Goal: Task Accomplishment & Management: Manage account settings

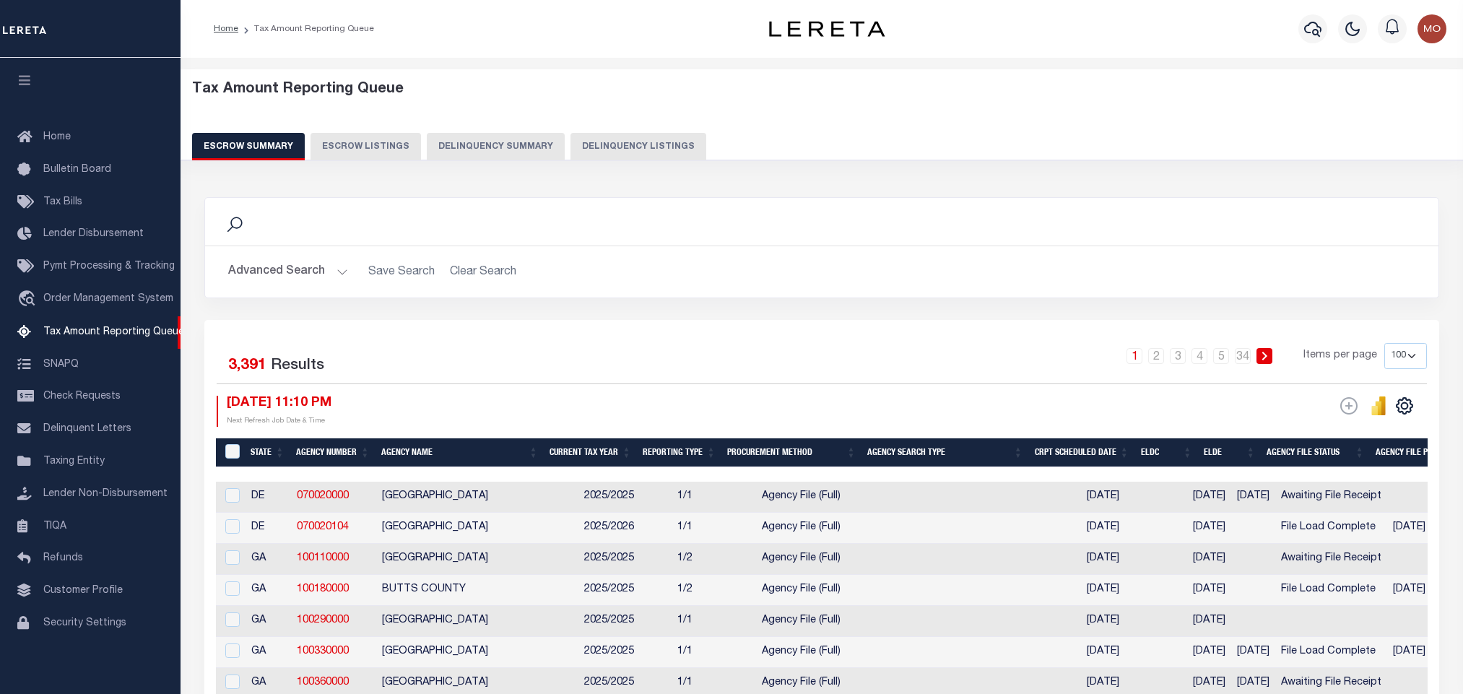
select select "100"
click at [668, 141] on button "Delinquency Listings" at bounding box center [639, 146] width 136 height 27
select select "MS"
select select "100"
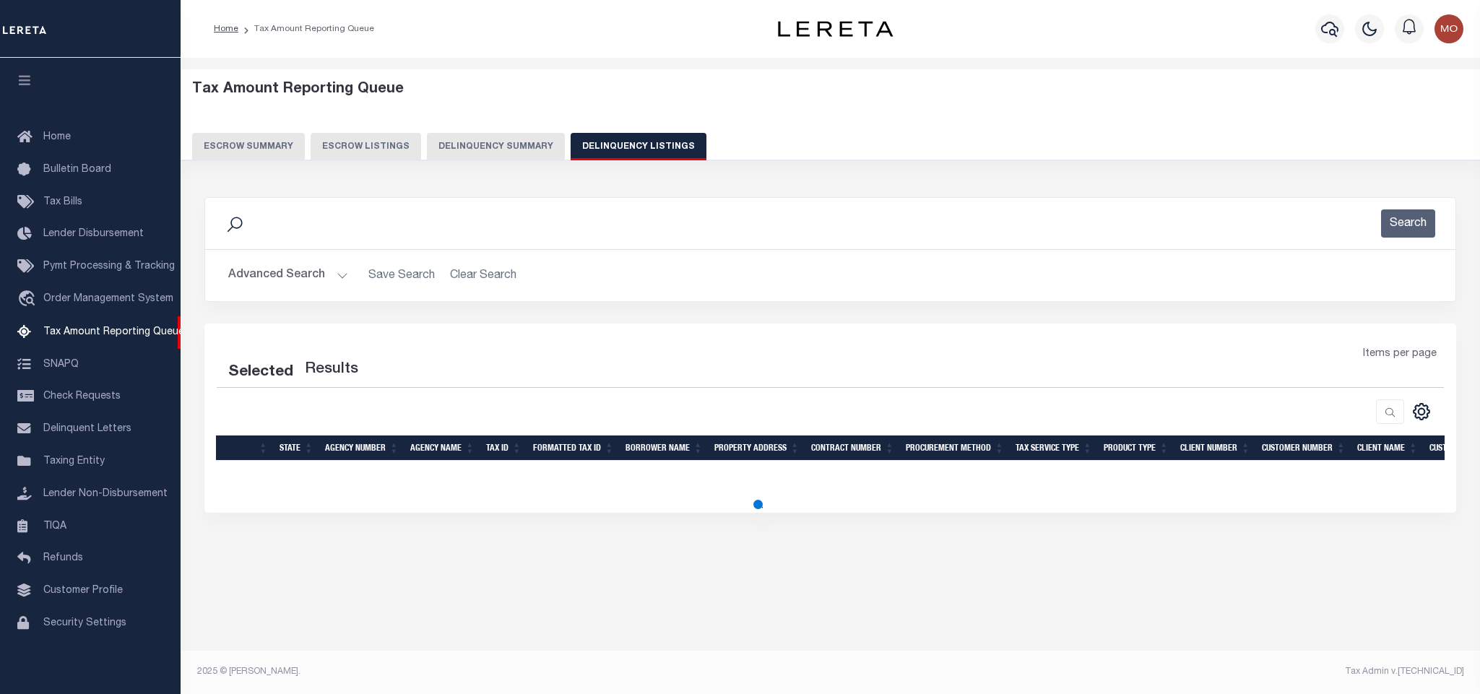
select select "100"
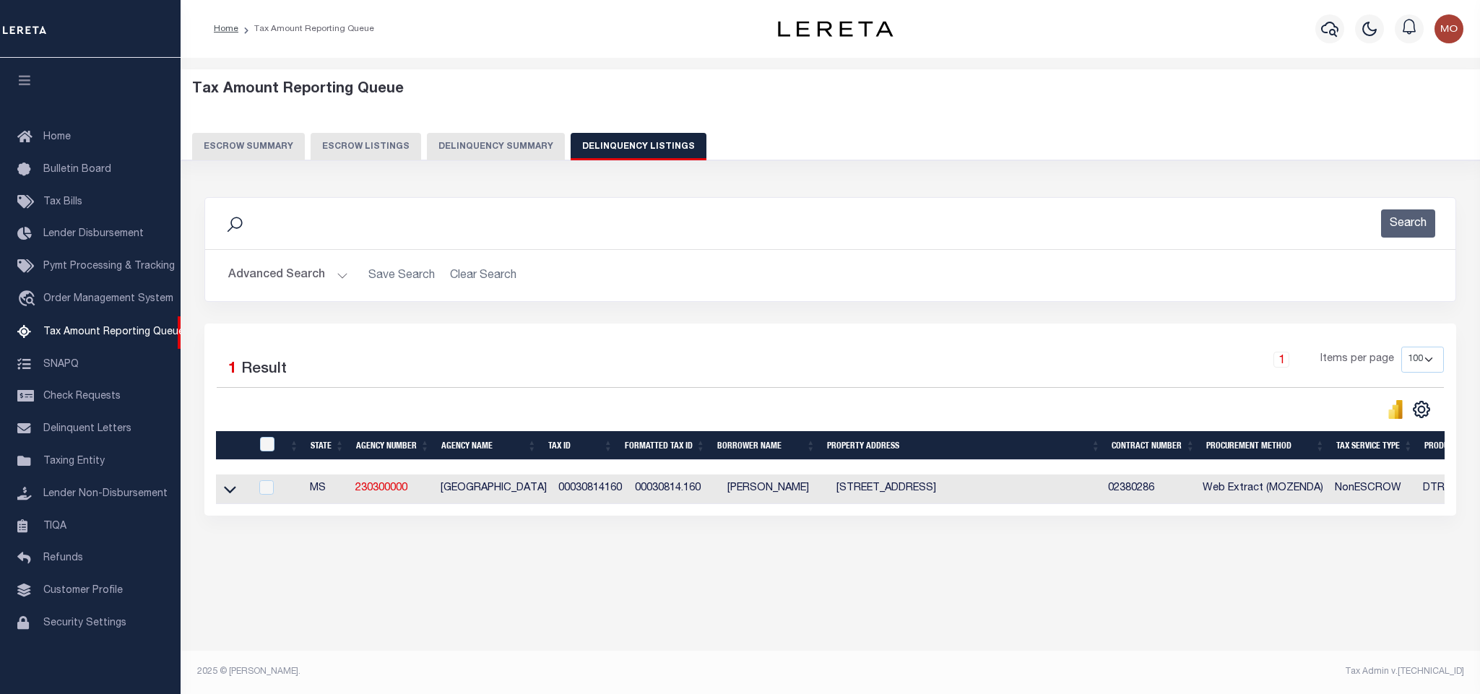
click at [342, 277] on button "Advanced Search" at bounding box center [288, 275] width 120 height 28
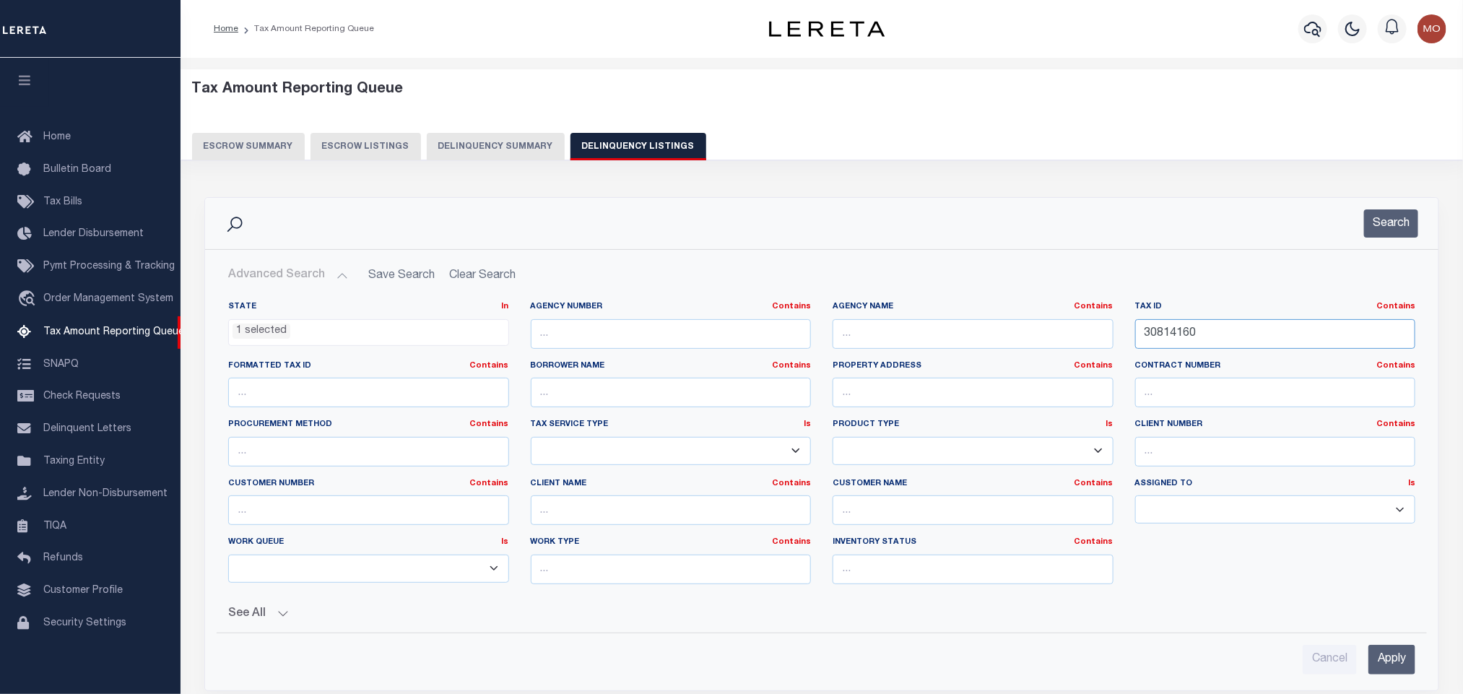
drag, startPoint x: 1233, startPoint y: 349, endPoint x: 975, endPoint y: 323, distance: 259.2
click at [977, 323] on div "State In In AK AL AR AZ CA CO CT DC DE FL GA GU HI IA ID IL IN KS KY LA MA MD M…" at bounding box center [821, 448] width 1209 height 295
paste input "R010075"
type input "R0100750"
click at [269, 347] on div "State In In AK AL AR AZ CA CO CT DC DE FL GA GU HI IA ID IL IN KS KY LA MA MD M…" at bounding box center [368, 330] width 303 height 59
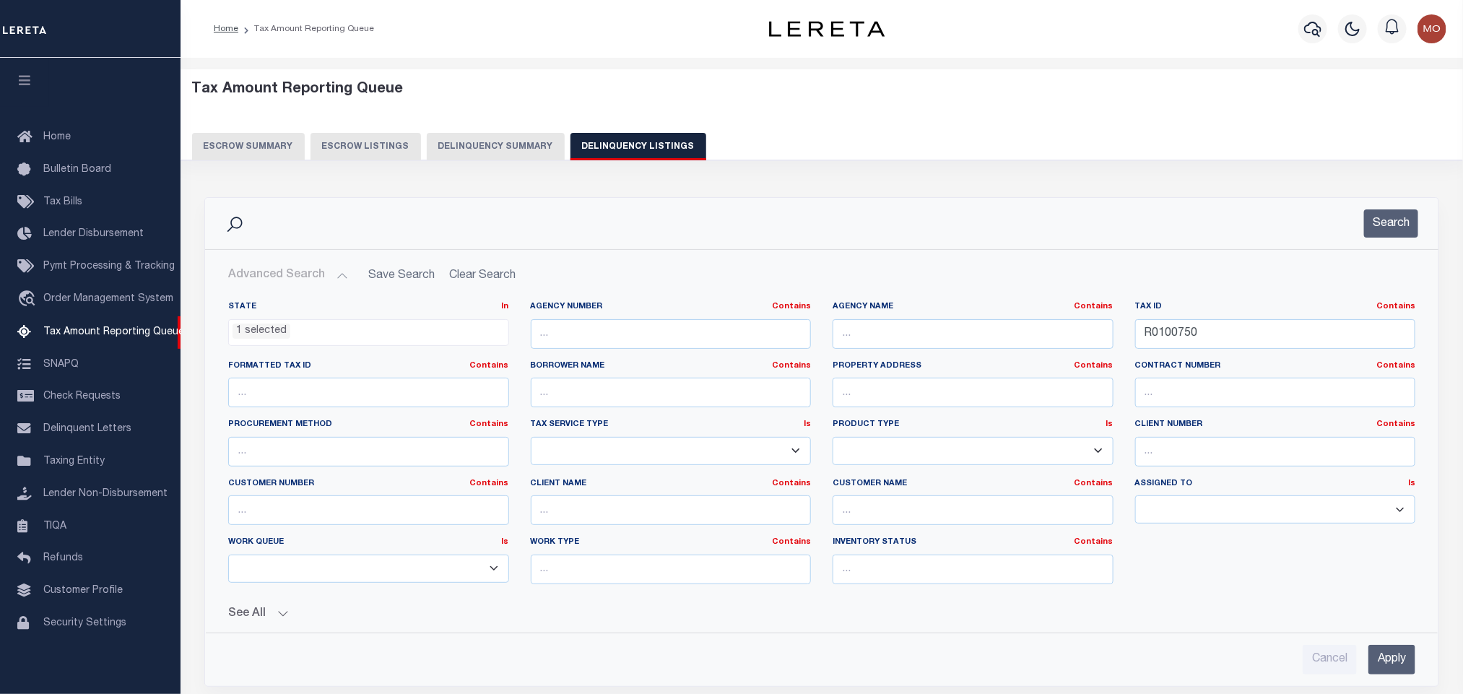
click at [269, 328] on li "1 selected" at bounding box center [262, 332] width 58 height 16
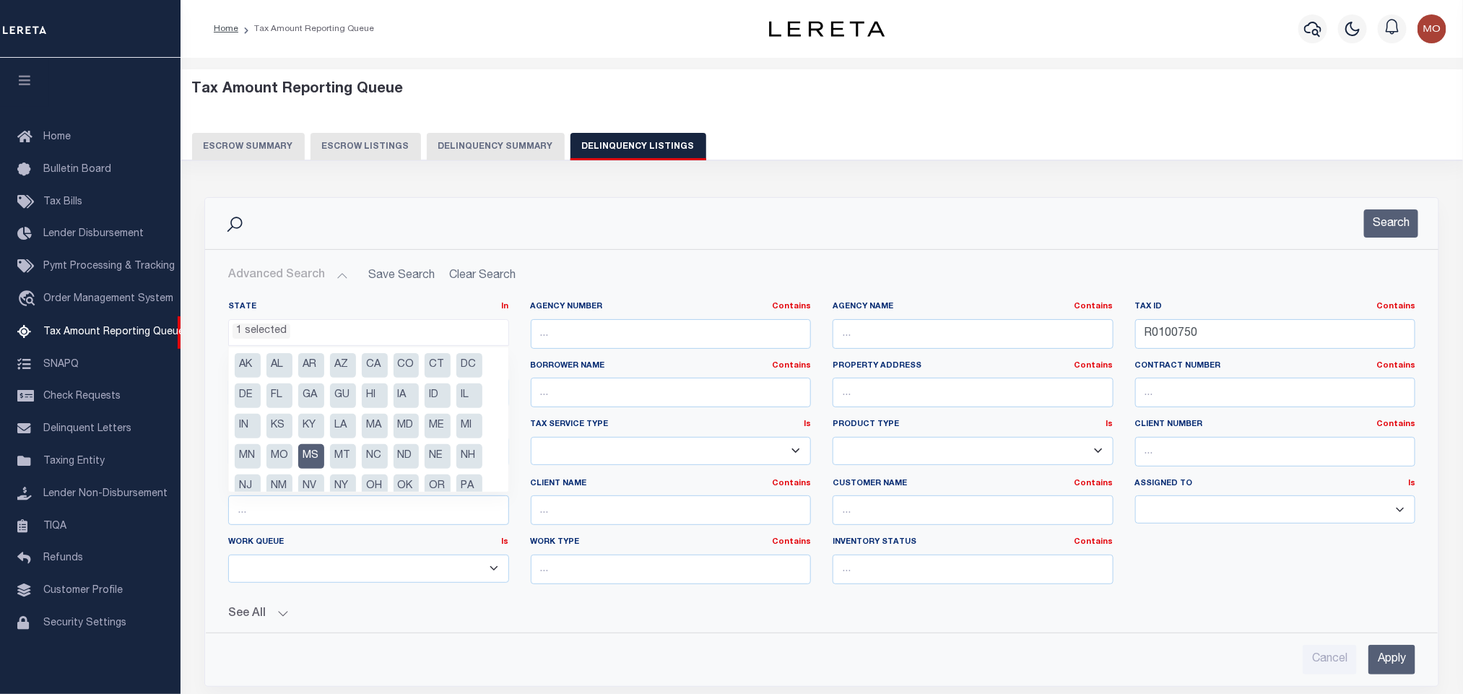
click at [306, 451] on li "MS" at bounding box center [311, 456] width 26 height 25
click at [410, 365] on li "CO" at bounding box center [407, 365] width 26 height 25
select select "CO"
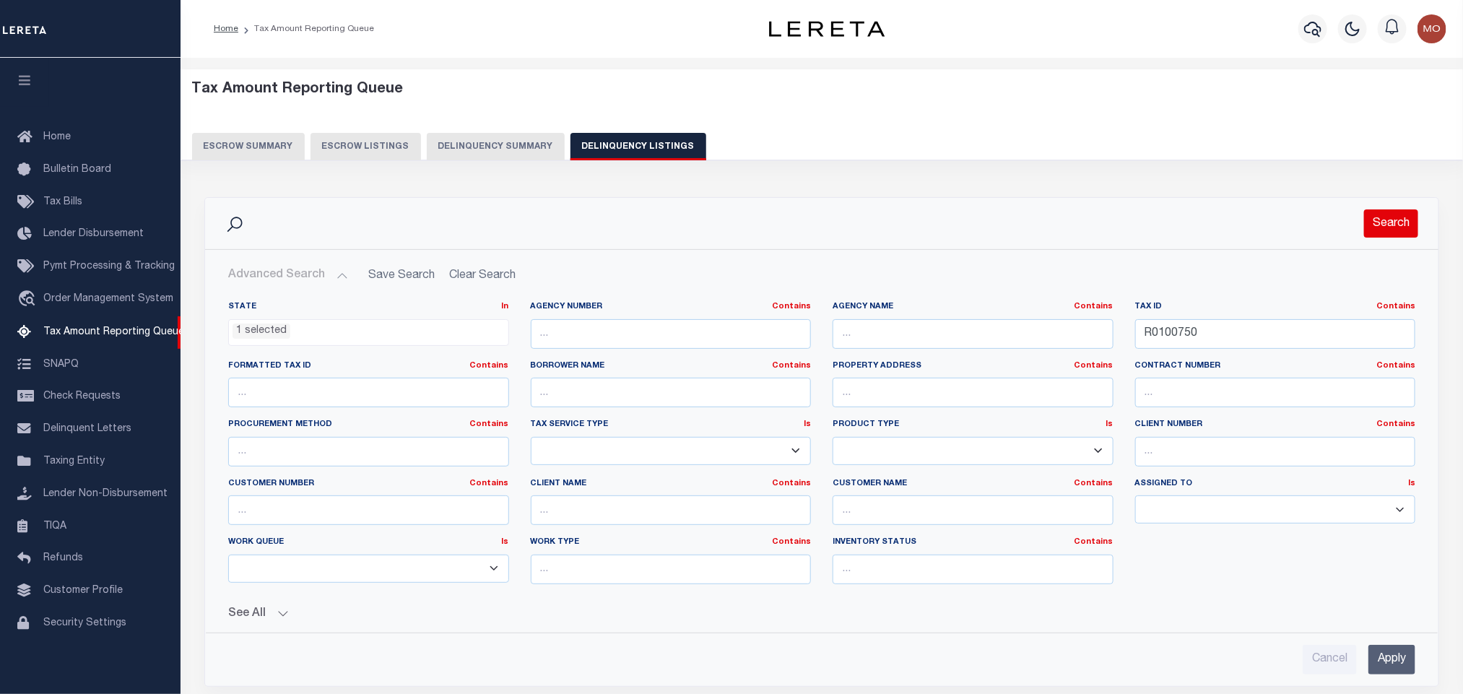
click at [1385, 224] on button "Search" at bounding box center [1391, 223] width 54 height 28
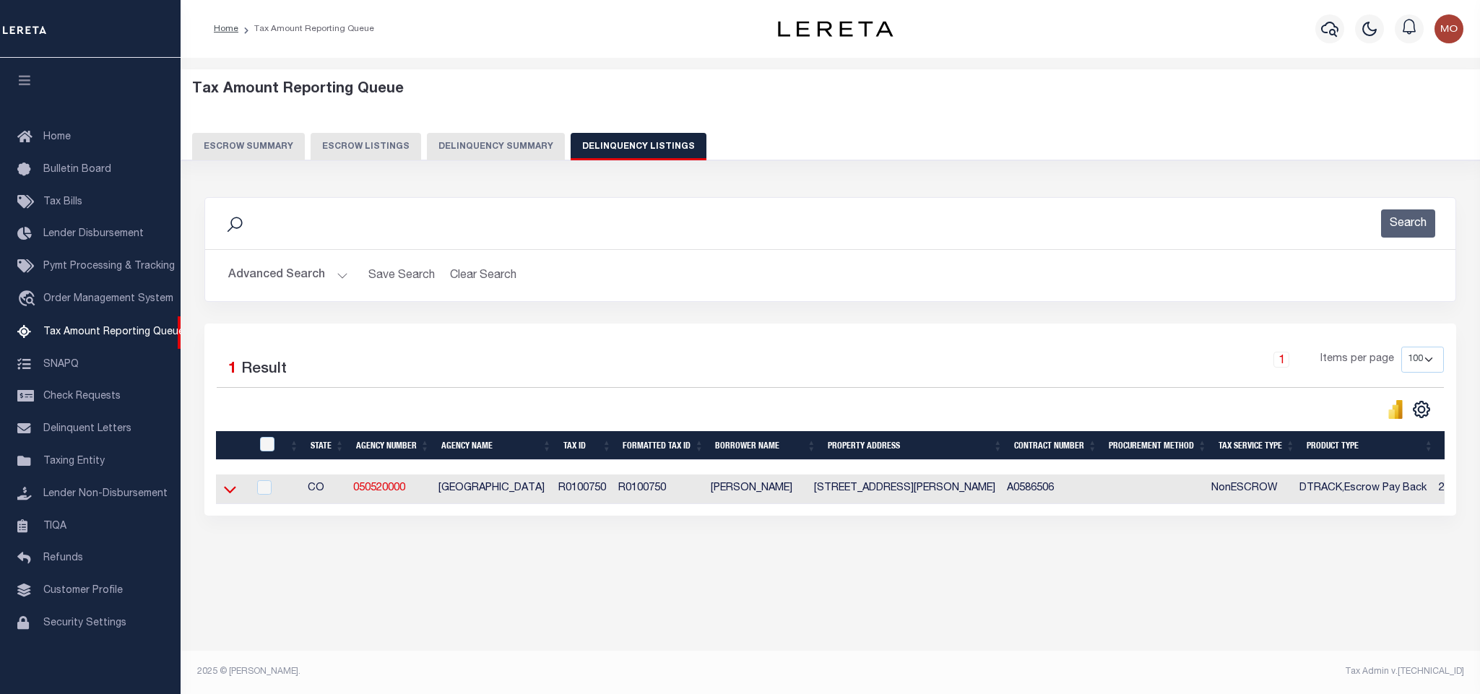
click at [232, 495] on icon at bounding box center [230, 489] width 12 height 15
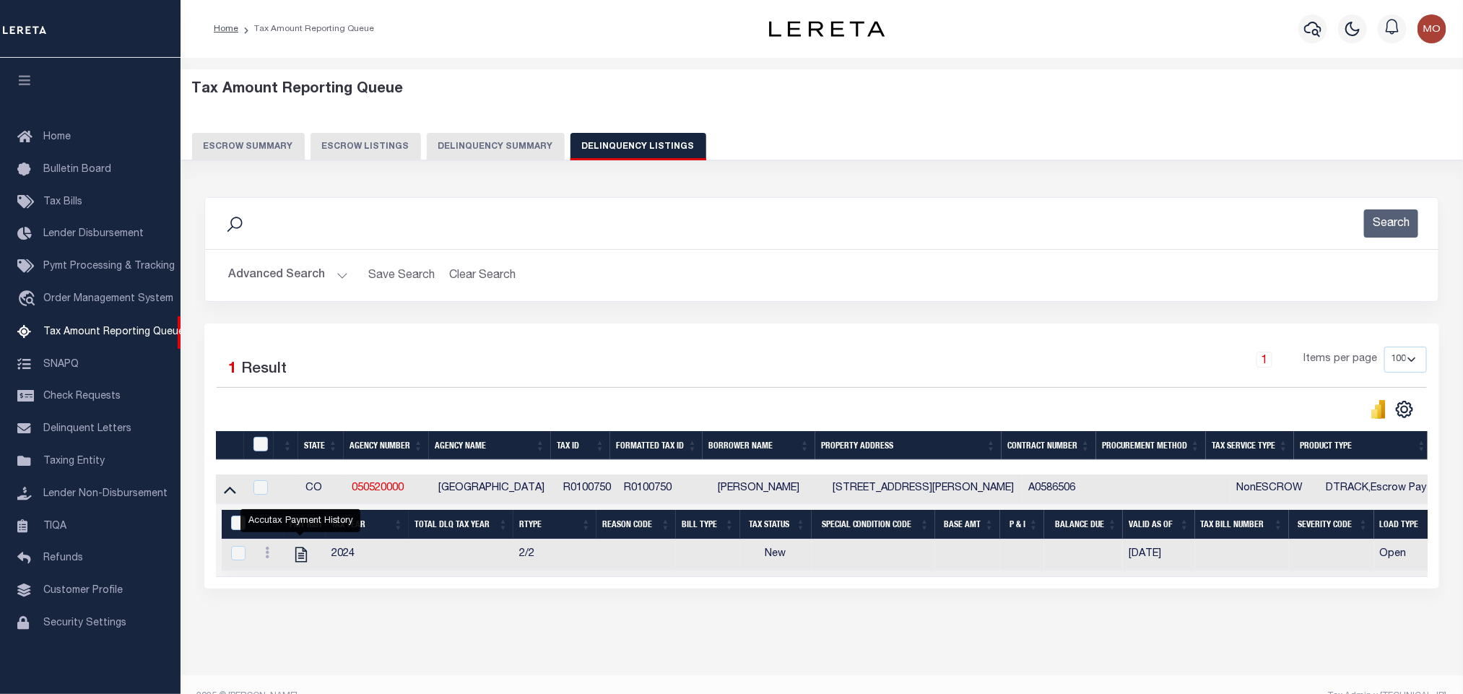
click at [332, 274] on button "Advanced Search" at bounding box center [288, 275] width 120 height 28
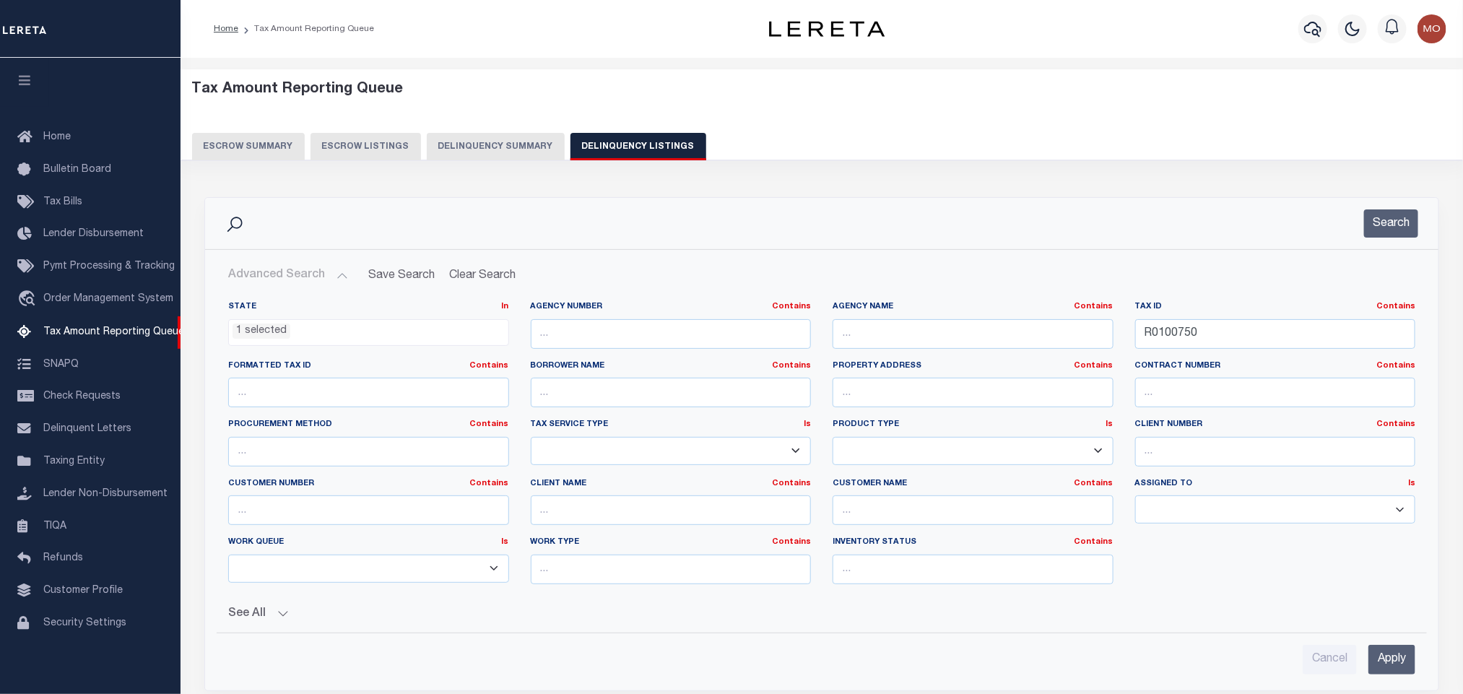
click at [291, 339] on ul "1 selected" at bounding box center [369, 330] width 280 height 20
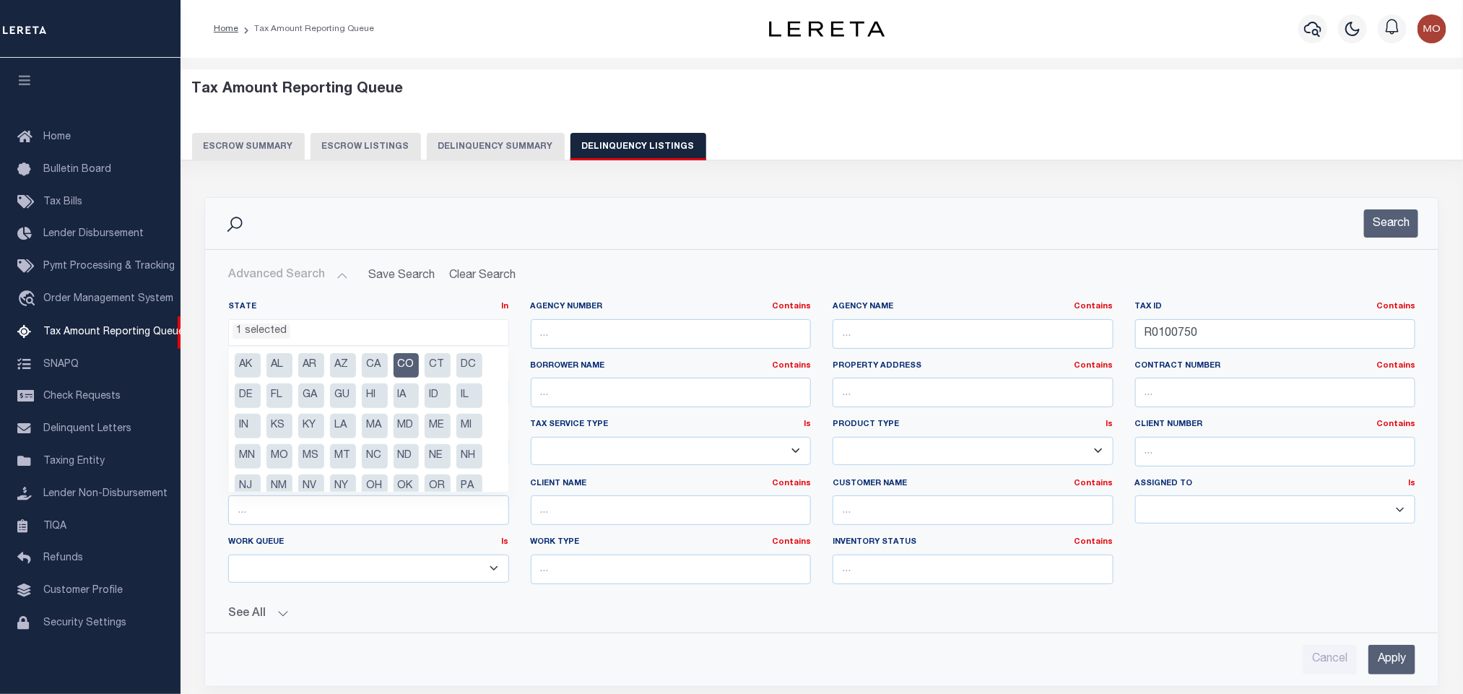
click at [410, 364] on li "CO" at bounding box center [407, 365] width 26 height 25
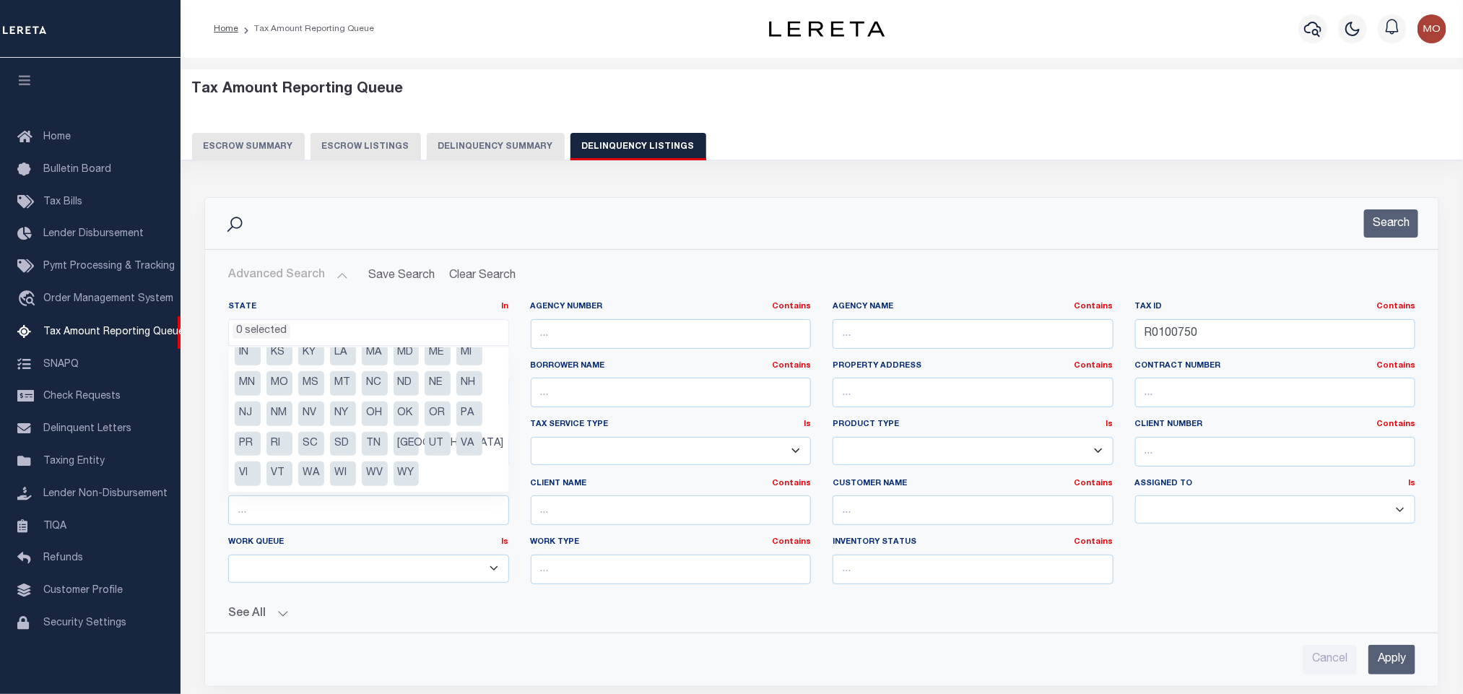
click at [342, 381] on li "MT" at bounding box center [343, 383] width 26 height 25
select select "MT"
click at [1039, 219] on div "Search" at bounding box center [822, 223] width 1211 height 28
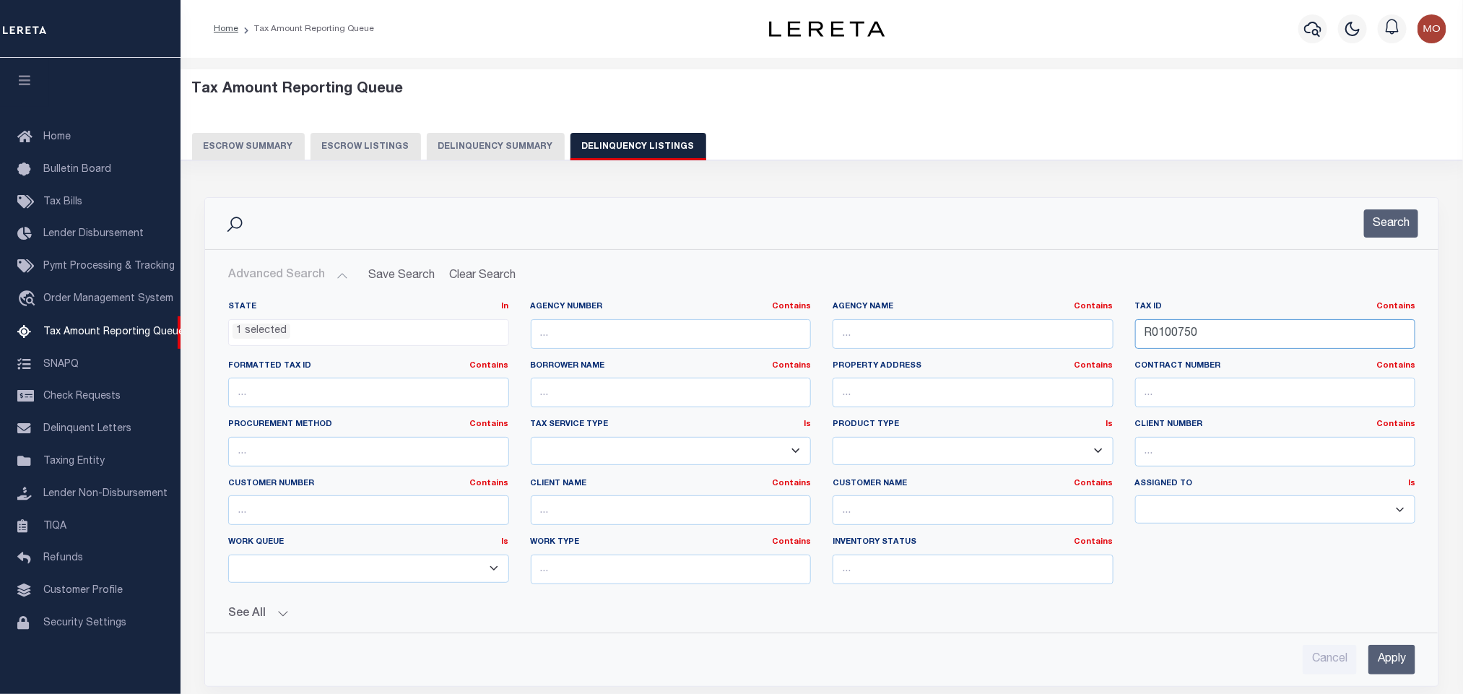
click at [1221, 338] on input "R0100750" at bounding box center [1276, 334] width 281 height 30
drag, startPoint x: 1298, startPoint y: 338, endPoint x: 1070, endPoint y: 343, distance: 227.6
click at [1086, 343] on div "State In In AK AL AR AZ CA CO CT DC DE FL GA GU HI IA ID IL IN KS KY LA MA MD M…" at bounding box center [821, 448] width 1209 height 295
type input "128000"
click at [1388, 221] on button "Search" at bounding box center [1391, 223] width 54 height 28
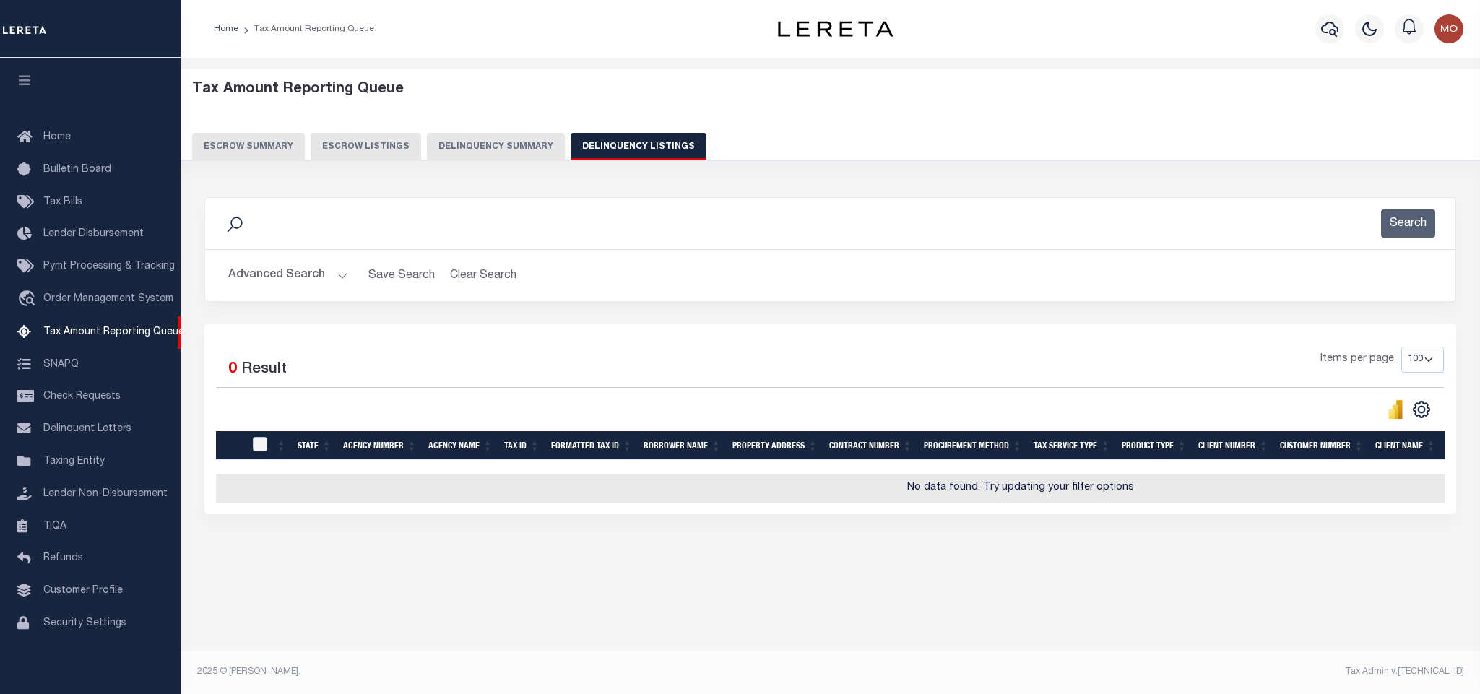
click at [339, 278] on button "Advanced Search" at bounding box center [288, 275] width 120 height 28
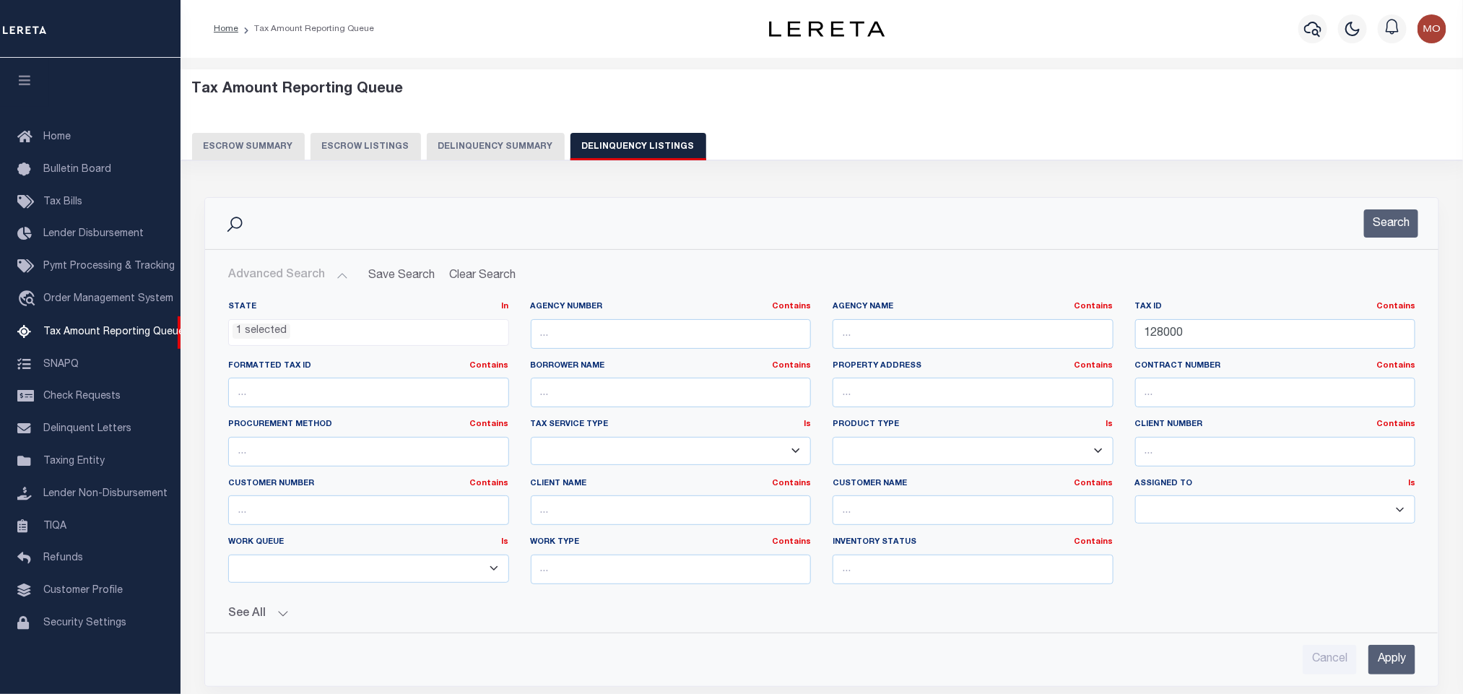
click at [289, 336] on ul "1 selected" at bounding box center [369, 330] width 280 height 20
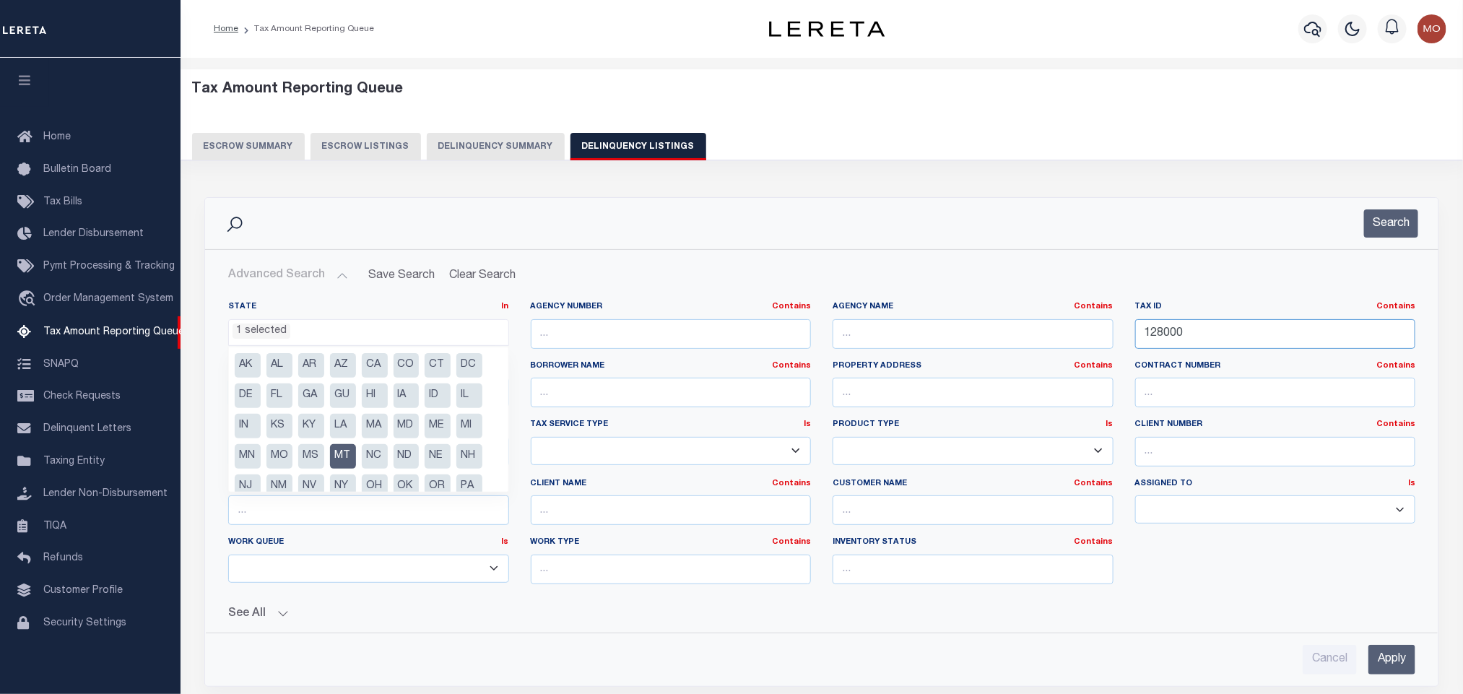
click at [1214, 342] on input "128000" at bounding box center [1276, 334] width 281 height 30
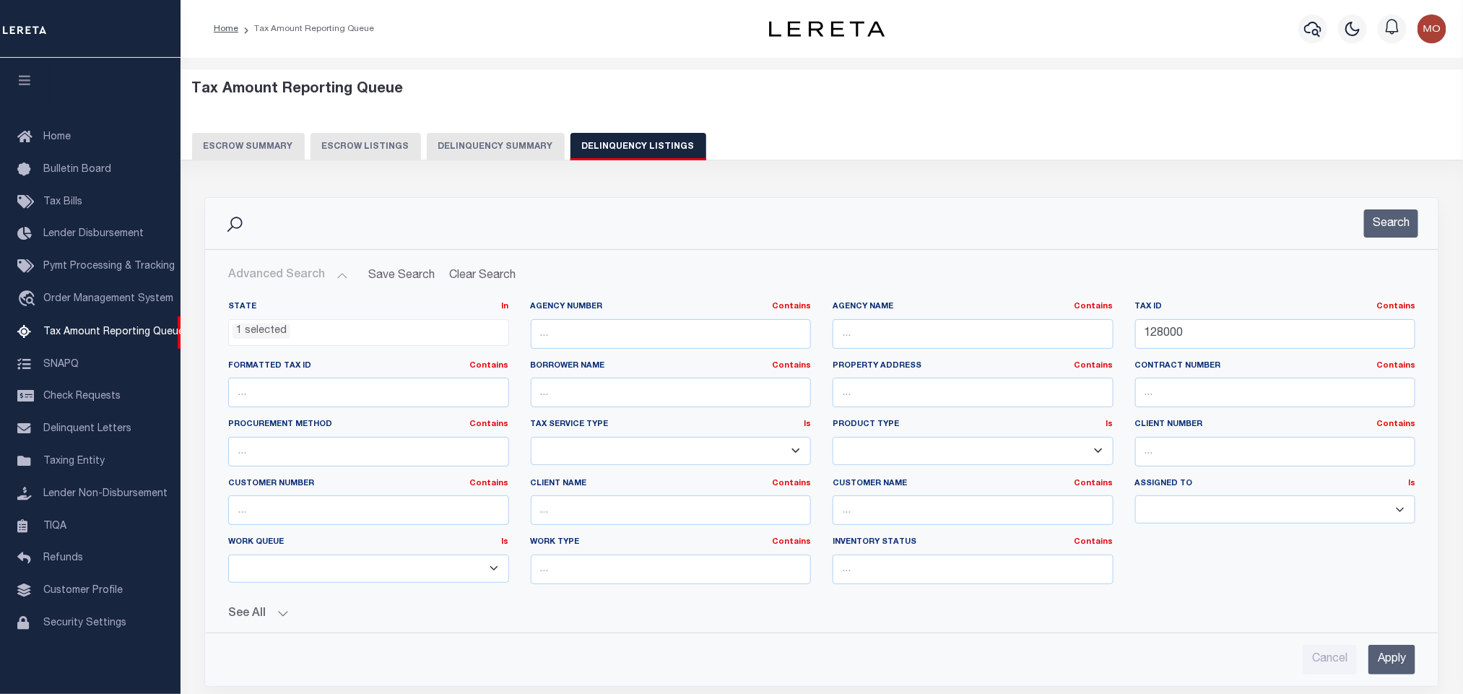
click at [276, 337] on li "1 selected" at bounding box center [262, 332] width 58 height 16
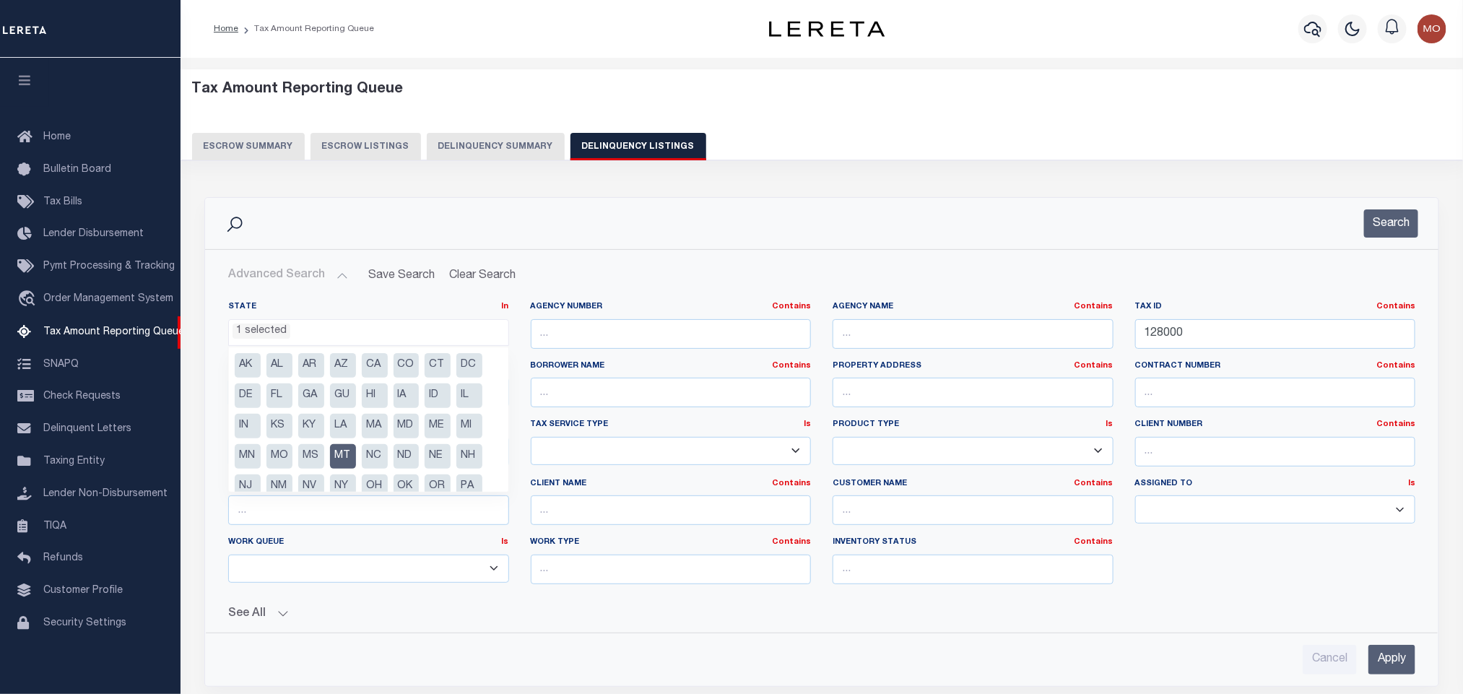
click at [352, 458] on li "MT" at bounding box center [343, 456] width 26 height 25
select select
click at [1409, 224] on button "Search" at bounding box center [1391, 223] width 54 height 28
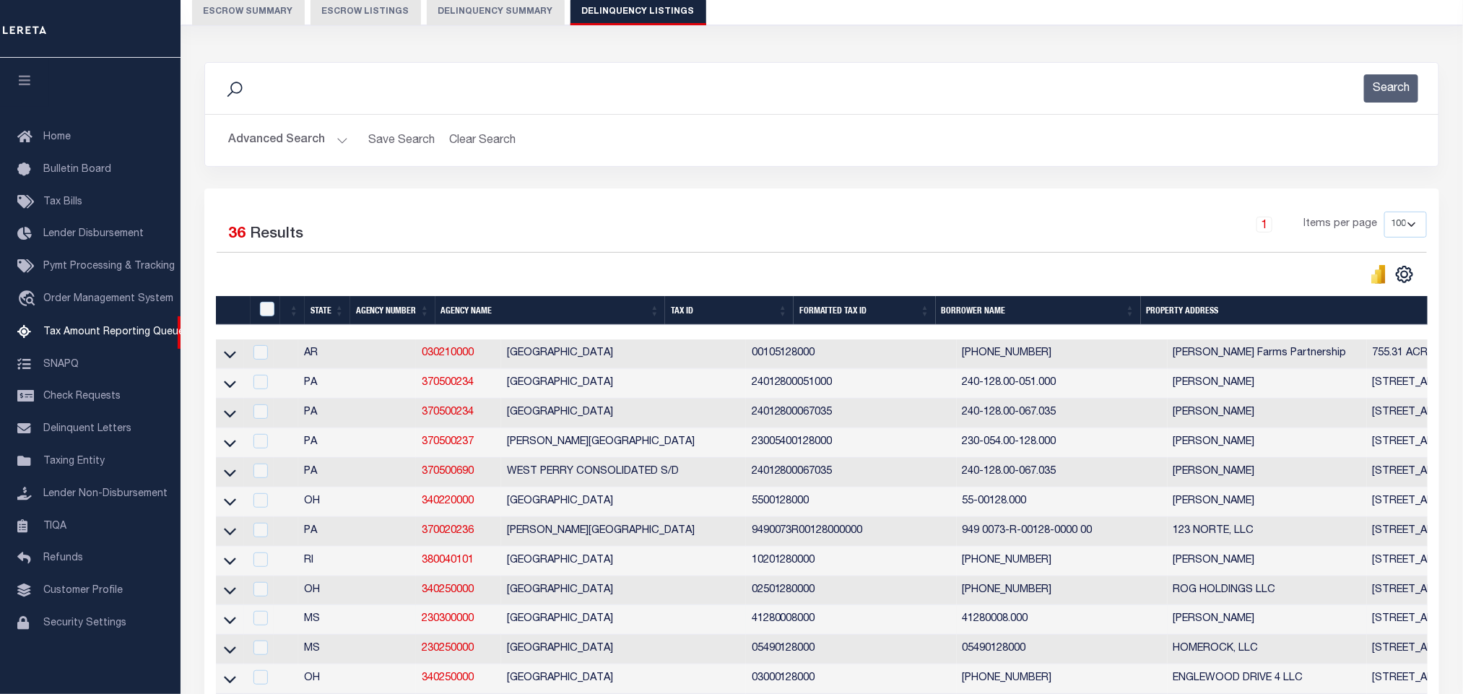
scroll to position [0, 0]
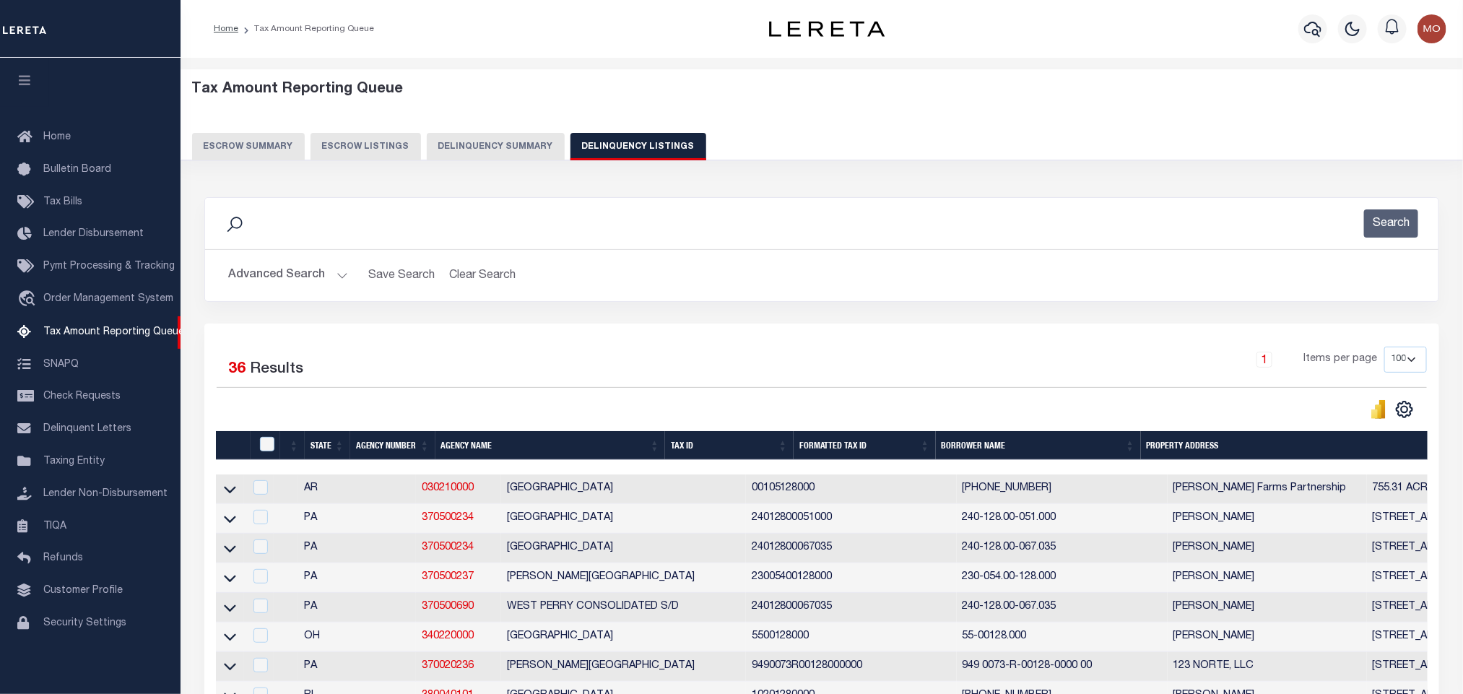
click at [350, 280] on h2 "Advanced Search Save Search Clear Search tblassign_wrapper_dynamictable_____Def…" at bounding box center [822, 275] width 1211 height 28
click at [336, 274] on button "Advanced Search" at bounding box center [288, 275] width 120 height 28
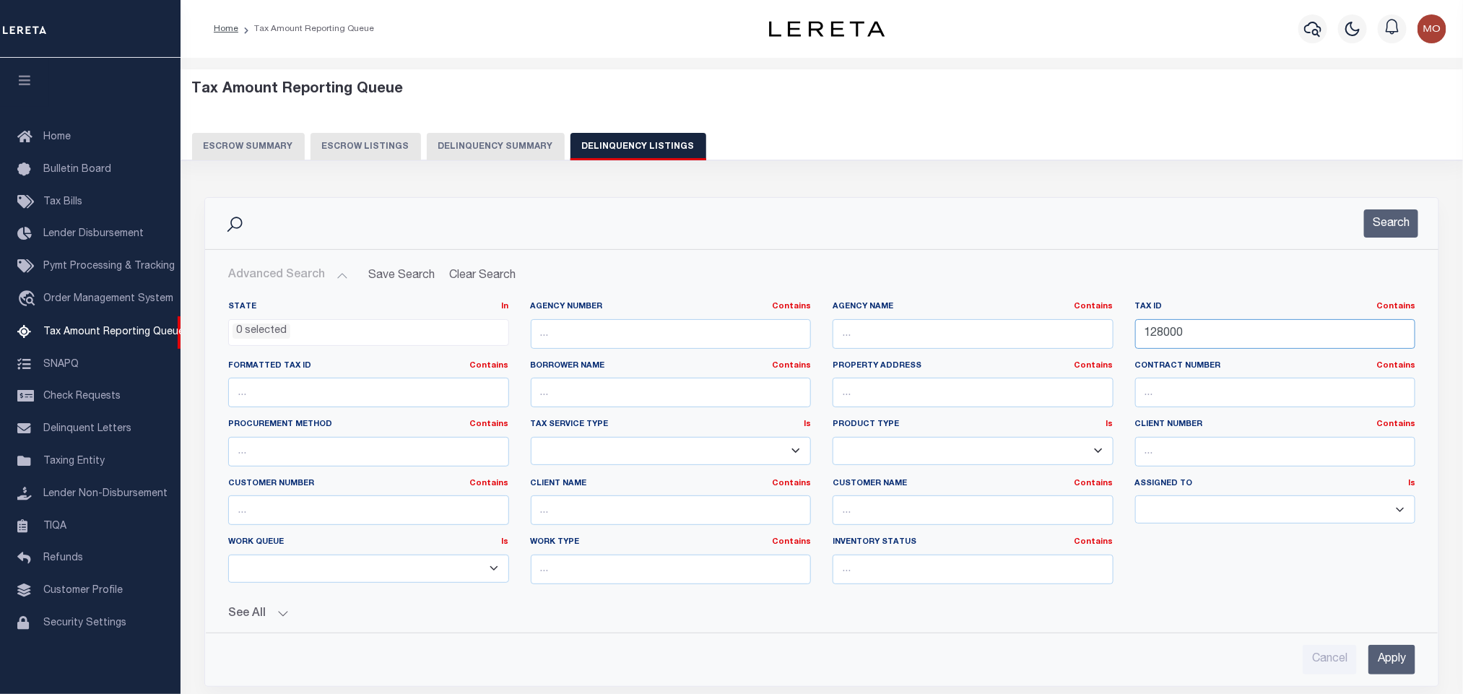
click at [1218, 342] on input "128000" at bounding box center [1276, 334] width 281 height 30
drag, startPoint x: 1237, startPoint y: 337, endPoint x: 899, endPoint y: 339, distance: 338.1
click at [917, 340] on div "State In In AK AL AR AZ CA CO CT DC DE FL GA GU HI IA ID IL IN KS KY LA MA MD M…" at bounding box center [821, 448] width 1209 height 295
paste input "R0102985"
type input "R0102985"
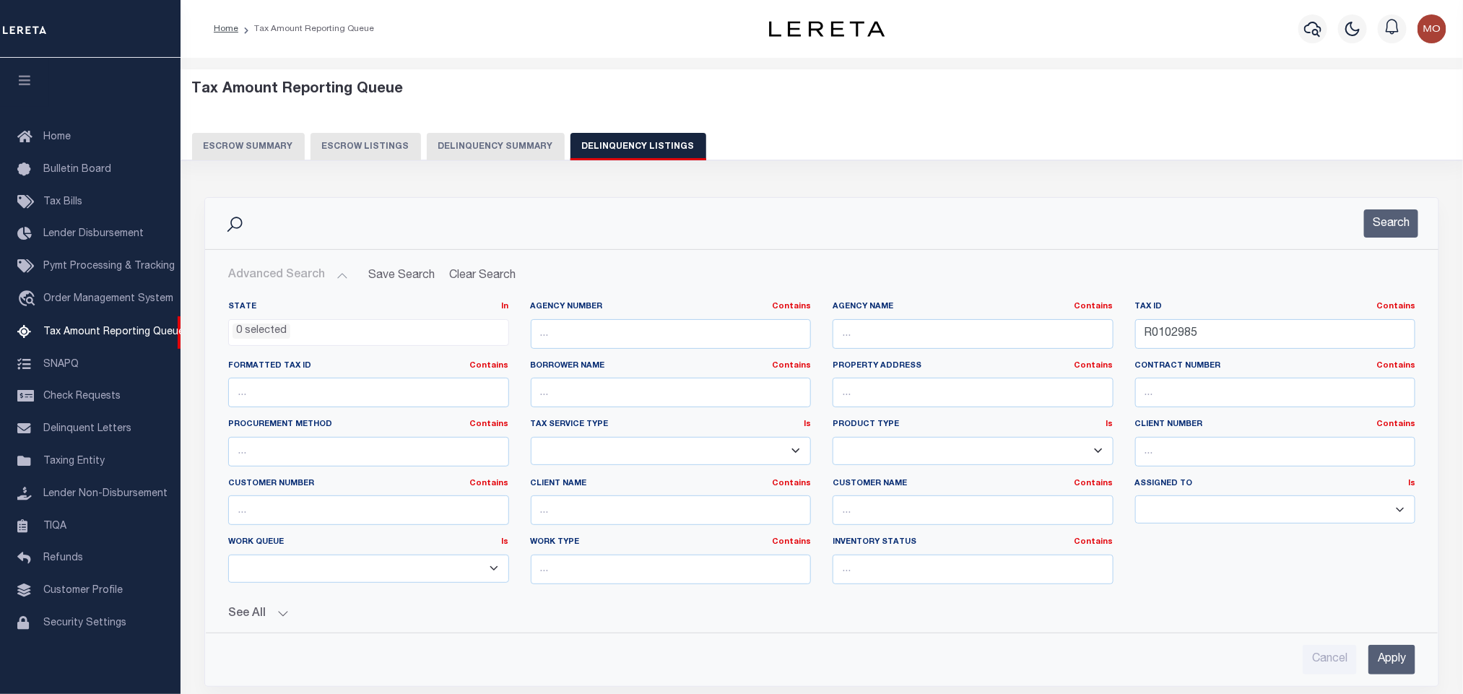
click at [256, 328] on li "0 selected" at bounding box center [262, 332] width 58 height 16
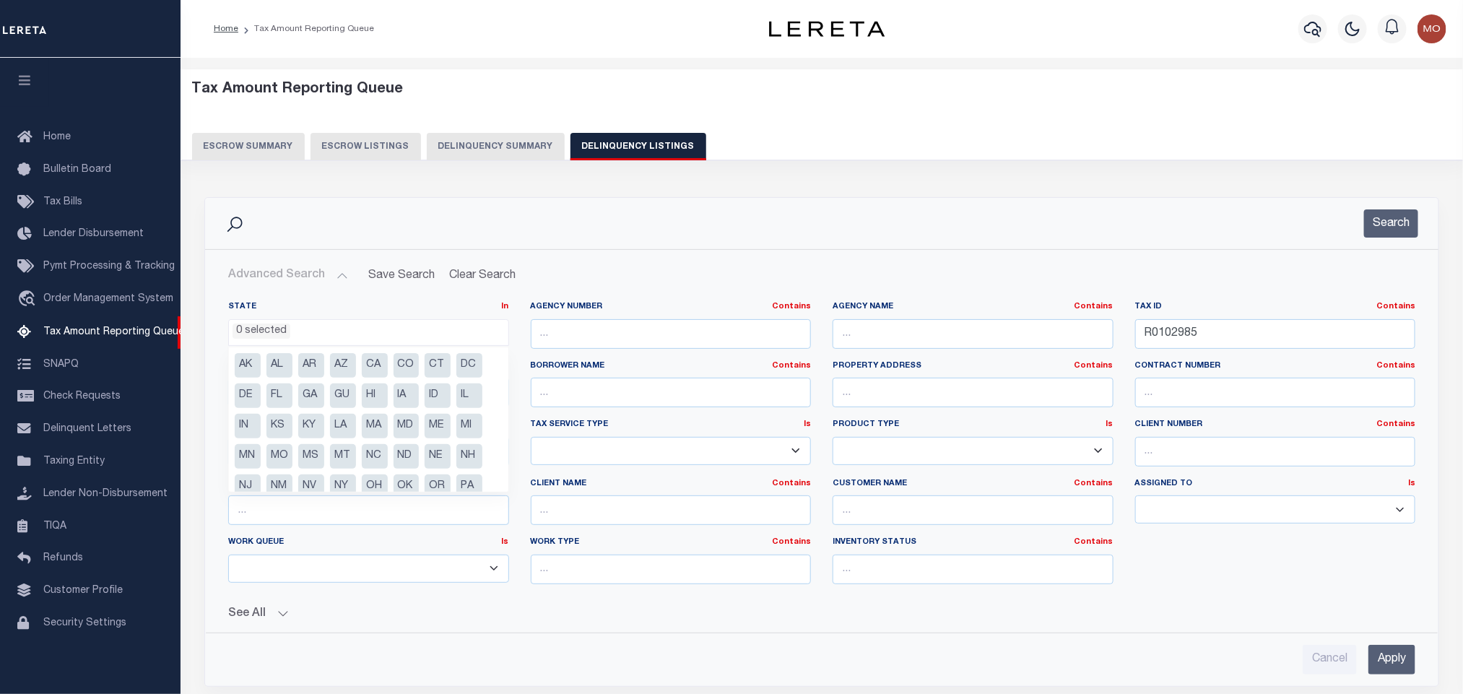
click at [412, 363] on li "CO" at bounding box center [407, 365] width 26 height 25
select select "CO"
click at [1398, 223] on button "Search" at bounding box center [1391, 223] width 54 height 28
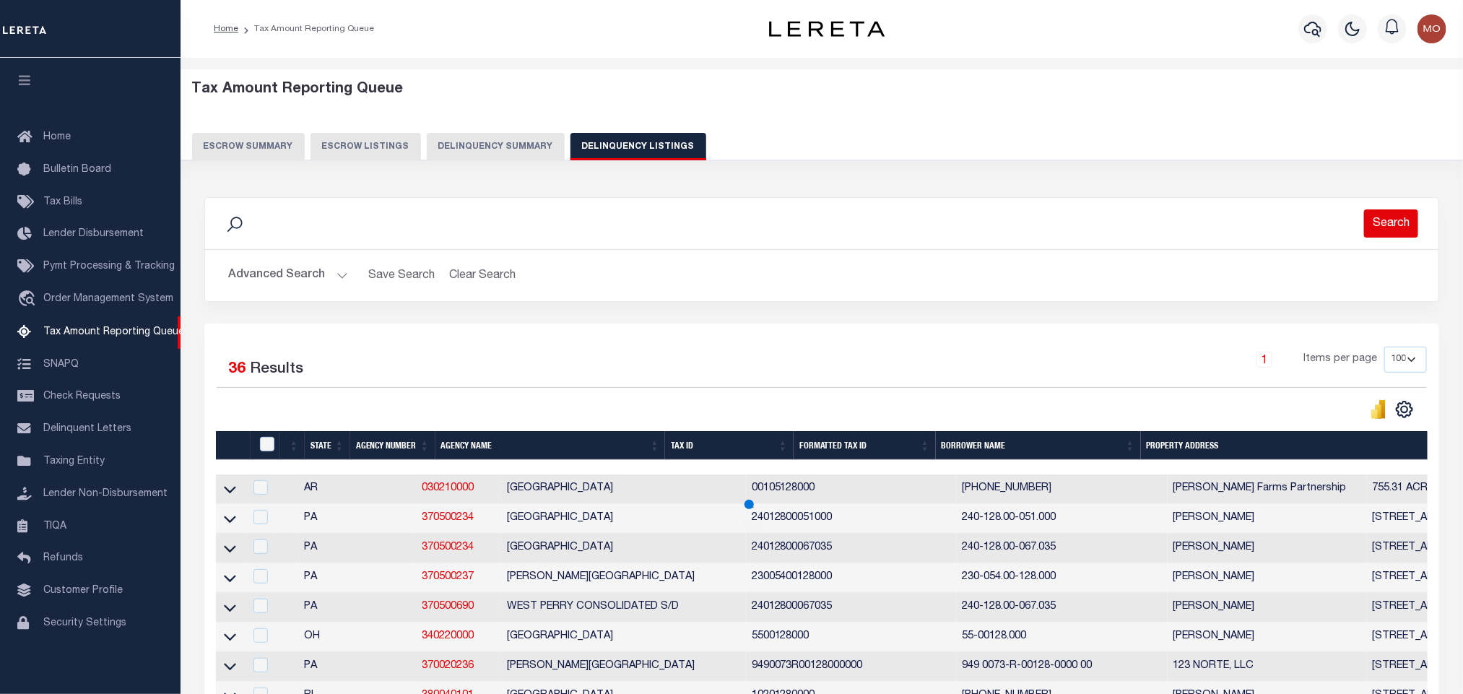
click at [1398, 223] on button "Search" at bounding box center [1391, 223] width 54 height 28
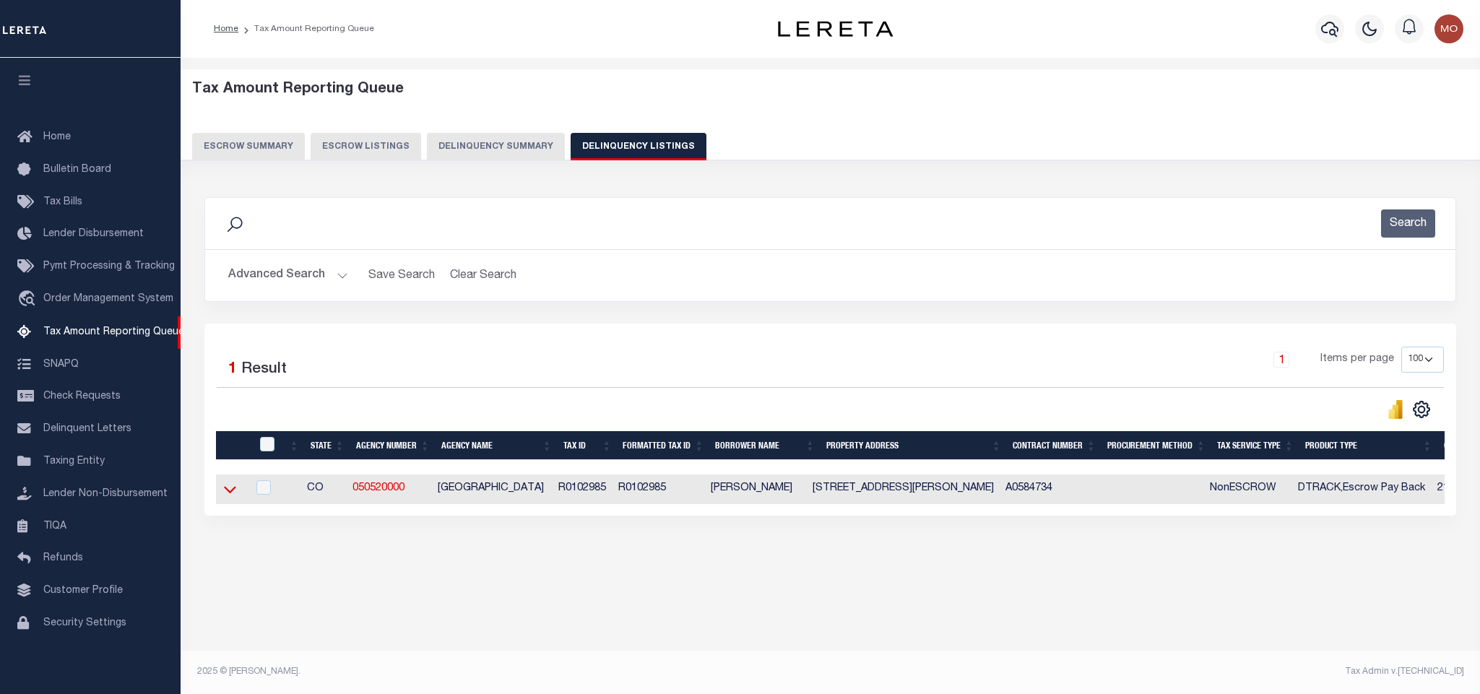
click at [230, 493] on icon at bounding box center [230, 489] width 12 height 15
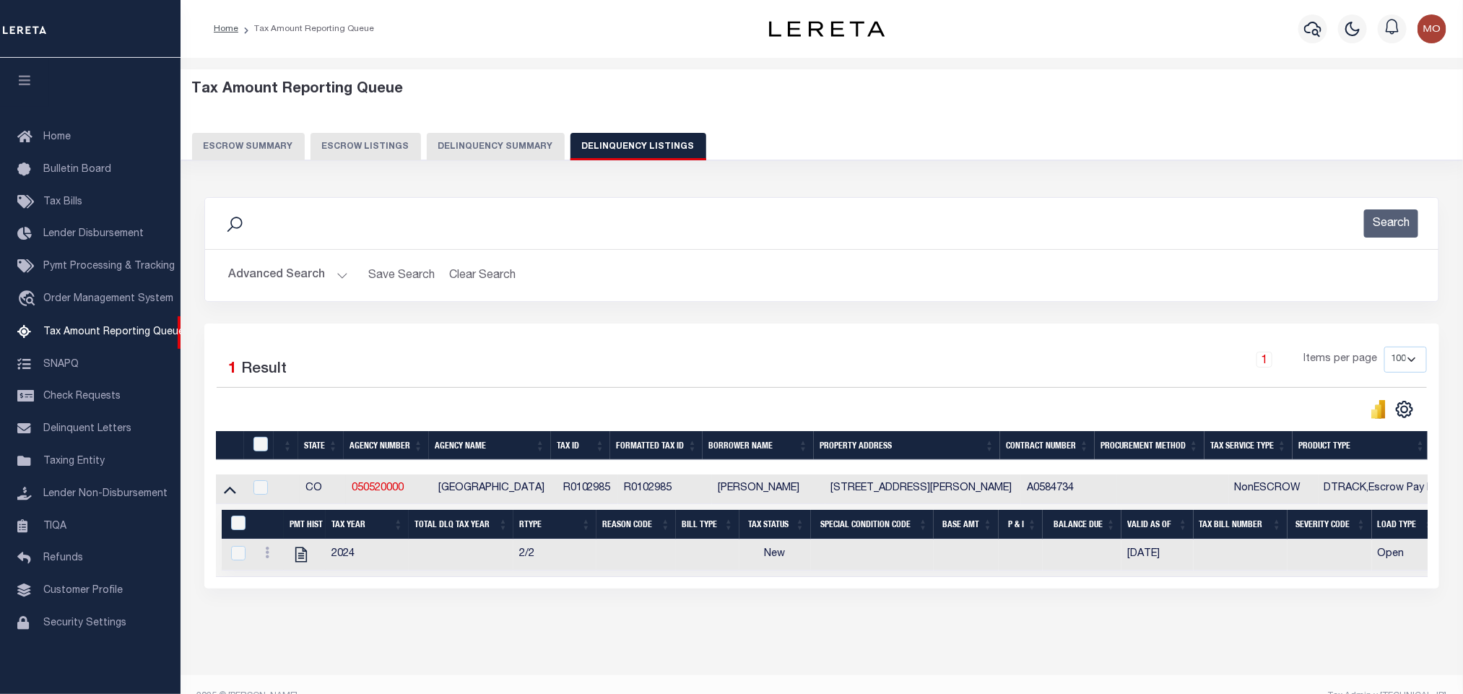
click at [340, 278] on button "Advanced Search" at bounding box center [288, 275] width 120 height 28
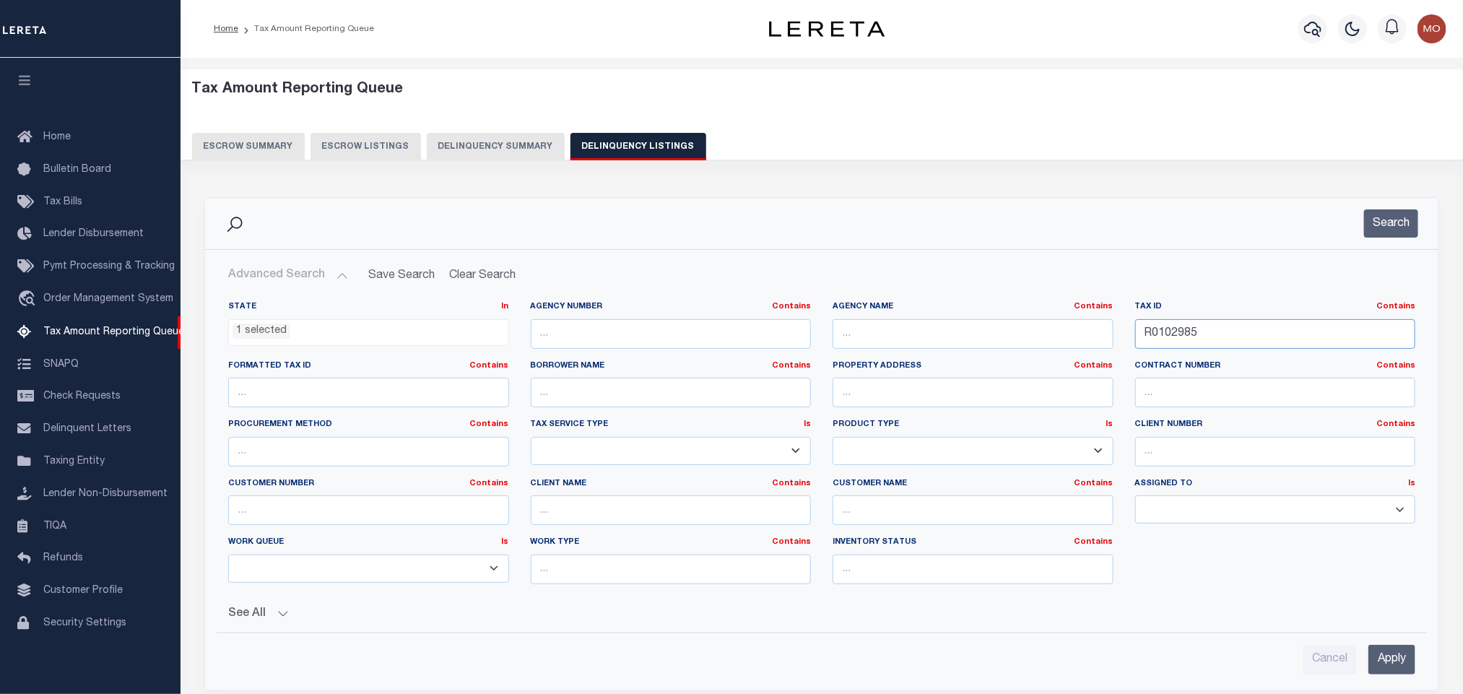
click at [1225, 332] on input "R0102985" at bounding box center [1276, 334] width 281 height 30
drag, startPoint x: 1235, startPoint y: 336, endPoint x: 1012, endPoint y: 326, distance: 223.4
click at [1014, 326] on div "State In In AK AL AR AZ CA CO CT DC DE FL GA GU HI IA ID IL IN KS KY LA MA MD M…" at bounding box center [821, 448] width 1209 height 295
paste input "3020"
click at [1392, 224] on button "Search" at bounding box center [1391, 223] width 54 height 28
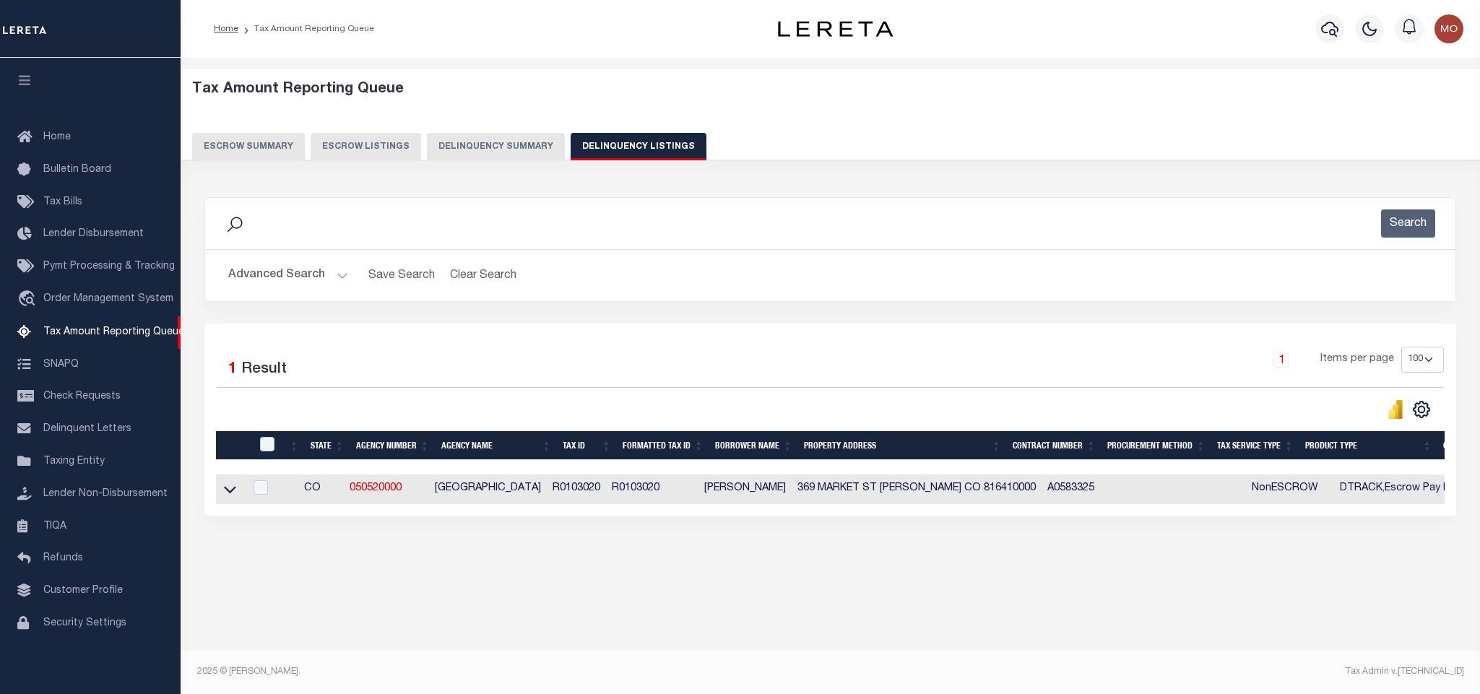
click at [340, 275] on button "Advanced Search" at bounding box center [288, 275] width 120 height 28
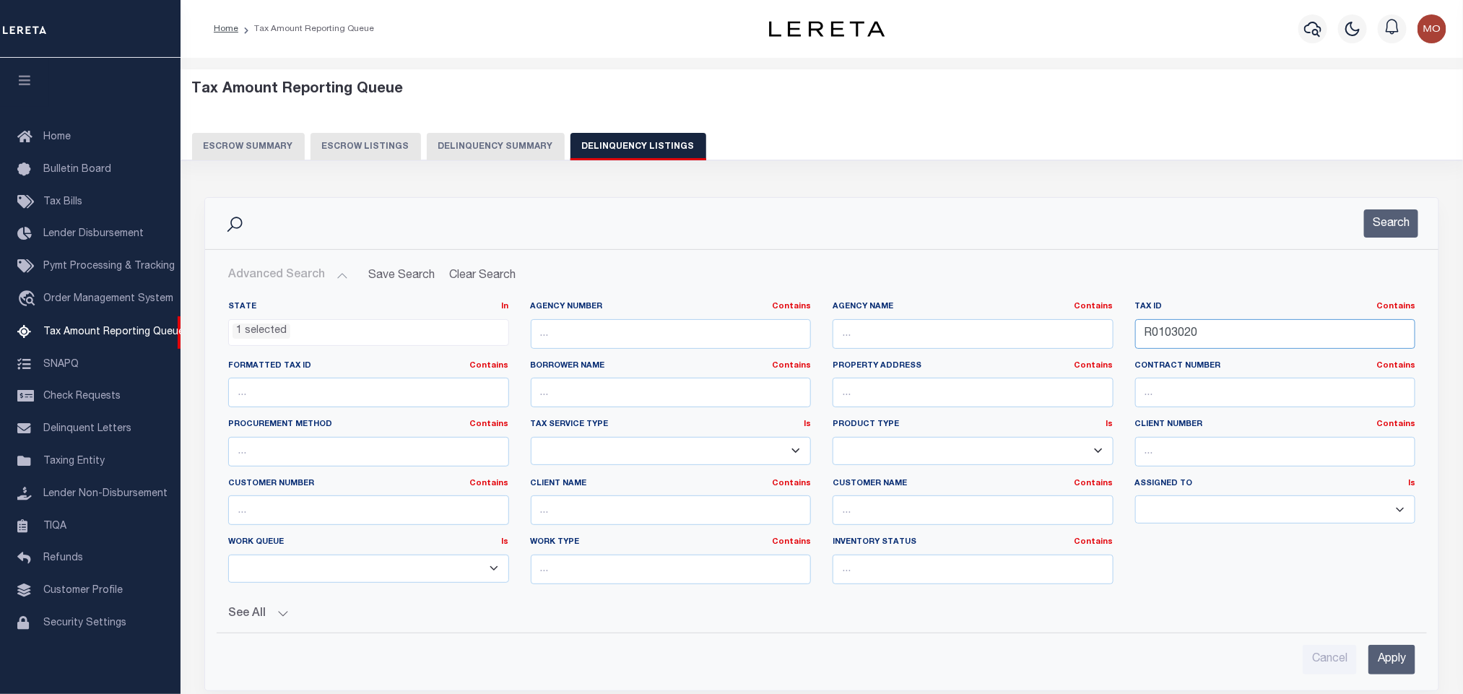
drag, startPoint x: 1218, startPoint y: 342, endPoint x: 928, endPoint y: 319, distance: 290.6
click at [943, 325] on div "State In In AK AL AR AZ CA CO CT DC DE FL GA GU HI IA ID IL IN KS KY LA MA MD M…" at bounding box center [821, 448] width 1209 height 295
paste input "5"
click at [1385, 228] on button "Search" at bounding box center [1391, 223] width 54 height 28
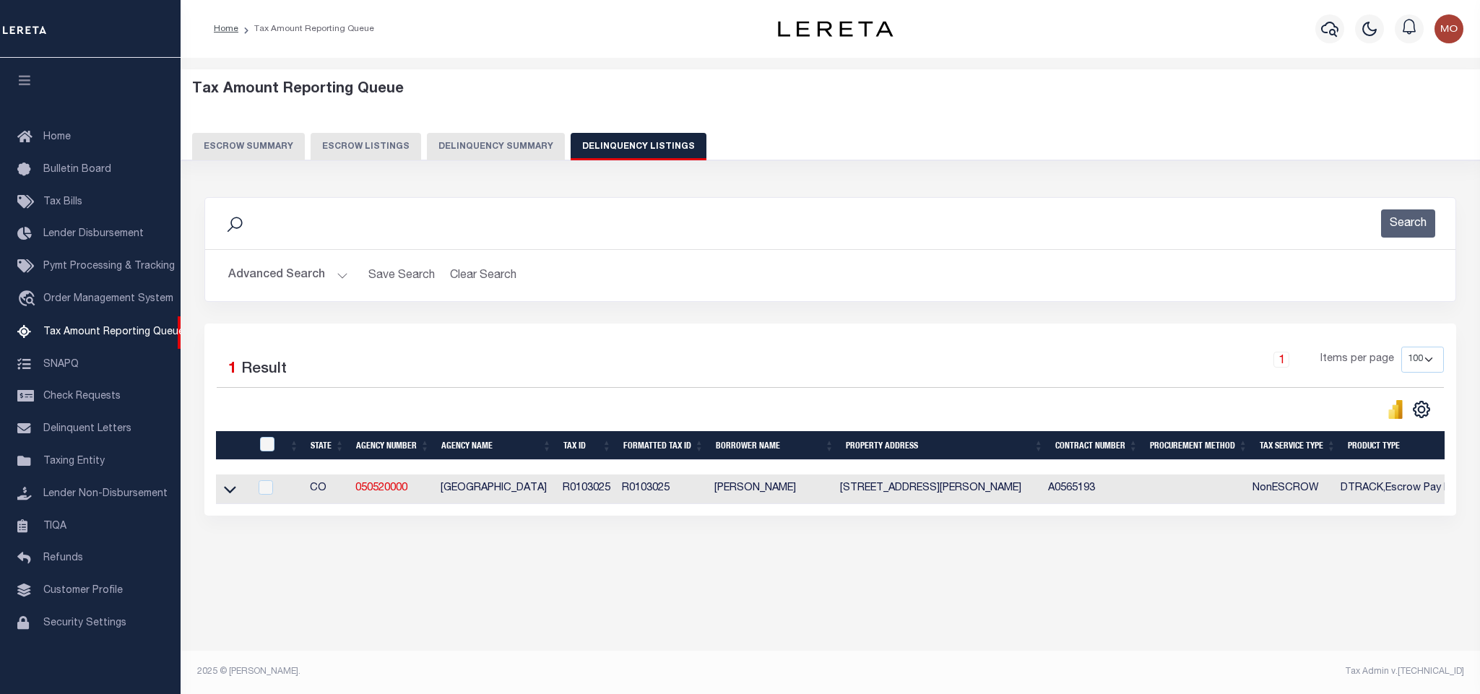
drag, startPoint x: 228, startPoint y: 494, endPoint x: 953, endPoint y: 351, distance: 739.2
click at [228, 494] on icon at bounding box center [230, 489] width 12 height 15
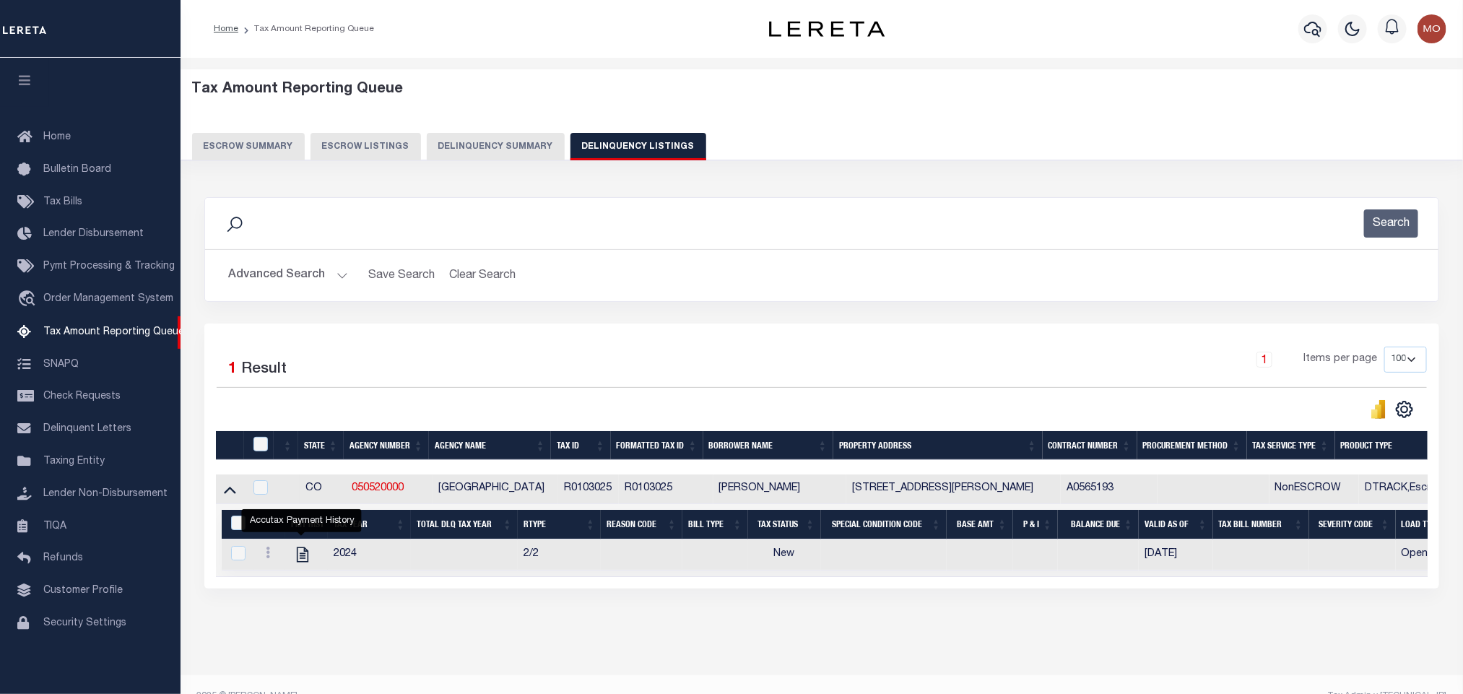
click at [341, 278] on button "Advanced Search" at bounding box center [288, 275] width 120 height 28
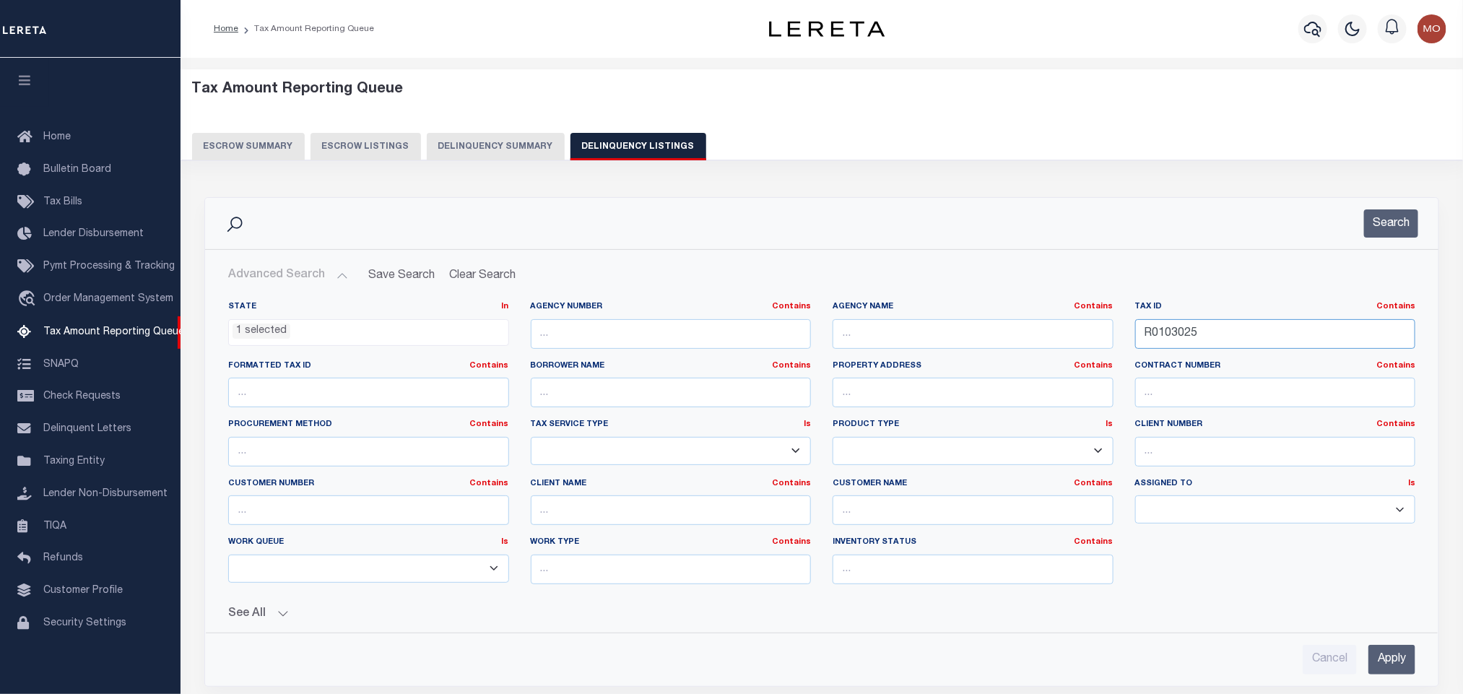
drag, startPoint x: 1250, startPoint y: 341, endPoint x: 1019, endPoint y: 325, distance: 231.7
click at [1041, 328] on div "State In In AK AL AR AZ CA CO CT DC DE FL GA GU HI IA ID IL IN KS KY LA MA MD M…" at bounding box center [821, 448] width 1209 height 295
paste input "80"
type input "R0103805"
click at [1388, 225] on button "Search" at bounding box center [1391, 223] width 54 height 28
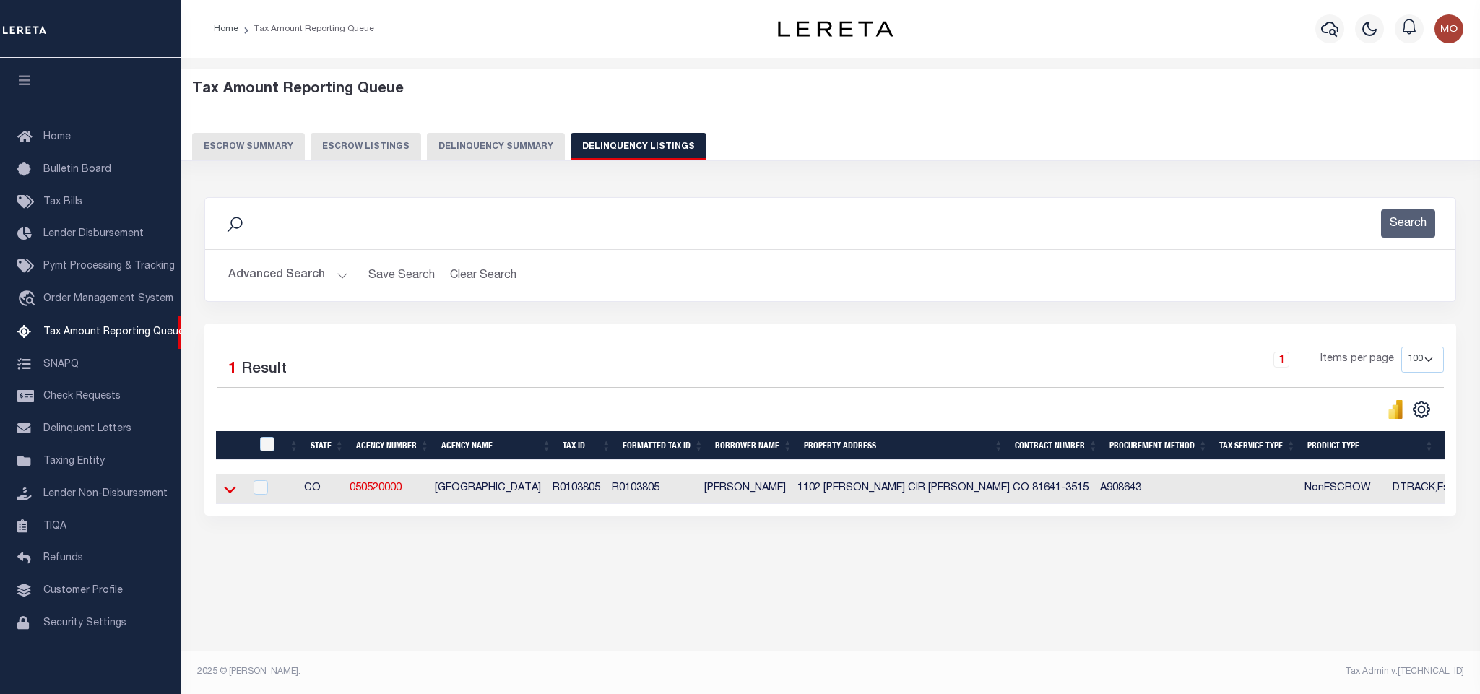
click at [228, 494] on icon at bounding box center [230, 490] width 12 height 7
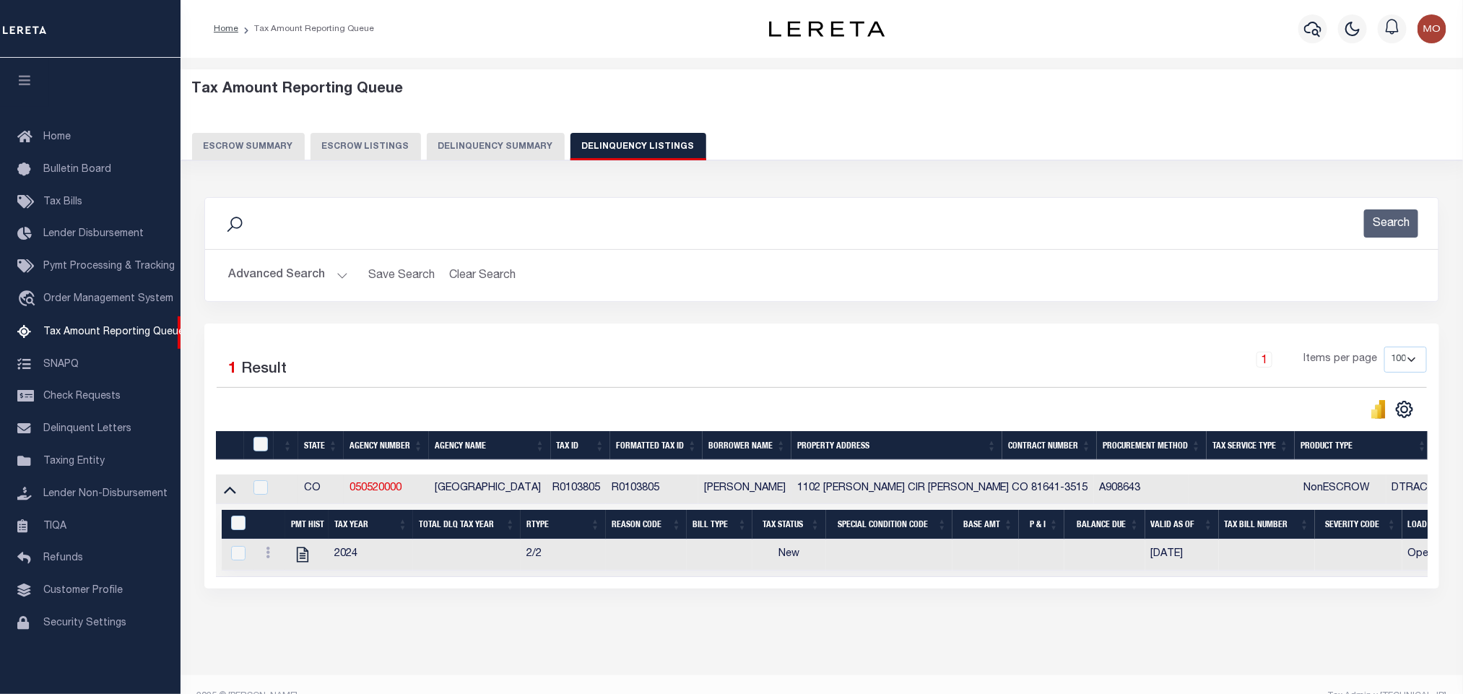
click at [332, 275] on button "Advanced Search" at bounding box center [288, 275] width 120 height 28
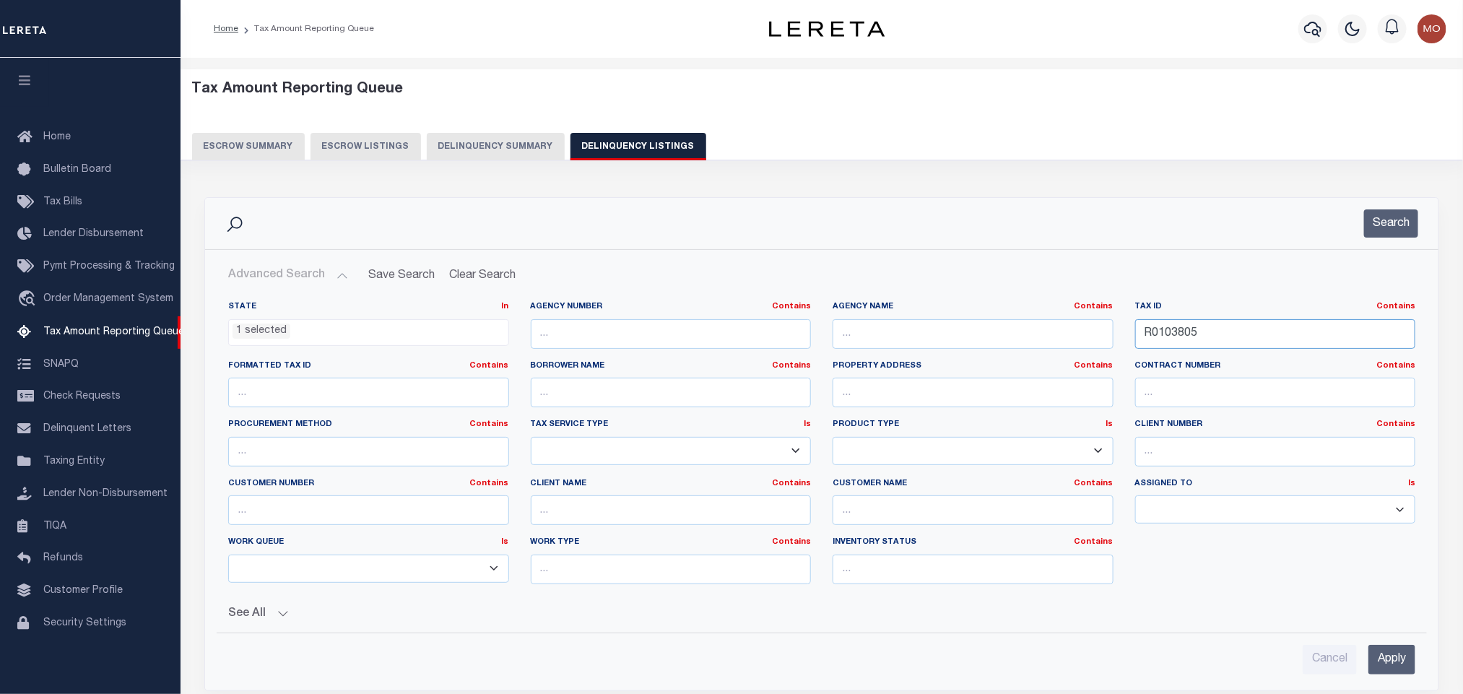
drag, startPoint x: 1235, startPoint y: 334, endPoint x: 949, endPoint y: 353, distance: 286.7
click at [965, 353] on div "State In In AK AL AR AZ CA CO CT DC DE FL GA GU HI IA ID IL IN KS KY LA MA MD M…" at bounding box center [821, 448] width 1209 height 295
paste input "74"
click at [1400, 228] on button "Search" at bounding box center [1391, 223] width 54 height 28
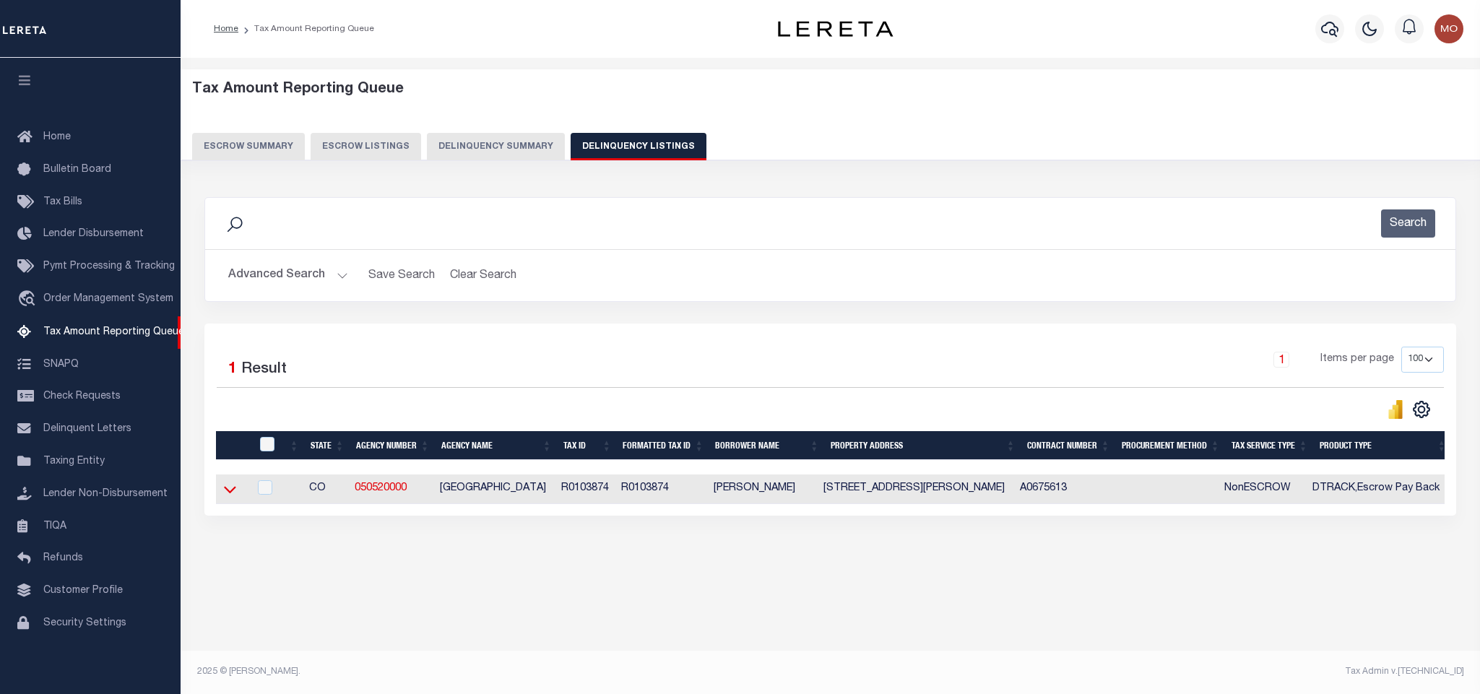
click at [230, 494] on icon at bounding box center [230, 489] width 12 height 15
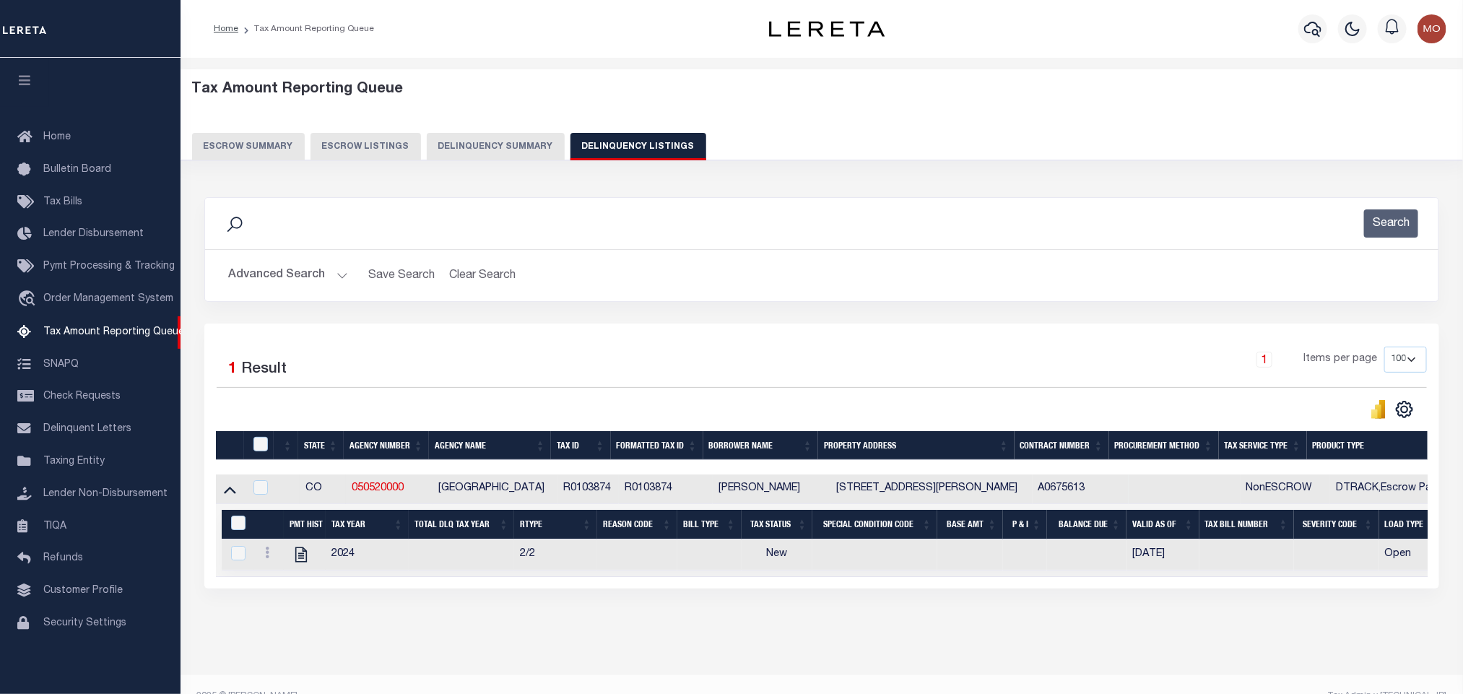
click at [341, 280] on button "Advanced Search" at bounding box center [288, 275] width 120 height 28
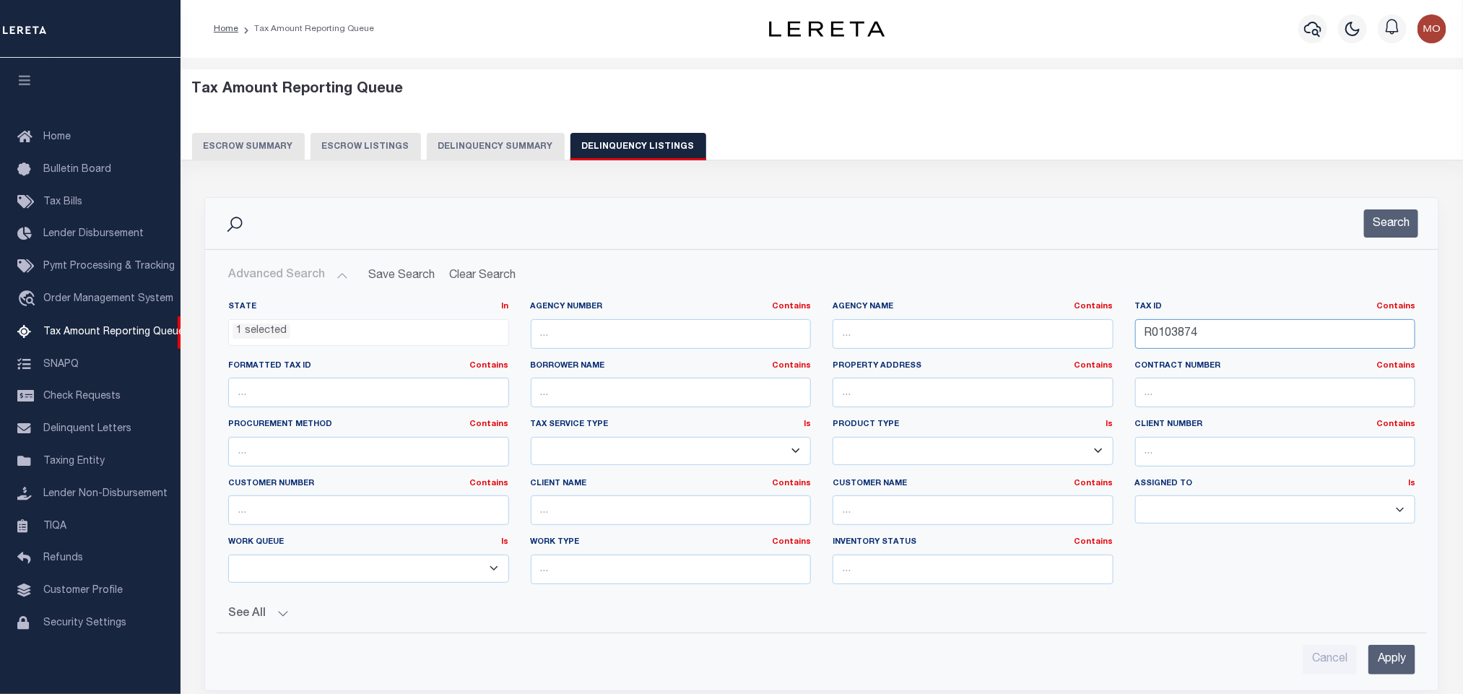
drag, startPoint x: 1277, startPoint y: 337, endPoint x: 922, endPoint y: 345, distance: 355.5
click at [962, 342] on div "State In In AK AL AR AZ CA CO CT DC DE FL GA GU HI IA ID IL IN KS KY LA MA MD M…" at bounding box center [821, 448] width 1209 height 295
paste input "2985"
click at [1379, 215] on button "Search" at bounding box center [1391, 223] width 54 height 28
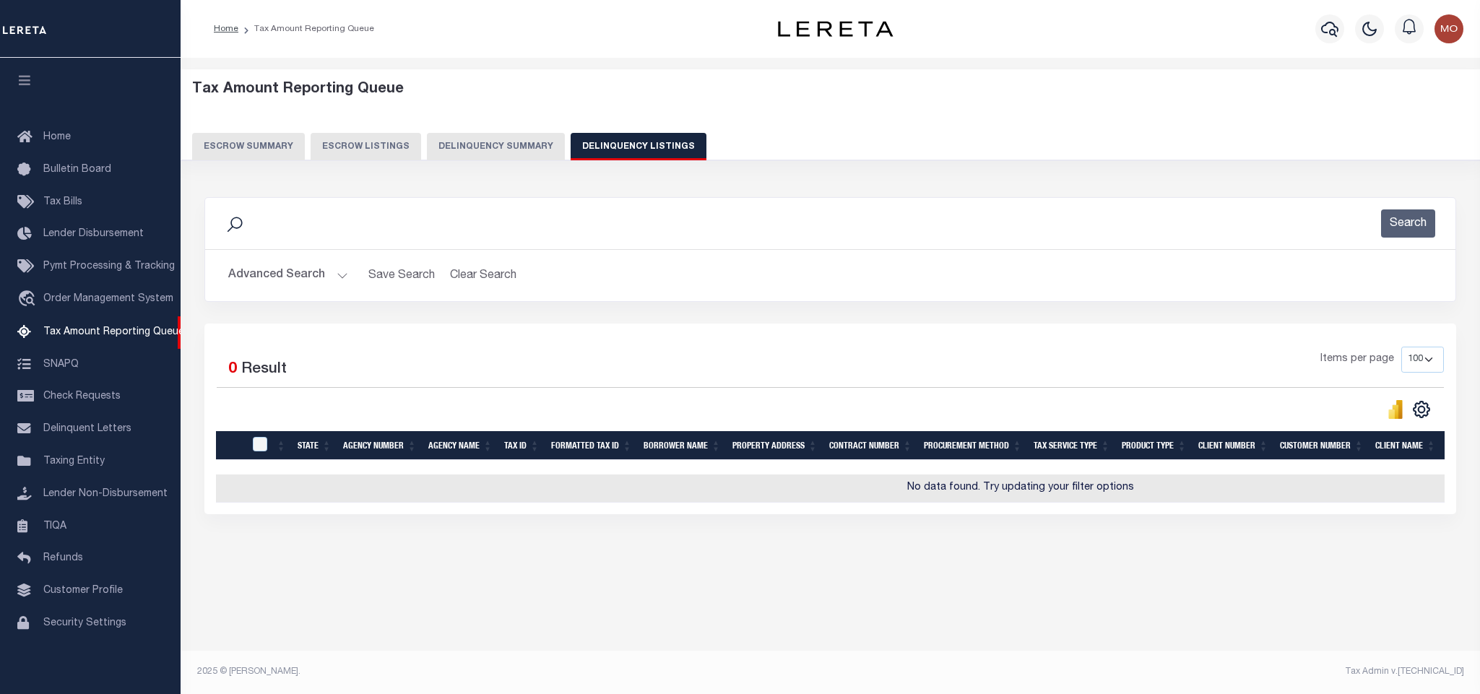
click at [334, 274] on button "Advanced Search" at bounding box center [288, 275] width 120 height 28
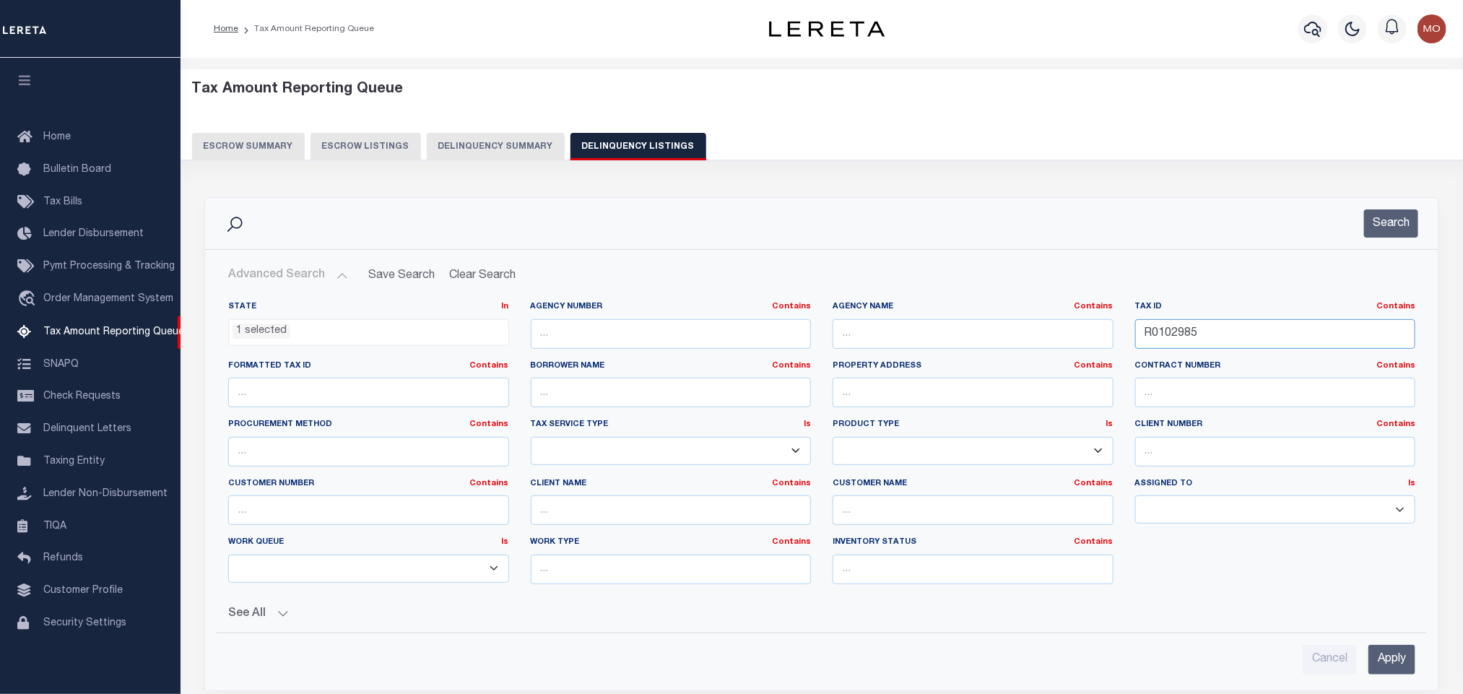
drag, startPoint x: 1219, startPoint y: 337, endPoint x: 1047, endPoint y: 332, distance: 172.0
click at [1080, 339] on div "State In In AK AL AR AZ CA CO CT DC DE FL GA GU HI IA ID IL IN KS KY LA MA MD M…" at bounding box center [821, 448] width 1209 height 295
paste input "1000510"
click at [1388, 223] on button "Search" at bounding box center [1391, 223] width 54 height 28
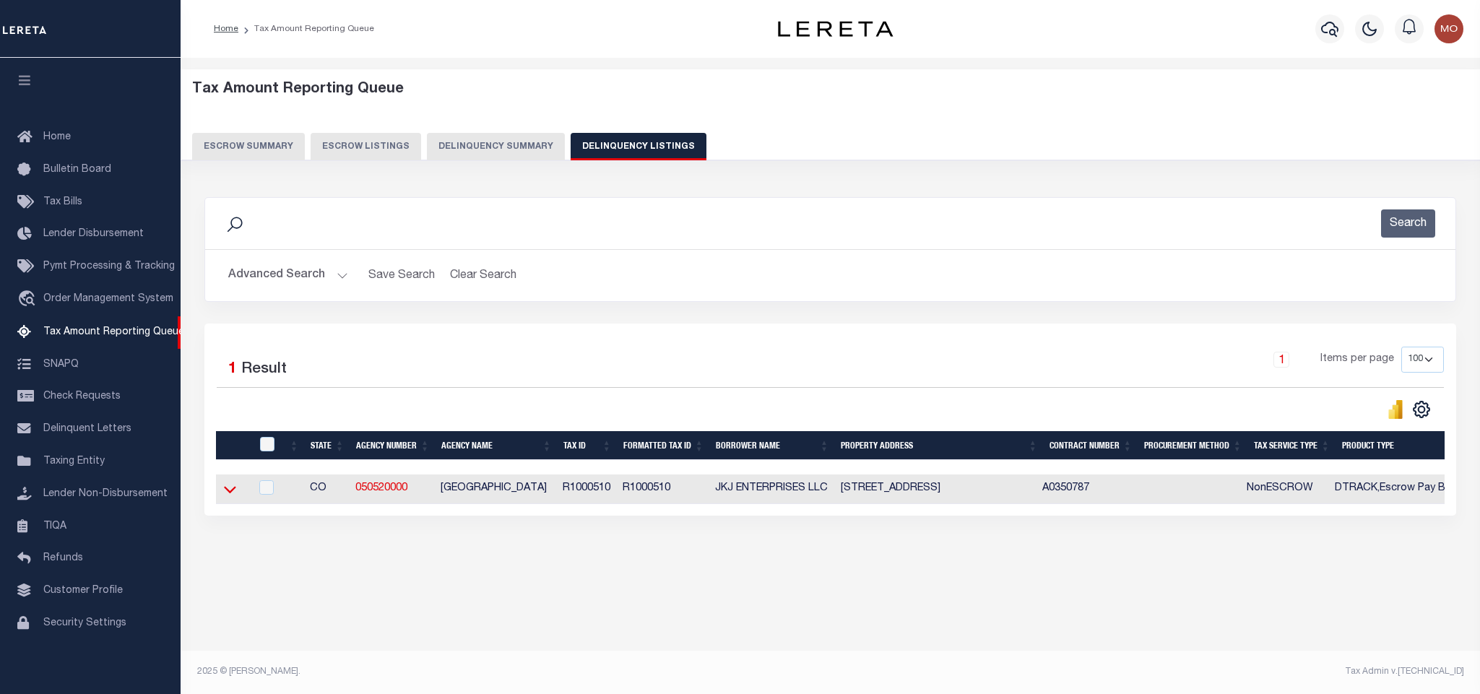
click at [228, 496] on icon at bounding box center [230, 489] width 12 height 15
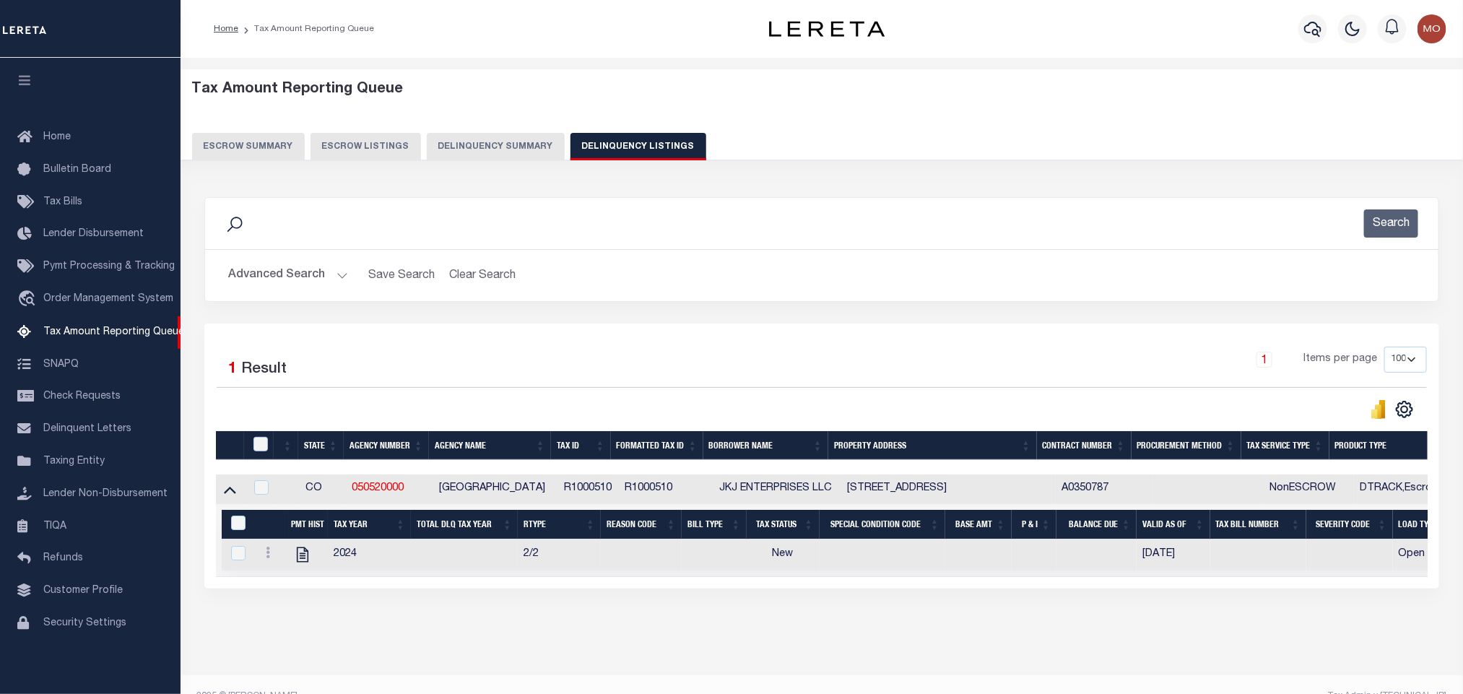
click at [340, 277] on button "Advanced Search" at bounding box center [288, 275] width 120 height 28
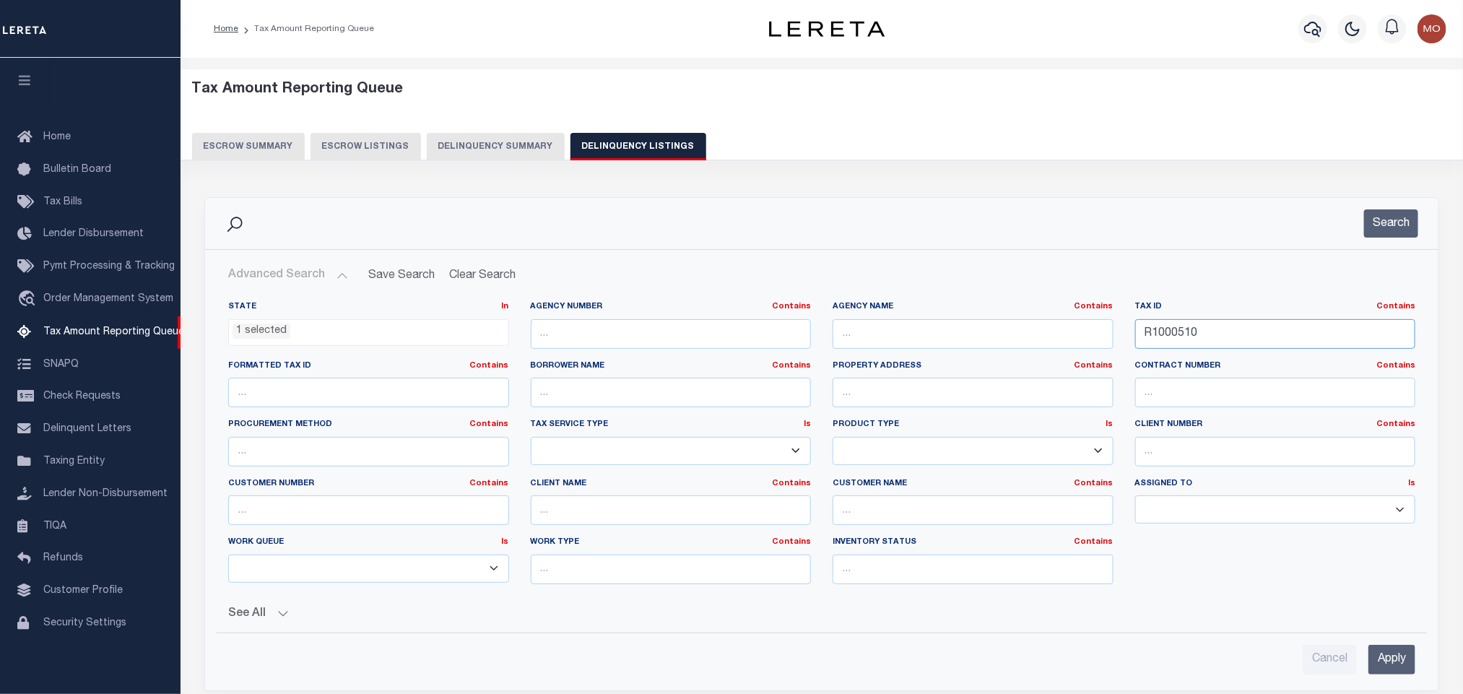
drag, startPoint x: 1227, startPoint y: 345, endPoint x: 920, endPoint y: 324, distance: 308.5
click at [1064, 341] on div "State In In AK AL AR AZ CA CO CT DC DE FL GA GU HI IA ID IL IN KS KY LA MA MD M…" at bounding box center [821, 448] width 1209 height 295
paste input "715"
click at [1396, 228] on button "Search" at bounding box center [1391, 223] width 54 height 28
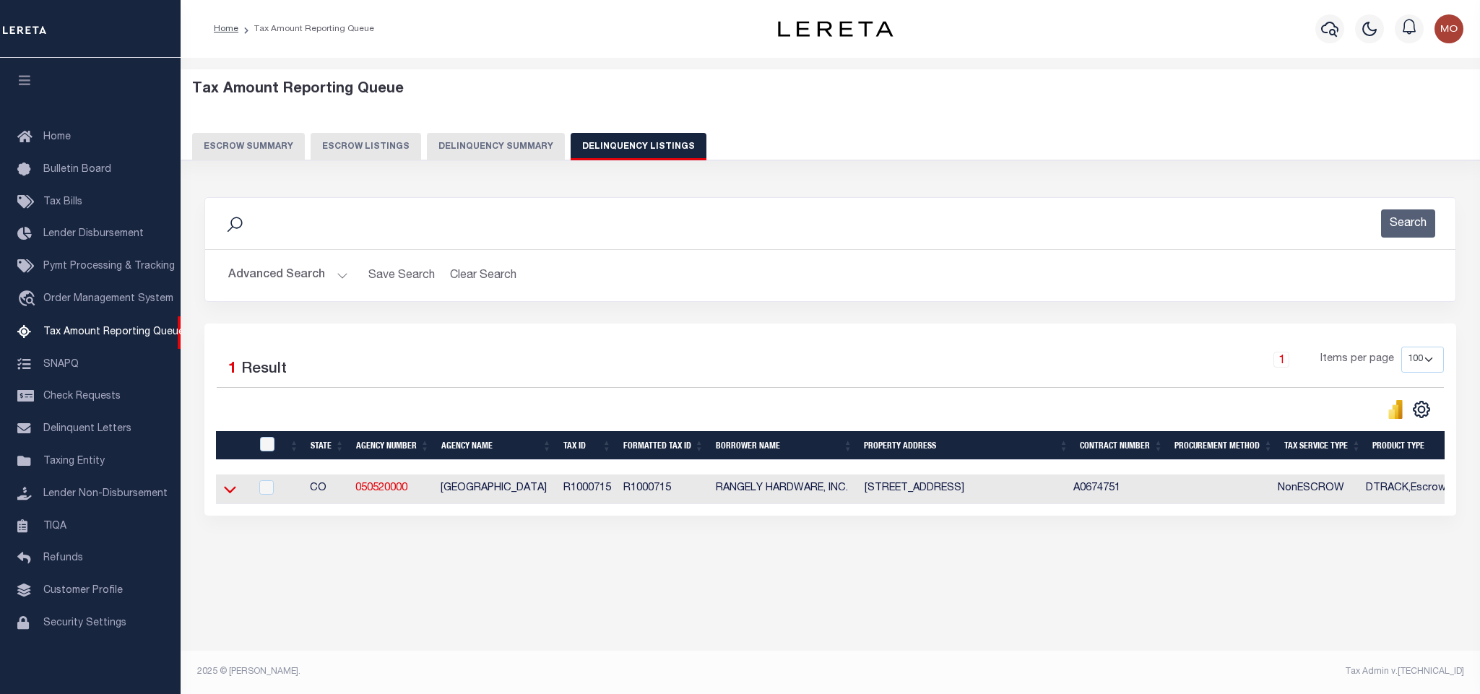
click at [226, 494] on icon at bounding box center [230, 490] width 12 height 7
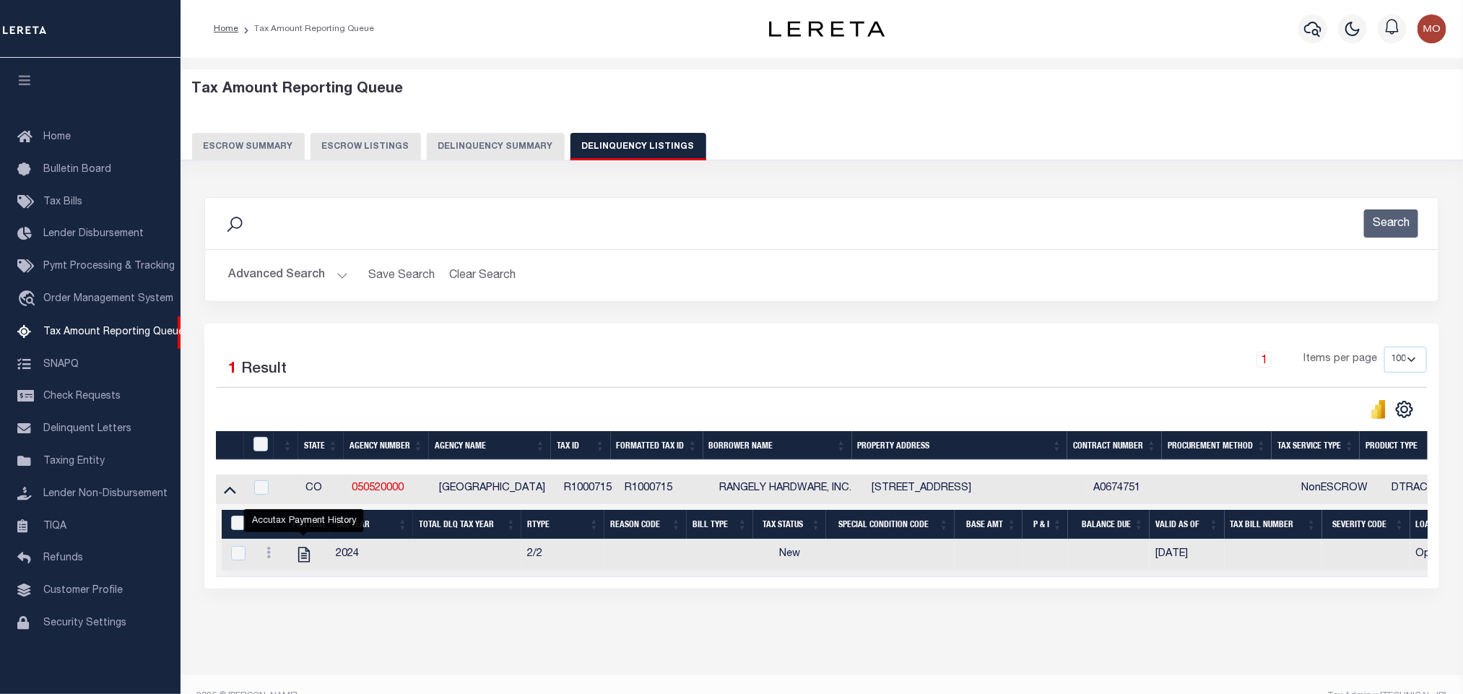
click at [342, 277] on button "Advanced Search" at bounding box center [288, 275] width 120 height 28
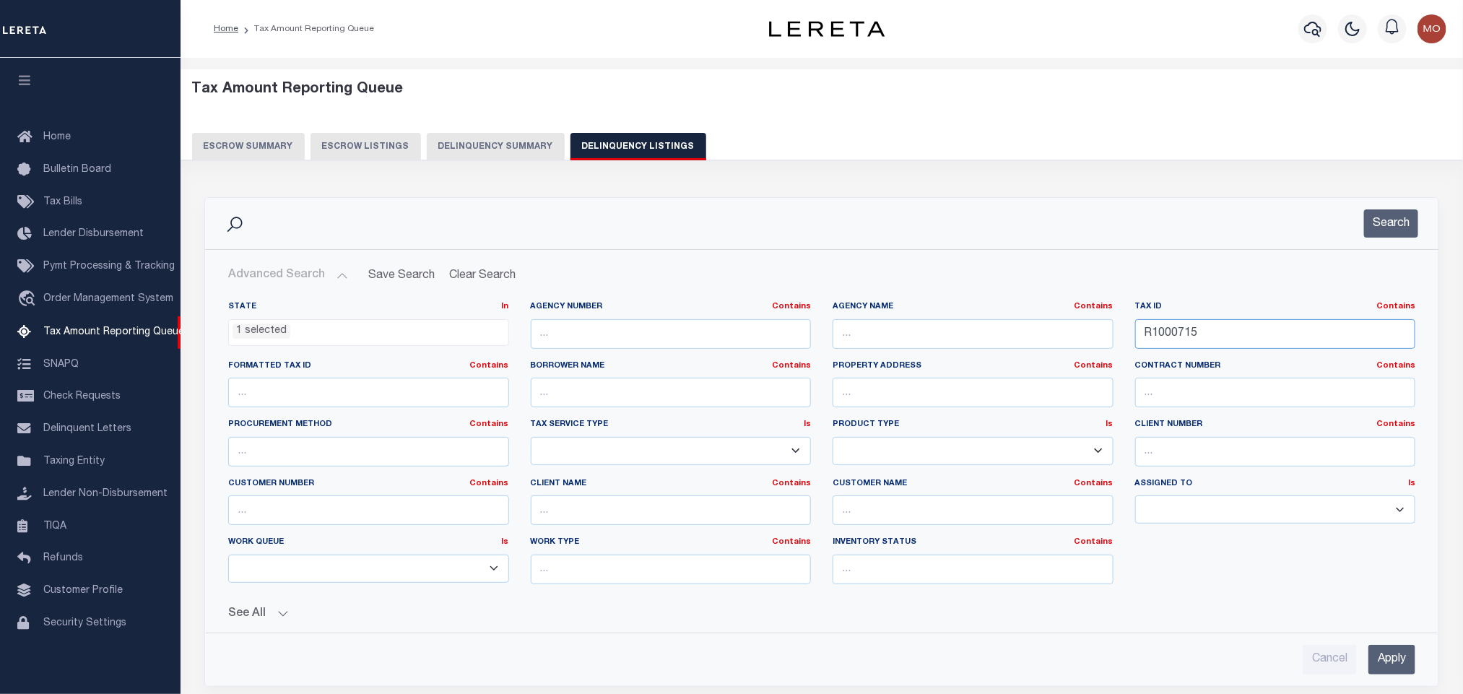
drag, startPoint x: 1242, startPoint y: 336, endPoint x: 1027, endPoint y: 343, distance: 214.7
click at [1029, 345] on div "State In In AK AL AR AZ CA CO CT DC DE FL GA GU HI IA ID IL IN KS KY LA MA MD M…" at bounding box center [821, 448] width 1209 height 295
paste input "9"
click at [1375, 222] on button "Search" at bounding box center [1391, 223] width 54 height 28
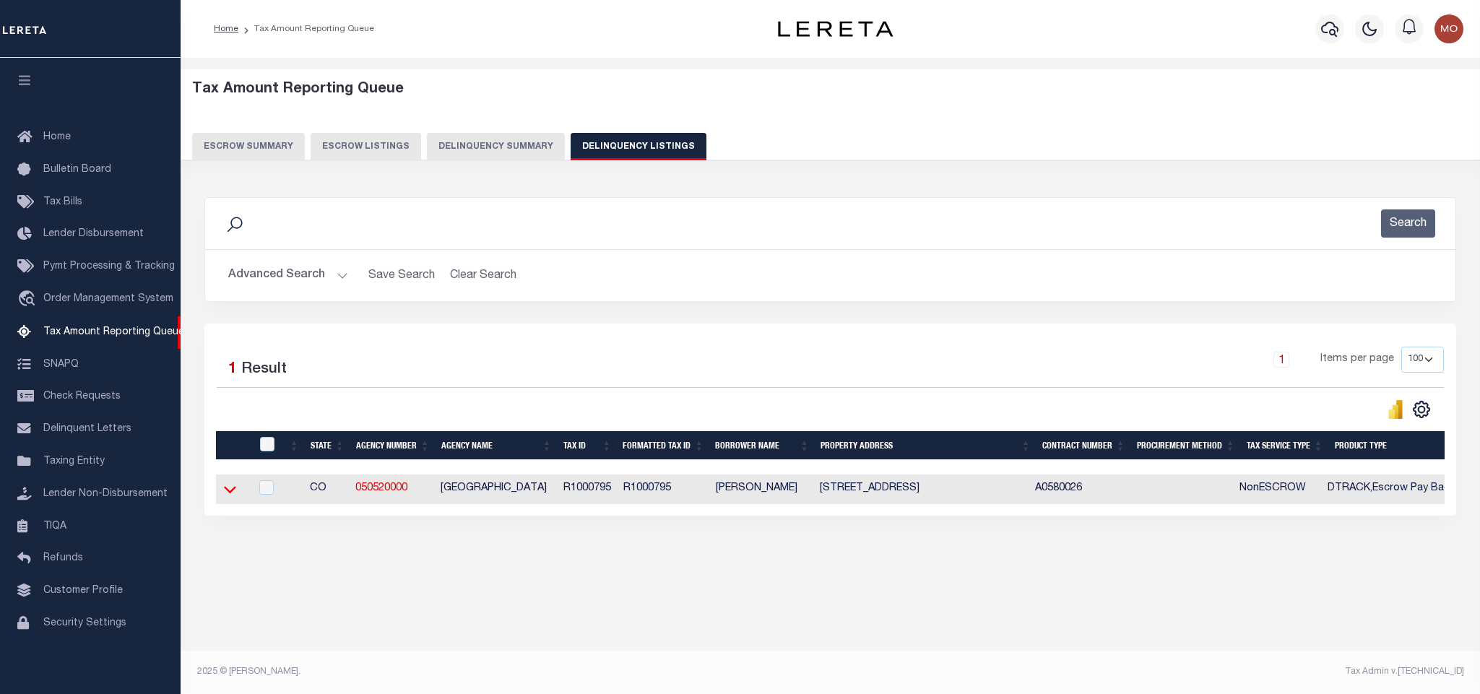
click at [230, 494] on icon at bounding box center [230, 490] width 12 height 7
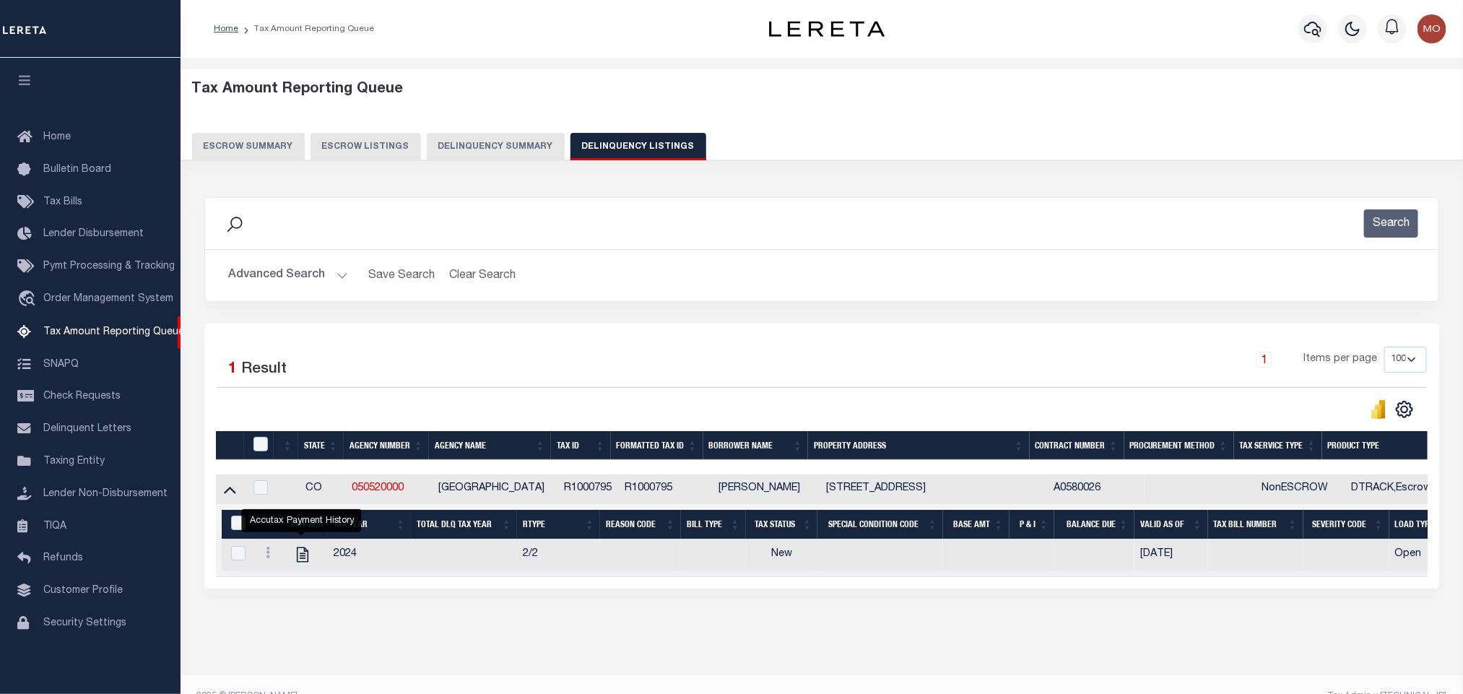
click at [340, 278] on button "Advanced Search" at bounding box center [288, 275] width 120 height 28
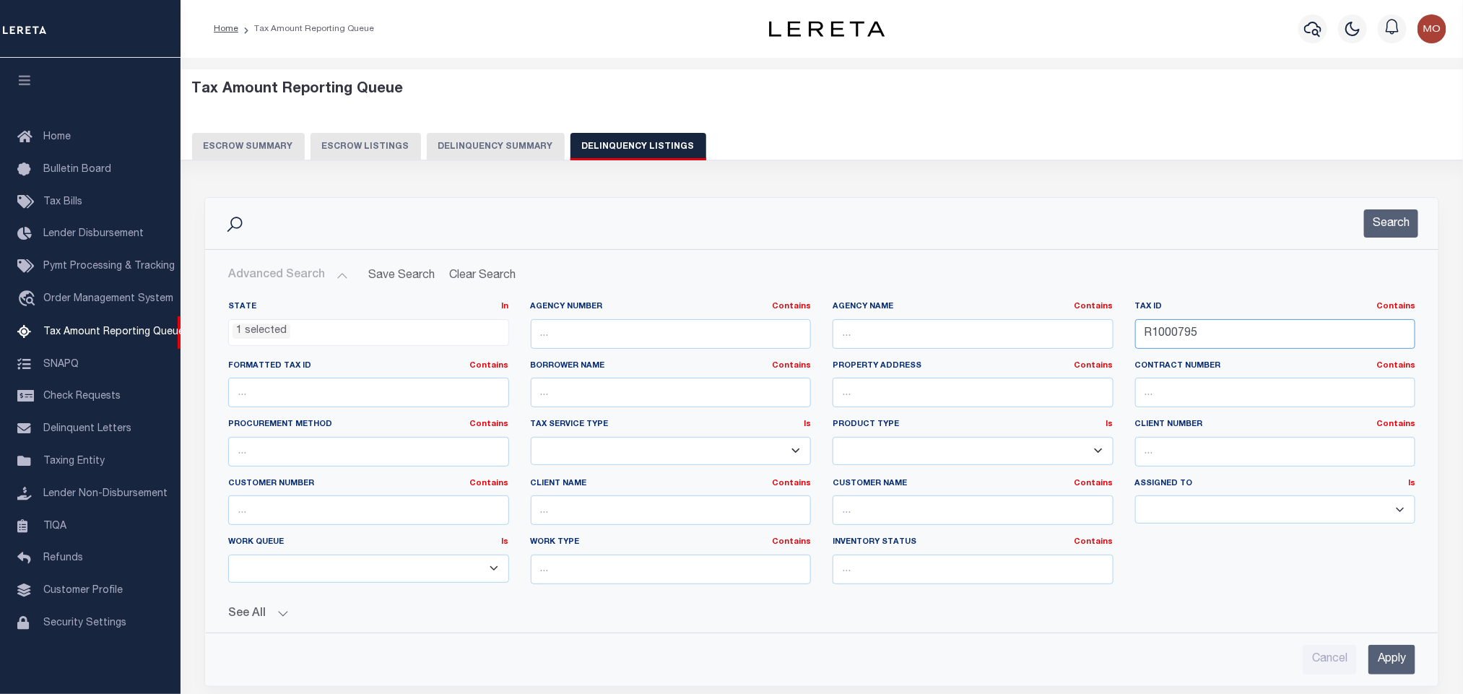
drag, startPoint x: 1233, startPoint y: 334, endPoint x: 908, endPoint y: 319, distance: 325.4
click at [962, 326] on div "State In In AK AL AR AZ CA CO CT DC DE FL GA GU HI IA ID IL IN KS KY LA MA MD M…" at bounding box center [821, 448] width 1209 height 295
paste input "84"
click at [1407, 224] on button "Search" at bounding box center [1391, 223] width 54 height 28
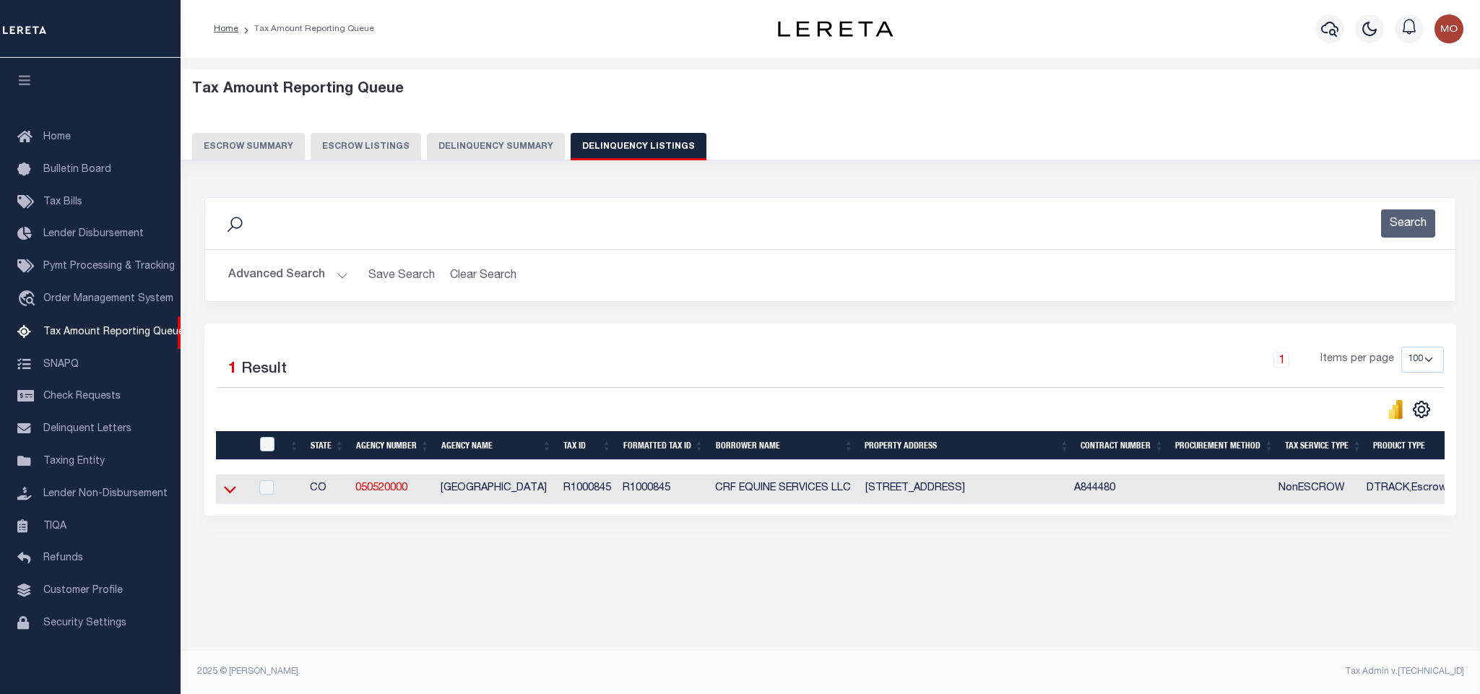
click at [230, 495] on icon at bounding box center [230, 489] width 12 height 15
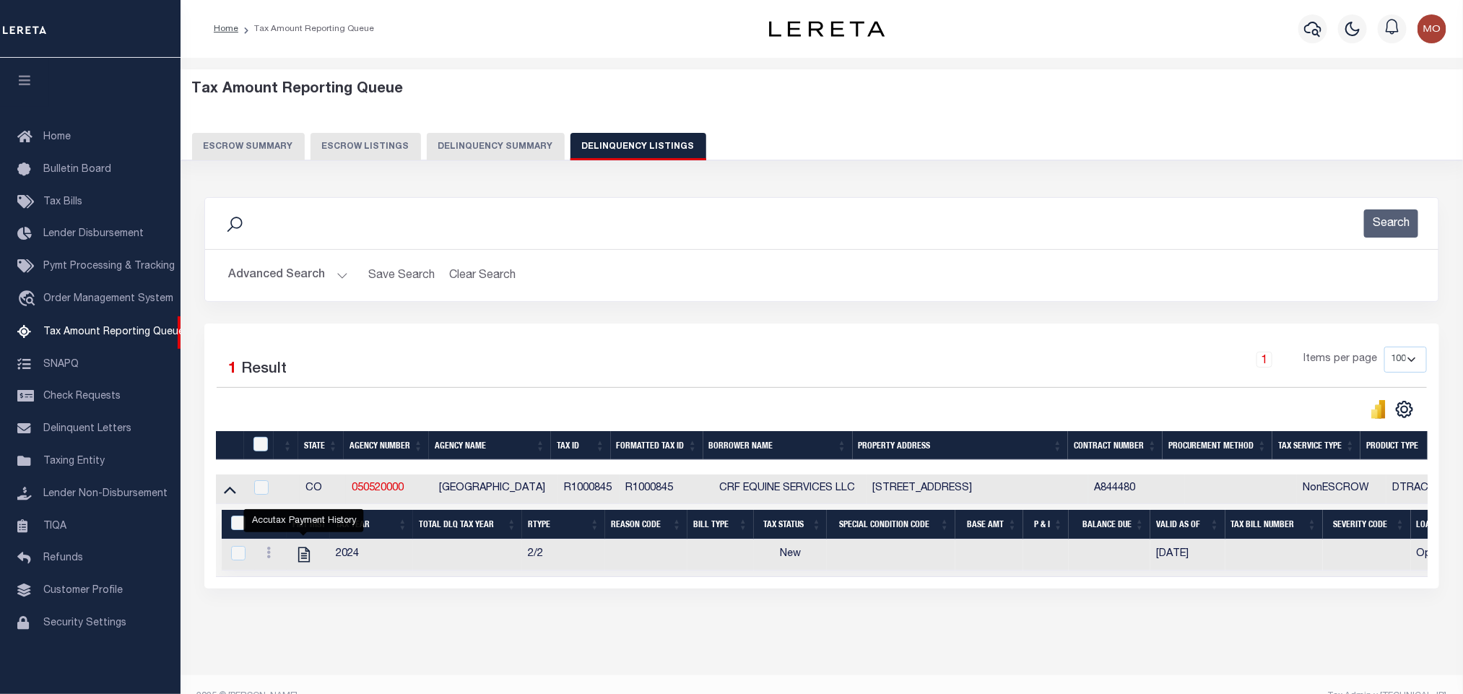
click at [340, 274] on button "Advanced Search" at bounding box center [288, 275] width 120 height 28
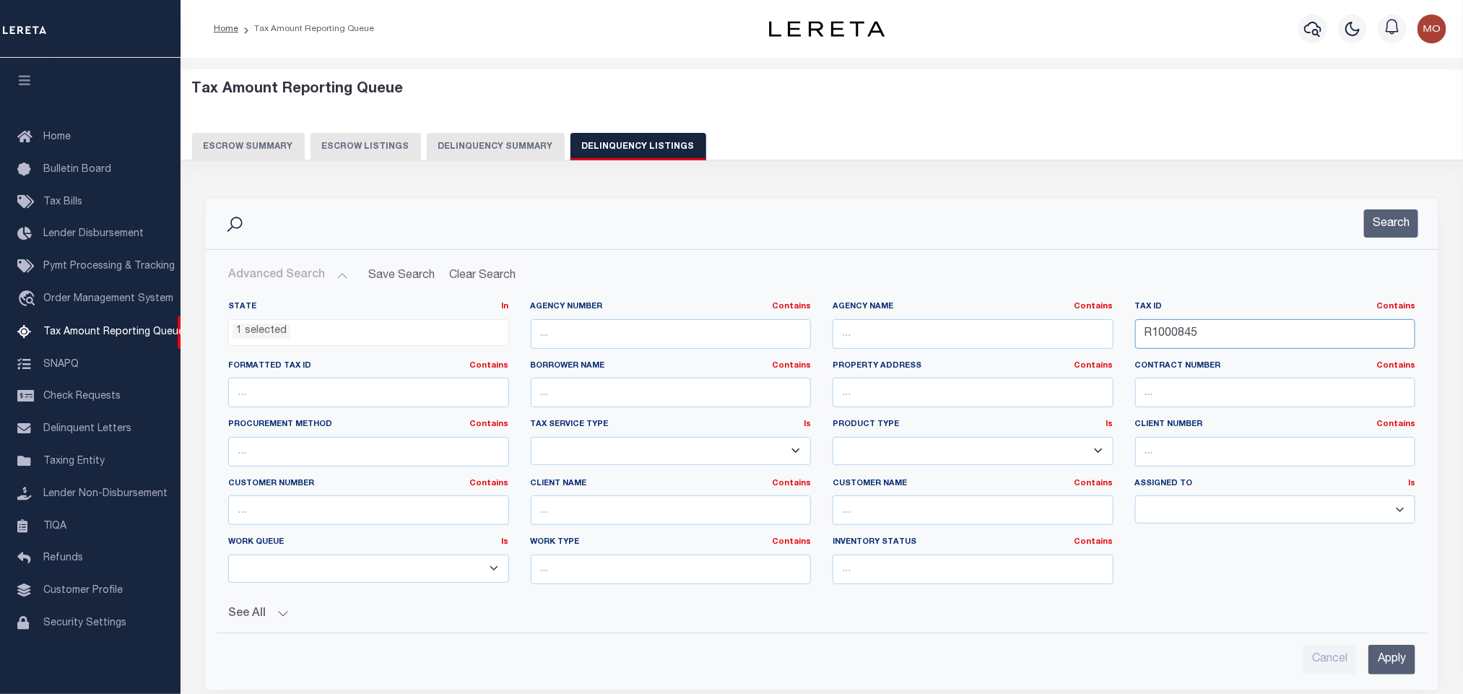
drag, startPoint x: 1229, startPoint y: 338, endPoint x: 1004, endPoint y: 345, distance: 225.5
click at [1043, 345] on div "State In In AK AL AR AZ CA CO CT DC DE FL GA GU HI IA ID IL IN KS KY LA MA MD M…" at bounding box center [821, 448] width 1209 height 295
paste input "1210"
click at [1387, 230] on button "Search" at bounding box center [1391, 223] width 54 height 28
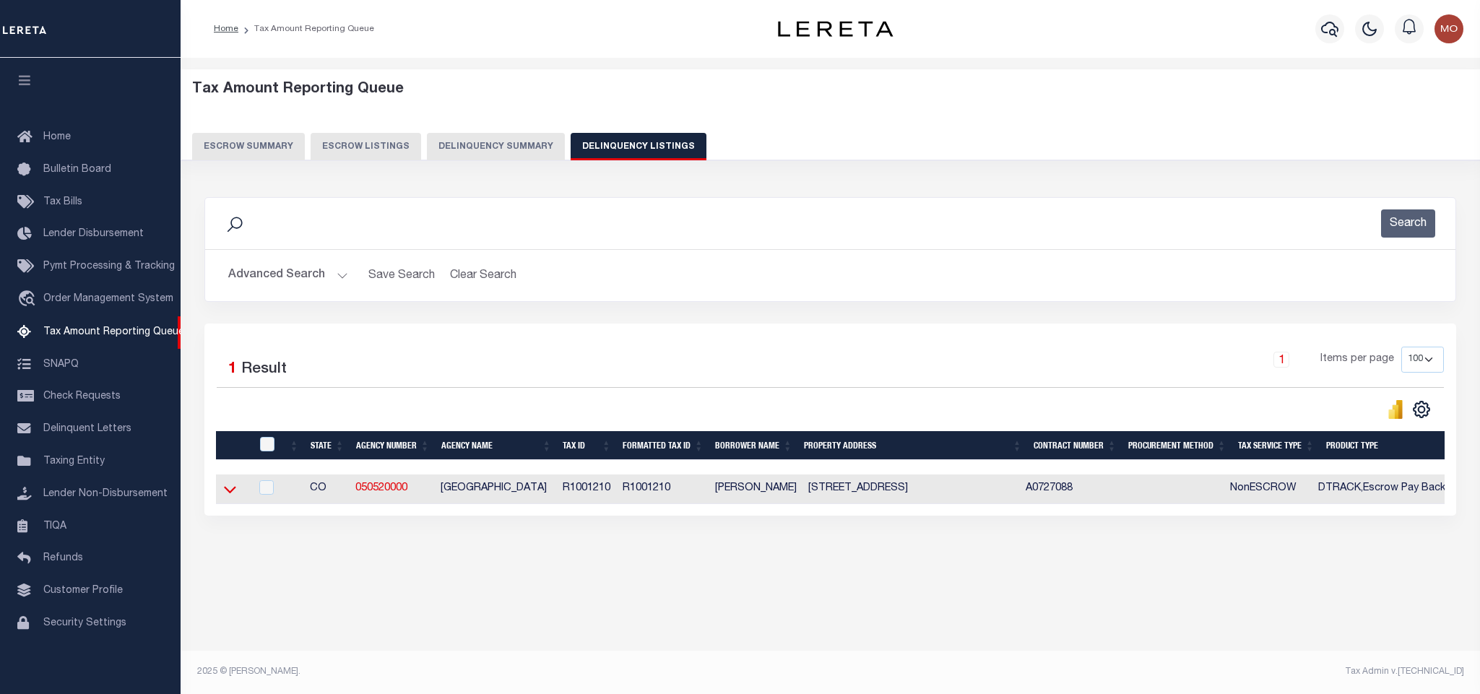
click at [228, 494] on icon at bounding box center [230, 490] width 12 height 7
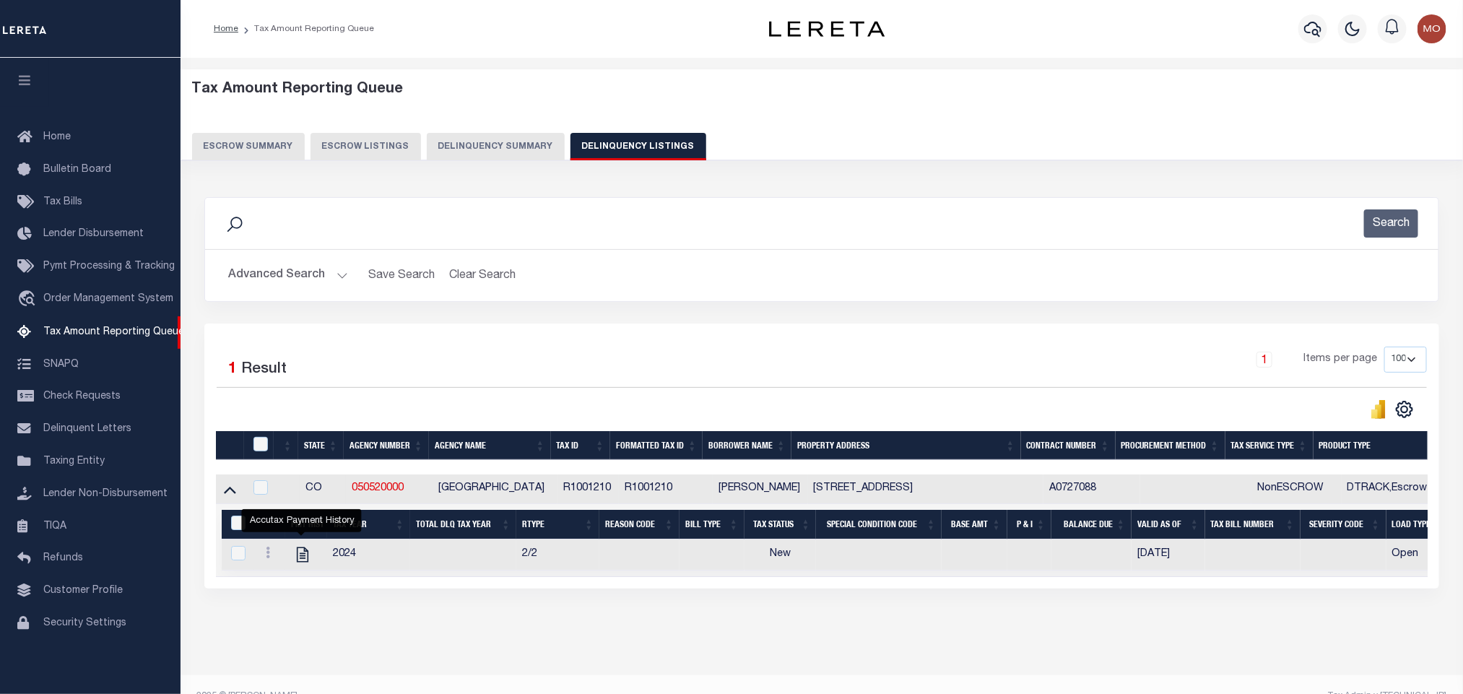
click at [338, 276] on button "Advanced Search" at bounding box center [288, 275] width 120 height 28
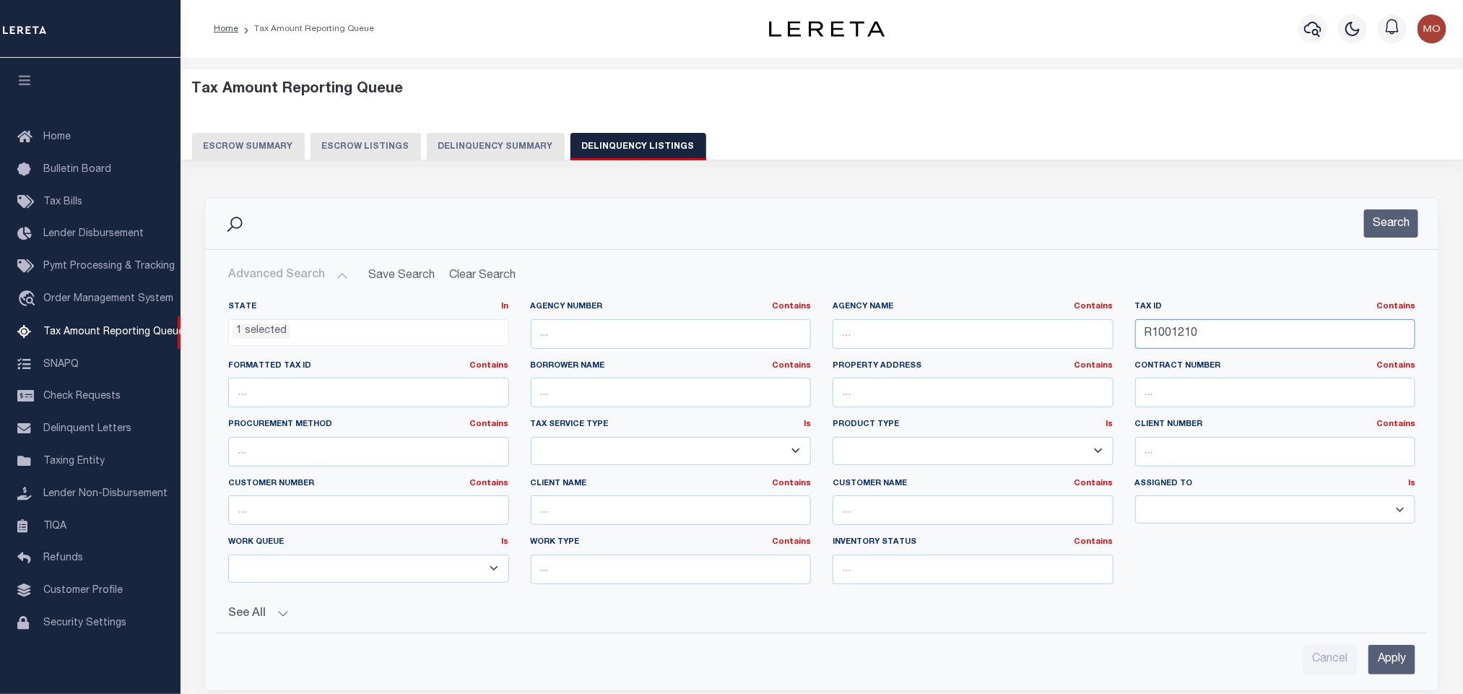
click at [868, 327] on div "State In In AK AL AR AZ CA CO CT DC DE FL GA GU HI IA ID IL IN KS KY LA MA MD M…" at bounding box center [821, 448] width 1209 height 295
paste input "100261"
click at [1389, 223] on button "Search" at bounding box center [1391, 223] width 54 height 28
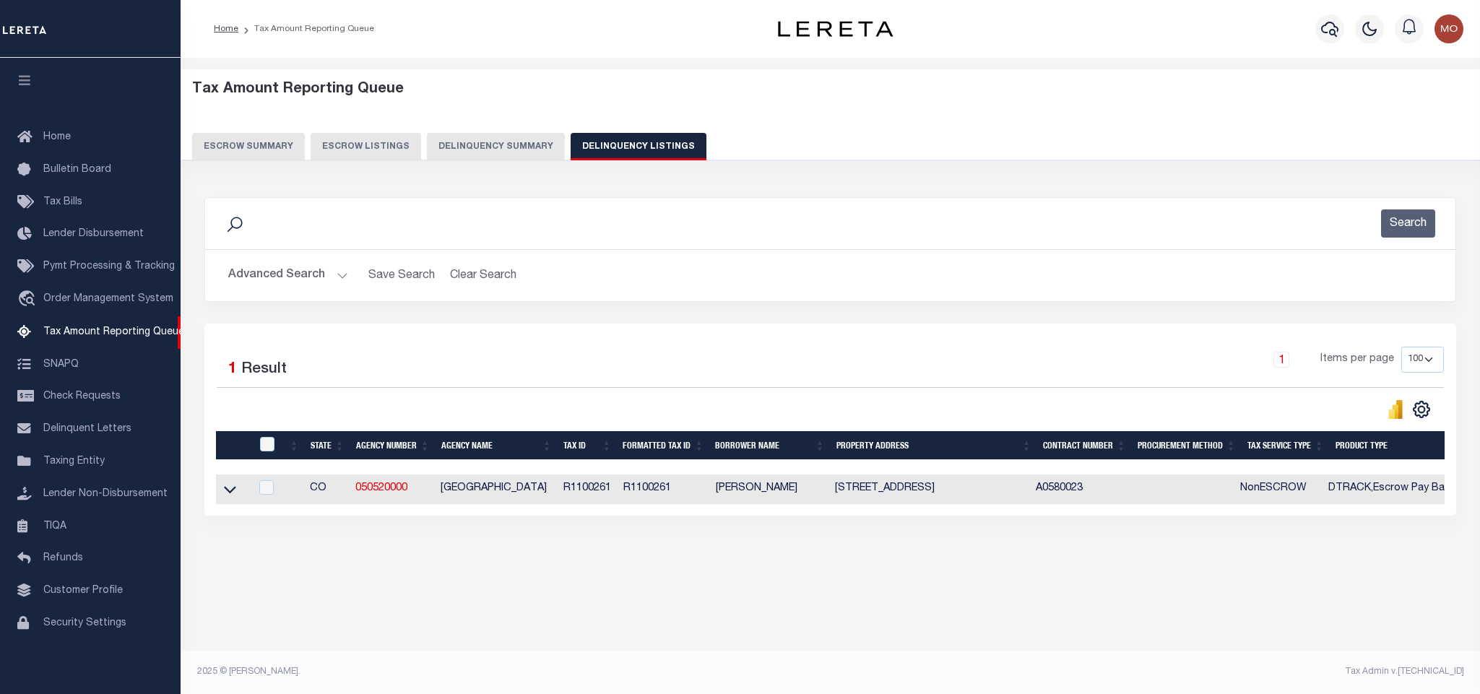
click at [339, 274] on button "Advanced Search" at bounding box center [288, 275] width 120 height 28
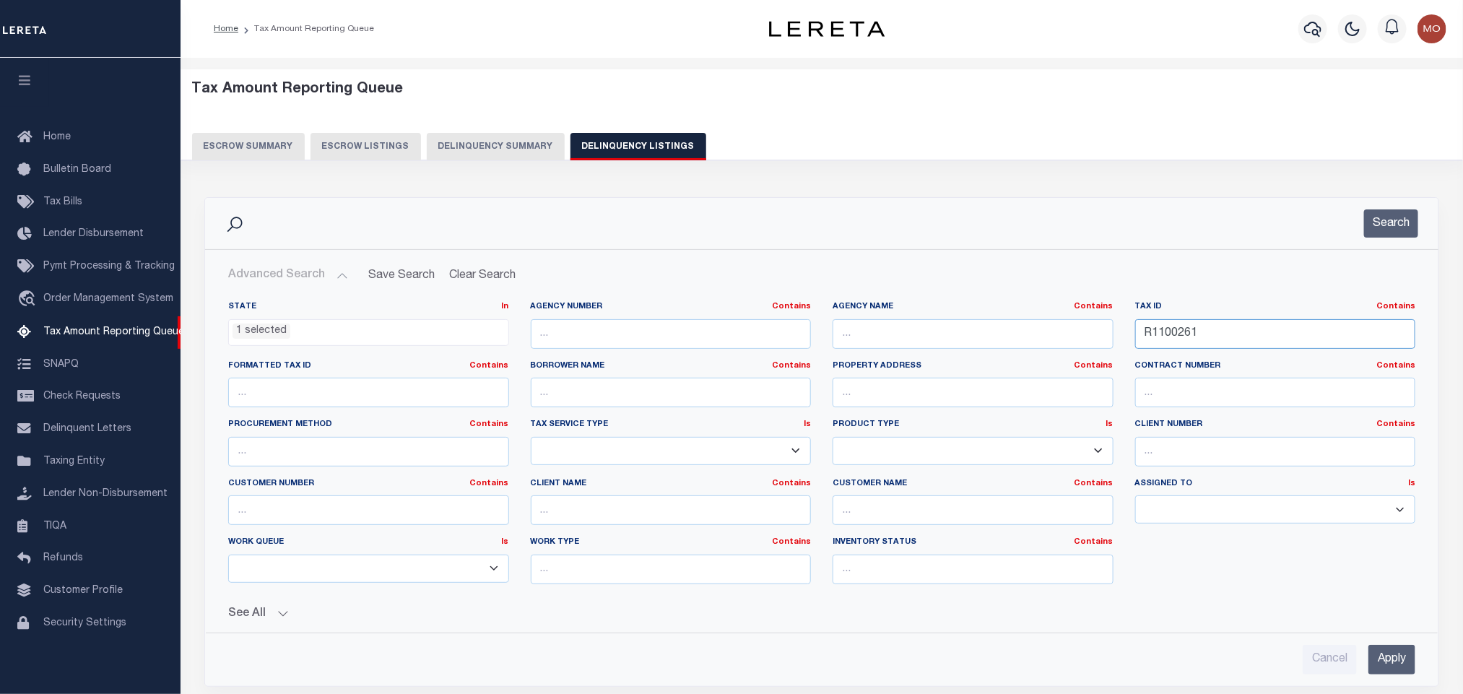
drag, startPoint x: 1214, startPoint y: 342, endPoint x: 967, endPoint y: 334, distance: 246.4
click at [1071, 347] on div "State In In AK AL AR AZ CA CO CT DC DE FL GA GU HI IA ID IL IN KS KY LA MA MD M…" at bounding box center [821, 448] width 1209 height 295
paste input "3123"
click at [1393, 224] on button "Search" at bounding box center [1391, 223] width 54 height 28
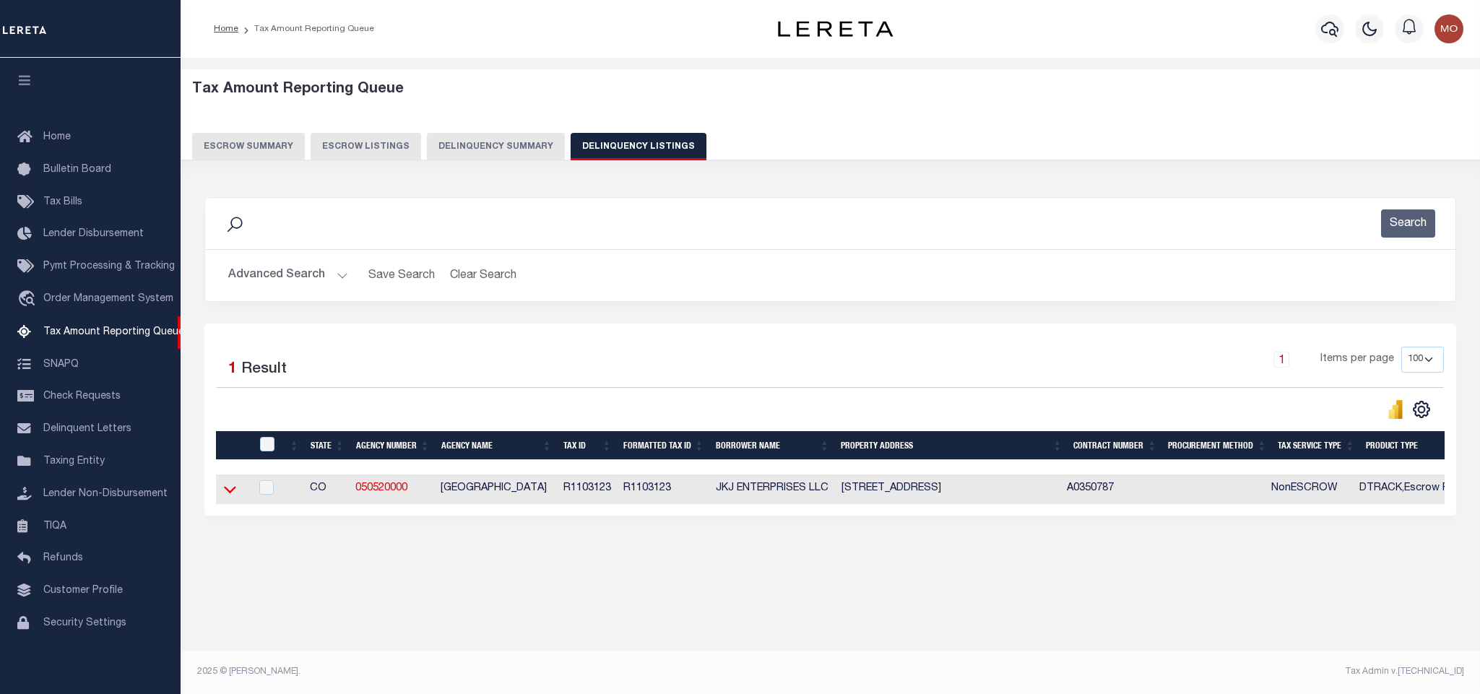
click at [226, 497] on icon at bounding box center [230, 489] width 12 height 15
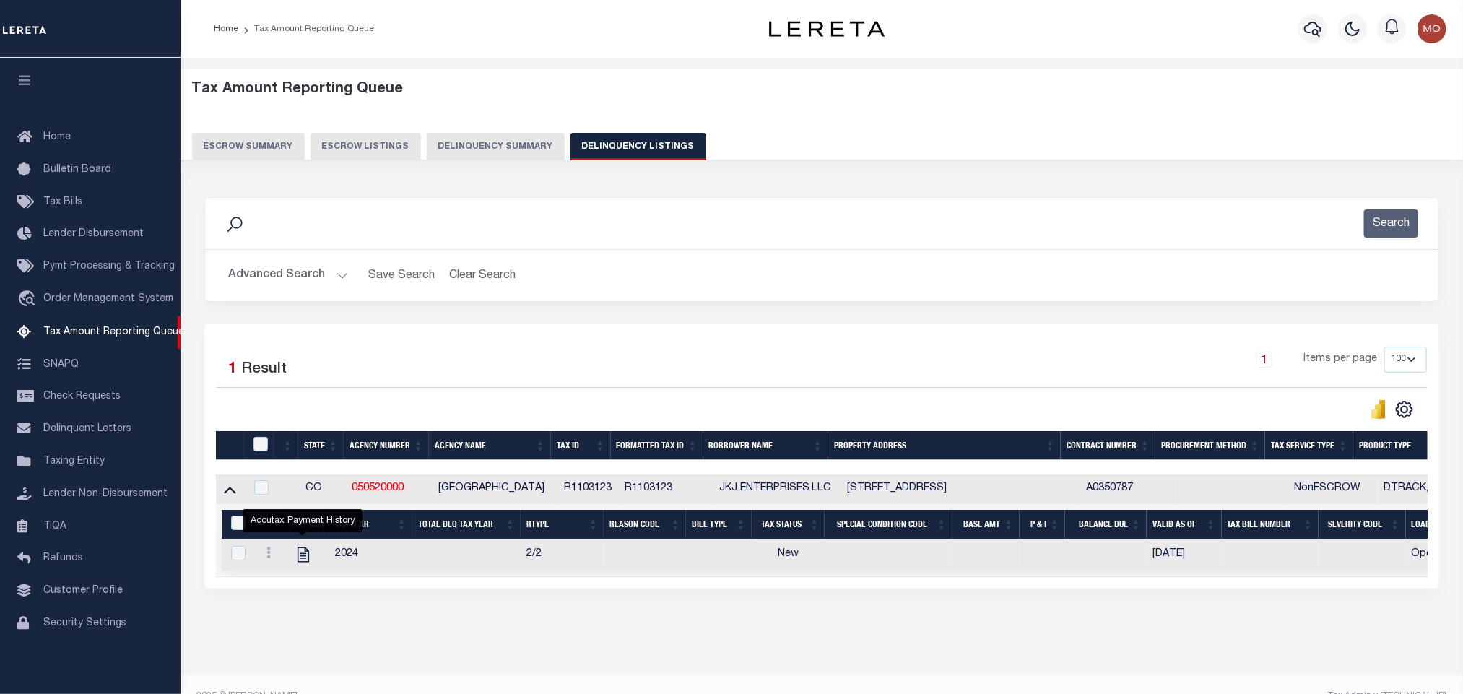
click at [336, 275] on button "Advanced Search" at bounding box center [288, 275] width 120 height 28
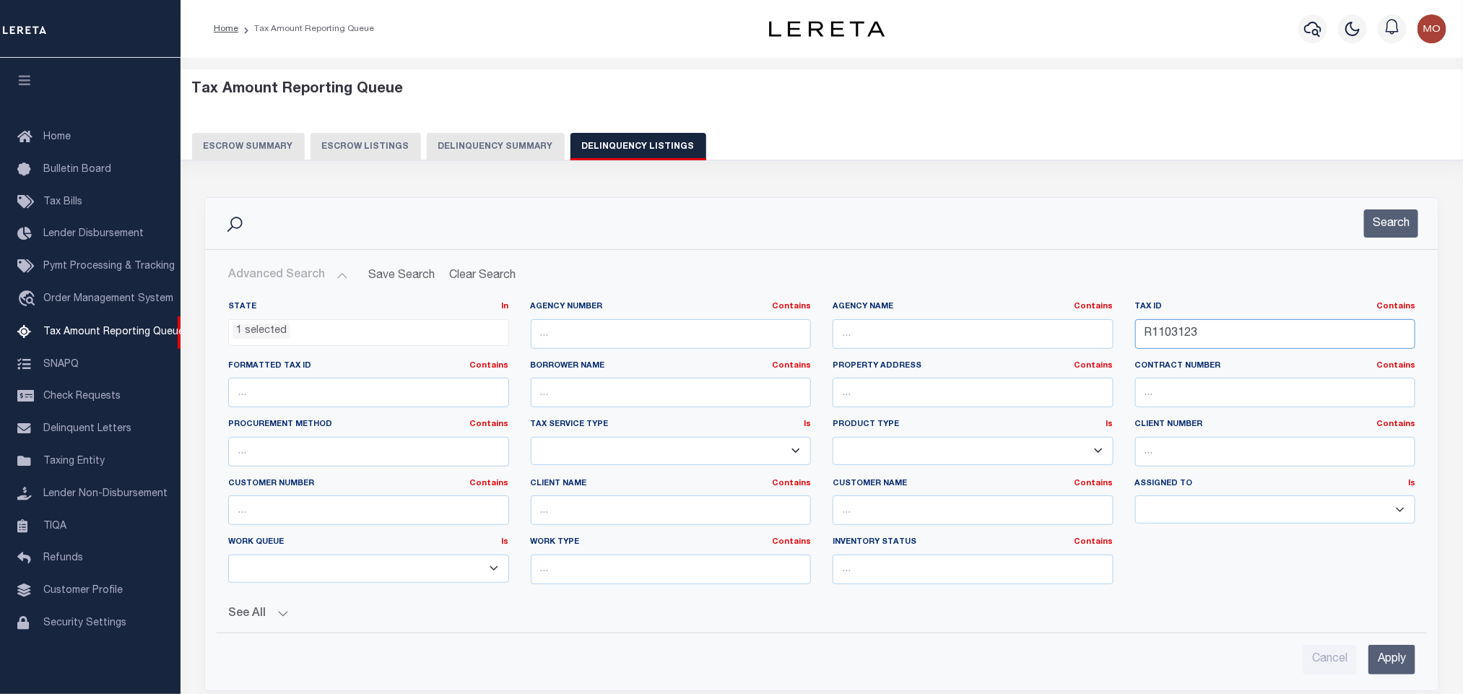
drag, startPoint x: 1210, startPoint y: 339, endPoint x: 835, endPoint y: 324, distance: 375.2
click at [870, 329] on div "State In In AK AL AR AZ CA CO CT DC DE FL GA GU HI IA ID IL IN KS KY LA MA MD M…" at bounding box center [821, 448] width 1209 height 295
paste input "401614"
click at [1385, 230] on button "Search" at bounding box center [1391, 223] width 54 height 28
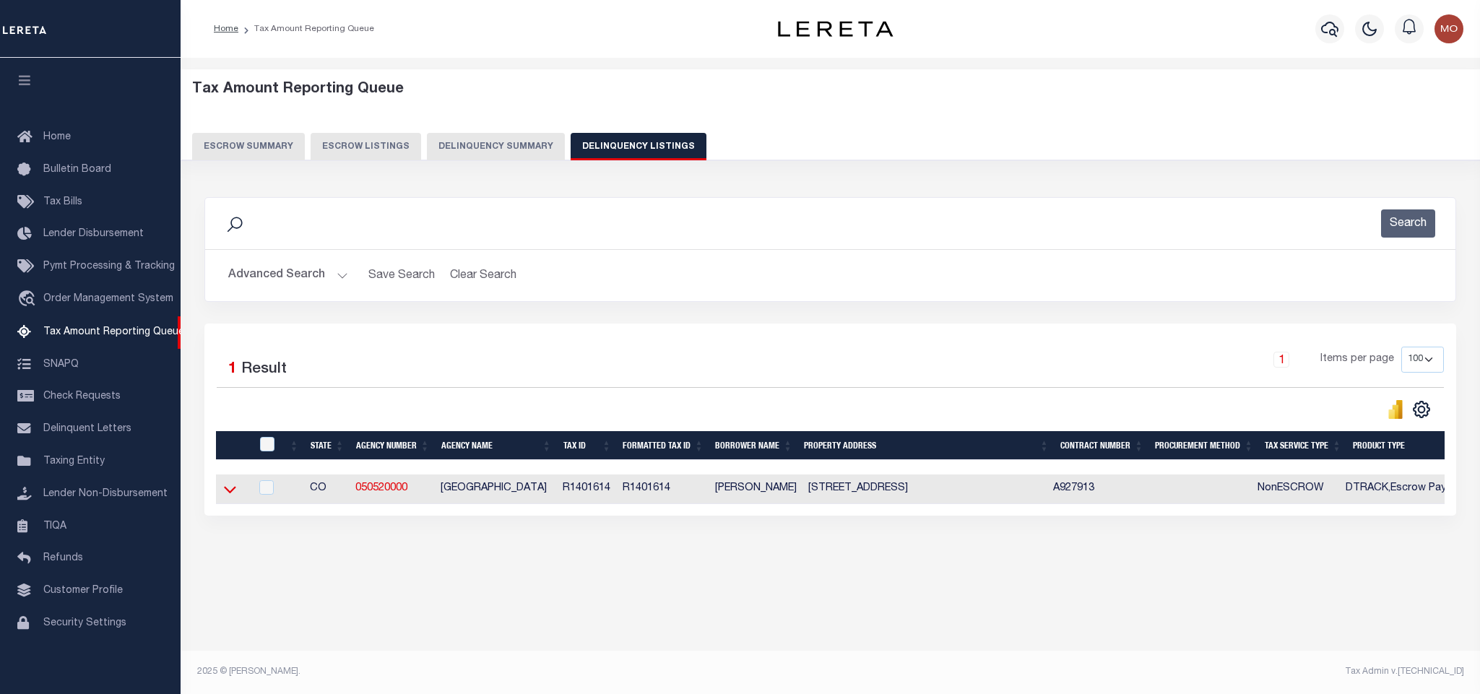
click at [226, 497] on icon at bounding box center [230, 489] width 12 height 15
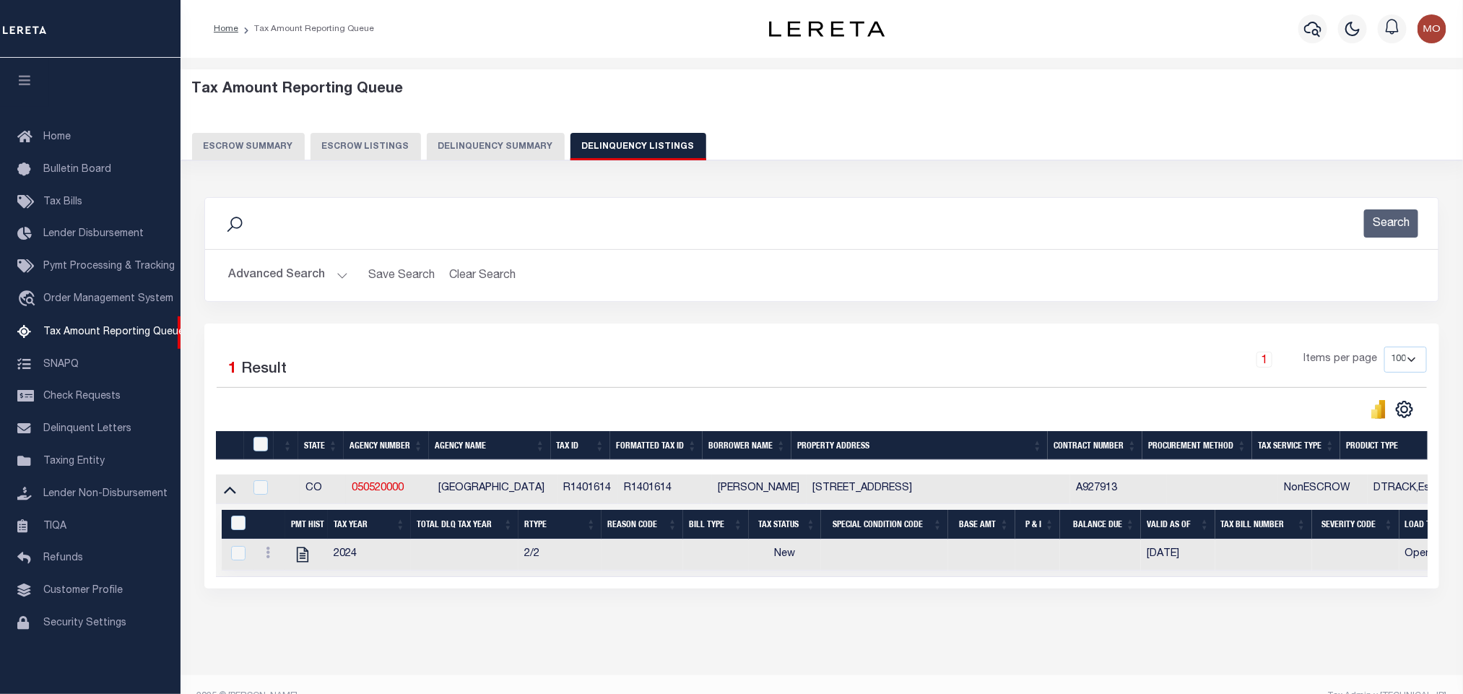
click at [336, 274] on button "Advanced Search" at bounding box center [288, 275] width 120 height 28
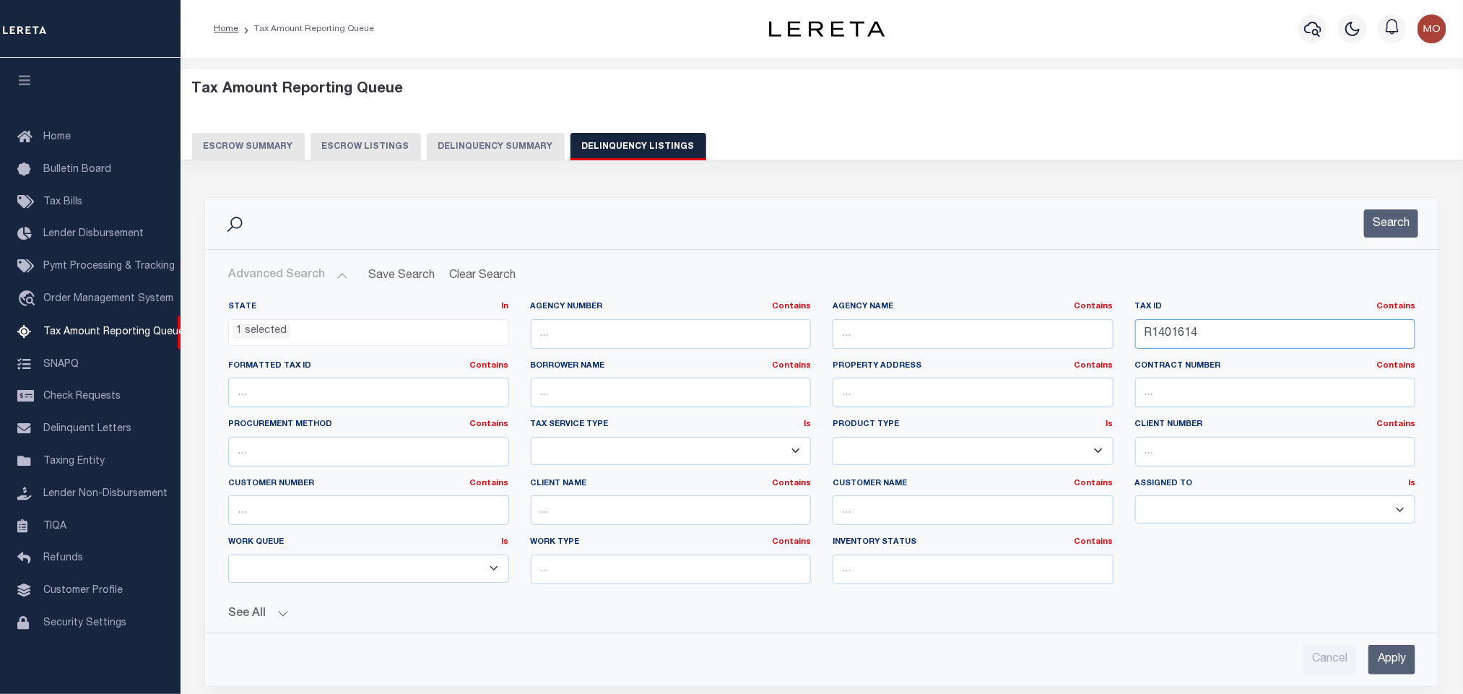
drag, startPoint x: 1238, startPoint y: 338, endPoint x: 949, endPoint y: 342, distance: 289.0
click at [1001, 341] on div "State In In AK AL AR AZ CA CO CT DC DE FL GA GU HI IA ID IL IN KS KY LA MA MD M…" at bounding box center [821, 448] width 1209 height 295
paste input "97900"
type input "97900"
click at [293, 338] on ul "1 selected" at bounding box center [369, 330] width 280 height 20
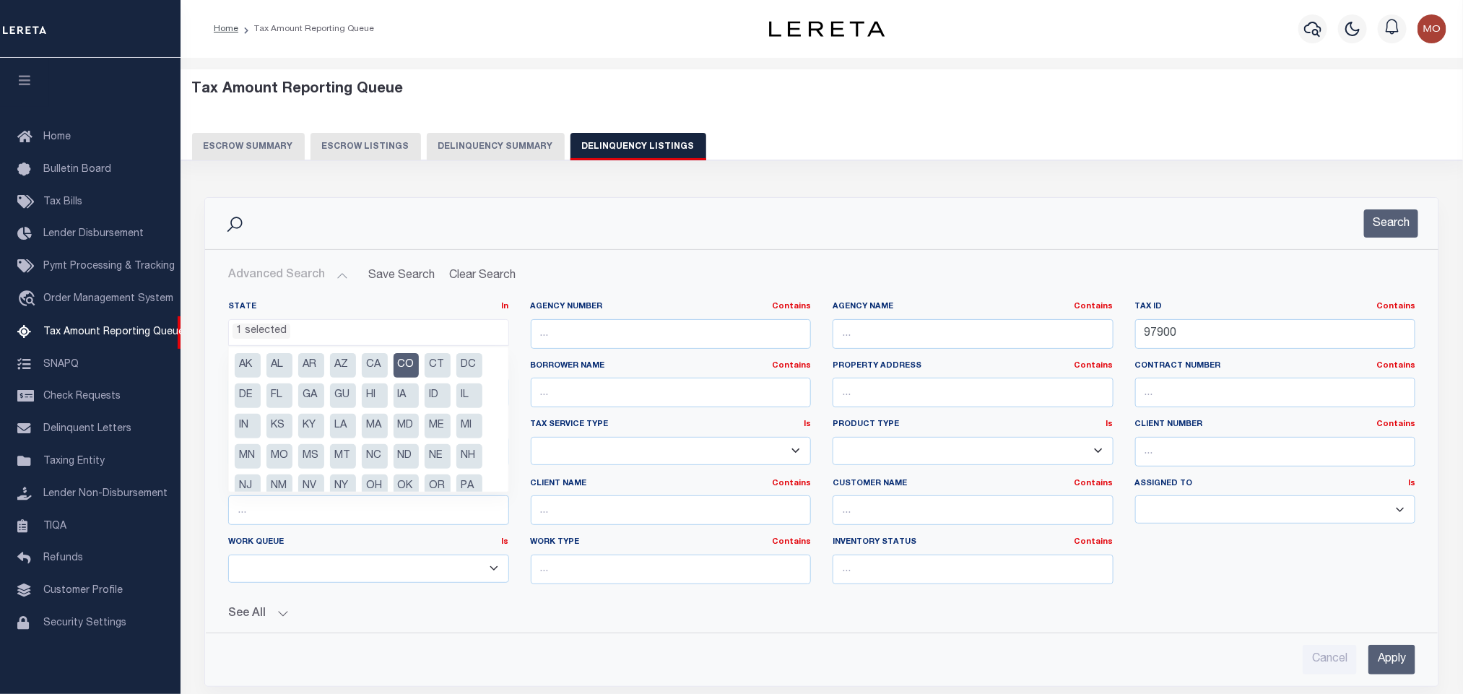
click at [406, 364] on li "CO" at bounding box center [407, 365] width 26 height 25
click at [347, 456] on li "MT" at bounding box center [343, 456] width 26 height 25
select select "MT"
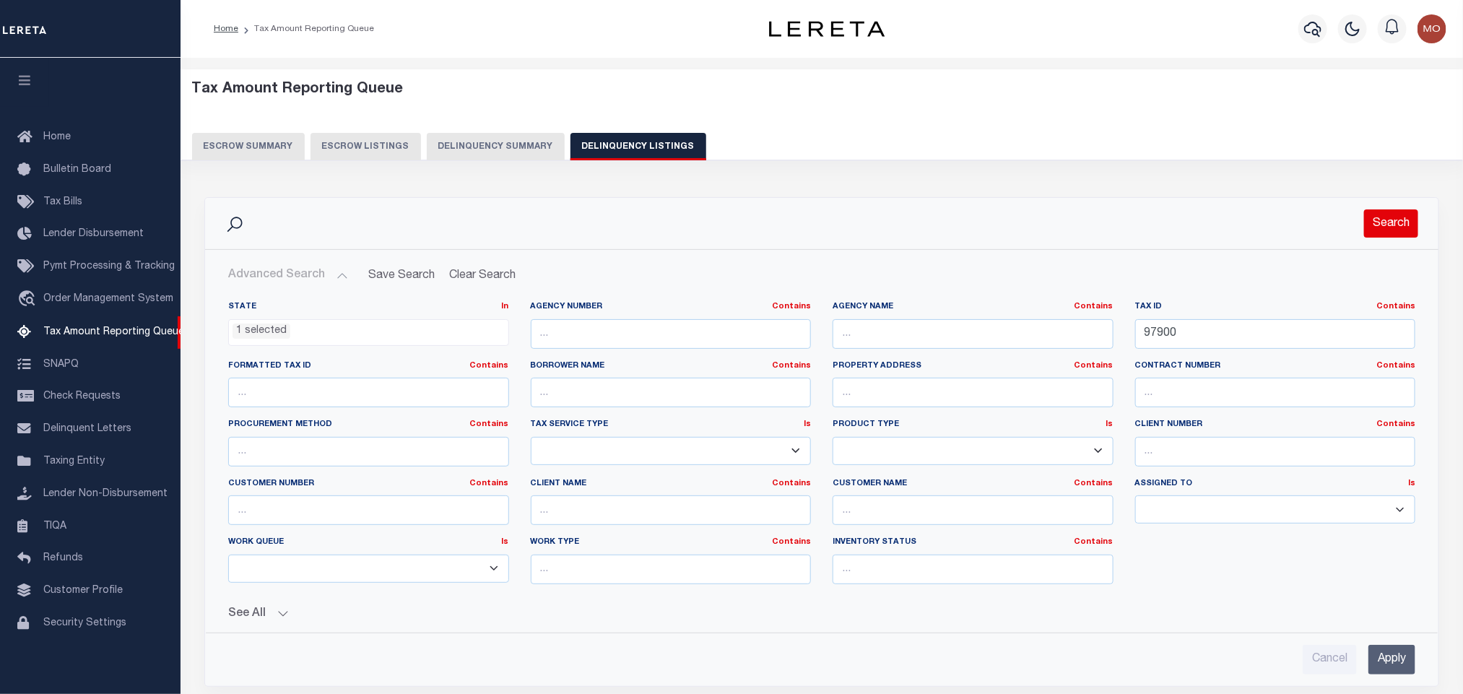
click at [1370, 232] on button "Search" at bounding box center [1391, 223] width 54 height 28
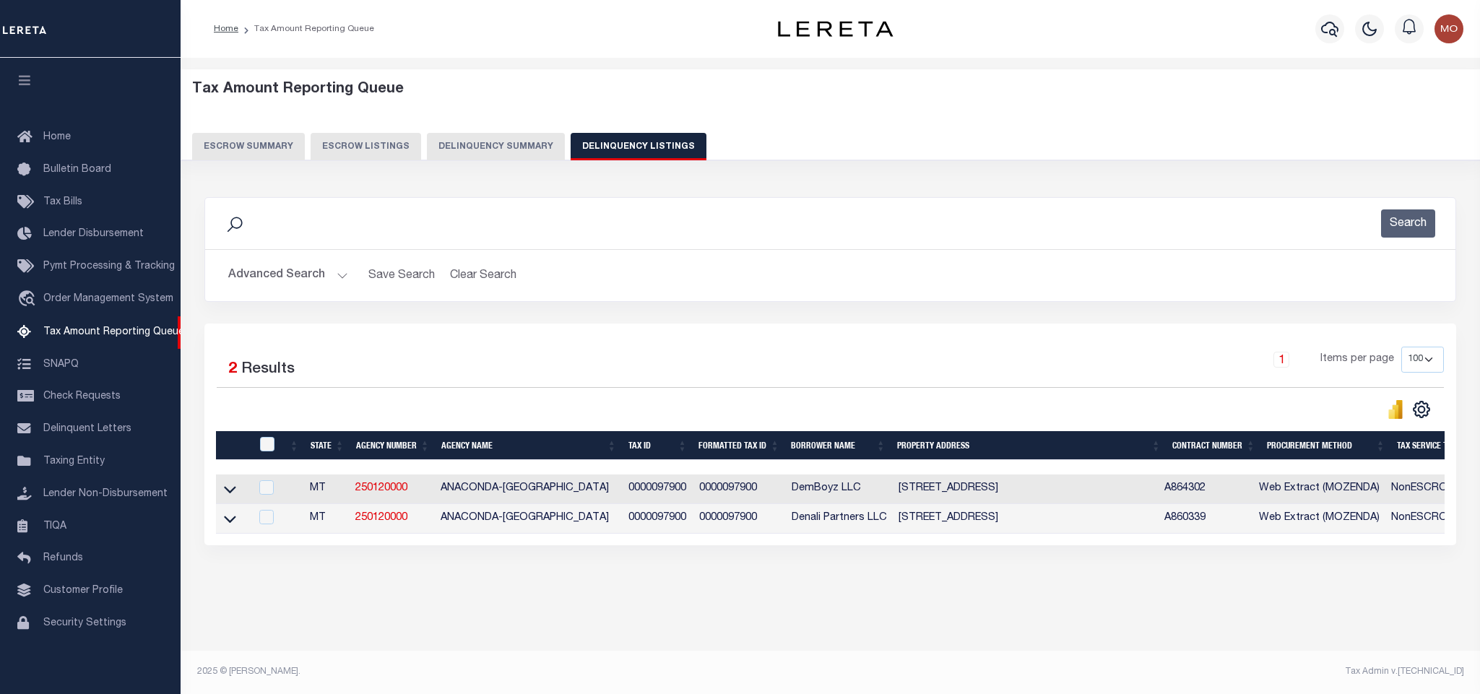
click at [662, 626] on div "Tax Amount Reporting Queue Escrow Summary Escrow Listings In" at bounding box center [830, 352] width 1291 height 560
click at [230, 495] on icon at bounding box center [230, 489] width 12 height 15
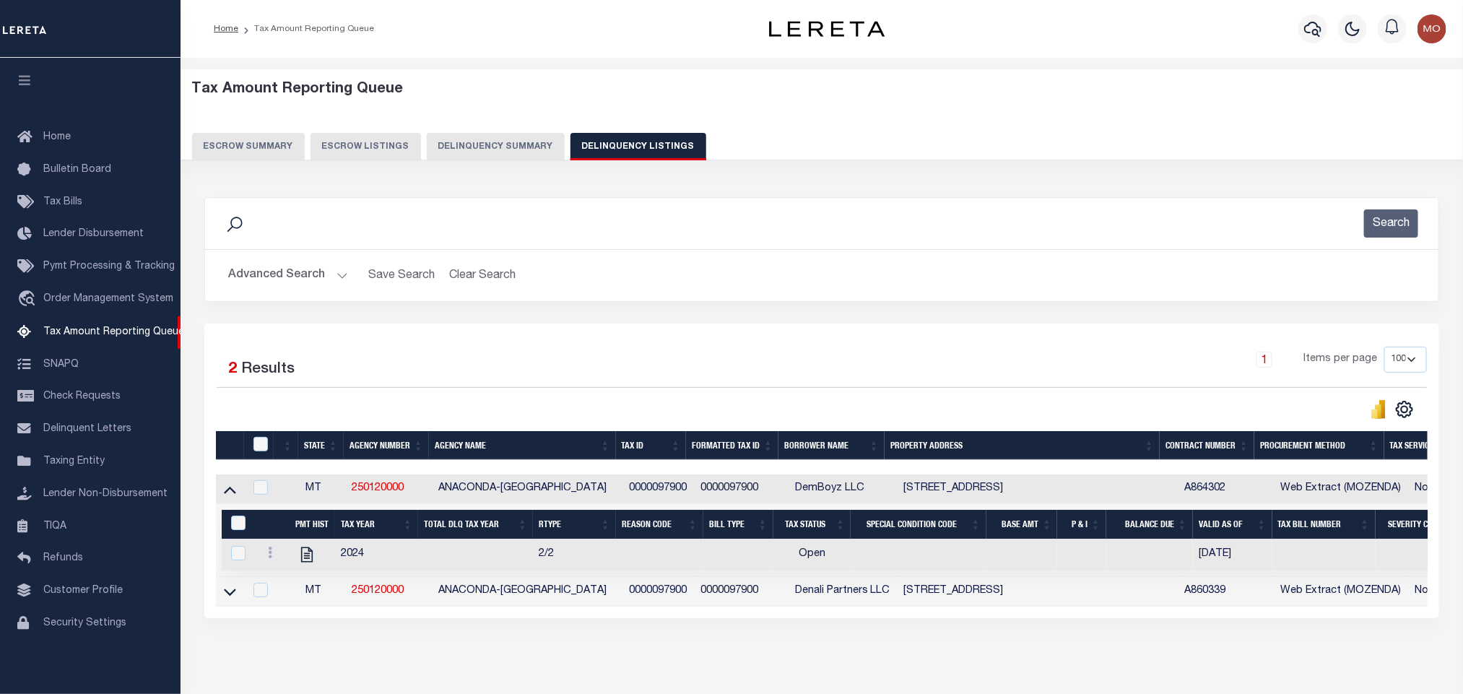
scroll to position [70, 0]
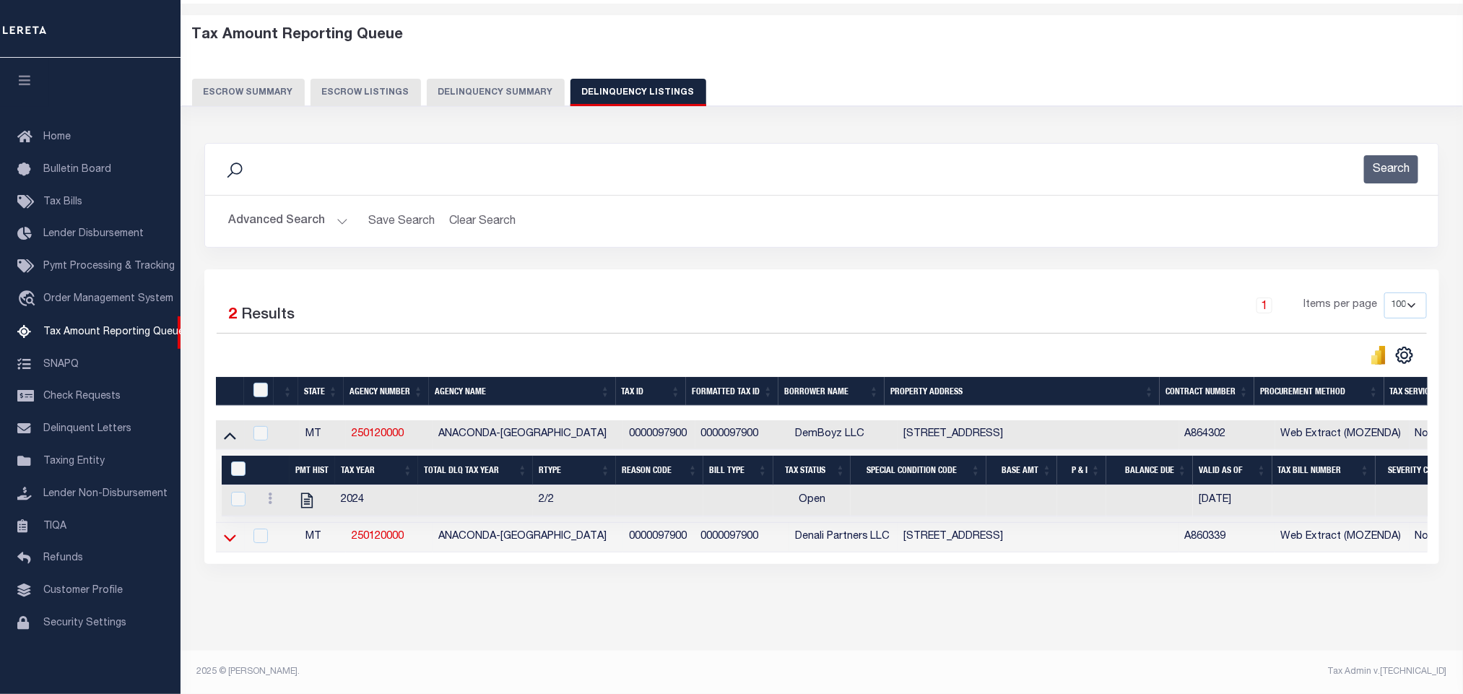
click at [230, 535] on icon at bounding box center [230, 538] width 12 height 7
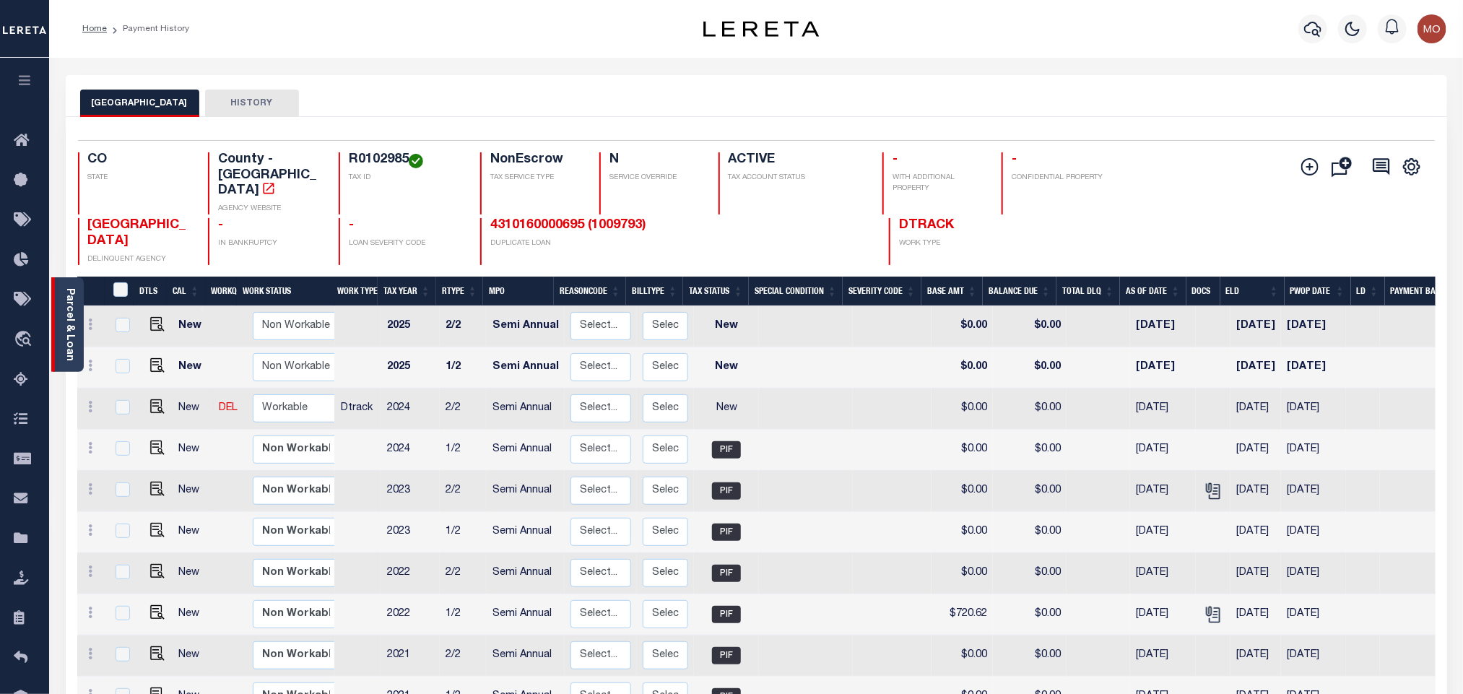
click at [69, 338] on link "Parcel & Loan" at bounding box center [69, 324] width 10 height 73
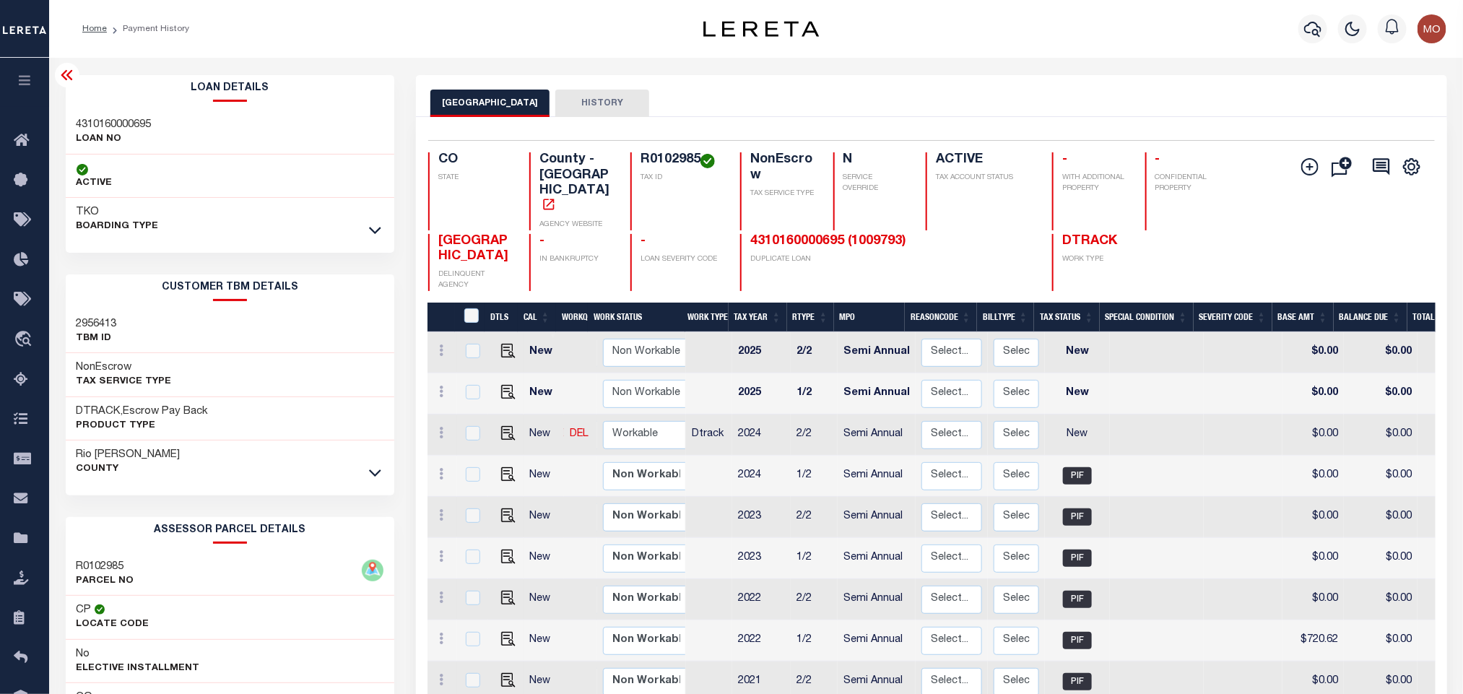
click at [132, 124] on h3 "4310160000695" at bounding box center [114, 125] width 75 height 14
copy h3 "4310160000695"
click at [663, 156] on h4 "R0102985" at bounding box center [682, 160] width 82 height 16
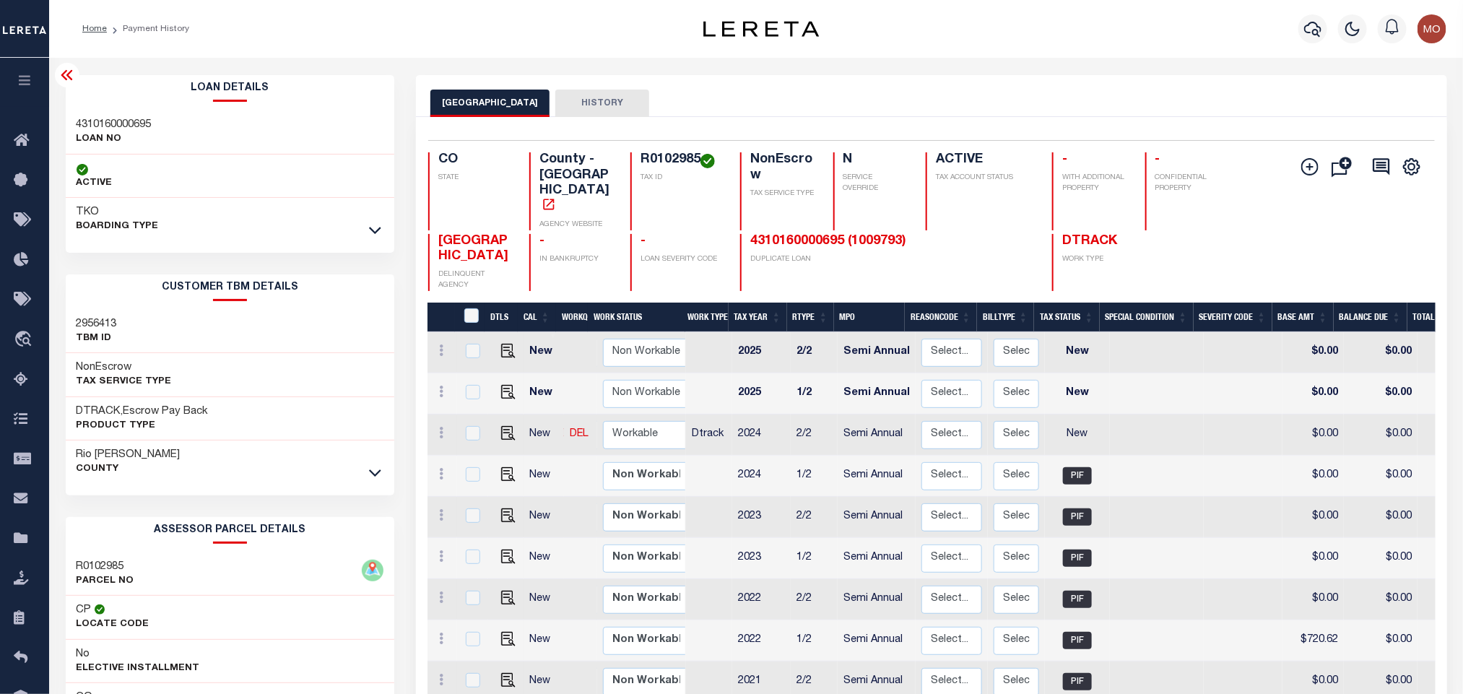
copy h4 "R0102985"
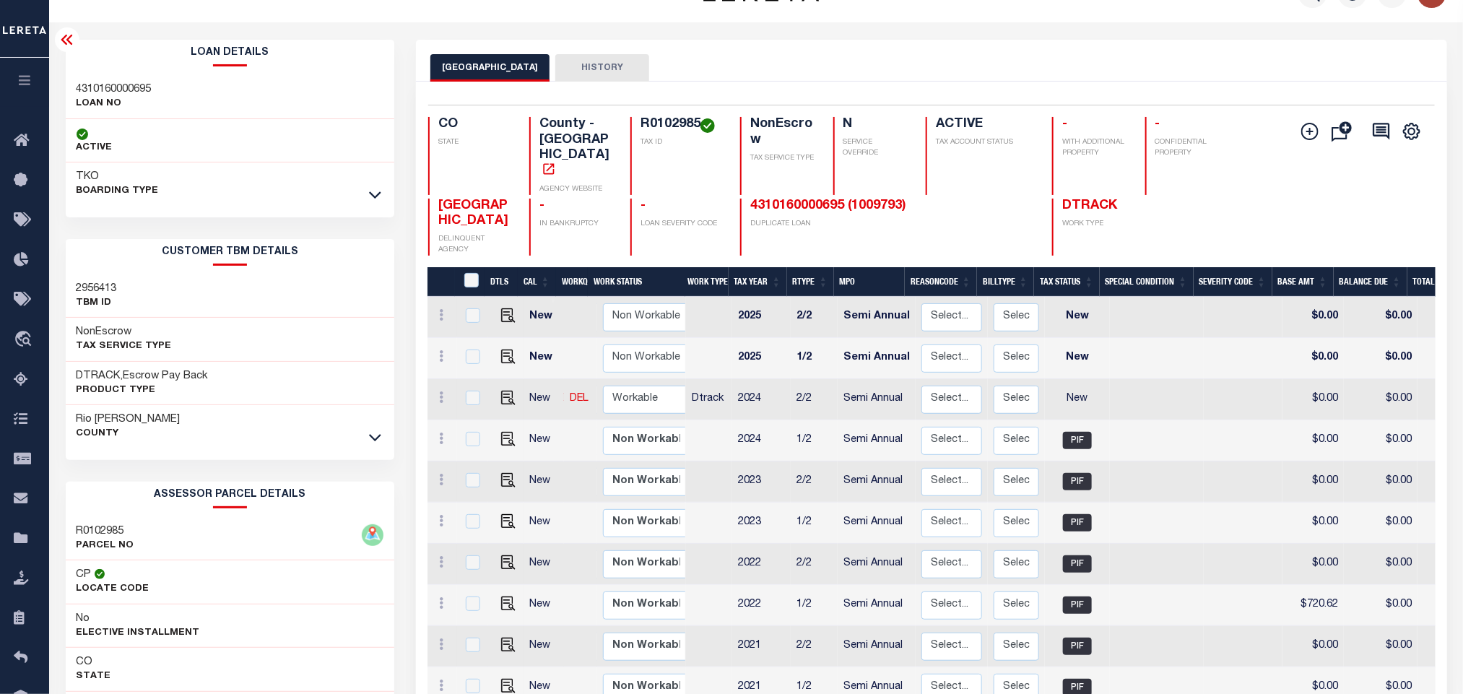
scroll to position [287, 0]
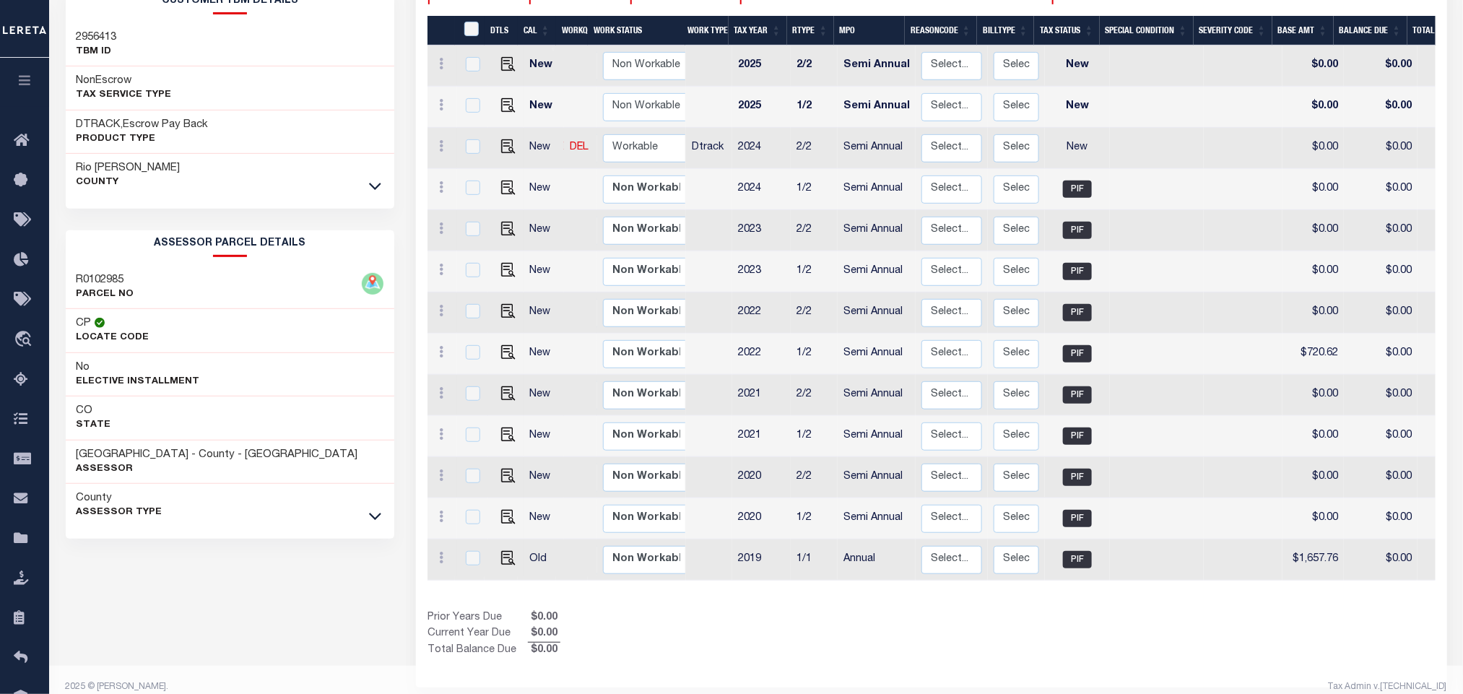
click at [144, 585] on div "Loan Details 4310160000695 LOAN NO ACTIVE TKO A0584734" at bounding box center [230, 196] width 329 height 816
drag, startPoint x: 72, startPoint y: 455, endPoint x: 187, endPoint y: 455, distance: 114.9
click at [187, 455] on div "RIO BLANCO COUNTY - County - CO Assessor" at bounding box center [230, 463] width 329 height 44
copy h3 "[GEOGRAPHIC_DATA]"
click at [889, 592] on div "DTLS CAL WorkQ Work Status Work Type Tax Year RType MPO ReasonCode BillType Tax…" at bounding box center [932, 337] width 1008 height 643
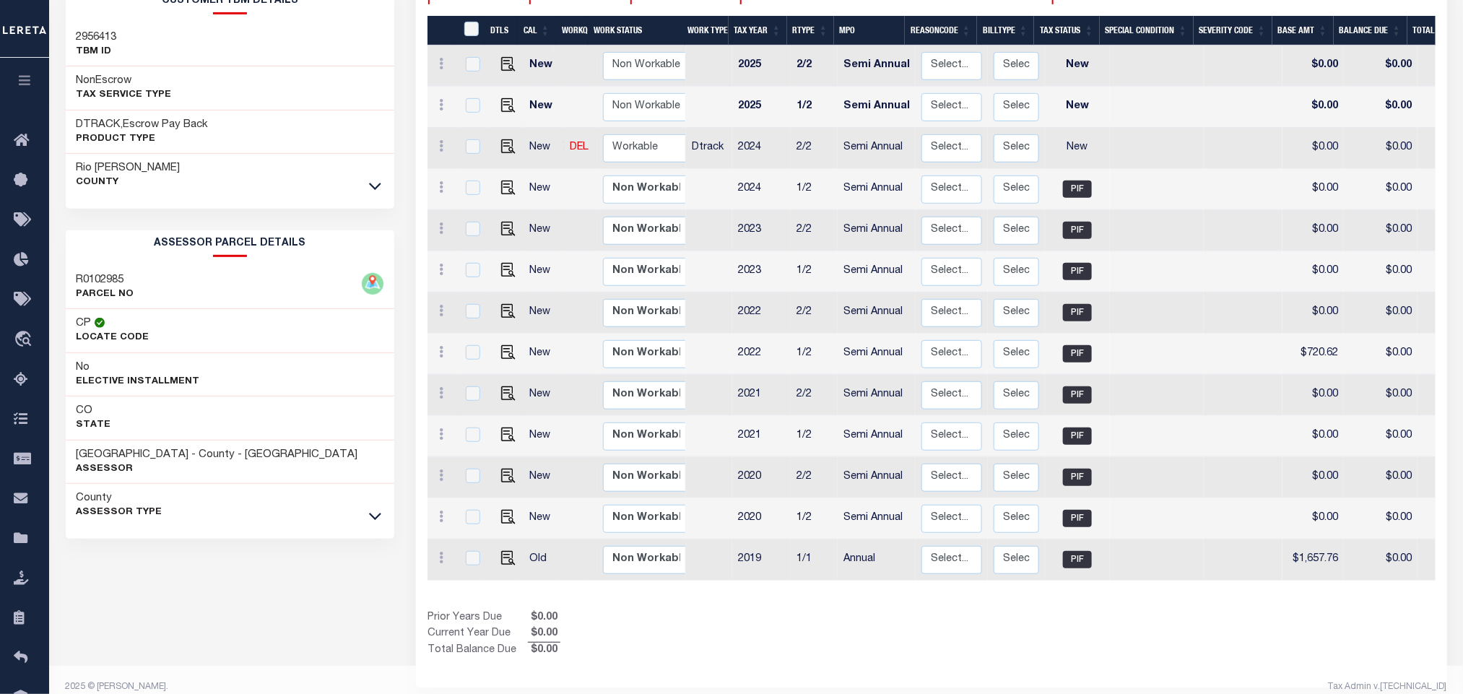
scroll to position [70, 0]
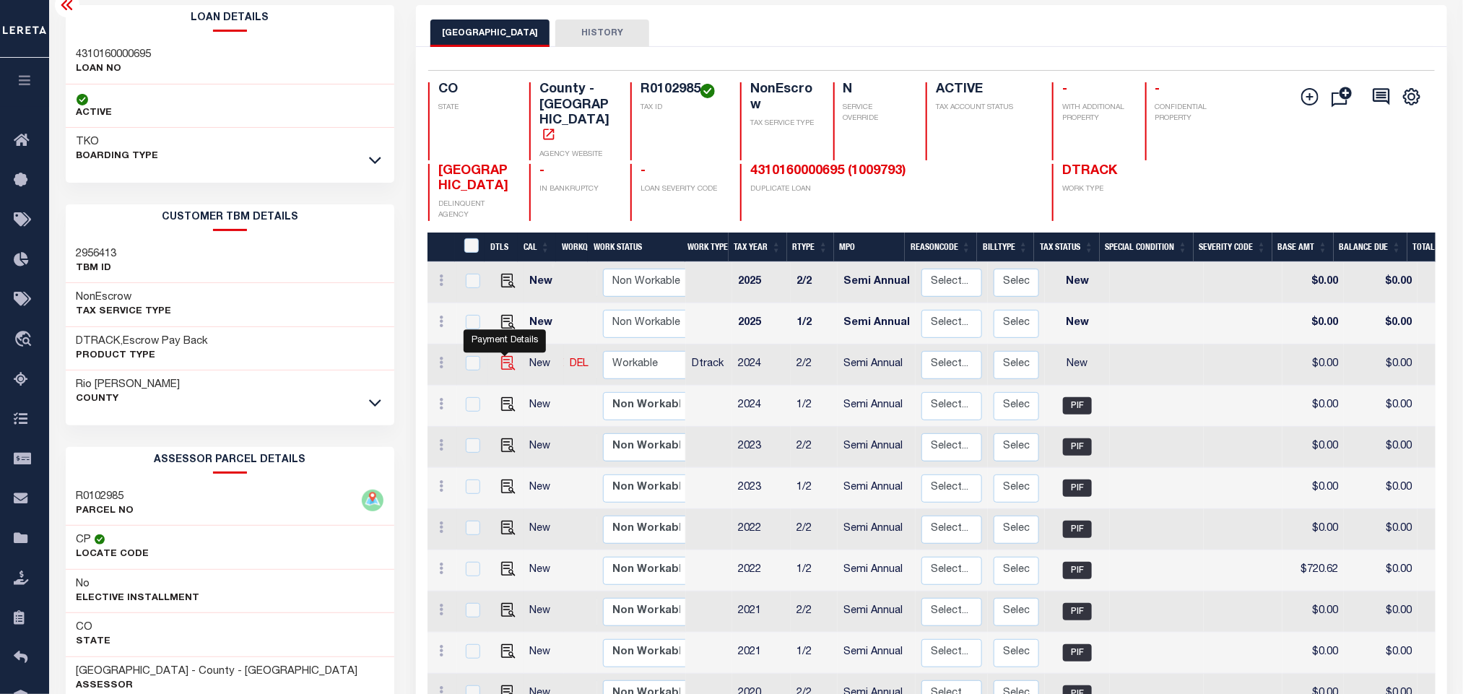
click at [506, 356] on img "" at bounding box center [508, 363] width 14 height 14
checkbox input "true"
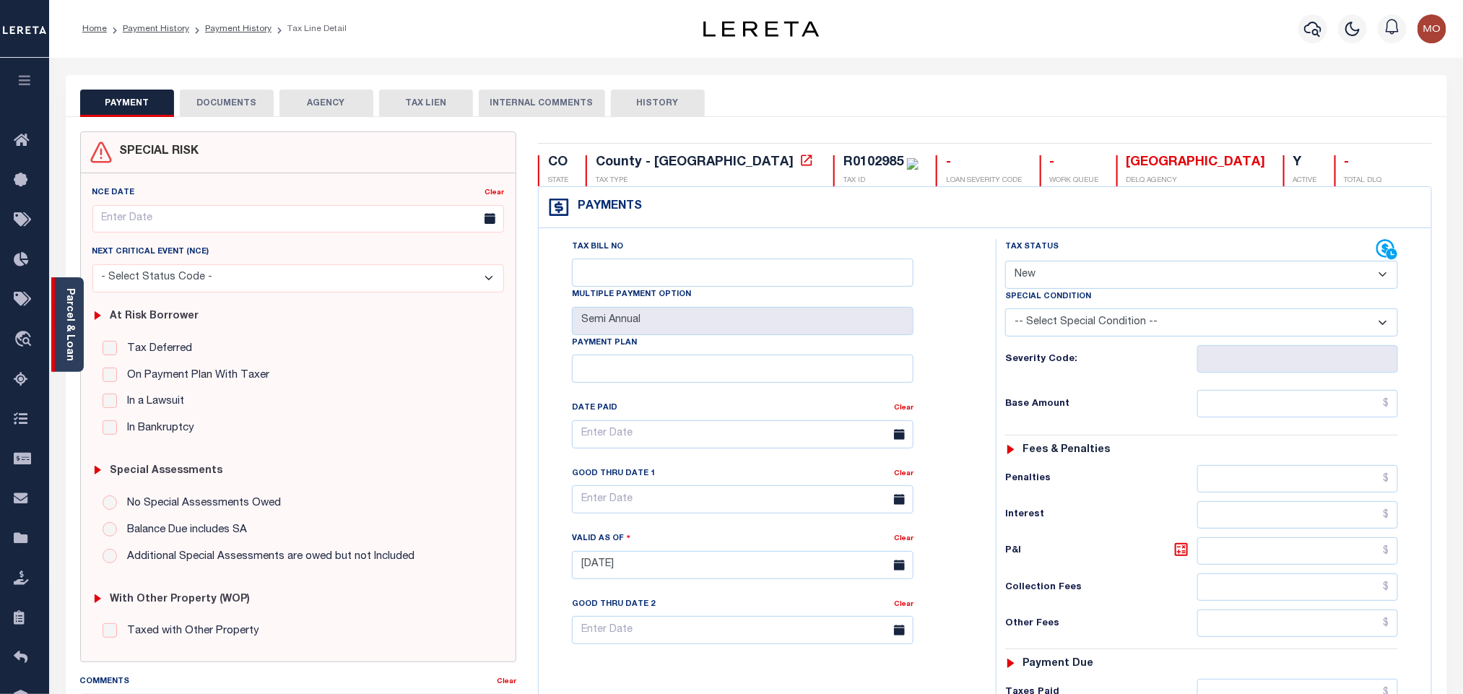
click at [79, 337] on div "Parcel & Loan" at bounding box center [67, 324] width 33 height 95
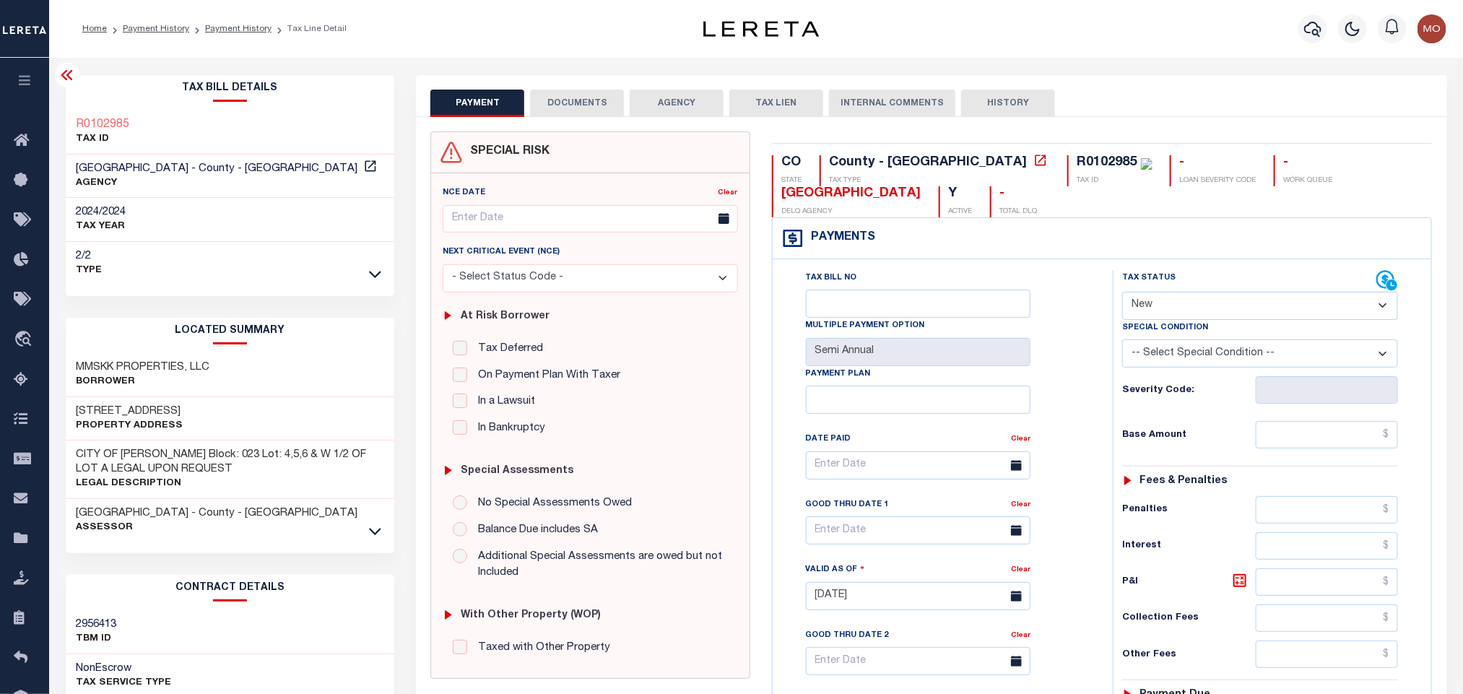
click at [1164, 313] on select "- Select Status Code - Open Due/Unpaid Paid Incomplete No Tax Due Internal Refu…" at bounding box center [1261, 306] width 276 height 28
select select "PYD"
click at [1123, 293] on select "- Select Status Code - Open Due/Unpaid Paid Incomplete No Tax Due Internal Refu…" at bounding box center [1261, 306] width 276 height 28
type input "[DATE]"
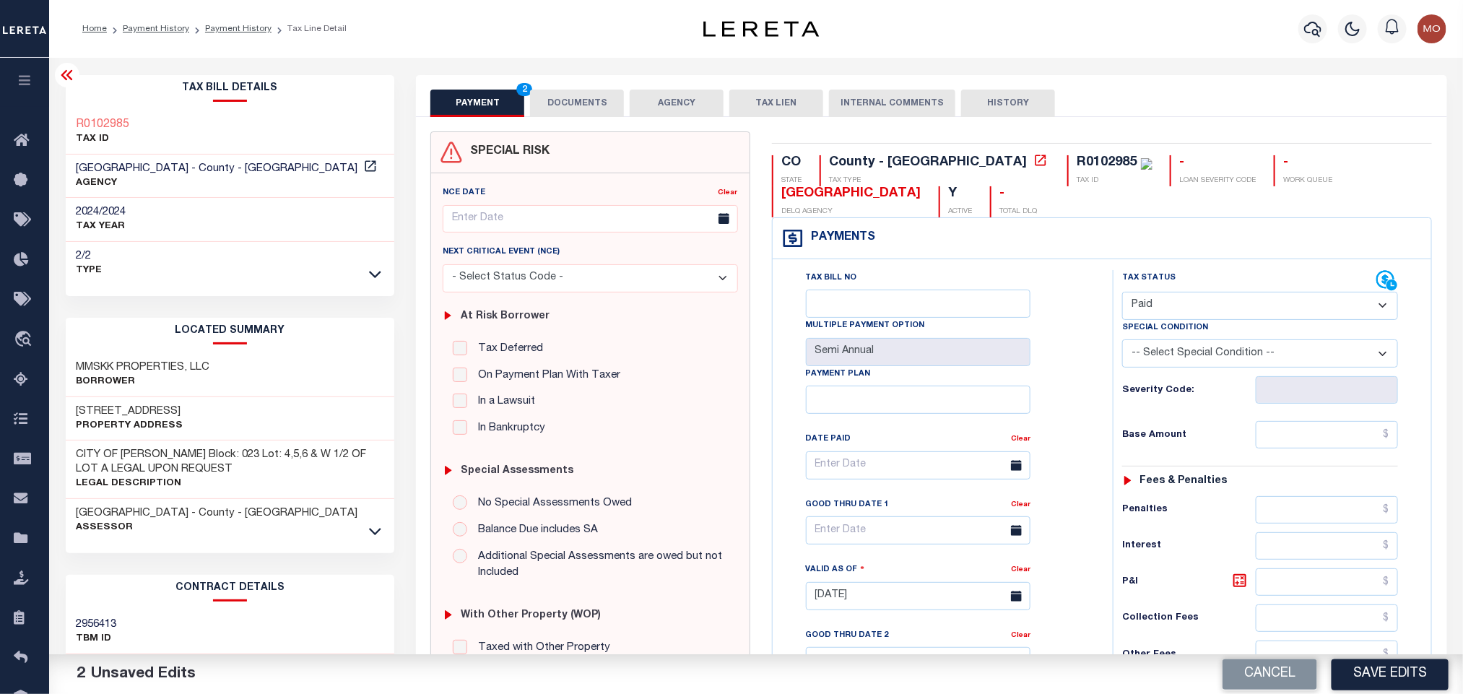
click at [1086, 384] on div "Tax Bill No Multiple Payment Option Semi Annual Payment Plan Clear Clear Valid …" at bounding box center [939, 472] width 304 height 405
click at [1294, 438] on input "text" at bounding box center [1327, 434] width 143 height 27
paste input "940.66"
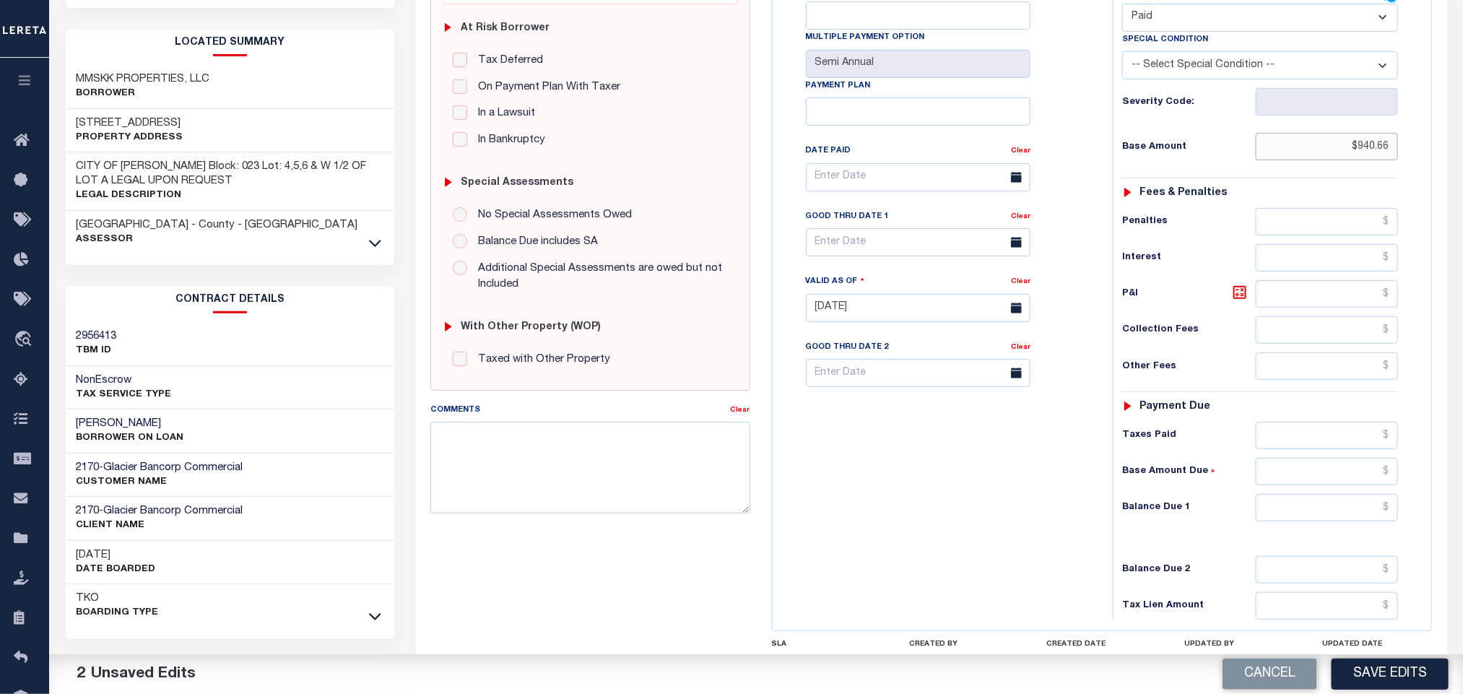
scroll to position [420, 0]
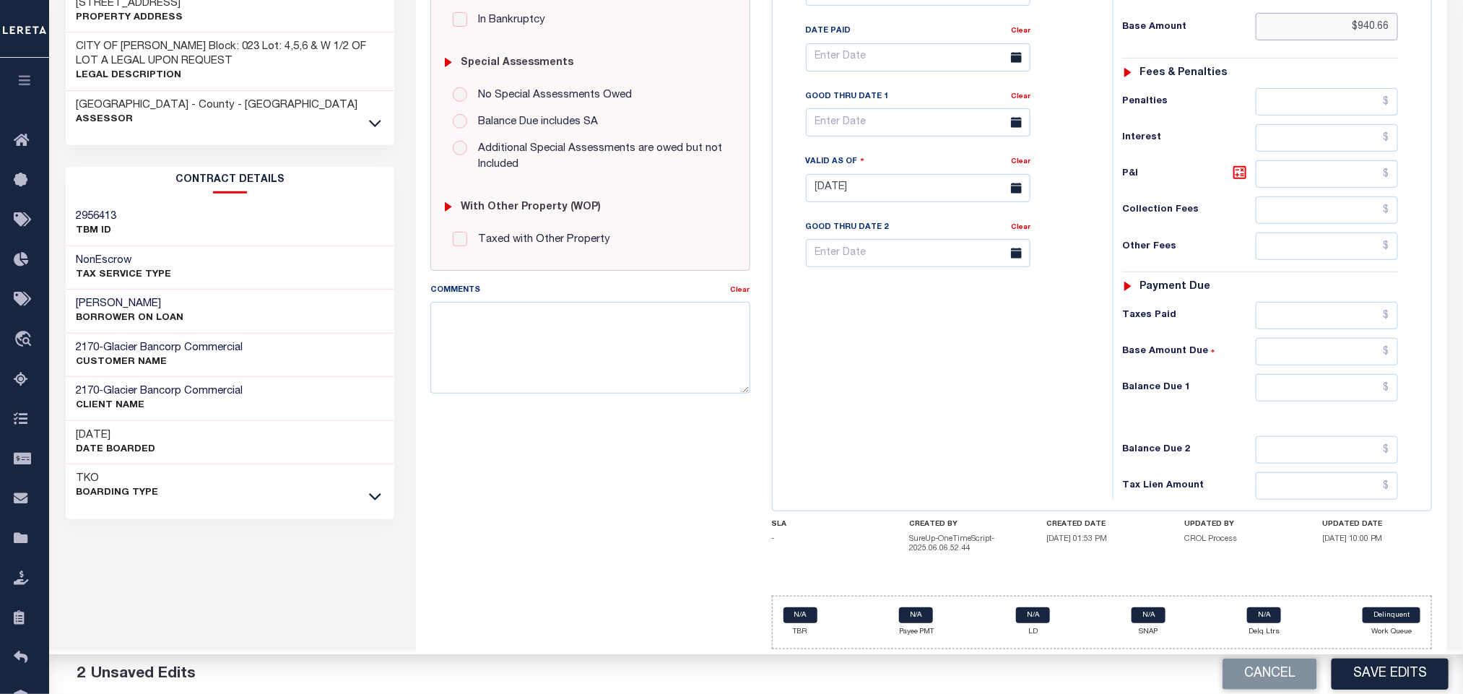
type input "$940.66"
drag, startPoint x: 1286, startPoint y: 386, endPoint x: 1268, endPoint y: 392, distance: 18.3
click at [1286, 386] on input "0" at bounding box center [1327, 387] width 143 height 27
type input "$0.00"
drag, startPoint x: 1025, startPoint y: 407, endPoint x: 999, endPoint y: 414, distance: 26.8
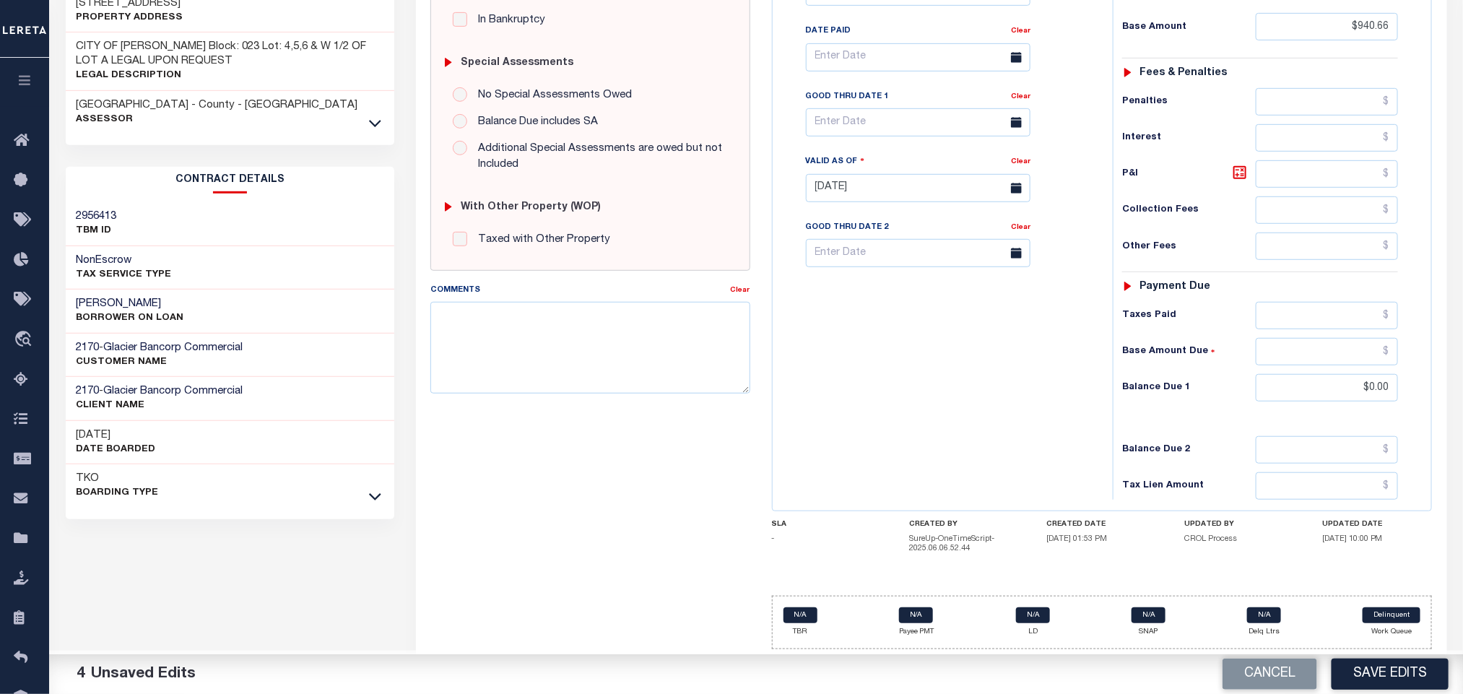
click at [1021, 407] on div "Tax Bill No Multiple Payment Option Semi Annual Payment Plan Clear" at bounding box center [940, 181] width 326 height 638
click at [859, 369] on div "Tax Bill No Multiple Payment Option Semi Annual Payment Plan Clear" at bounding box center [940, 181] width 326 height 638
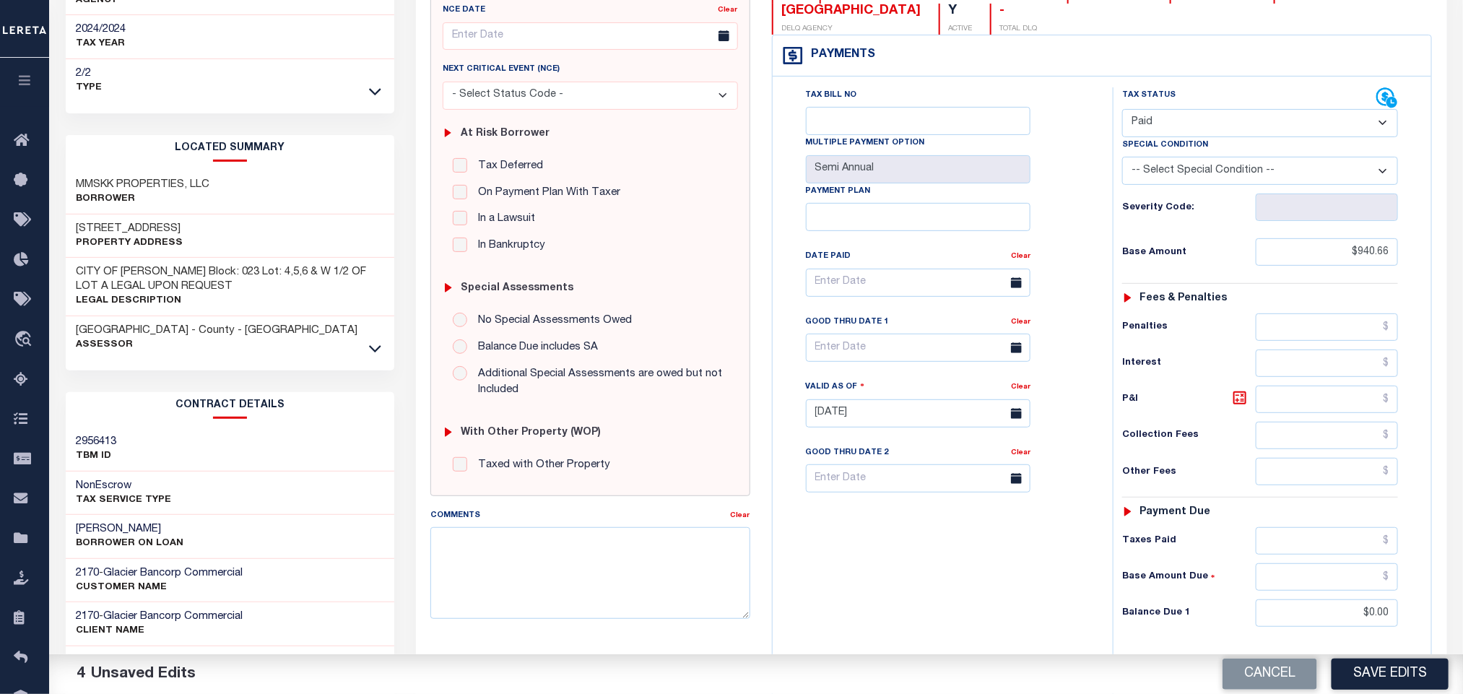
scroll to position [0, 0]
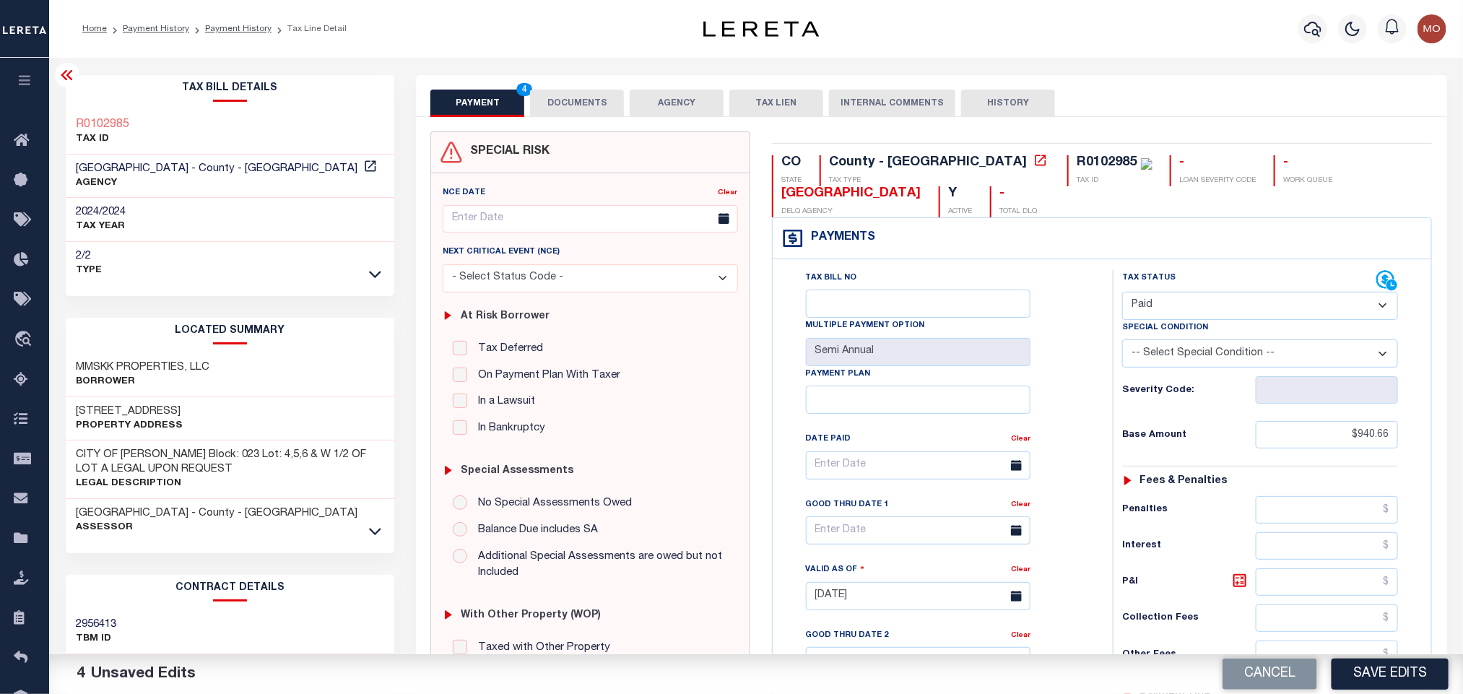
click at [568, 118] on div "SPECIAL RISK NCE Date Clear" at bounding box center [931, 599] width 1031 height 964
click at [566, 109] on button "DOCUMENTS" at bounding box center [577, 103] width 94 height 27
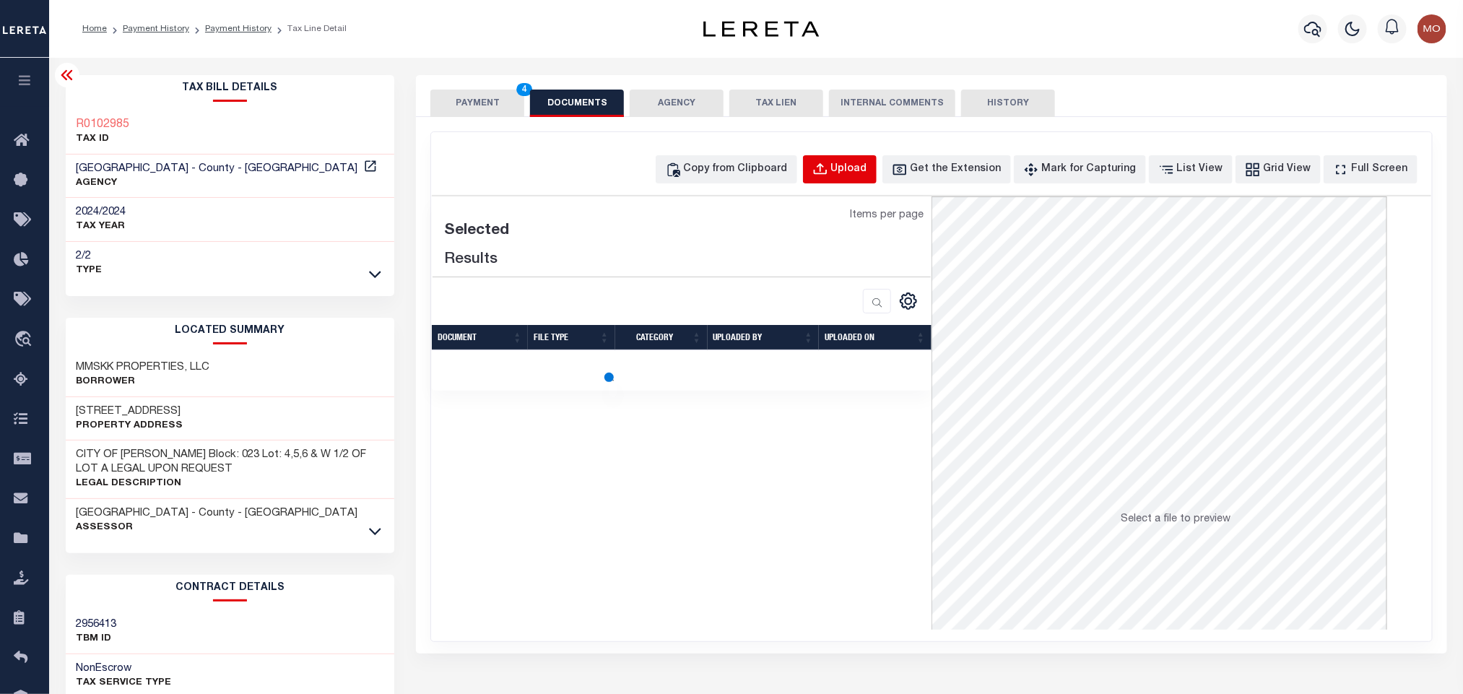
click at [855, 171] on button "Upload" at bounding box center [840, 169] width 74 height 28
select select "POP"
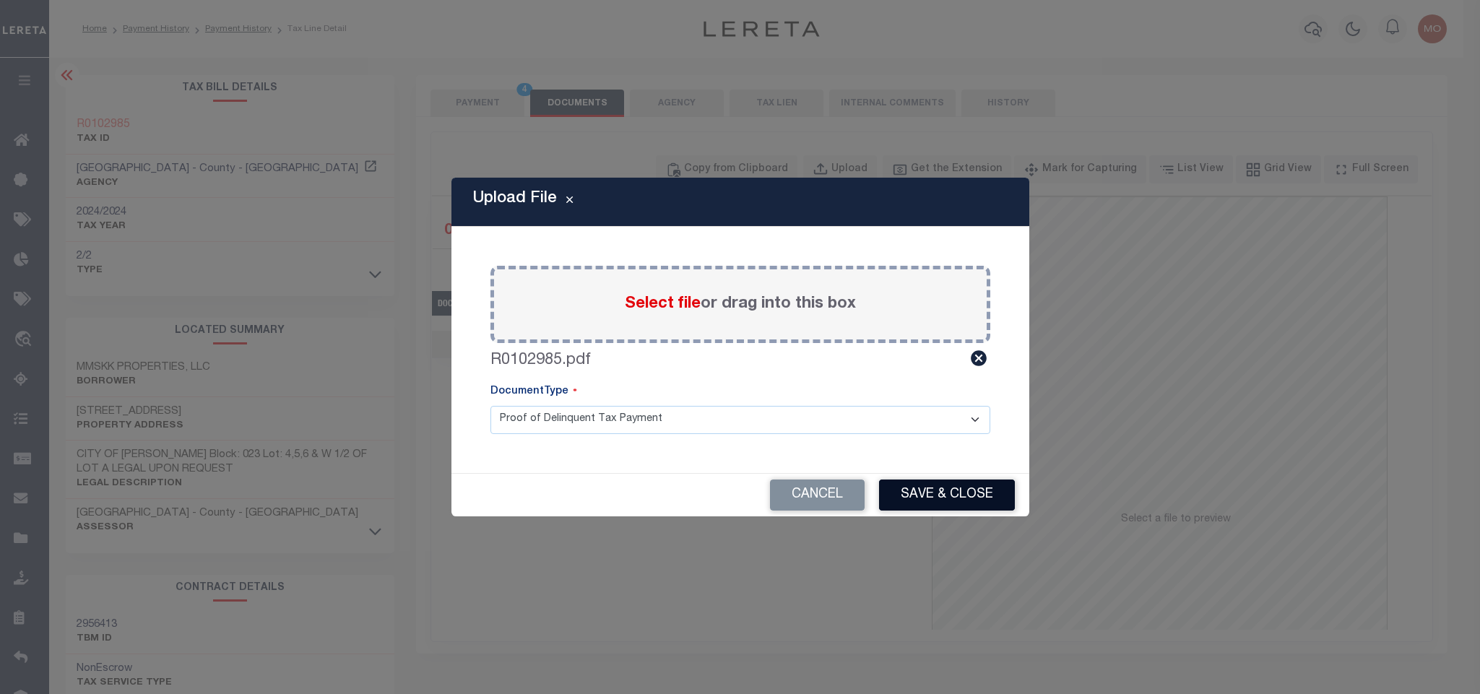
click at [923, 495] on button "Save & Close" at bounding box center [947, 495] width 136 height 31
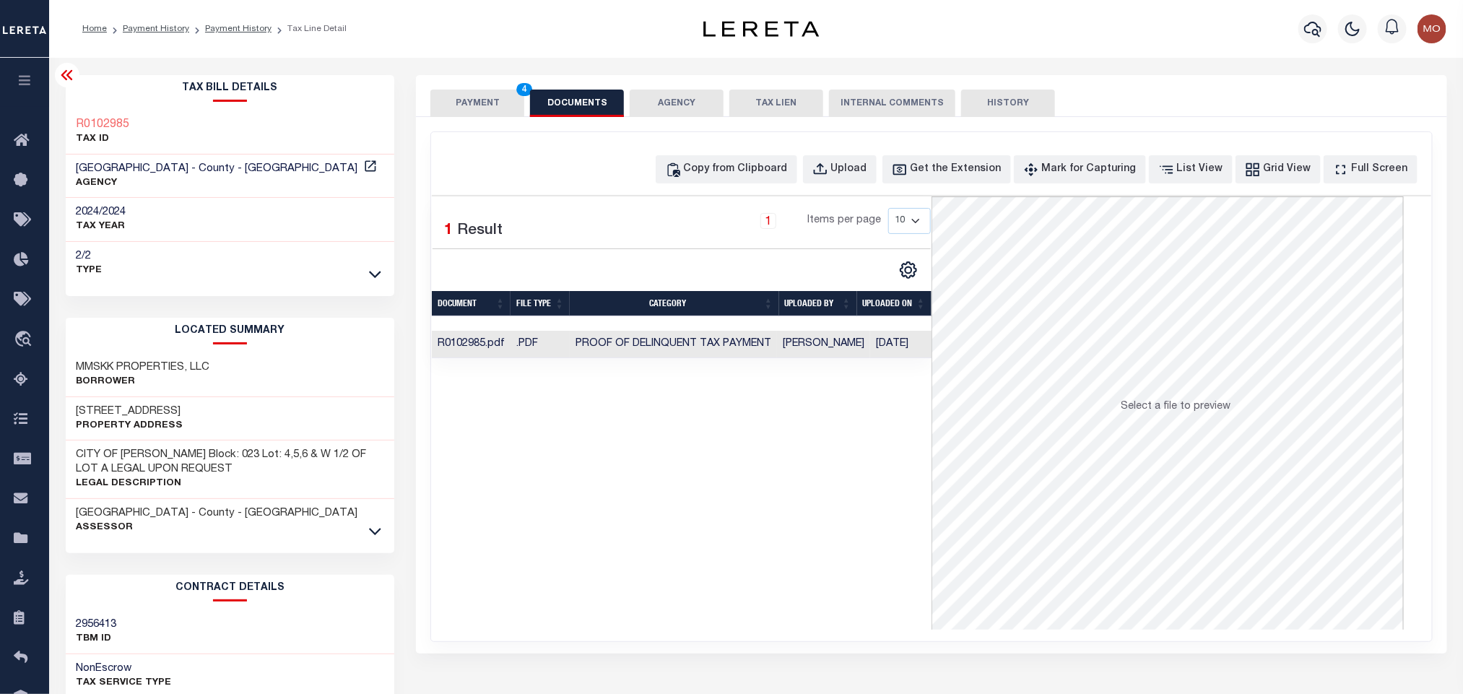
click at [698, 521] on div "Selected 1 Result 1 Items per page 10 25 50 100" at bounding box center [682, 412] width 500 height 433
click at [471, 109] on button "PAYMENT 4" at bounding box center [478, 103] width 94 height 27
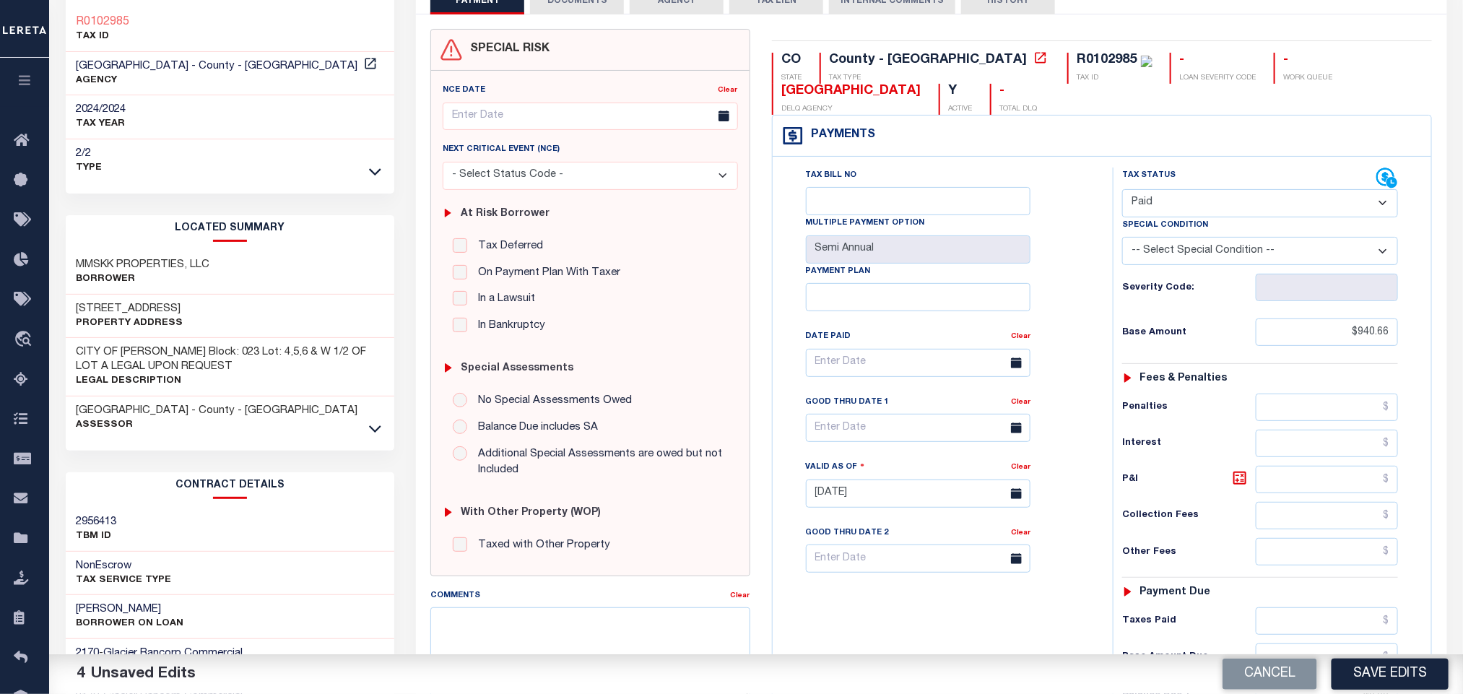
scroll to position [416, 0]
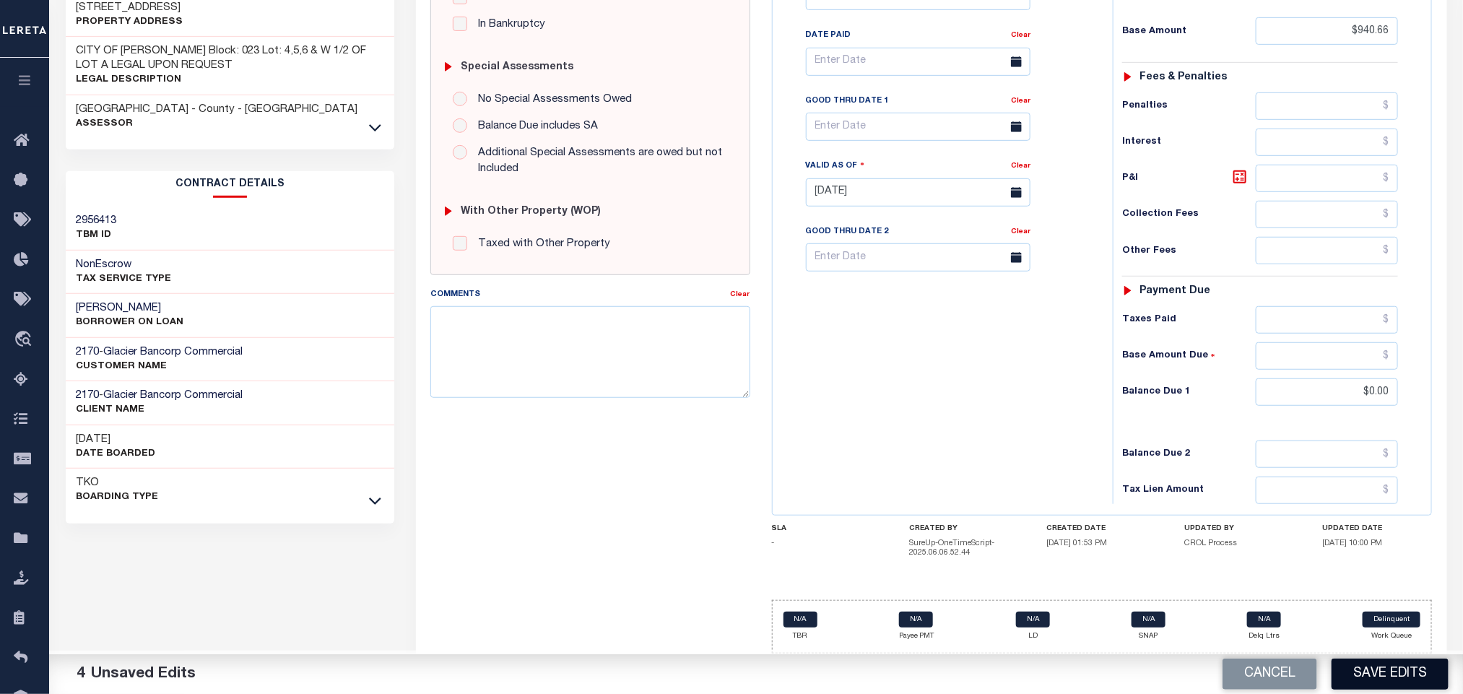
click at [1370, 672] on button "Save Edits" at bounding box center [1390, 674] width 117 height 31
checkbox input "false"
type input "$940.66"
type input "$0"
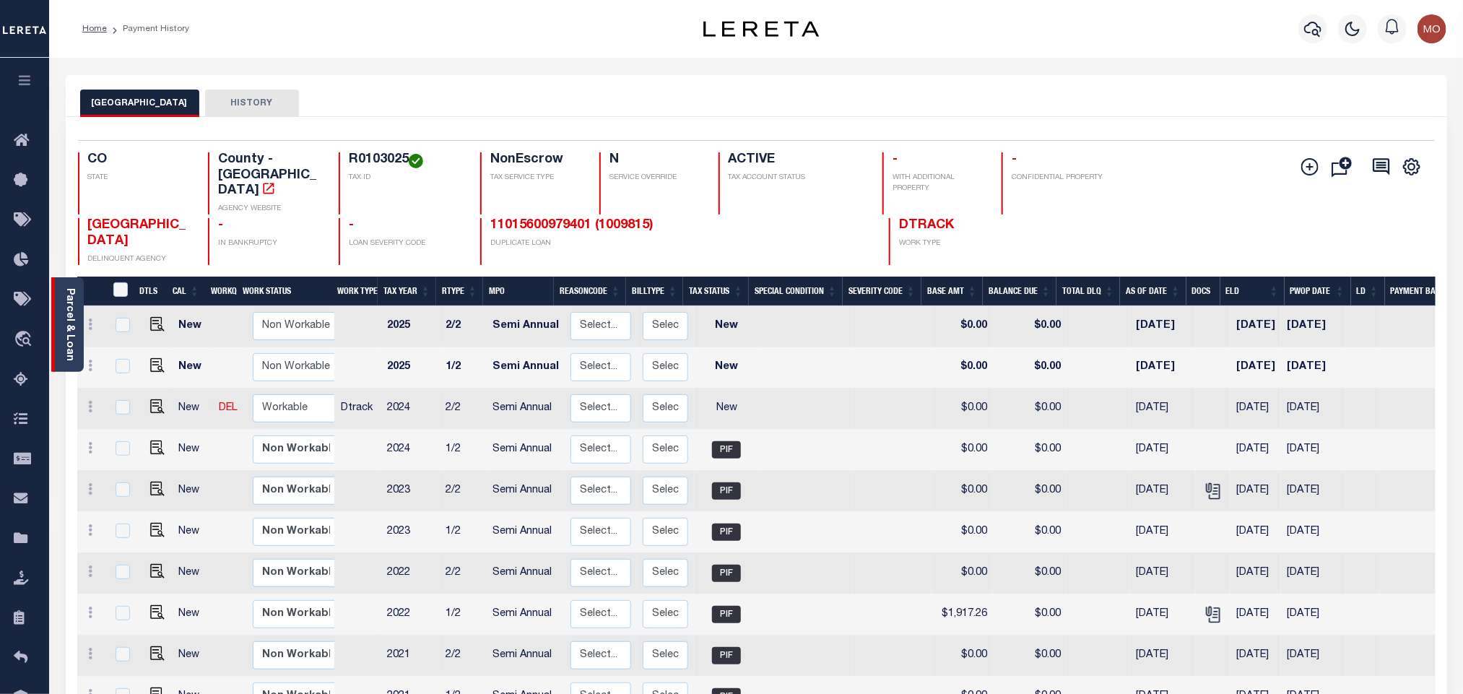
click at [78, 338] on div "Parcel & Loan" at bounding box center [67, 324] width 33 height 95
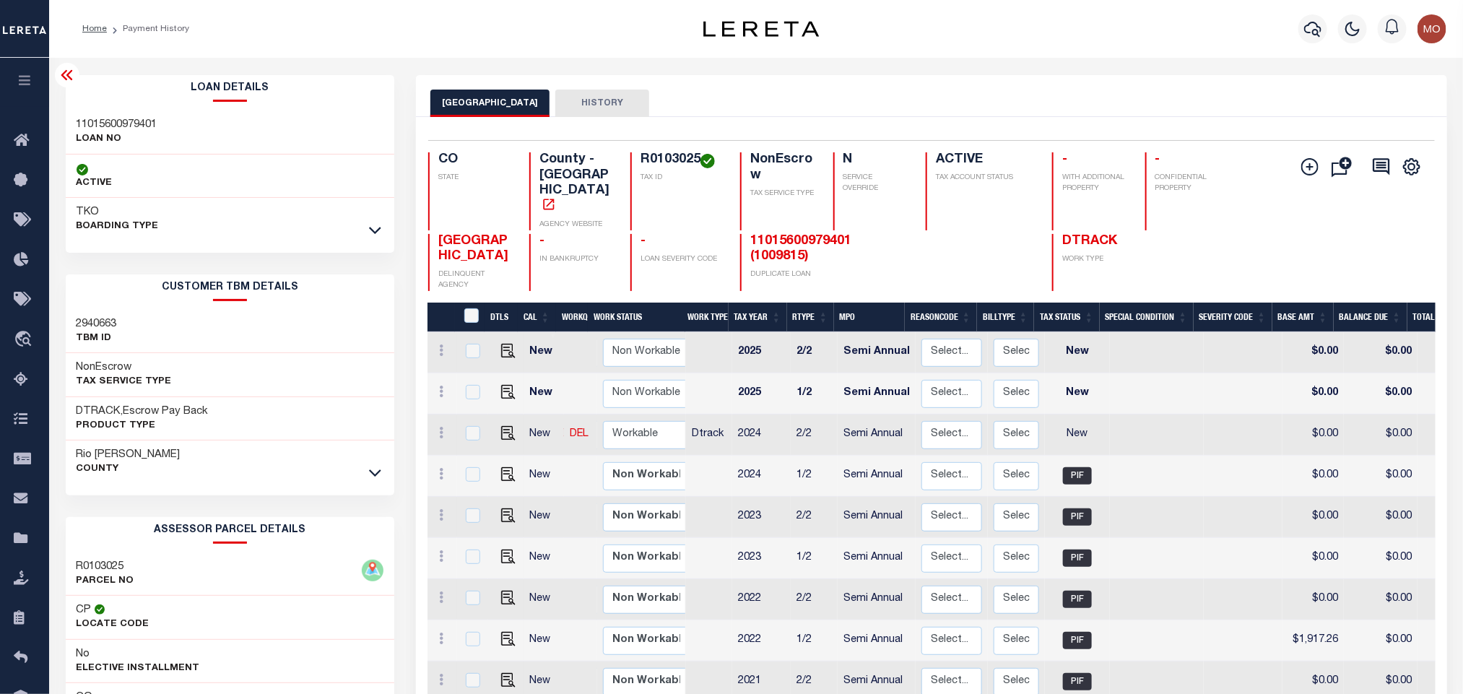
click at [117, 129] on h3 "11015600979401" at bounding box center [117, 125] width 81 height 14
copy h3 "11015600979401"
click at [676, 163] on h4 "R0103025" at bounding box center [682, 160] width 82 height 16
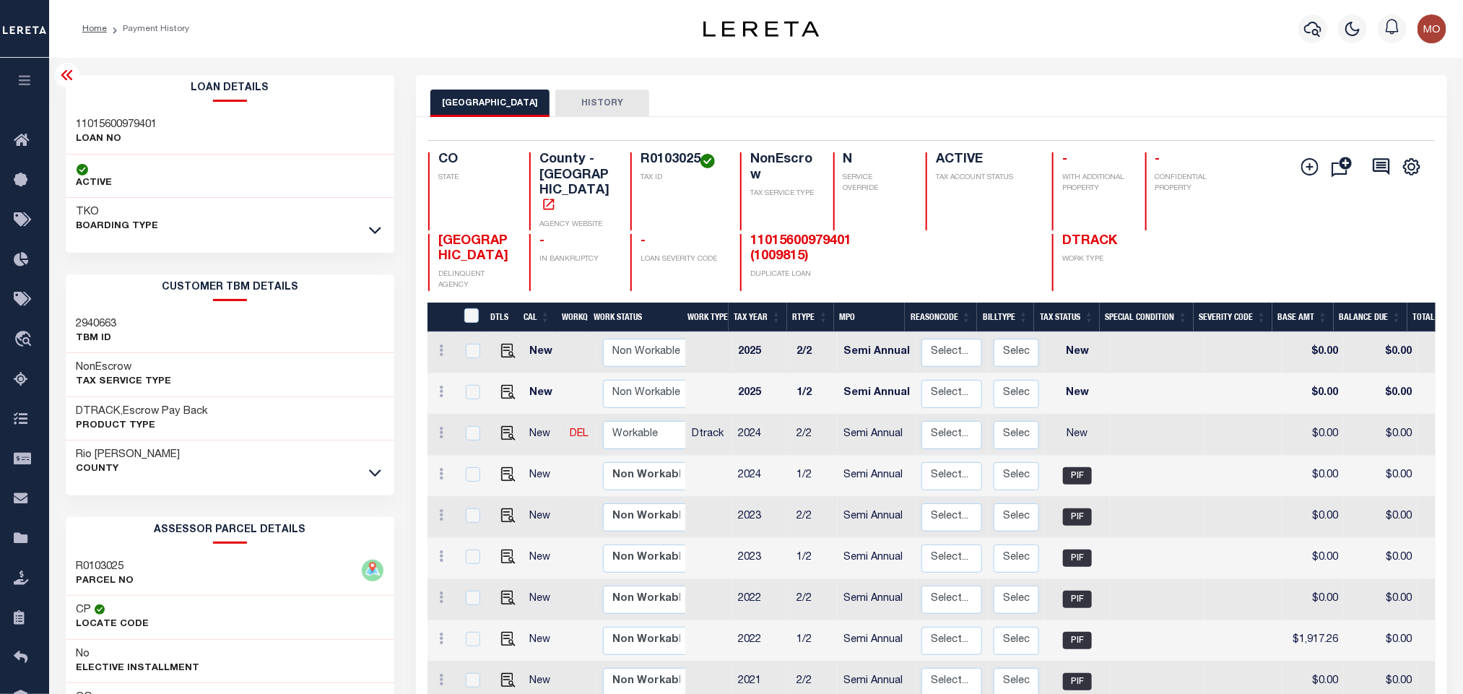
copy h4 "R0103025"
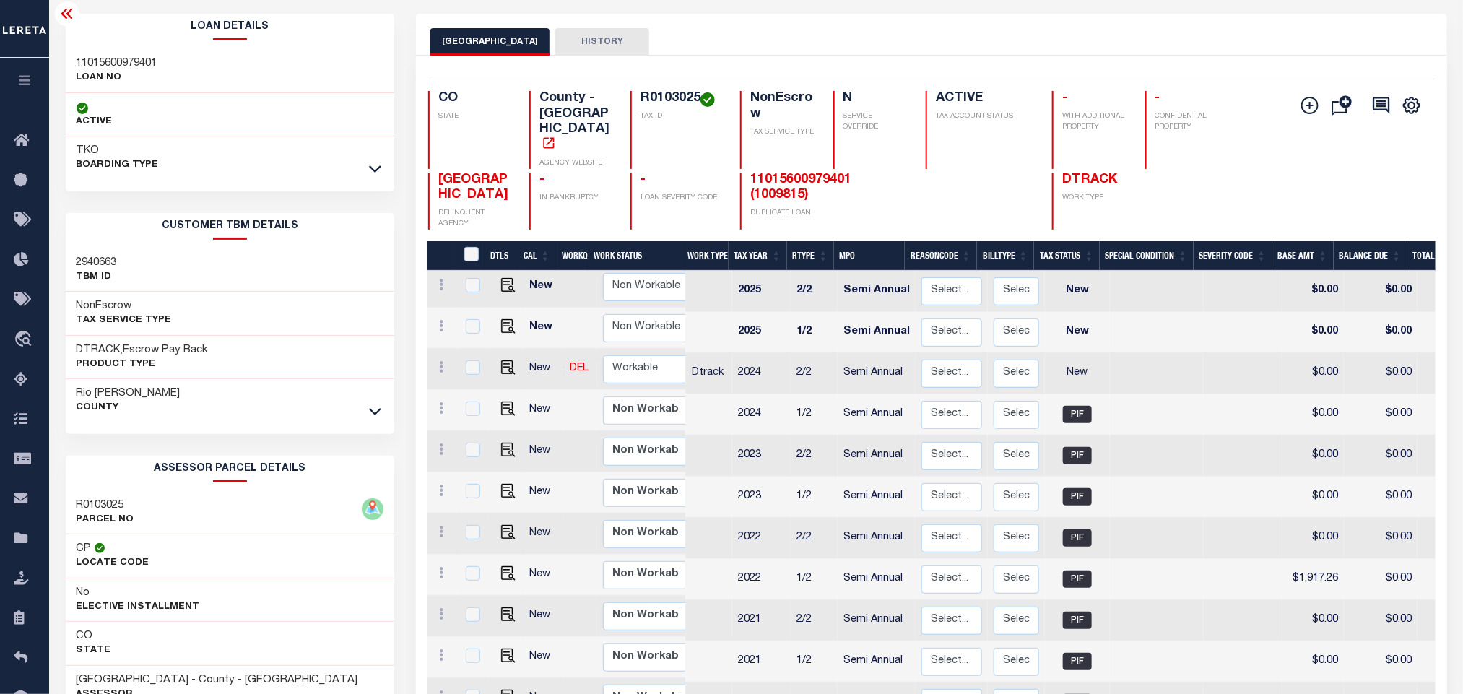
scroll to position [287, 0]
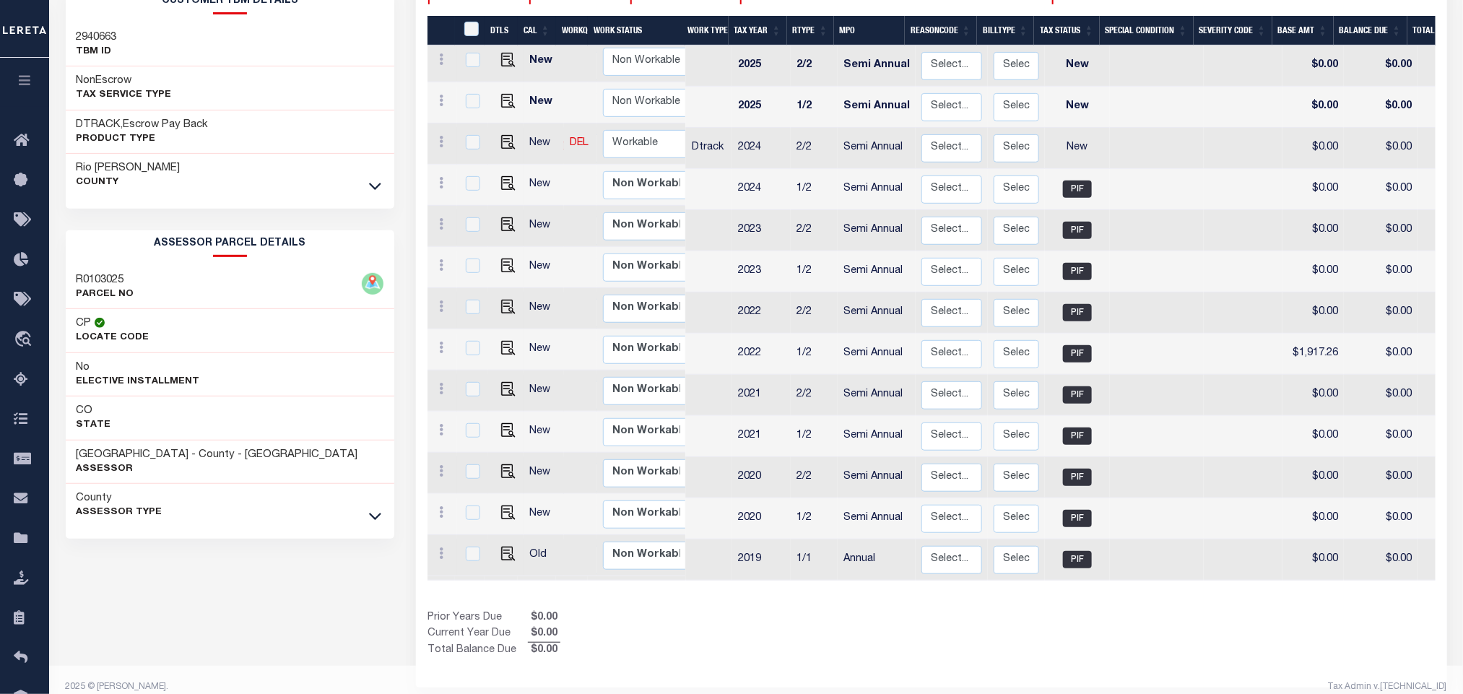
click at [256, 570] on div "Loan Details 11015600979401 LOAN NO ACTIVE TKO A0565193" at bounding box center [230, 196] width 329 height 816
drag, startPoint x: 77, startPoint y: 455, endPoint x: 189, endPoint y: 455, distance: 112.7
click at [189, 455] on h3 "RIO BLANCO COUNTY - County - CO" at bounding box center [218, 455] width 282 height 14
copy h3 "[GEOGRAPHIC_DATA]"
click at [933, 615] on div "Show Tax Lines before Bill Release Date Prior Years Due $0.00 Current Year Due …" at bounding box center [932, 634] width 1008 height 48
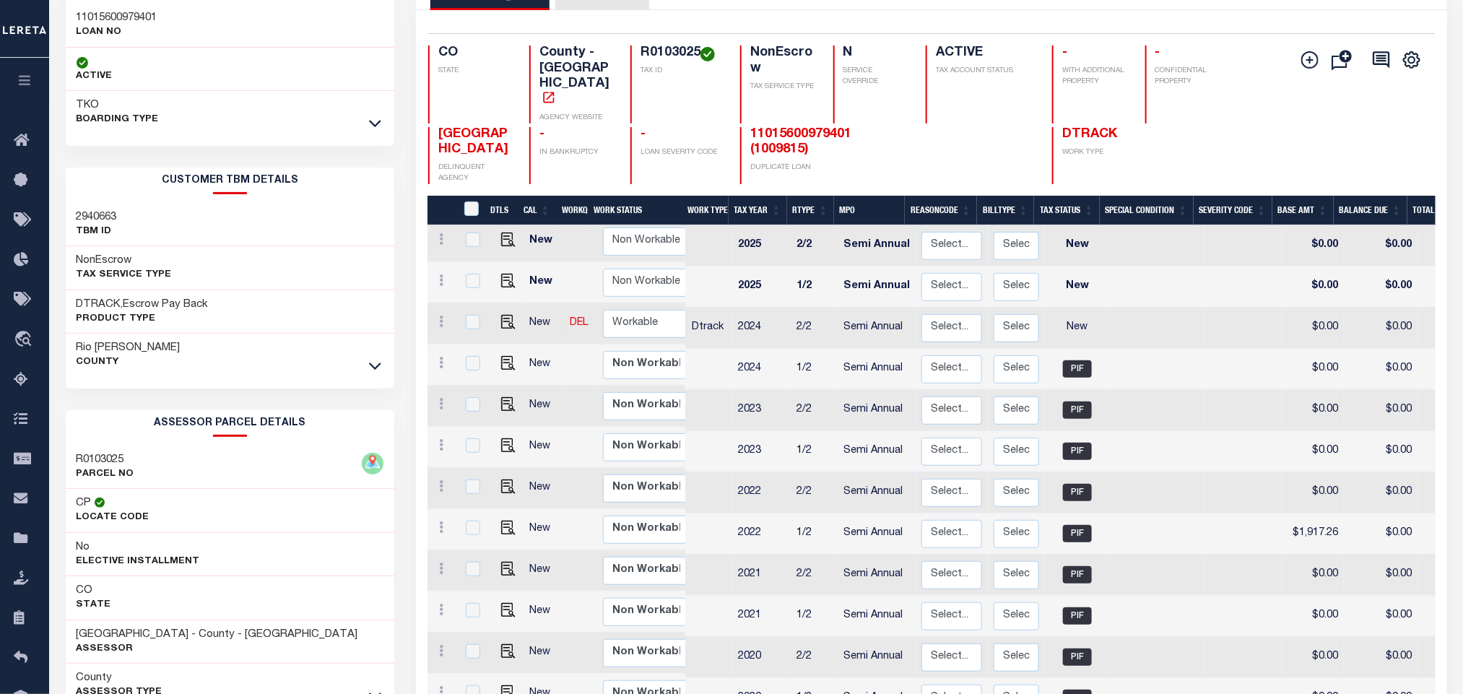
scroll to position [70, 0]
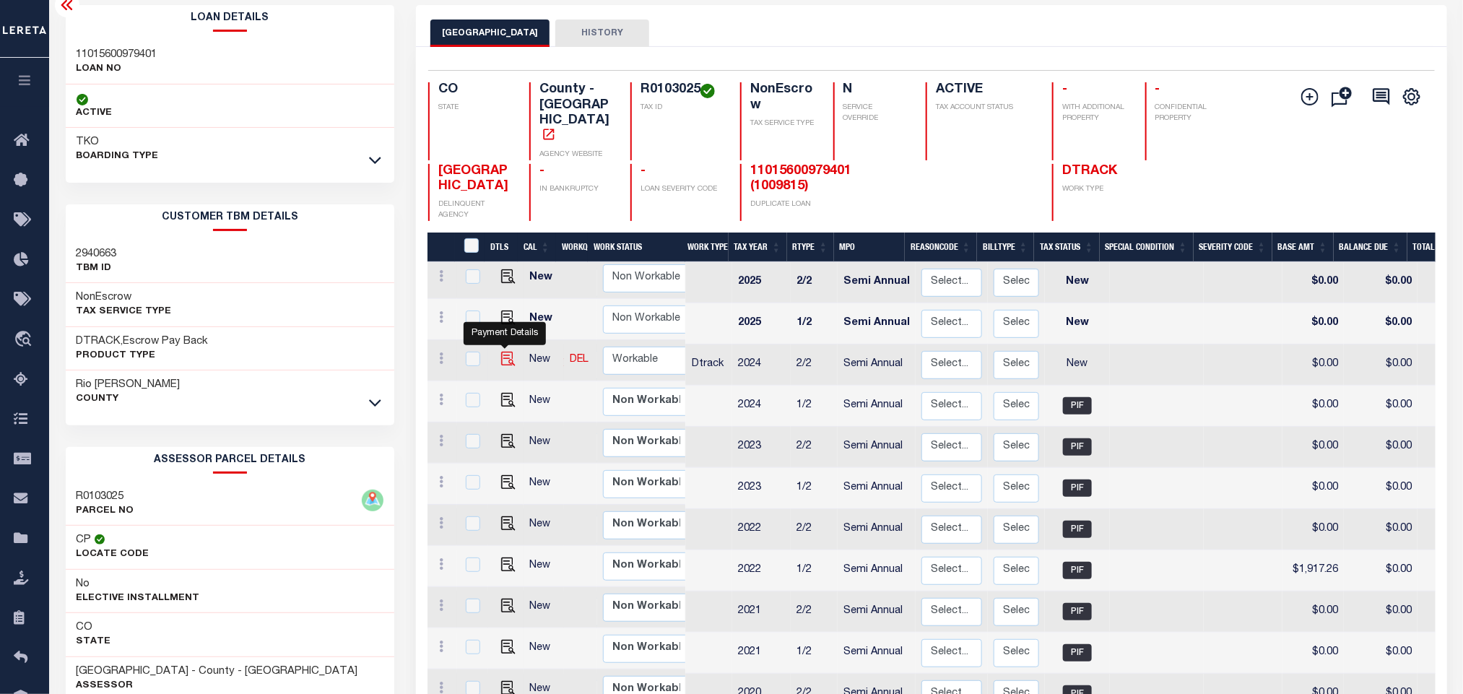
click at [503, 352] on img "" at bounding box center [508, 359] width 14 height 14
checkbox input "true"
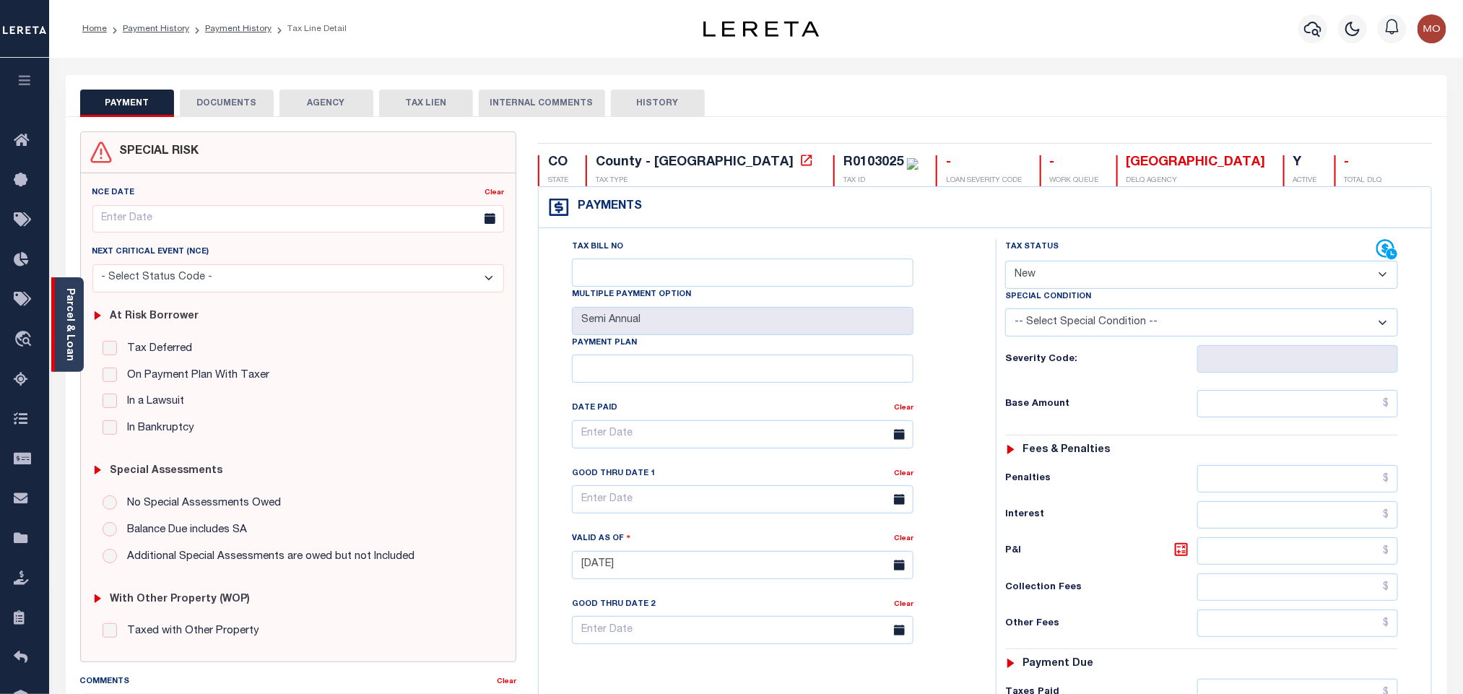
click at [76, 301] on div "Parcel & Loan" at bounding box center [67, 324] width 33 height 95
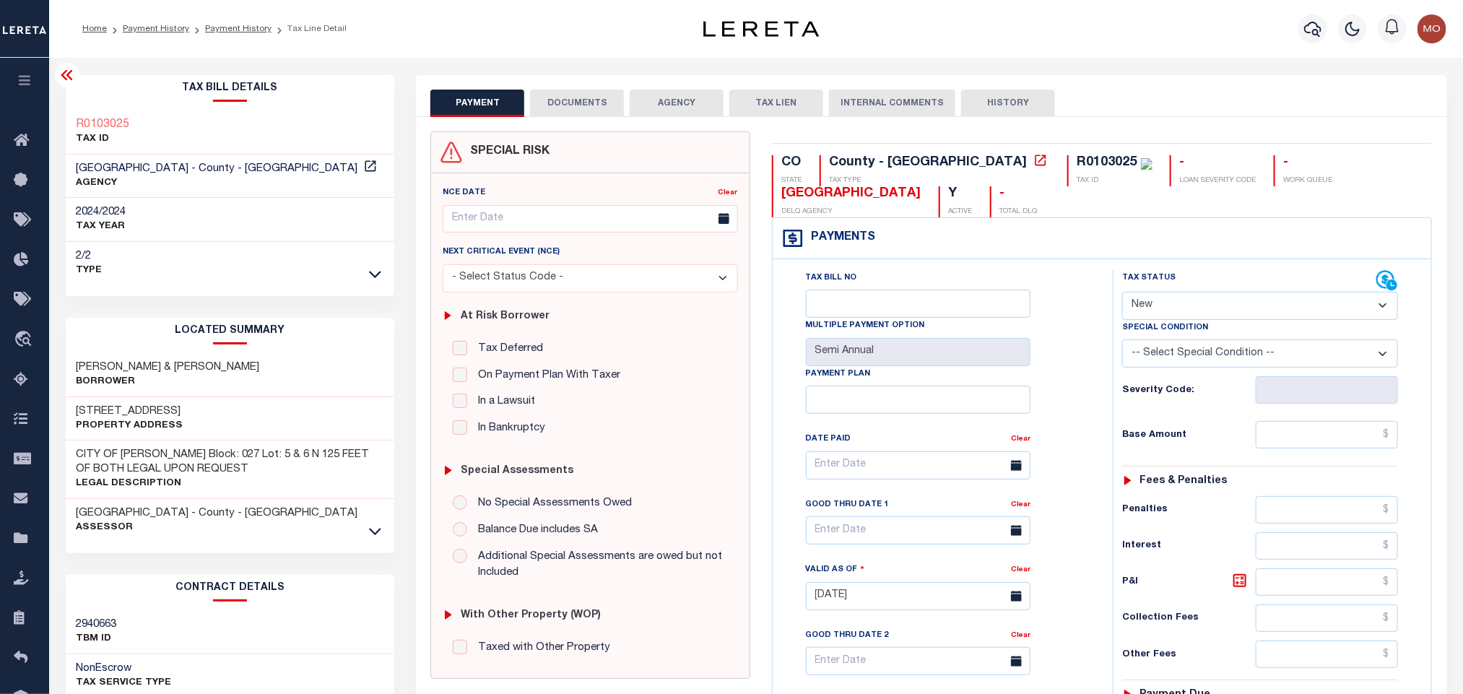
click at [1143, 310] on select "- Select Status Code - Open Due/Unpaid Paid Incomplete No Tax Due Internal Refu…" at bounding box center [1261, 306] width 276 height 28
select select "PYD"
click at [1123, 293] on select "- Select Status Code - Open Due/Unpaid Paid Incomplete No Tax Due Internal Refu…" at bounding box center [1261, 306] width 276 height 28
type input "[DATE]"
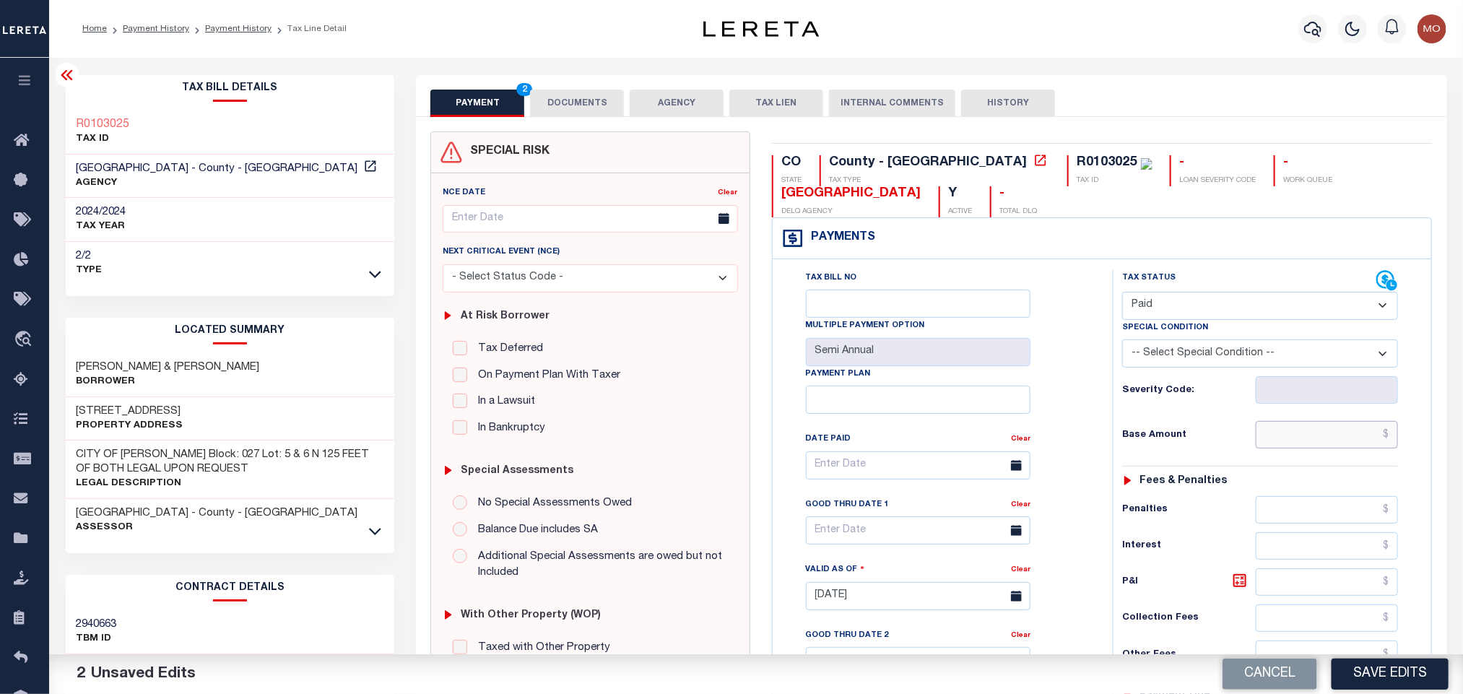
click at [1275, 438] on input "text" at bounding box center [1327, 434] width 143 height 27
paste input "1,751.16"
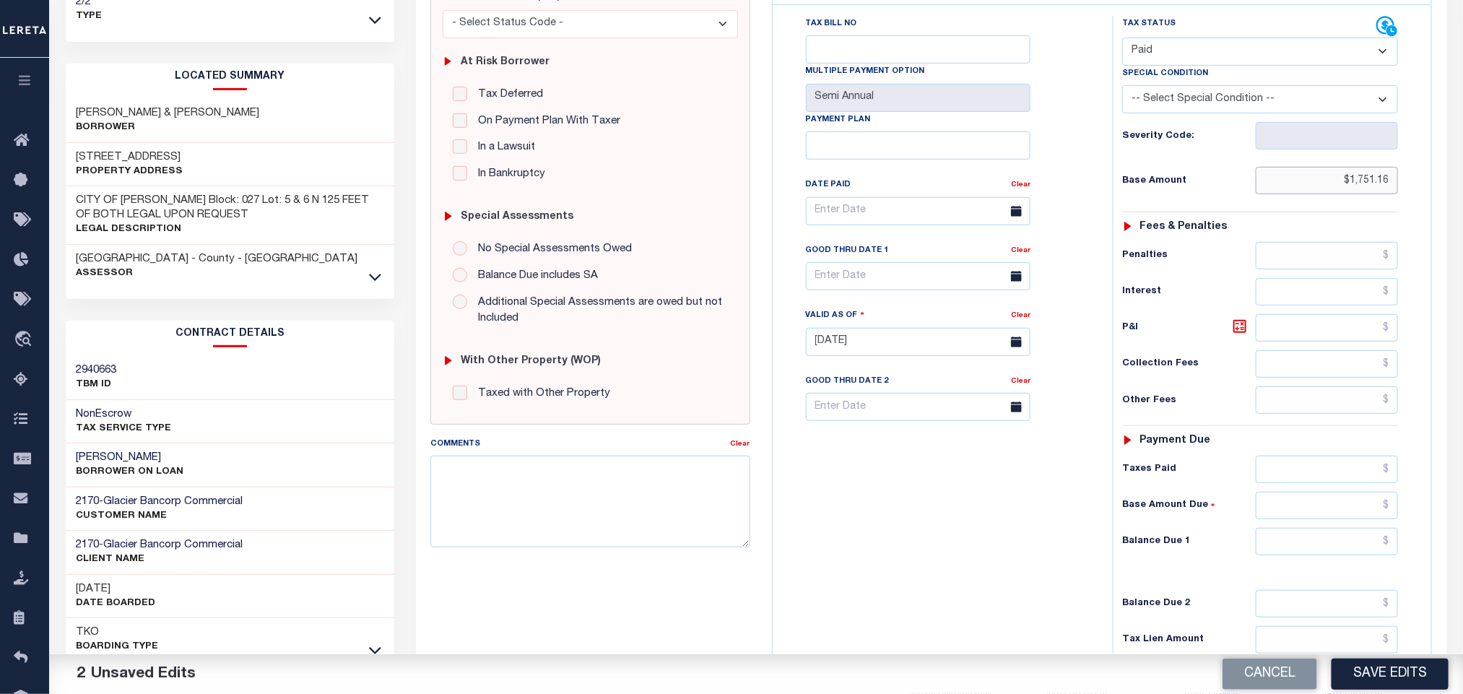
scroll to position [420, 0]
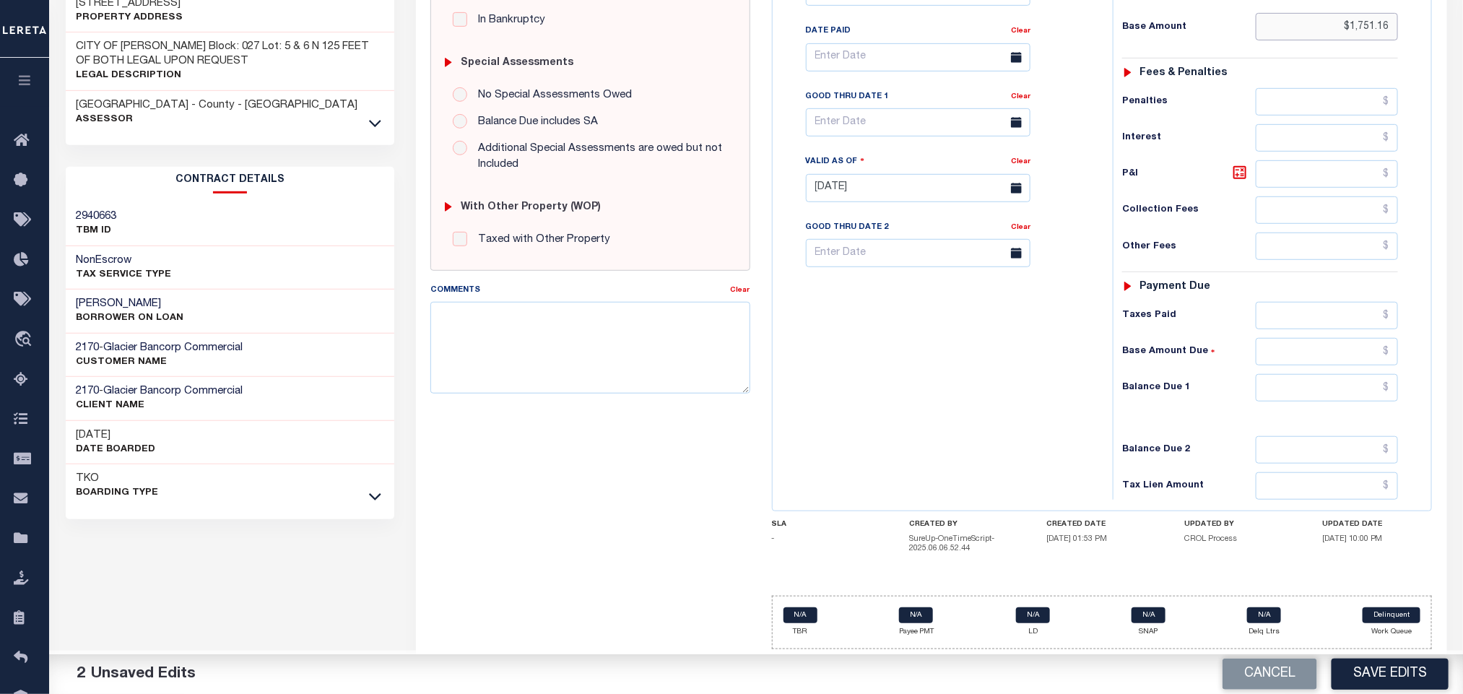
type input "$1,751.16"
click at [1273, 391] on input "text" at bounding box center [1327, 387] width 143 height 27
type input "$0.00"
click at [836, 375] on div "Tax Bill No Multiple Payment Option Semi Annual Payment Plan Clear" at bounding box center [940, 181] width 326 height 638
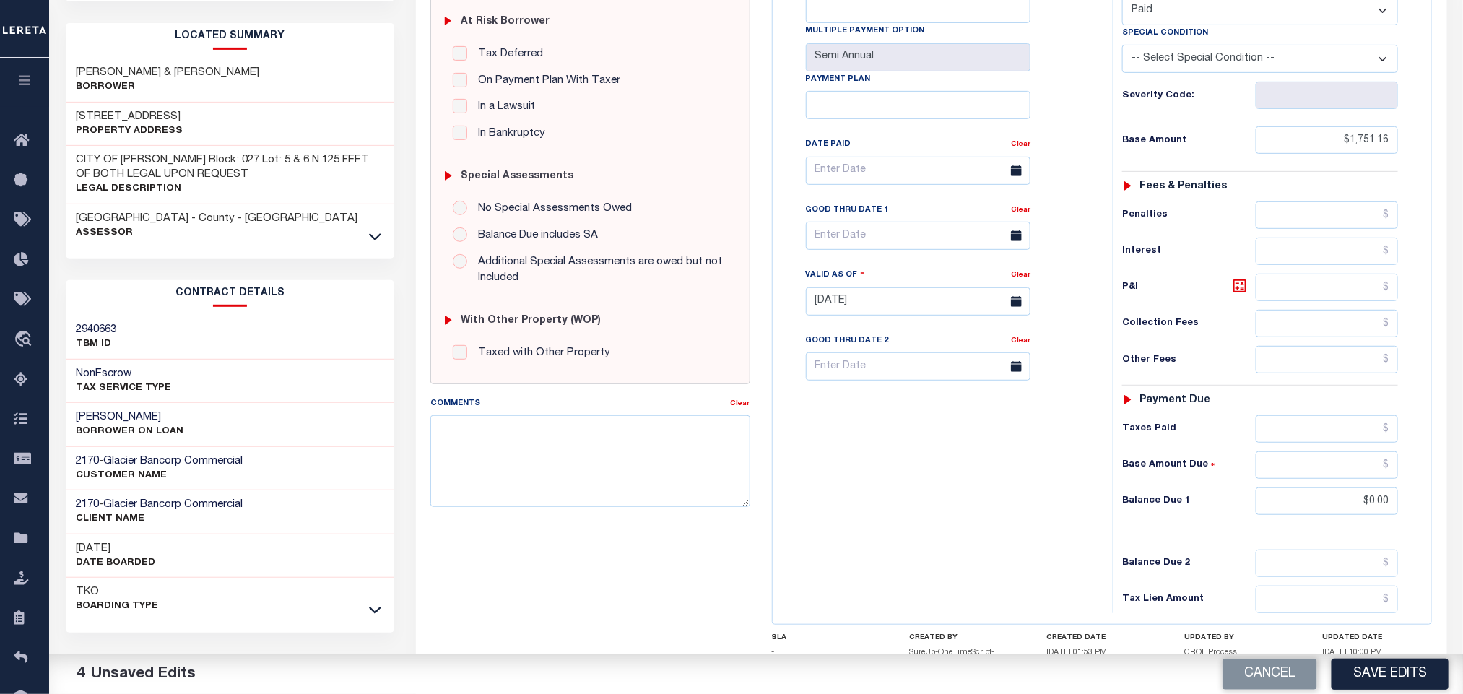
scroll to position [0, 0]
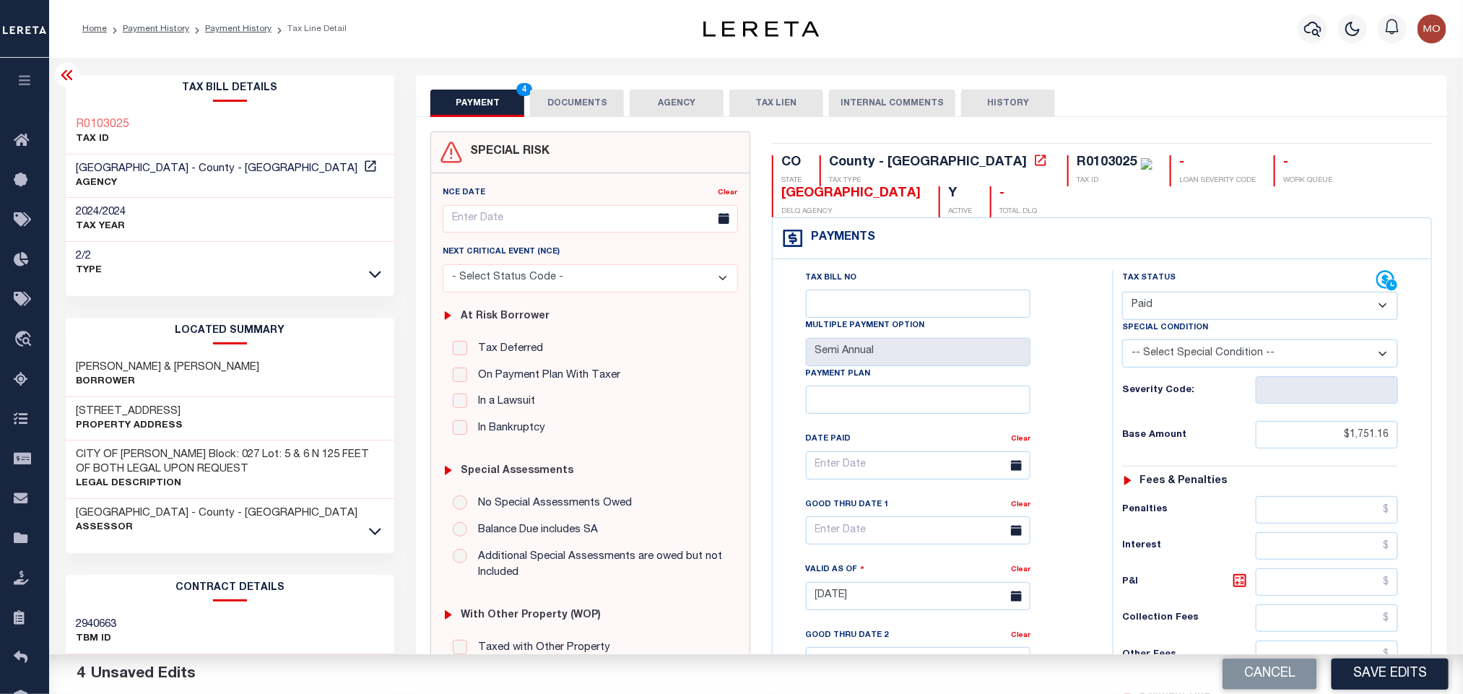
click at [1080, 369] on div "Tax Bill No Multiple Payment Option Semi Annual Payment Plan Clear Clear Valid …" at bounding box center [939, 472] width 304 height 405
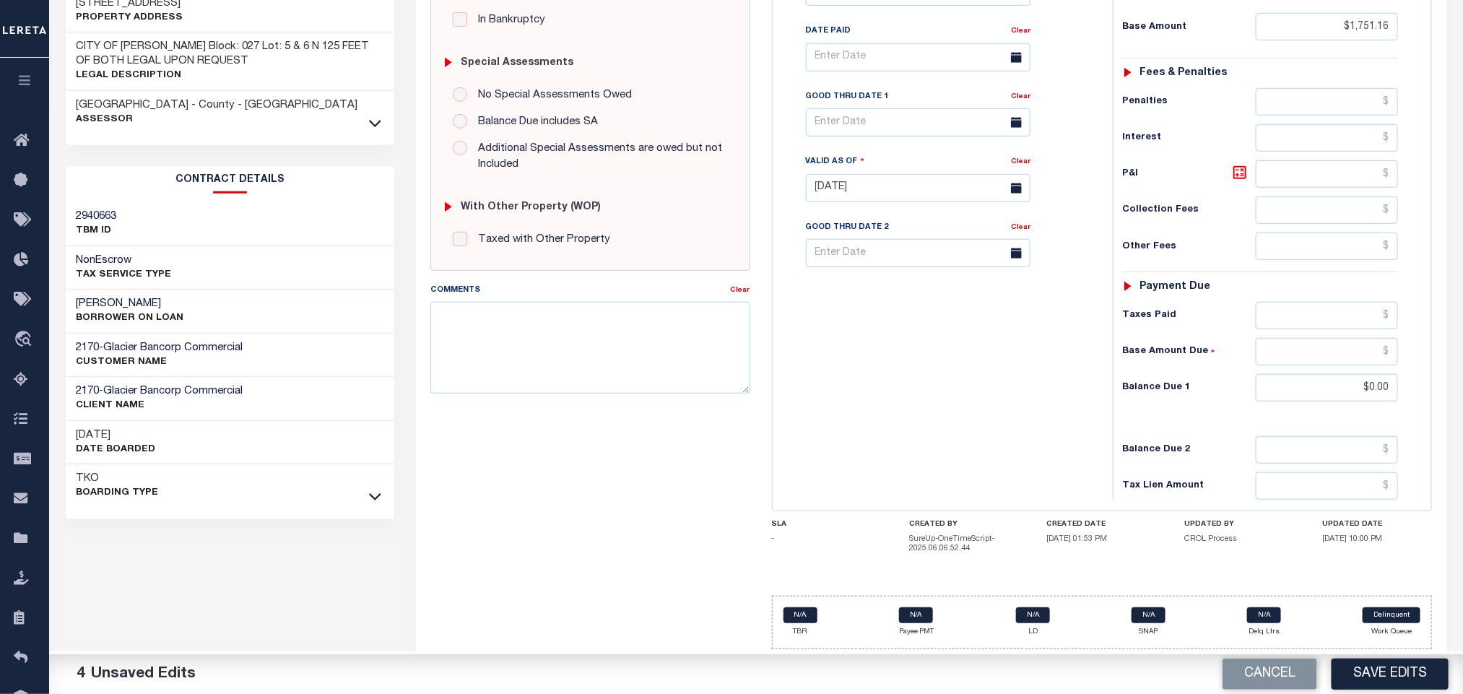
click at [904, 375] on div "Tax Bill No Multiple Payment Option Semi Annual Payment Plan Clear" at bounding box center [940, 181] width 326 height 638
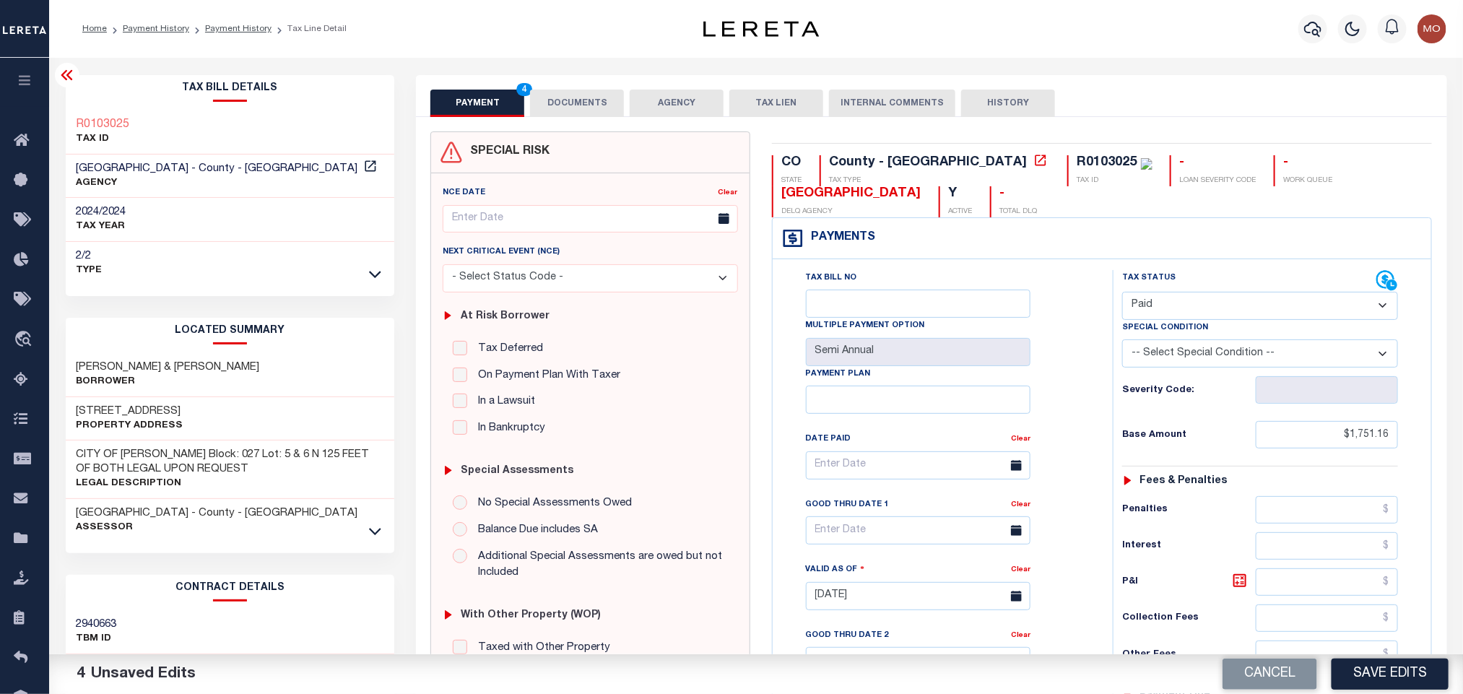
click at [568, 105] on button "DOCUMENTS" at bounding box center [577, 103] width 94 height 27
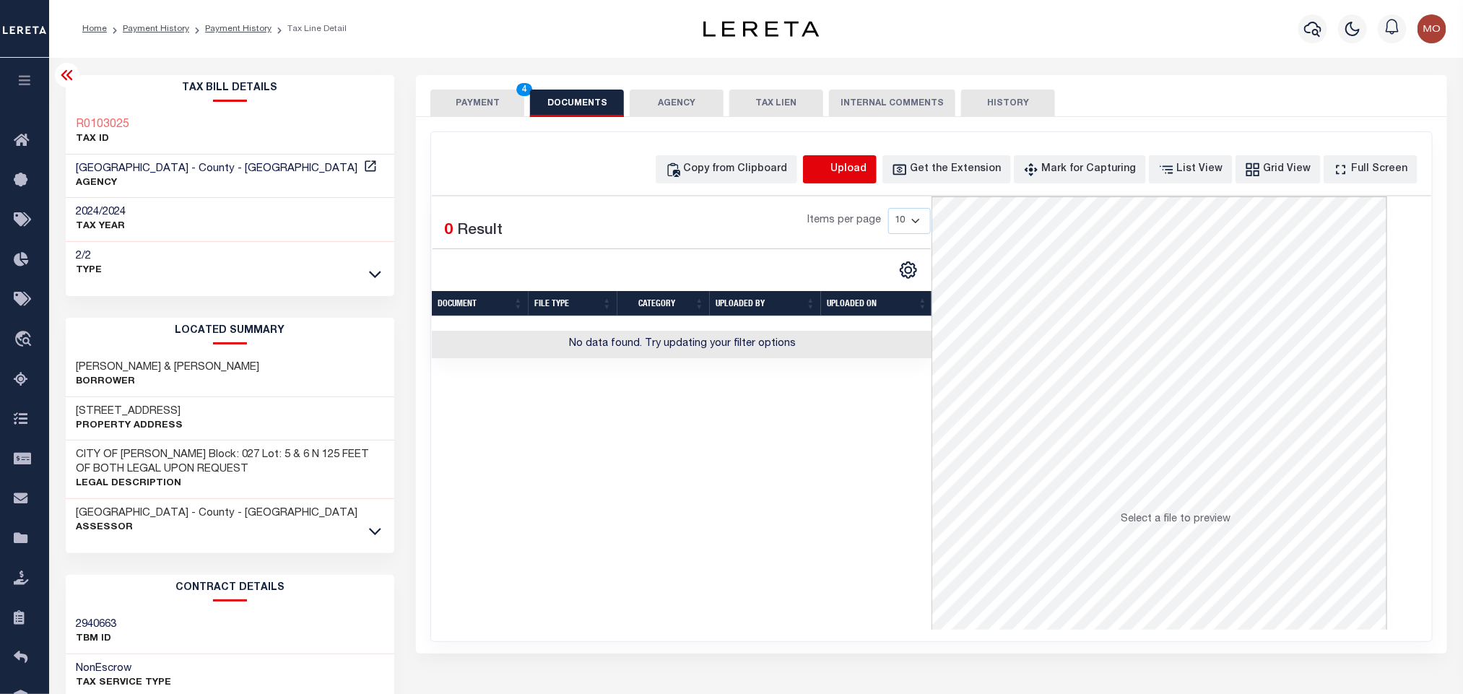
click at [829, 170] on icon "button" at bounding box center [821, 170] width 16 height 16
select select "POP"
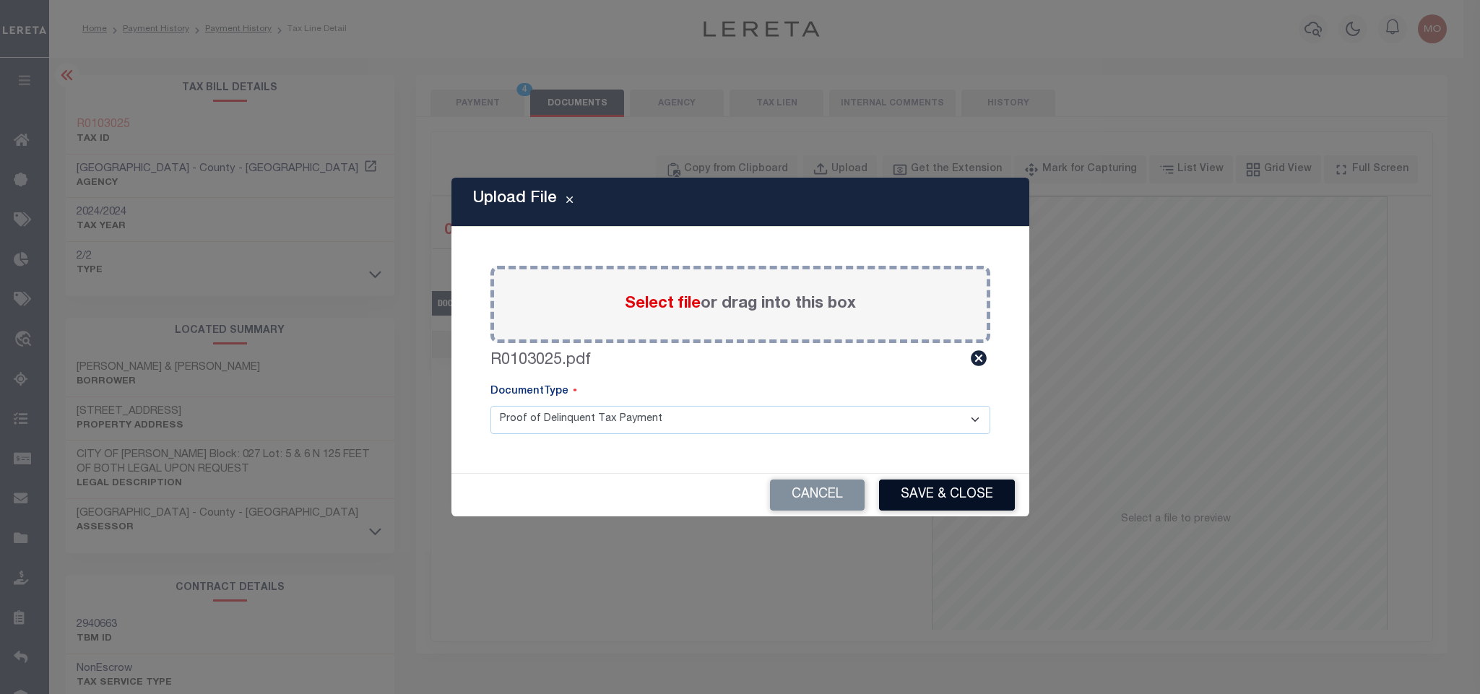
click at [948, 495] on button "Save & Close" at bounding box center [947, 495] width 136 height 31
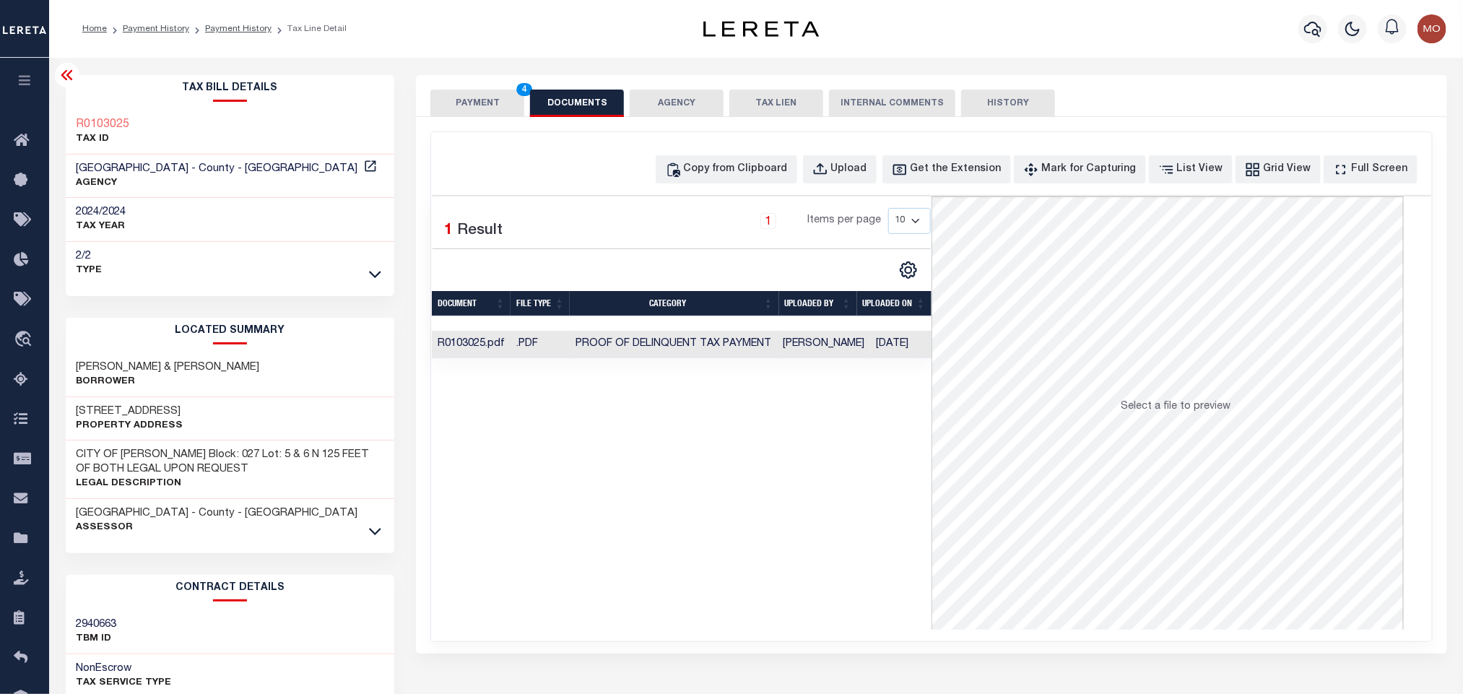
click at [460, 107] on button "PAYMENT 4" at bounding box center [478, 103] width 94 height 27
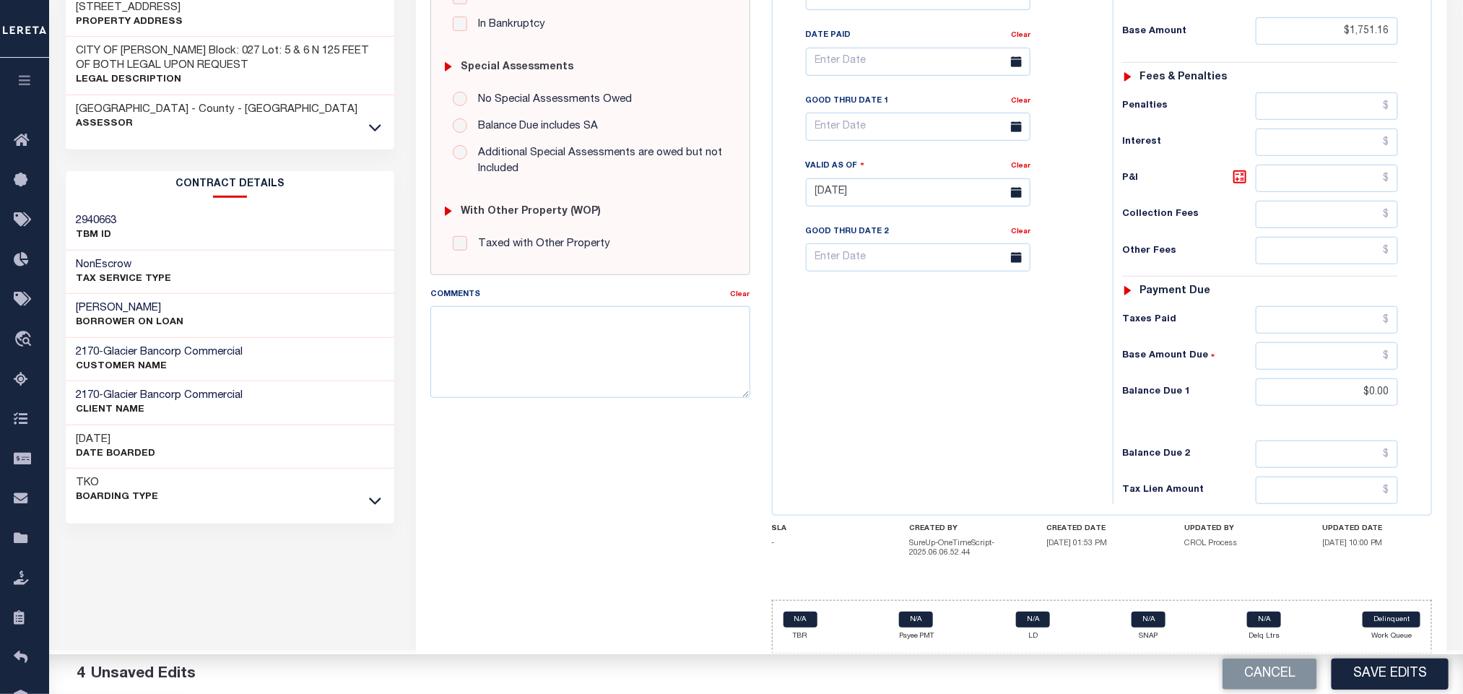
scroll to position [416, 0]
click at [1362, 678] on button "Save Edits" at bounding box center [1390, 674] width 117 height 31
checkbox input "false"
type input "$1,751.16"
type input "$0"
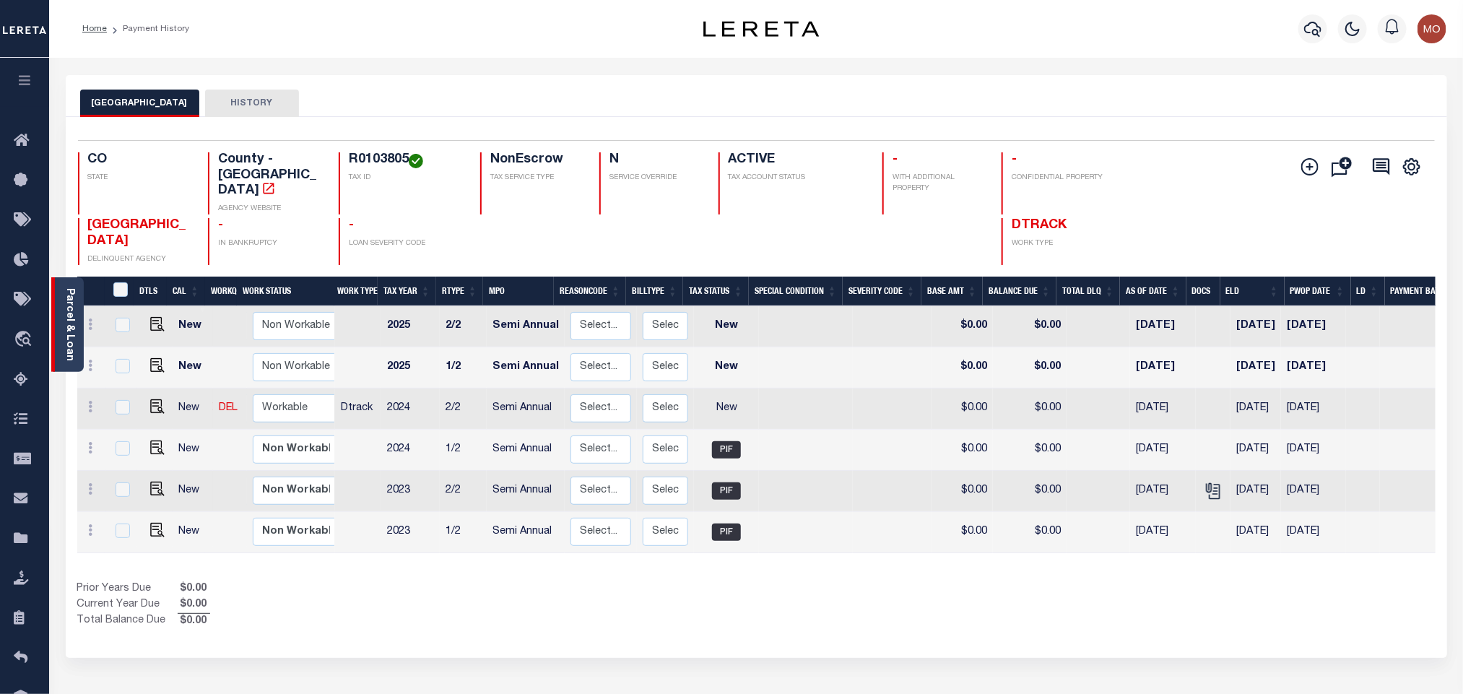
click at [74, 340] on link "Parcel & Loan" at bounding box center [69, 324] width 10 height 73
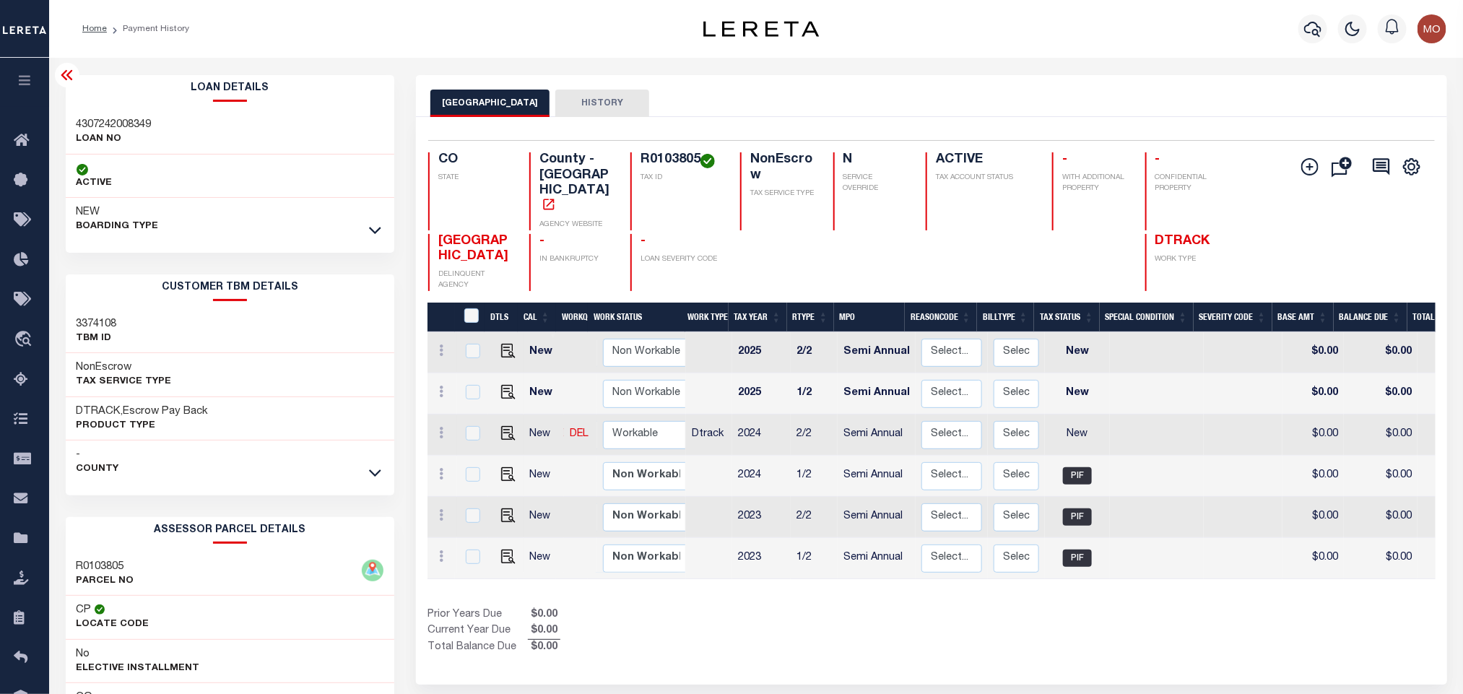
click at [126, 126] on h3 "4307242008349" at bounding box center [114, 125] width 75 height 14
copy h3 "4307242008349"
click at [654, 161] on h4 "R0103805" at bounding box center [682, 160] width 82 height 16
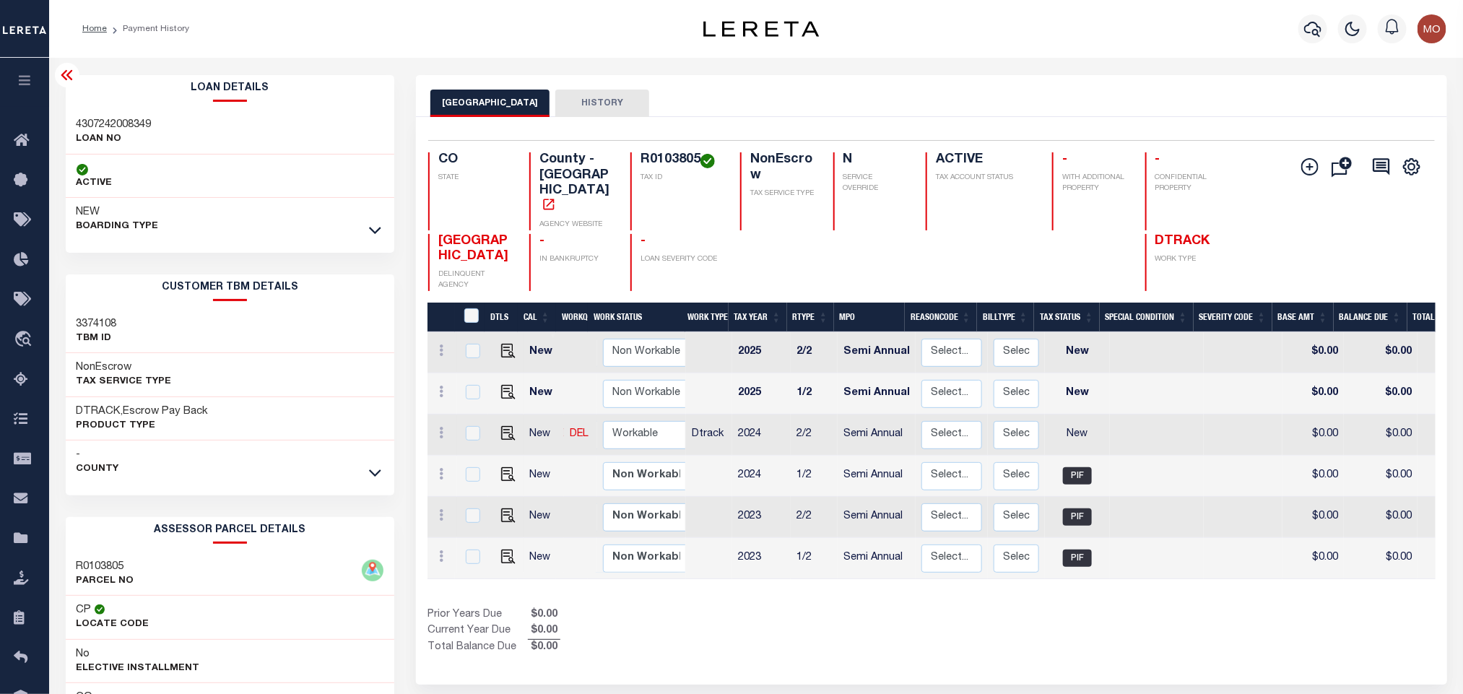
copy h4 "R0103805"
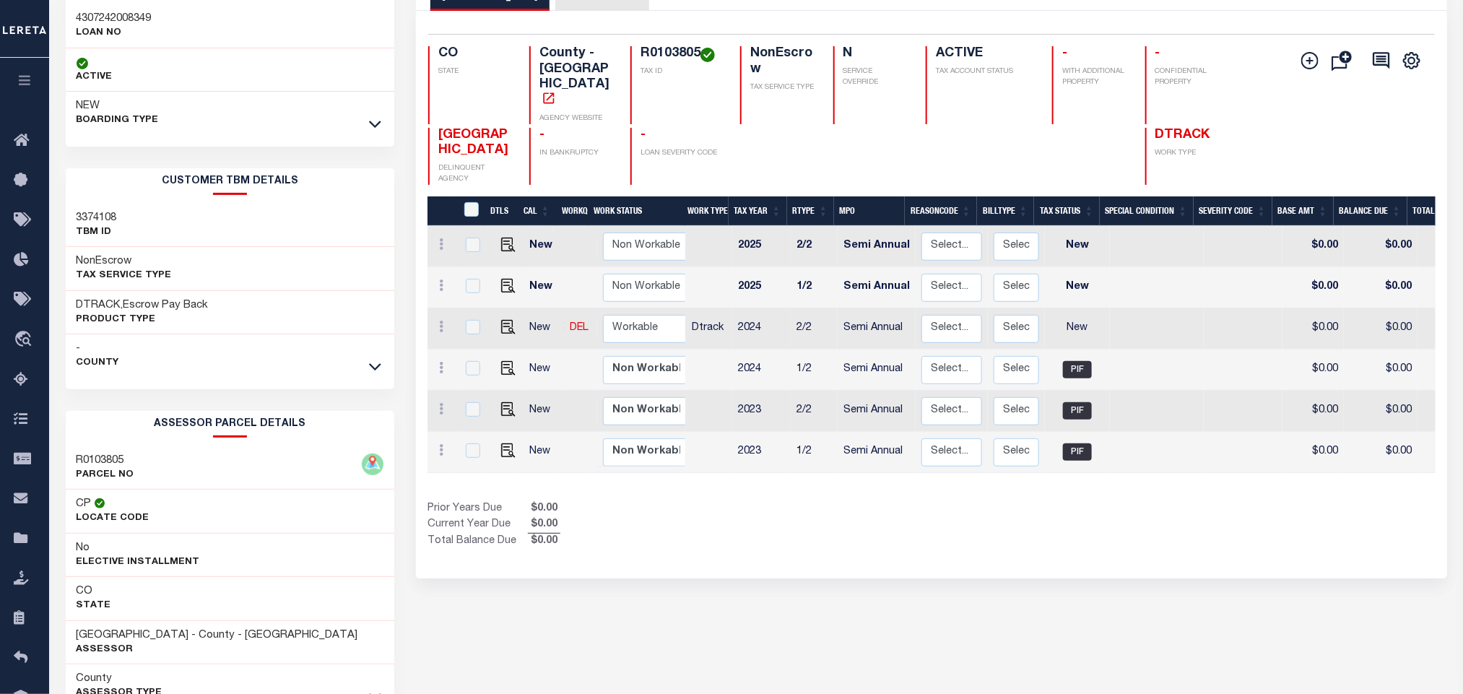
scroll to position [202, 0]
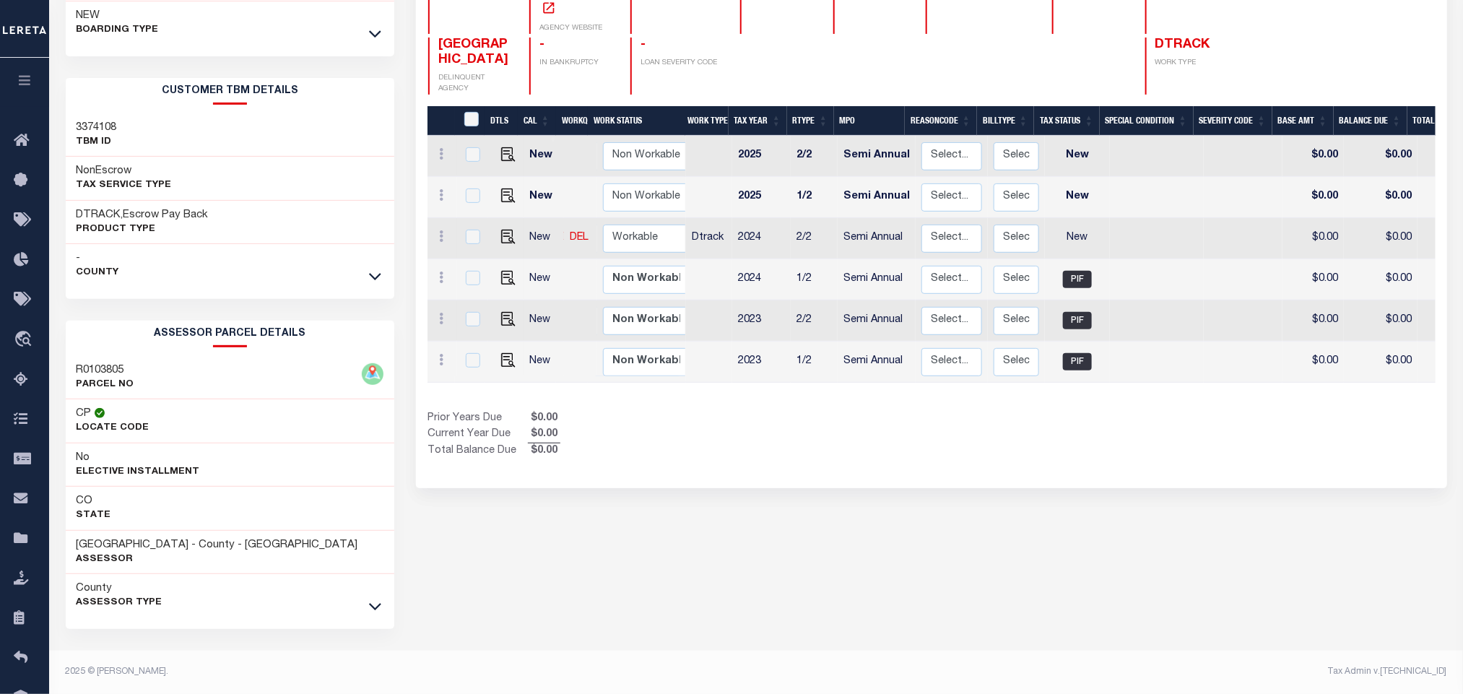
click at [657, 542] on div "RIO BLANCO COUNTY HISTORY Selected 6 Results" at bounding box center [931, 287] width 1052 height 816
drag, startPoint x: 120, startPoint y: 542, endPoint x: 189, endPoint y: 538, distance: 68.7
click at [189, 538] on h3 "RIO BLANCO COUNTY - County - CO" at bounding box center [218, 545] width 282 height 14
copy h3 "[GEOGRAPHIC_DATA]"
click at [880, 520] on div "RIO BLANCO COUNTY HISTORY Selected 6 Results" at bounding box center [931, 287] width 1052 height 816
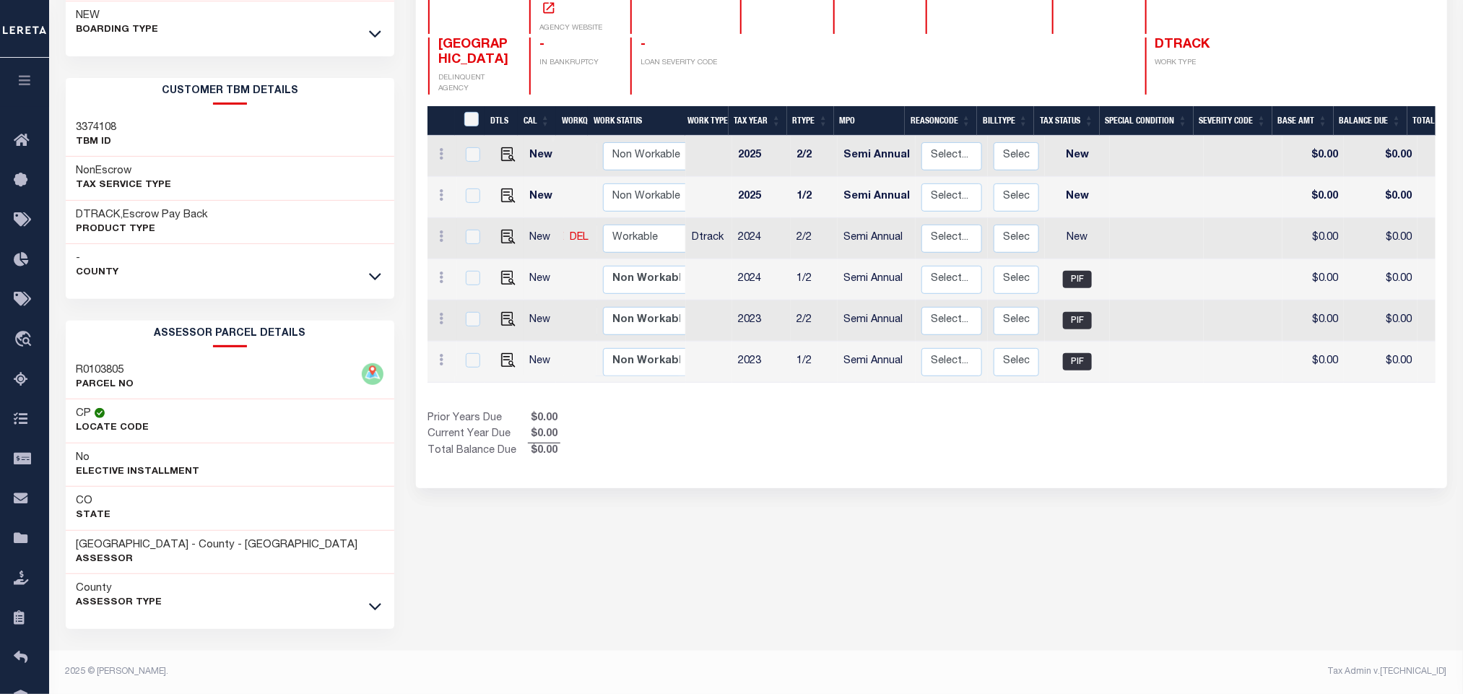
scroll to position [0, 0]
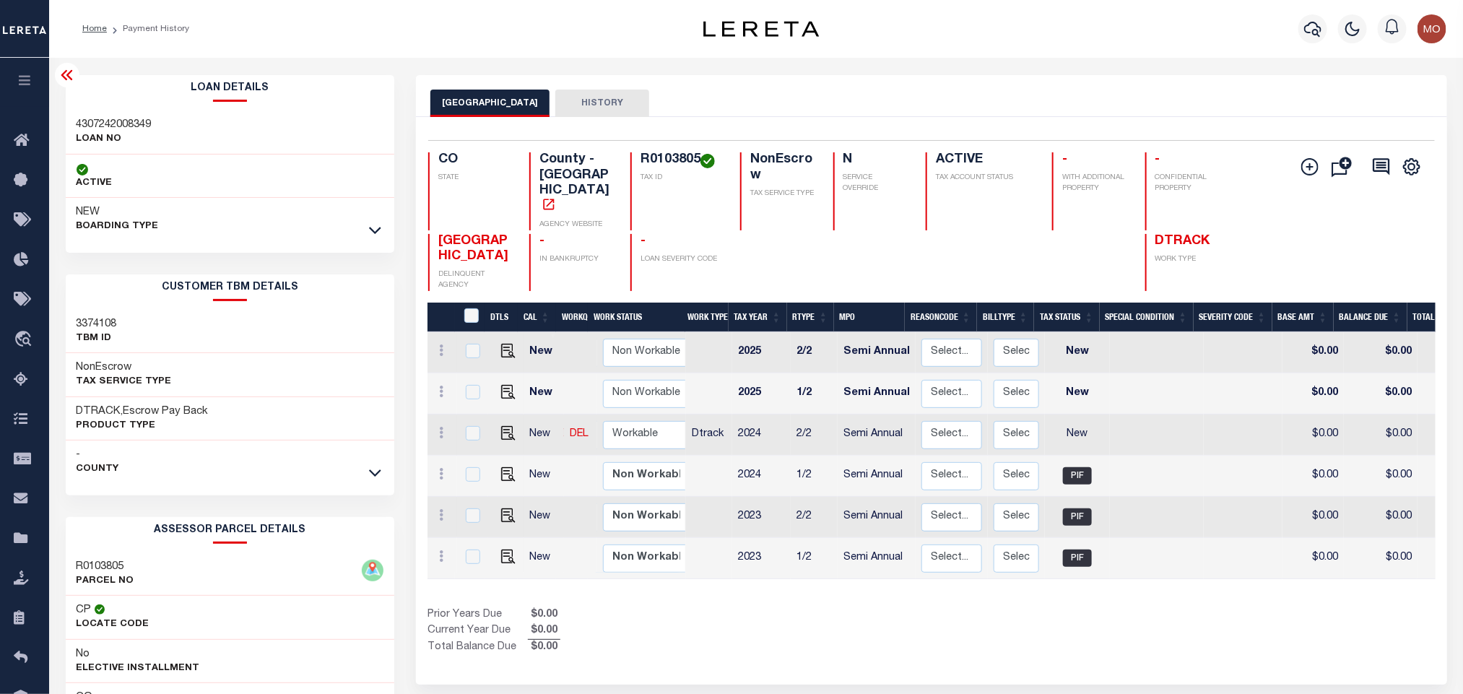
click at [791, 620] on div "Prior Years Due $0.00 Current Year Due $0.00 Total Balance Due $0.00" at bounding box center [680, 631] width 504 height 48
click at [506, 426] on img "" at bounding box center [508, 433] width 14 height 14
checkbox input "true"
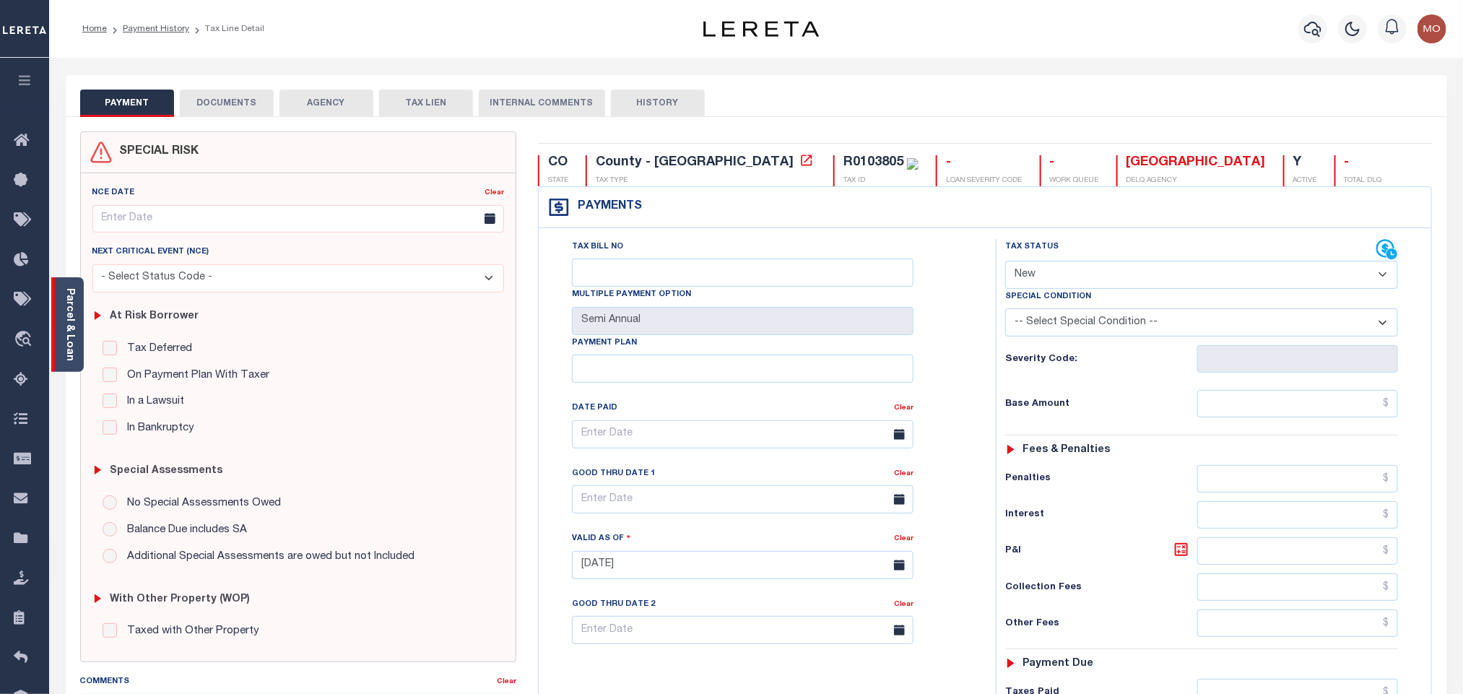
click at [64, 343] on link "Parcel & Loan" at bounding box center [69, 324] width 10 height 73
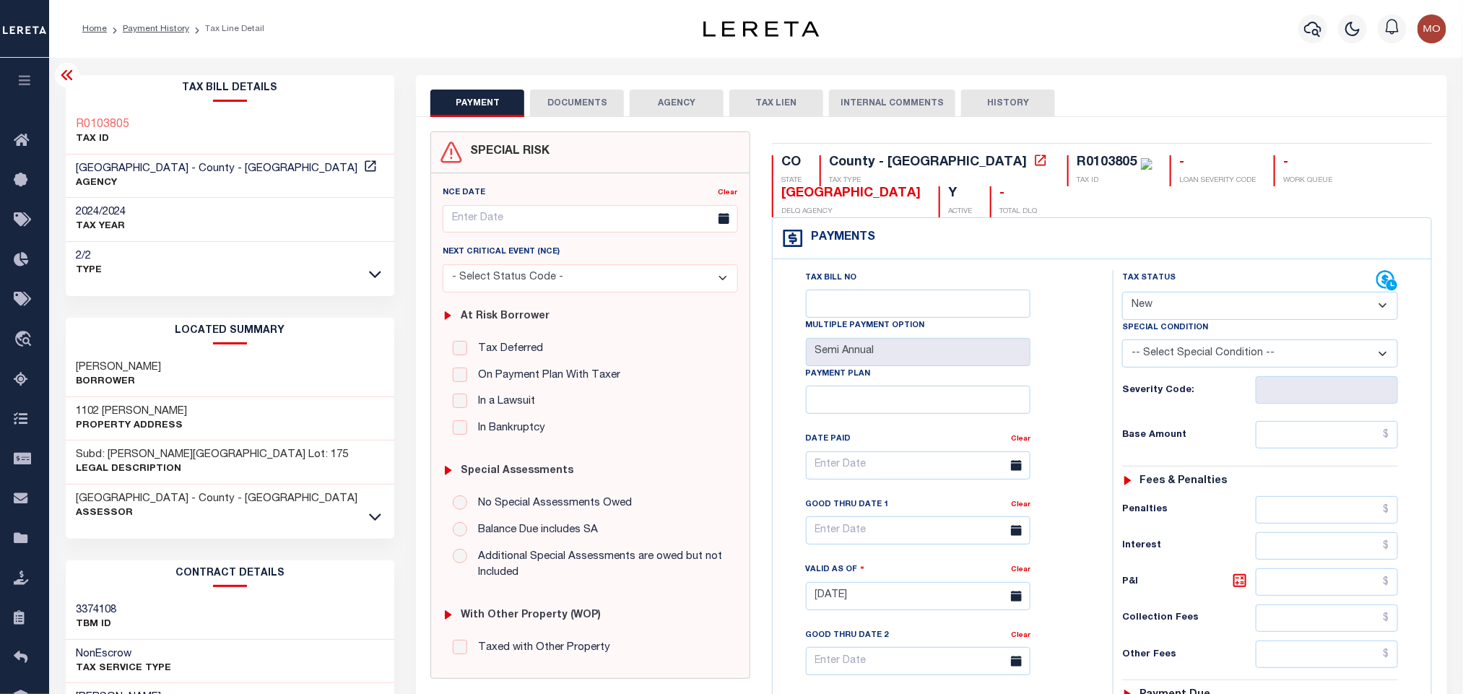
click at [1190, 304] on select "- Select Status Code - Open Due/Unpaid Paid Incomplete No Tax Due Internal Refu…" at bounding box center [1261, 306] width 276 height 28
select select "PYD"
click at [1123, 293] on select "- Select Status Code - Open Due/Unpaid Paid Incomplete No Tax Due Internal Refu…" at bounding box center [1261, 306] width 276 height 28
type input "[DATE]"
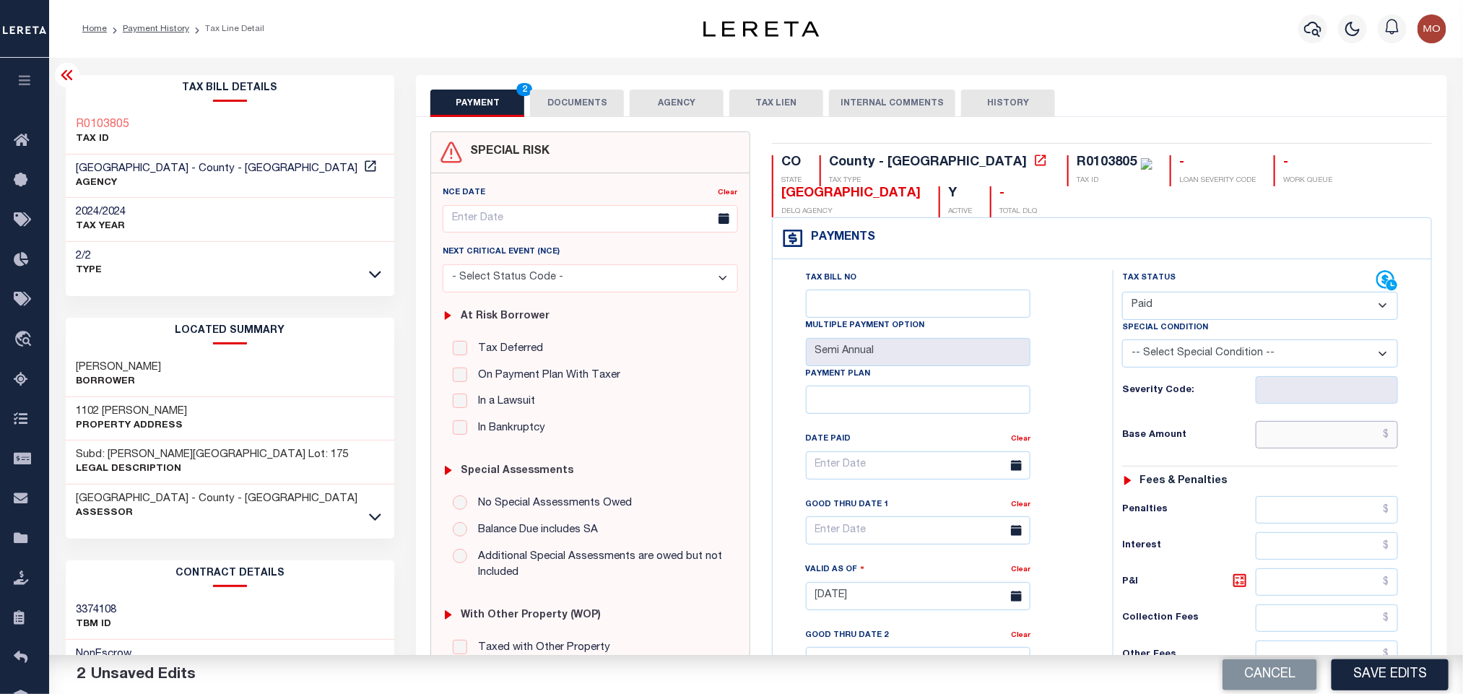
click at [1276, 446] on input "text" at bounding box center [1327, 434] width 143 height 27
paste input "384.06"
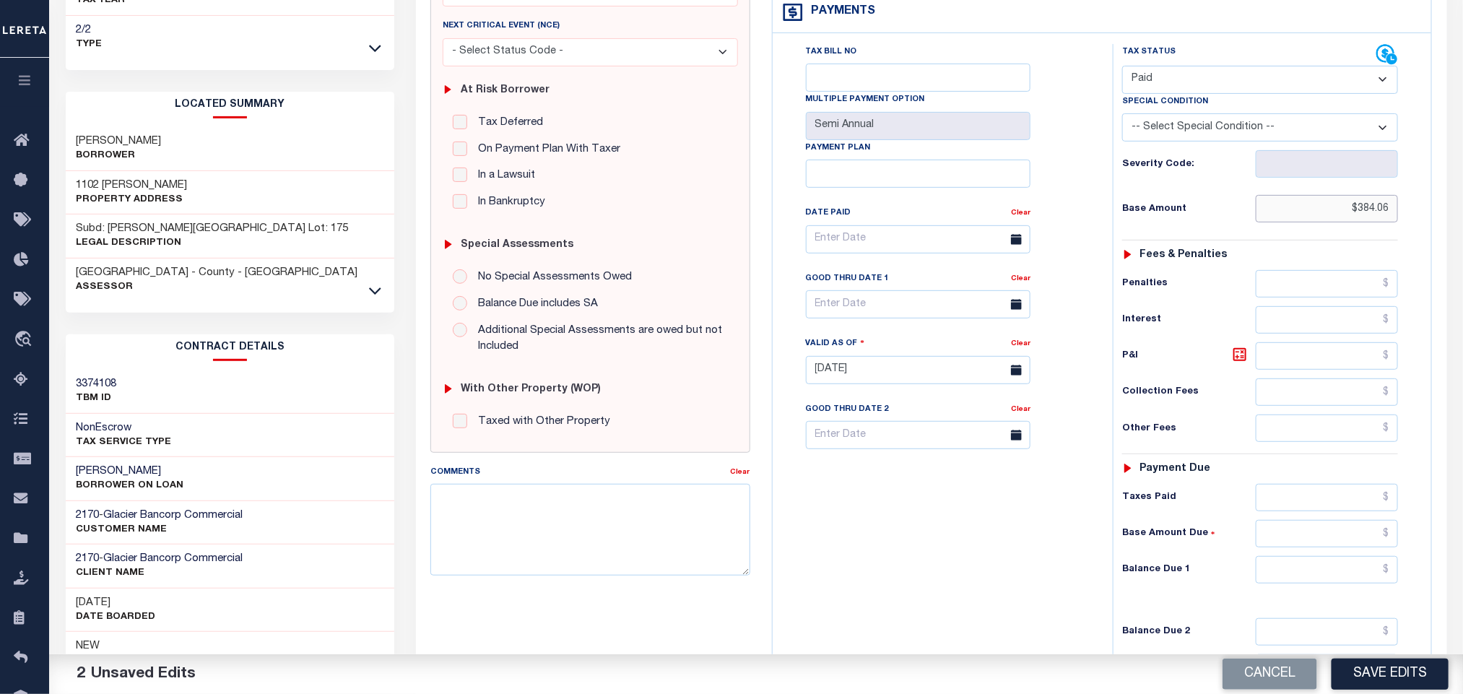
scroll to position [420, 0]
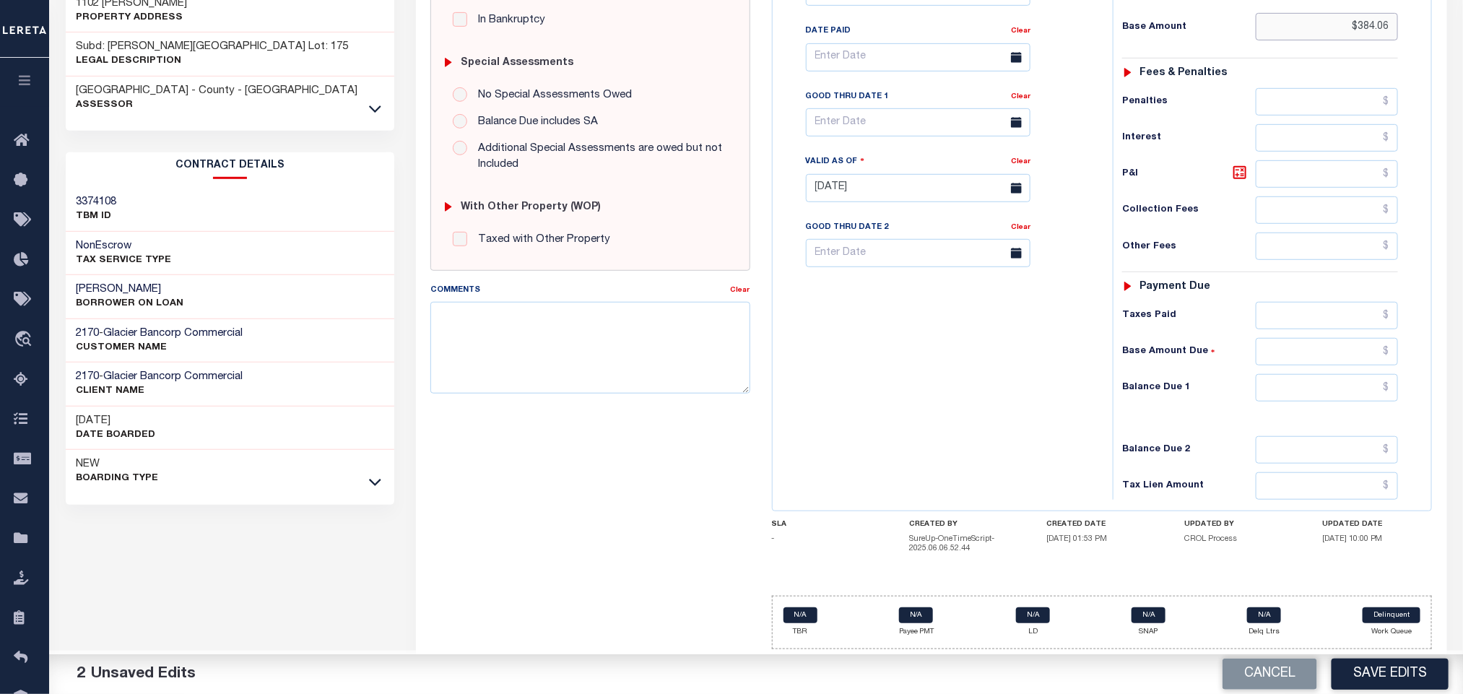
type input "$384.06"
click at [1270, 388] on input "text" at bounding box center [1327, 387] width 143 height 27
type input "$0.00"
click at [941, 401] on div "Tax Bill No Multiple Payment Option Semi Annual Payment Plan Clear" at bounding box center [940, 181] width 326 height 638
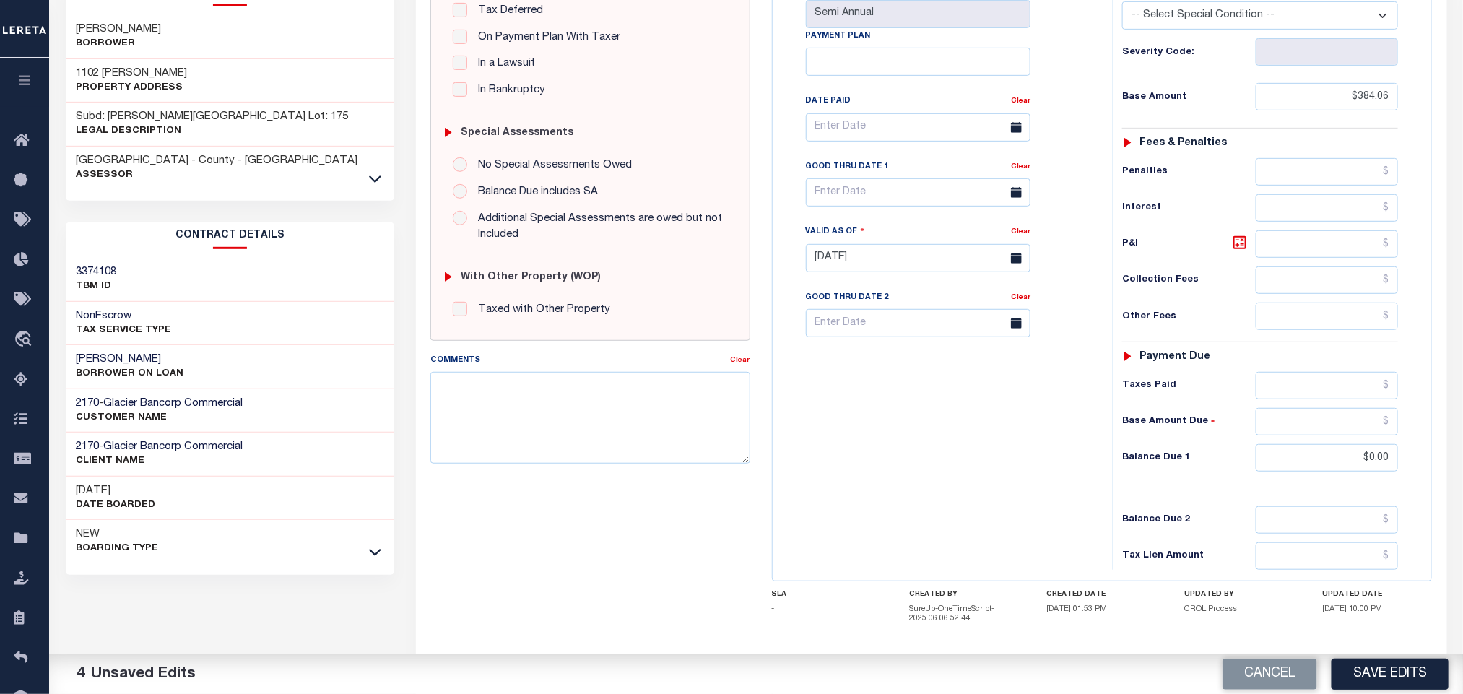
scroll to position [0, 0]
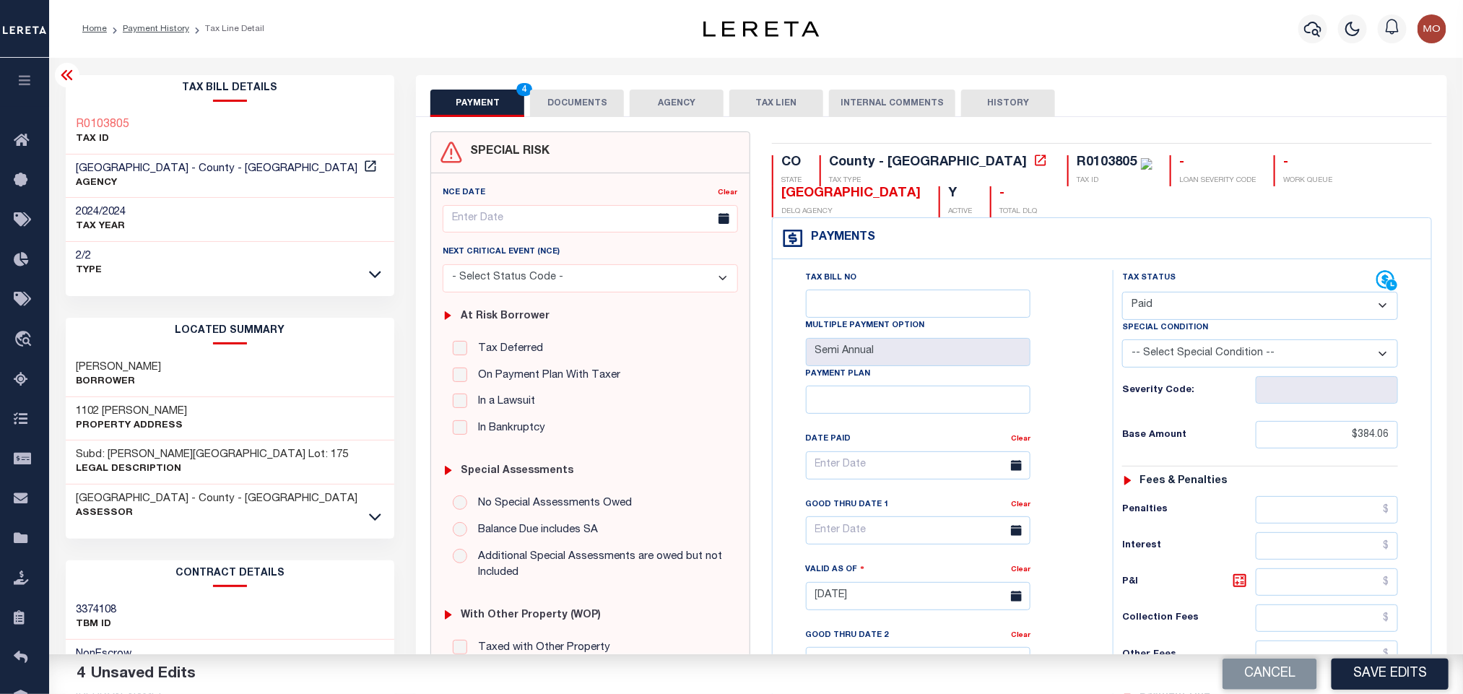
click at [610, 98] on button "DOCUMENTS" at bounding box center [577, 103] width 94 height 27
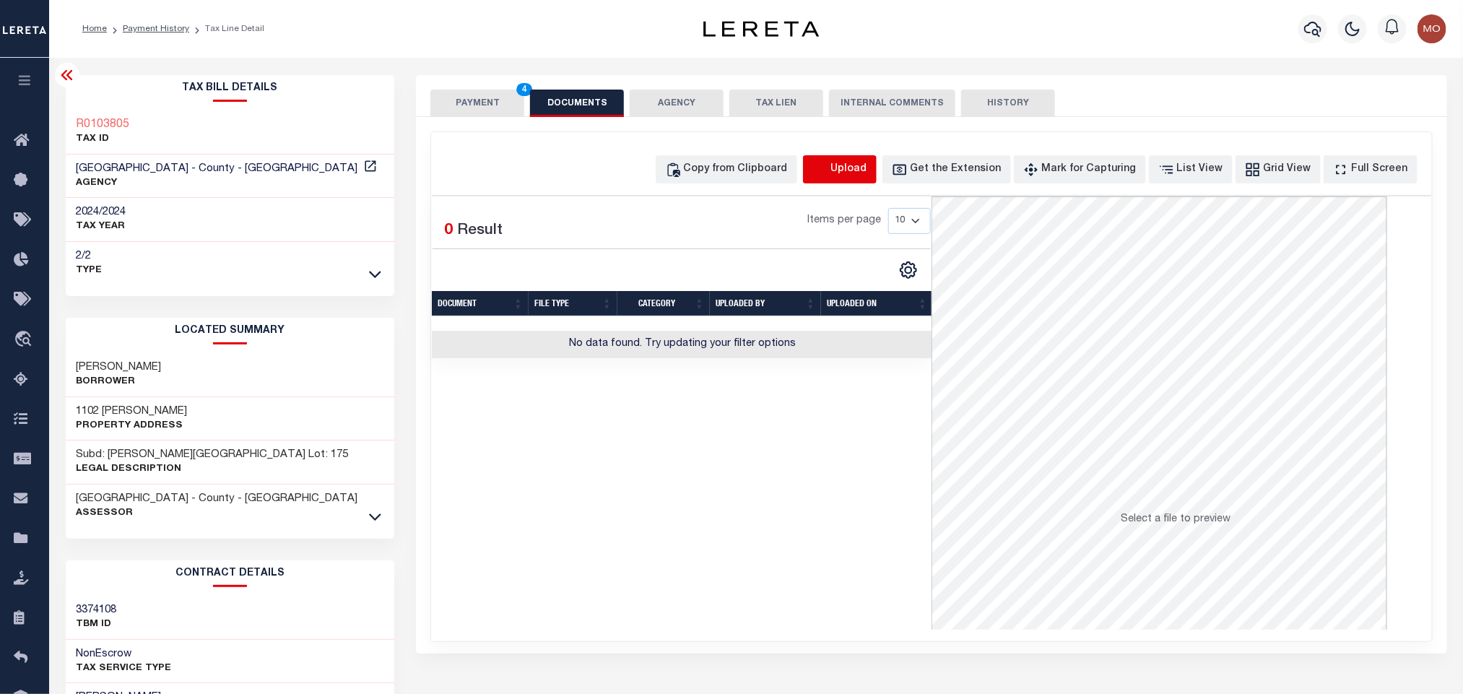
click at [829, 176] on icon "button" at bounding box center [821, 170] width 16 height 16
select select "POP"
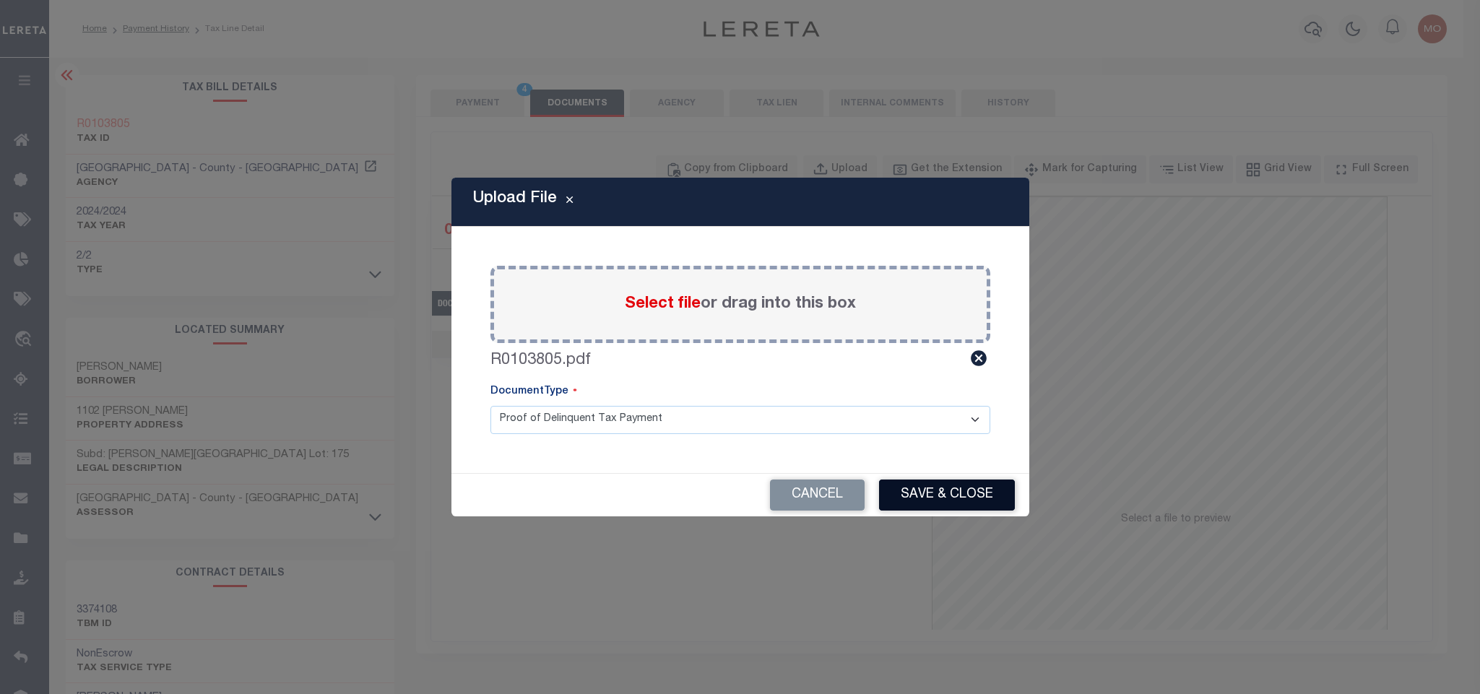
click at [958, 499] on button "Save & Close" at bounding box center [947, 495] width 136 height 31
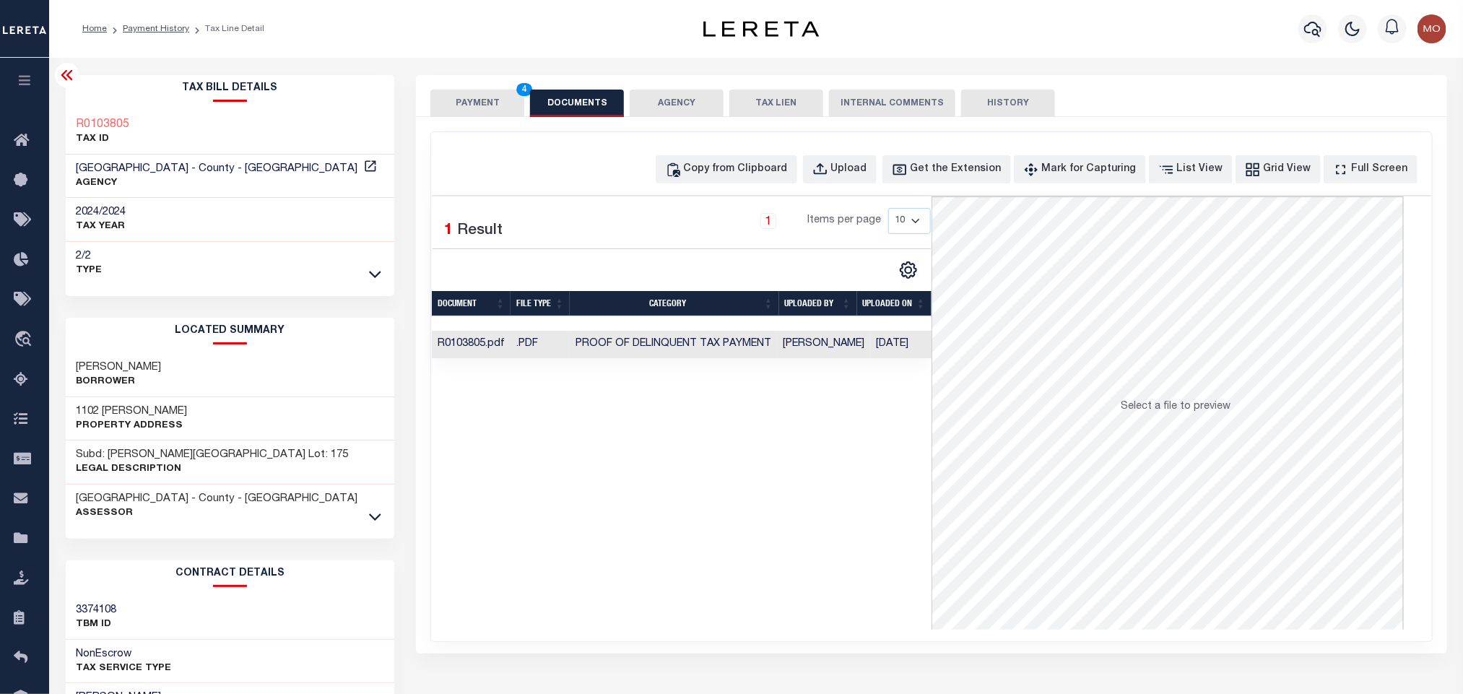
click at [685, 453] on div "Selected 1 Result 1 Items per page 10 25 50 100" at bounding box center [682, 412] width 500 height 433
click at [472, 95] on button "PAYMENT 4" at bounding box center [478, 103] width 94 height 27
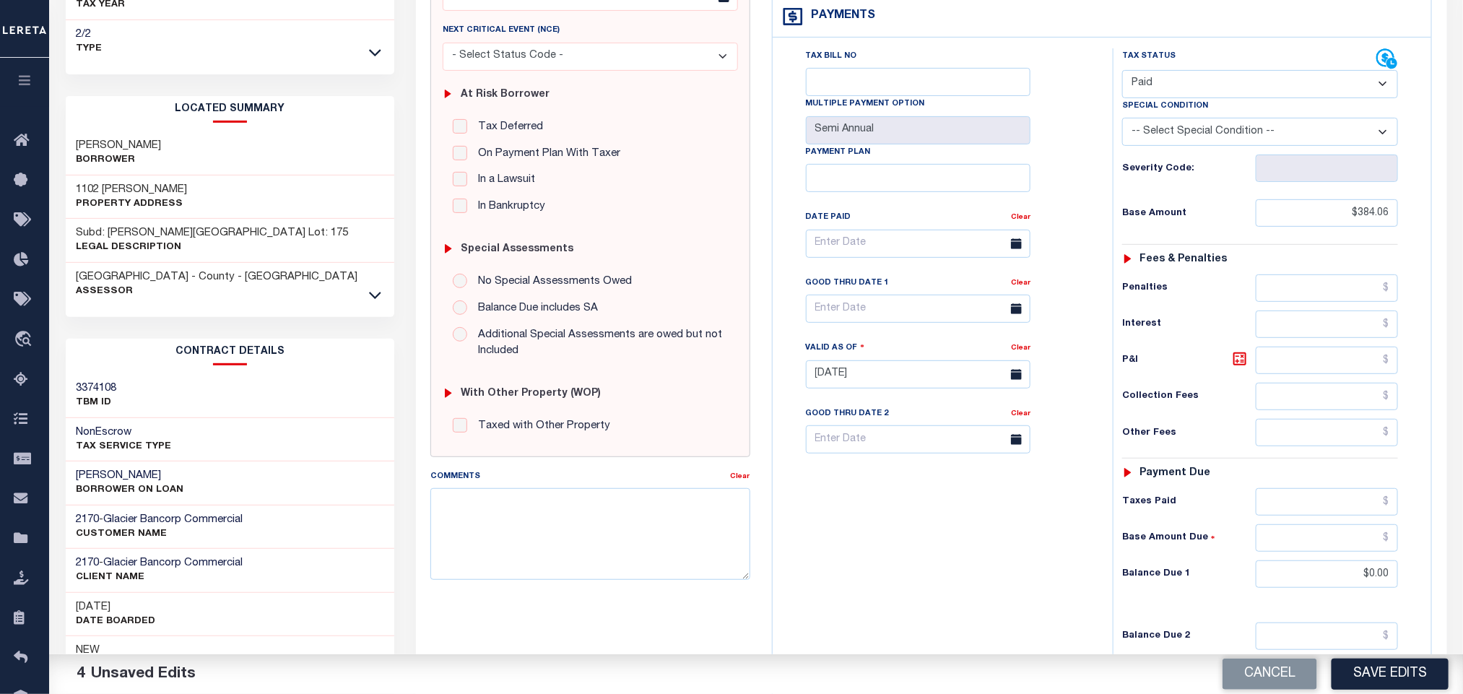
scroll to position [416, 0]
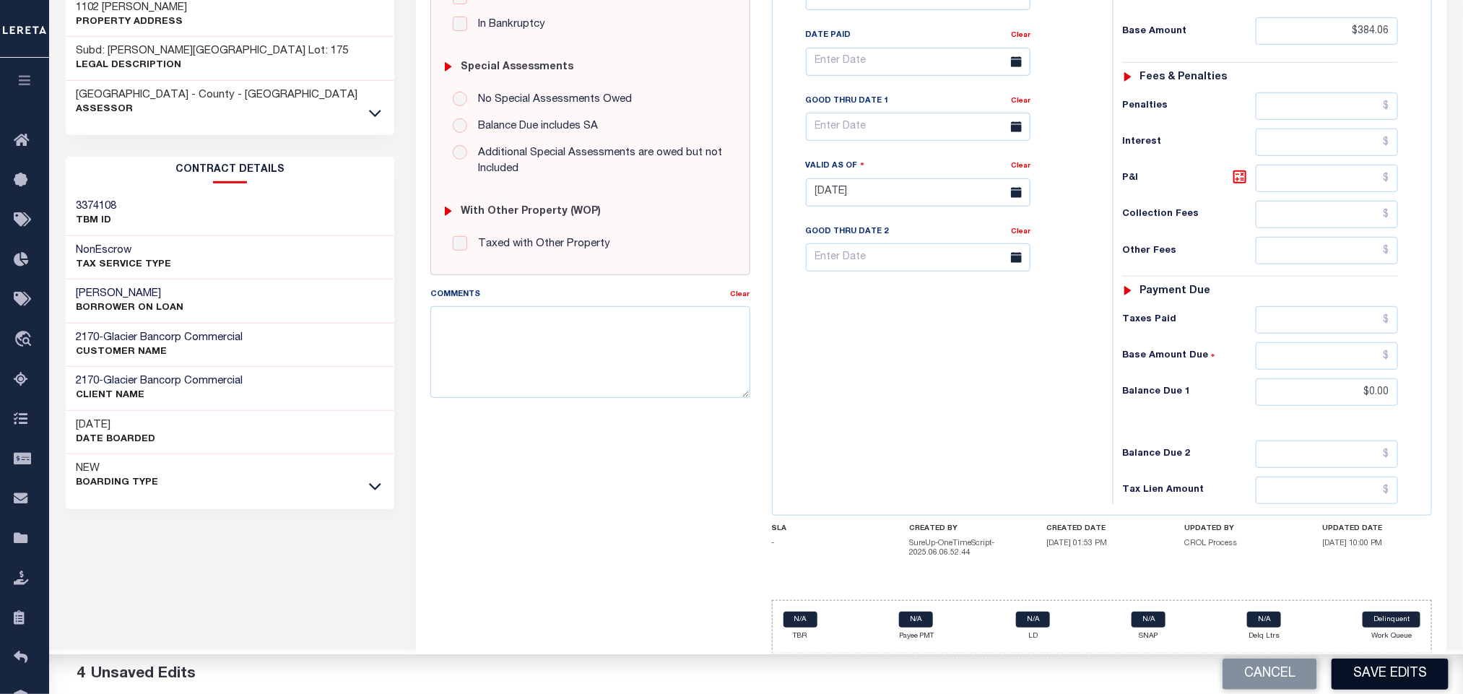
click at [1415, 675] on button "Save Edits" at bounding box center [1390, 674] width 117 height 31
checkbox input "false"
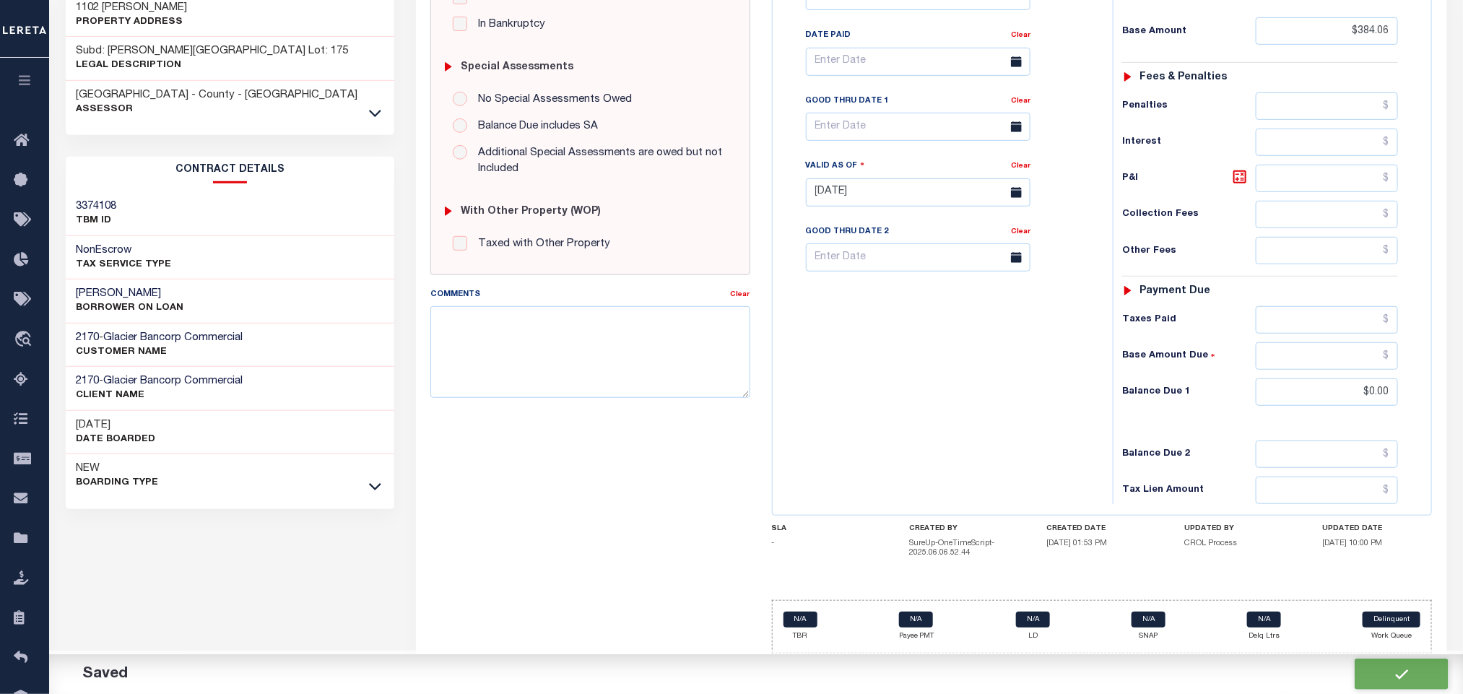
type input "$384.06"
type input "$0"
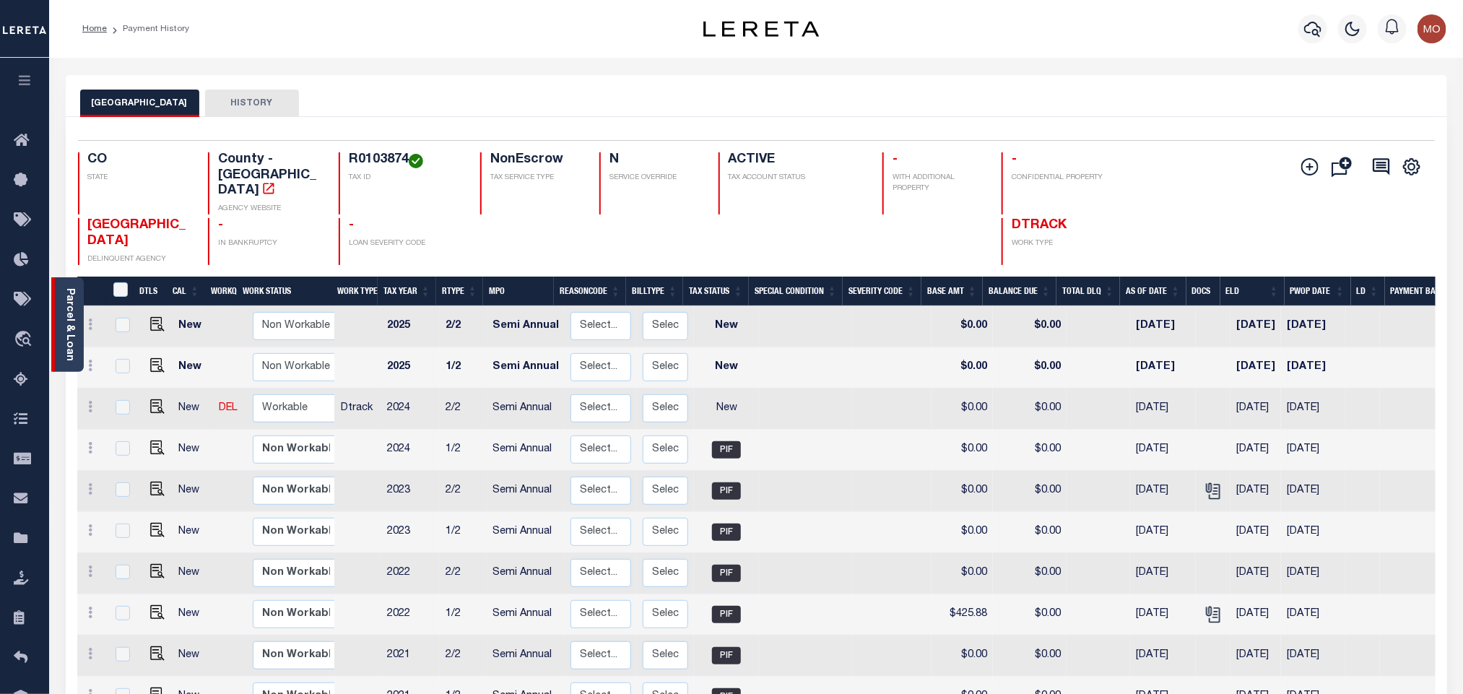
click at [79, 321] on div "Parcel & Loan" at bounding box center [67, 324] width 33 height 95
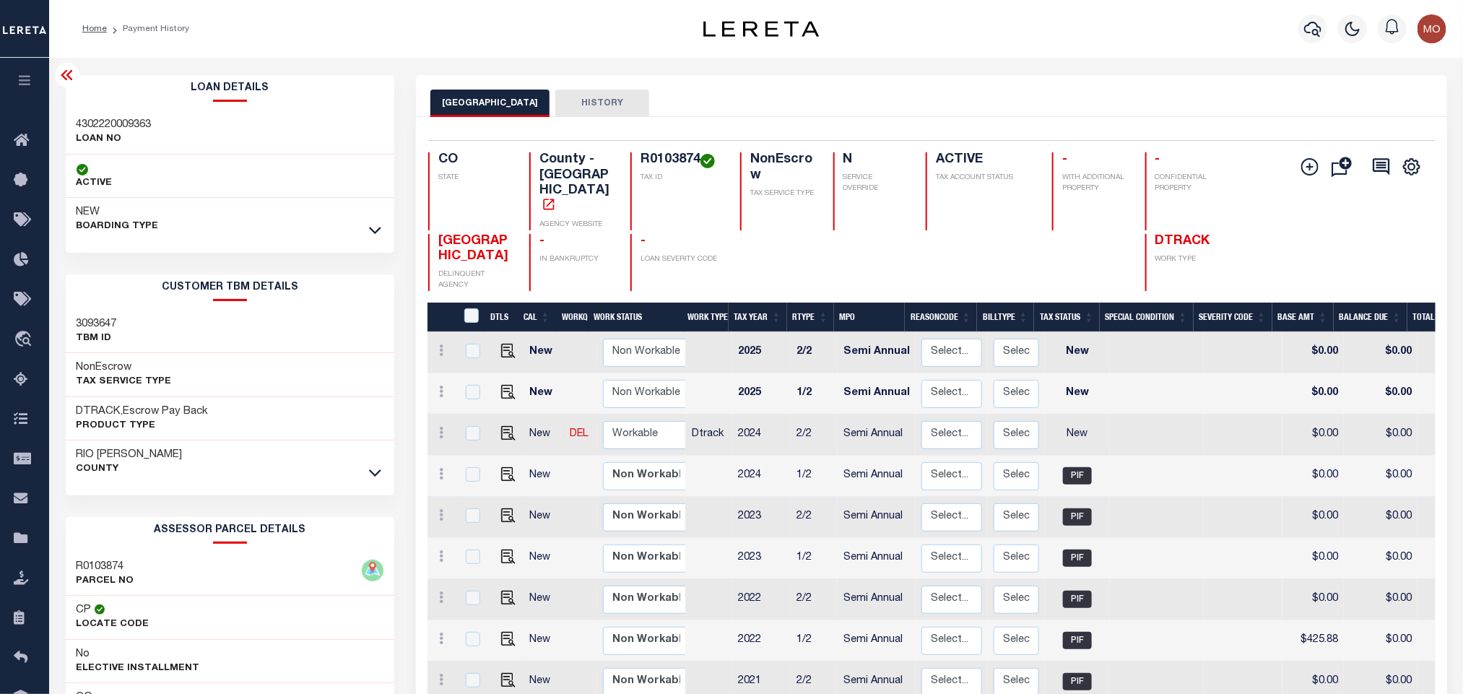
click at [128, 126] on h3 "4302220009363" at bounding box center [114, 125] width 75 height 14
copy h3 "4302220009363"
click at [672, 159] on h4 "R0103874" at bounding box center [682, 160] width 82 height 16
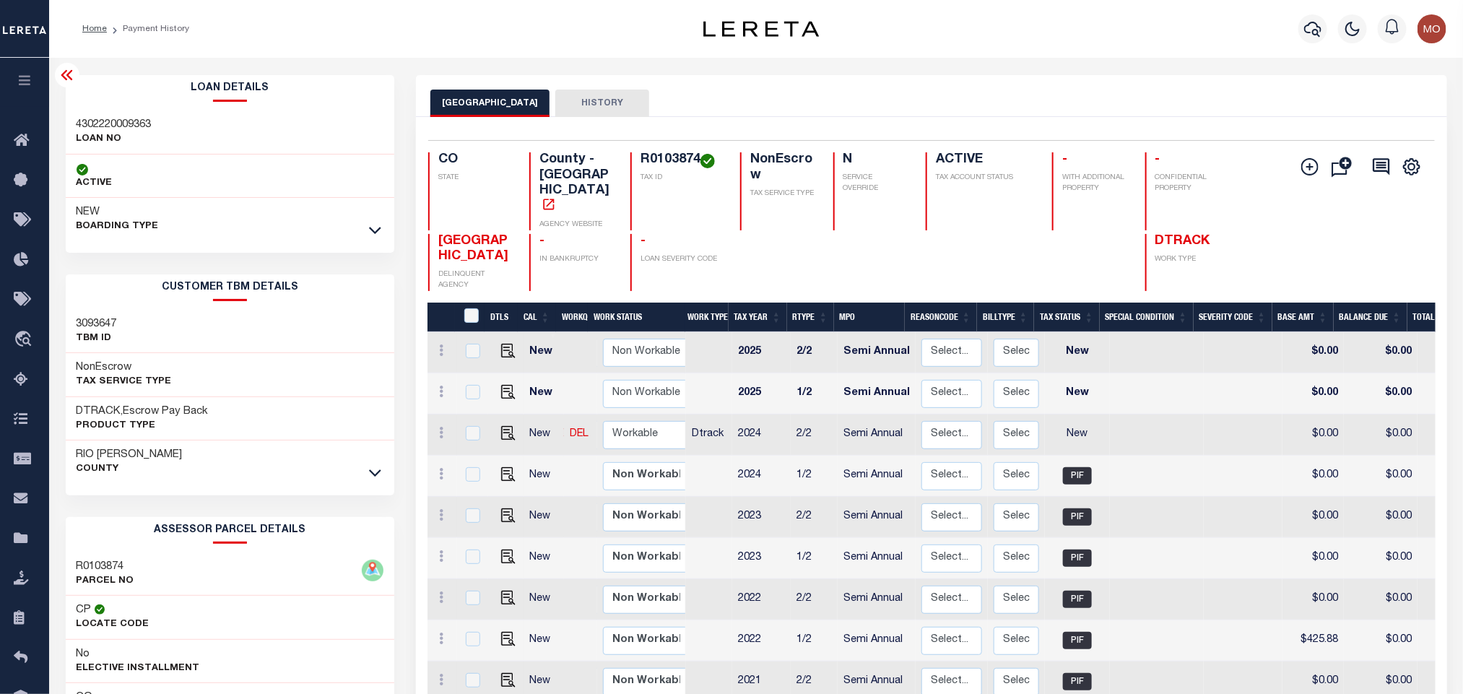
copy h4 "R0103874"
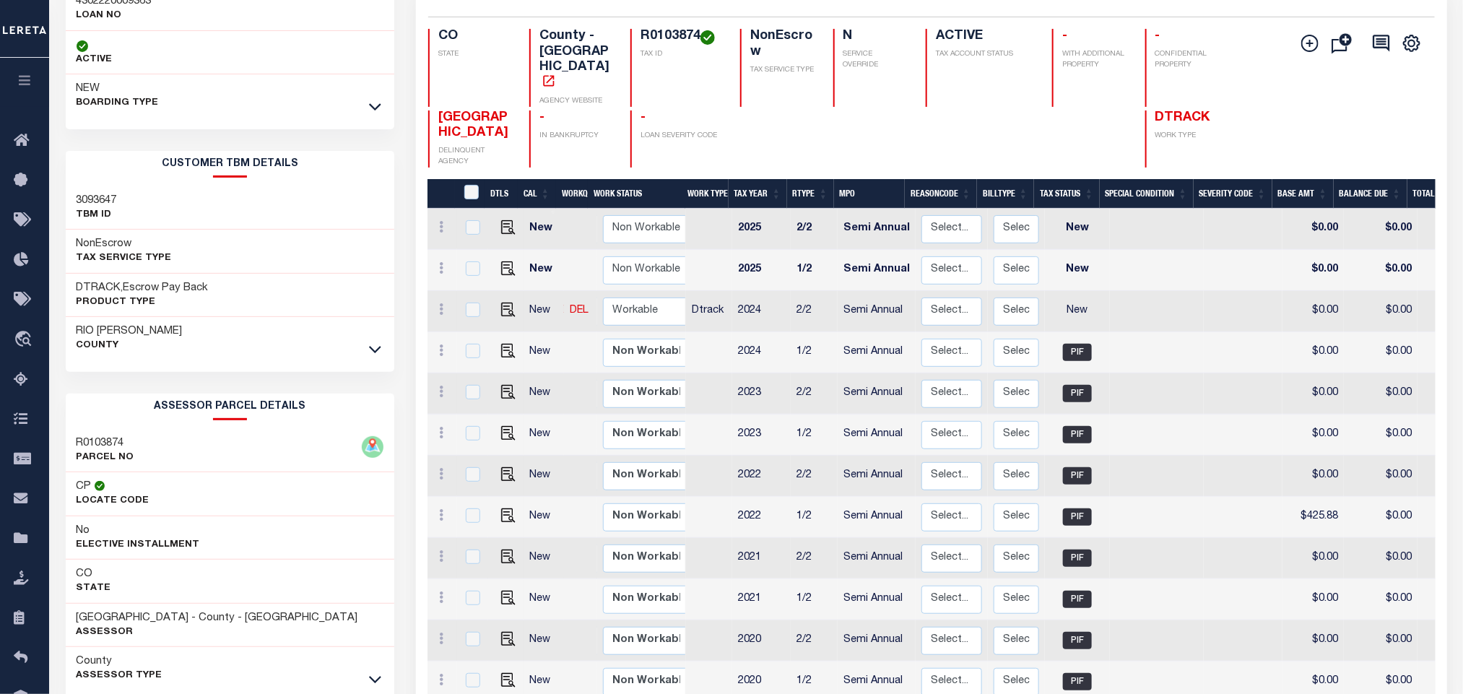
scroll to position [246, 0]
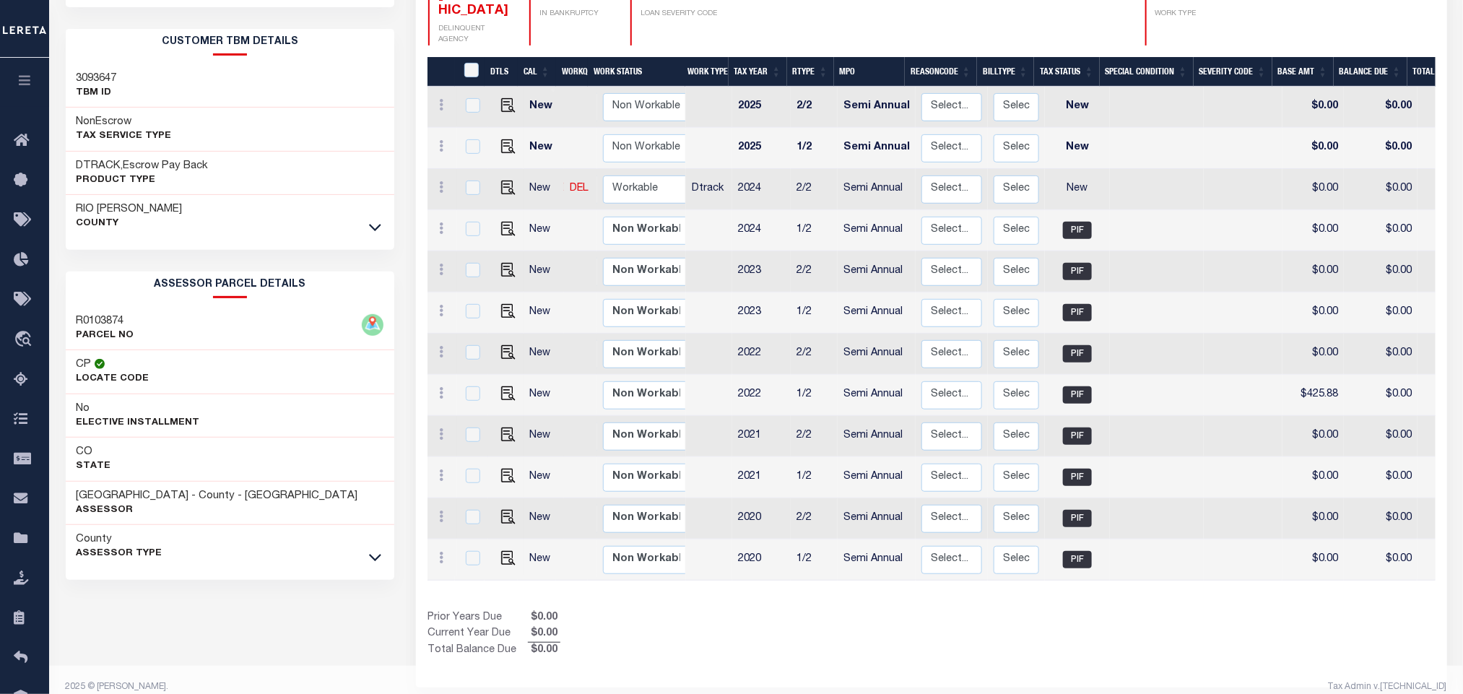
click at [274, 620] on div "Loan Details 4302220009363 LOAN NO ACTIVE NEW A0675613" at bounding box center [230, 238] width 329 height 816
drag, startPoint x: 78, startPoint y: 501, endPoint x: 189, endPoint y: 497, distance: 111.3
click at [189, 497] on h3 "RIO BLANCO COUNTY - County - CO" at bounding box center [218, 496] width 282 height 14
copy h3 "[GEOGRAPHIC_DATA]"
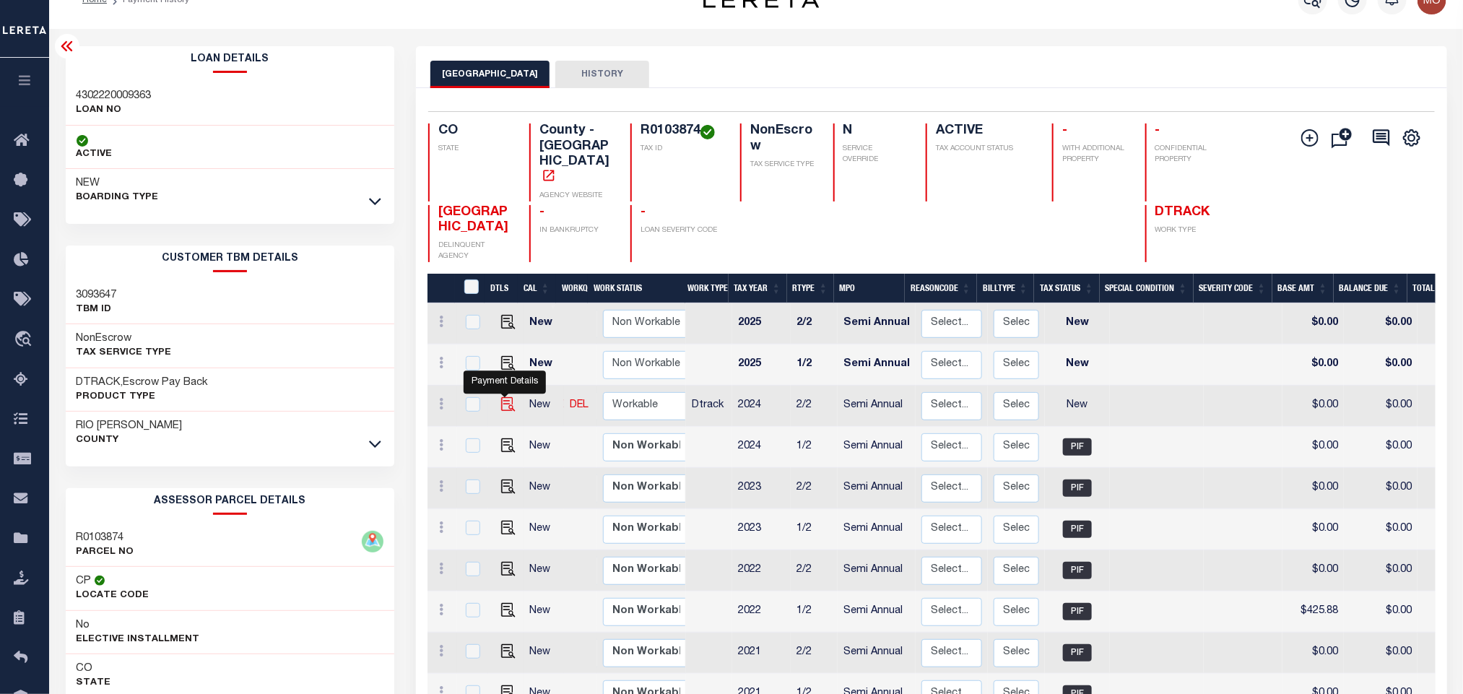
click at [503, 397] on img "" at bounding box center [508, 404] width 14 height 14
checkbox input "true"
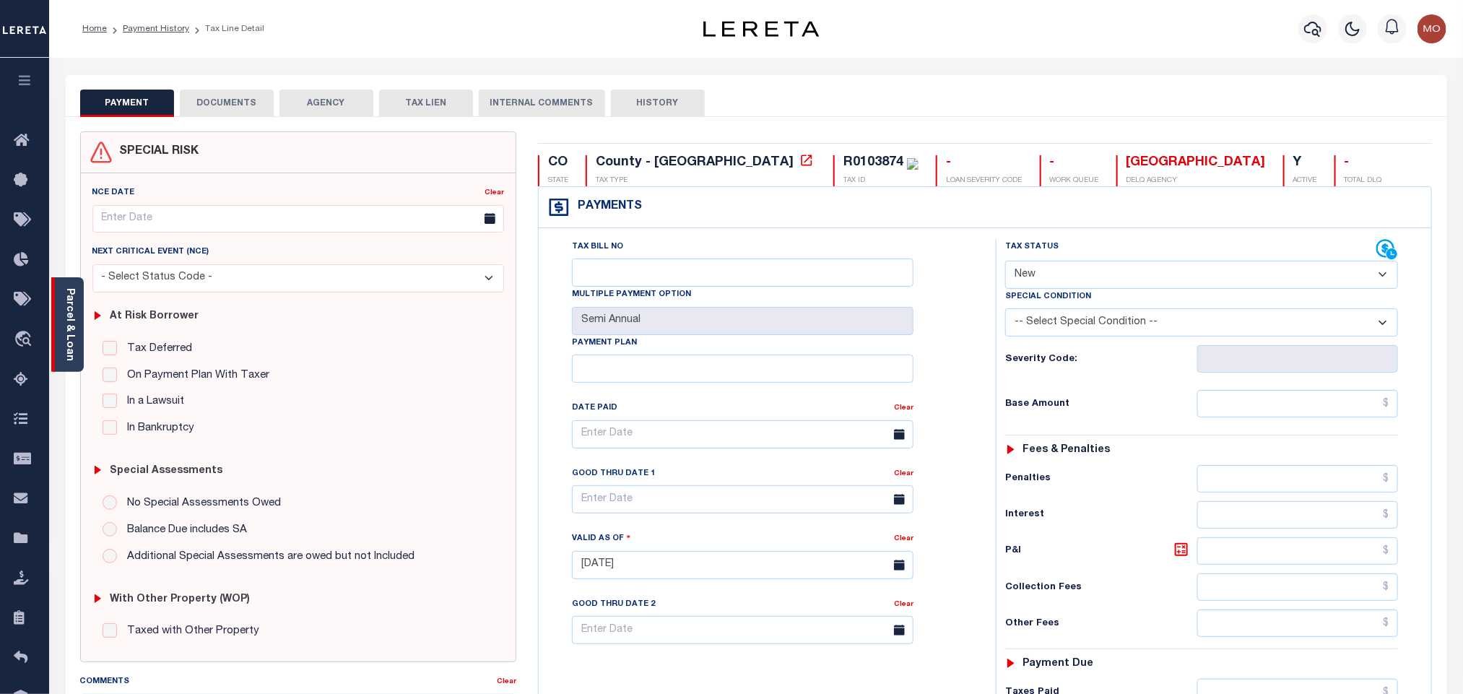
click at [77, 317] on div "Parcel & Loan" at bounding box center [67, 324] width 33 height 95
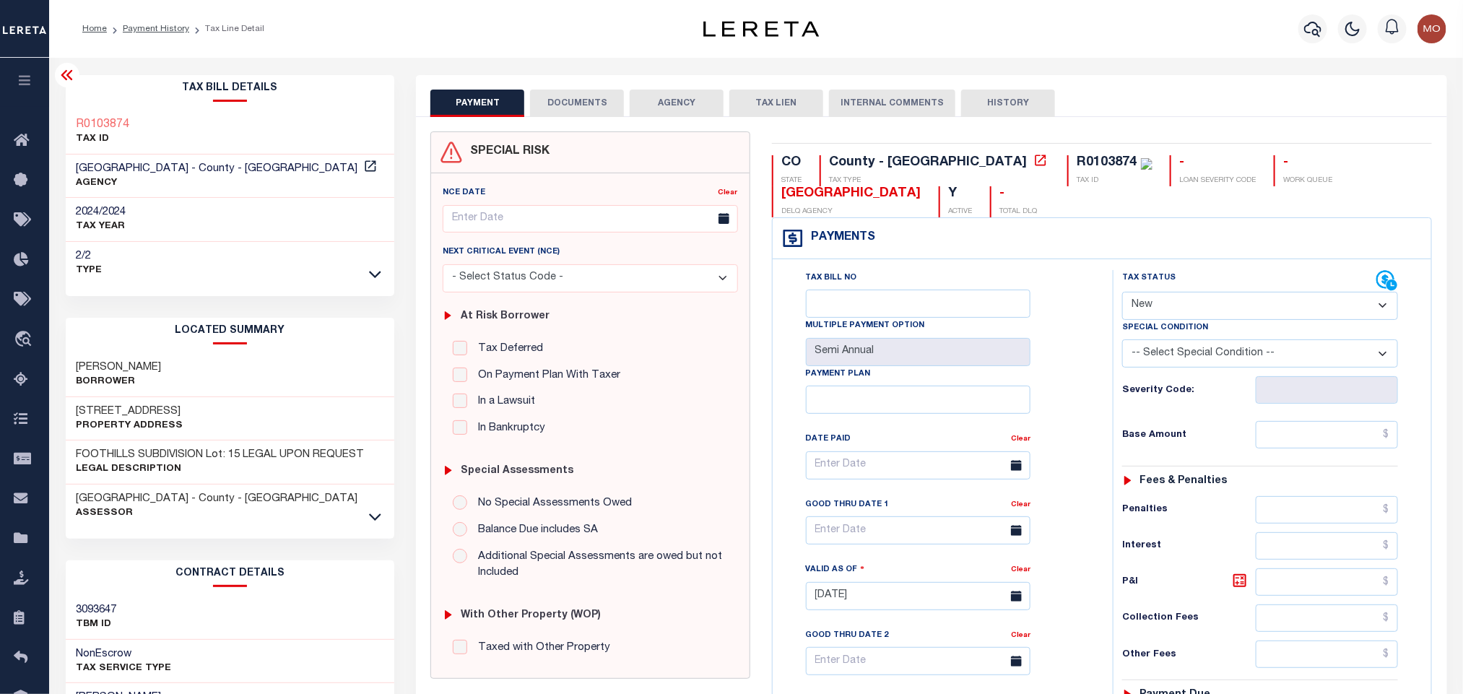
click at [1211, 314] on select "- Select Status Code - Open Due/Unpaid Paid Incomplete No Tax Due Internal Refu…" at bounding box center [1261, 306] width 276 height 28
select select "PYD"
click at [1123, 293] on select "- Select Status Code - Open Due/Unpaid Paid Incomplete No Tax Due Internal Refu…" at bounding box center [1261, 306] width 276 height 28
type input "[DATE]"
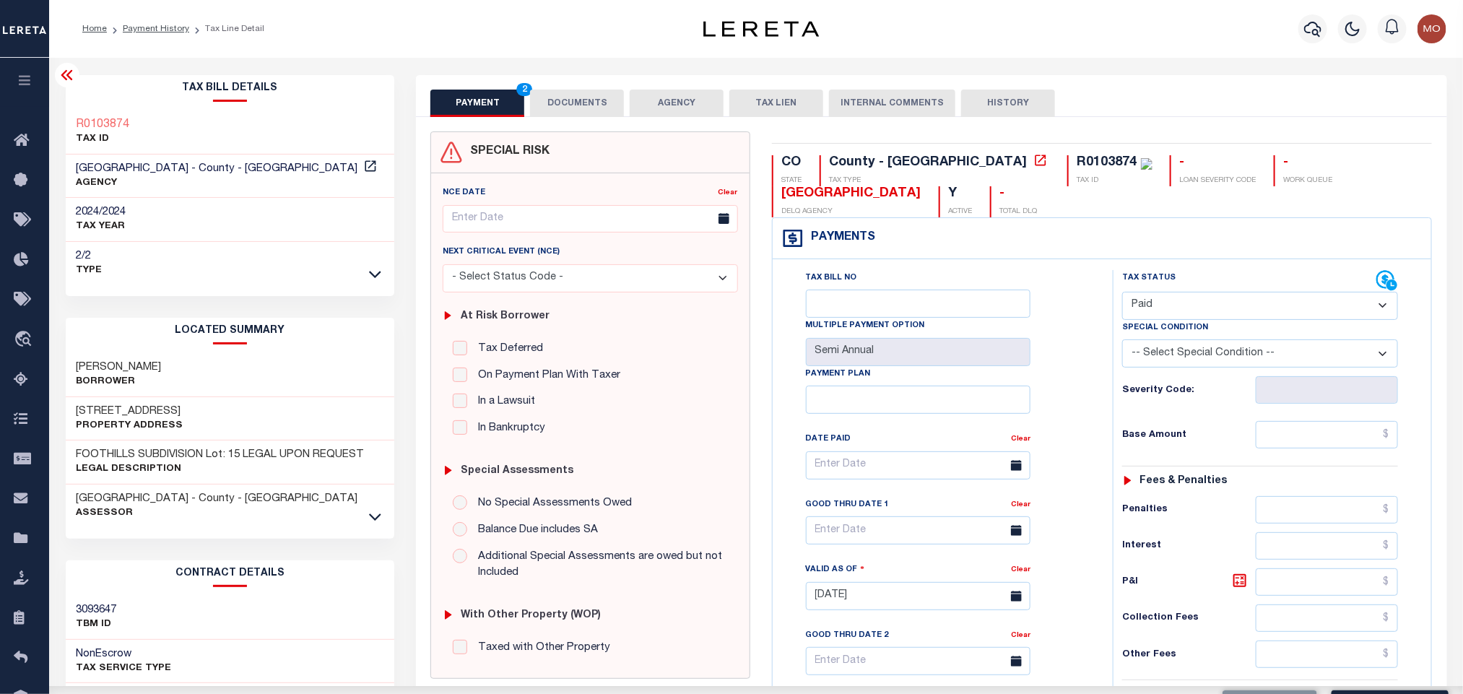
click at [1083, 377] on div "Tax Bill No Multiple Payment Option Semi Annual Payment Plan Clear Clear Valid …" at bounding box center [939, 472] width 304 height 405
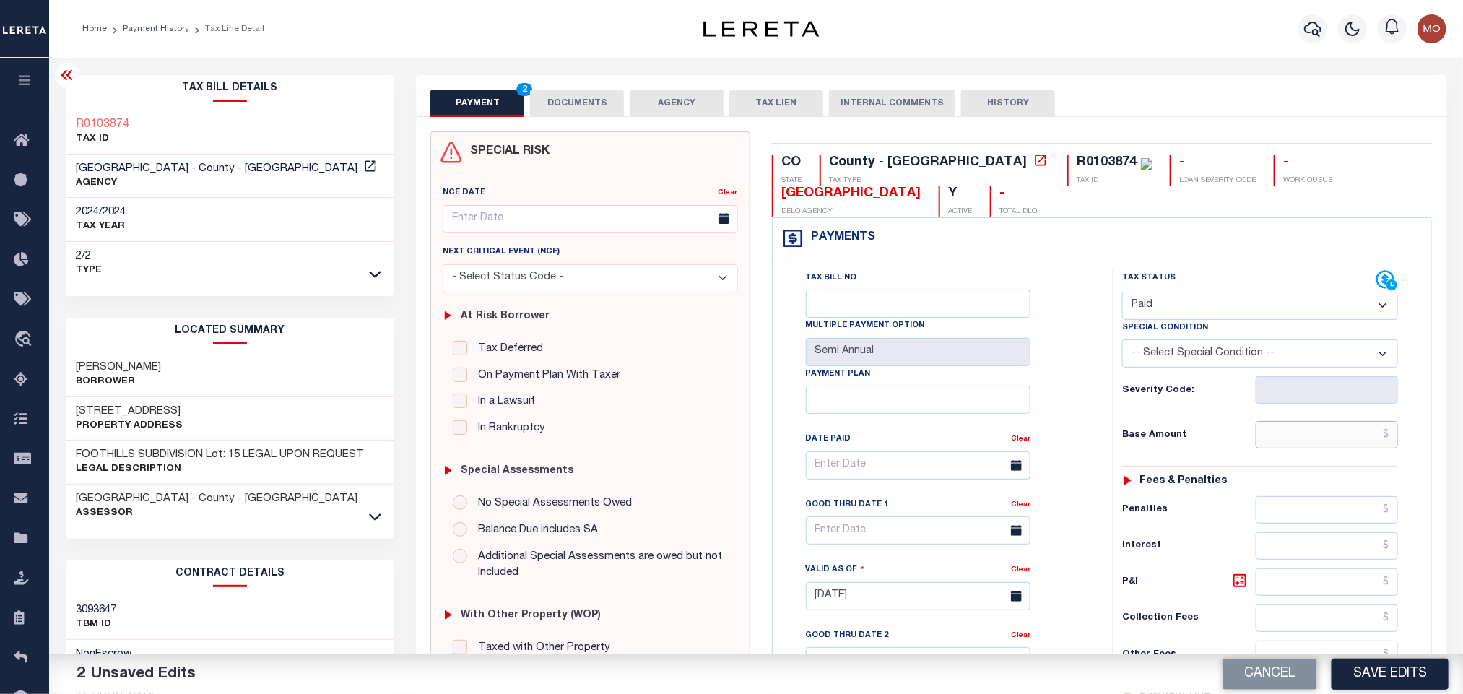
click at [1285, 449] on input "text" at bounding box center [1327, 434] width 143 height 27
paste input "493.06"
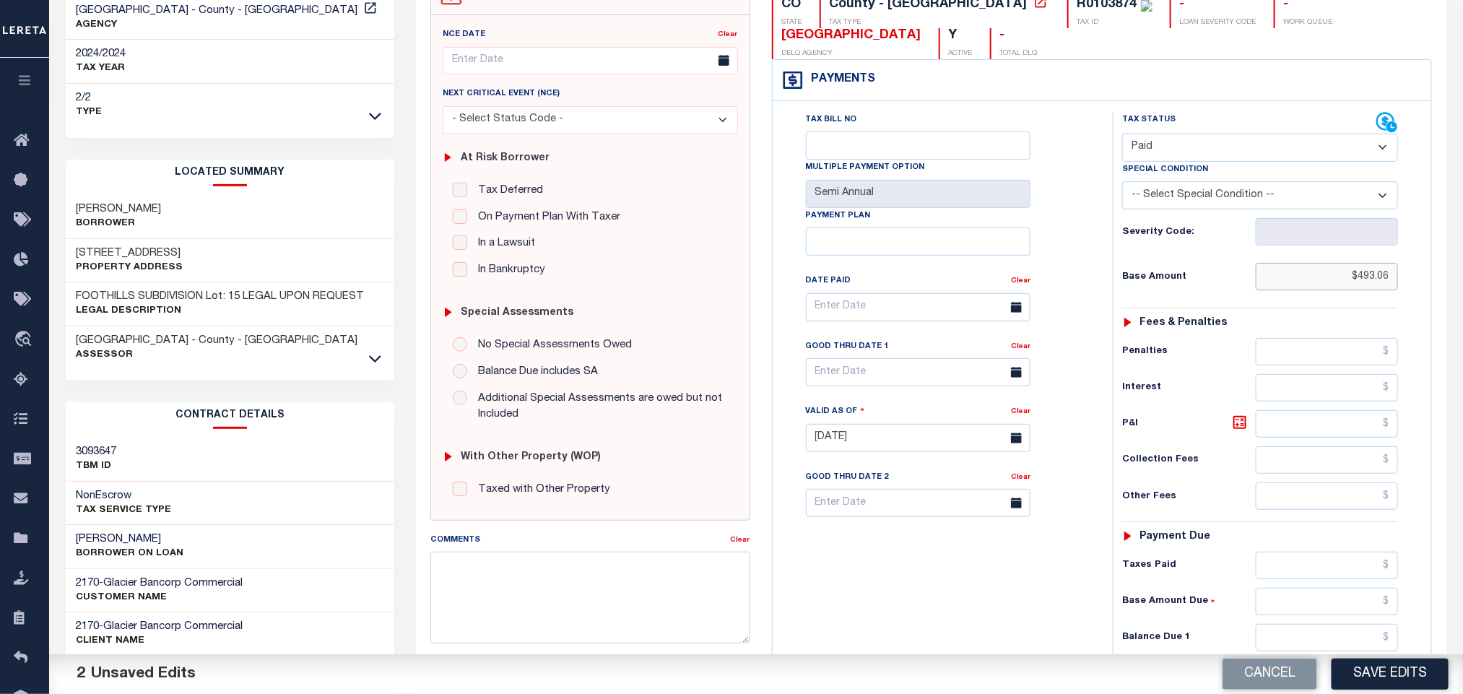
scroll to position [420, 0]
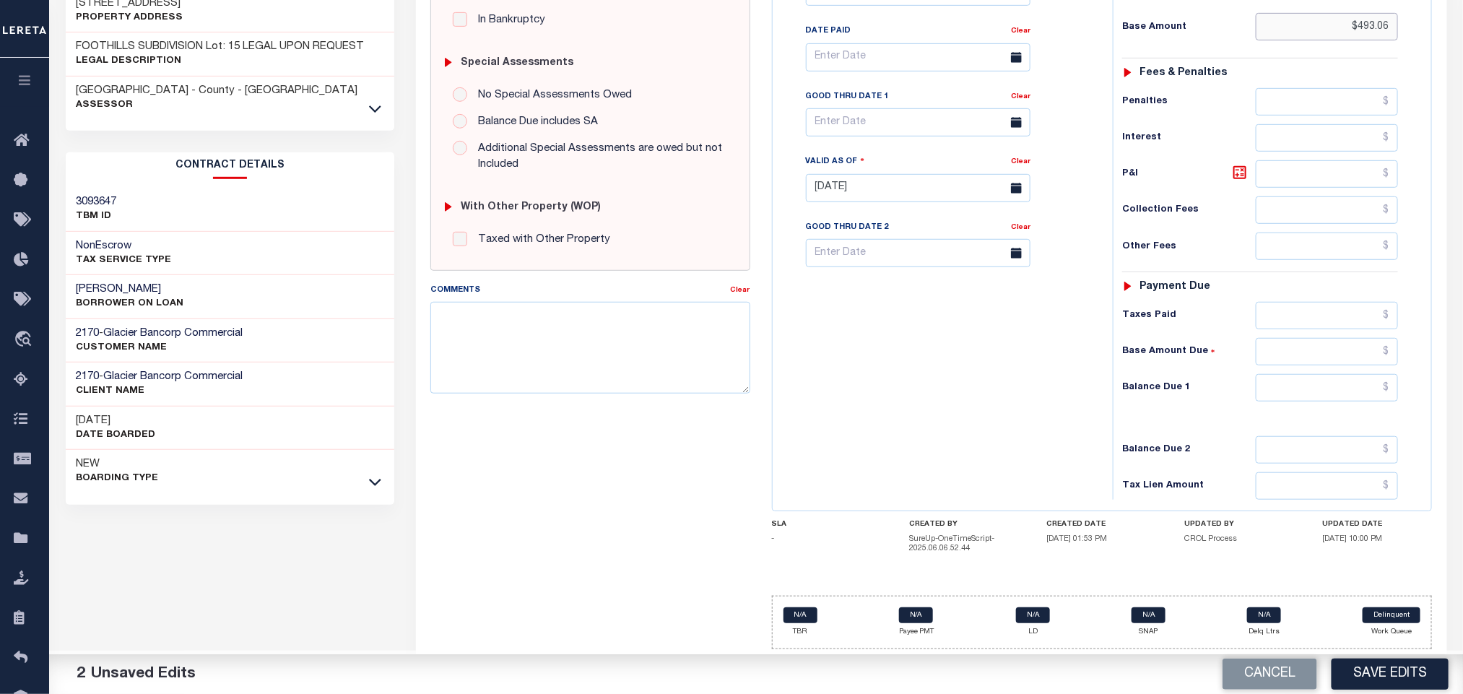
type input "$493.06"
click at [1279, 386] on input "text" at bounding box center [1327, 387] width 143 height 27
type input "$0.00"
click at [1012, 410] on div "Tax Bill No Multiple Payment Option Semi Annual Payment Plan Clear" at bounding box center [940, 181] width 326 height 638
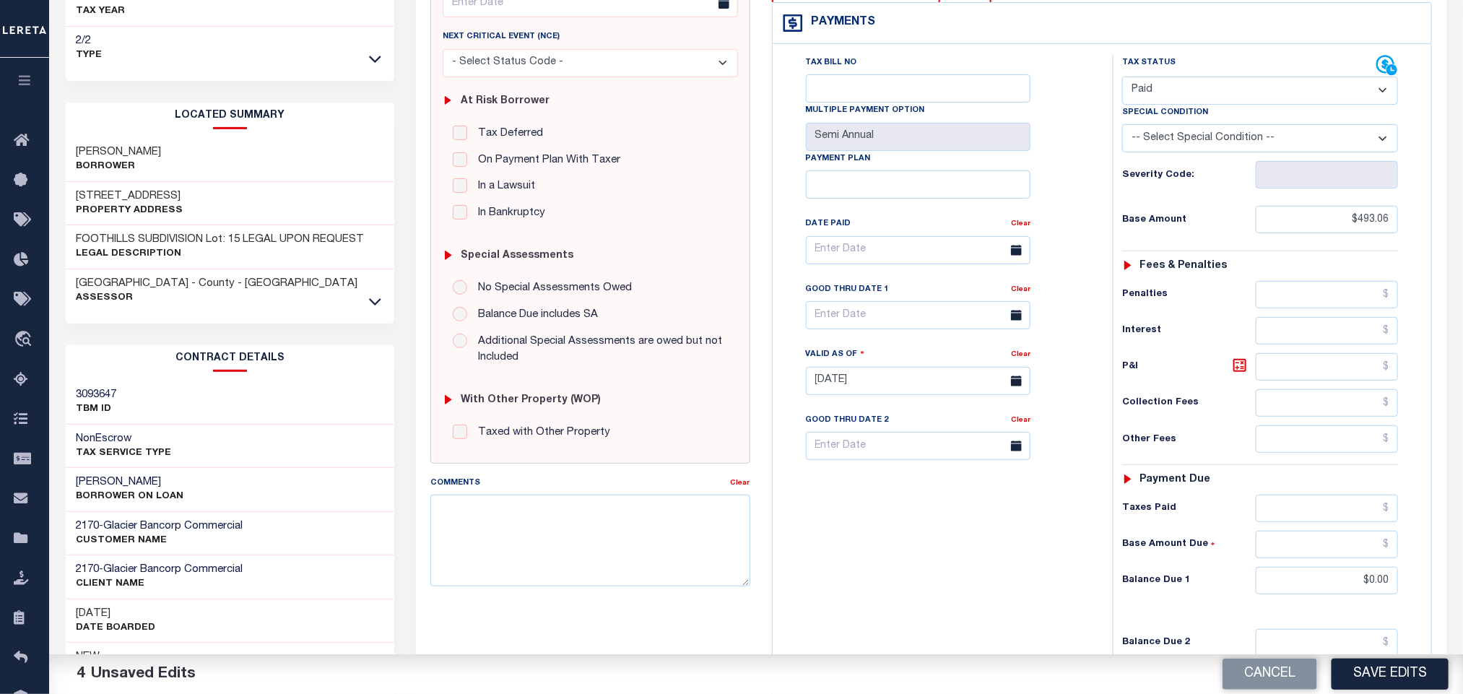
scroll to position [0, 0]
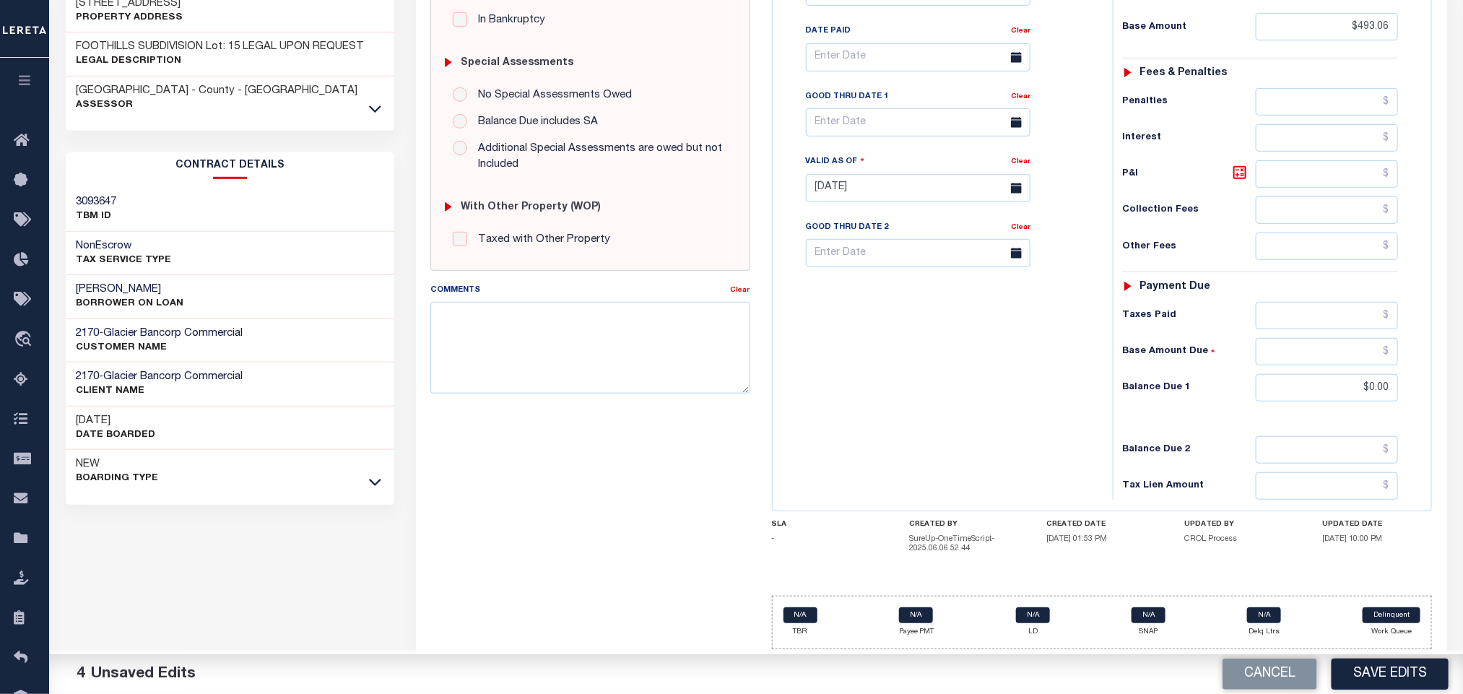
click at [930, 419] on div "Tax Bill No Multiple Payment Option Semi Annual Payment Plan Clear" at bounding box center [940, 181] width 326 height 638
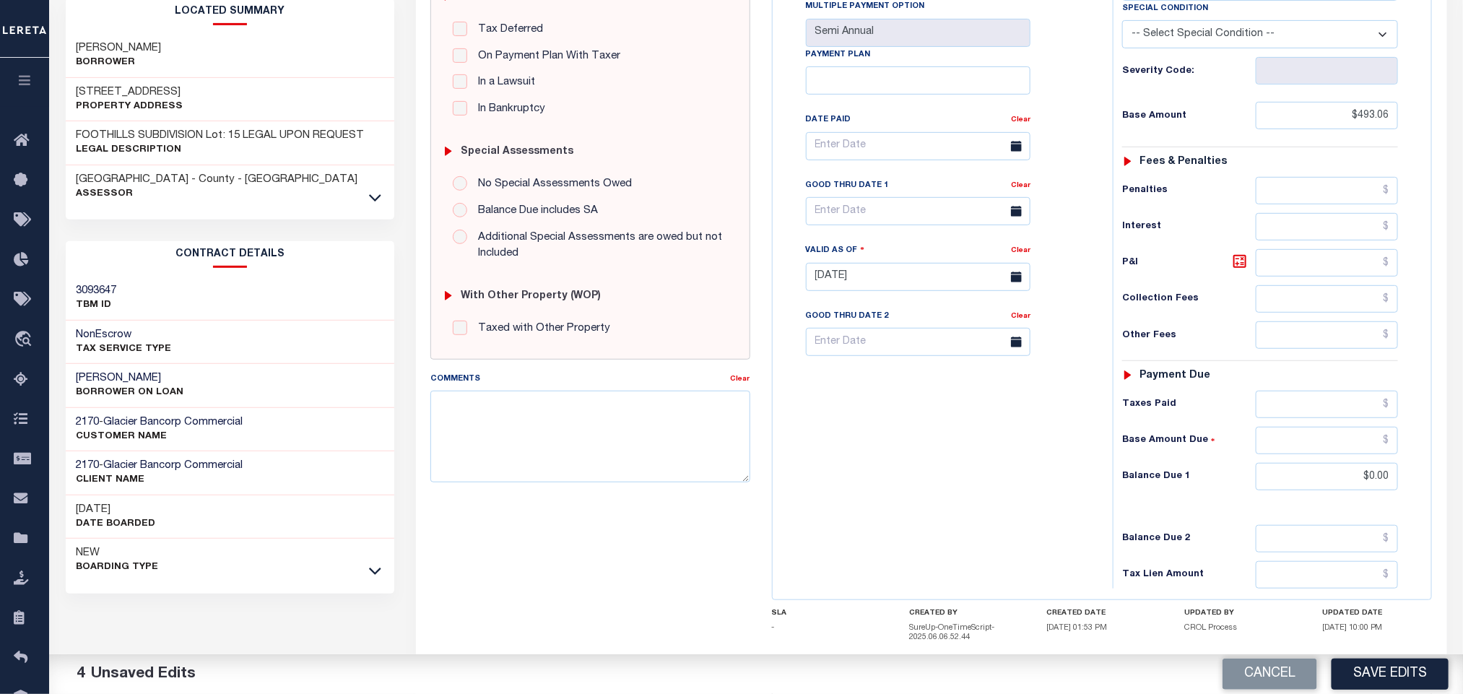
scroll to position [420, 0]
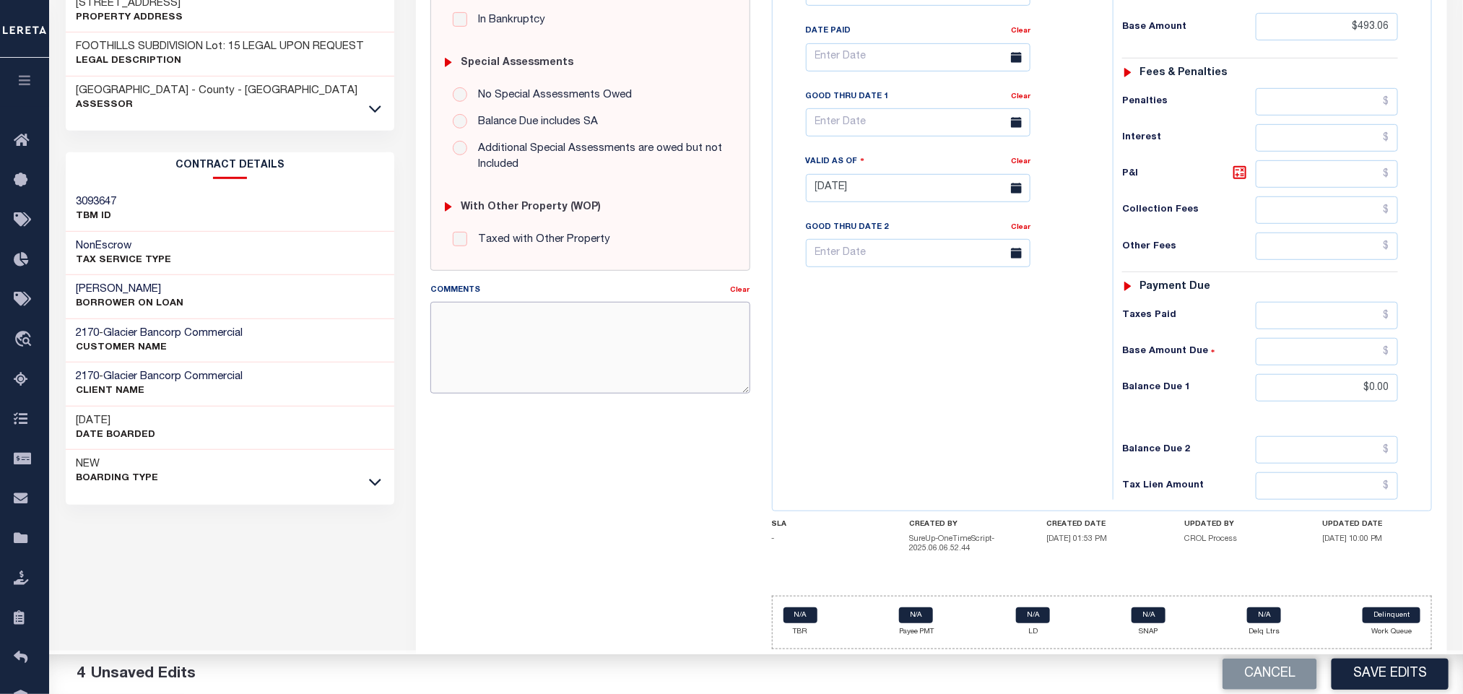
click at [555, 347] on textarea "Comments" at bounding box center [590, 347] width 319 height 91
paste textarea "Tax information received via E-mail"
type textarea "Tax information received via E-mail"
click at [855, 378] on div "Tax Bill No Multiple Payment Option Semi Annual Payment Plan Clear" at bounding box center [940, 181] width 326 height 638
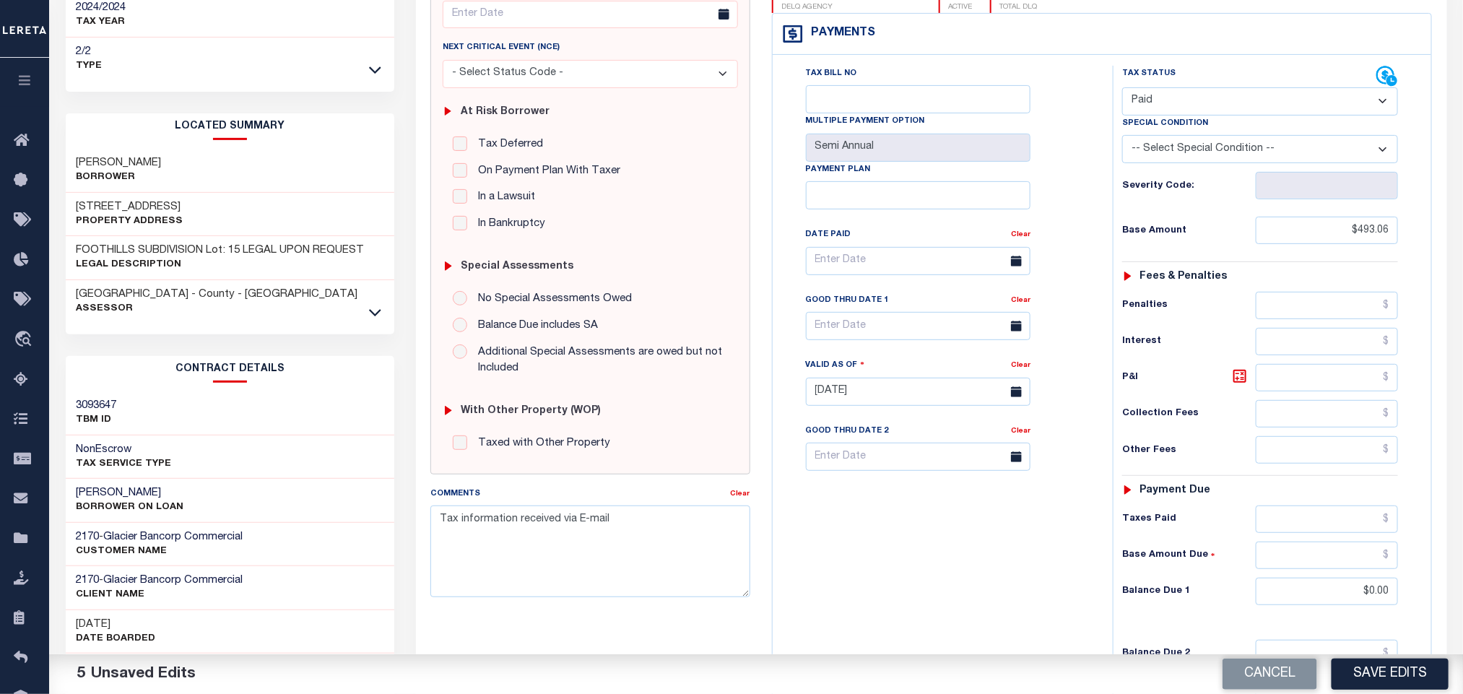
scroll to position [204, 0]
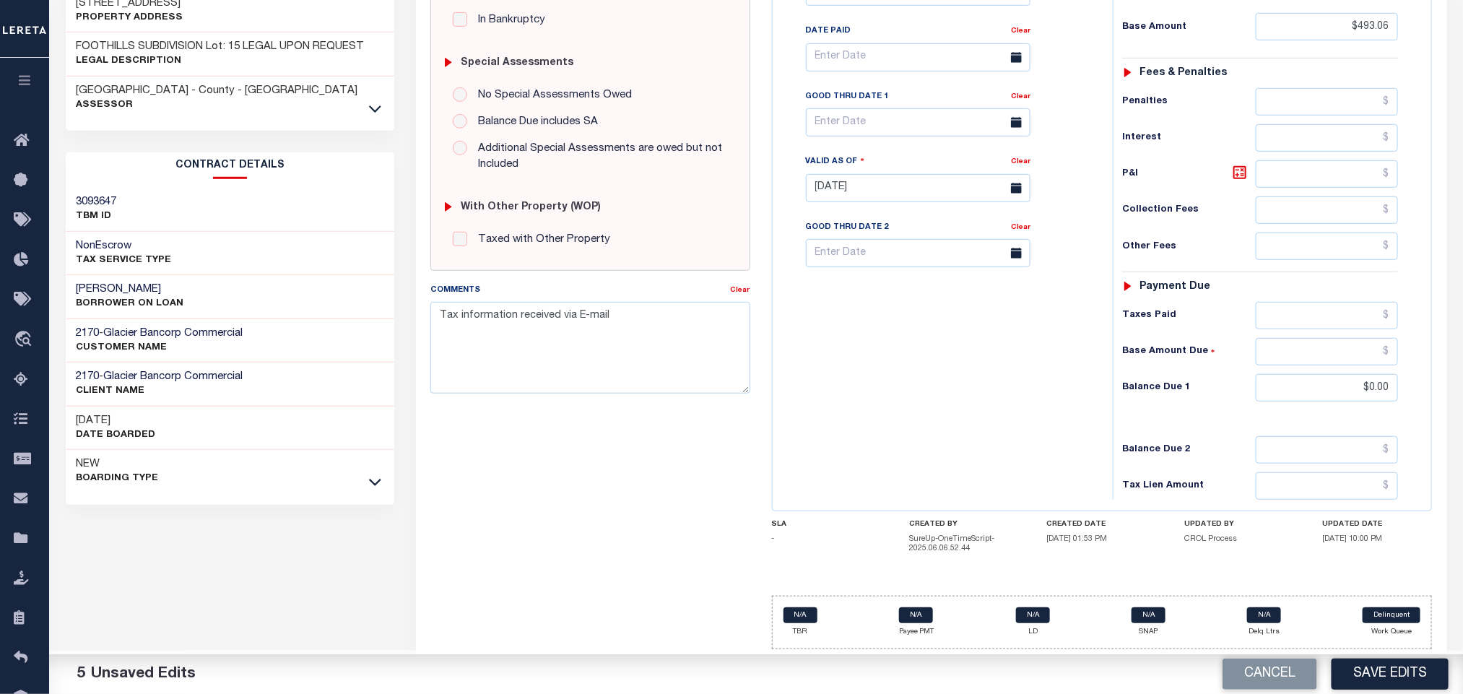
click at [902, 433] on div "Tax Bill No Multiple Payment Option Semi Annual Payment Plan Clear" at bounding box center [940, 181] width 326 height 638
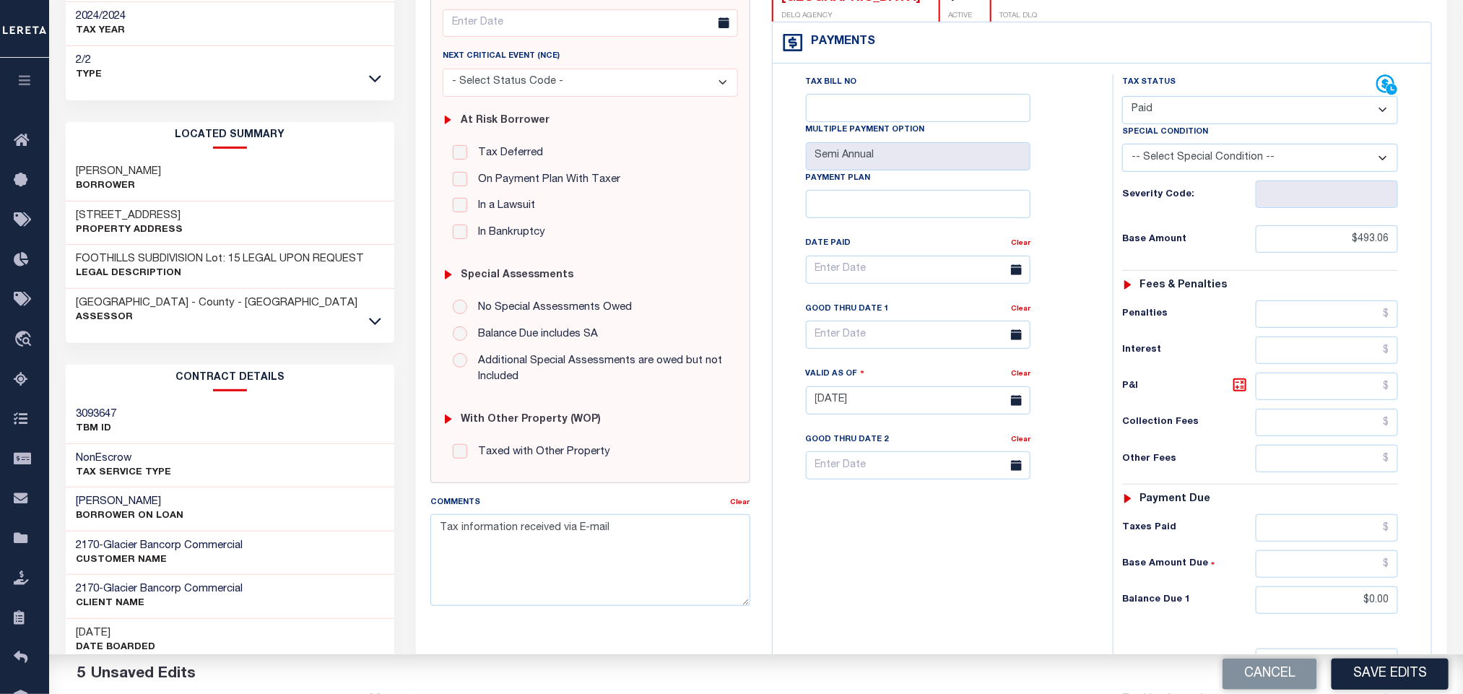
scroll to position [0, 0]
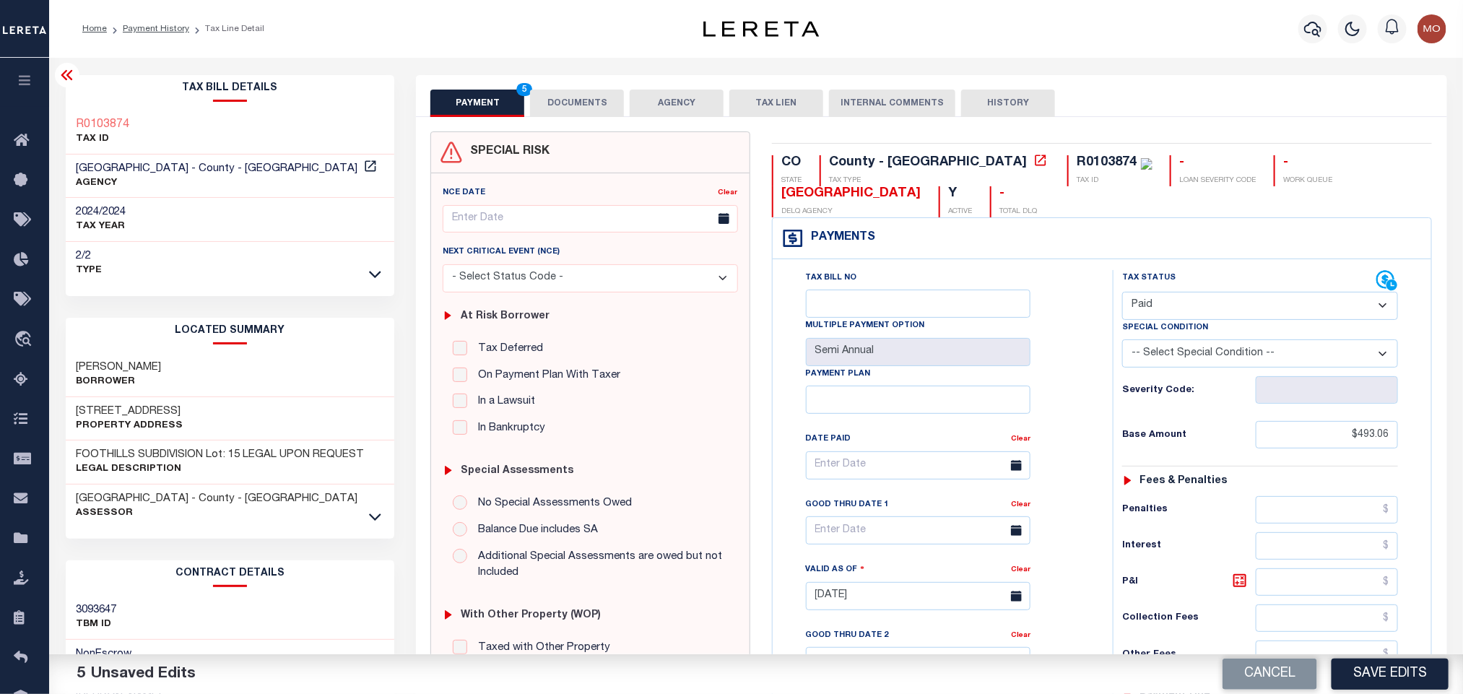
click at [601, 107] on button "DOCUMENTS" at bounding box center [577, 103] width 94 height 27
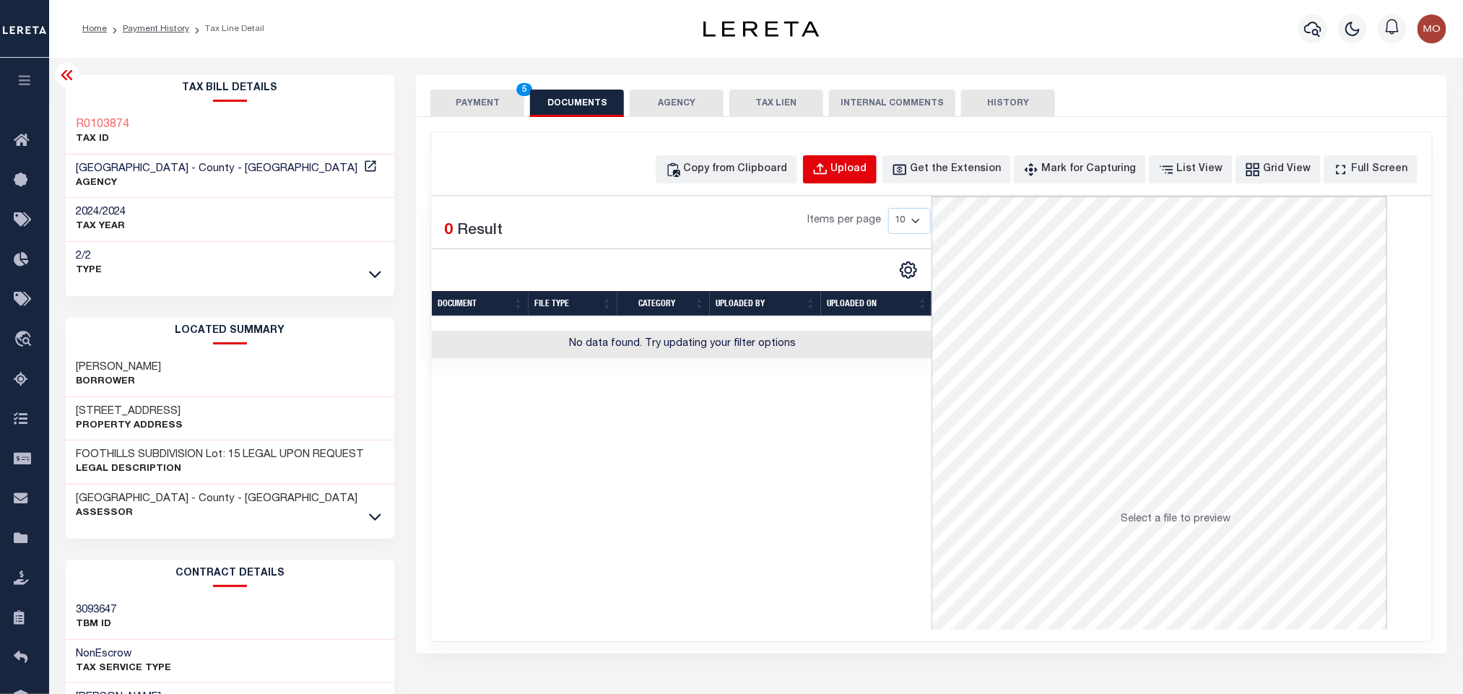
click at [862, 172] on div "Upload" at bounding box center [849, 170] width 36 height 16
select select "POP"
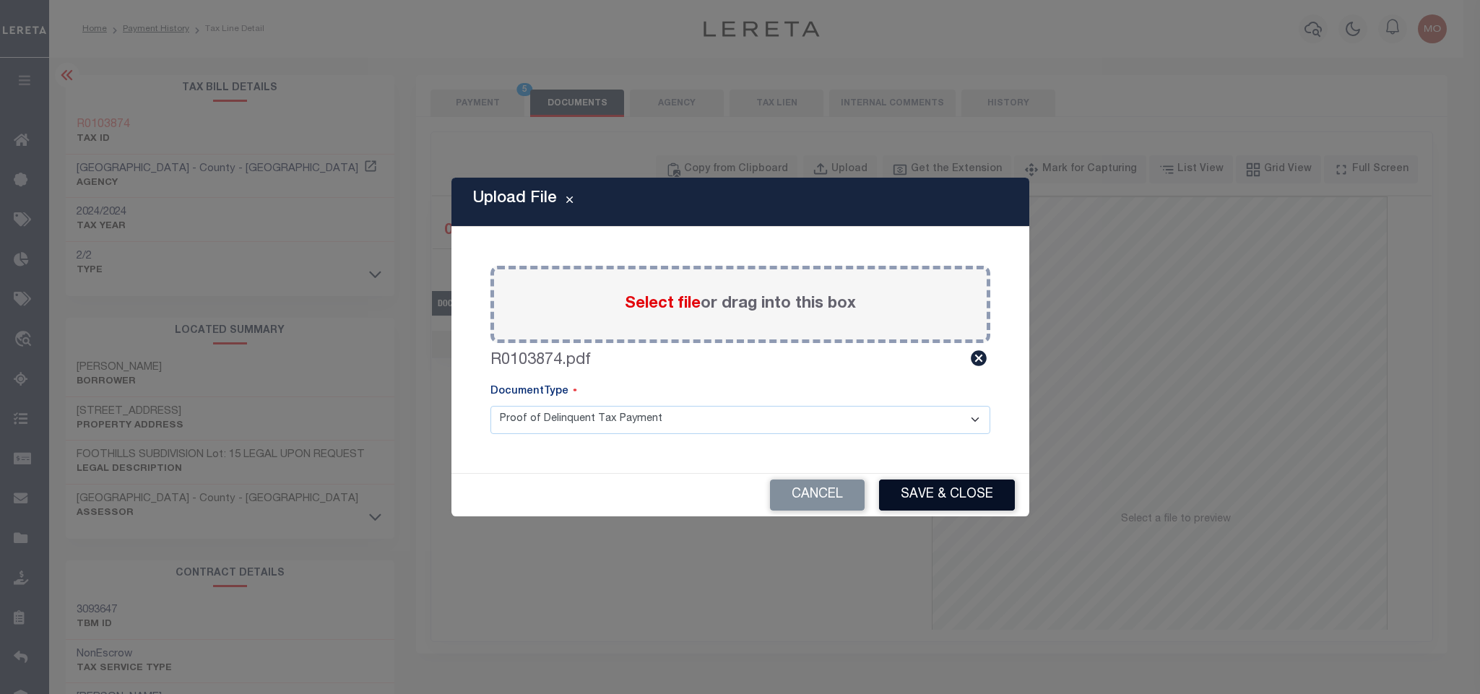
click at [924, 490] on button "Save & Close" at bounding box center [947, 495] width 136 height 31
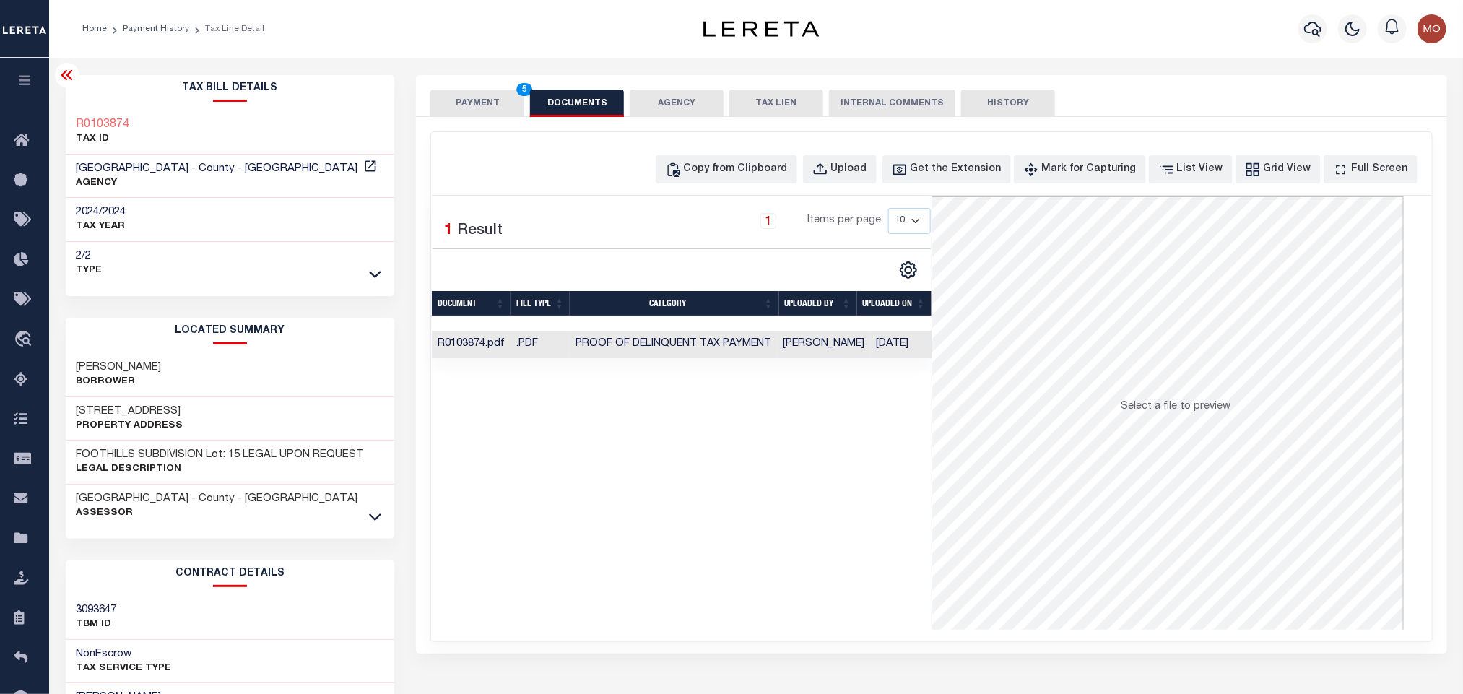
click at [590, 464] on div "Selected 1 Result 1 Items per page 10 25 50 100" at bounding box center [682, 412] width 500 height 433
click at [479, 100] on button "PAYMENT 5" at bounding box center [478, 103] width 94 height 27
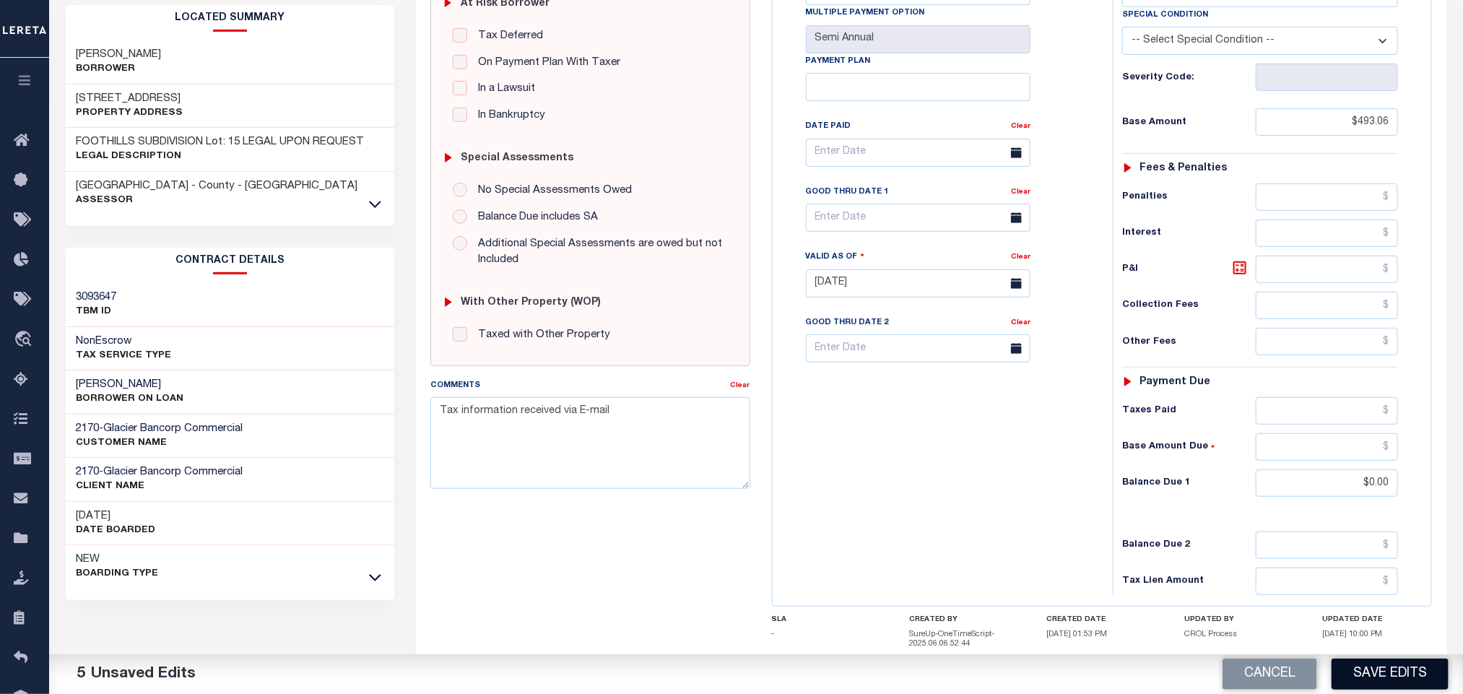
scroll to position [416, 0]
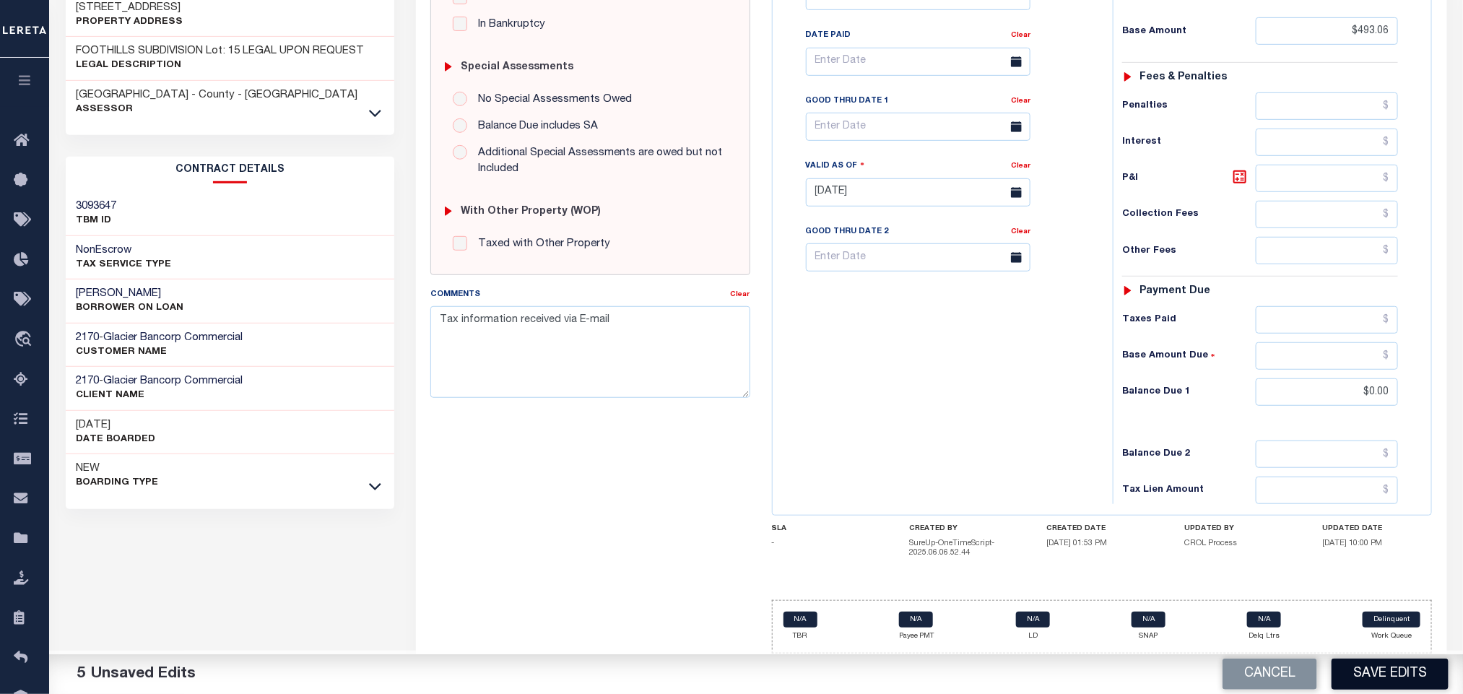
click at [1389, 666] on button "Save Edits" at bounding box center [1390, 674] width 117 height 31
checkbox input "false"
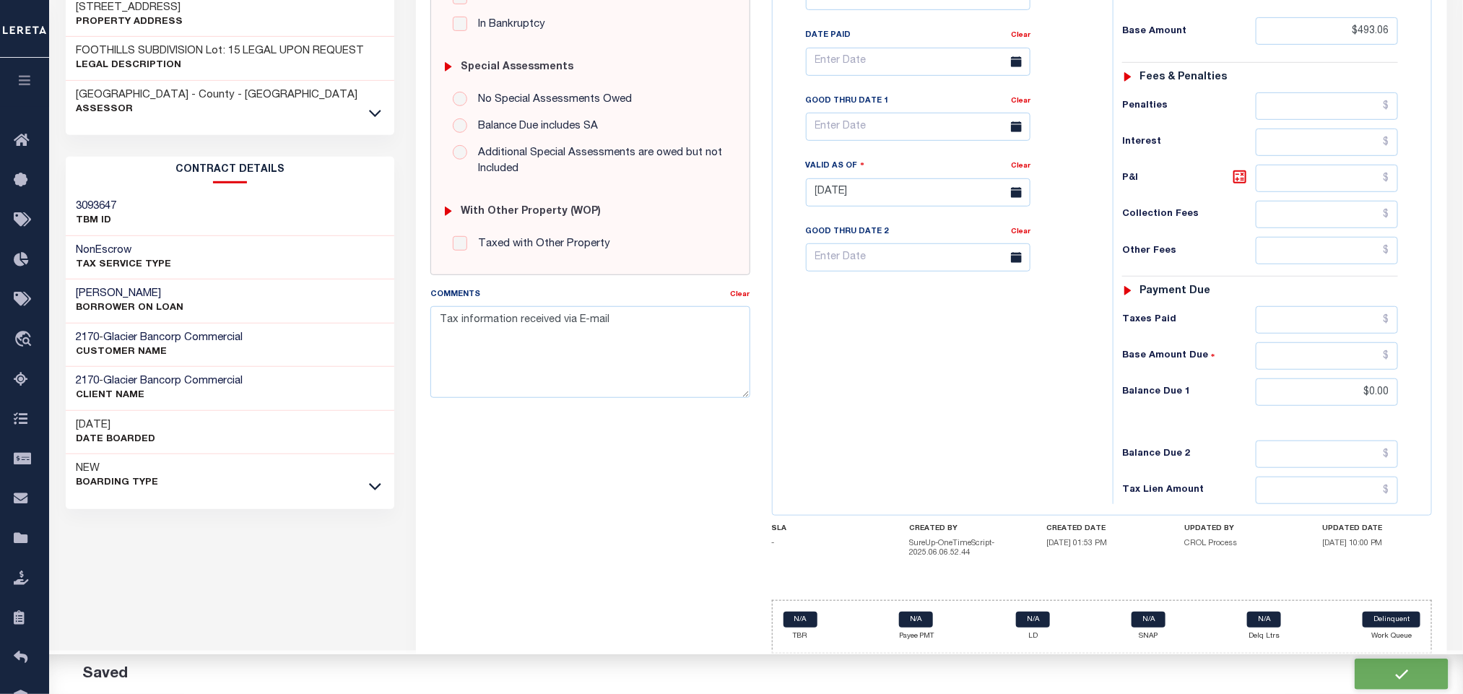
type input "$493.06"
type input "$0"
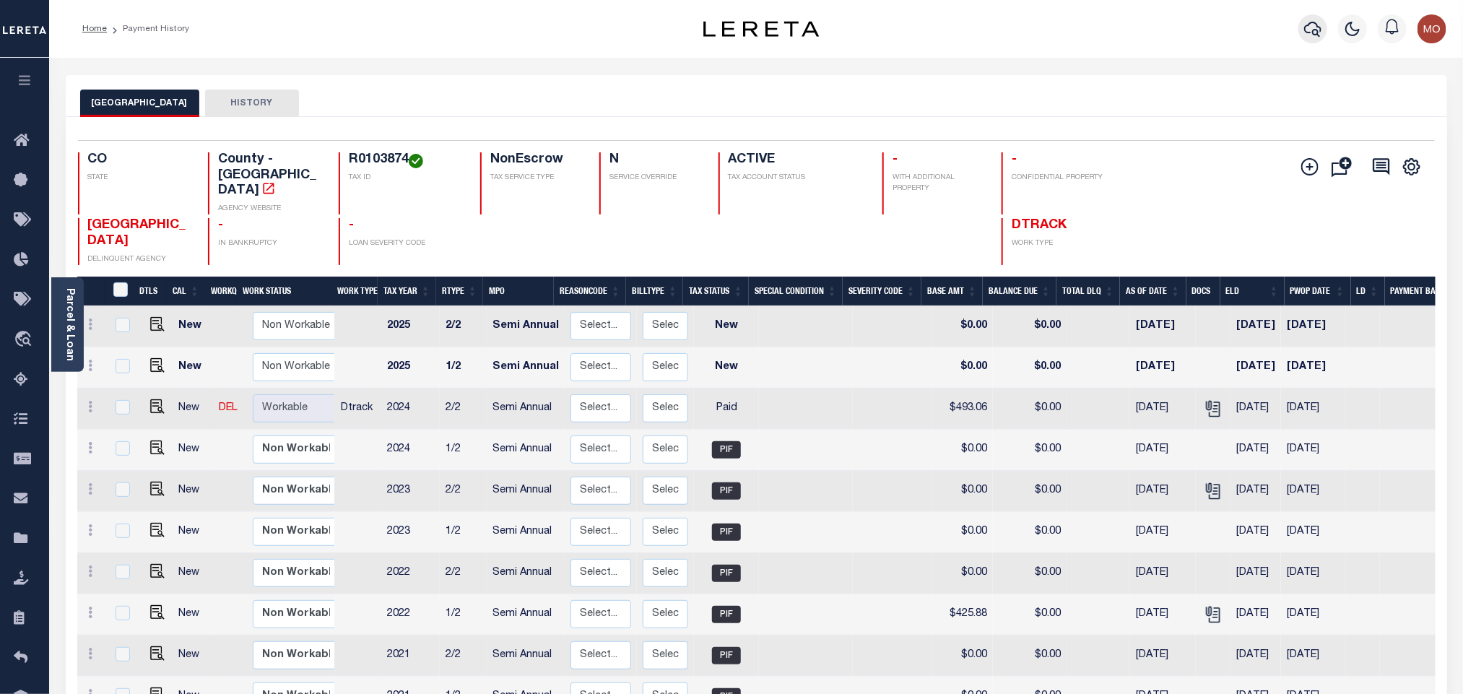
click at [1305, 27] on icon "button" at bounding box center [1313, 28] width 17 height 17
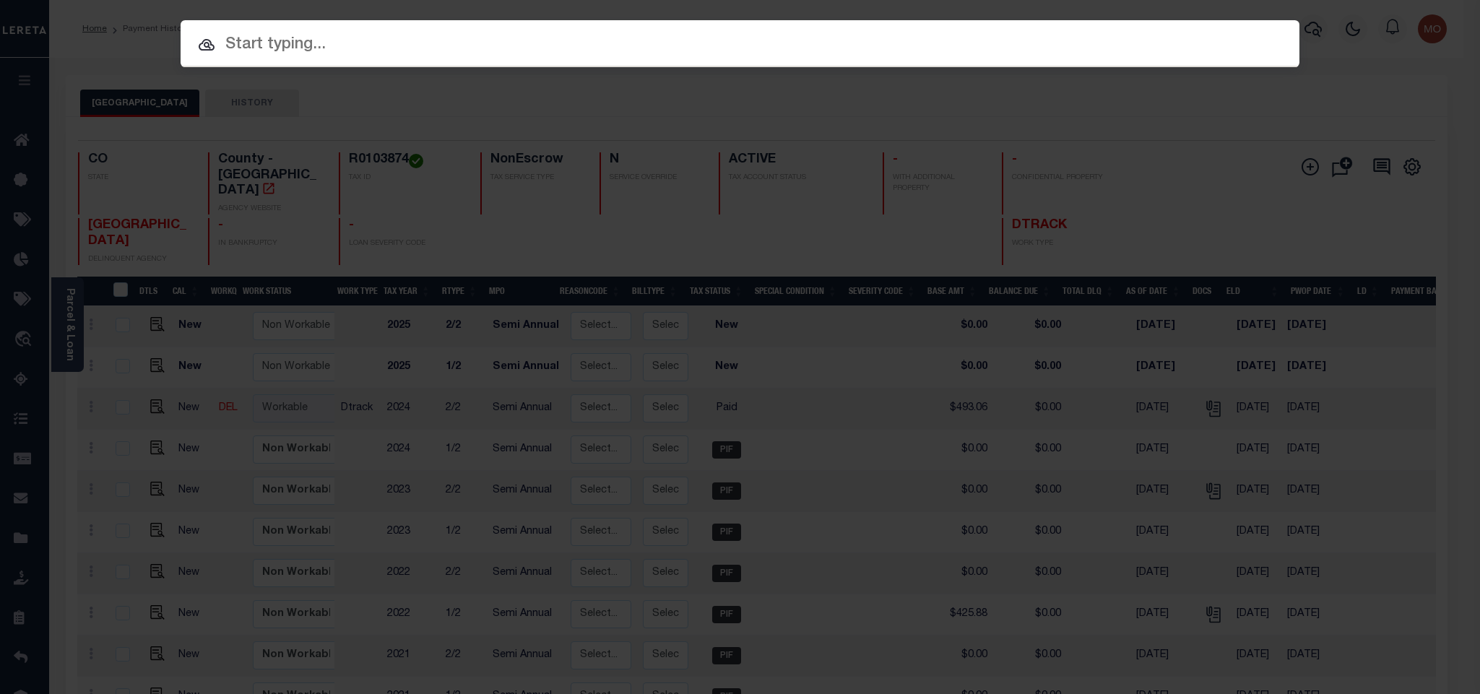
click at [861, 50] on input "text" at bounding box center [740, 45] width 1119 height 25
paste input "R0102985"
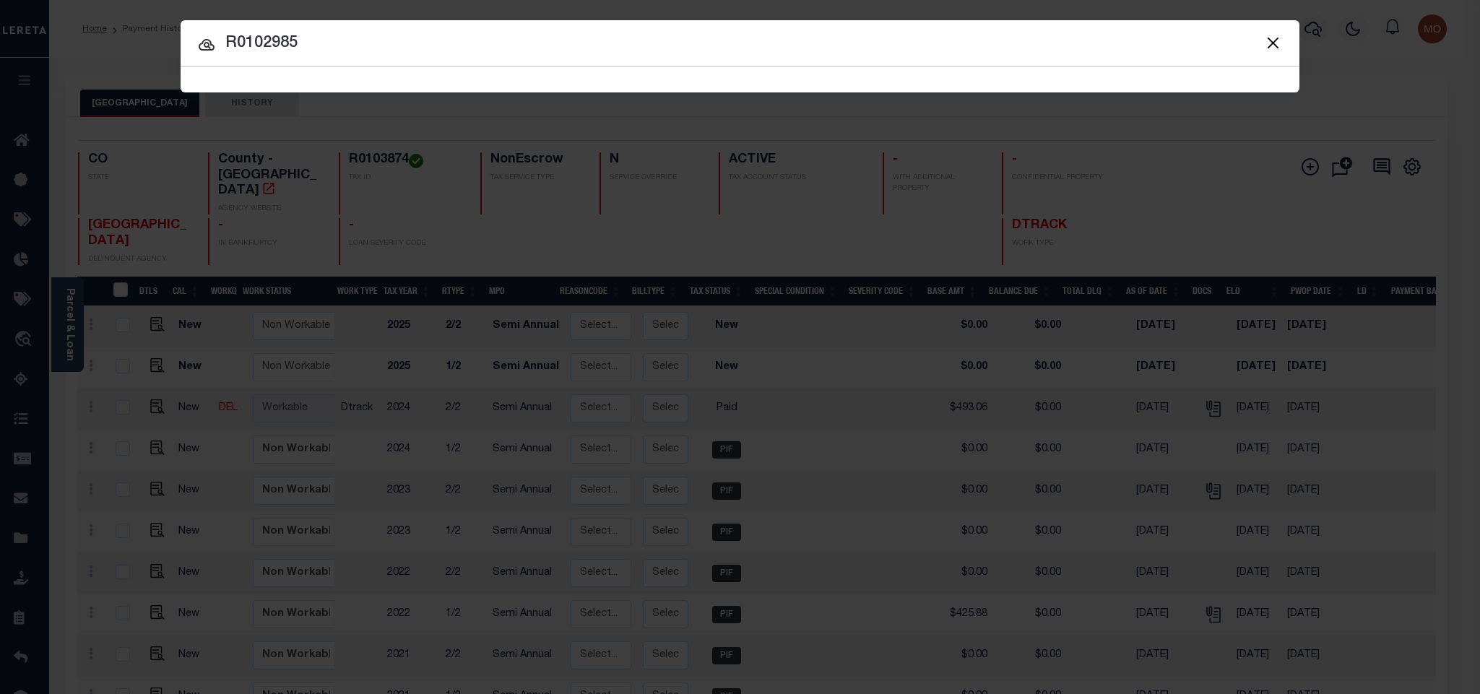
type input "R0102985"
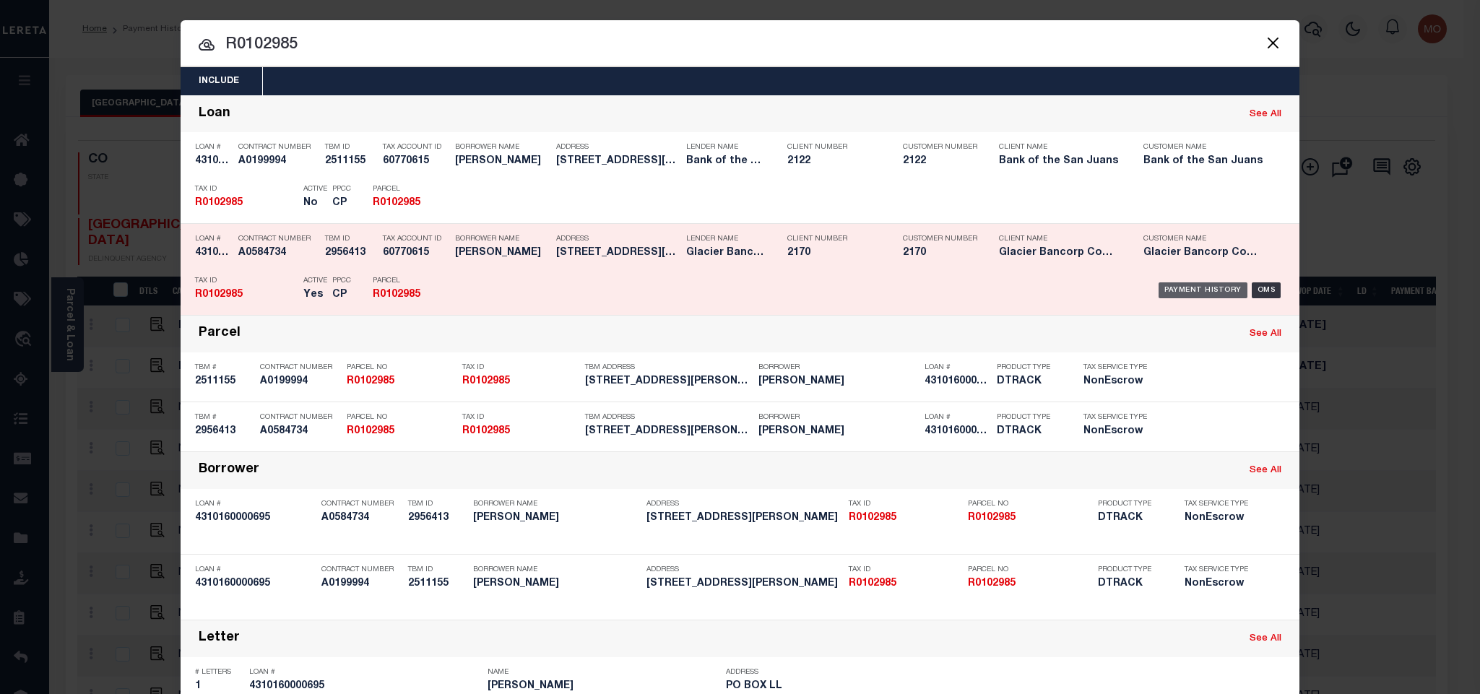
click at [1172, 290] on div "Payment History" at bounding box center [1203, 290] width 89 height 16
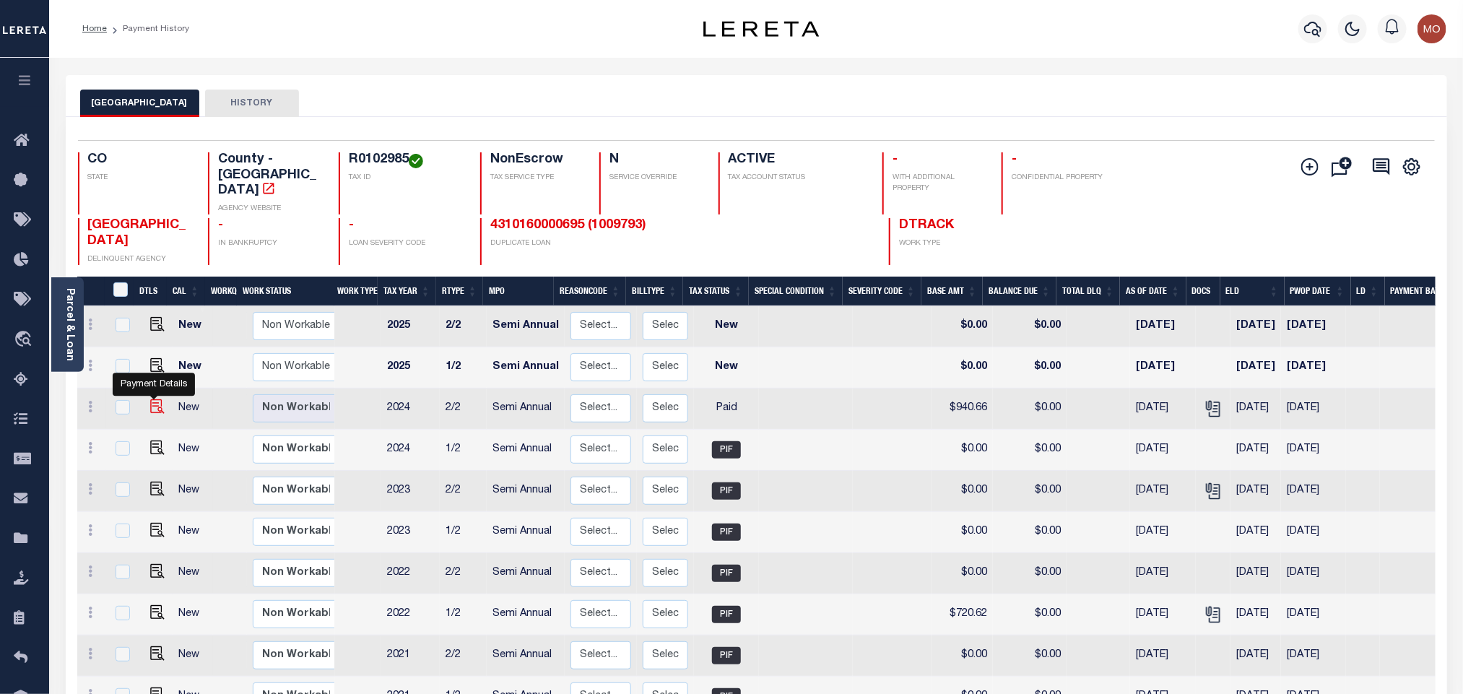
click at [159, 399] on img "" at bounding box center [157, 406] width 14 height 14
checkbox input "true"
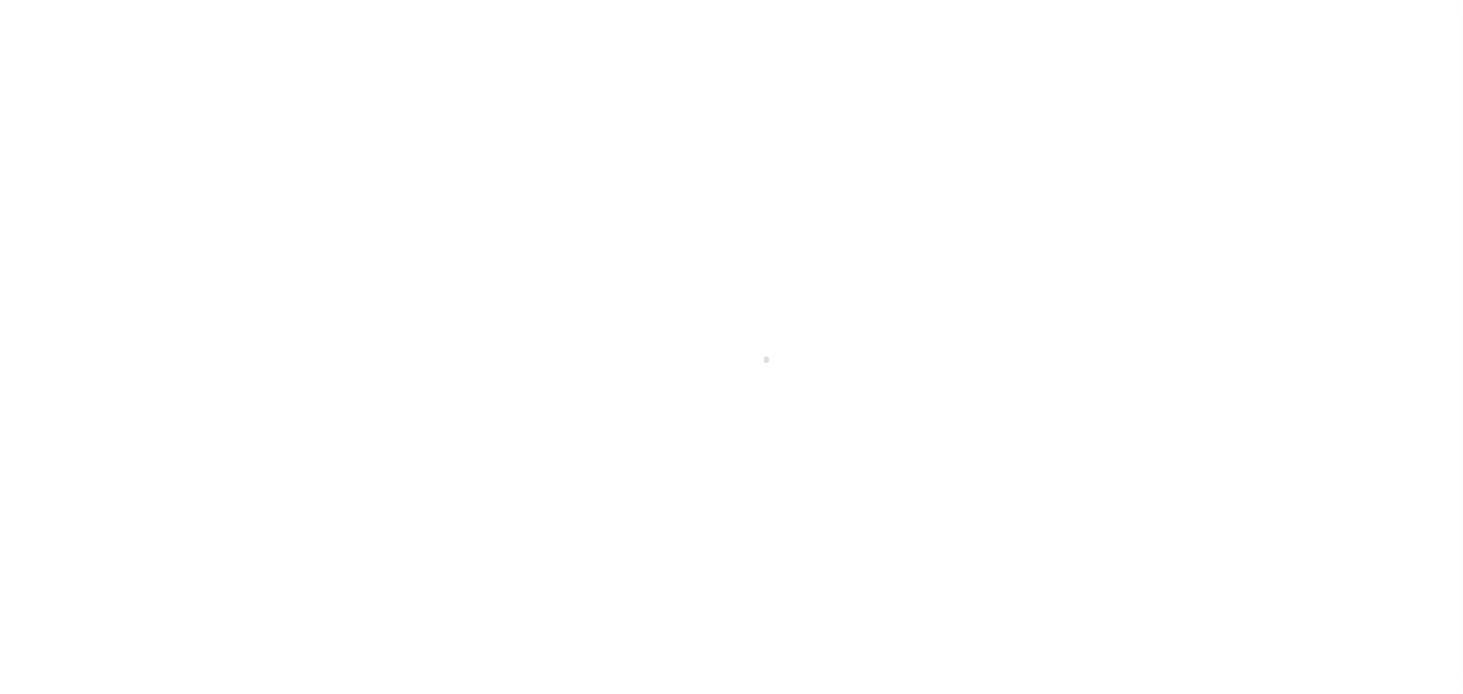
select select "PYD"
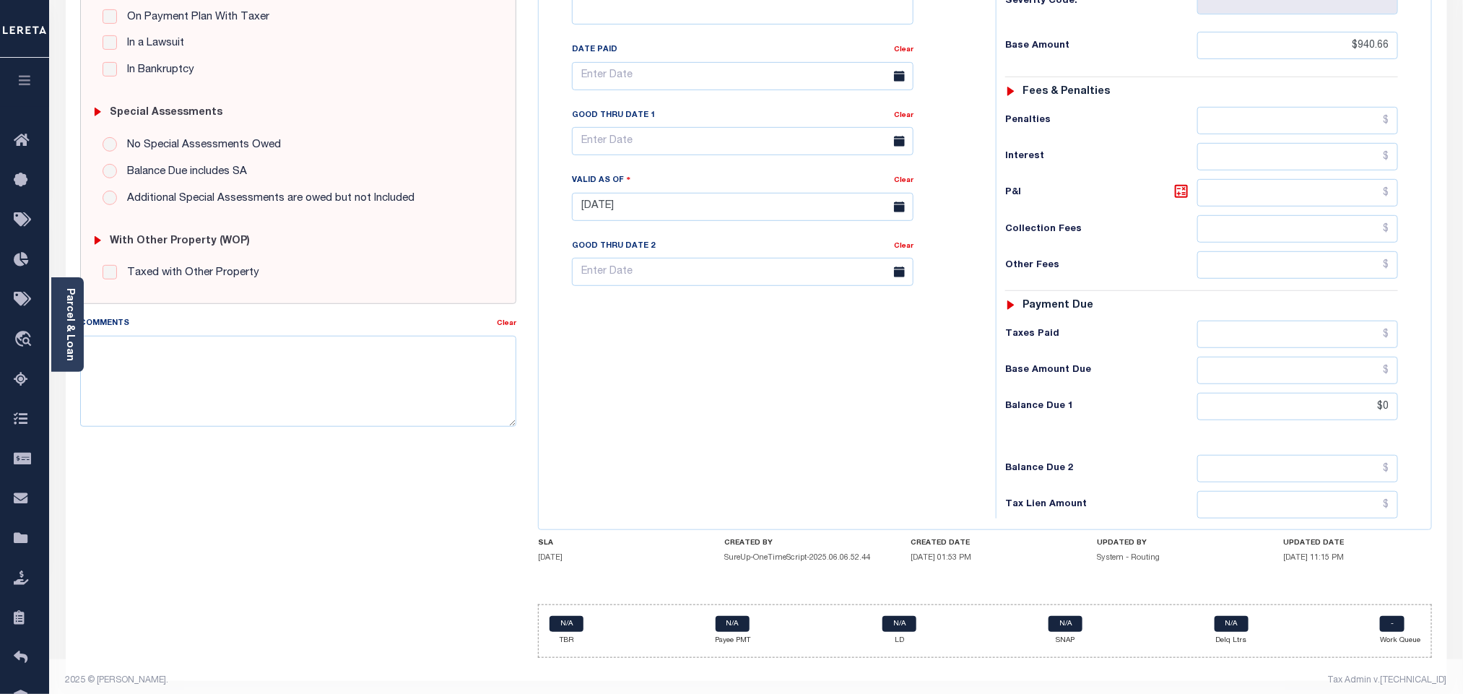
scroll to position [380, 0]
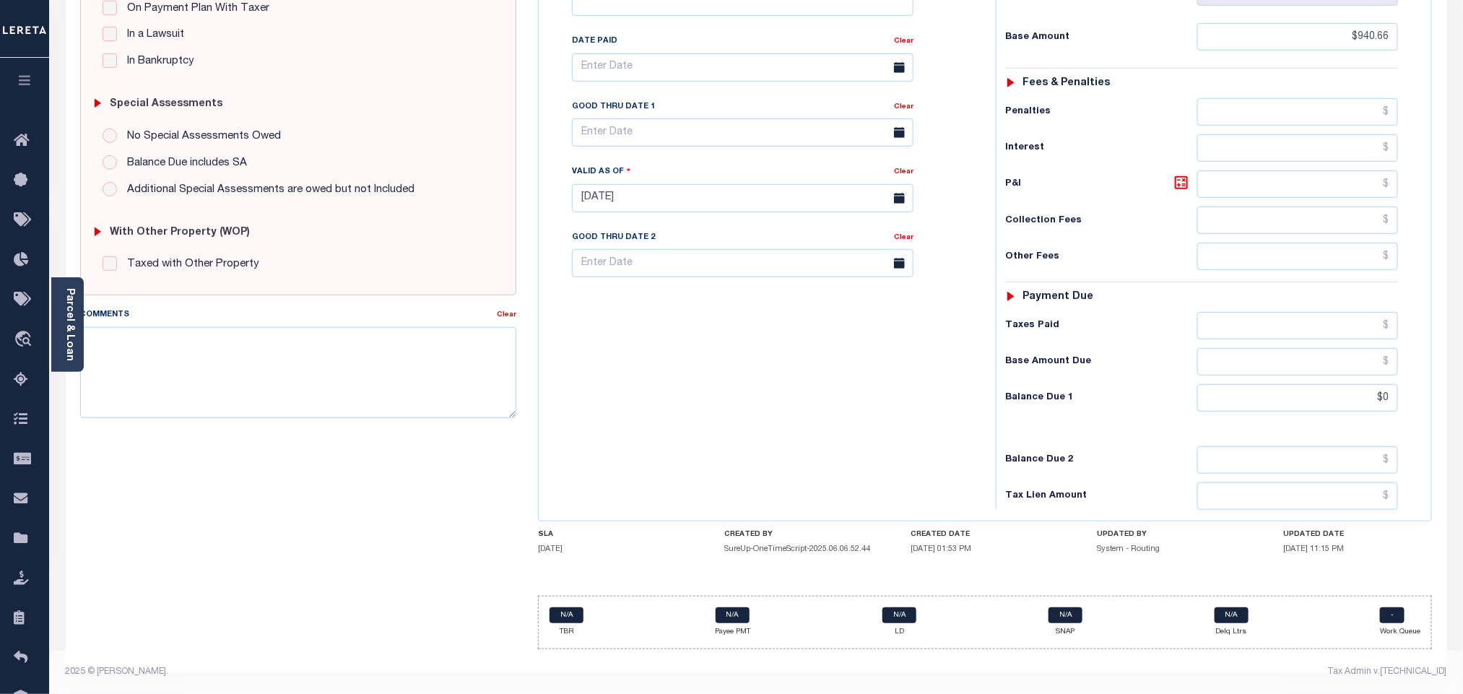
click at [311, 308] on div "Comments" at bounding box center [288, 317] width 417 height 20
click at [282, 353] on textarea "Comments" at bounding box center [298, 372] width 436 height 91
paste textarea "Tax information received via E-mail"
type textarea "Tax information received via E-mail"
click at [832, 358] on div "Tax Bill No Multiple Payment Option Semi Annual Payment Plan Clear" at bounding box center [763, 191] width 443 height 638
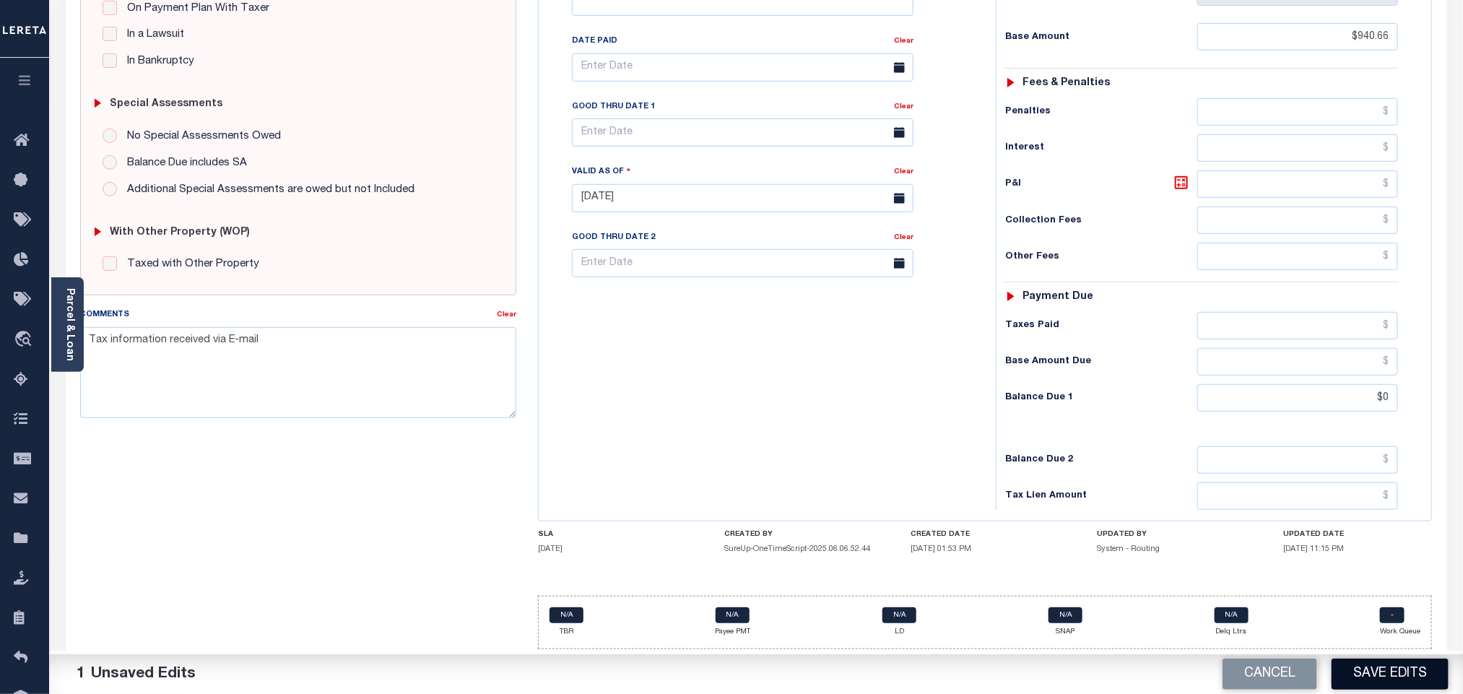
click at [1396, 677] on button "Save Edits" at bounding box center [1390, 674] width 117 height 31
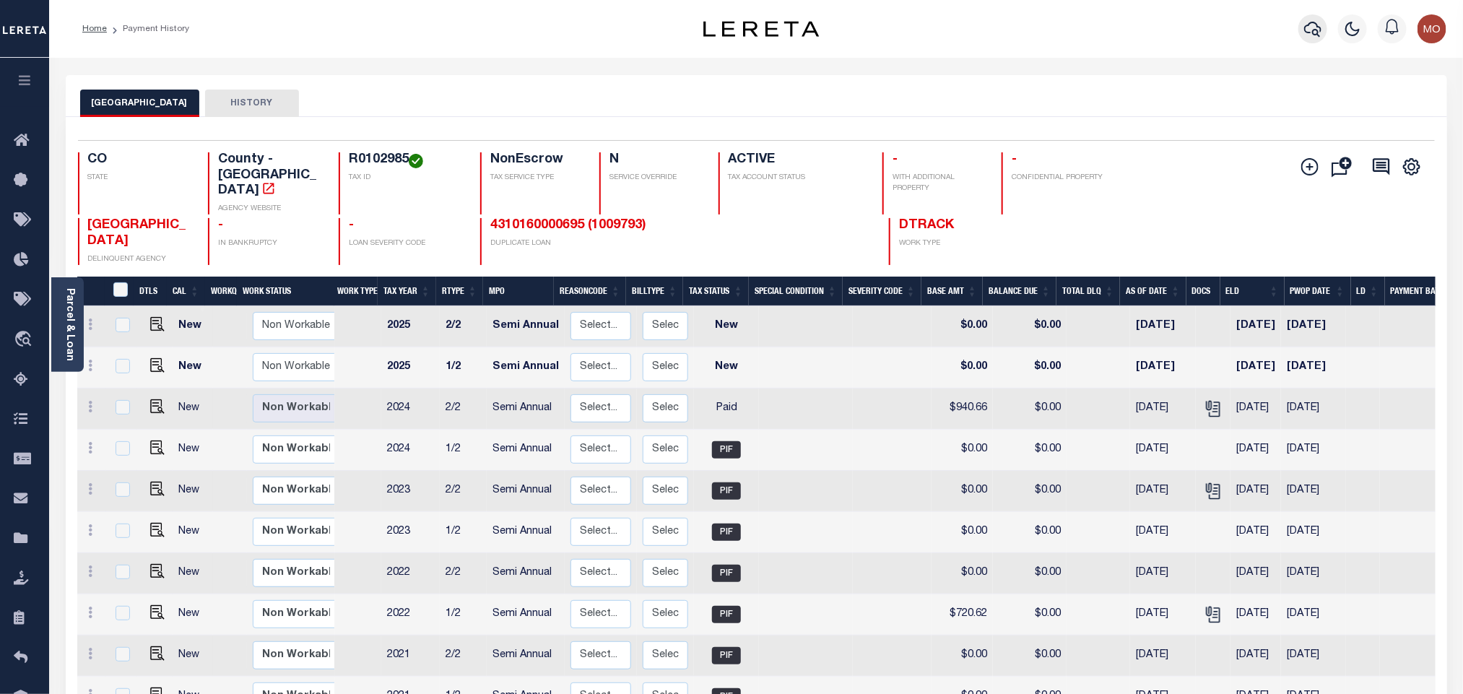
click at [1307, 26] on icon "button" at bounding box center [1313, 28] width 17 height 17
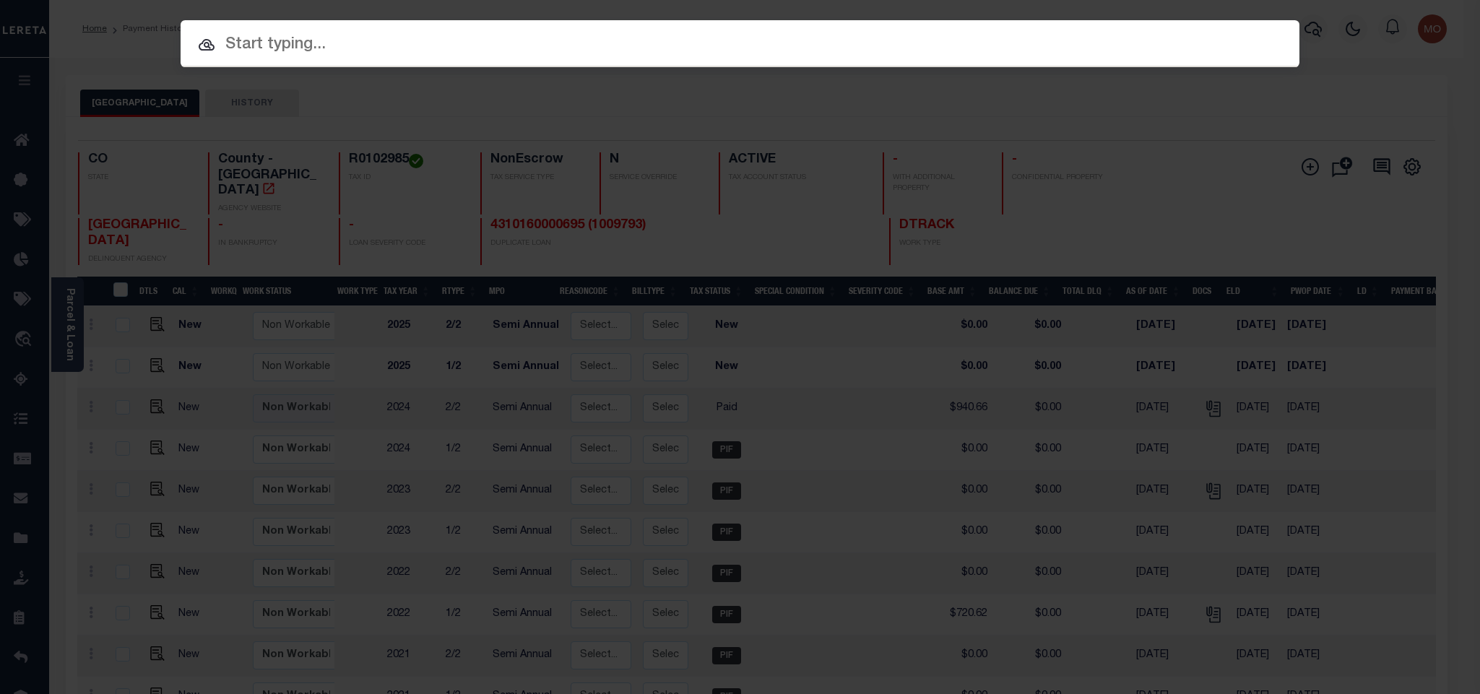
click at [992, 48] on input "text" at bounding box center [740, 45] width 1119 height 25
paste input "R0103025"
type input "R0103025"
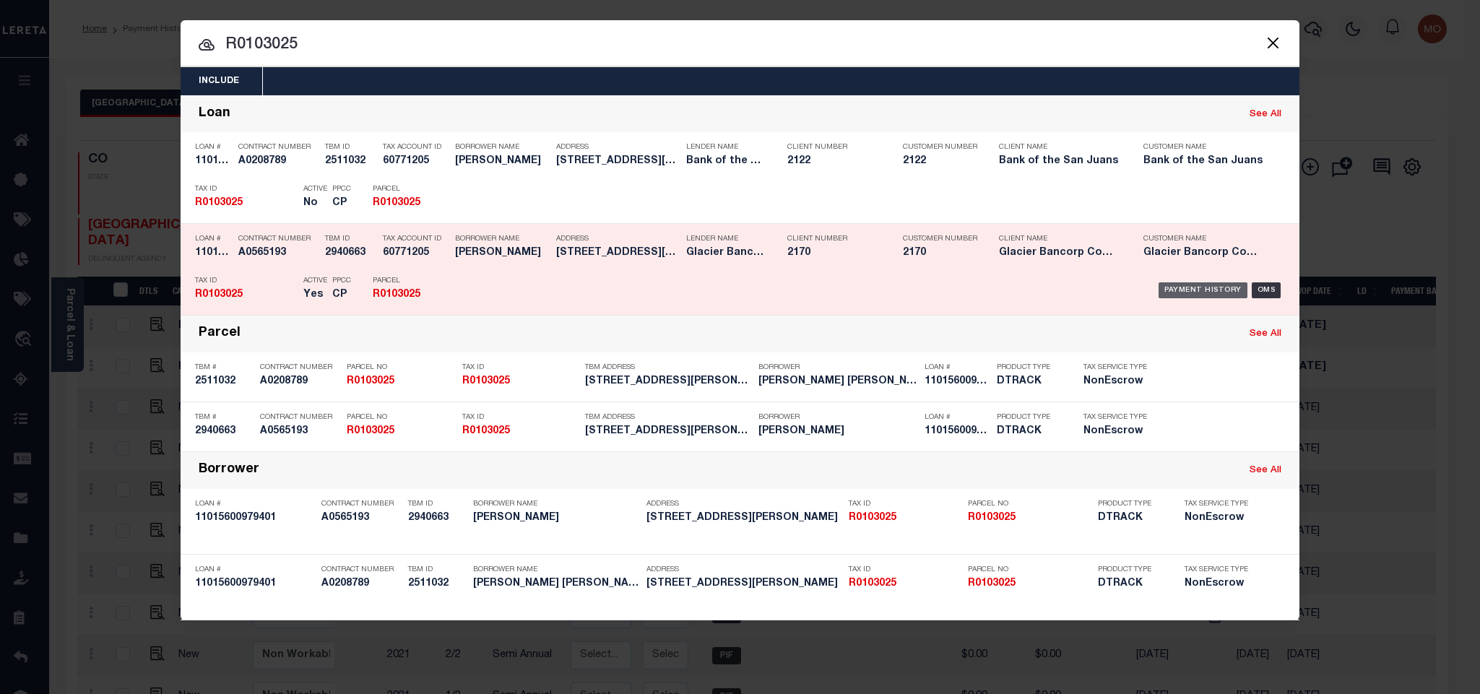
click at [1193, 291] on div "Payment History" at bounding box center [1203, 290] width 89 height 16
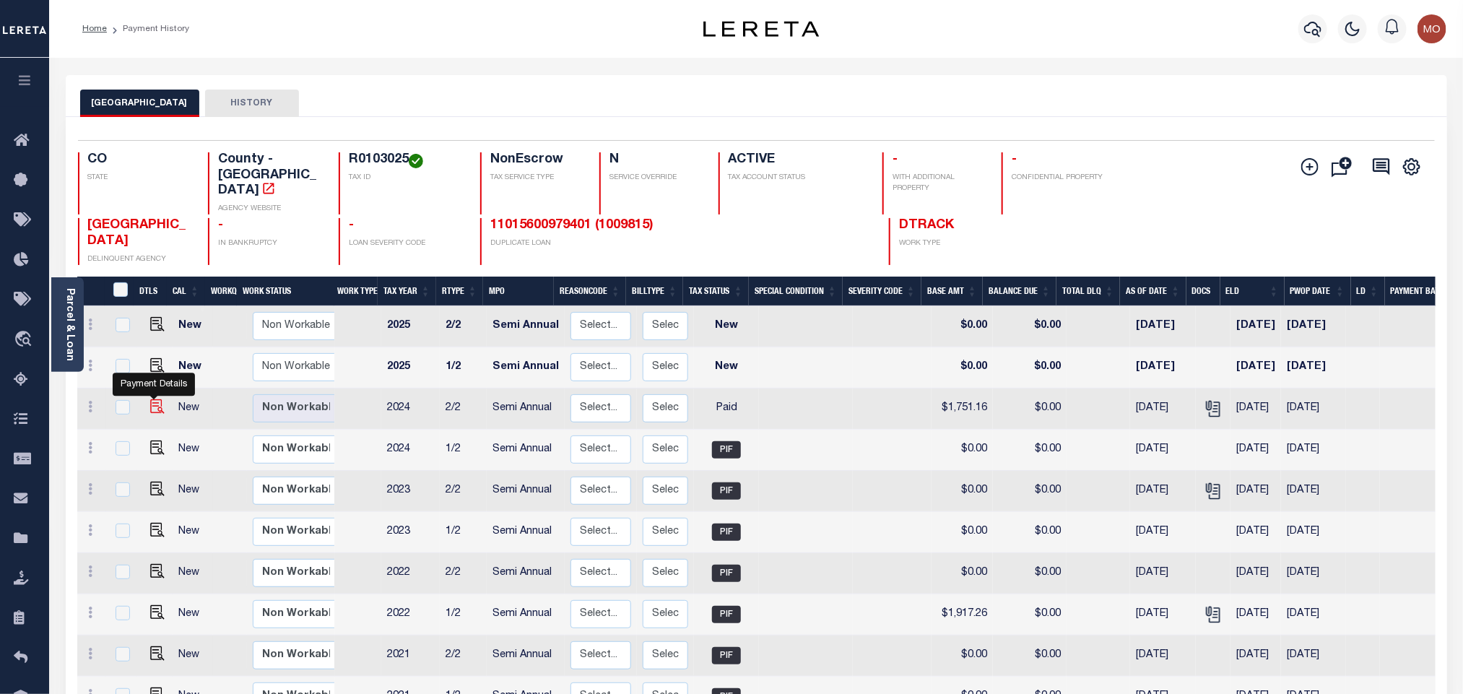
click at [156, 399] on img "" at bounding box center [157, 406] width 14 height 14
checkbox input "true"
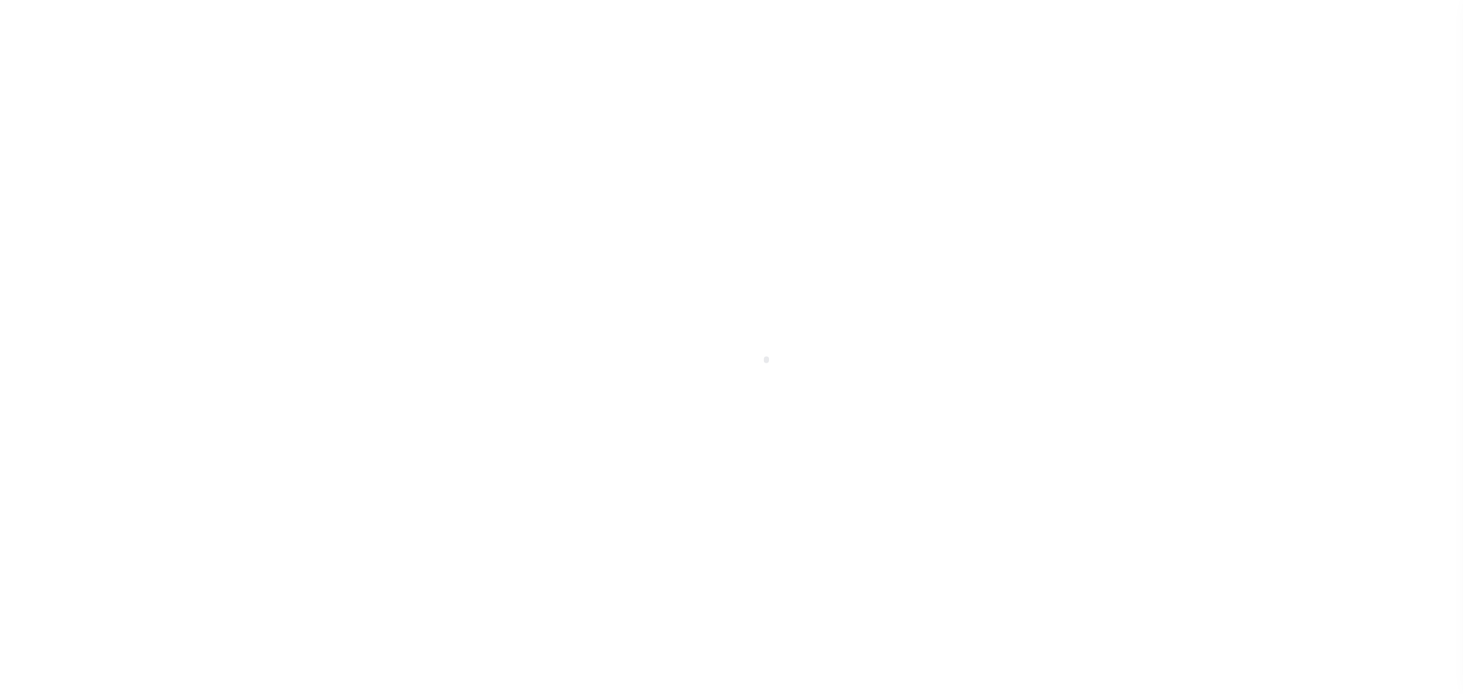
select select "PYD"
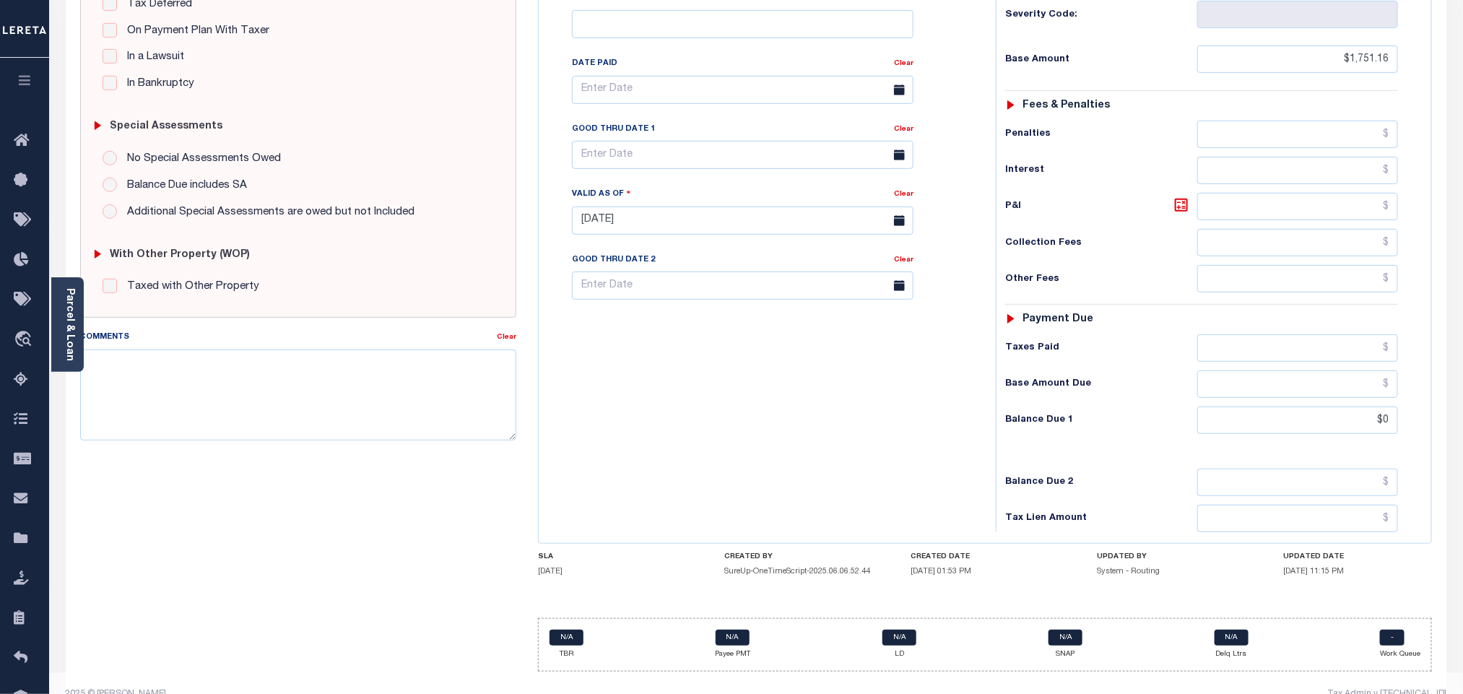
scroll to position [380, 0]
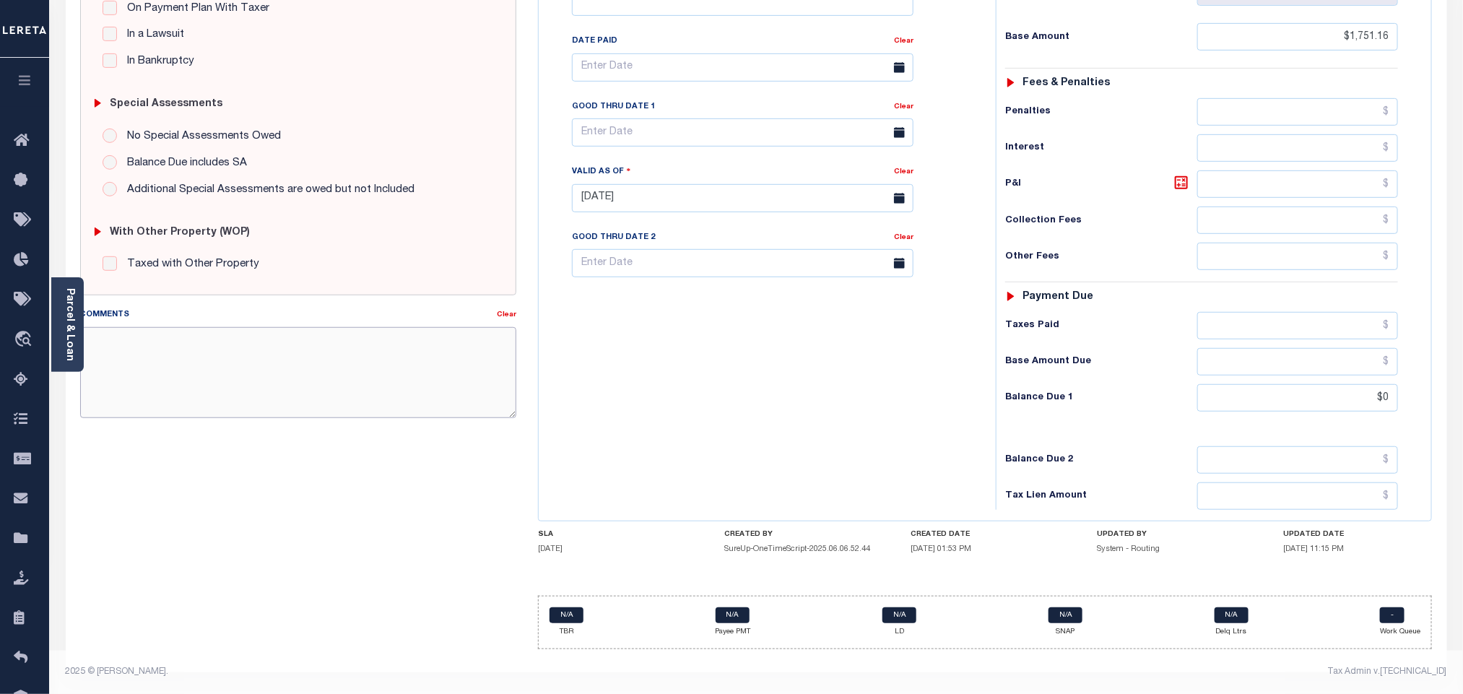
click at [235, 358] on textarea "Comments" at bounding box center [298, 372] width 436 height 91
paste textarea "Tax information received via E-mail"
type textarea "Tax information received via E-mail"
click at [820, 436] on div "Tax Bill No Multiple Payment Option Semi Annual Payment Plan Clear" at bounding box center [763, 191] width 443 height 638
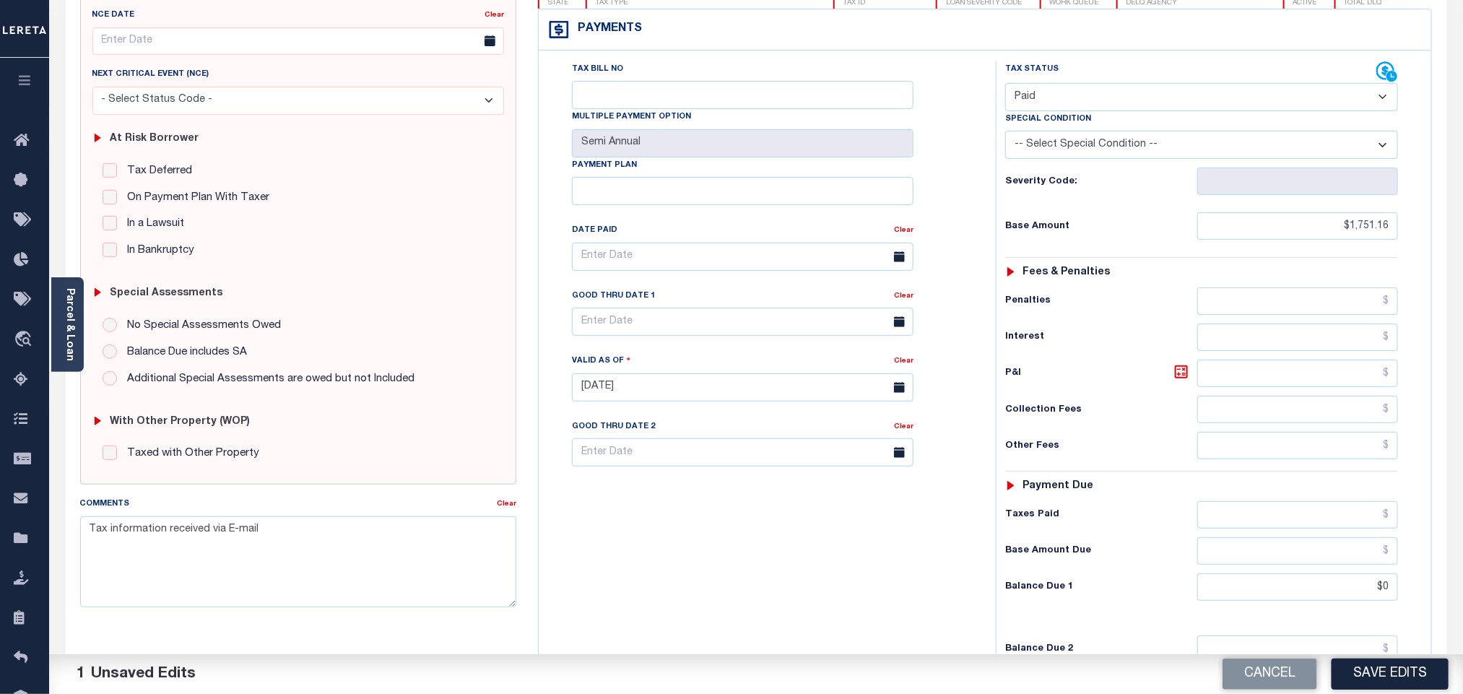
scroll to position [163, 0]
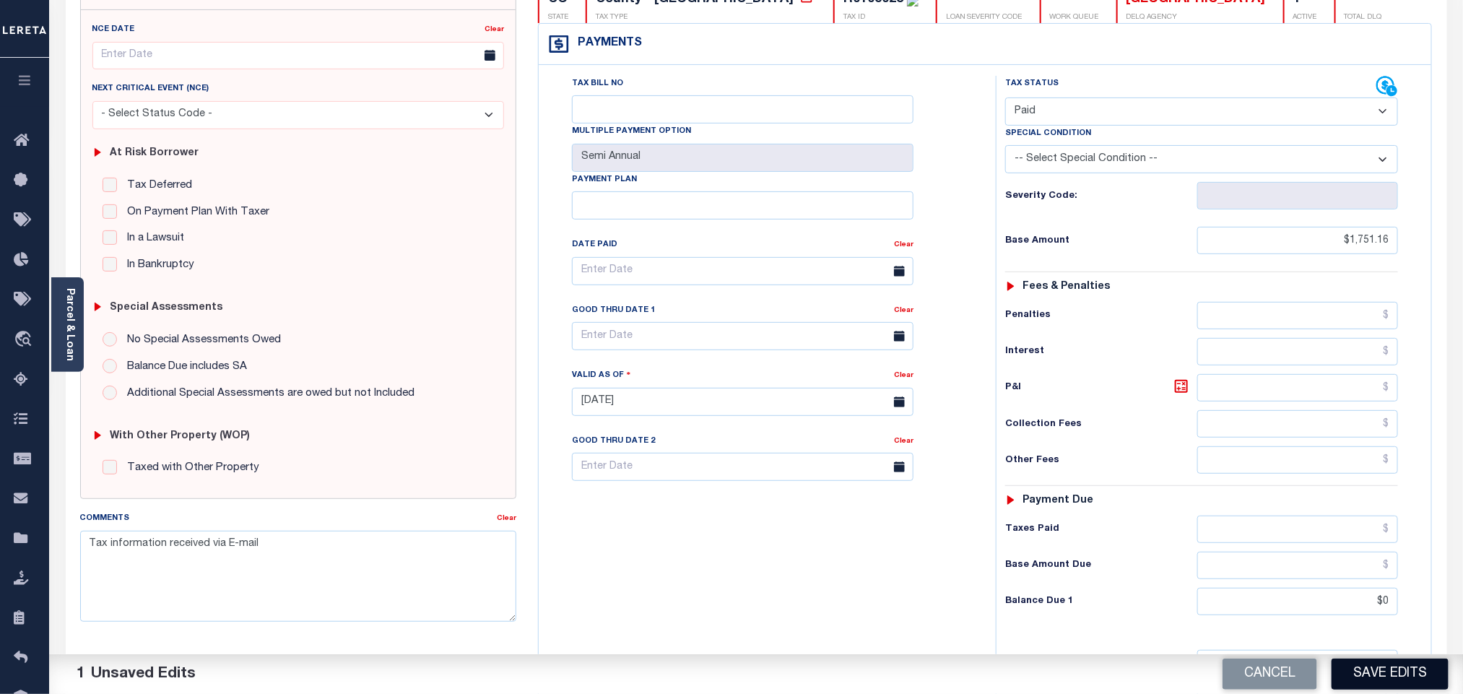
click at [1383, 670] on button "Save Edits" at bounding box center [1390, 674] width 117 height 31
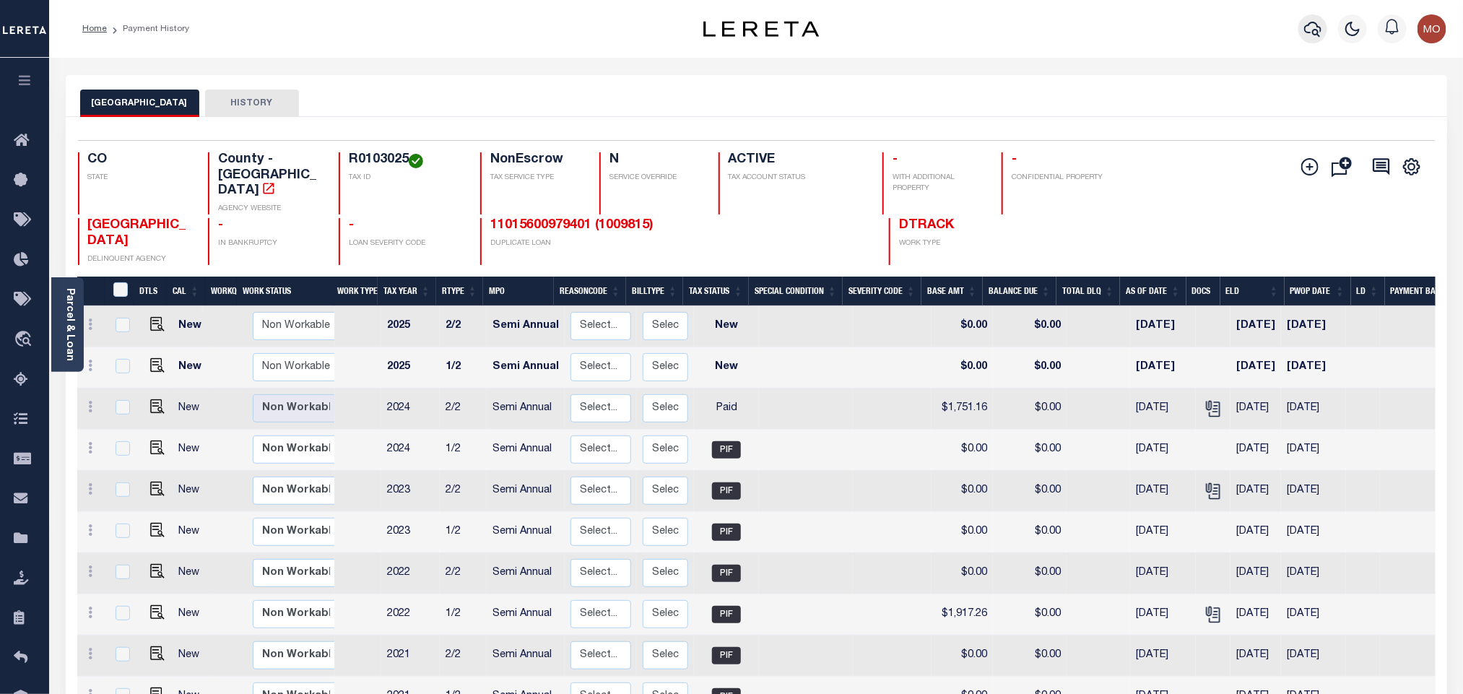
click at [1305, 27] on icon "button" at bounding box center [1313, 28] width 17 height 17
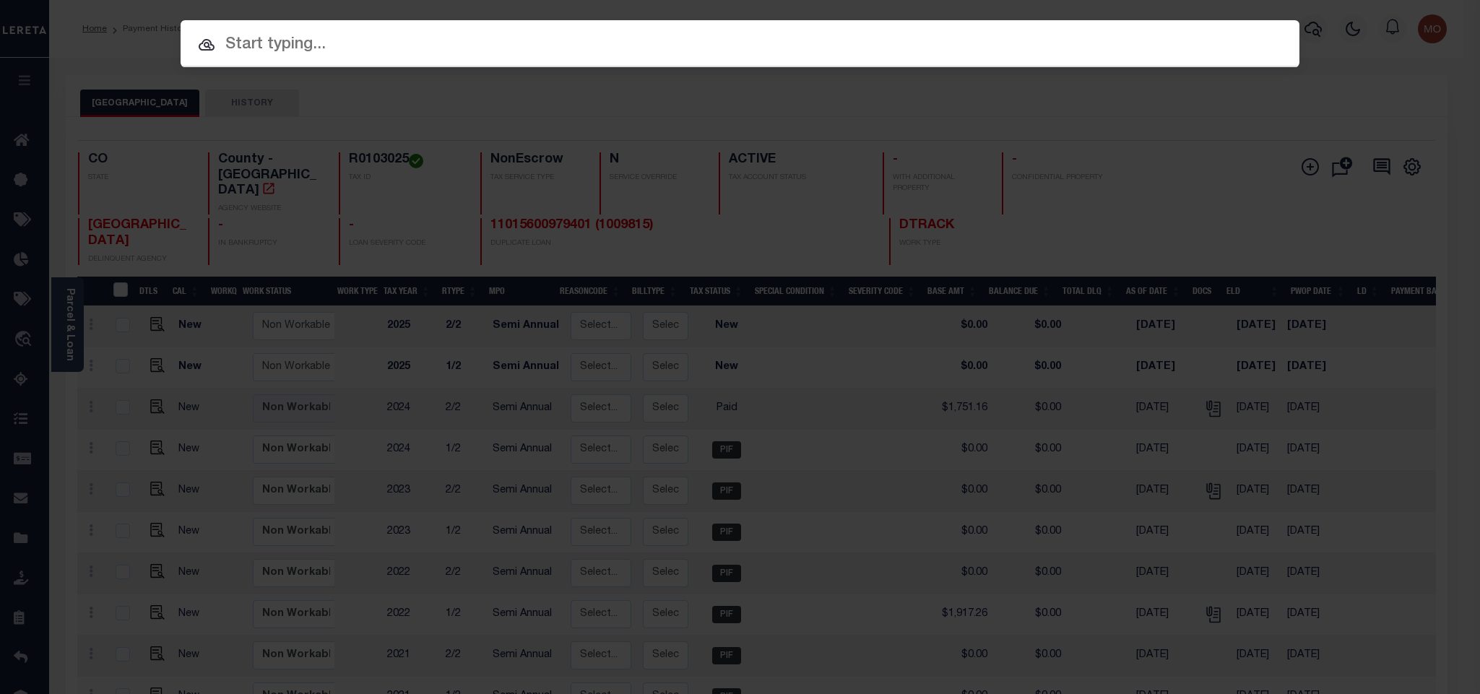
click at [475, 51] on input "text" at bounding box center [740, 45] width 1119 height 25
paste input "R0103805"
type input "R0103805"
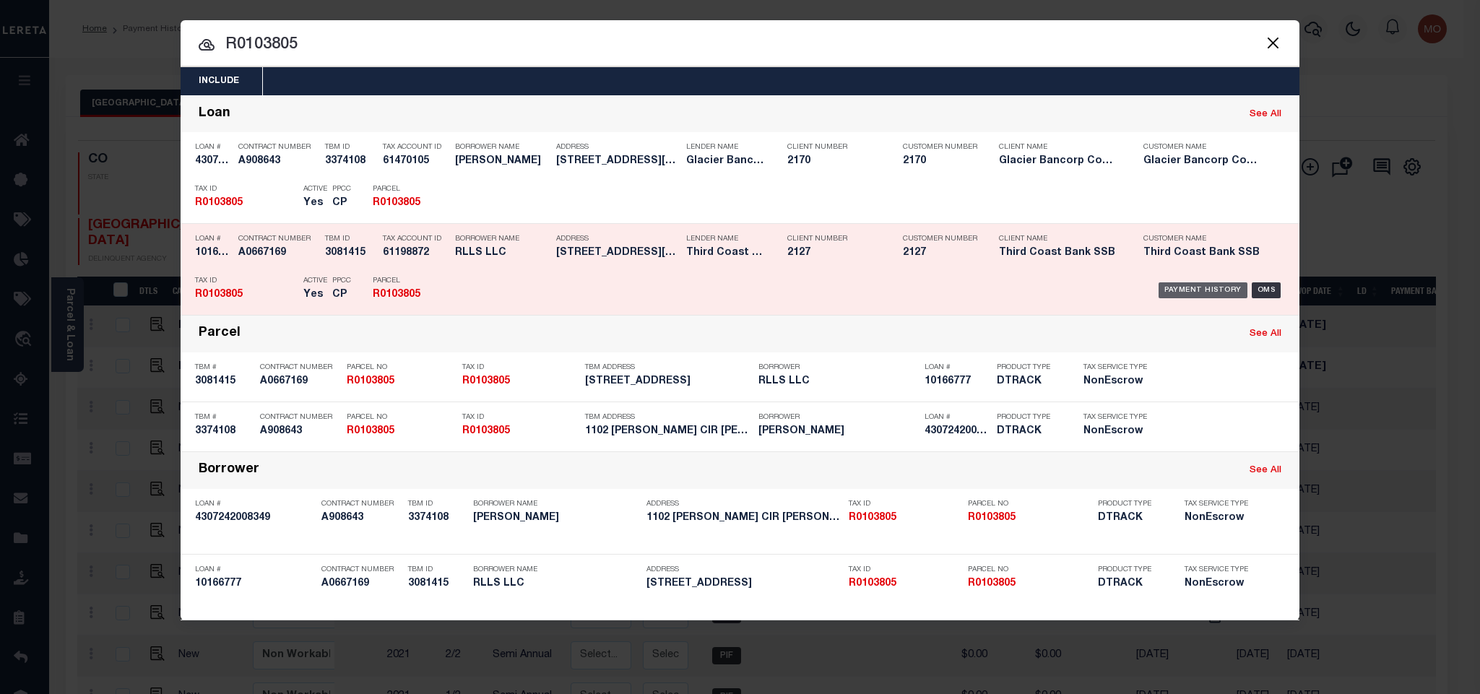
click at [1205, 286] on div "Payment History" at bounding box center [1203, 290] width 89 height 16
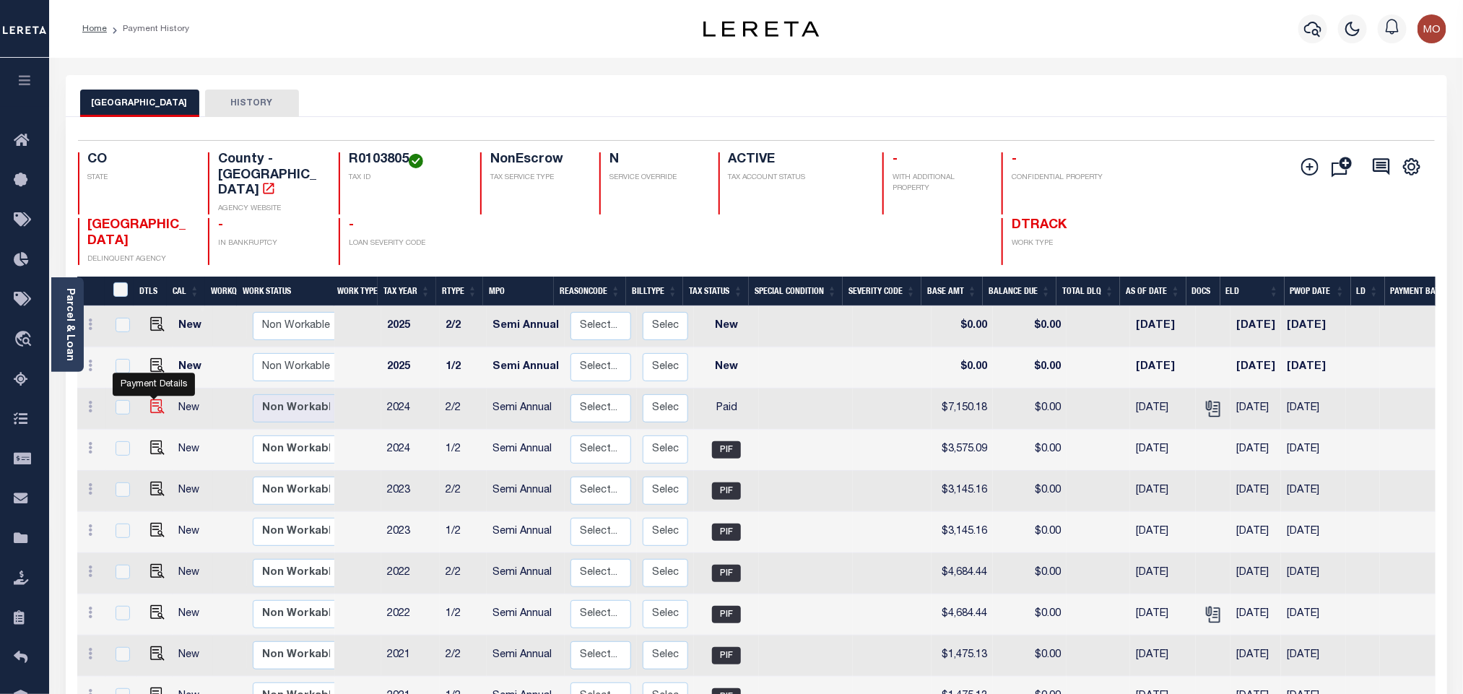
click at [155, 399] on img "" at bounding box center [157, 406] width 14 height 14
checkbox input "true"
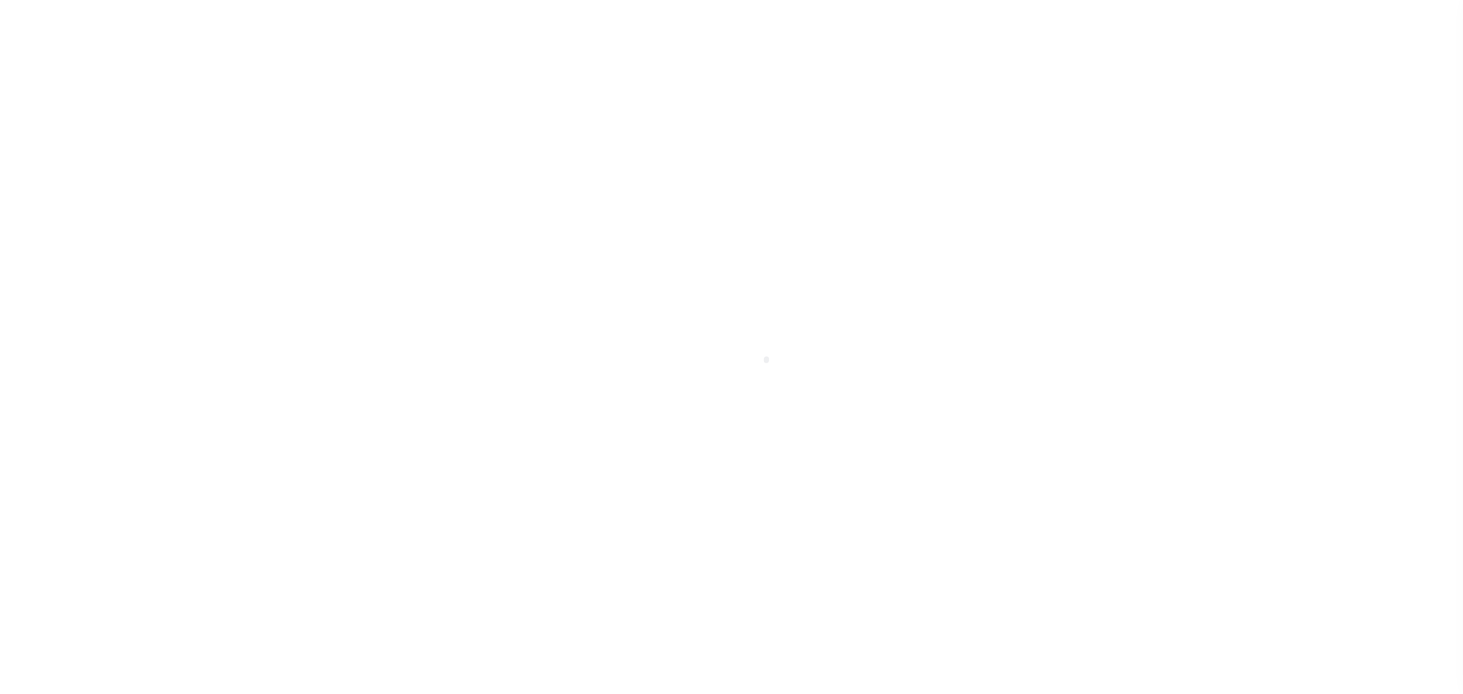
select select "PYD"
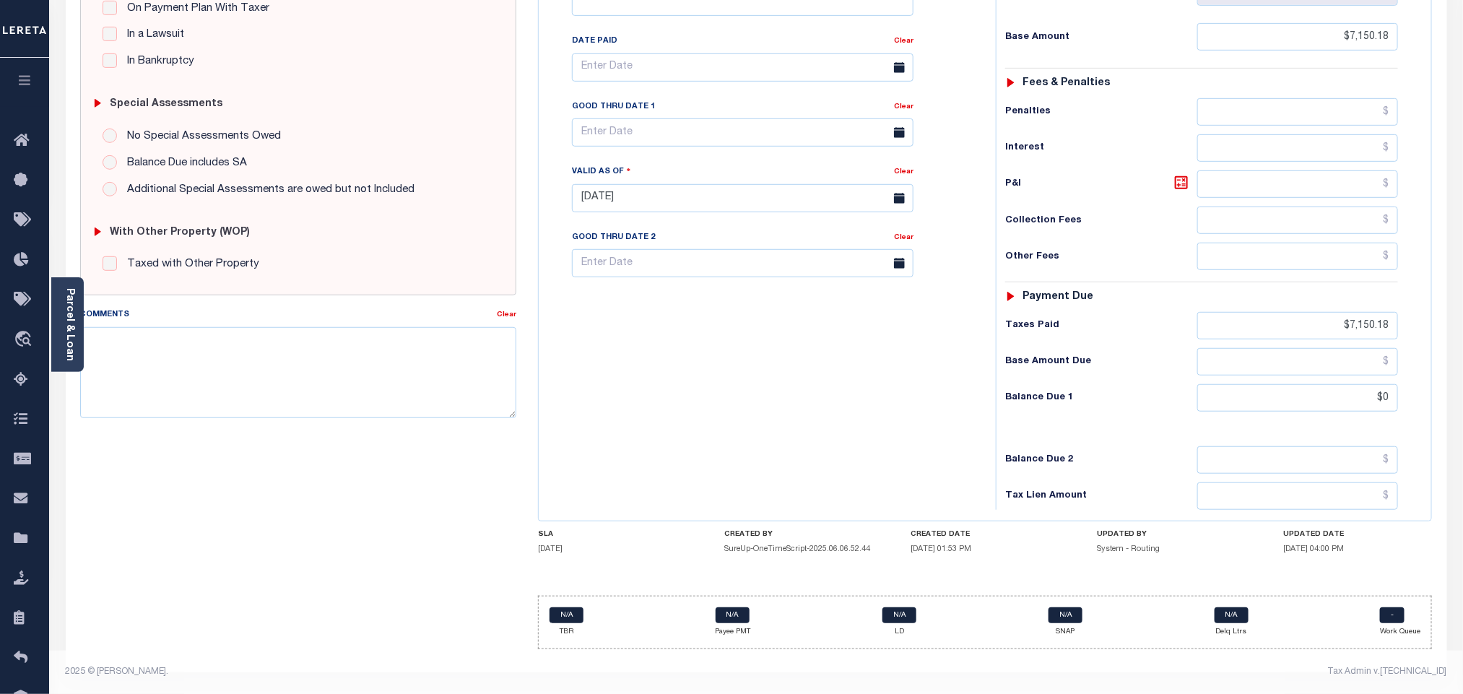
scroll to position [380, 0]
click at [288, 384] on textarea "Comments" at bounding box center [298, 372] width 436 height 91
paste textarea "Tax information received via E-mail"
type textarea "Tax information received via E-mail"
type input "[DATE]"
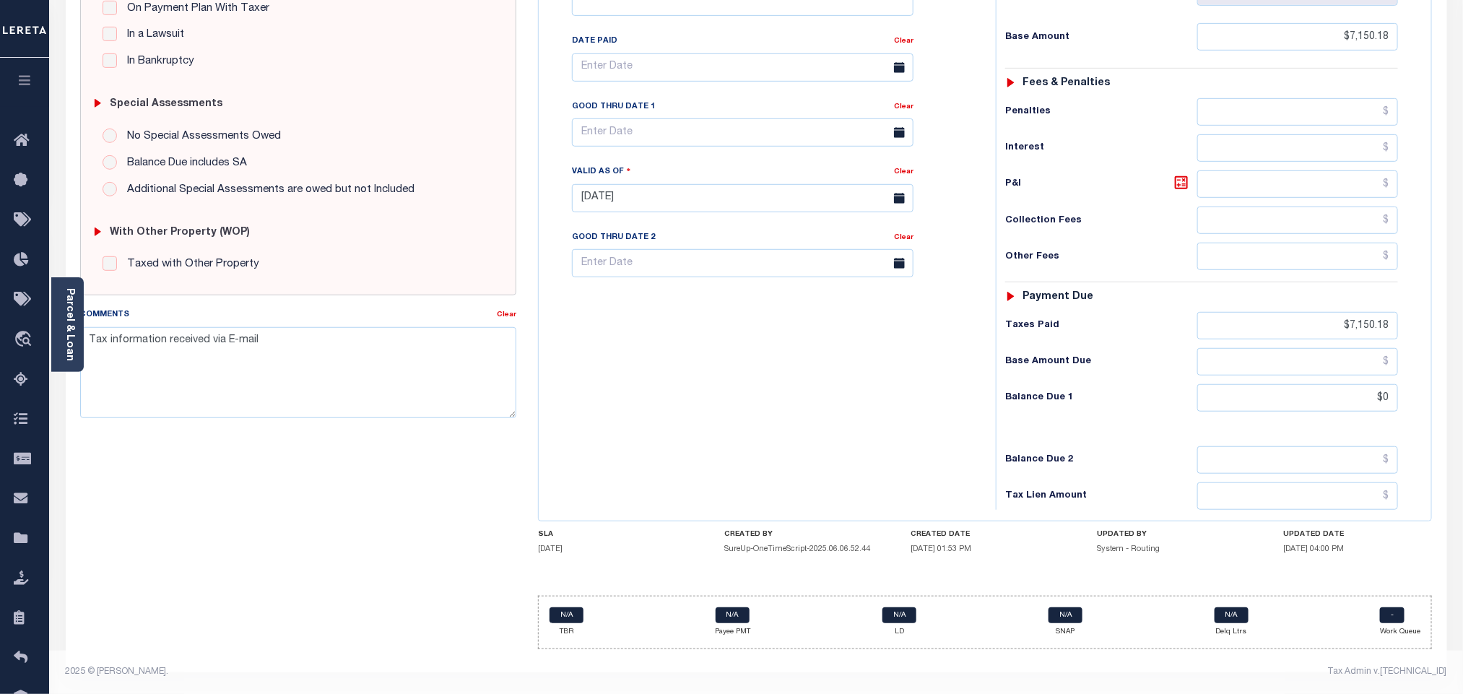
click at [834, 392] on div "Tax Bill No Multiple Payment Option Semi Annual Payment Plan Clear" at bounding box center [763, 191] width 443 height 638
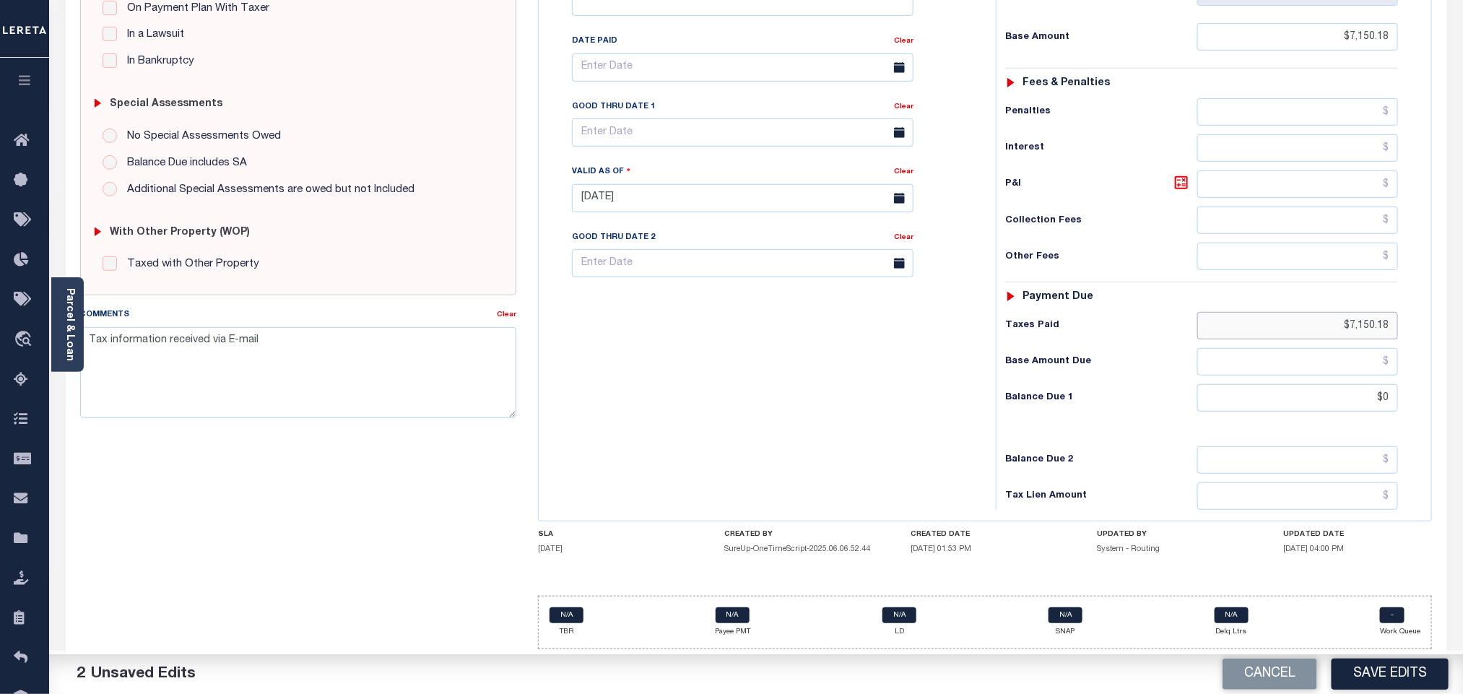
drag, startPoint x: 1299, startPoint y: 332, endPoint x: 1472, endPoint y: 364, distance: 176.2
click at [1463, 364] on html "Home Payment History Tax Line Detail" at bounding box center [731, 163] width 1463 height 1061
click at [744, 438] on div "Tax Bill No Multiple Payment Option Semi Annual Payment Plan Clear" at bounding box center [763, 191] width 443 height 638
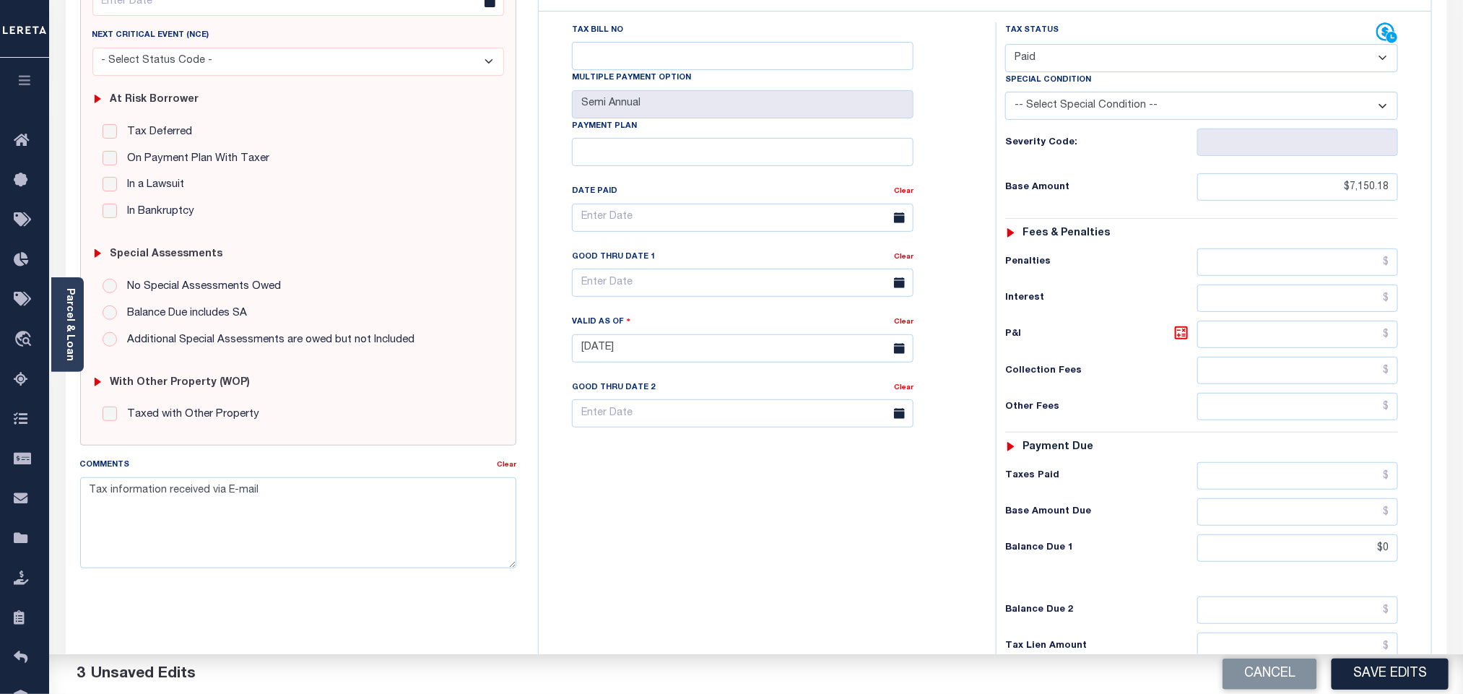
scroll to position [55, 0]
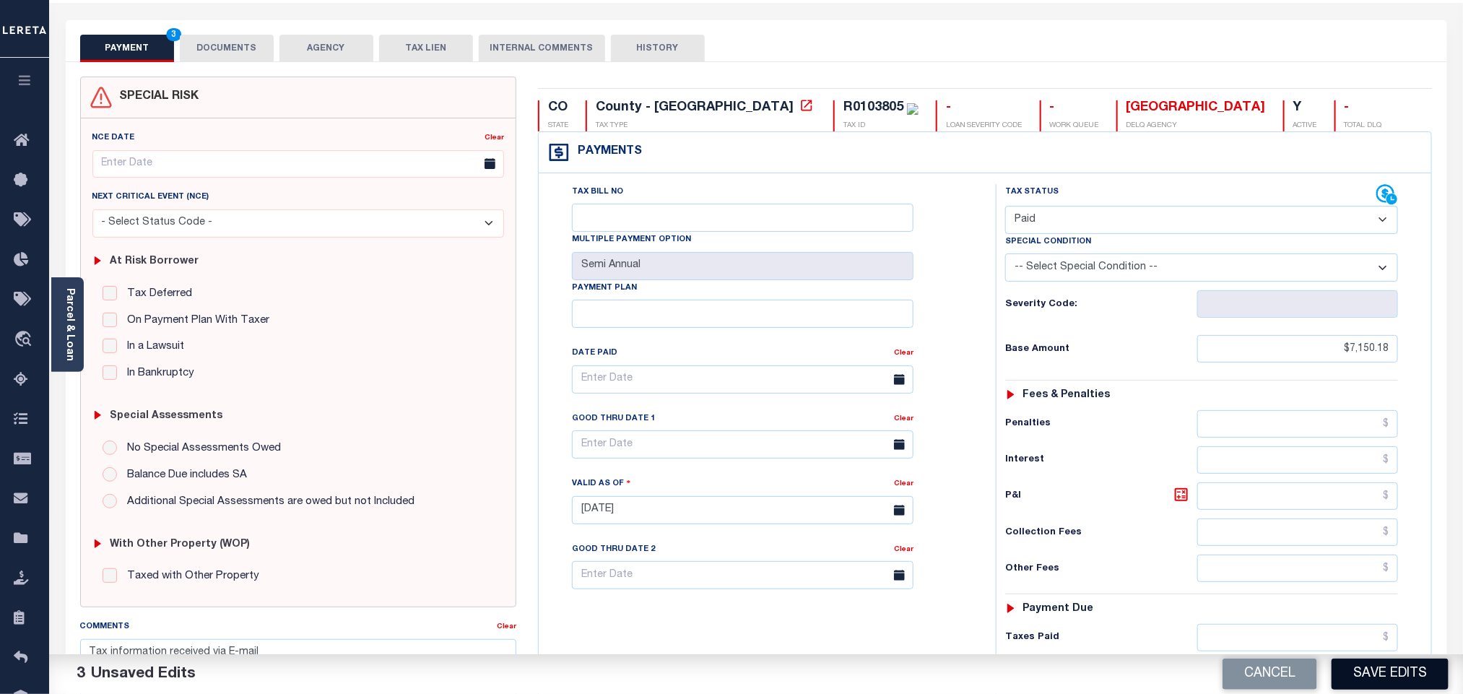
click at [1376, 675] on button "Save Edits" at bounding box center [1390, 674] width 117 height 31
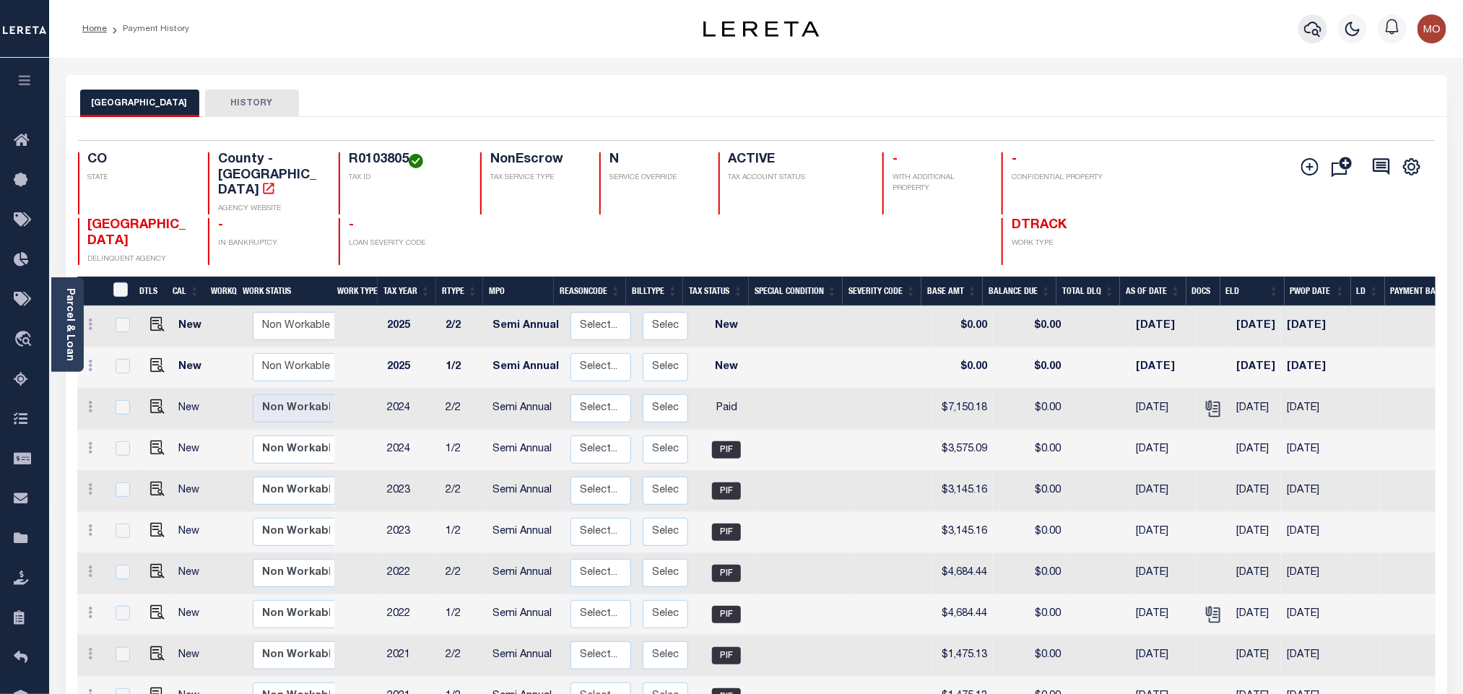
click at [1307, 30] on icon "button" at bounding box center [1313, 28] width 17 height 17
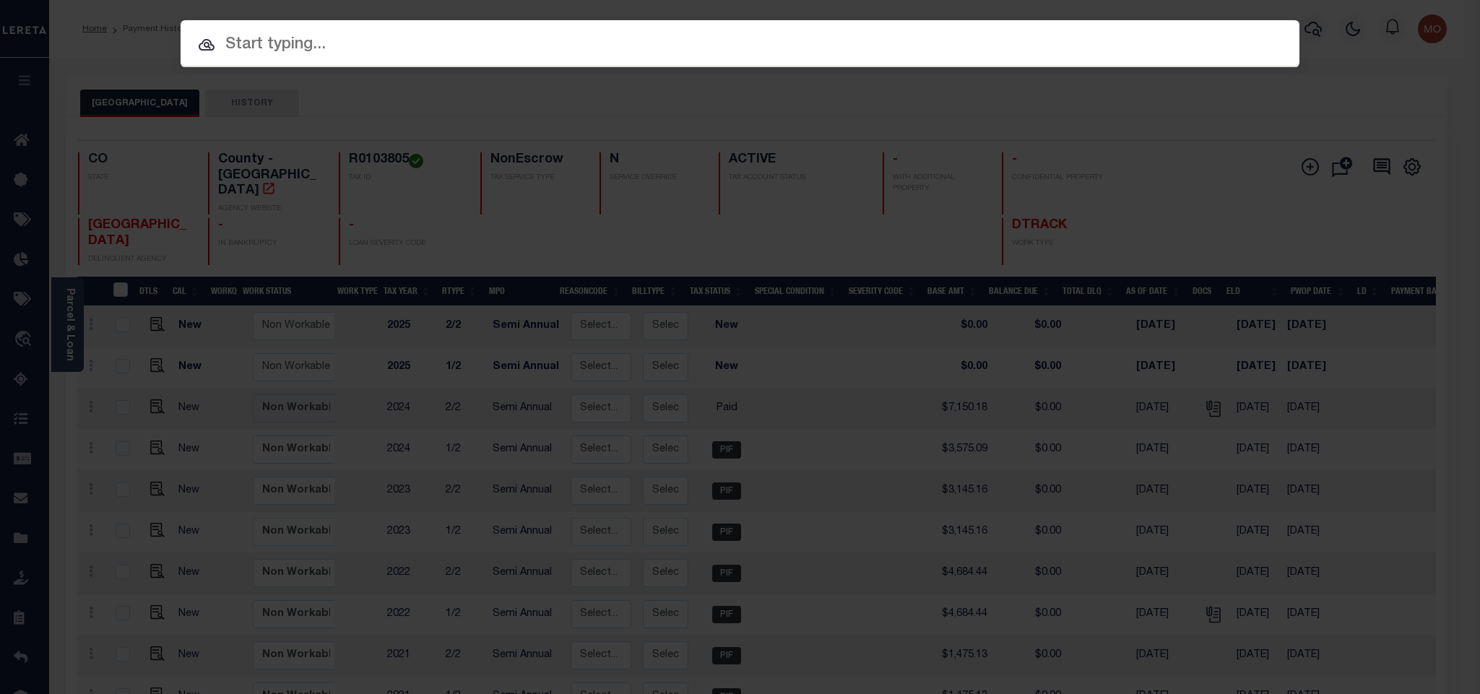
click at [390, 37] on input "text" at bounding box center [740, 45] width 1119 height 25
paste input "R0103874"
type input "R0103874"
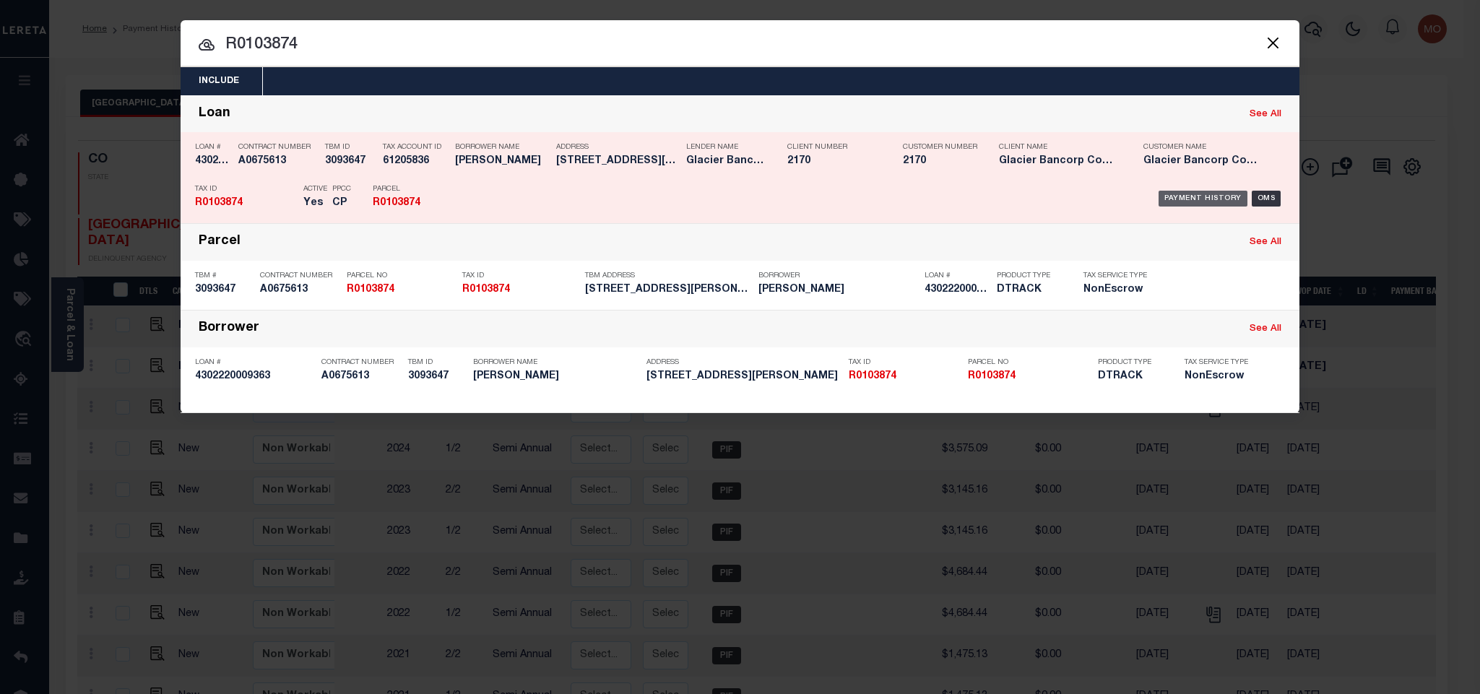
click at [1175, 202] on div "Payment History" at bounding box center [1203, 199] width 89 height 16
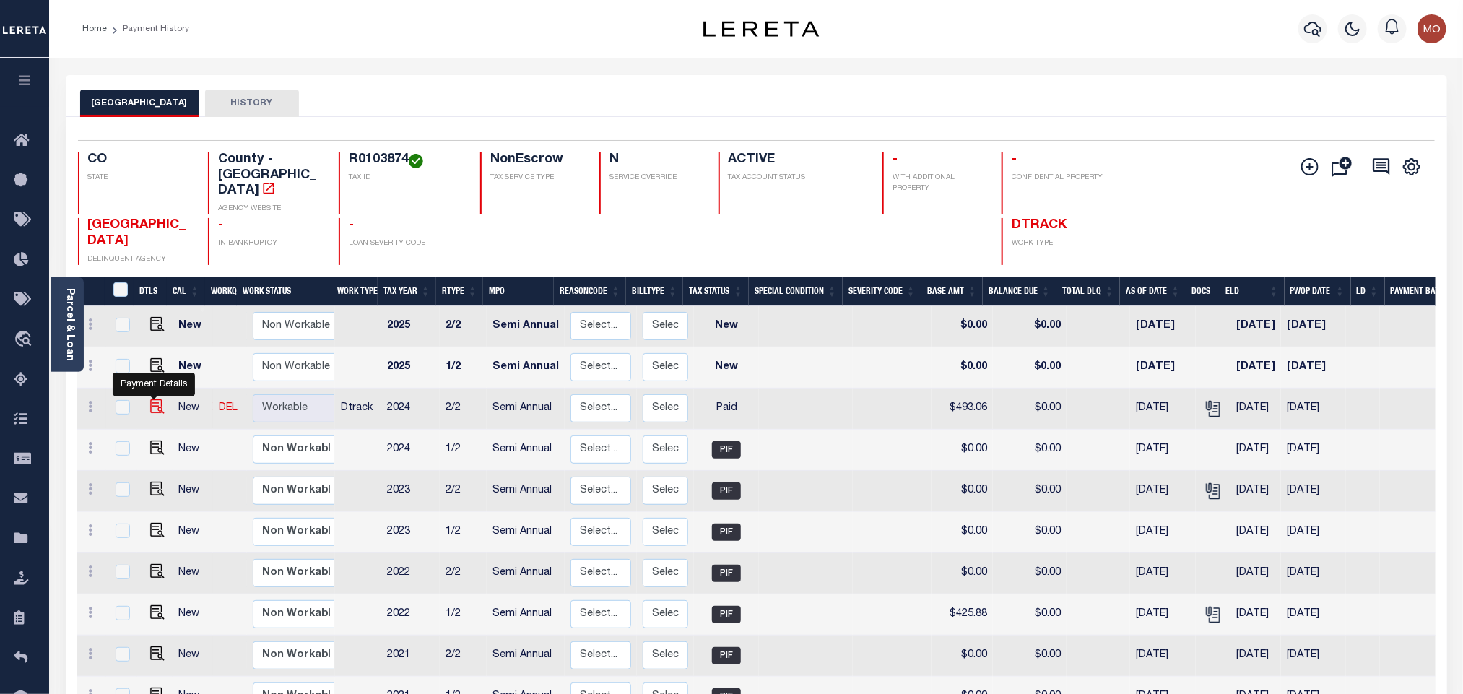
click at [157, 399] on img "" at bounding box center [157, 406] width 14 height 14
checkbox input "true"
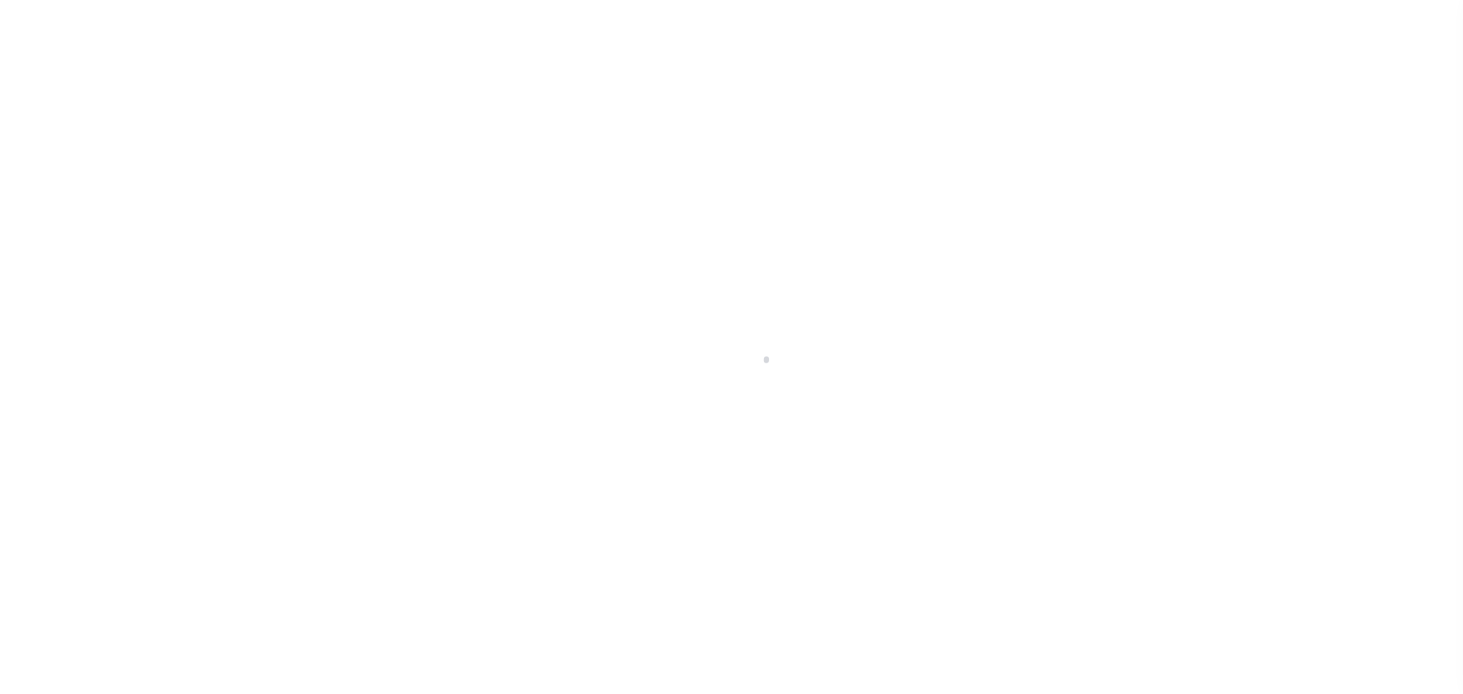
select select "PYD"
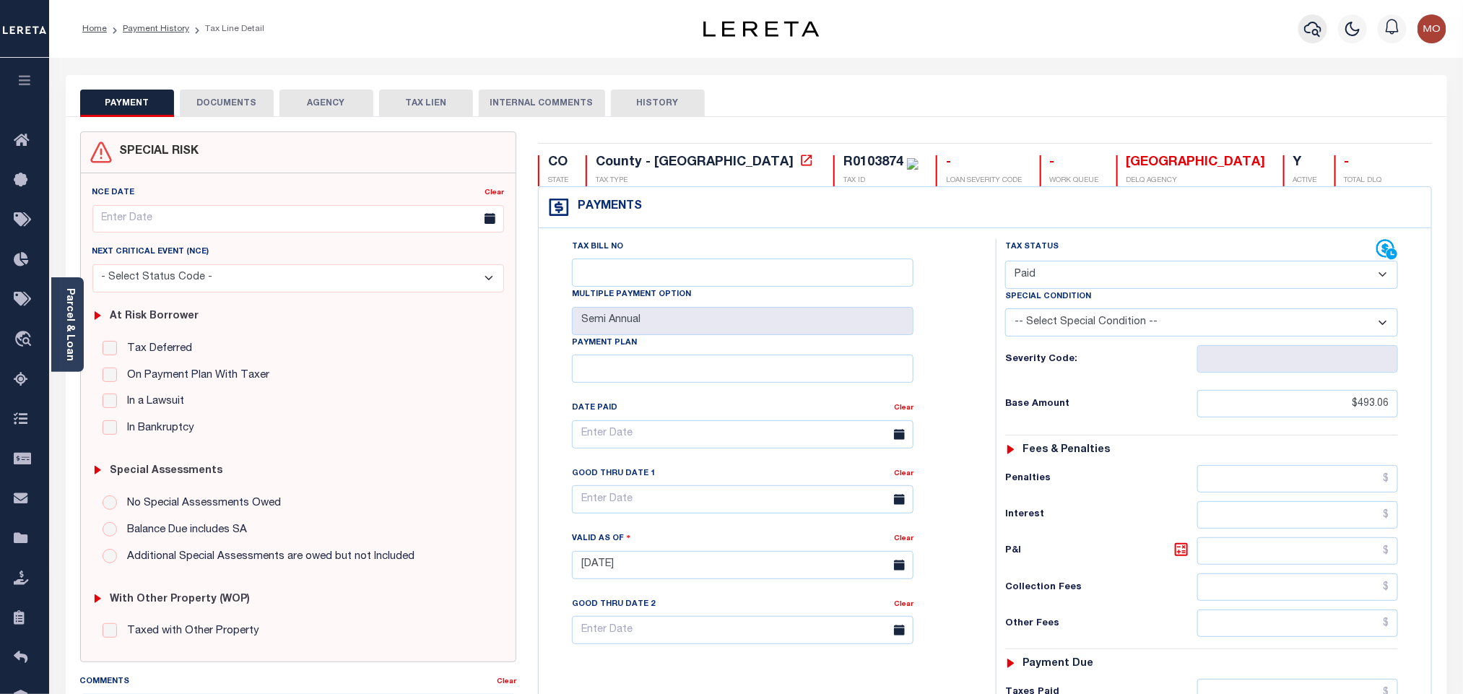
click at [1310, 30] on icon "button" at bounding box center [1313, 28] width 17 height 17
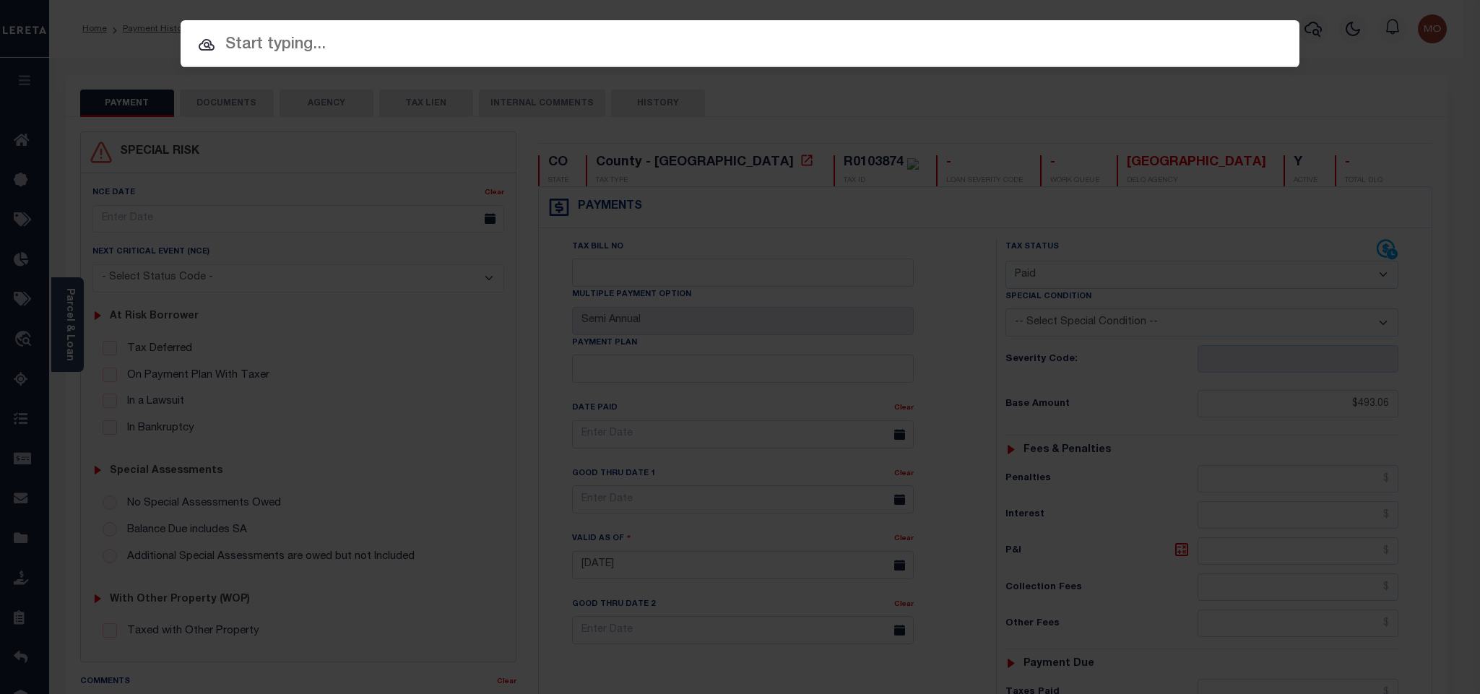
click at [1136, 48] on input "text" at bounding box center [740, 45] width 1119 height 25
paste input "R0103025"
type input "R0103025"
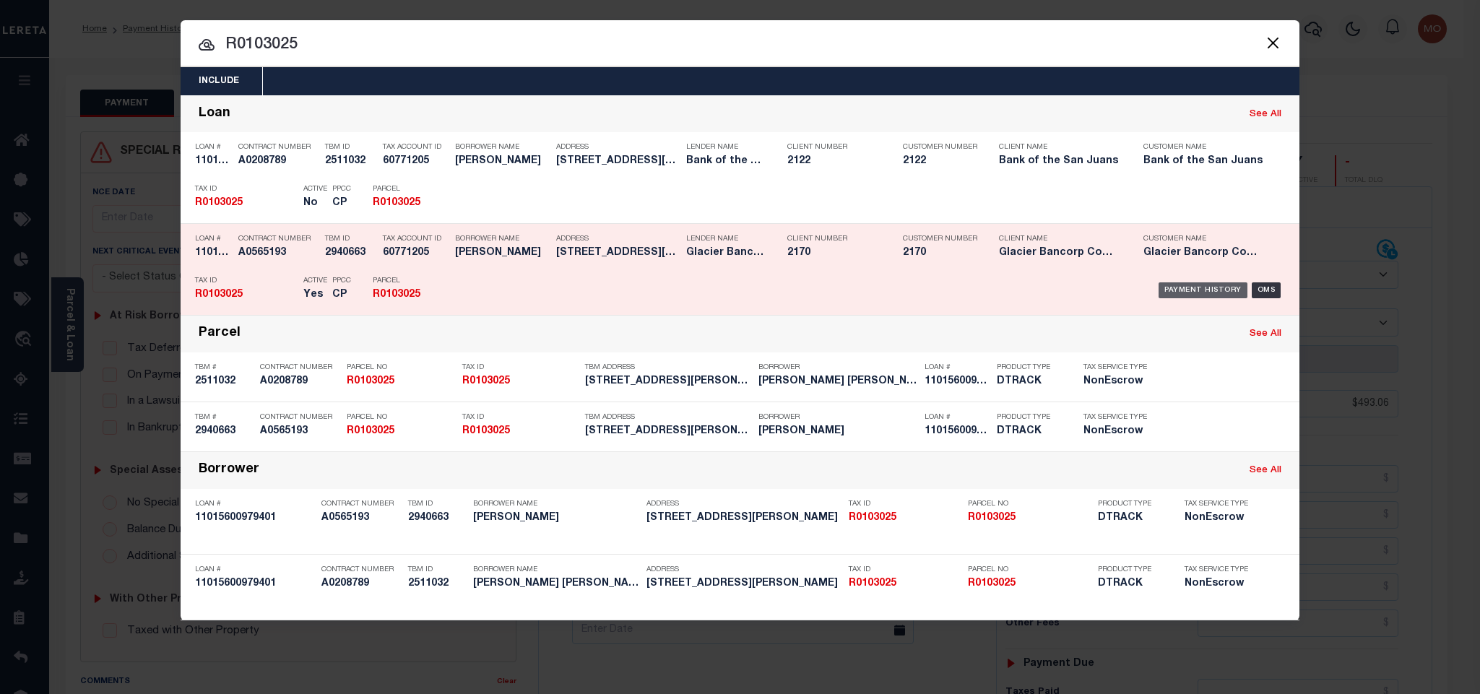
click at [1219, 295] on div "Payment History" at bounding box center [1203, 290] width 89 height 16
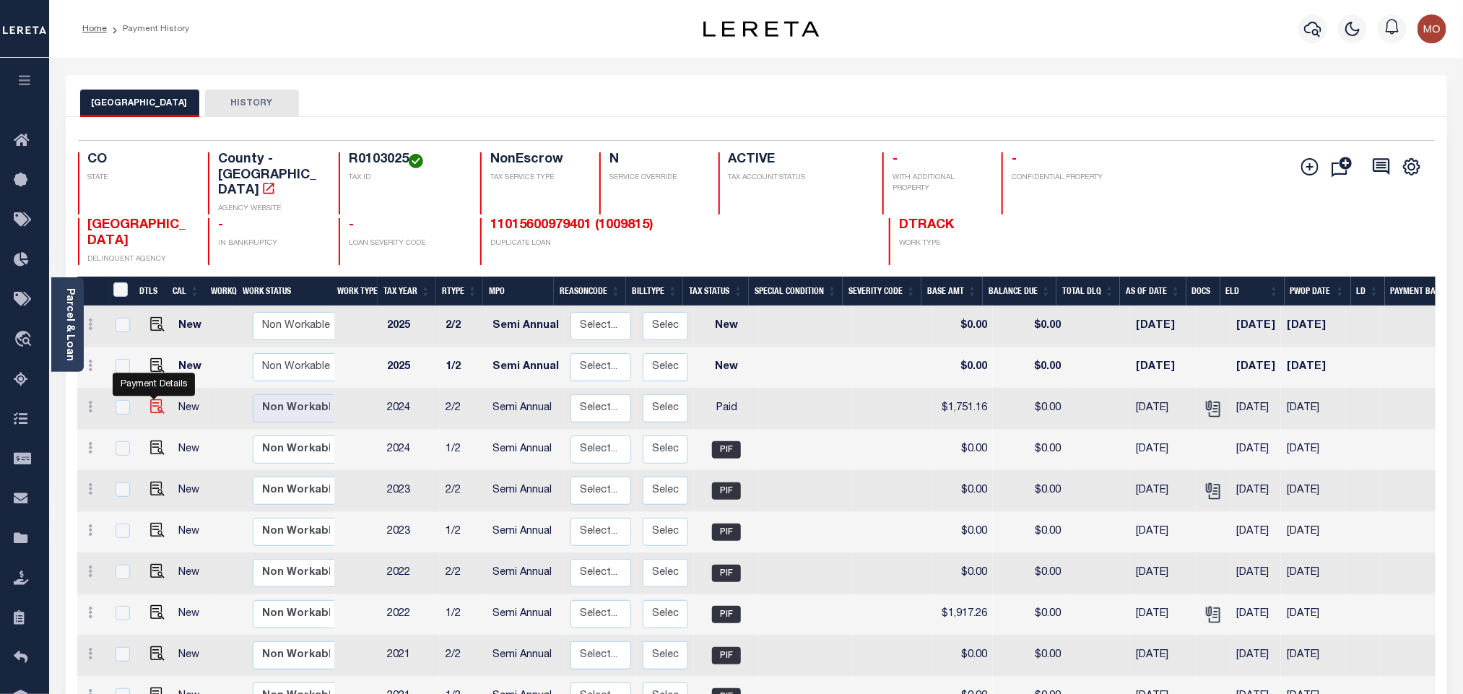
click at [150, 399] on img "" at bounding box center [157, 406] width 14 height 14
checkbox input "true"
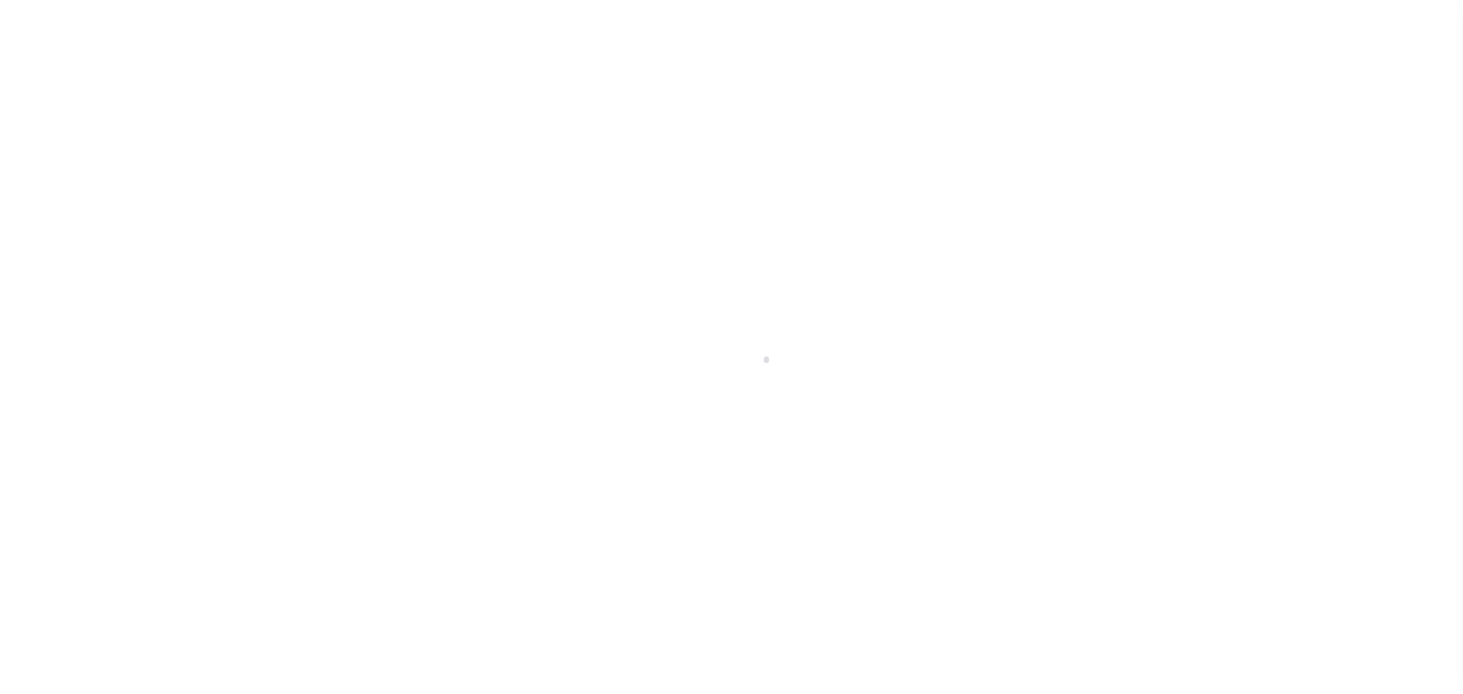
select select "PYD"
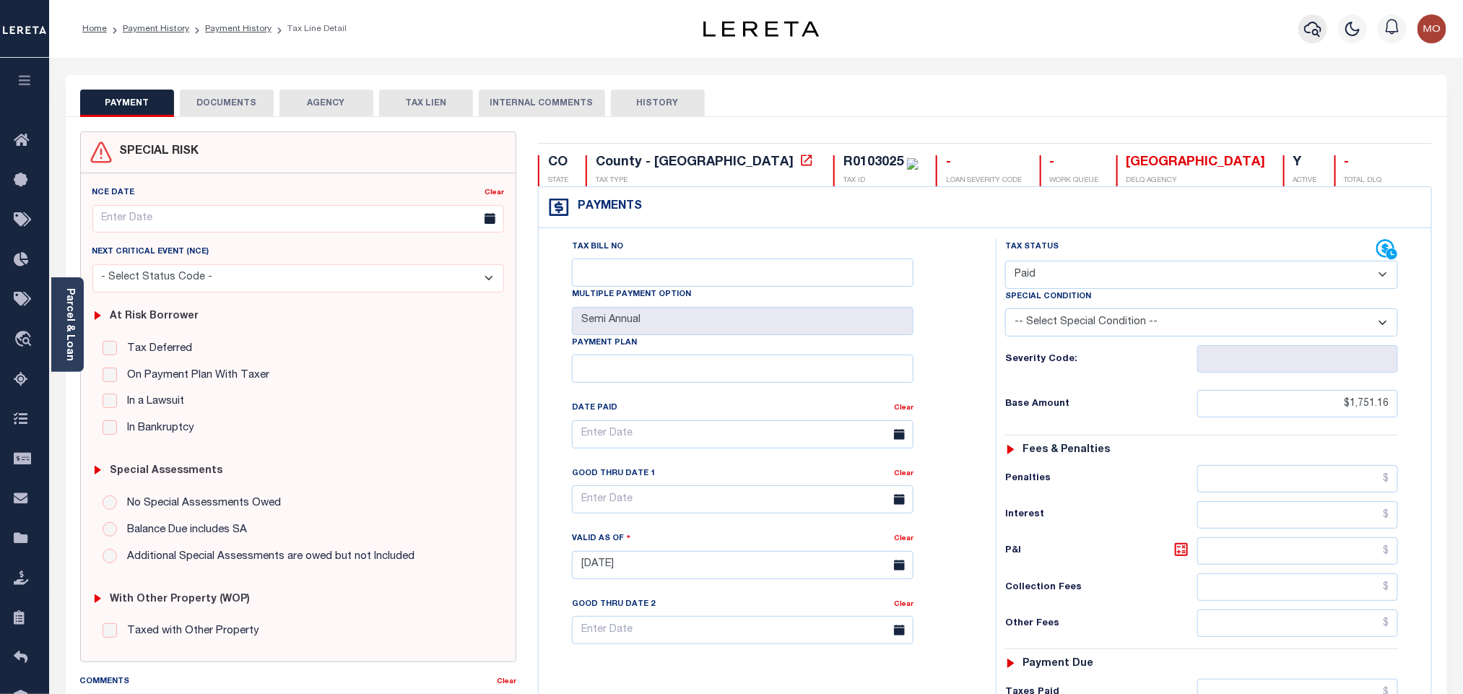
click at [1310, 27] on icon "button" at bounding box center [1313, 28] width 17 height 17
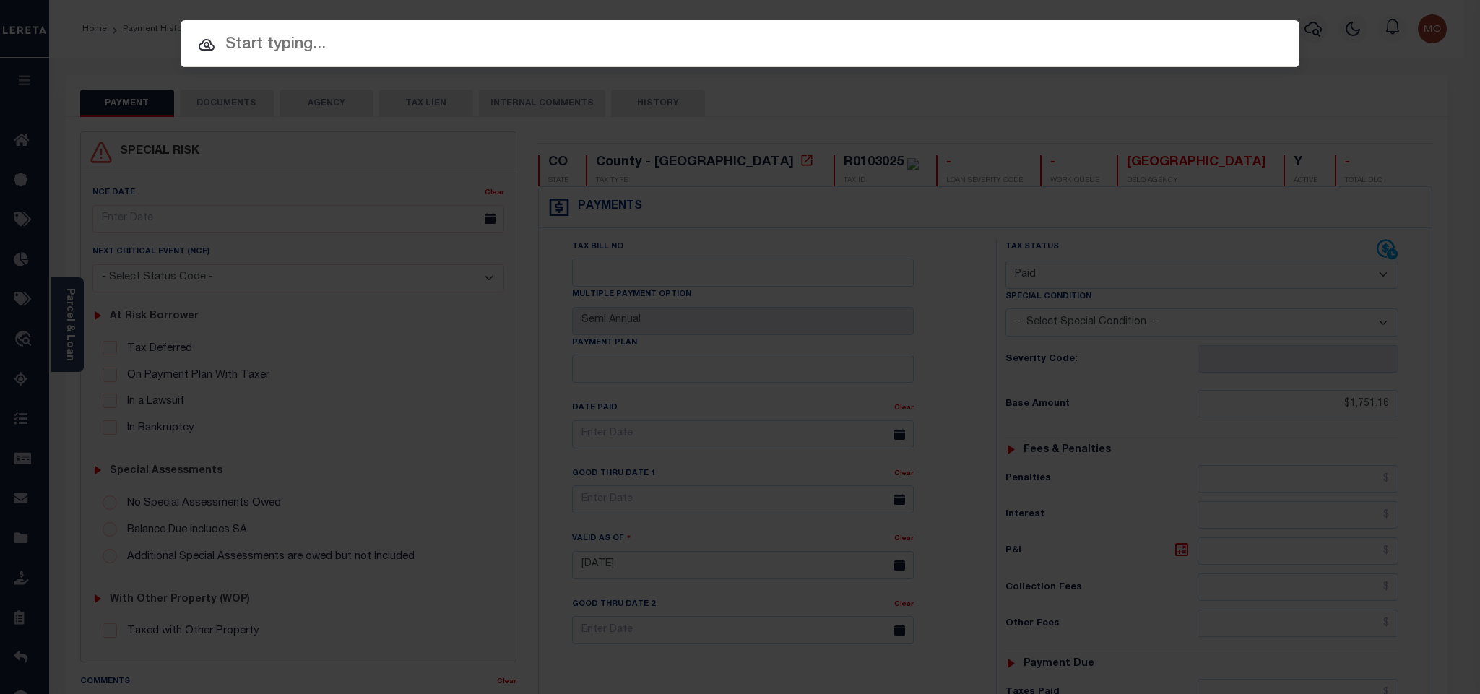
click at [272, 44] on input "text" at bounding box center [740, 45] width 1119 height 25
paste input "R0102985"
type input "R0102985"
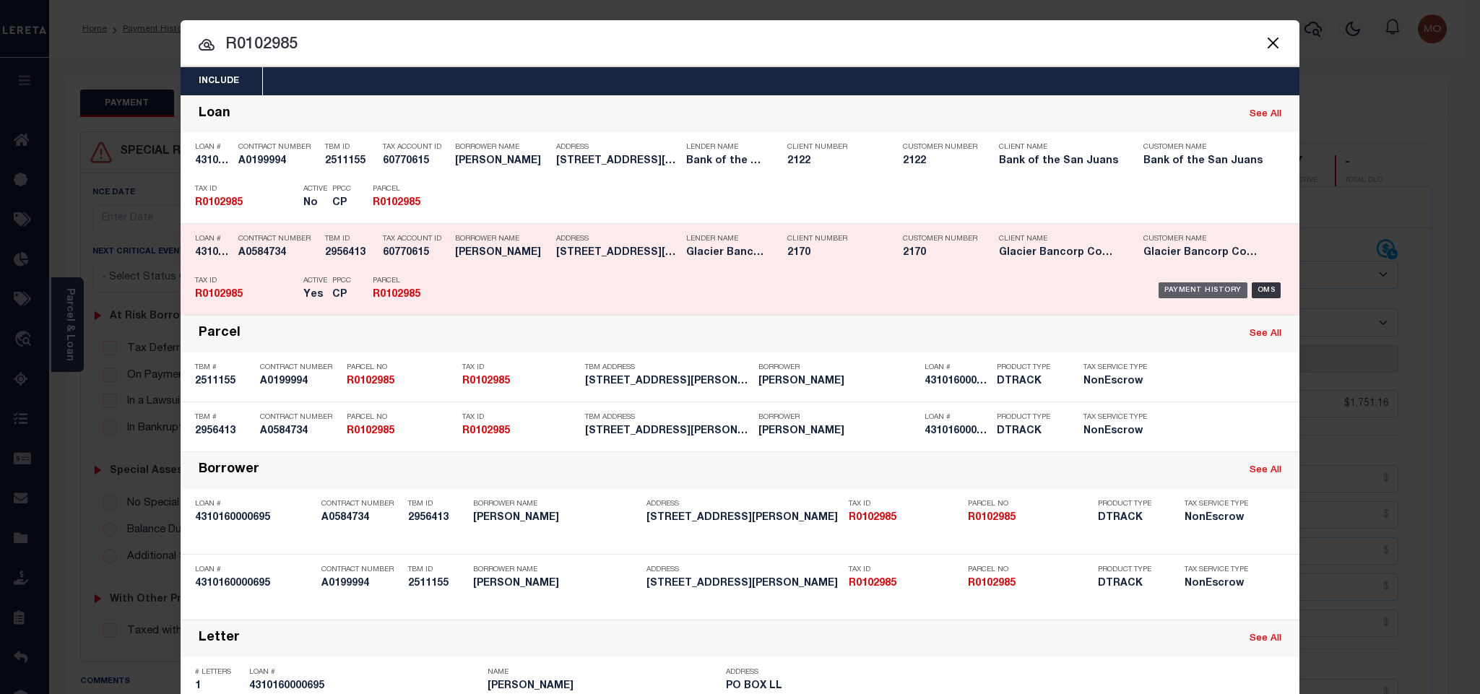
click at [1183, 293] on div "Payment History" at bounding box center [1203, 290] width 89 height 16
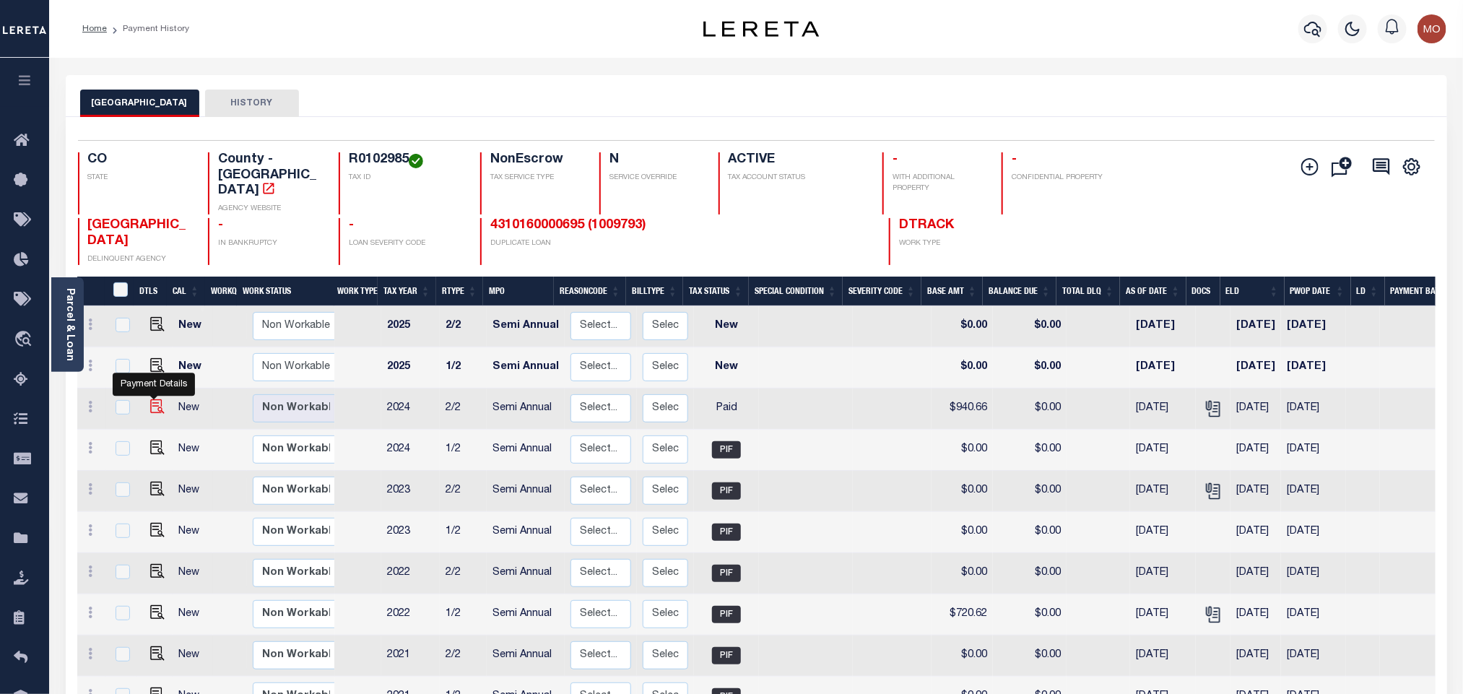
click at [152, 399] on img "" at bounding box center [157, 406] width 14 height 14
checkbox input "true"
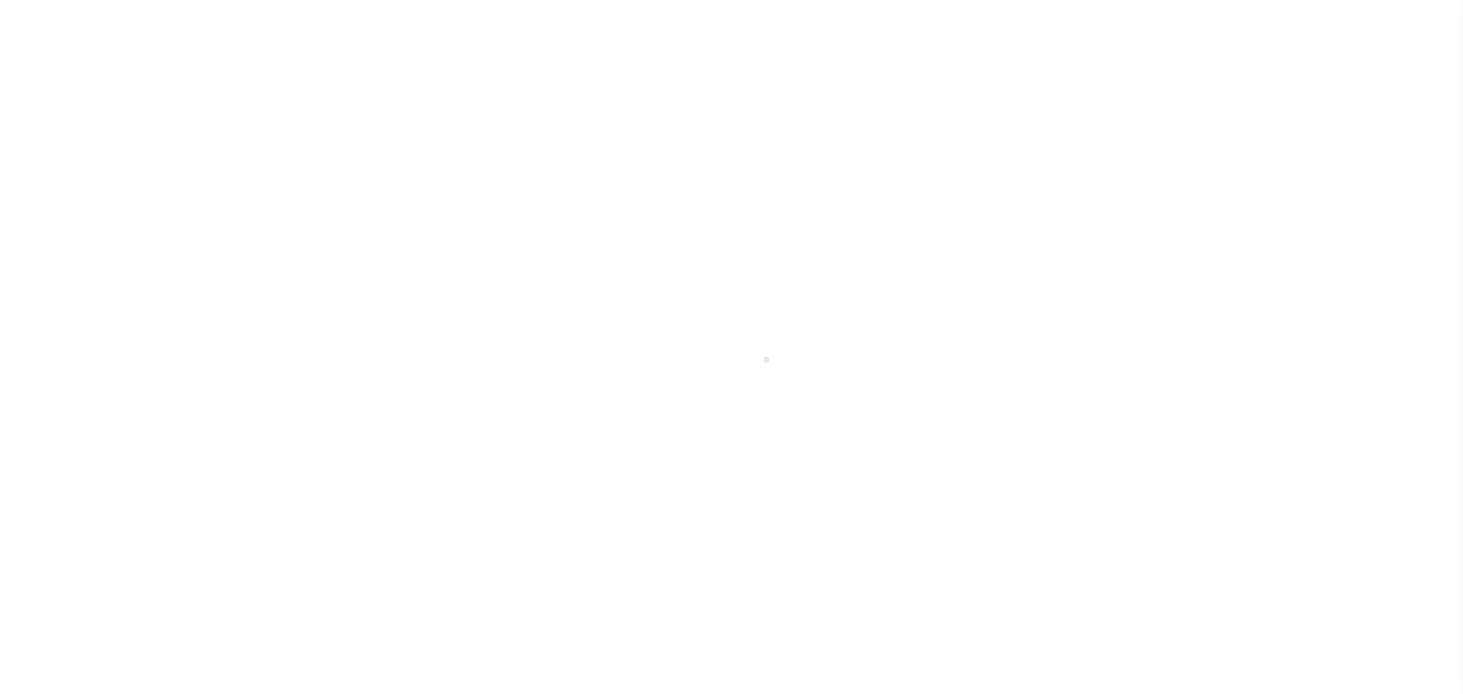
select select "PYD"
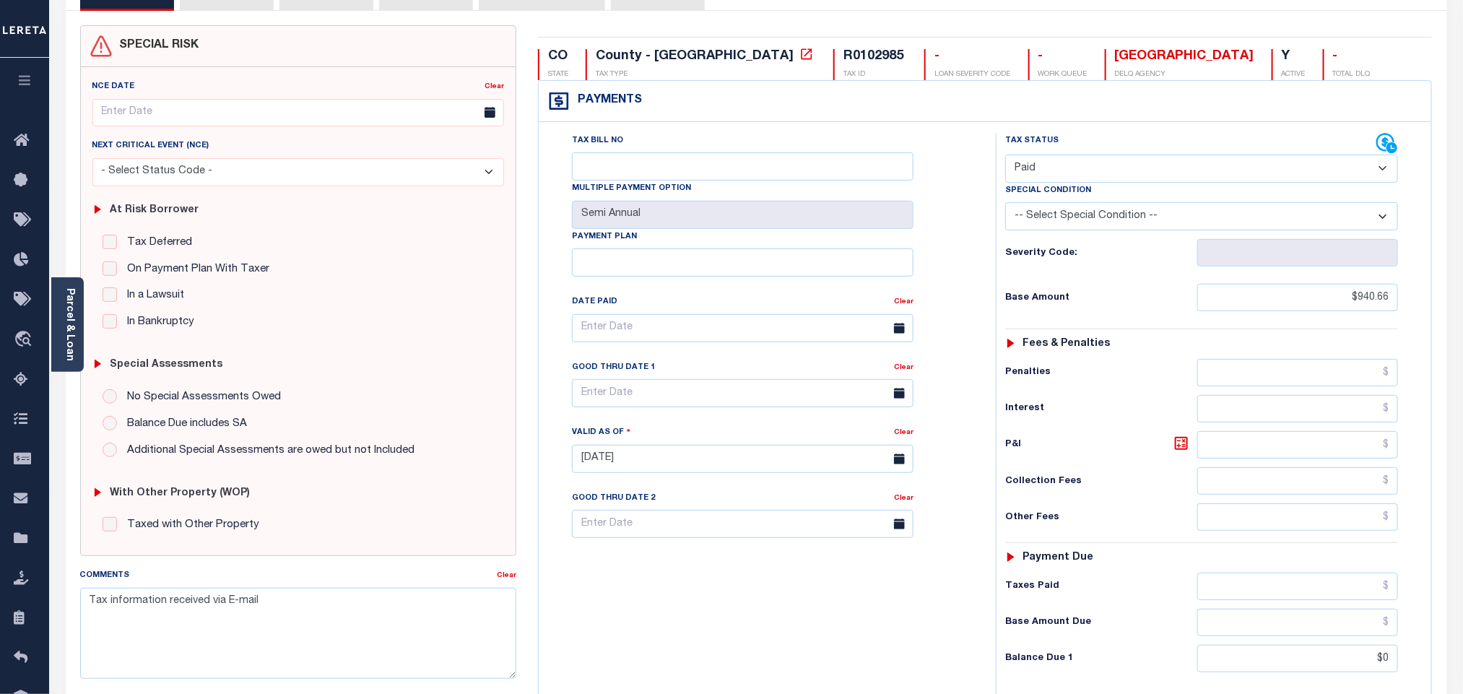
scroll to position [325, 0]
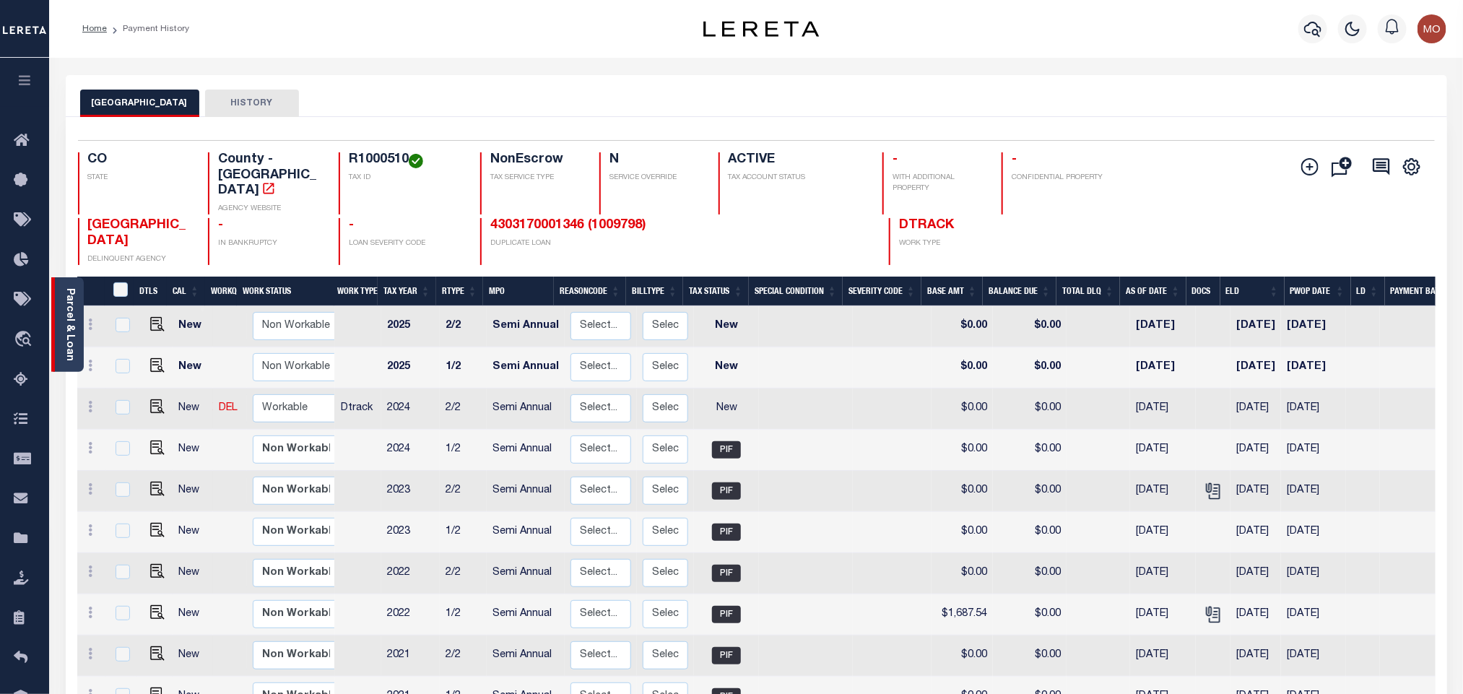
click at [76, 321] on div "Parcel & Loan" at bounding box center [67, 324] width 33 height 95
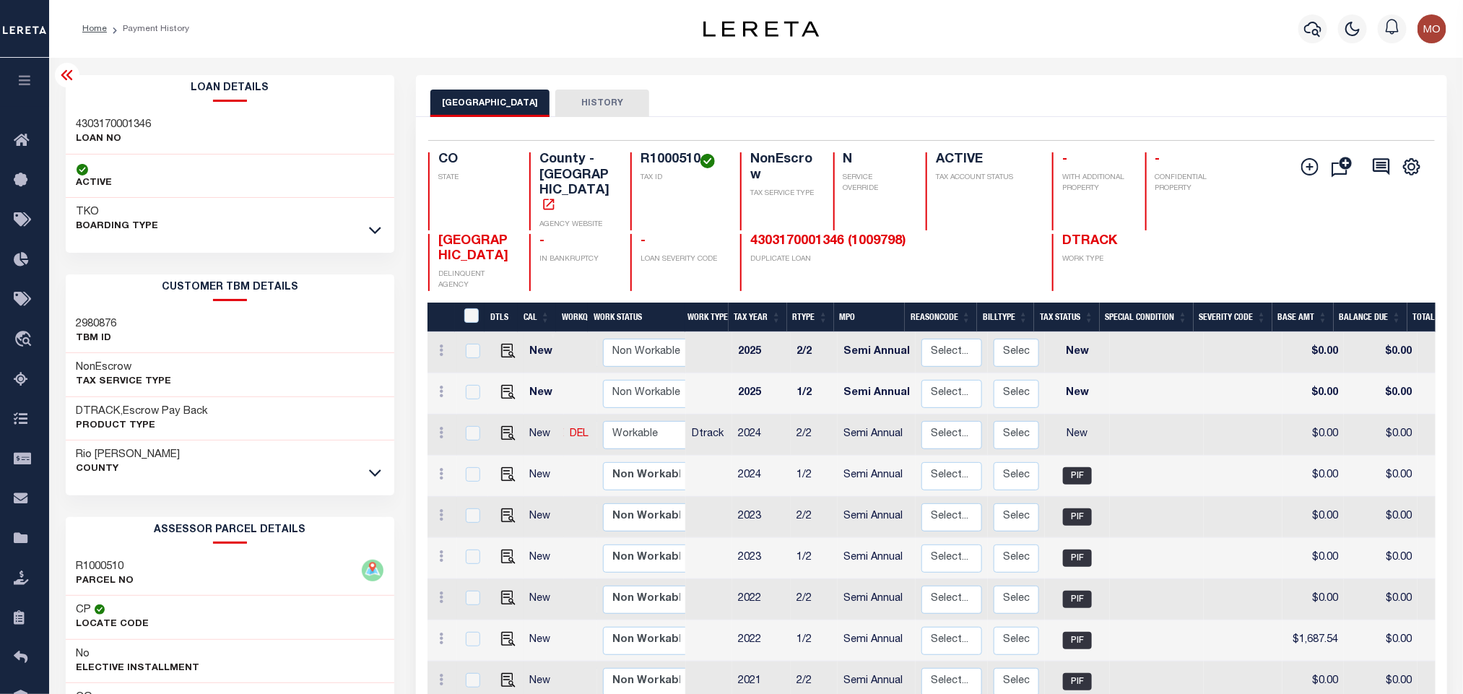
click at [131, 128] on h3 "4303170001346" at bounding box center [114, 125] width 75 height 14
copy h3 "4303170001346"
click at [659, 154] on h4 "R1000510" at bounding box center [682, 160] width 82 height 16
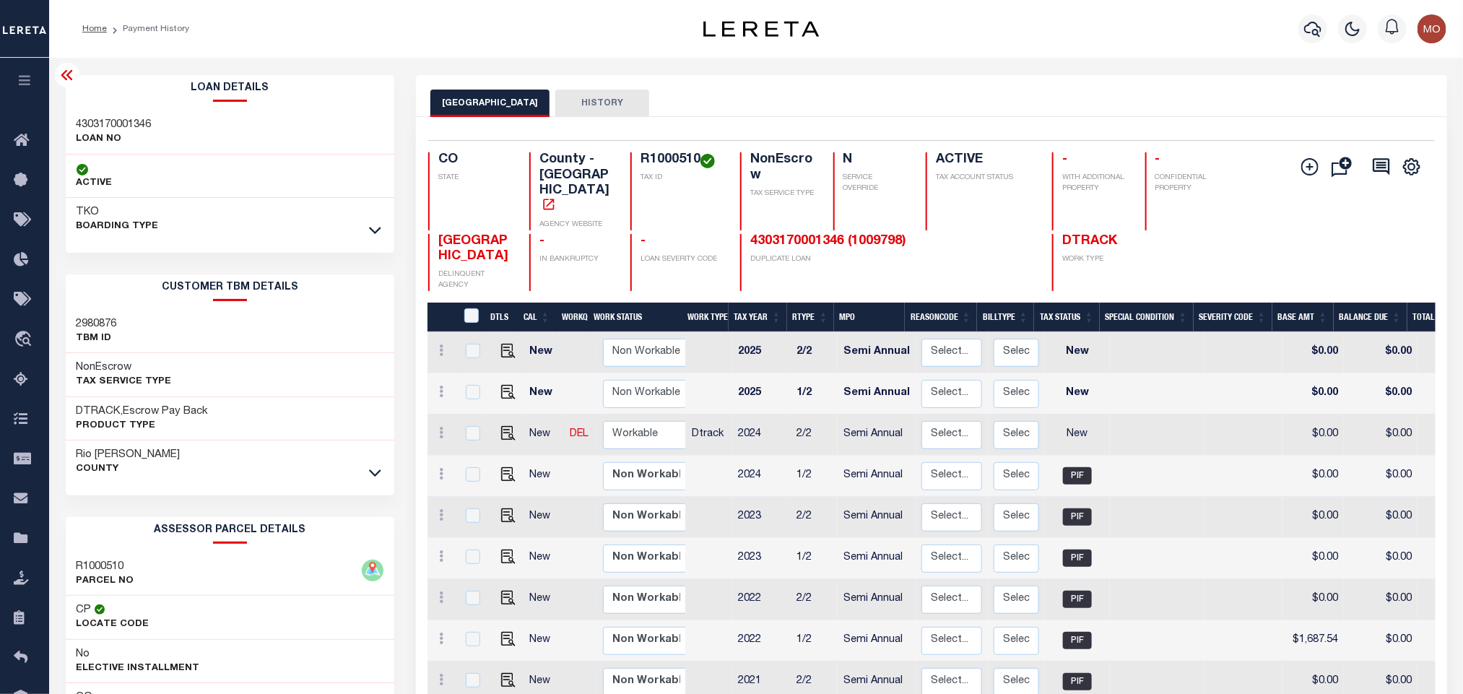
copy h4 "R1000510"
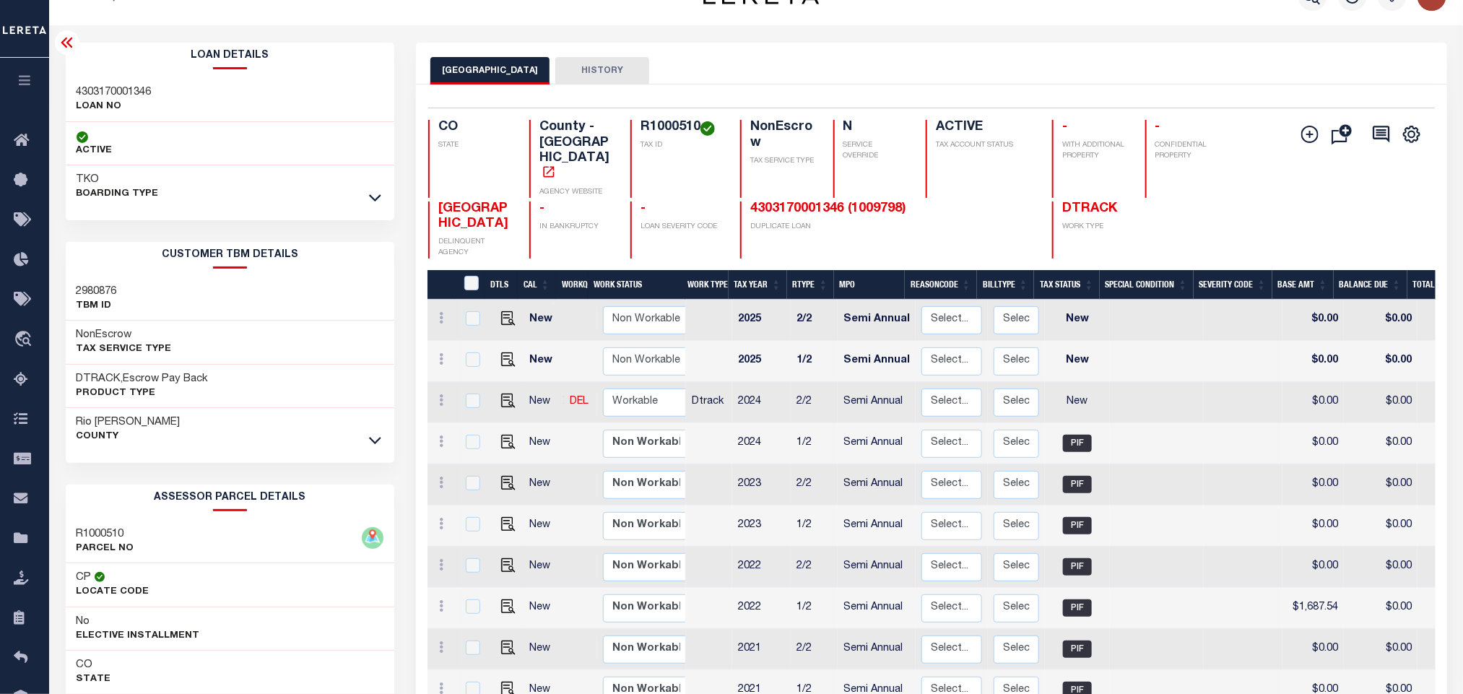
scroll to position [287, 0]
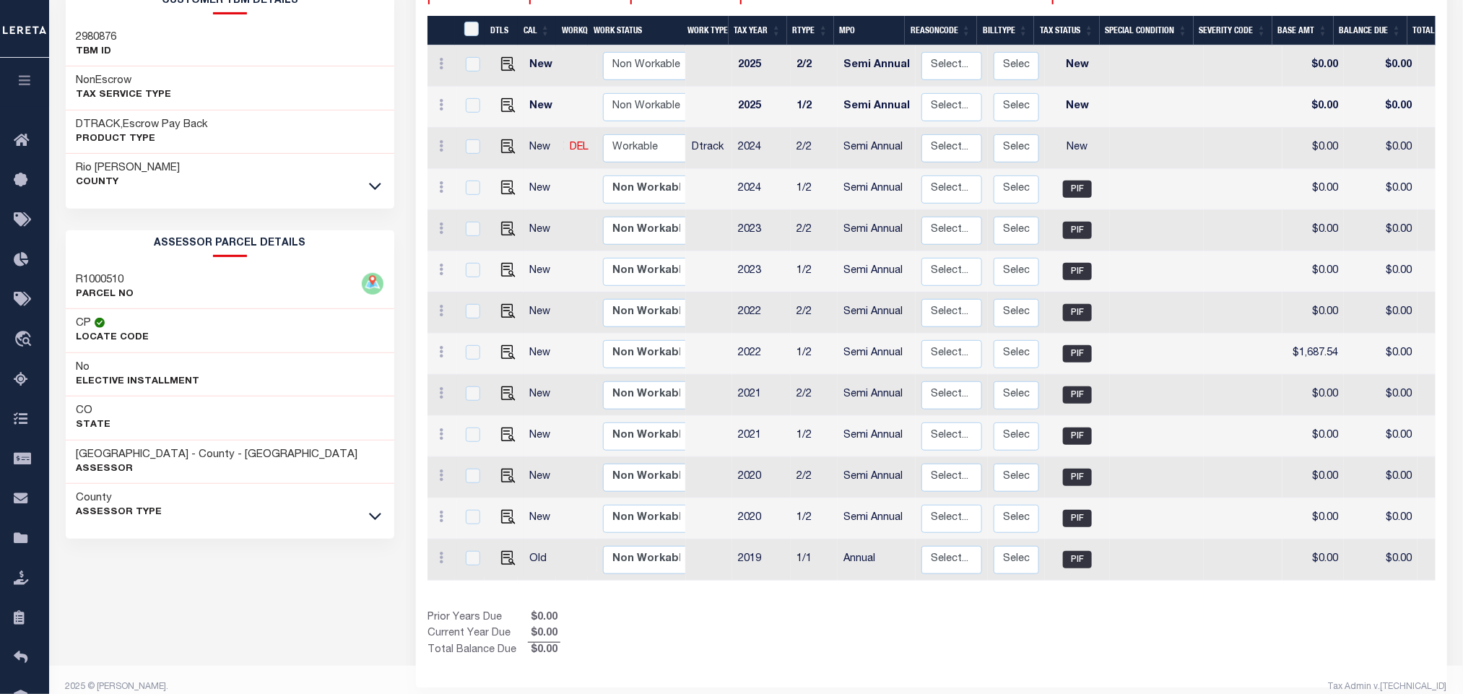
click at [154, 570] on div "Loan Details 4303170001346 LOAN NO ACTIVE TKO A0350787" at bounding box center [230, 196] width 329 height 816
drag, startPoint x: 74, startPoint y: 456, endPoint x: 191, endPoint y: 455, distance: 117.0
click at [191, 455] on div "[GEOGRAPHIC_DATA] - County - [GEOGRAPHIC_DATA] Assessor" at bounding box center [230, 463] width 329 height 44
copy h3 "[GEOGRAPHIC_DATA]"
click at [909, 639] on div "Prior Years Due $0.00 Current Year Due $0.00 Total Balance Due $0.00" at bounding box center [680, 634] width 504 height 48
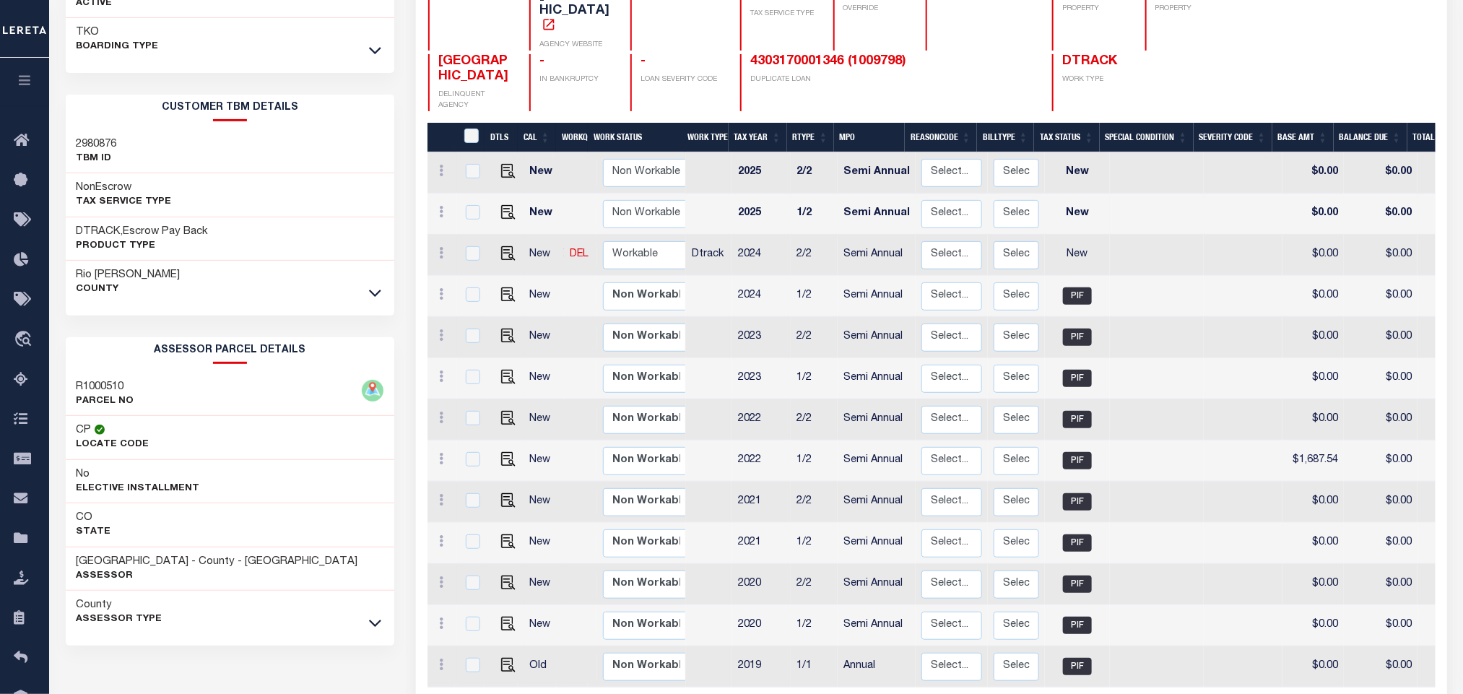
scroll to position [178, 0]
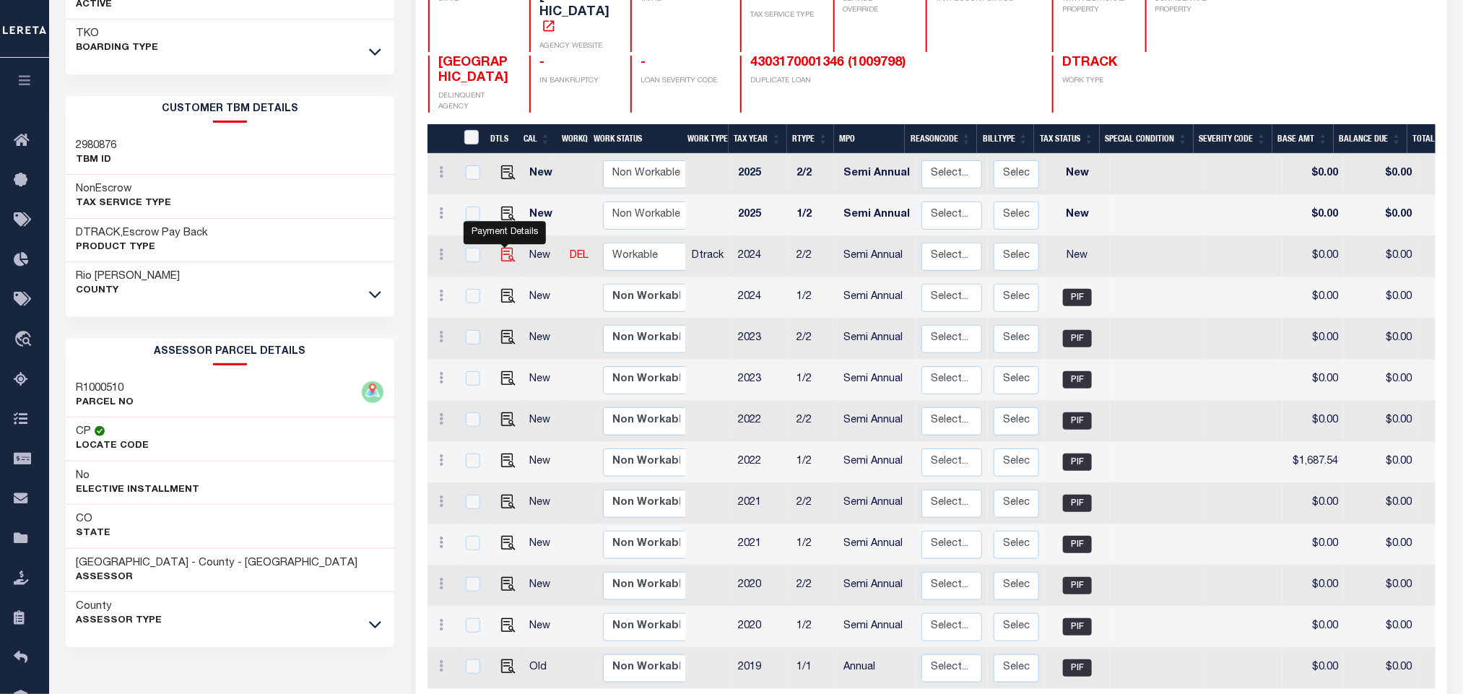
click at [503, 248] on img "" at bounding box center [508, 255] width 14 height 14
checkbox input "true"
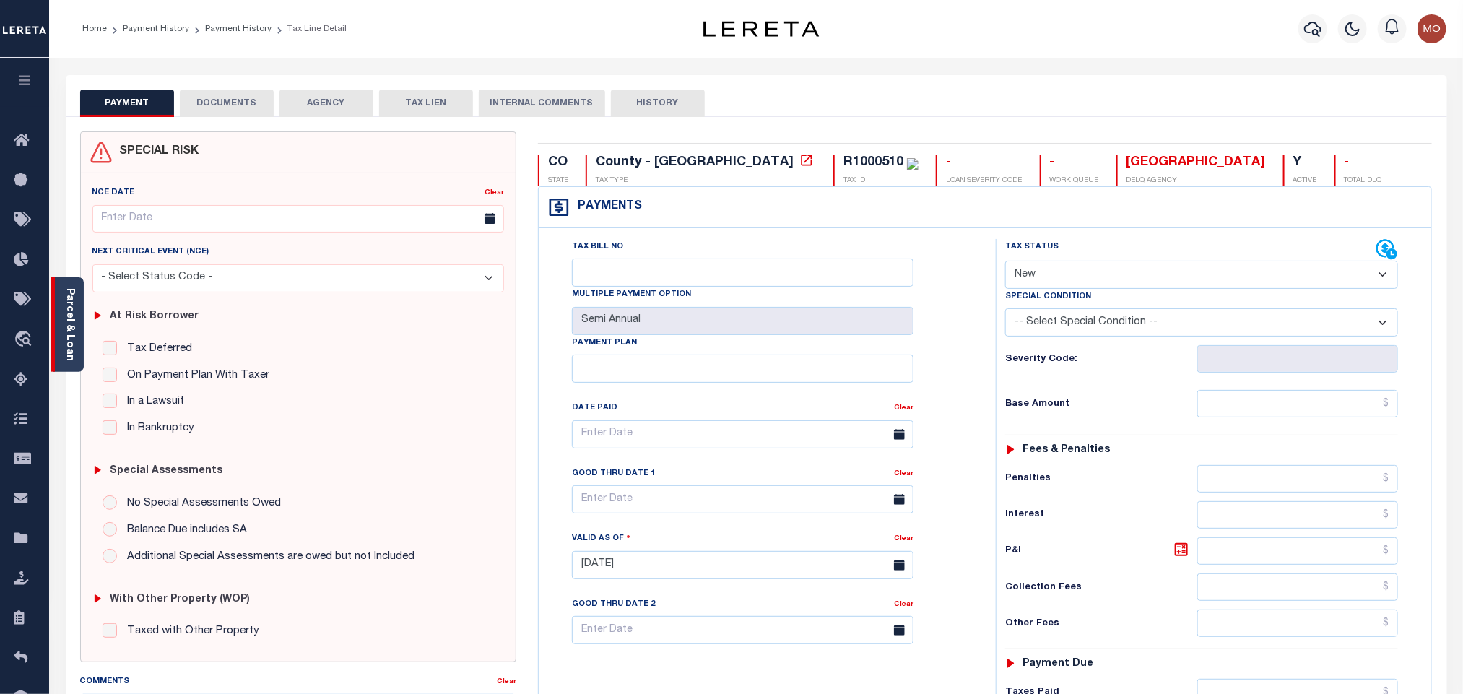
click at [68, 328] on link "Parcel & Loan" at bounding box center [69, 324] width 10 height 73
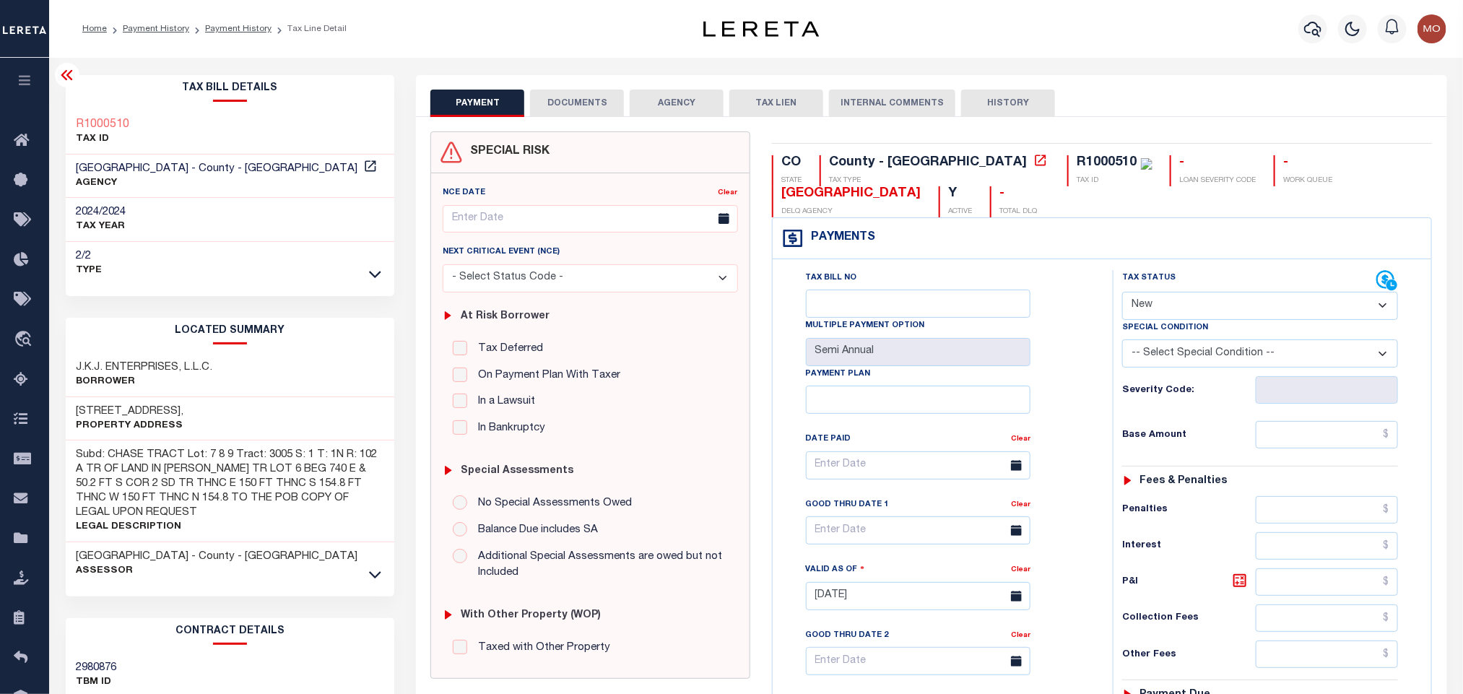
click at [1149, 301] on select "- Select Status Code - Open Due/Unpaid Paid Incomplete No Tax Due Internal Refu…" at bounding box center [1261, 306] width 276 height 28
select select "PYD"
click at [1123, 293] on select "- Select Status Code - Open Due/Unpaid Paid Incomplete No Tax Due Internal Refu…" at bounding box center [1261, 306] width 276 height 28
type input "[DATE]"
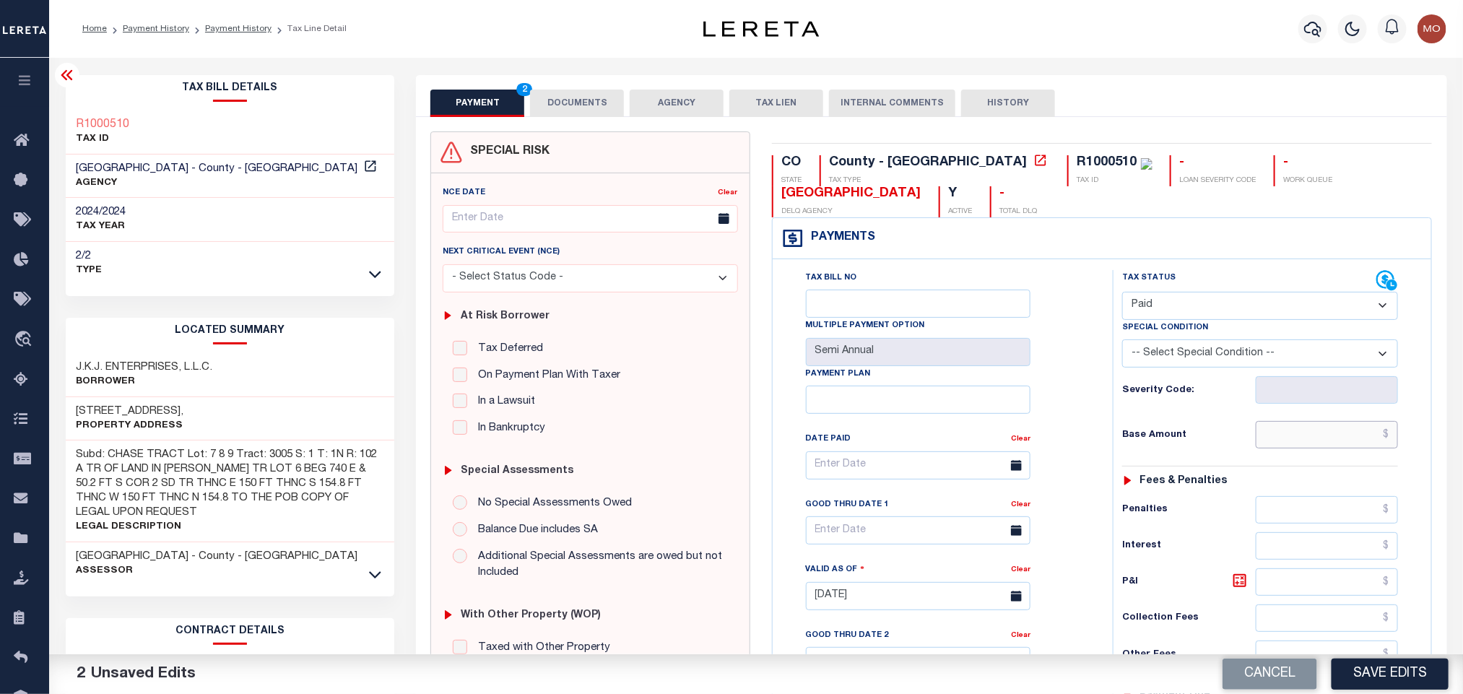
click at [1283, 443] on input "text" at bounding box center [1327, 434] width 143 height 27
paste input "1,637.04"
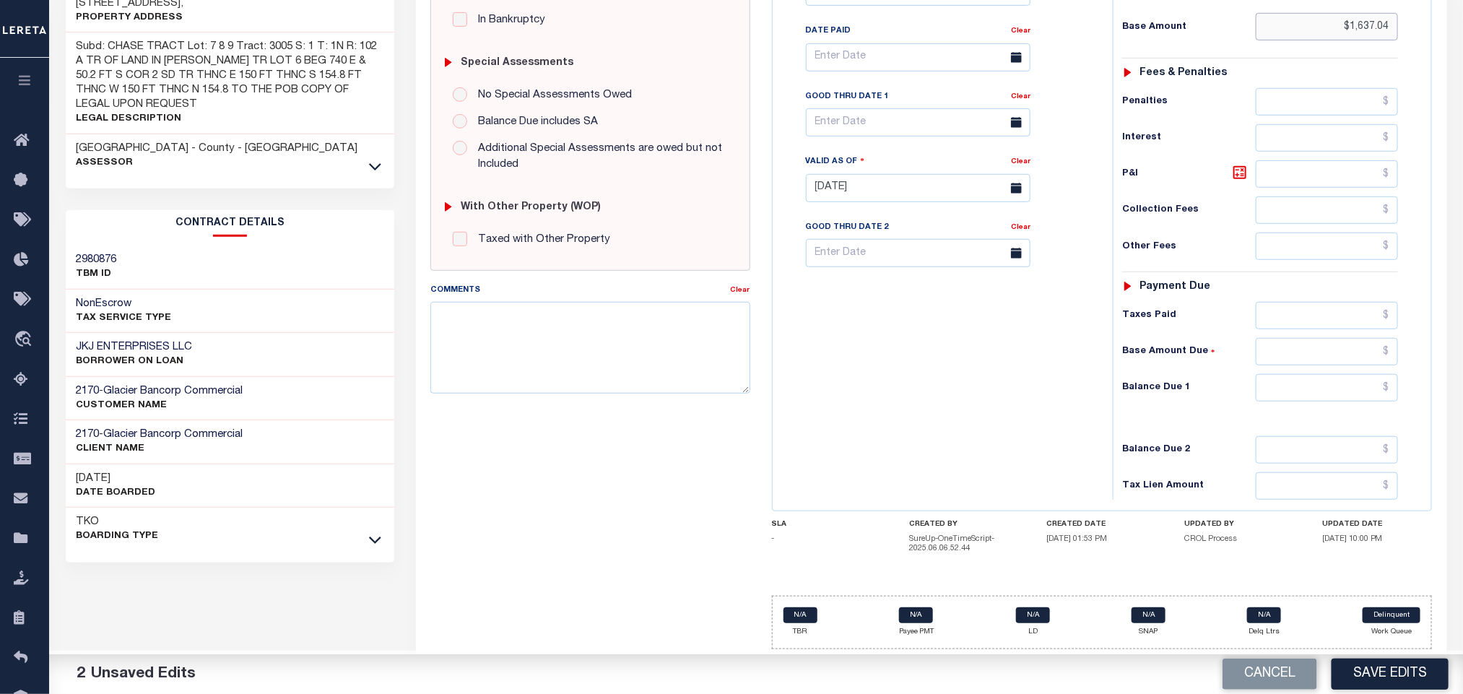
type input "$1,637.04"
click at [1286, 392] on input "text" at bounding box center [1327, 387] width 143 height 27
type input "$0.00"
click at [971, 384] on div "Tax Bill No Multiple Payment Option Semi Annual Payment Plan Clear" at bounding box center [940, 181] width 326 height 638
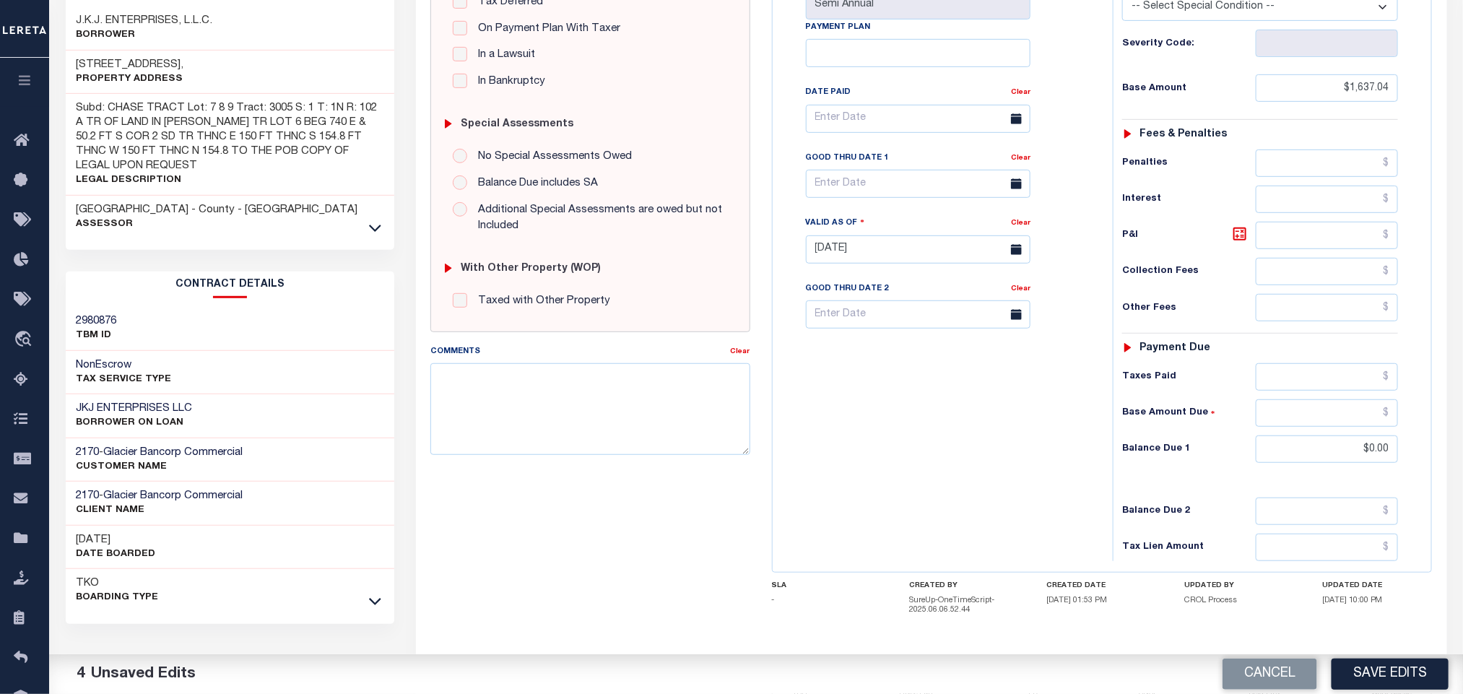
scroll to position [204, 0]
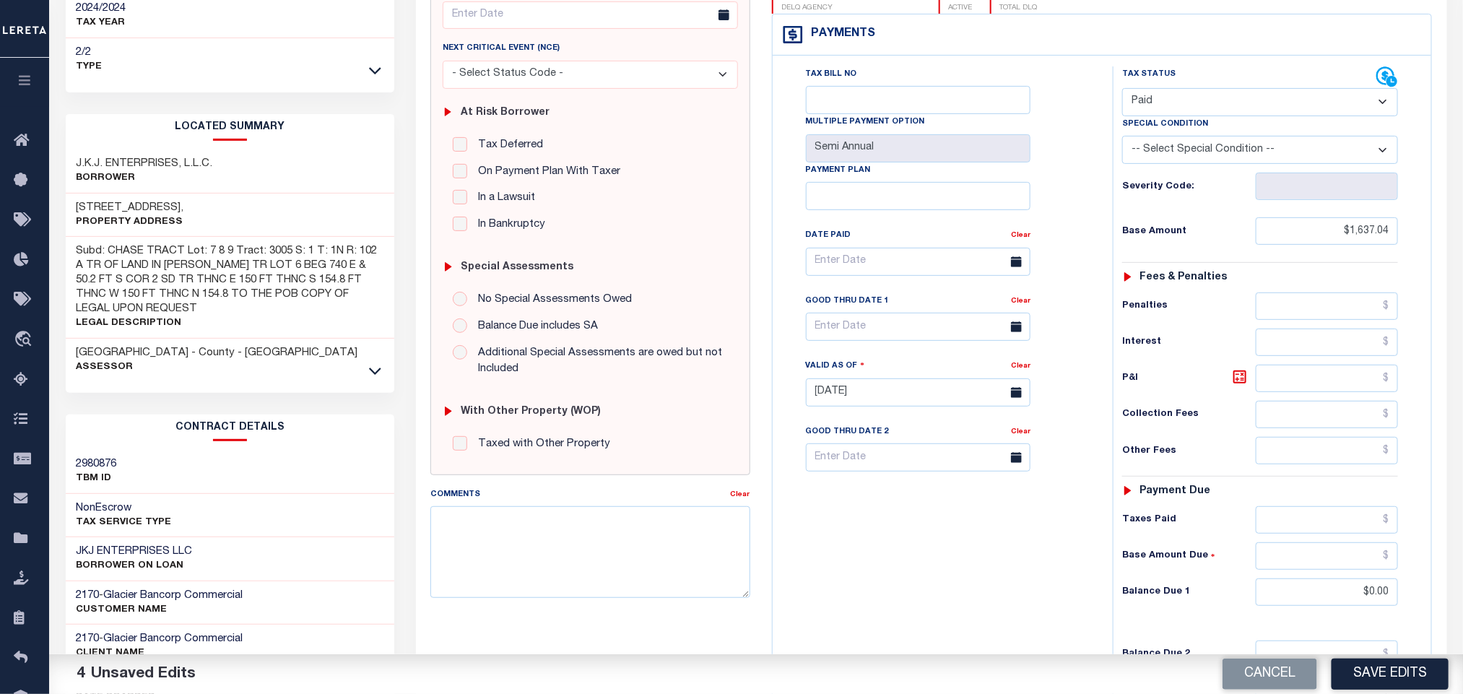
click at [1076, 265] on div "Tax Bill No Multiple Payment Option Semi Annual Payment Plan Clear Clear Valid …" at bounding box center [939, 268] width 304 height 405
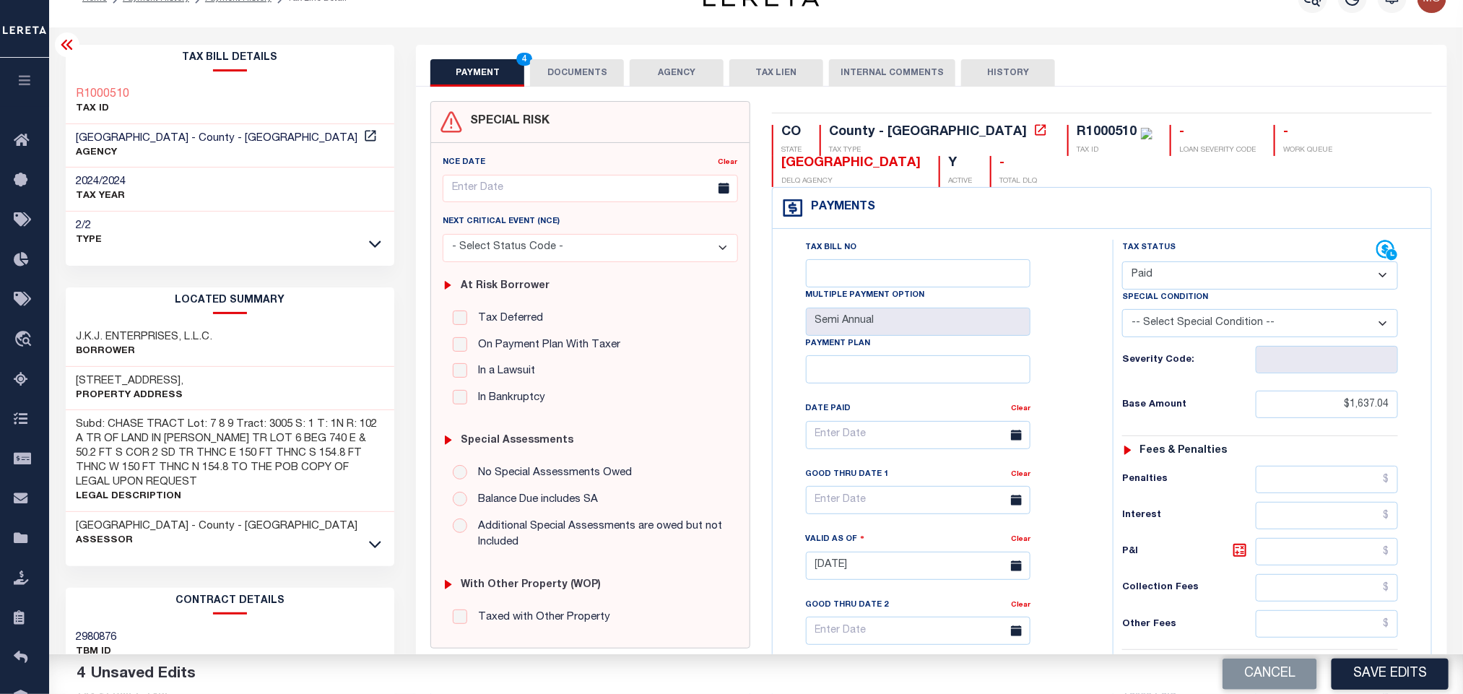
scroll to position [0, 0]
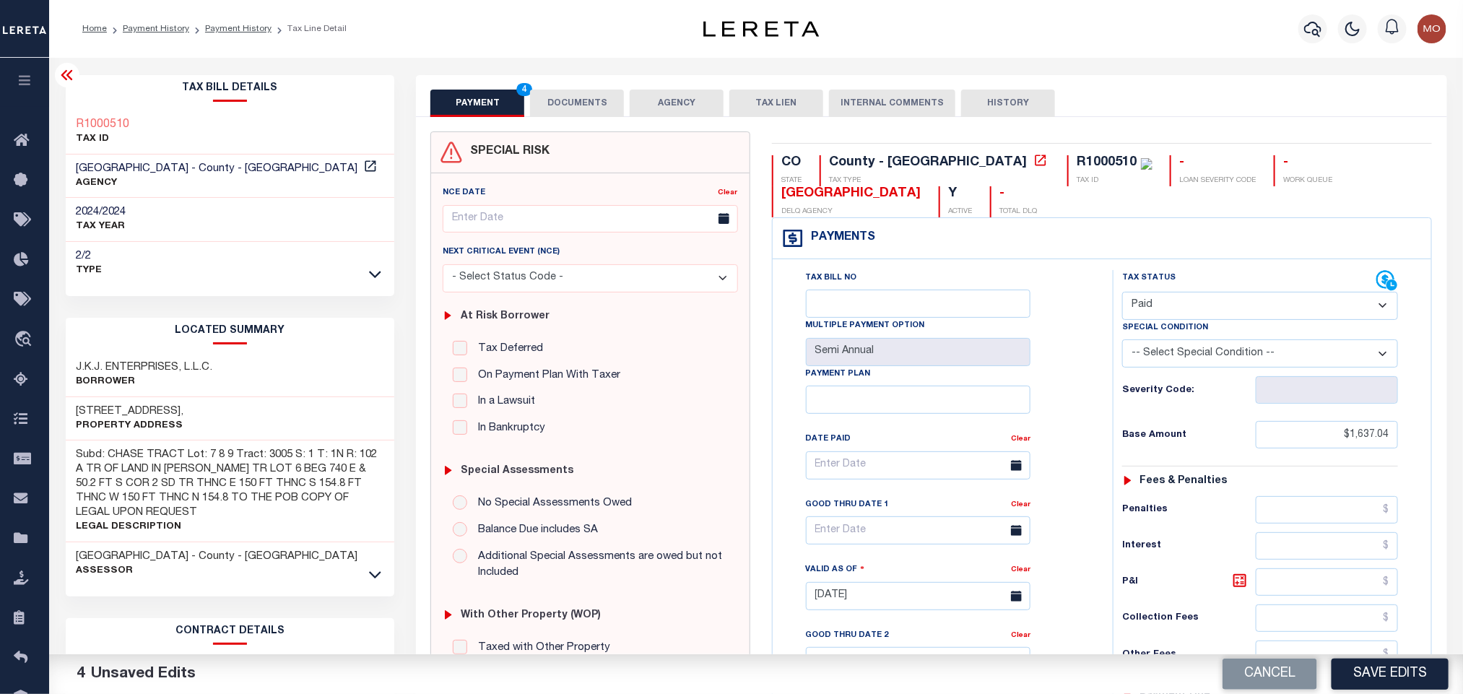
click at [1070, 378] on div "Tax Bill No Multiple Payment Option Semi Annual Payment Plan Clear Clear Valid …" at bounding box center [939, 472] width 304 height 405
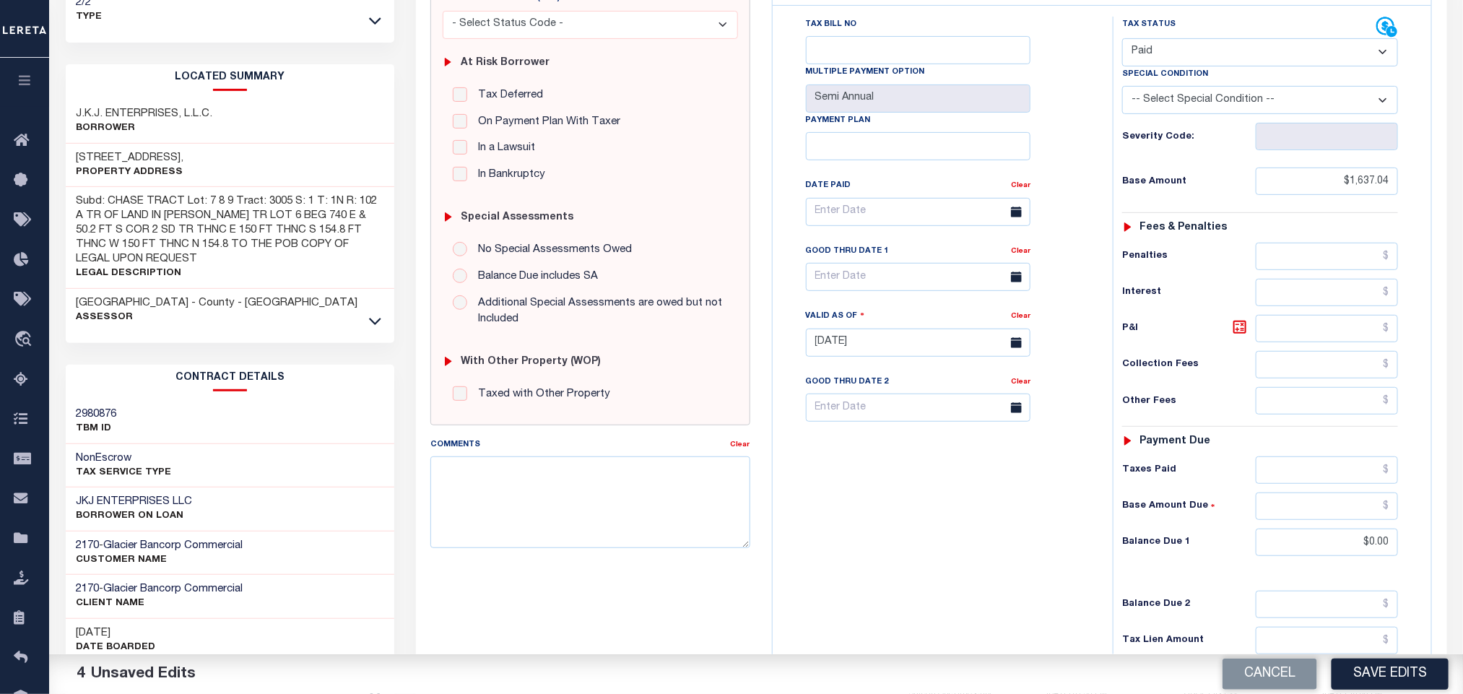
scroll to position [420, 0]
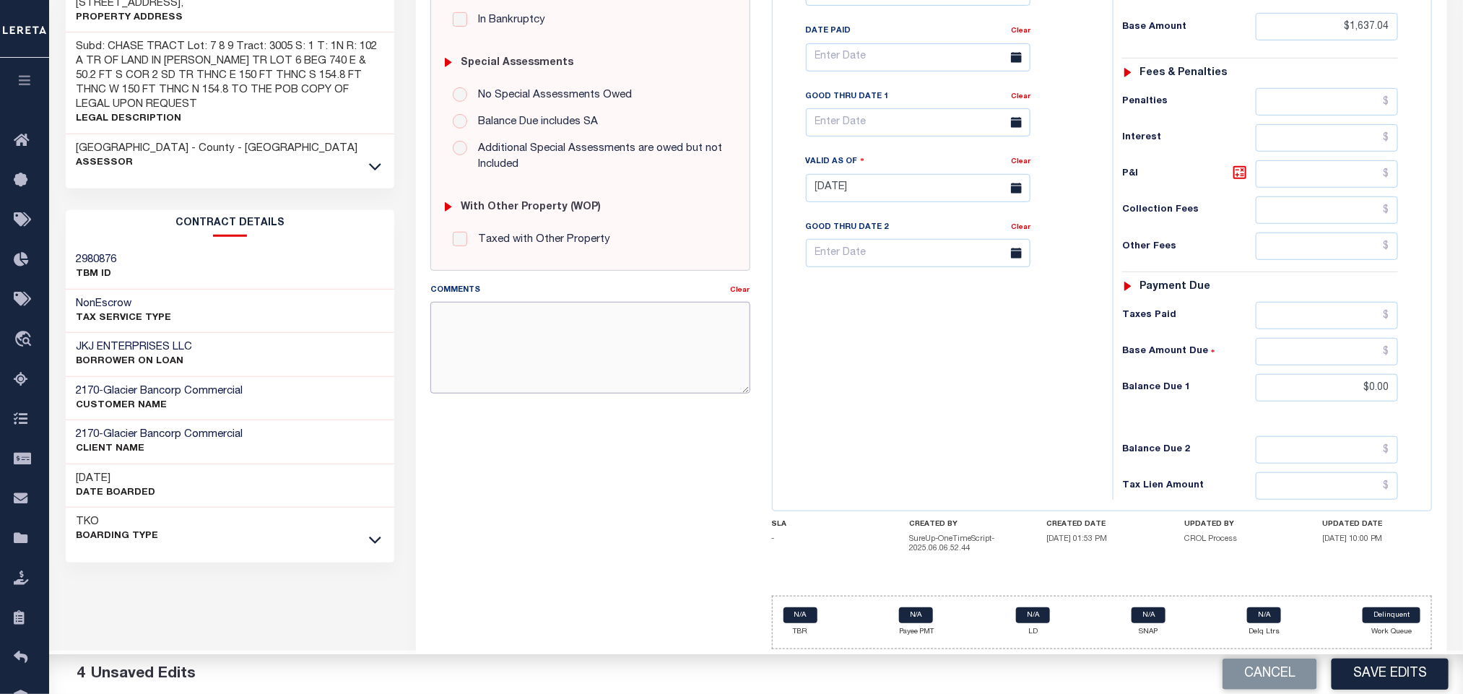
click at [564, 326] on textarea "Comments" at bounding box center [590, 347] width 319 height 91
paste textarea "Tax information received via E-mail"
type textarea "Tax information received via E-mail"
click at [927, 388] on div "Tax Bill No Multiple Payment Option Semi Annual Payment Plan Clear" at bounding box center [940, 181] width 326 height 638
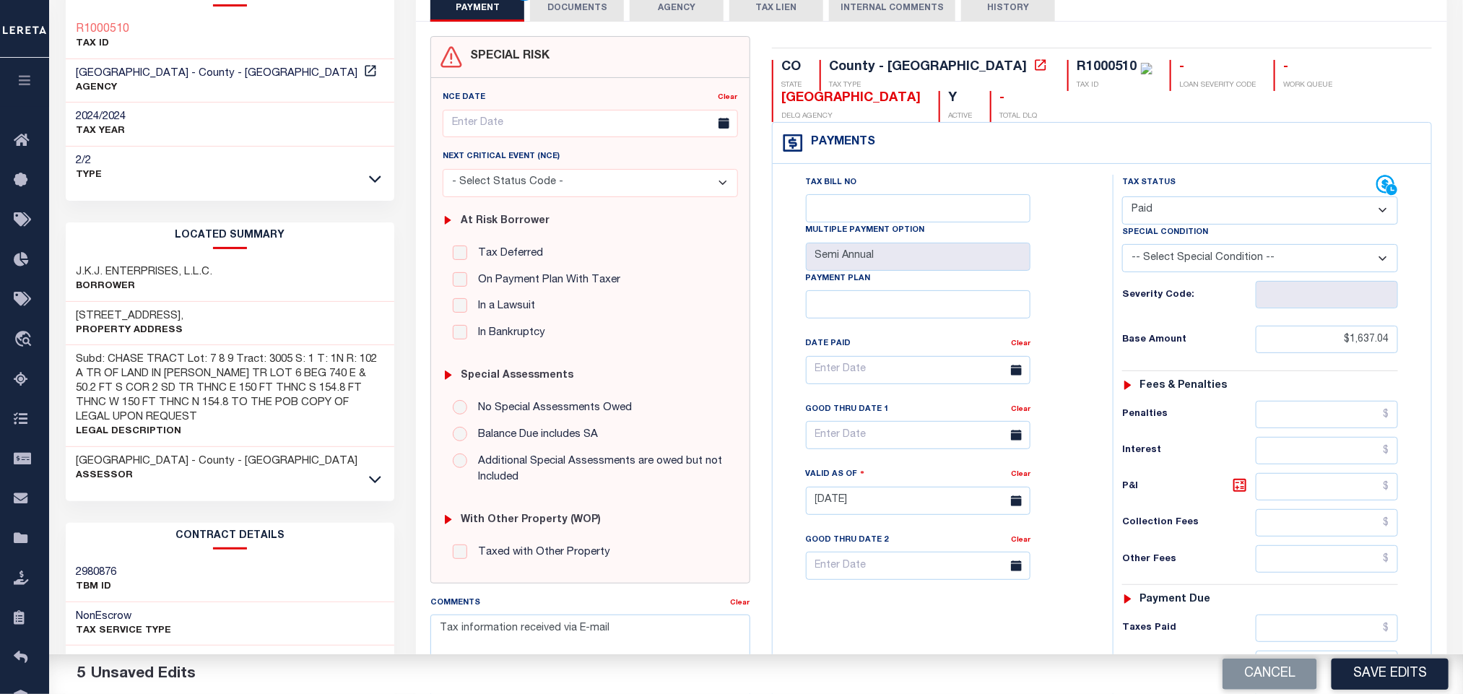
scroll to position [0, 0]
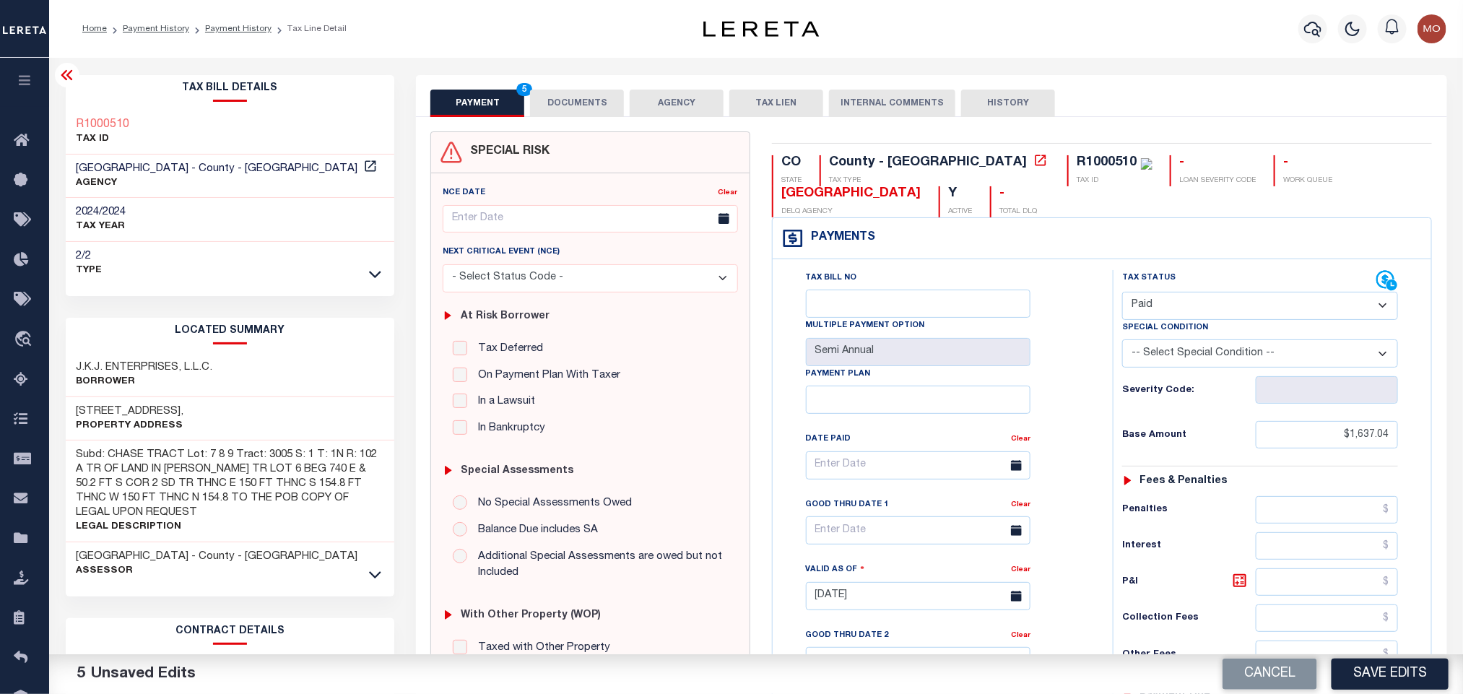
click at [560, 96] on button "DOCUMENTS" at bounding box center [577, 103] width 94 height 27
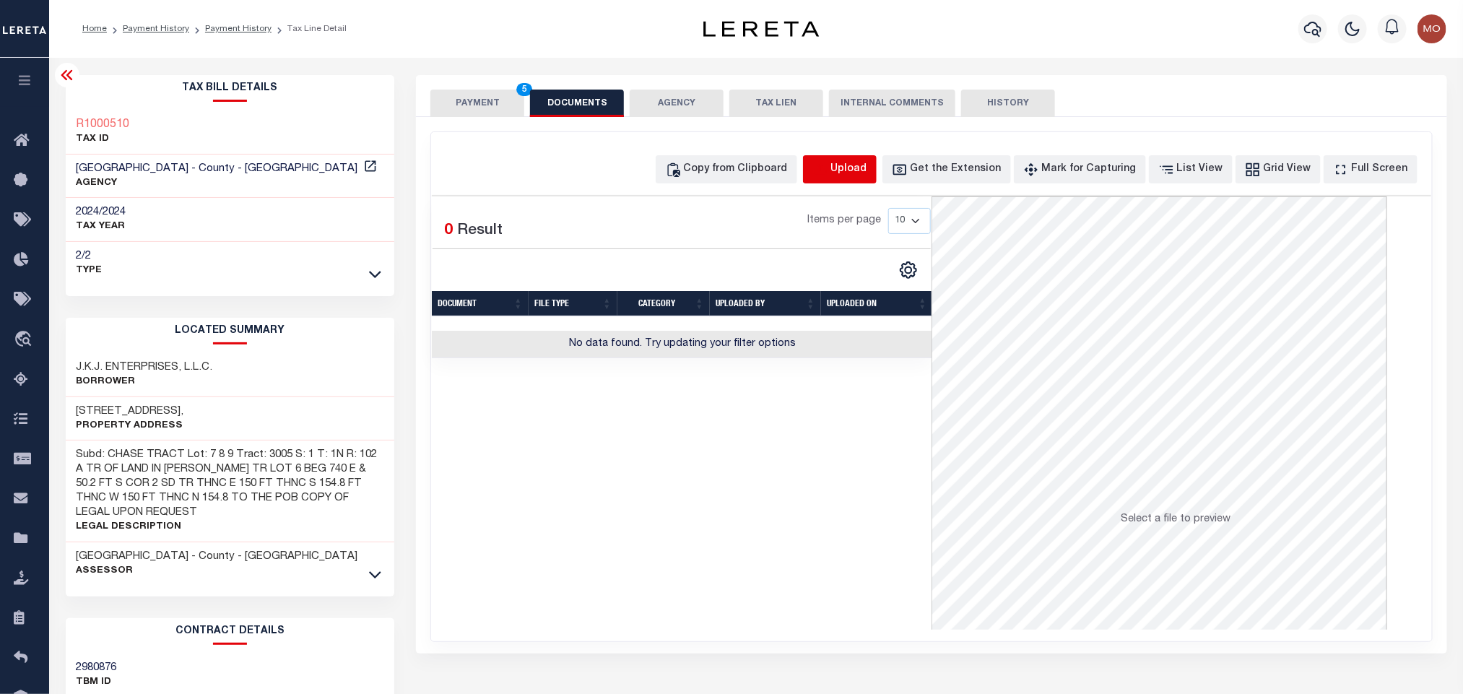
click at [829, 162] on icon "button" at bounding box center [821, 170] width 16 height 16
select select "POP"
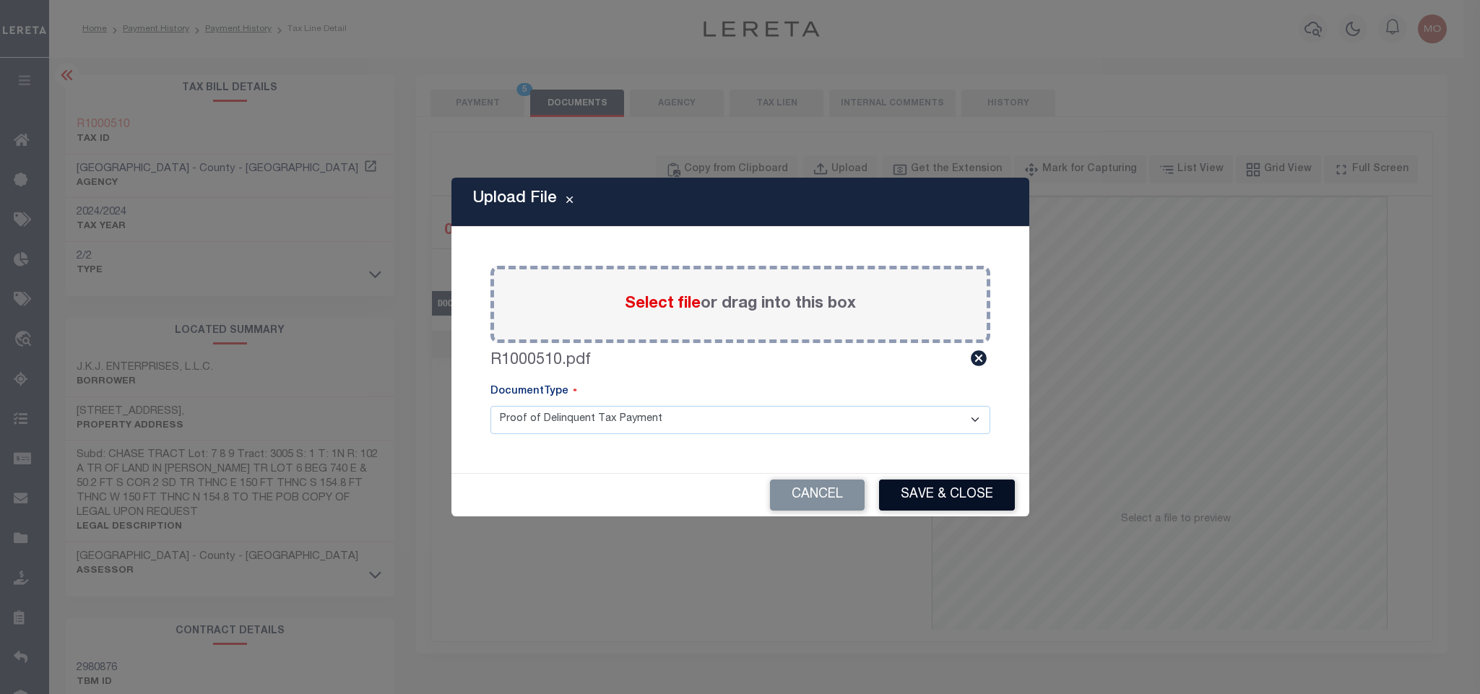
click at [956, 501] on button "Save & Close" at bounding box center [947, 495] width 136 height 31
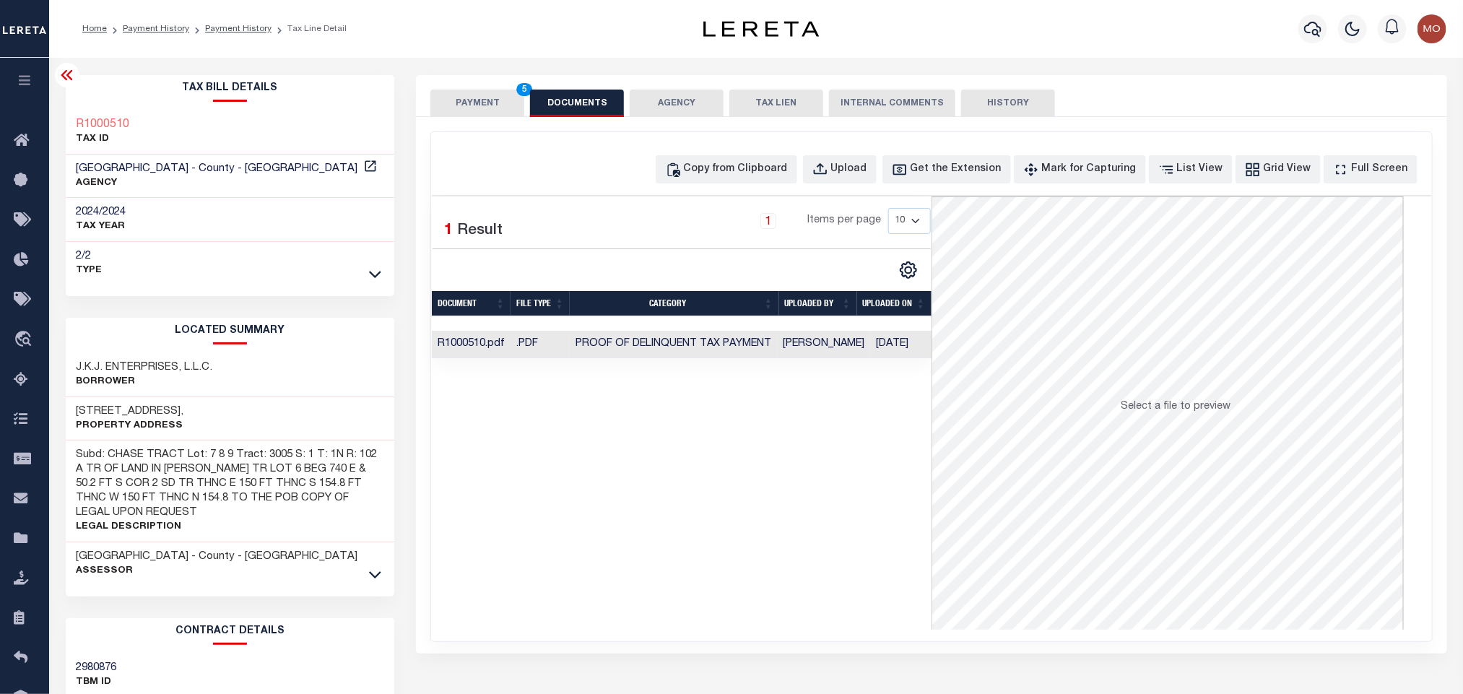
click at [639, 516] on div "Selected 1 Result 1 Items per page 10 25 50 100" at bounding box center [682, 412] width 500 height 433
click at [470, 98] on button "PAYMENT 5" at bounding box center [478, 103] width 94 height 27
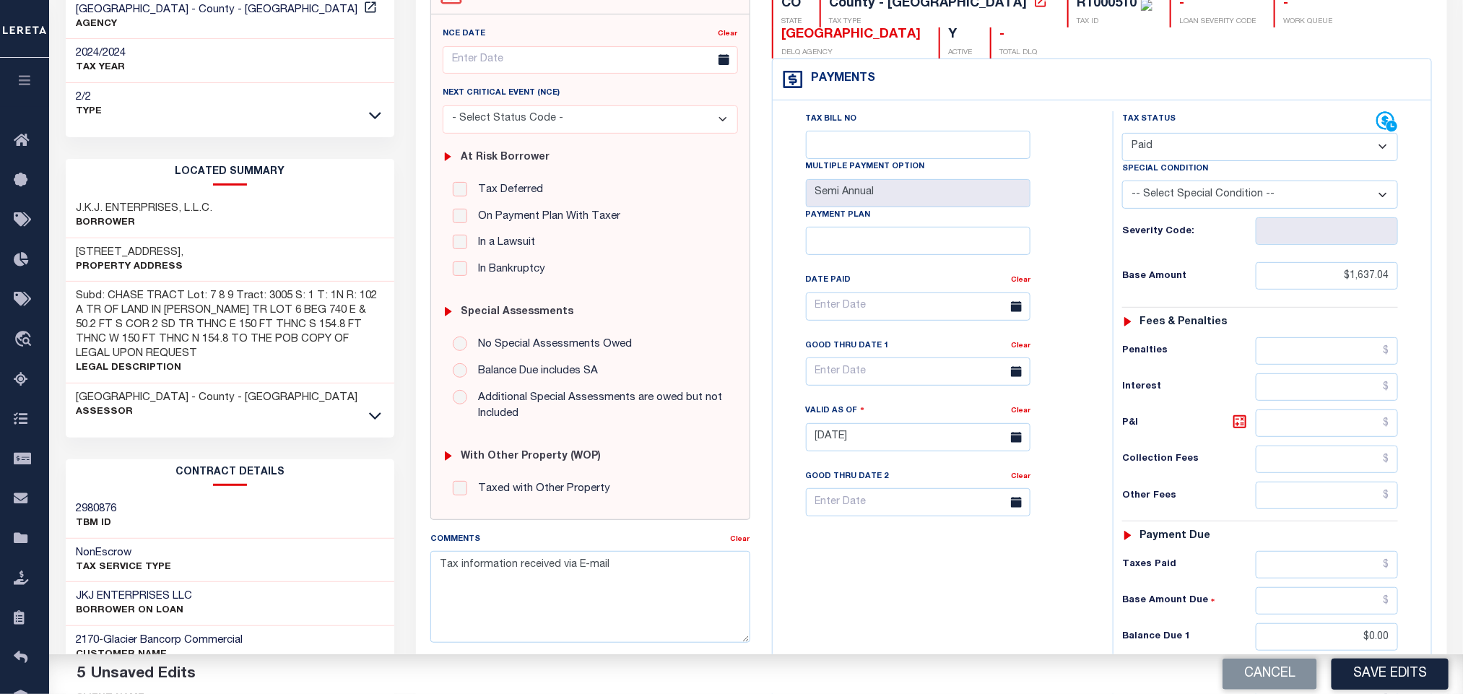
scroll to position [325, 0]
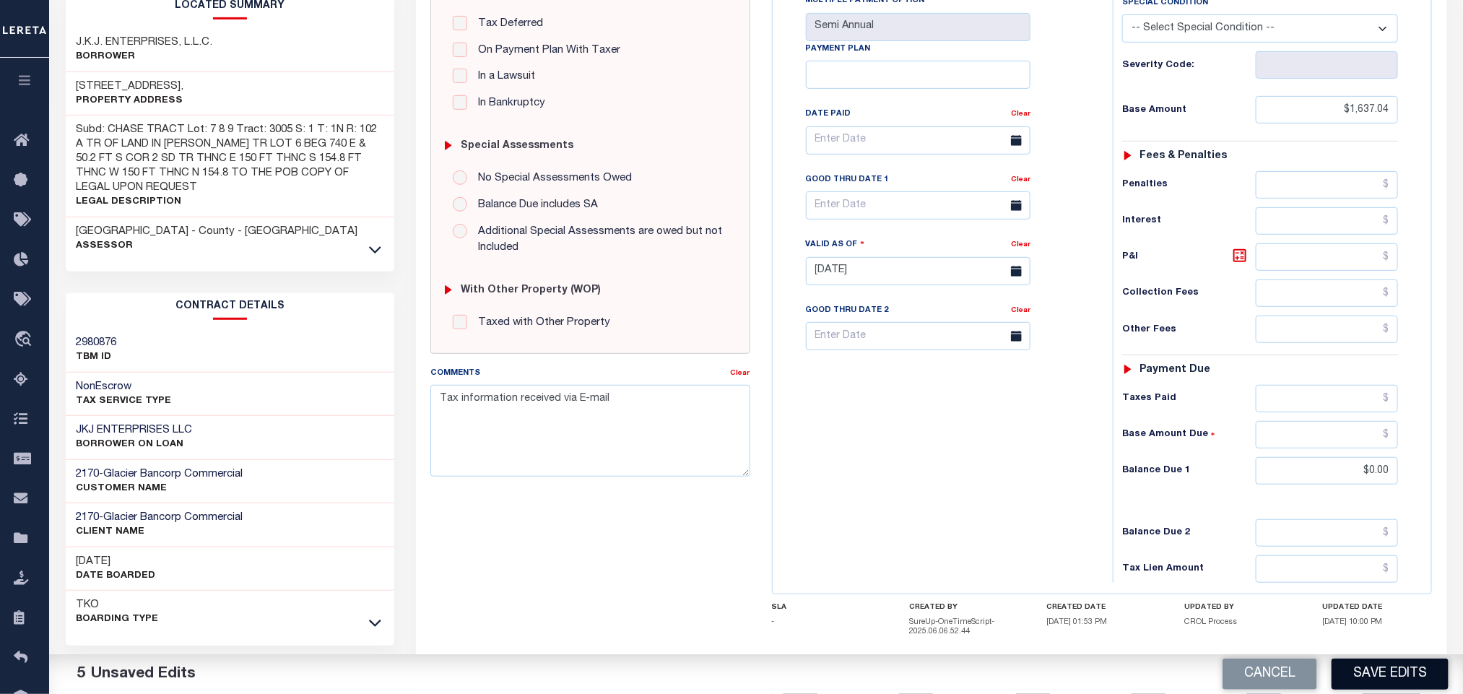
click at [1357, 672] on button "Save Edits" at bounding box center [1390, 674] width 117 height 31
checkbox input "false"
type input "$1,637.04"
type input "$0"
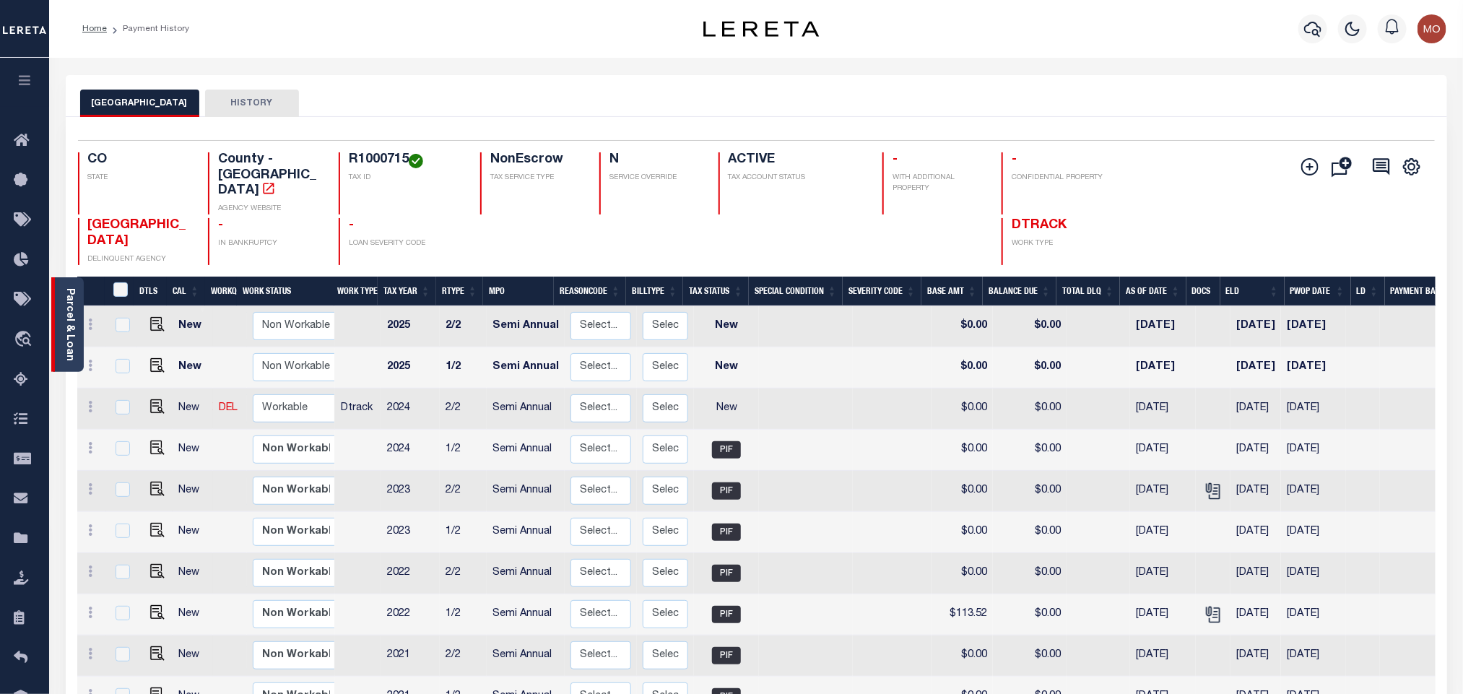
click at [72, 340] on link "Parcel & Loan" at bounding box center [69, 324] width 10 height 73
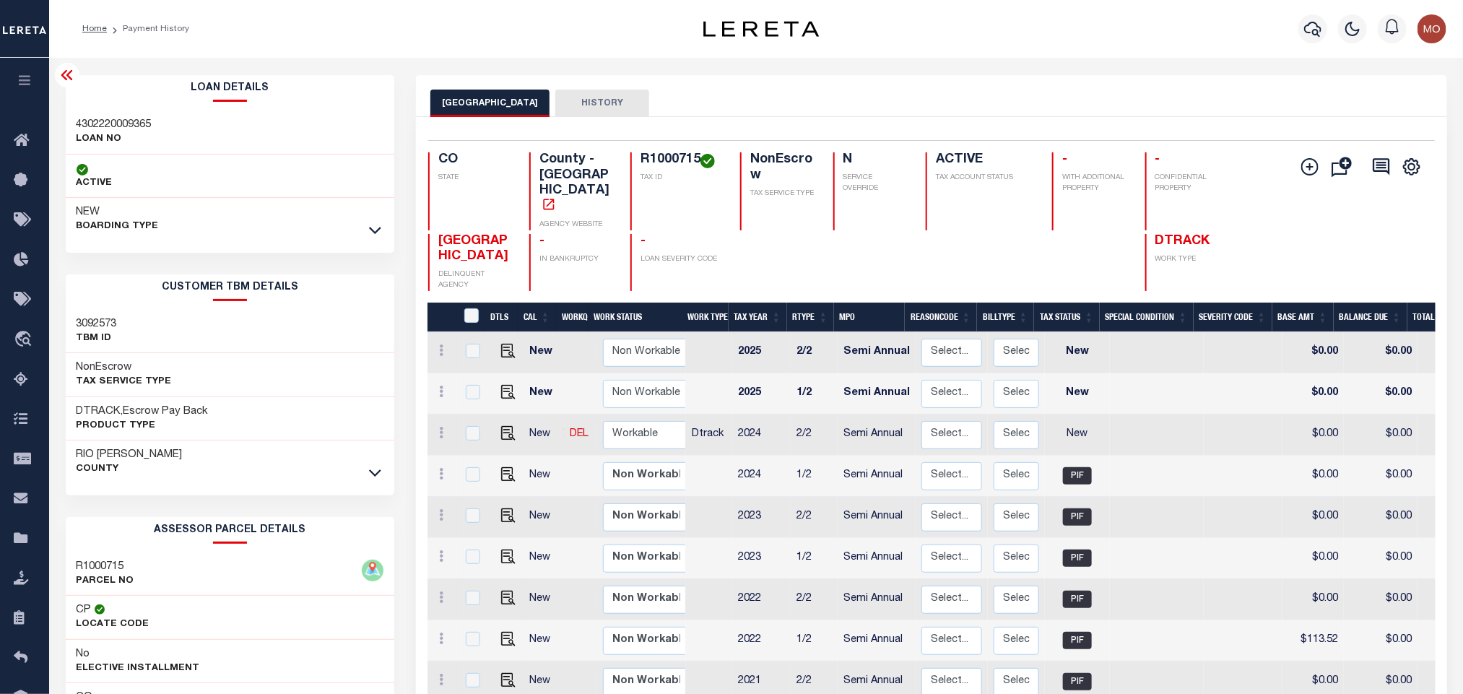
click at [109, 120] on h3 "4302220009365" at bounding box center [114, 125] width 75 height 14
copy h3 "4302220009365"
click at [674, 160] on h4 "R1000715" at bounding box center [682, 160] width 82 height 16
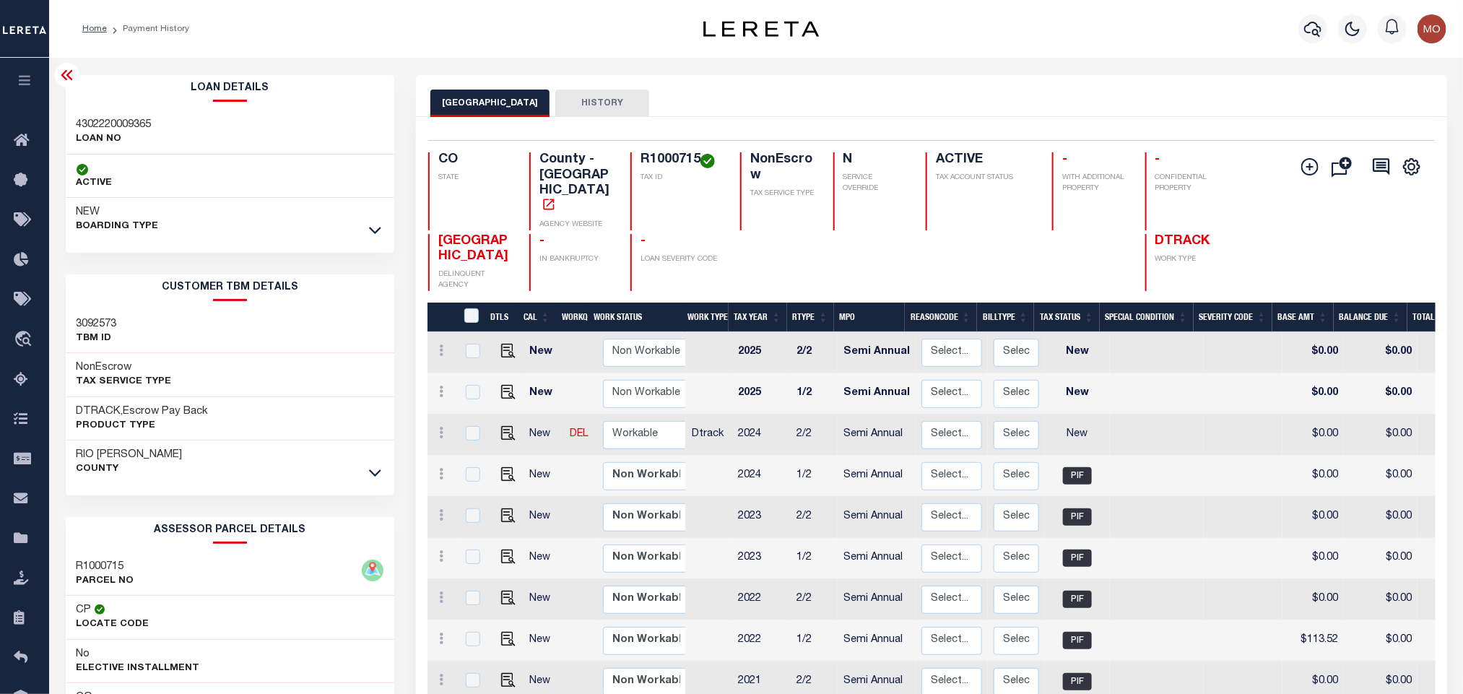
copy h4 "R1000715"
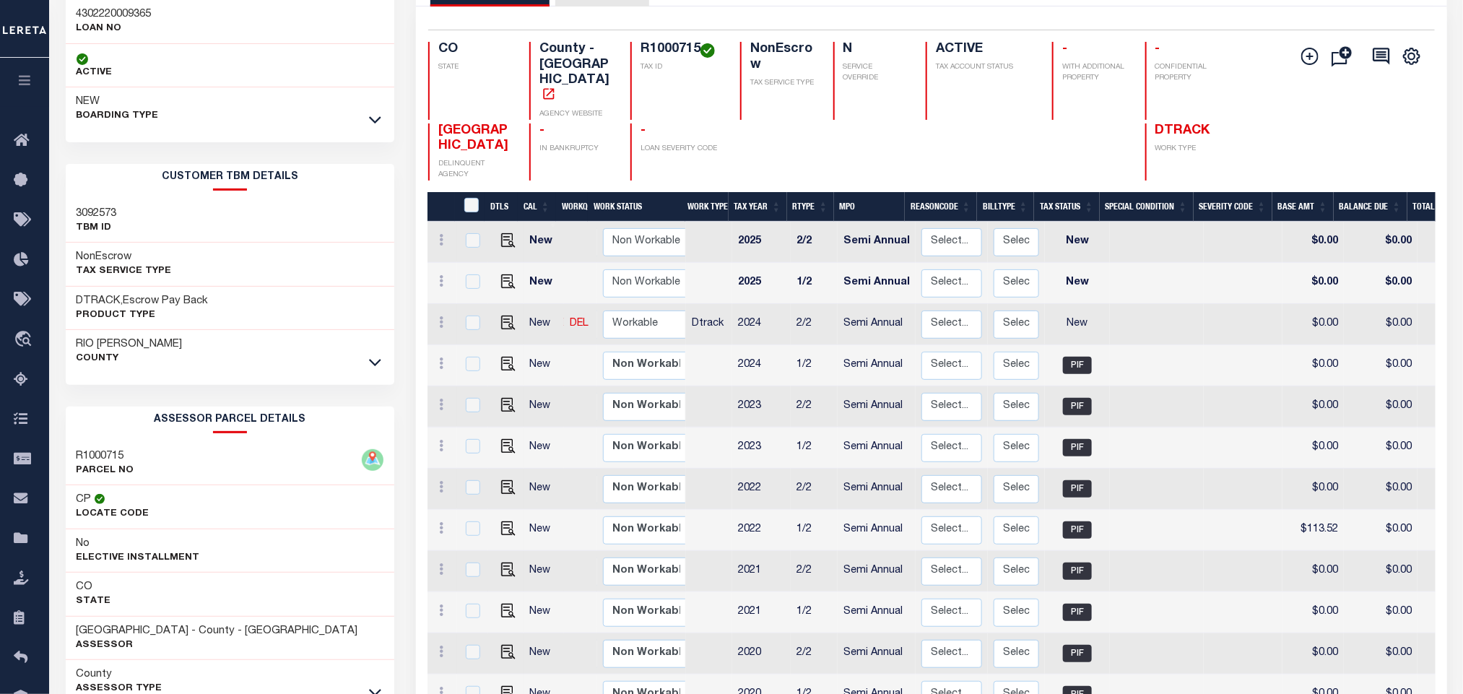
scroll to position [246, 0]
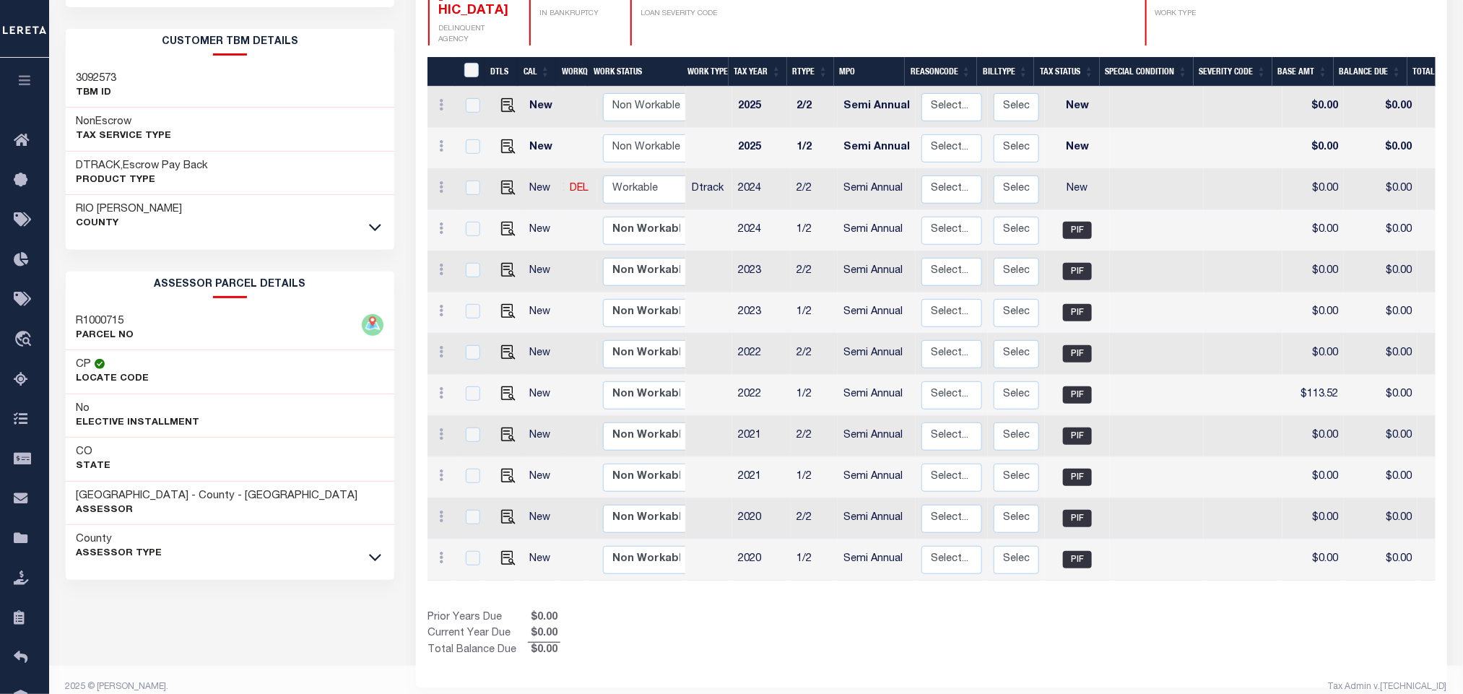
click at [228, 625] on div "Loan Details 4302220009365 LOAN NO ACTIVE NEW A0674751" at bounding box center [230, 238] width 329 height 816
drag, startPoint x: 77, startPoint y: 498, endPoint x: 191, endPoint y: 499, distance: 114.9
click at [191, 499] on h3 "[GEOGRAPHIC_DATA] - County - [GEOGRAPHIC_DATA]" at bounding box center [218, 496] width 282 height 14
copy h3 "[GEOGRAPHIC_DATA]"
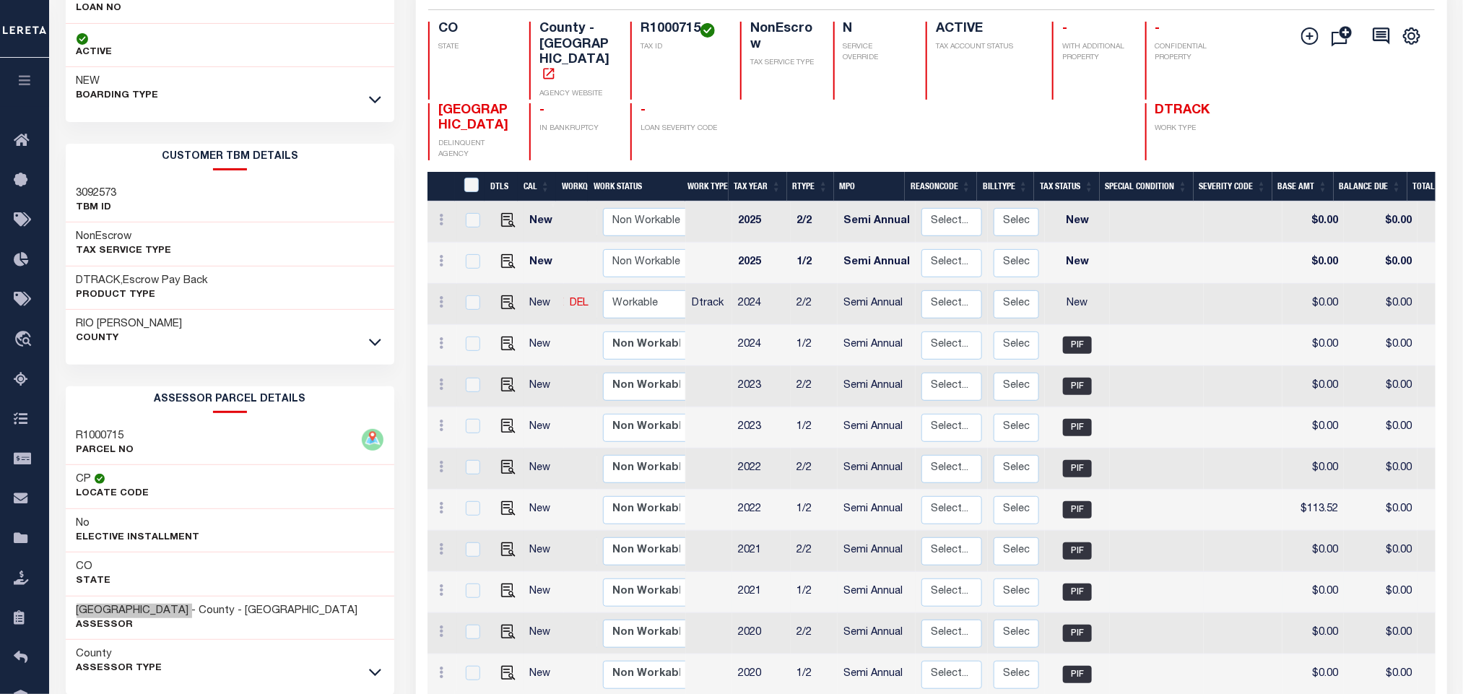
scroll to position [29, 0]
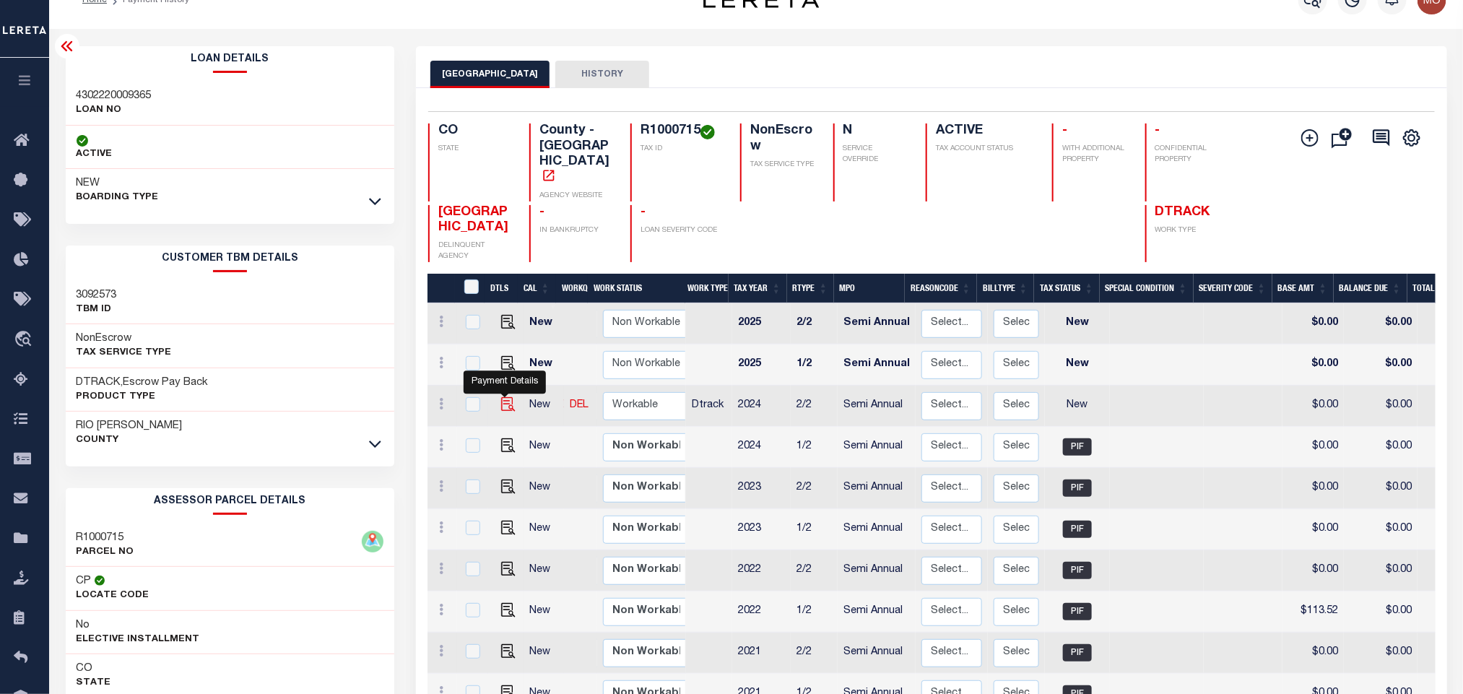
click at [509, 397] on img "" at bounding box center [508, 404] width 14 height 14
checkbox input "true"
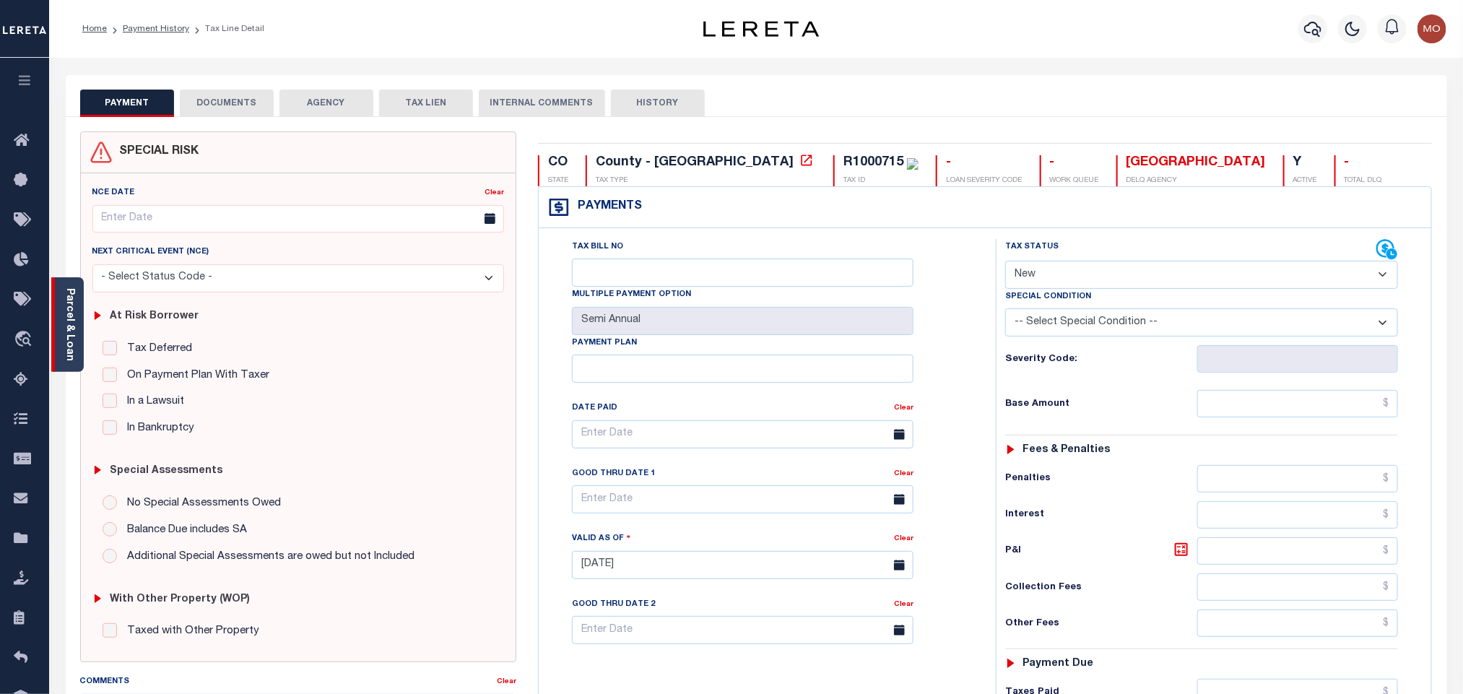
click at [61, 329] on div "Parcel & Loan" at bounding box center [67, 324] width 33 height 95
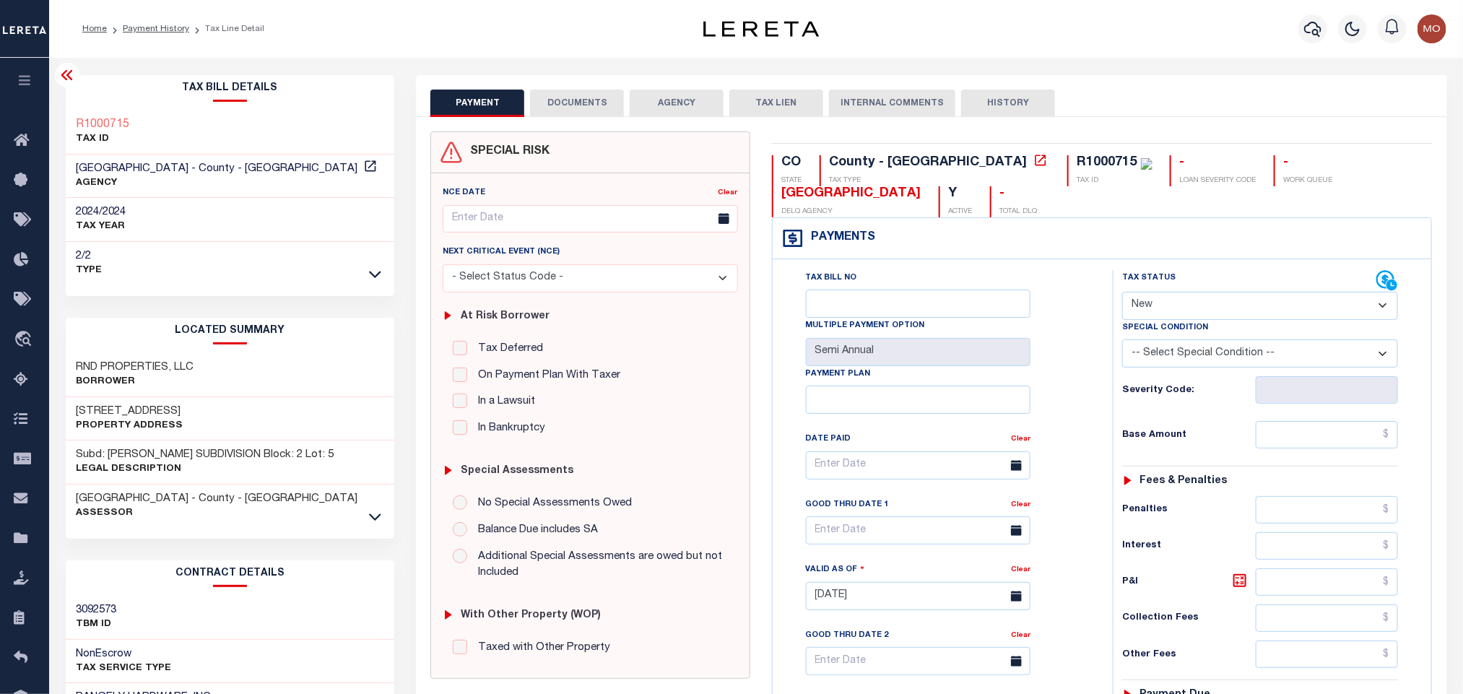
click at [1197, 308] on select "- Select Status Code - Open Due/Unpaid Paid Incomplete No Tax Due Internal Refu…" at bounding box center [1261, 306] width 276 height 28
select select "PYD"
click at [1123, 293] on select "- Select Status Code - Open Due/Unpaid Paid Incomplete No Tax Due Internal Refu…" at bounding box center [1261, 306] width 276 height 28
type input "09/08/2025"
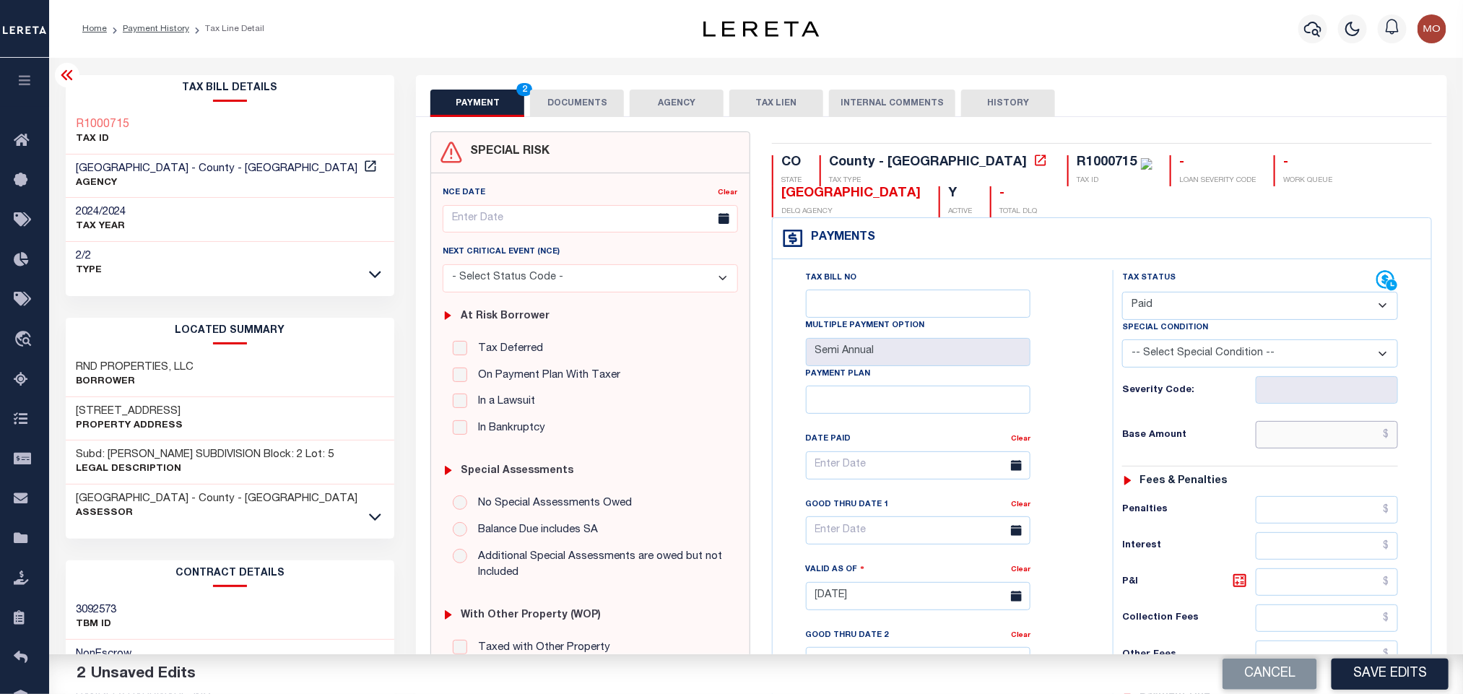
click at [1275, 438] on input "text" at bounding box center [1327, 434] width 143 height 27
paste input "125.58"
type input "$125.58"
click at [1071, 386] on div "Tax Bill No Multiple Payment Option Semi Annual Payment Plan Clear Clear Valid …" at bounding box center [939, 472] width 304 height 405
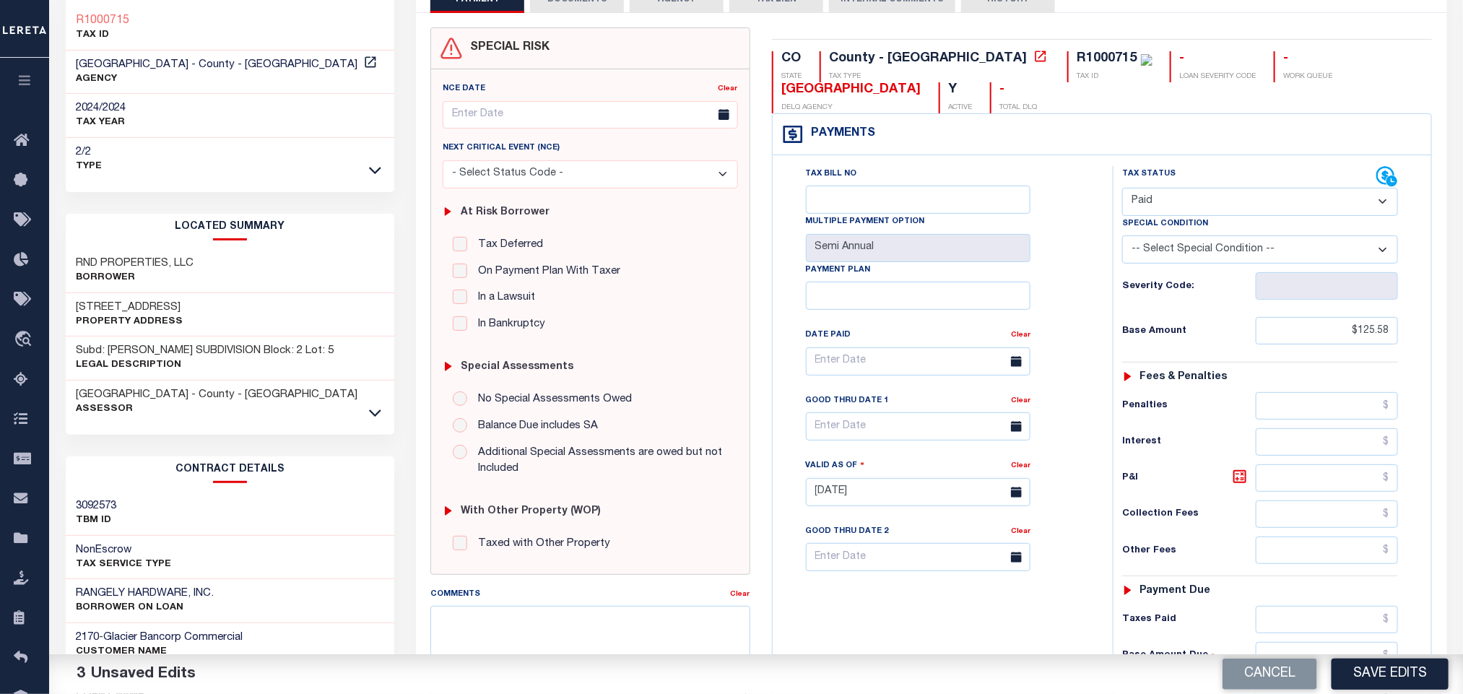
scroll to position [325, 0]
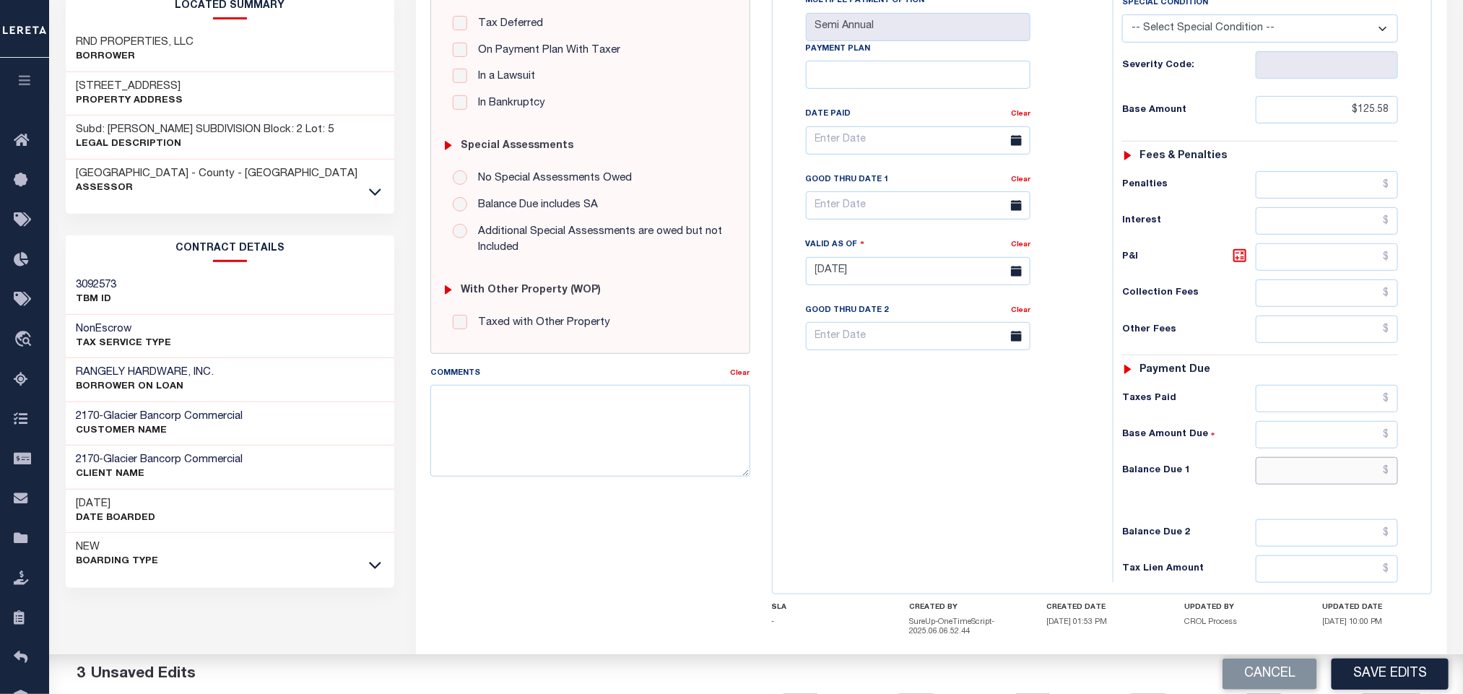
click at [1290, 485] on input "text" at bounding box center [1327, 470] width 143 height 27
type input "$0.00"
drag, startPoint x: 1040, startPoint y: 520, endPoint x: 1038, endPoint y: 488, distance: 31.9
click at [1037, 520] on div "Tax Bill No Multiple Payment Option Semi Annual Payment Plan Clear" at bounding box center [940, 264] width 326 height 638
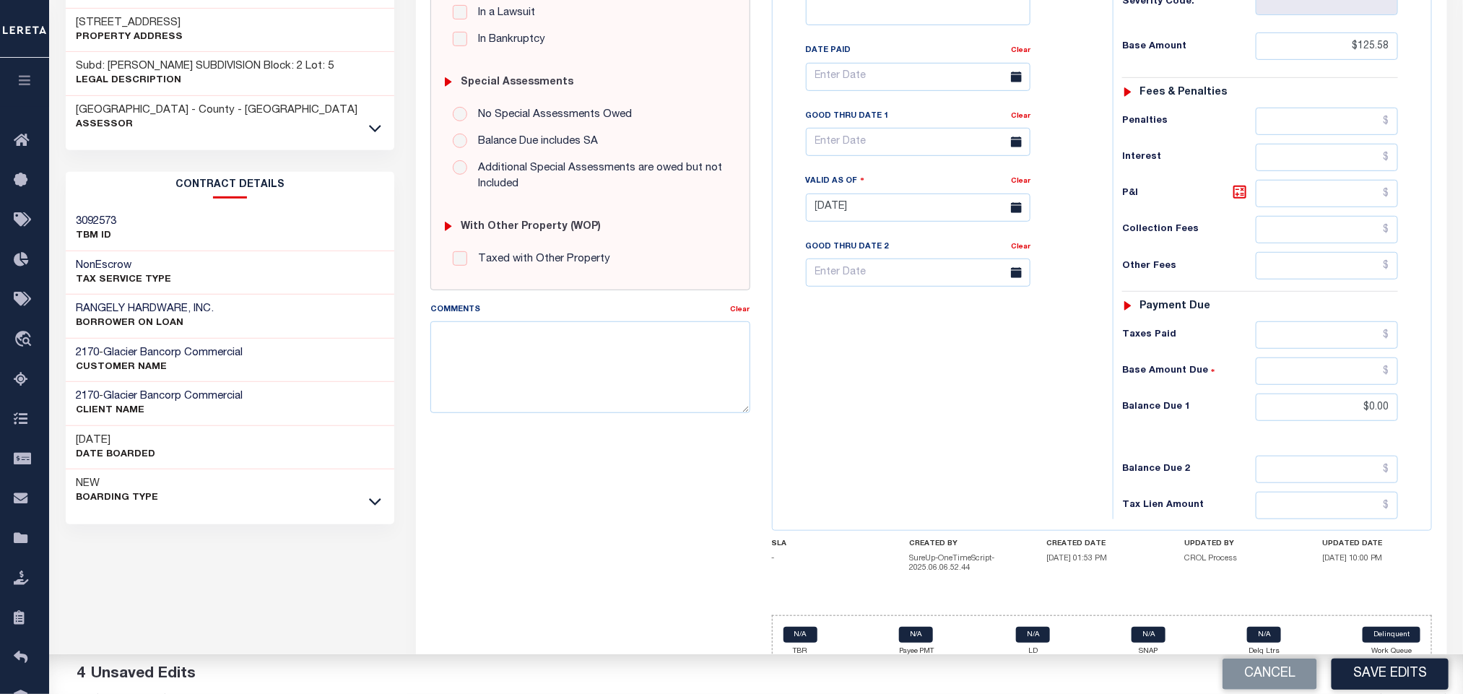
scroll to position [420, 0]
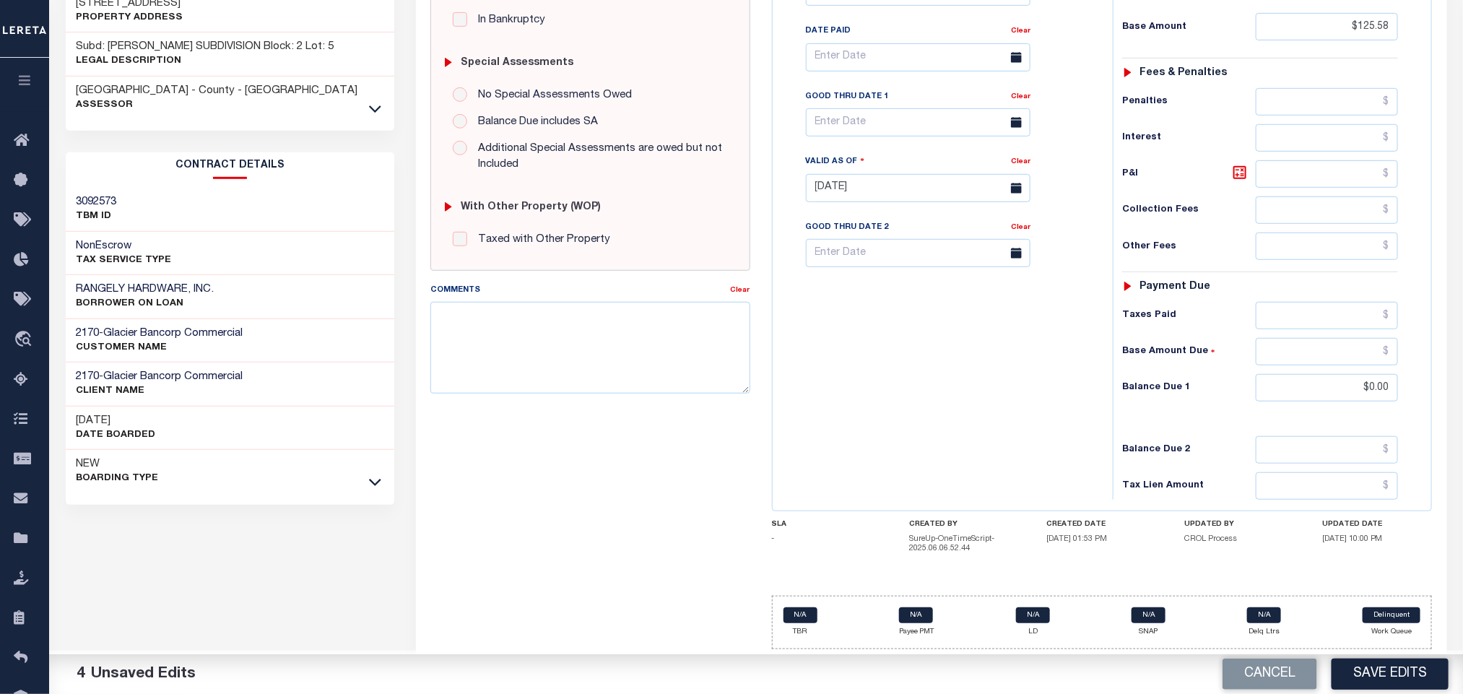
click at [938, 429] on div "Tax Bill No Multiple Payment Option Semi Annual Payment Plan Clear" at bounding box center [940, 181] width 326 height 638
click at [605, 340] on textarea "Comments" at bounding box center [590, 347] width 319 height 91
paste textarea "Tax information received via E-mail"
type textarea "Tax information received via E-mail"
click at [1004, 356] on div "Tax Bill No Multiple Payment Option Semi Annual Payment Plan Clear" at bounding box center [940, 181] width 326 height 638
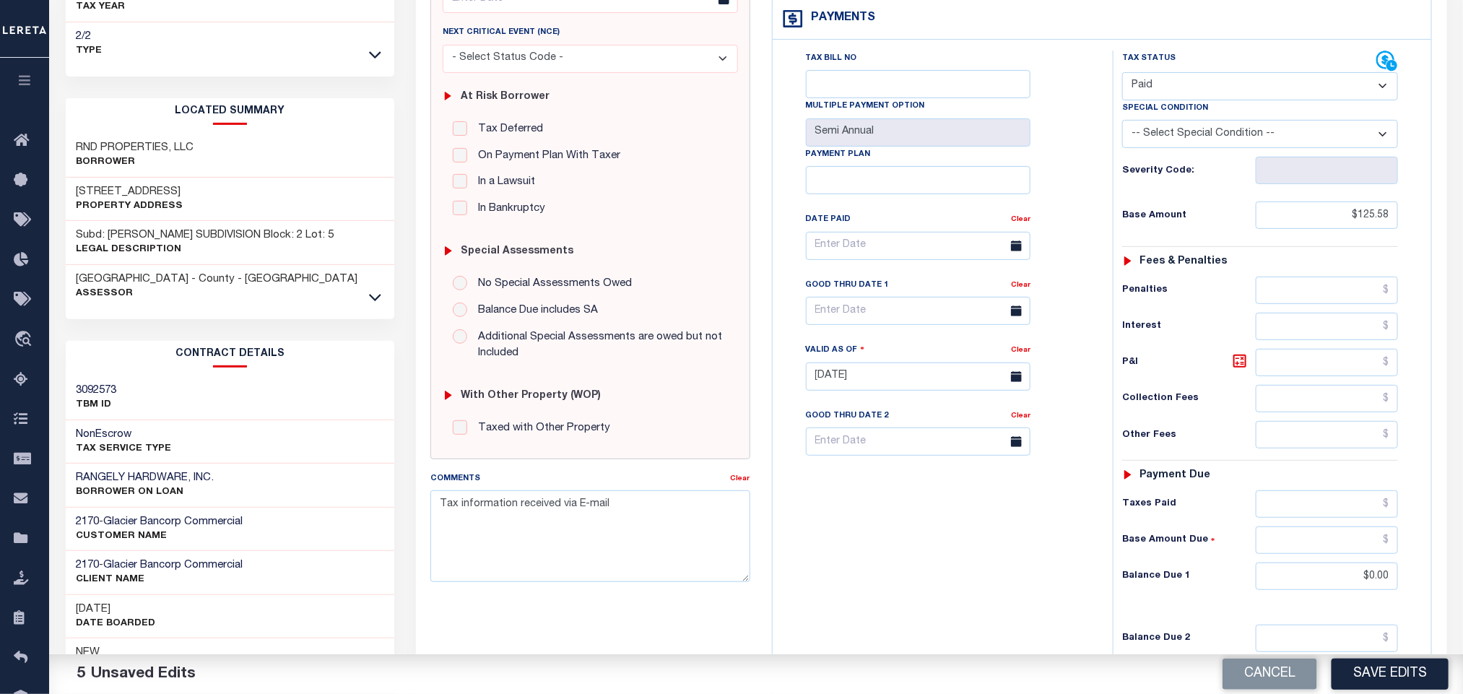
scroll to position [0, 0]
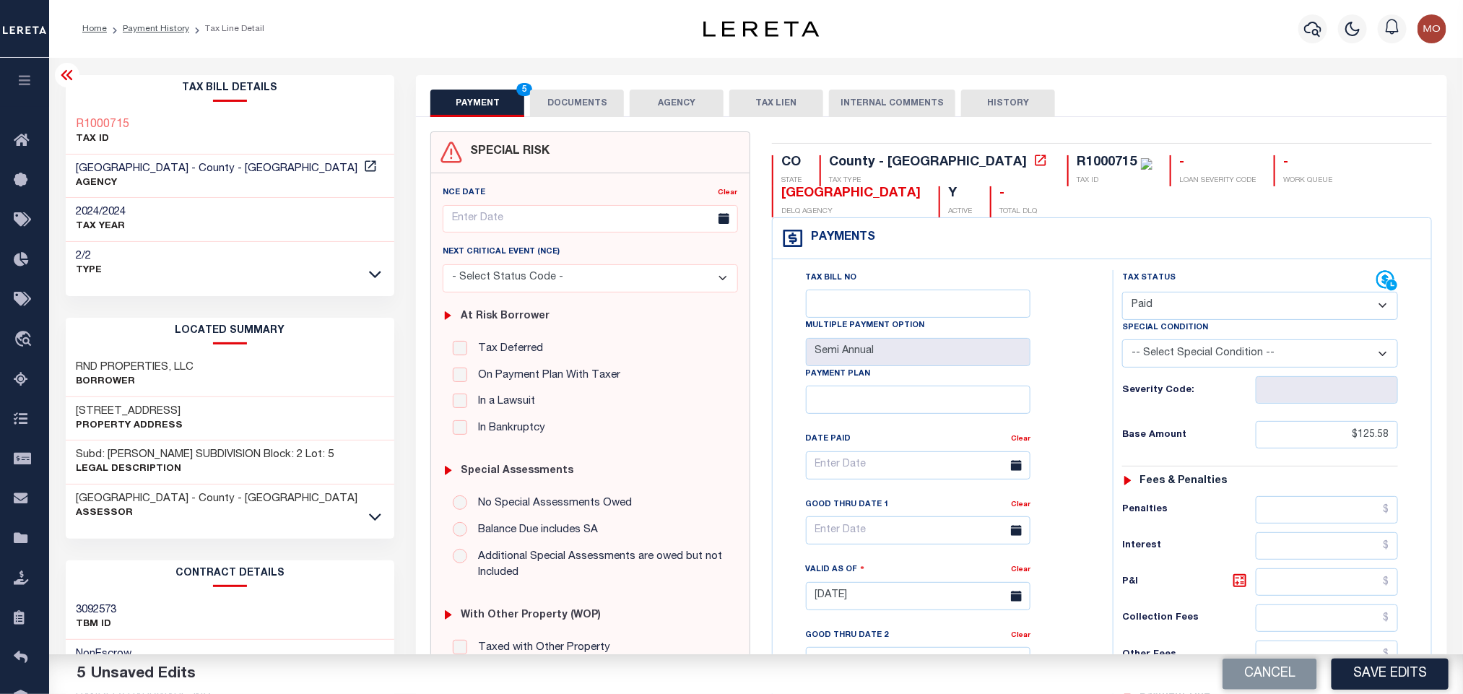
click at [576, 98] on button "DOCUMENTS" at bounding box center [577, 103] width 94 height 27
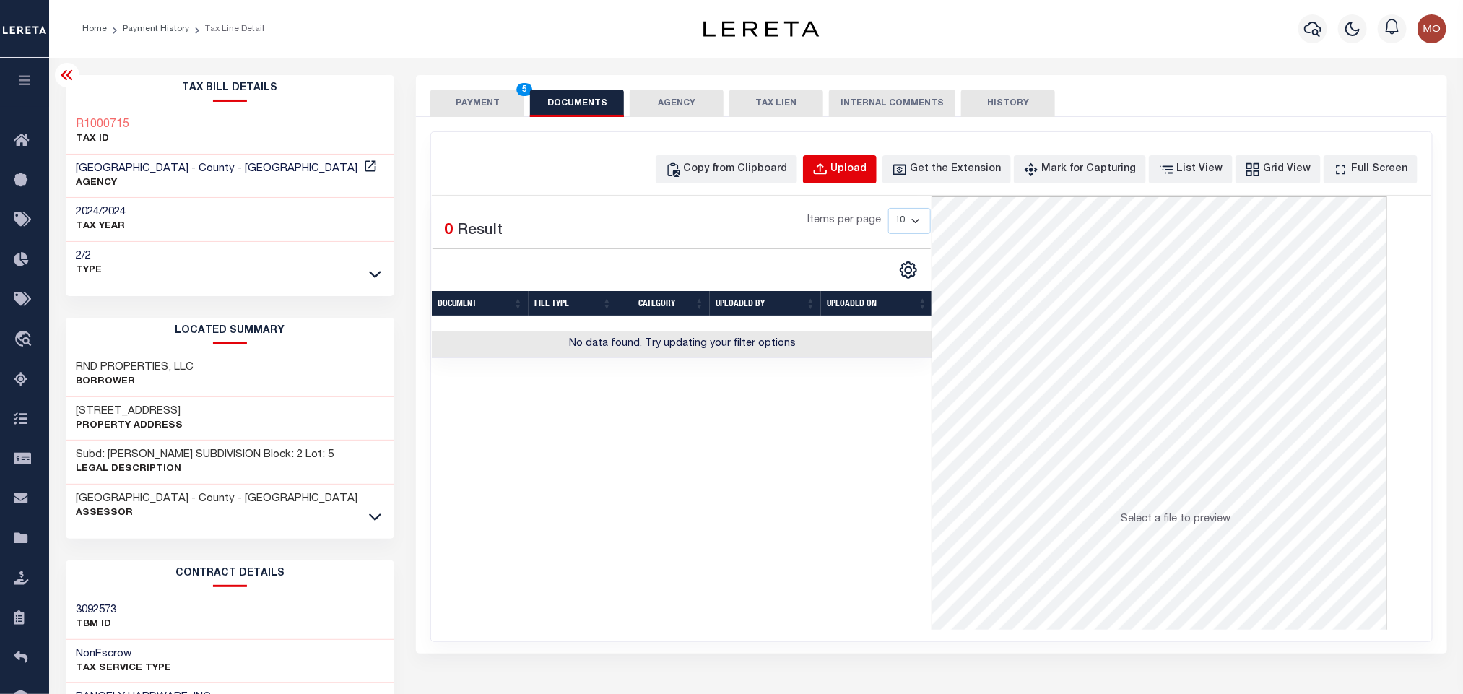
click at [867, 171] on div "Upload" at bounding box center [849, 170] width 36 height 16
select select "POP"
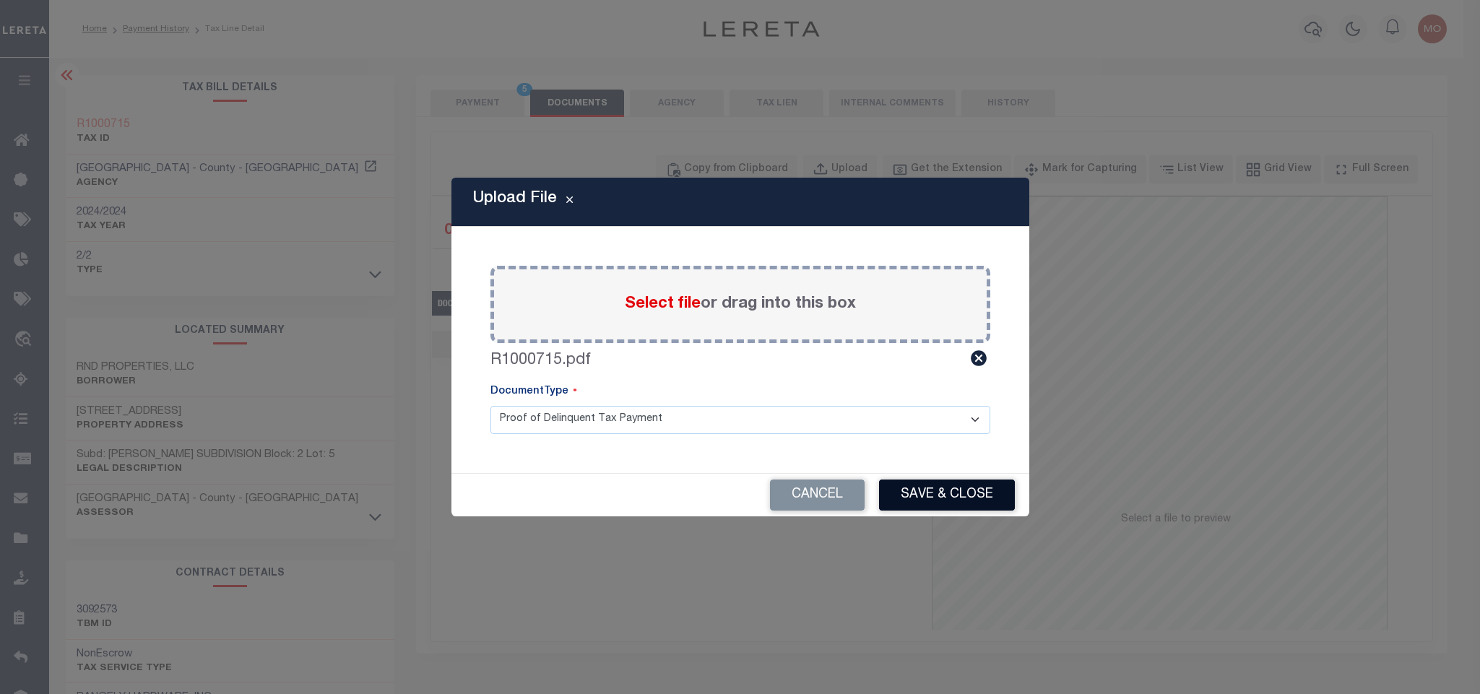
click at [969, 492] on button "Save & Close" at bounding box center [947, 495] width 136 height 31
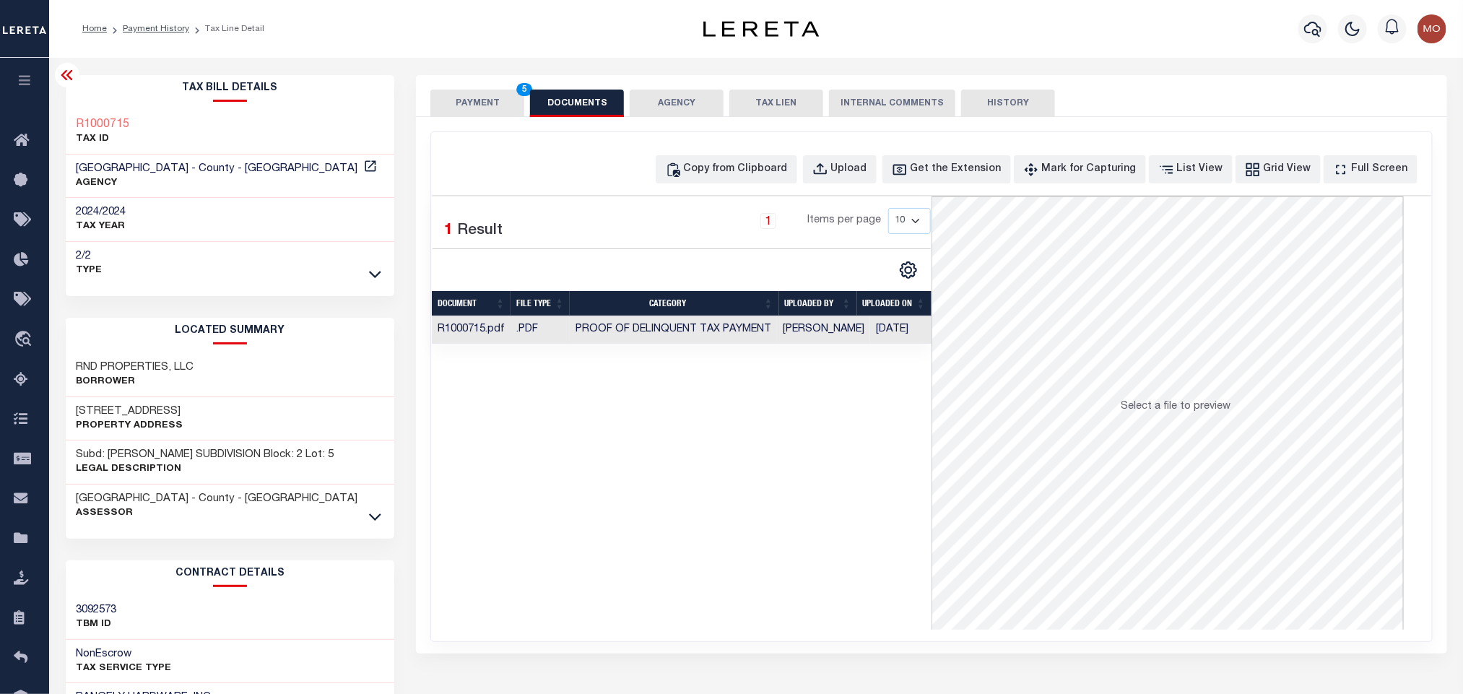
click at [690, 490] on div "Selected 1 Result 1 Items per page 10 25 50 100" at bounding box center [682, 412] width 500 height 433
click at [475, 115] on button "PAYMENT 5" at bounding box center [478, 103] width 94 height 27
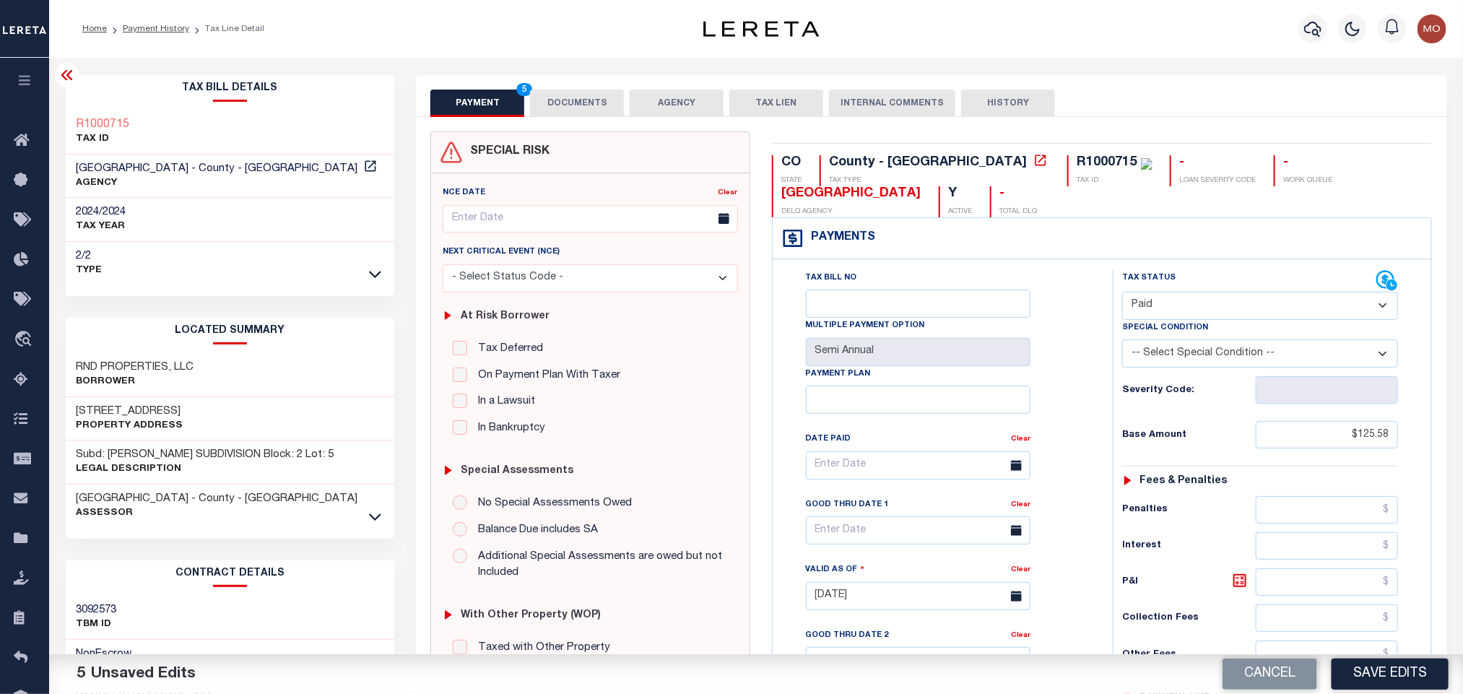
scroll to position [416, 0]
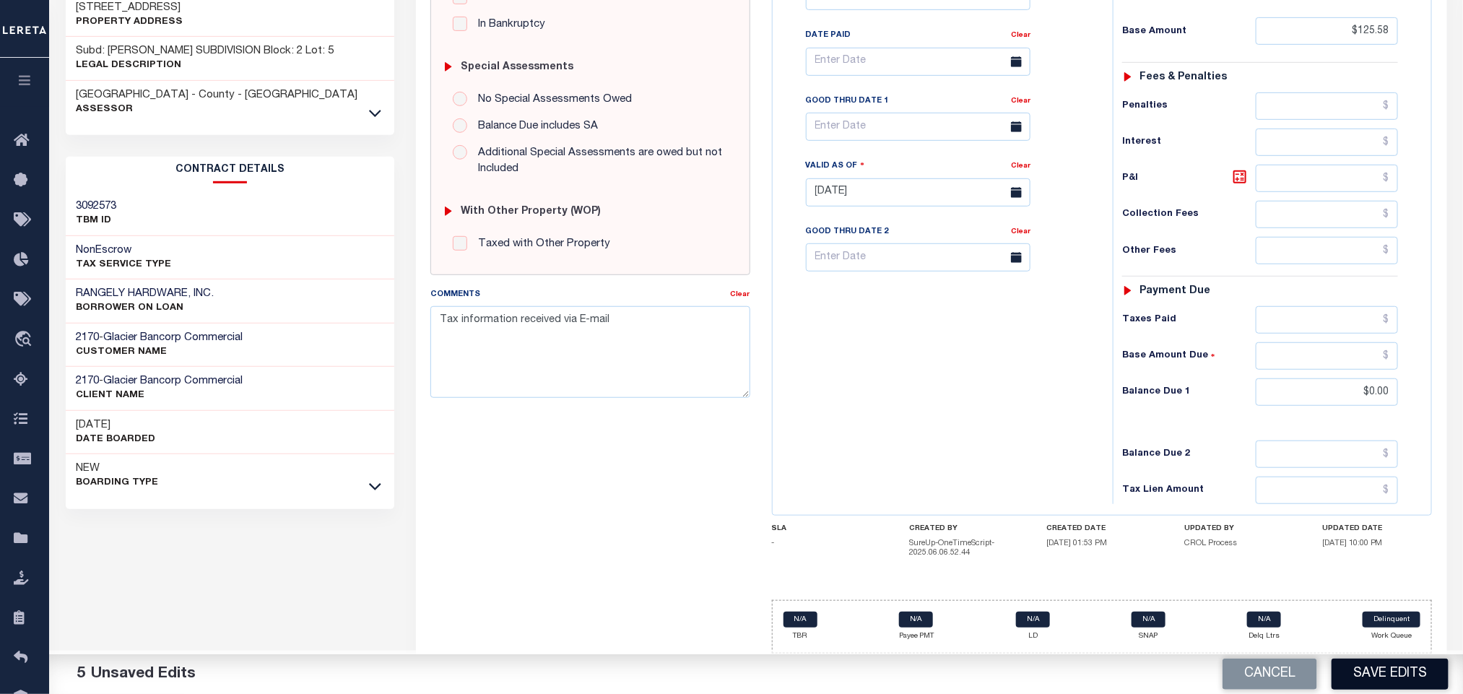
click at [1390, 672] on button "Save Edits" at bounding box center [1390, 674] width 117 height 31
checkbox input "false"
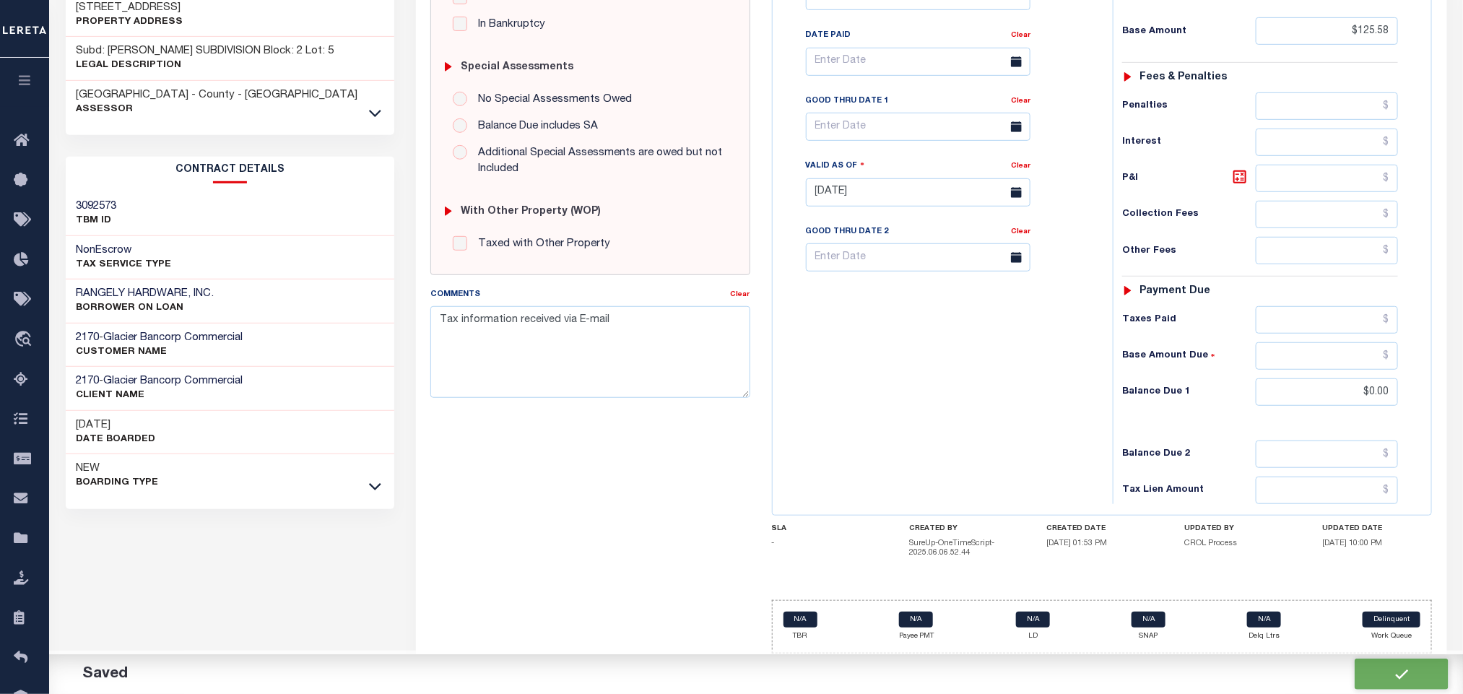
type input "$125.58"
type input "$0"
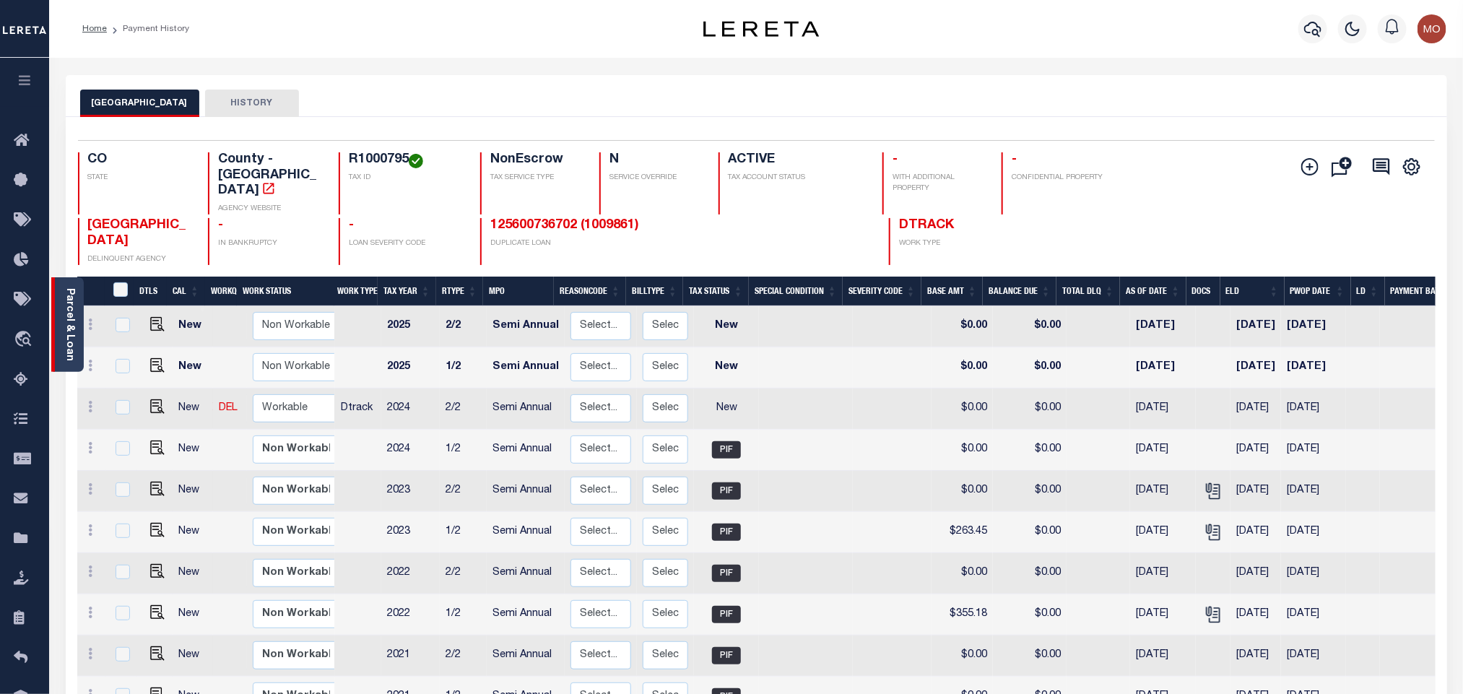
click at [74, 319] on link "Parcel & Loan" at bounding box center [69, 324] width 10 height 73
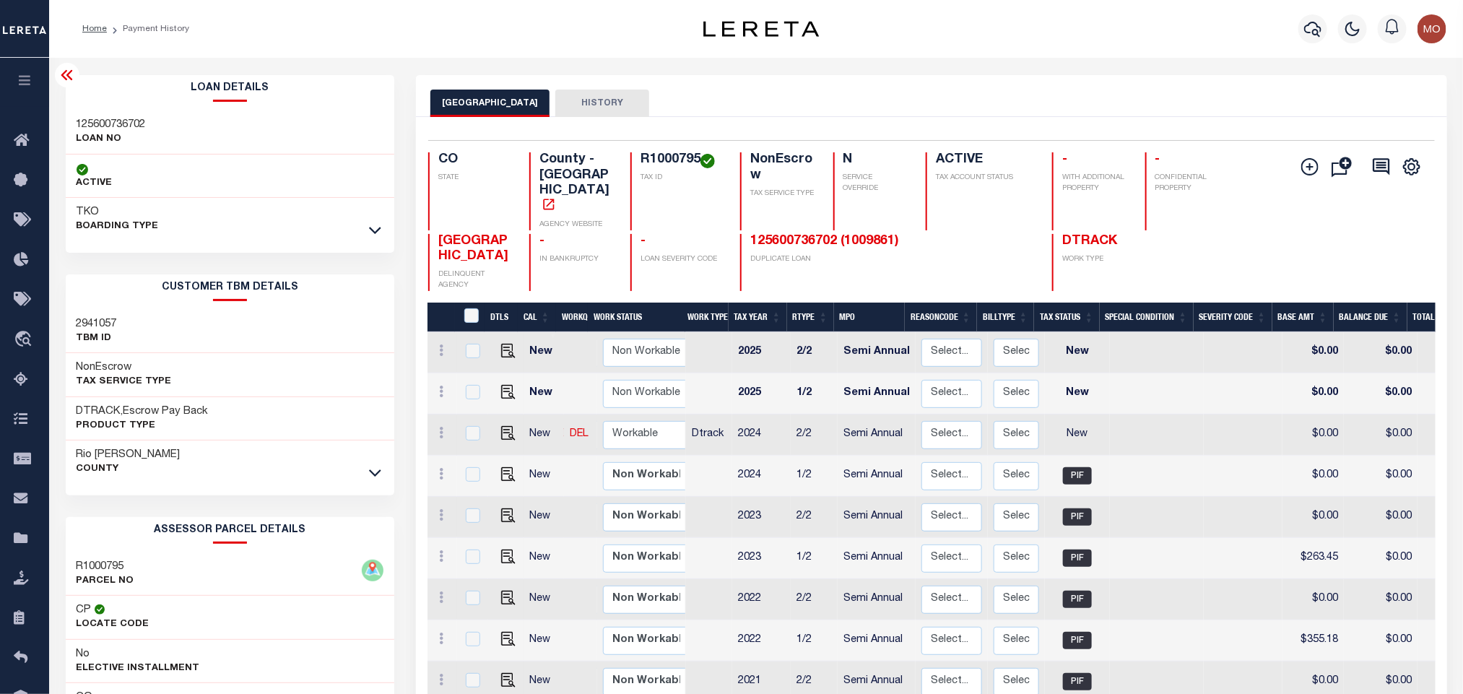
click at [111, 130] on h3 "125600736702" at bounding box center [111, 125] width 69 height 14
copy h3 "125600736702"
click at [646, 163] on h4 "R1000795" at bounding box center [682, 160] width 82 height 16
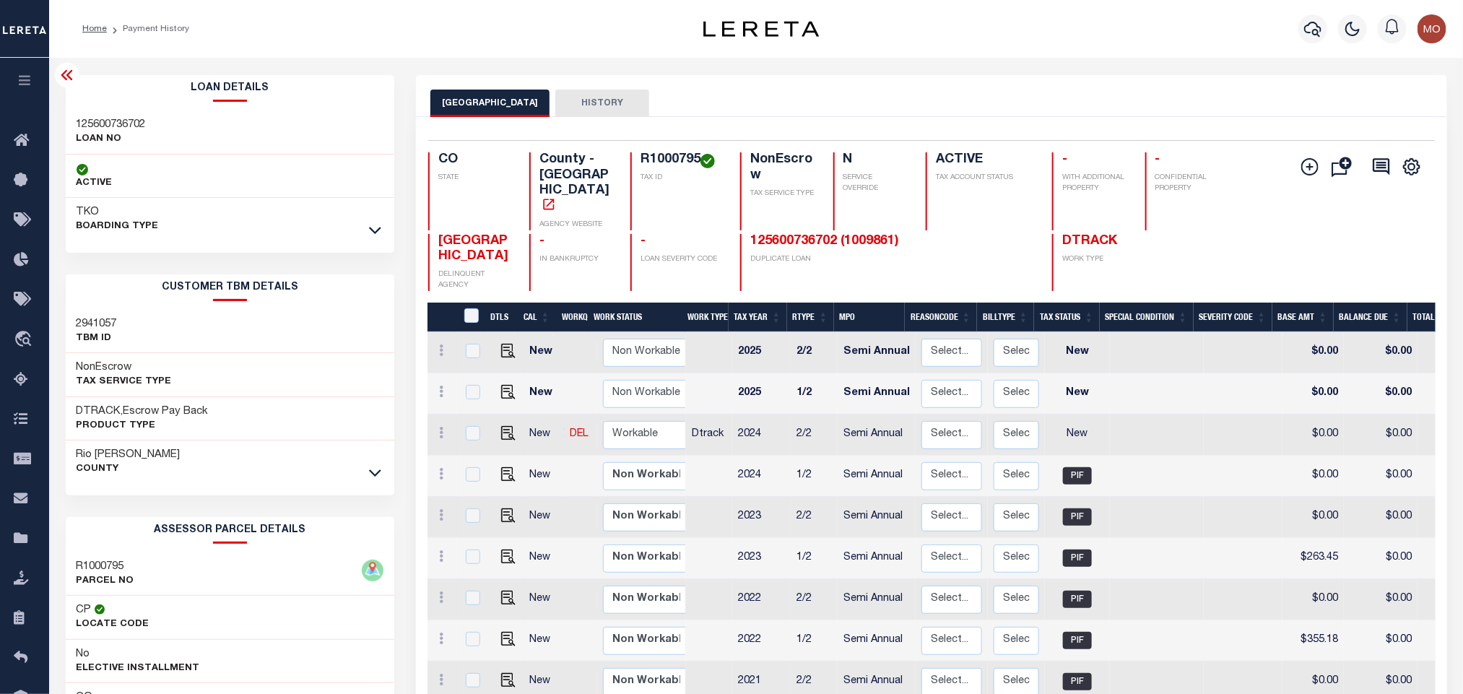
copy h4 "R1000795"
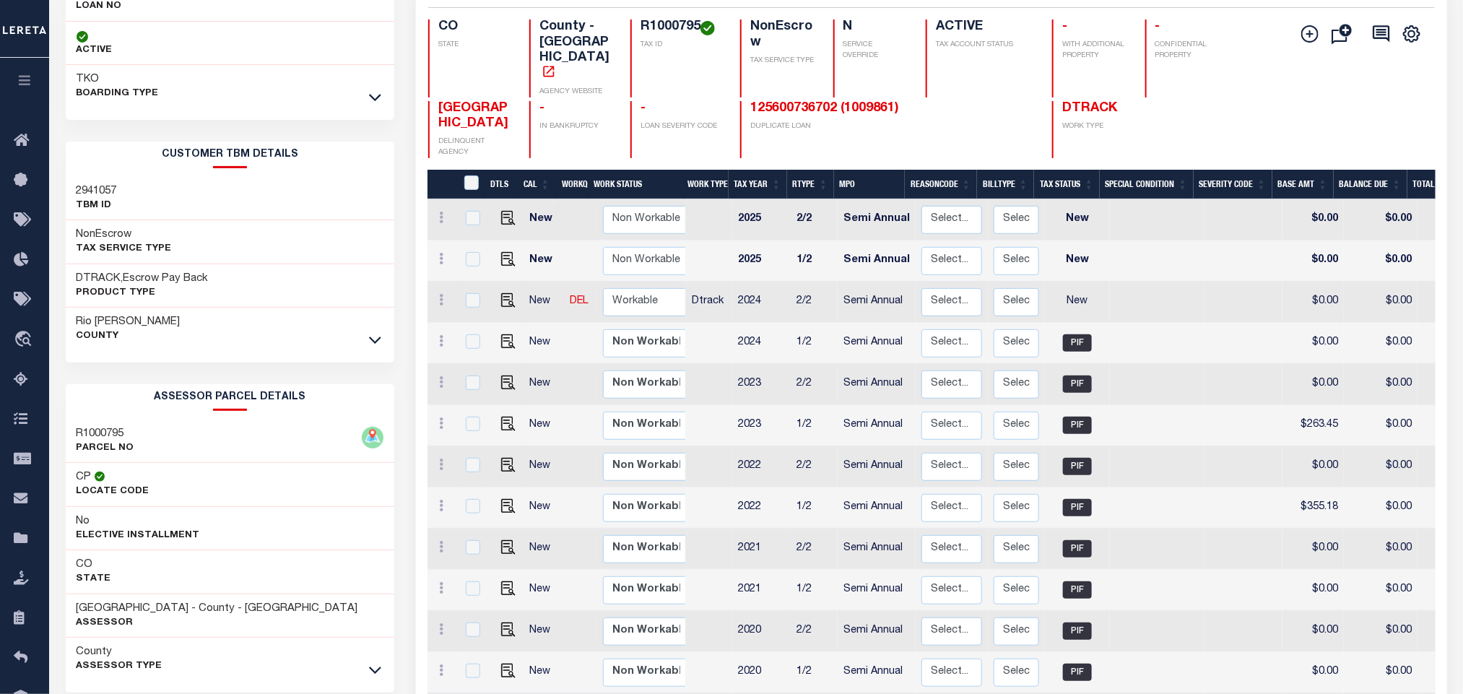
scroll to position [287, 0]
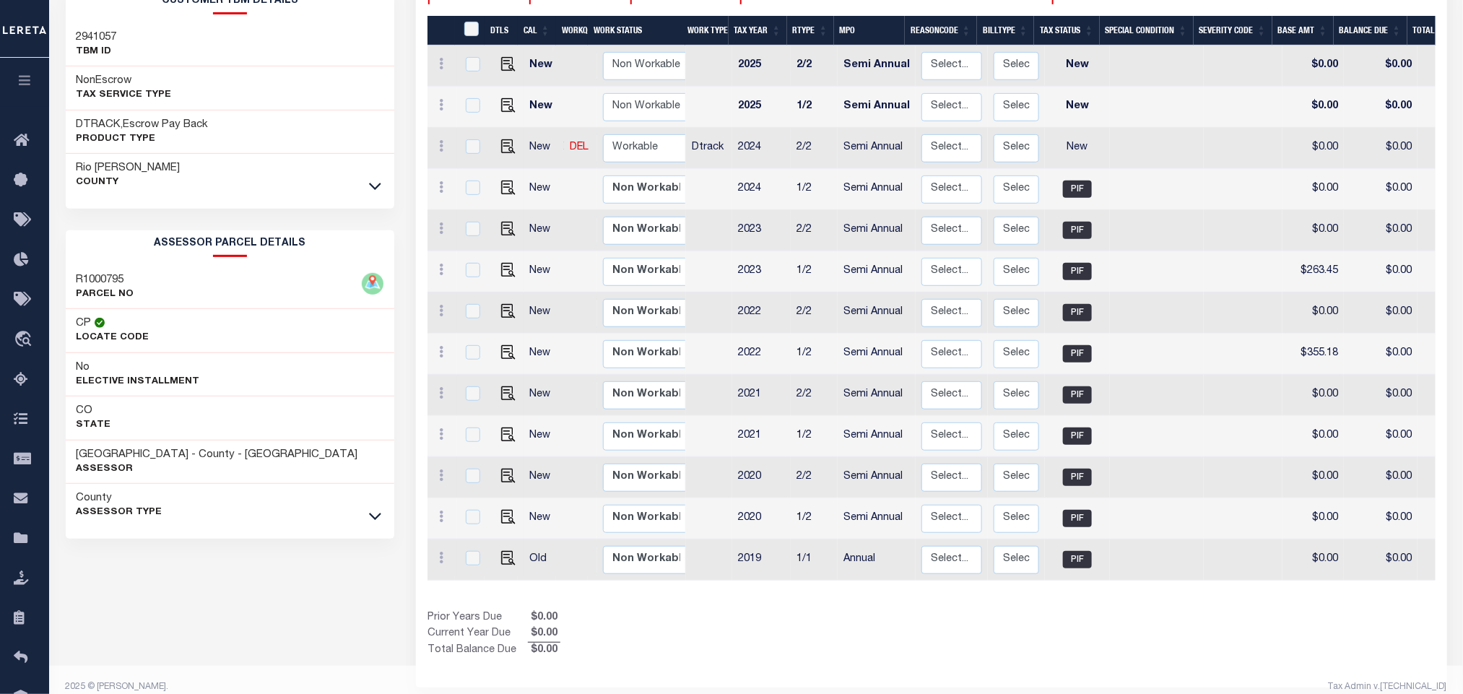
click at [233, 594] on div "Loan Details 125600736702 LOAN NO ACTIVE TKO A0580026" at bounding box center [230, 196] width 329 height 816
drag, startPoint x: 74, startPoint y: 451, endPoint x: 191, endPoint y: 460, distance: 117.3
click at [191, 460] on div "[GEOGRAPHIC_DATA] - County - [GEOGRAPHIC_DATA] Assessor" at bounding box center [230, 463] width 329 height 44
copy h3 "[GEOGRAPHIC_DATA]"
click at [784, 610] on div "Prior Years Due $0.00 Current Year Due $0.00 Total Balance Due $0.00" at bounding box center [680, 634] width 504 height 48
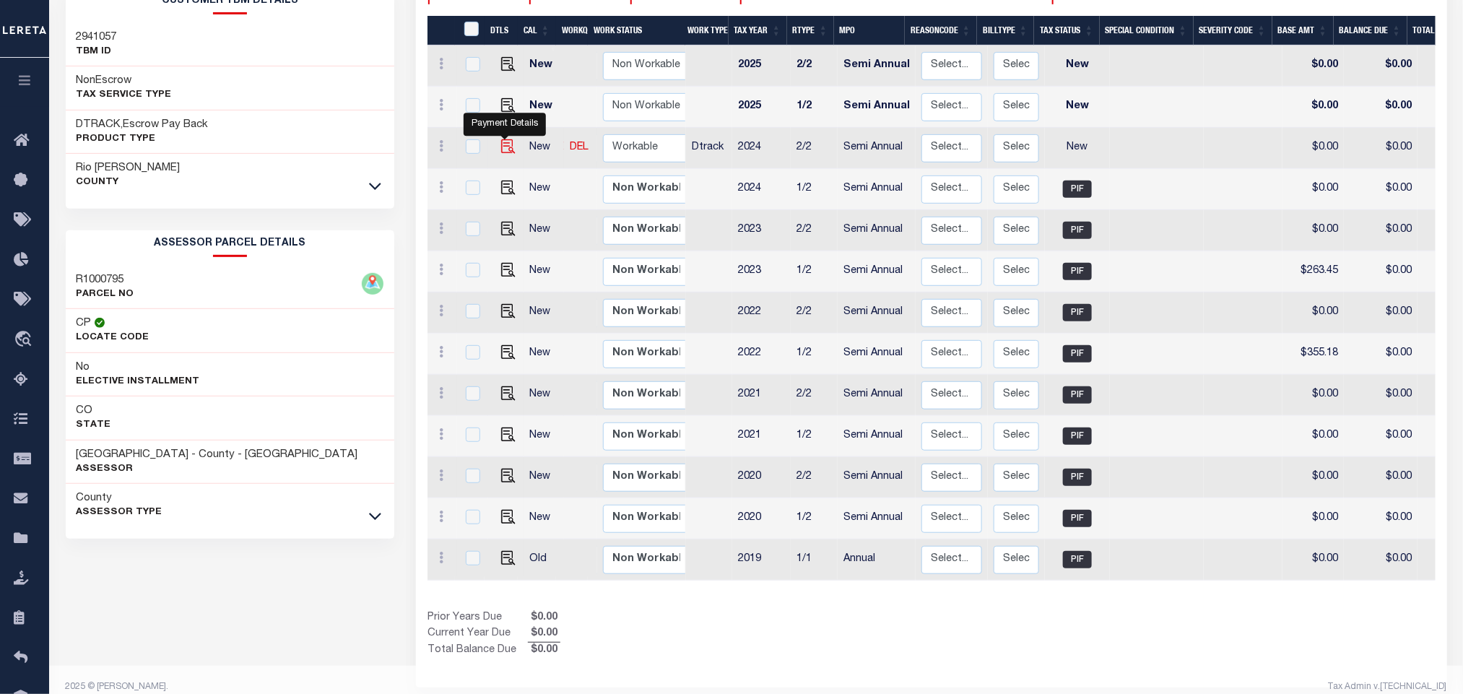
click at [506, 139] on img "" at bounding box center [508, 146] width 14 height 14
checkbox input "true"
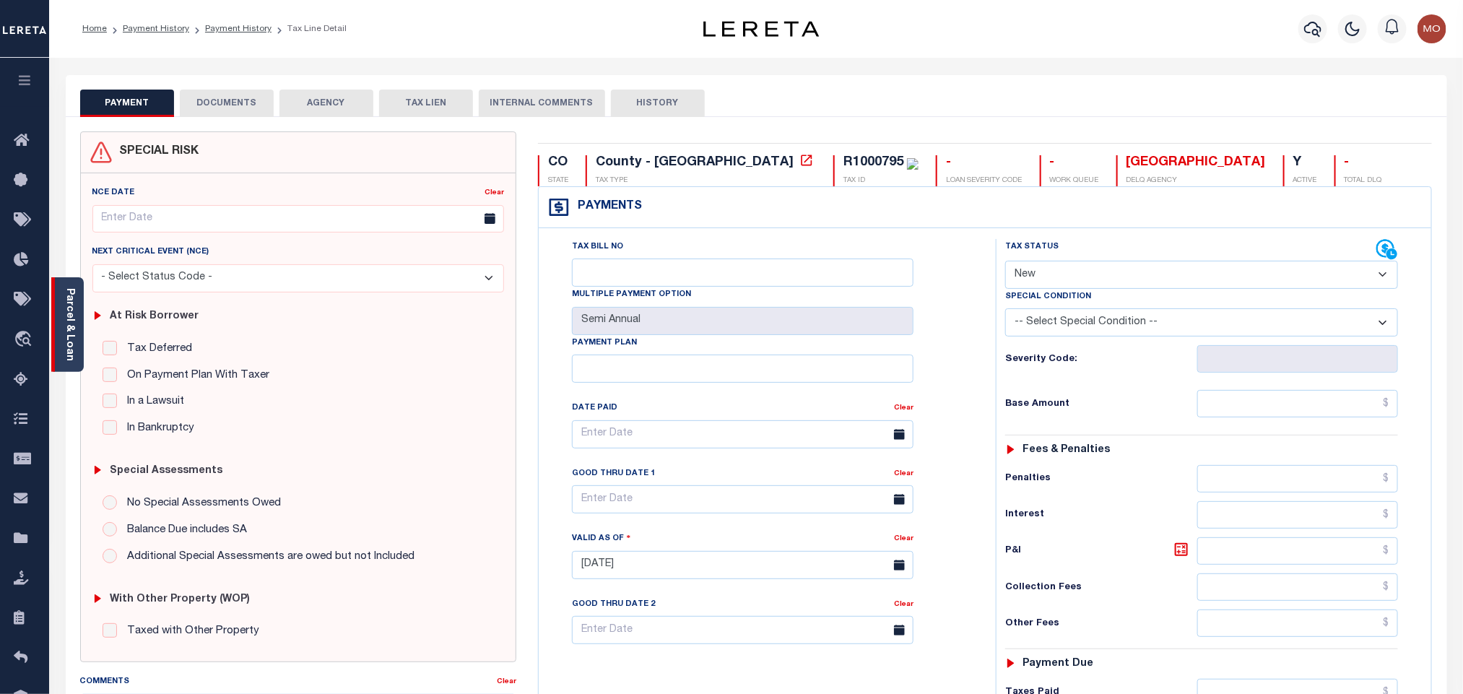
click at [74, 352] on link "Parcel & Loan" at bounding box center [69, 324] width 10 height 73
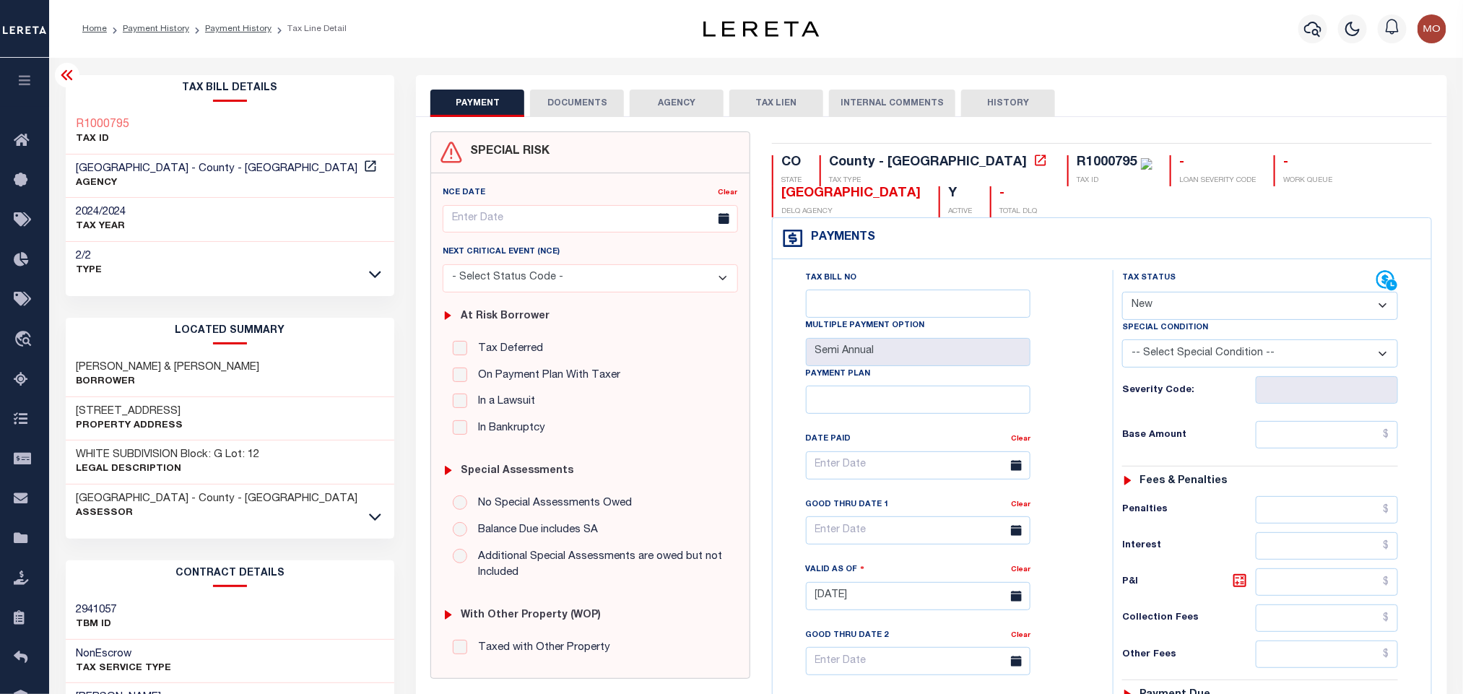
click at [1130, 310] on select "- Select Status Code - Open Due/Unpaid Paid Incomplete No Tax Due Internal Refu…" at bounding box center [1261, 306] width 276 height 28
select select "PYD"
click at [1123, 293] on select "- Select Status Code - Open Due/Unpaid Paid Incomplete No Tax Due Internal Refu…" at bounding box center [1261, 306] width 276 height 28
type input "[DATE]"
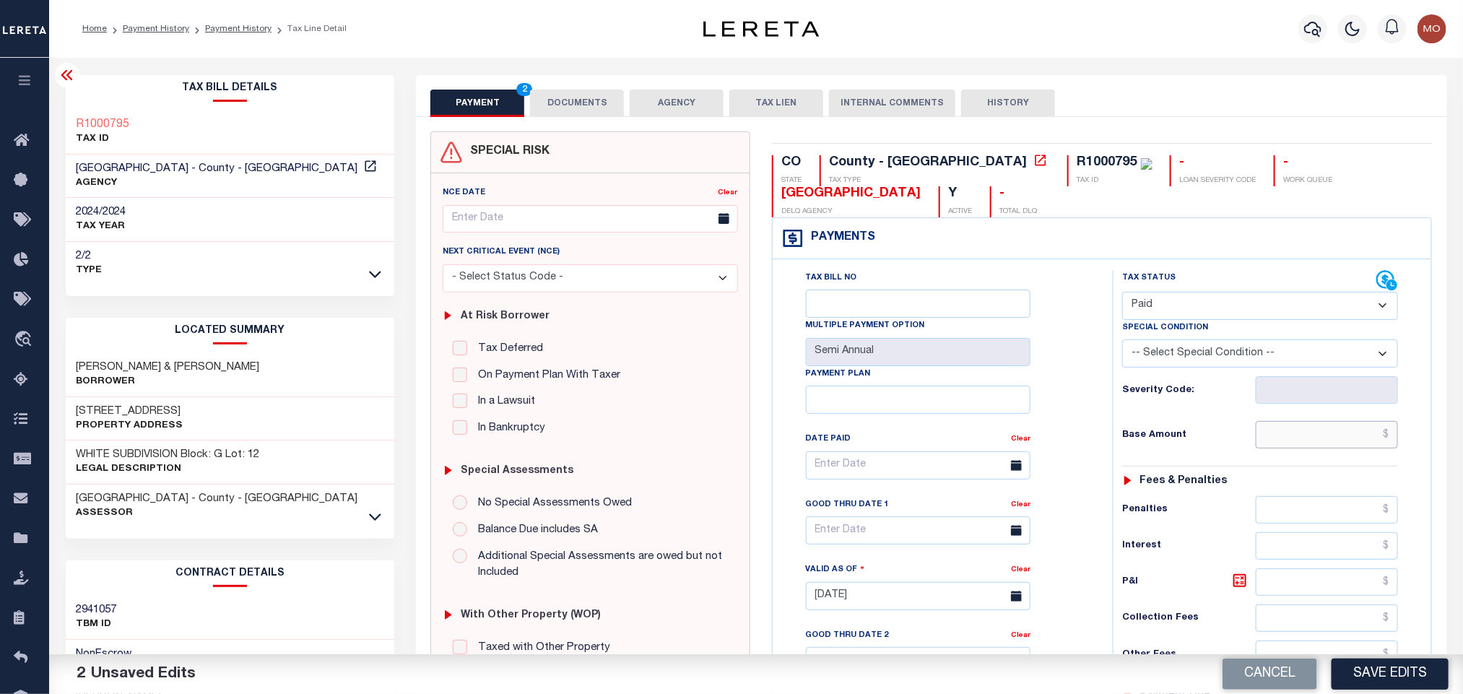
click at [1283, 436] on input "text" at bounding box center [1327, 434] width 143 height 27
paste input "311.2"
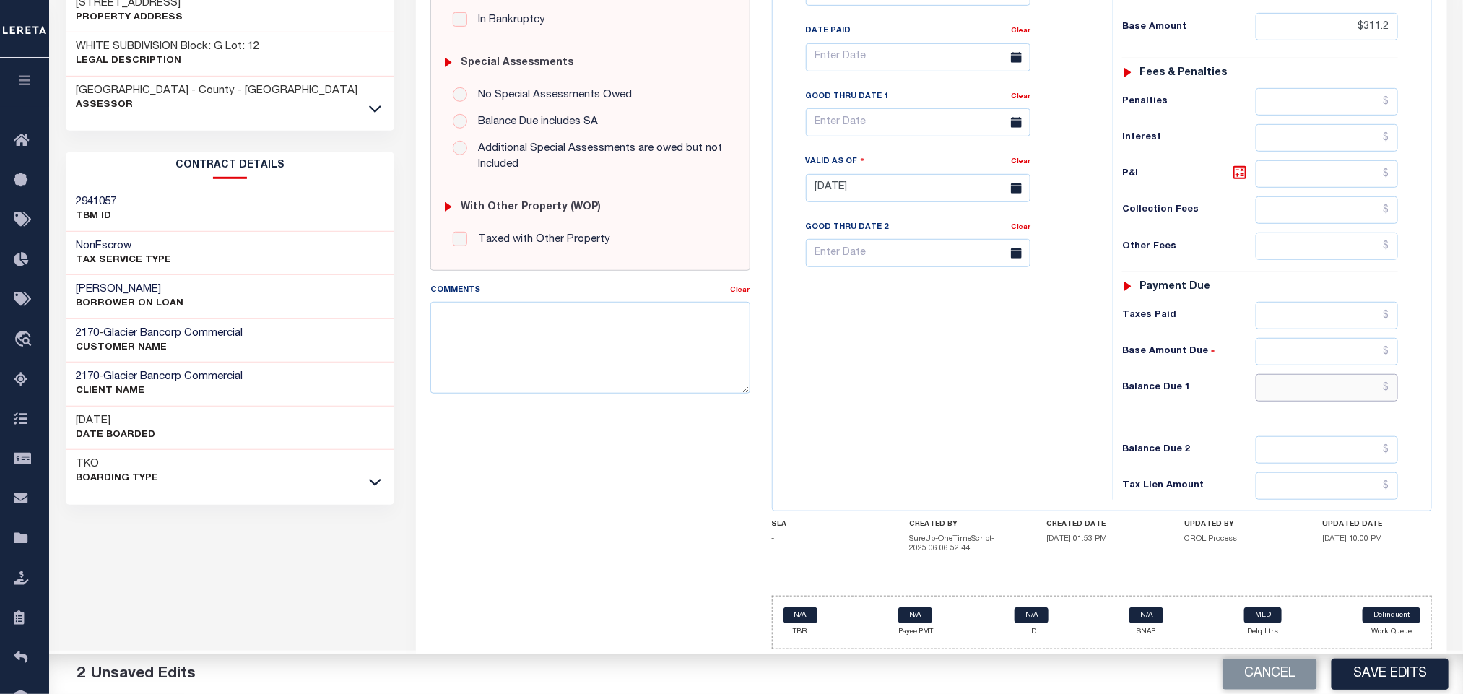
type input "$311.20"
click at [1283, 392] on input "text" at bounding box center [1327, 387] width 143 height 27
type input "$0.00"
click at [874, 367] on div "Tax Bill No Multiple Payment Option Semi Annual Payment Plan Clear" at bounding box center [940, 181] width 326 height 638
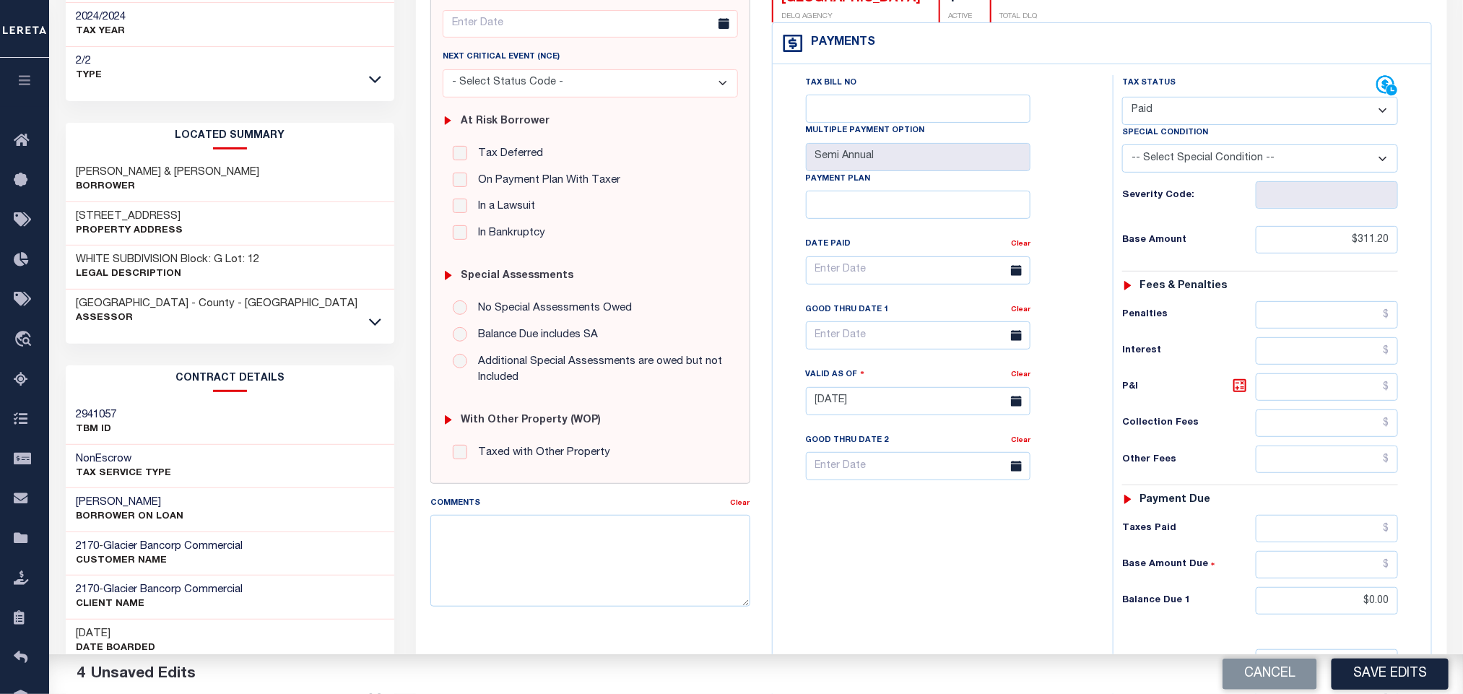
scroll to position [312, 0]
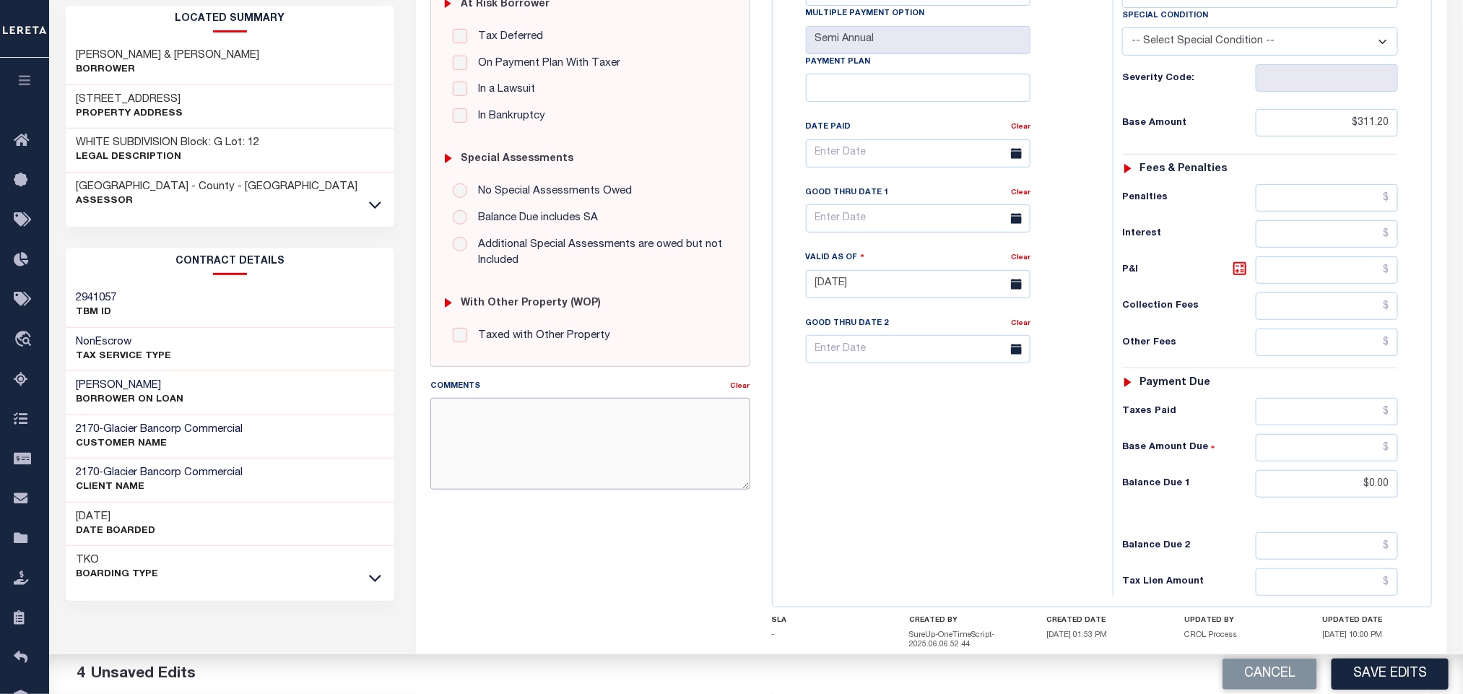
click at [485, 472] on textarea "Comments" at bounding box center [590, 443] width 319 height 91
paste textarea "Tax information received via E-mail"
type textarea "Tax information received via E-mail"
click at [816, 479] on div "Tax Bill No Multiple Payment Option Semi Annual Payment Plan Clear" at bounding box center [940, 277] width 326 height 638
click at [893, 419] on div "Tax Bill No Multiple Payment Option Semi Annual Payment Plan Clear" at bounding box center [940, 277] width 326 height 638
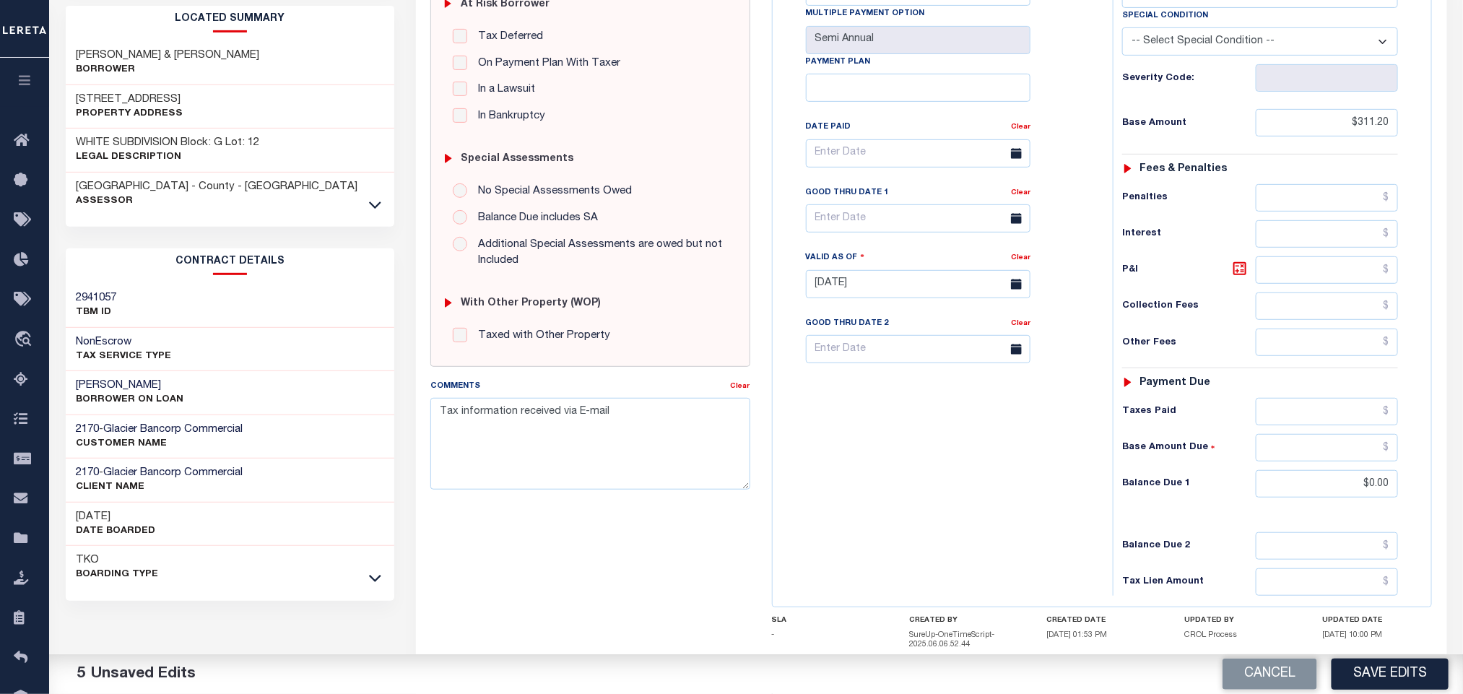
scroll to position [0, 0]
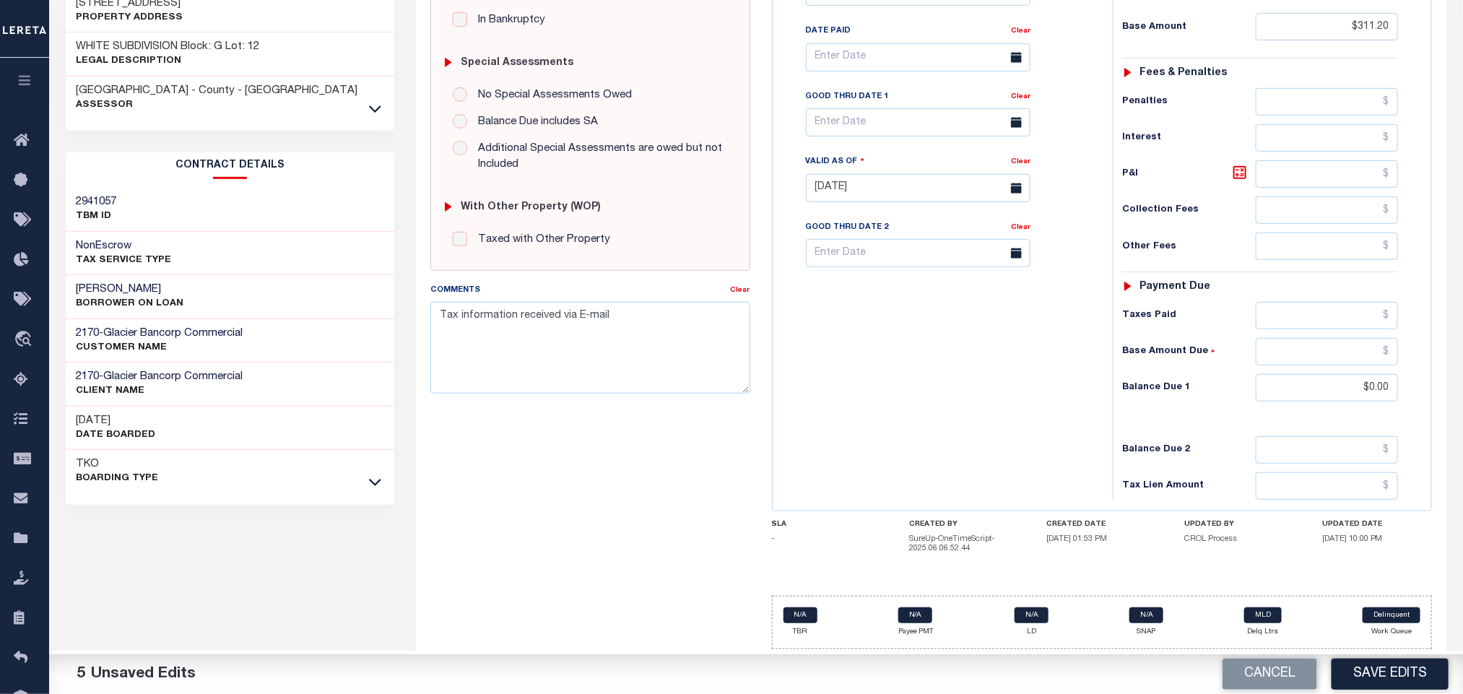
click at [830, 459] on div "Tax Bill No Multiple Payment Option Semi Annual Payment Plan Clear" at bounding box center [940, 181] width 326 height 638
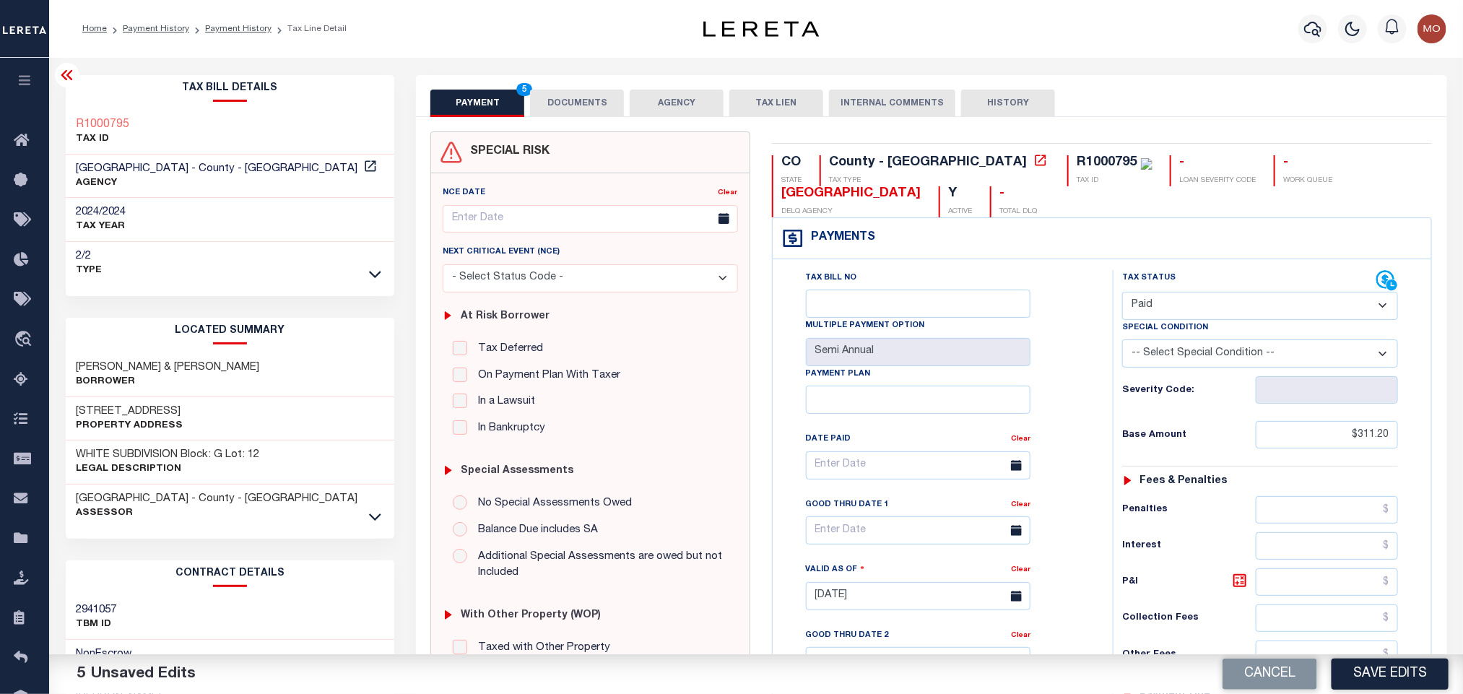
click at [557, 82] on div "PAYMENT 5 DOCUMENTS AGENCY DELINQUENT PAYEE TAX LIEN" at bounding box center [931, 96] width 1031 height 42
click at [564, 102] on button "DOCUMENTS" at bounding box center [577, 103] width 94 height 27
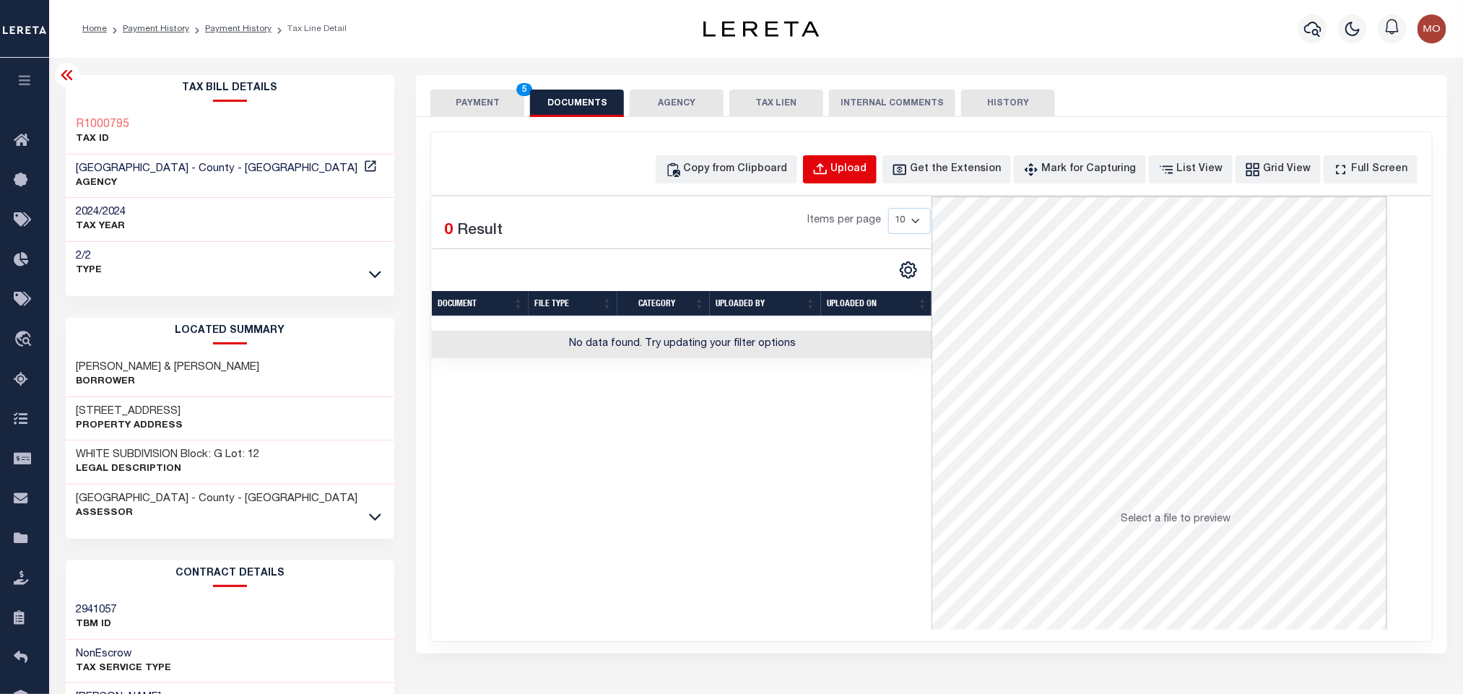
click at [868, 173] on div "Upload" at bounding box center [849, 170] width 36 height 16
select select "POP"
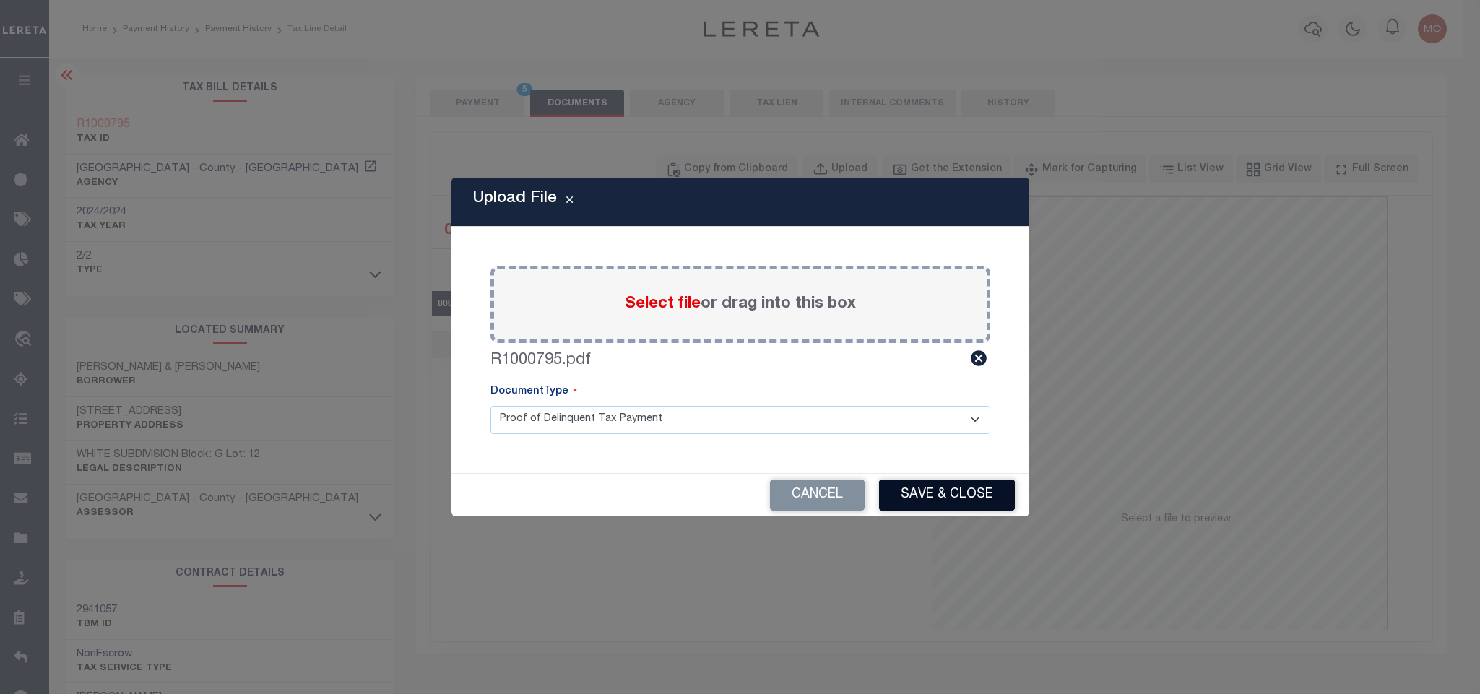
click at [972, 493] on button "Save & Close" at bounding box center [947, 495] width 136 height 31
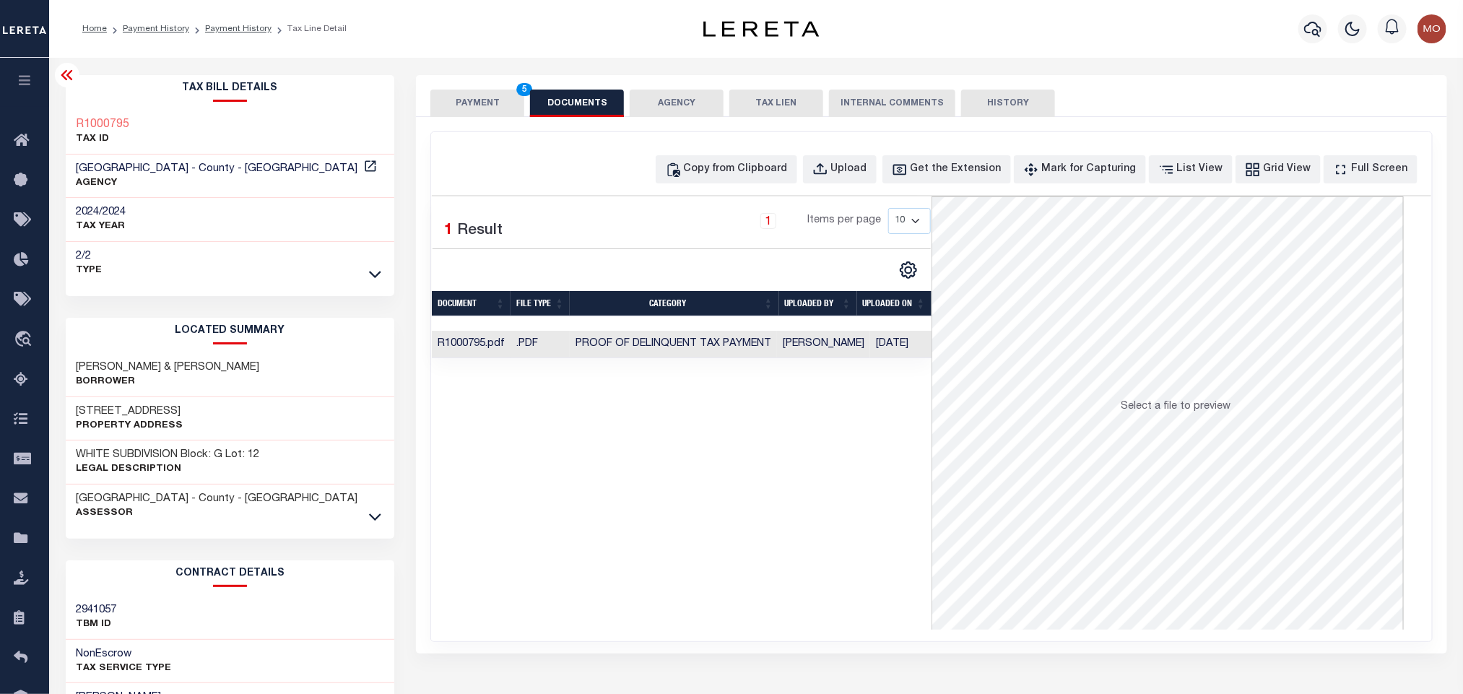
drag, startPoint x: 769, startPoint y: 484, endPoint x: 743, endPoint y: 479, distance: 26.5
click at [757, 486] on div "Selected 1 Result 1 Items per page 10 25 50 100" at bounding box center [682, 412] width 500 height 433
click at [496, 107] on button "PAYMENT 5" at bounding box center [478, 103] width 94 height 27
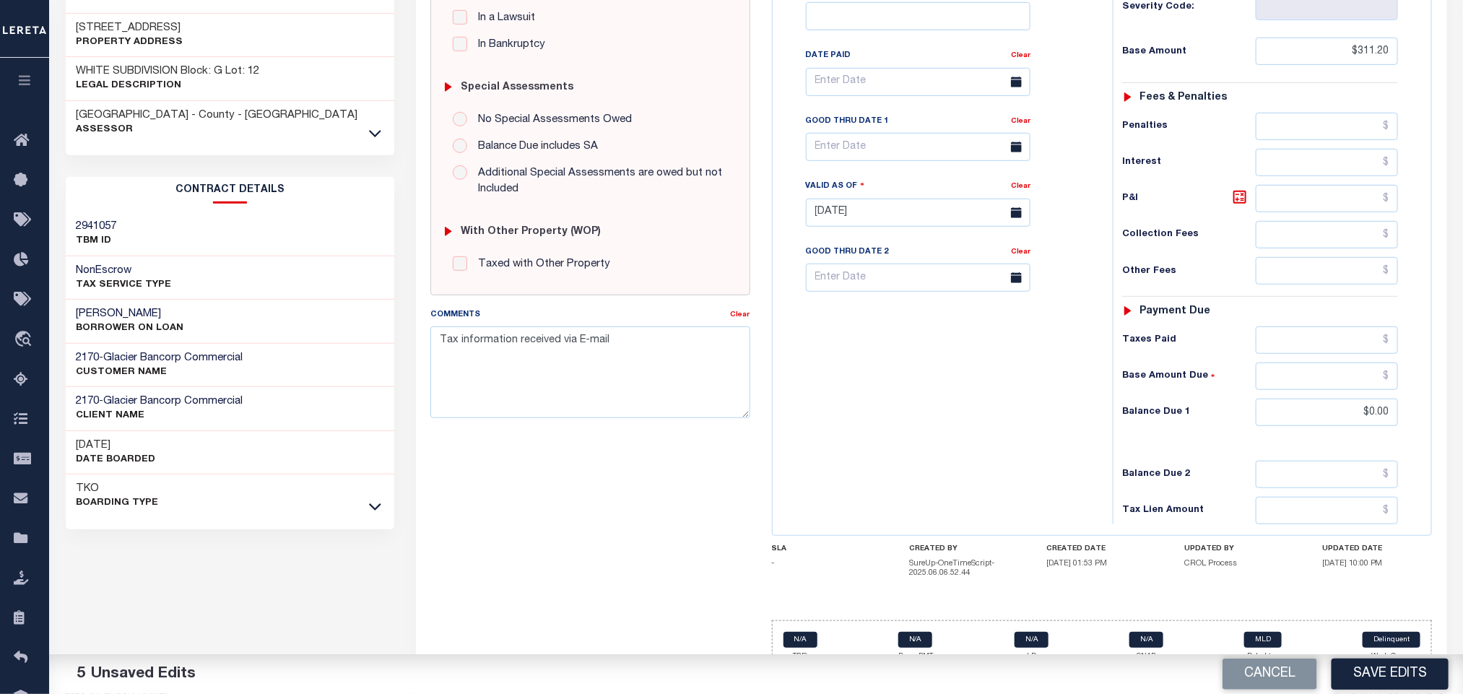
scroll to position [416, 0]
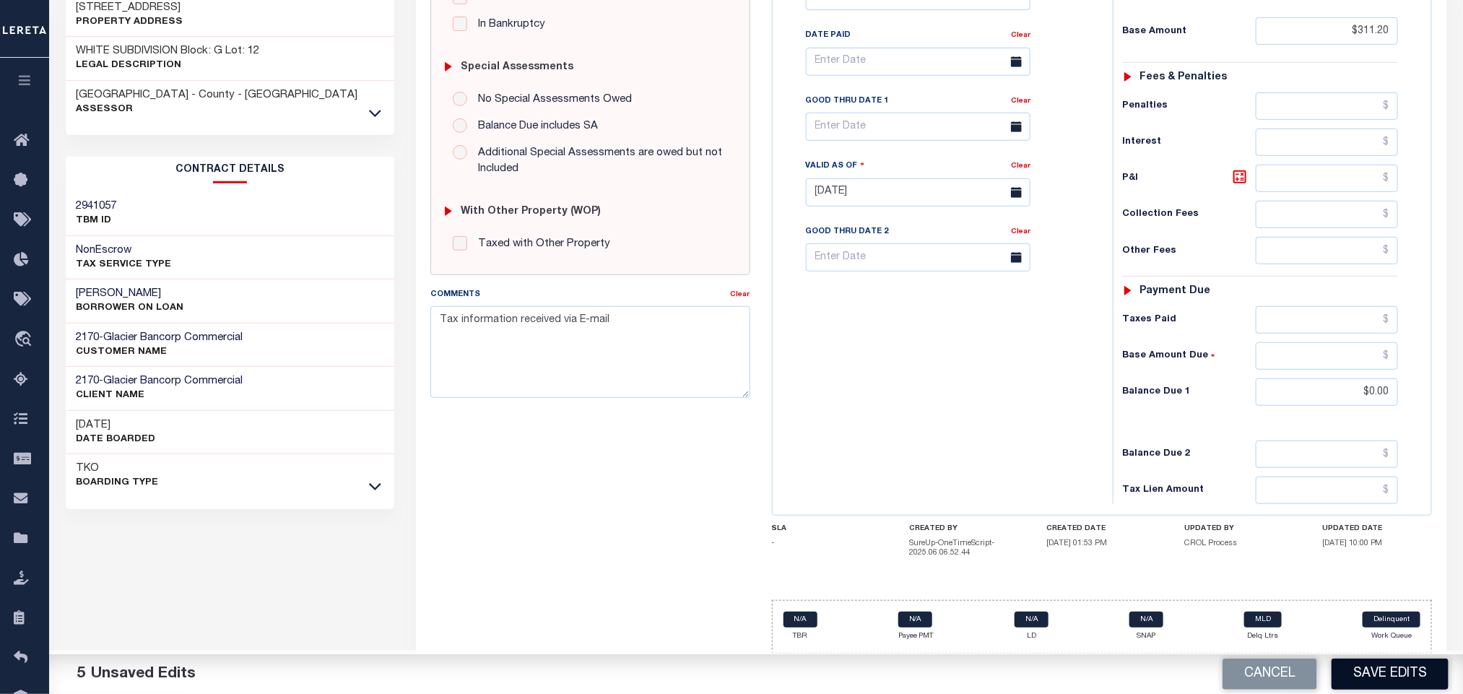
click at [1383, 672] on button "Save Edits" at bounding box center [1390, 674] width 117 height 31
checkbox input "false"
type input "$311.2"
type input "$0"
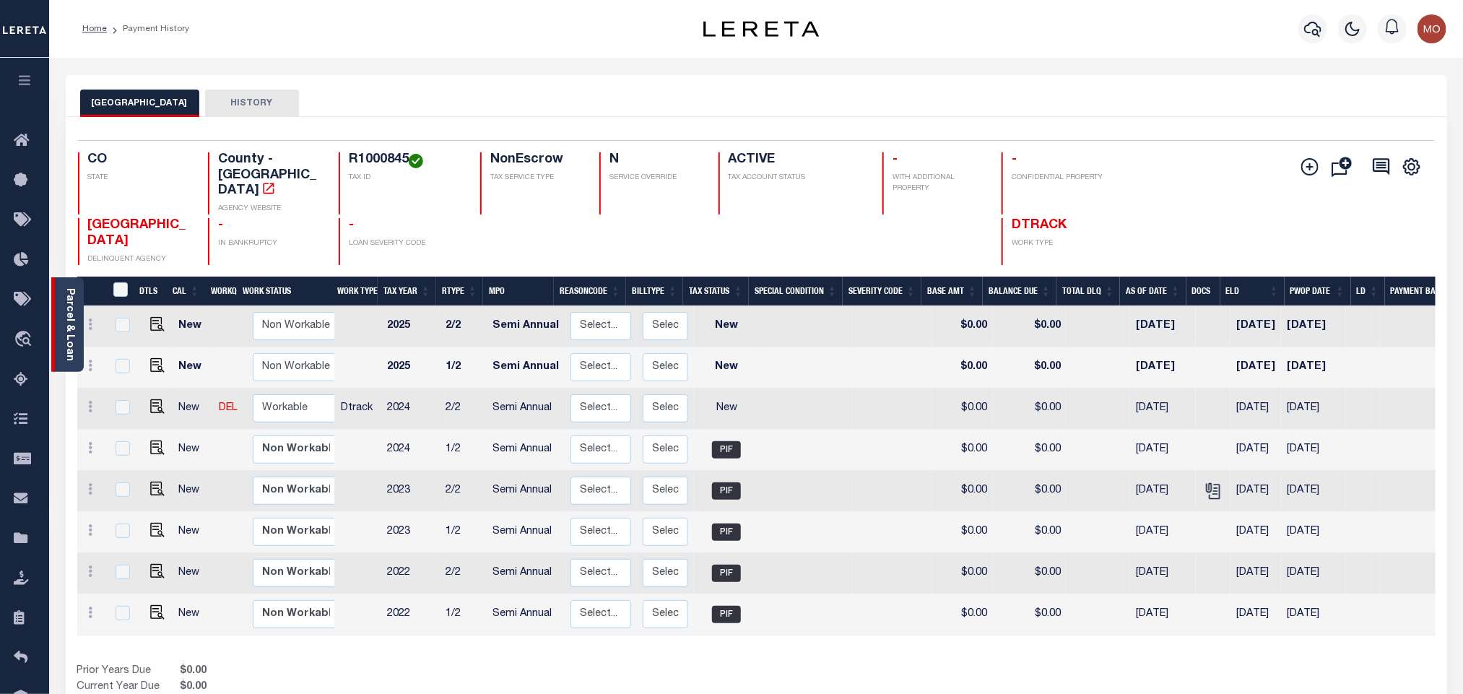
click at [69, 326] on link "Parcel & Loan" at bounding box center [69, 324] width 10 height 73
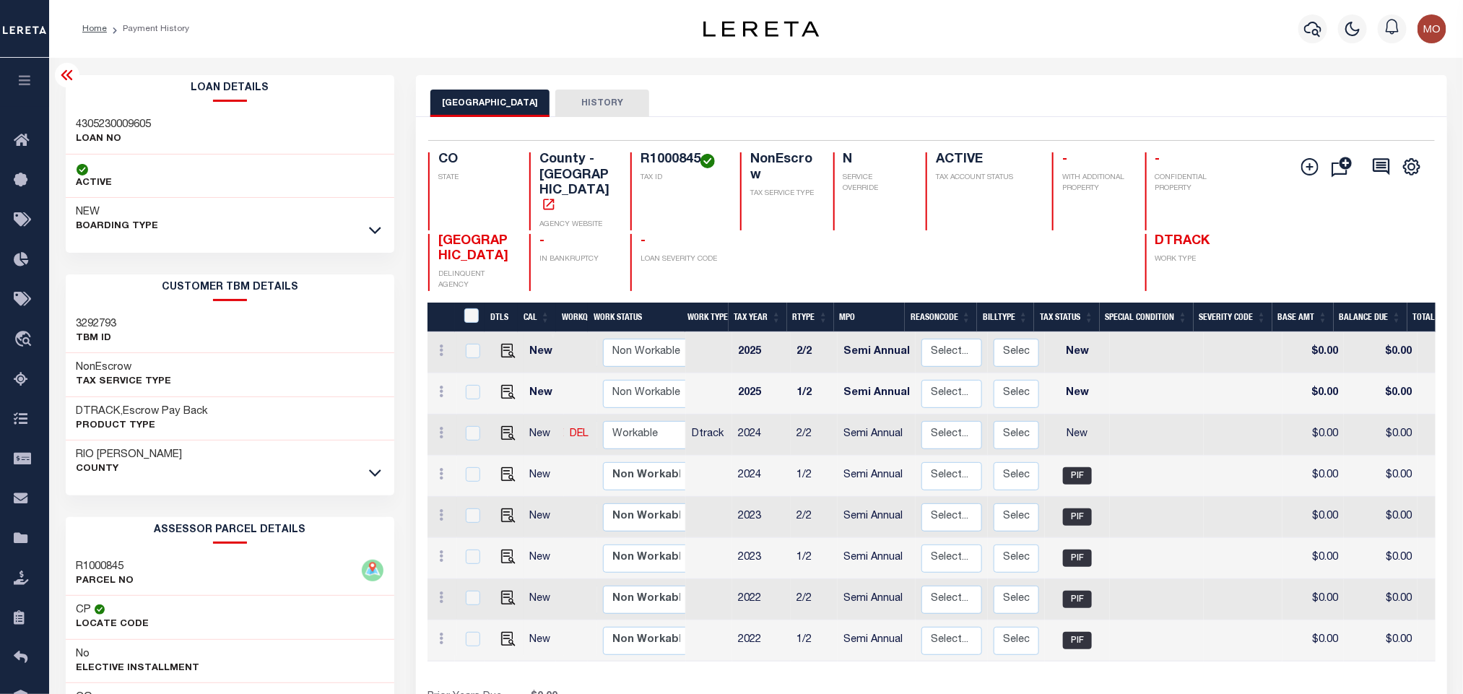
click at [131, 121] on h3 "4305230009605" at bounding box center [114, 125] width 75 height 14
copy h3 "4305230009605"
click at [659, 160] on h4 "R1000845" at bounding box center [682, 160] width 82 height 16
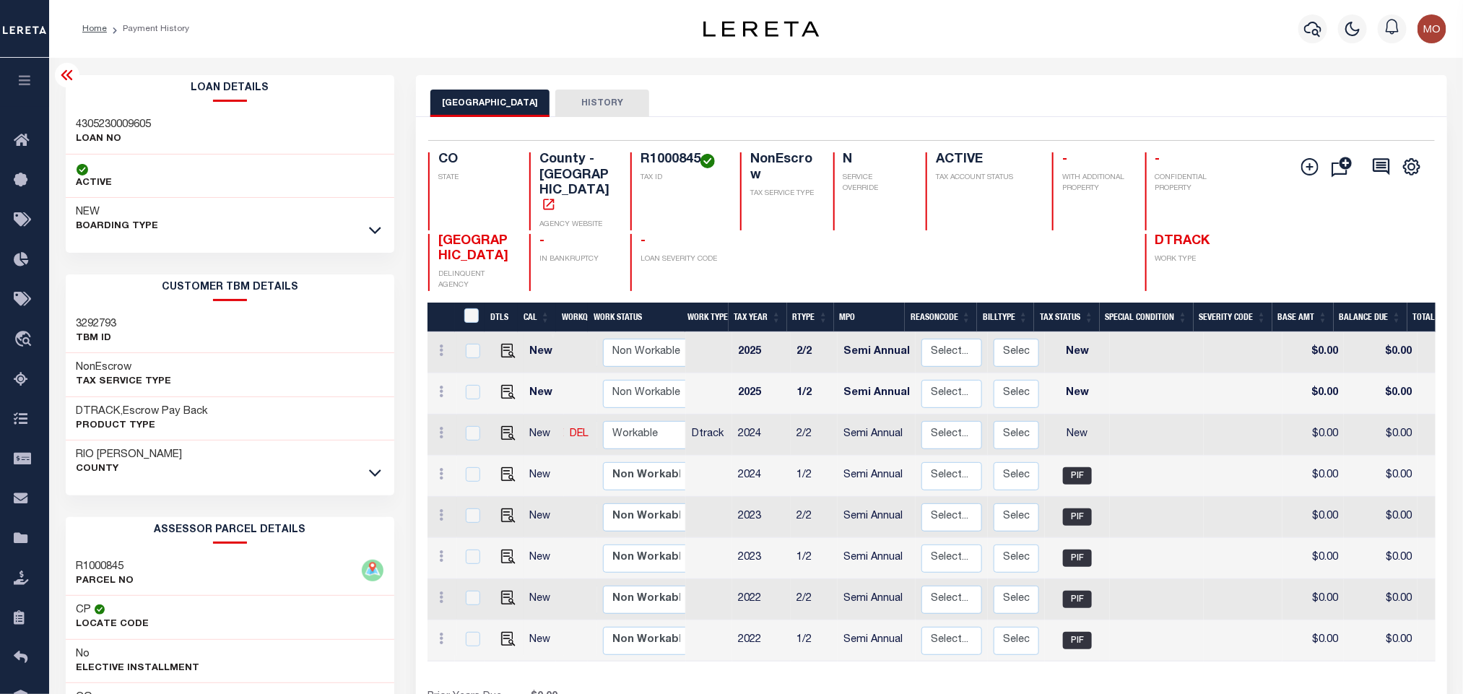
copy h4 "R1000845"
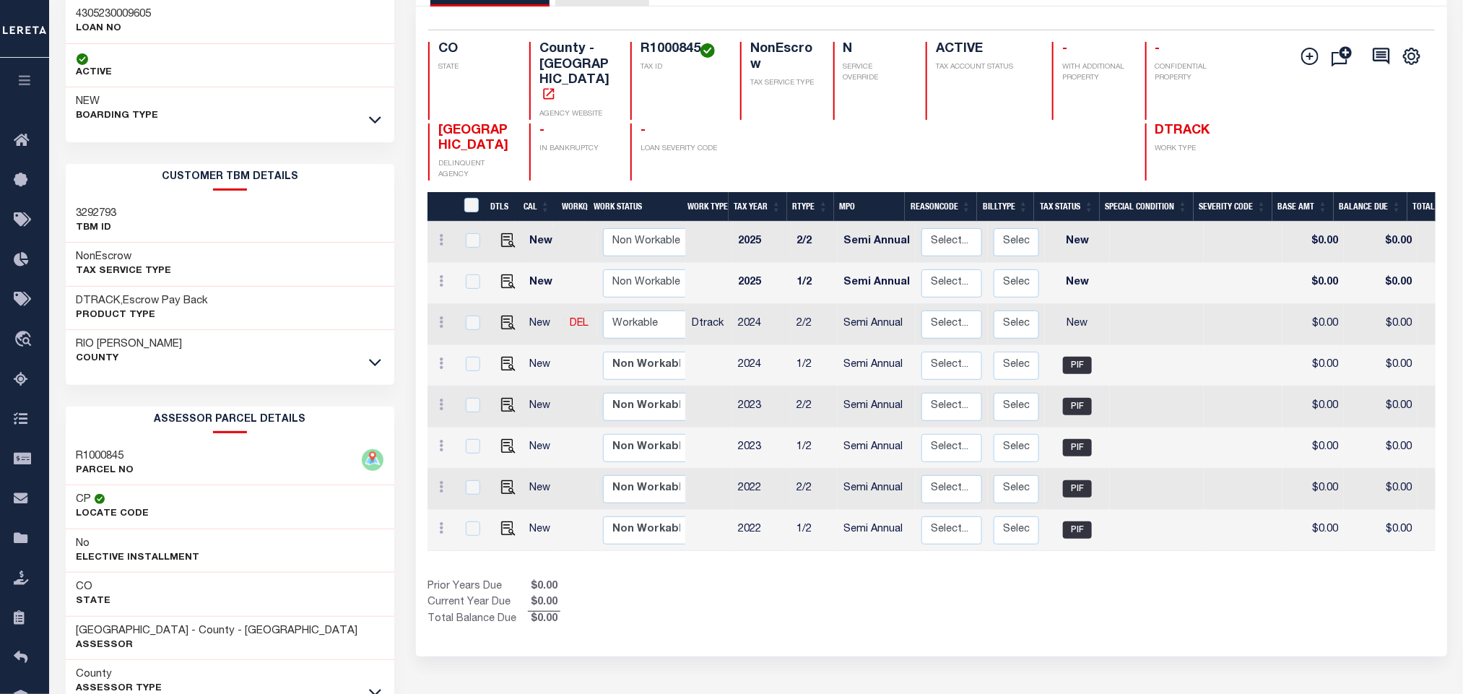
scroll to position [202, 0]
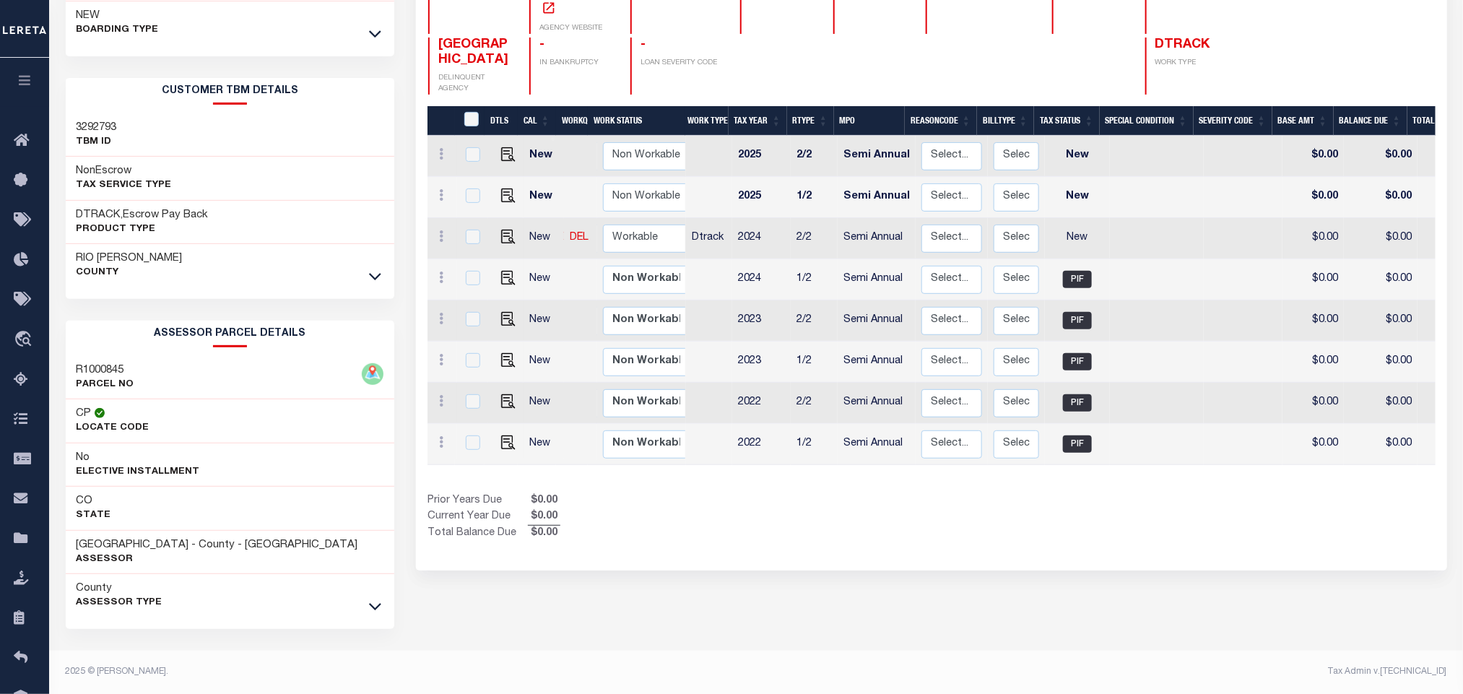
click at [588, 611] on div "RIO BLANCO COUNTY HISTORY Selected 8 Results" at bounding box center [931, 287] width 1052 height 816
drag, startPoint x: 102, startPoint y: 542, endPoint x: 191, endPoint y: 545, distance: 88.9
click at [191, 545] on h3 "[GEOGRAPHIC_DATA] - County - [GEOGRAPHIC_DATA]" at bounding box center [218, 545] width 282 height 14
copy h3 "[GEOGRAPHIC_DATA]"
click at [907, 546] on div "Selected 8 Results 1 Items per page 25 50 100 CO STATE R1000845" at bounding box center [931, 246] width 1031 height 650
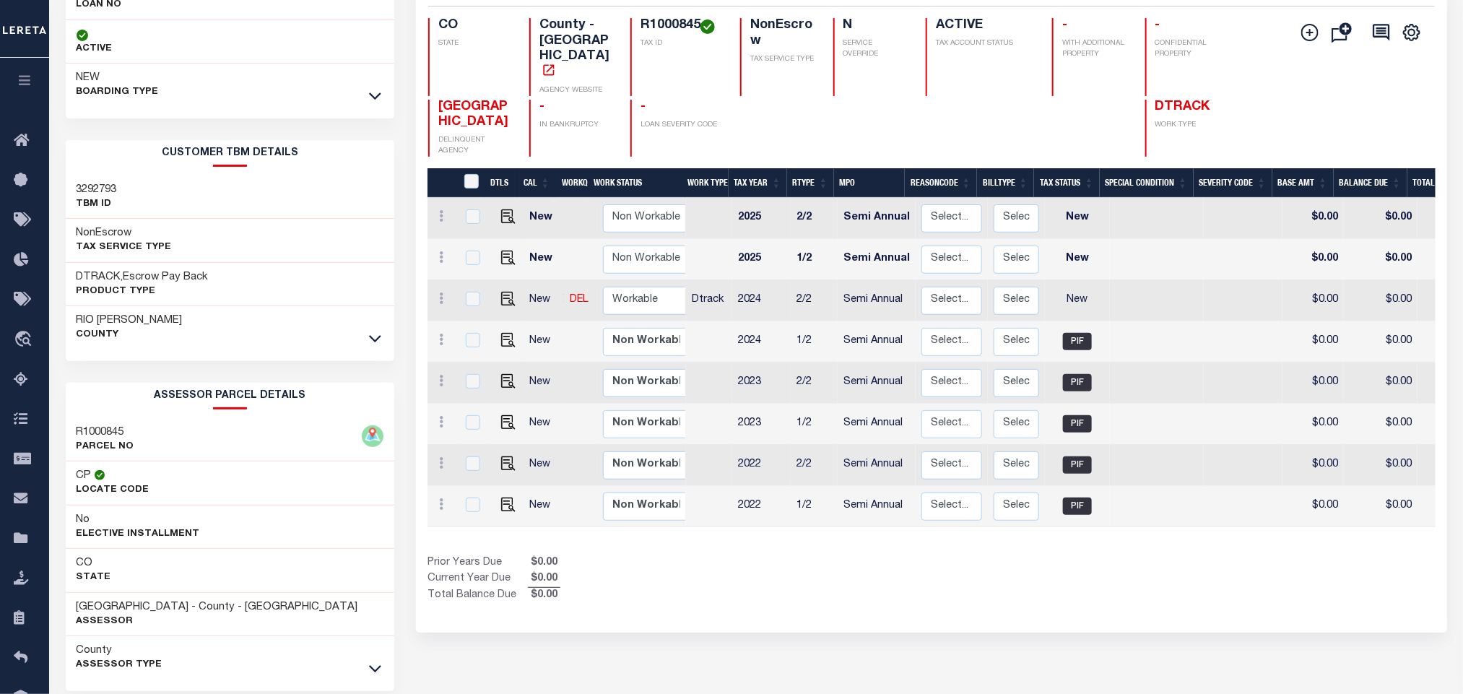
scroll to position [0, 0]
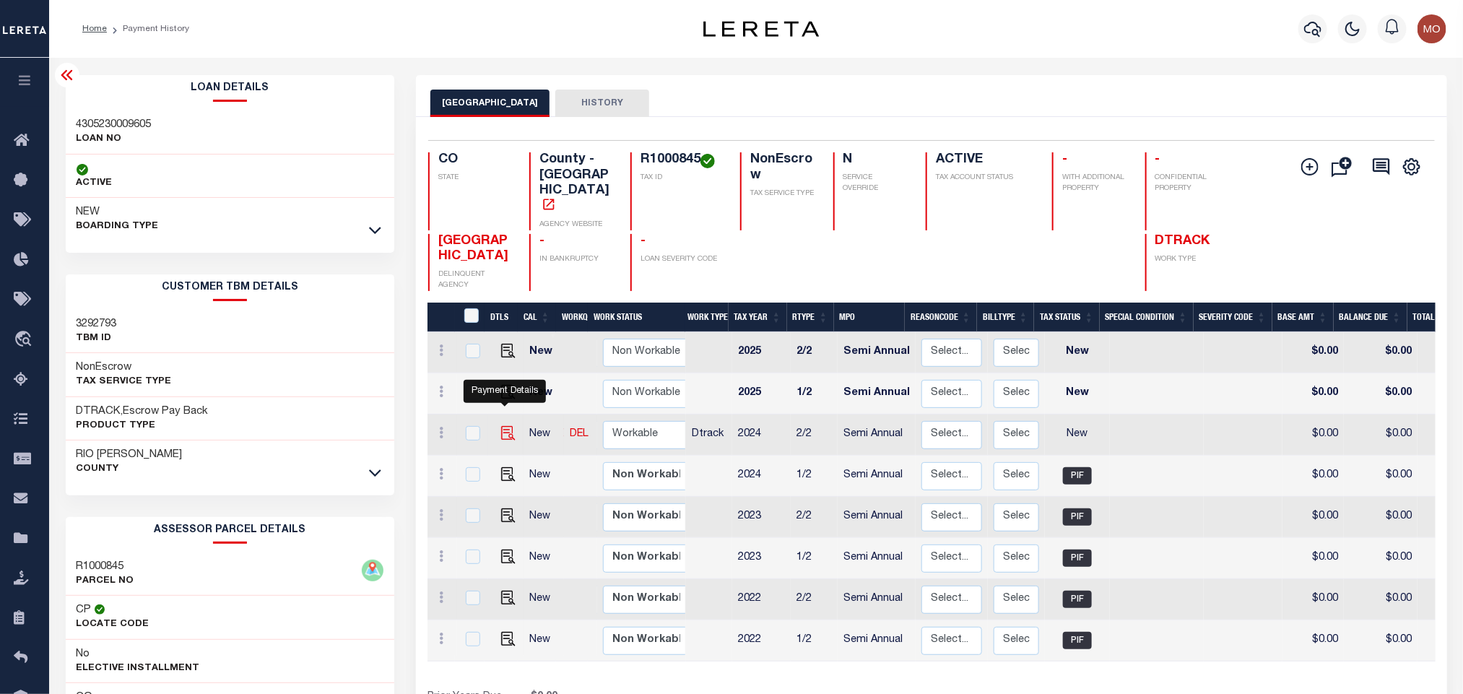
click at [501, 426] on img "" at bounding box center [508, 433] width 14 height 14
checkbox input "true"
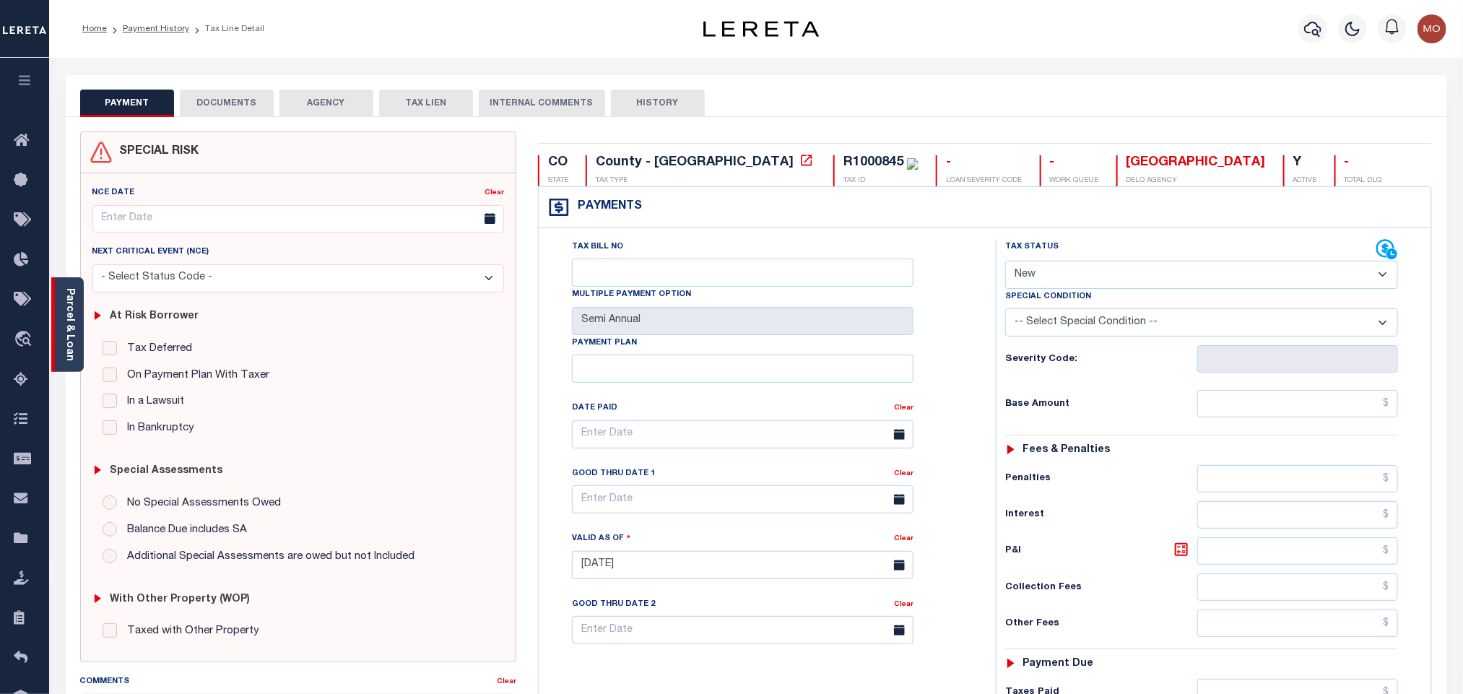
click at [68, 323] on link "Parcel & Loan" at bounding box center [69, 324] width 10 height 73
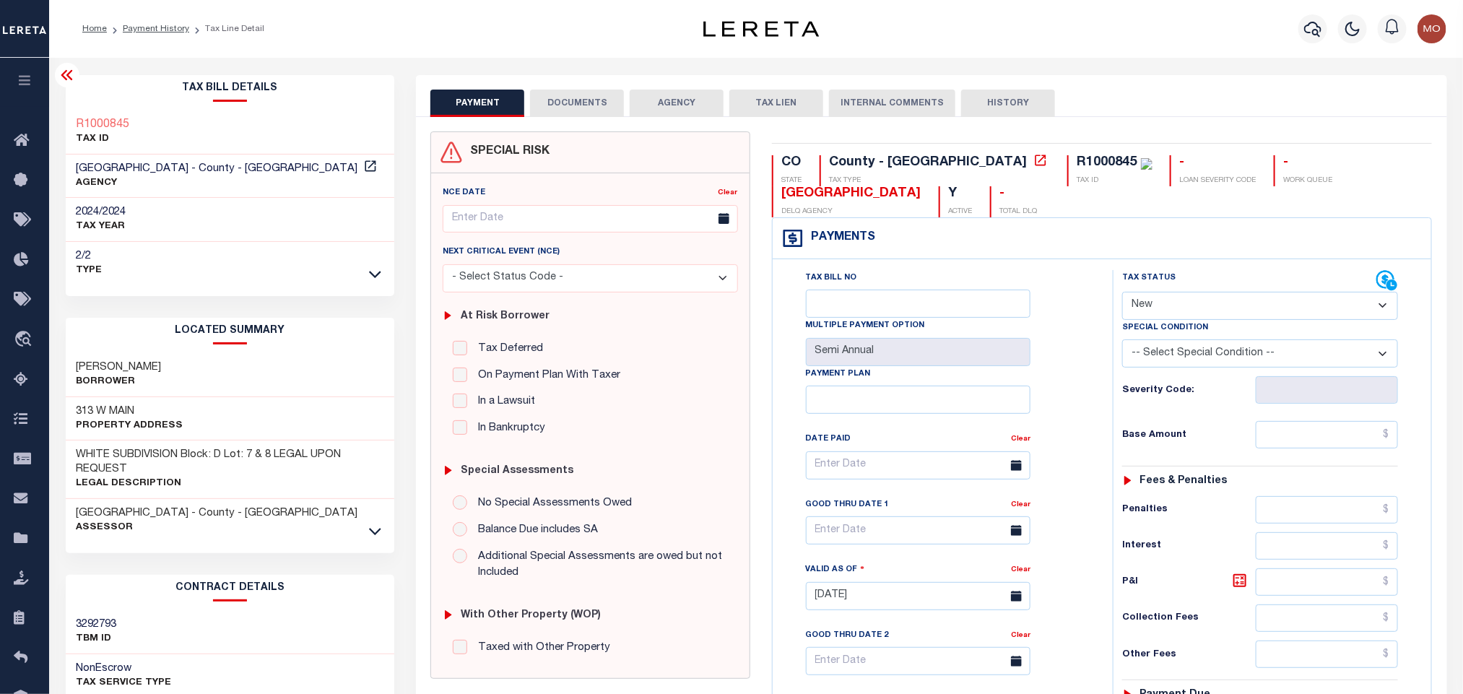
click at [1169, 301] on select "- Select Status Code - Open Due/Unpaid Paid Incomplete No Tax Due Internal Refu…" at bounding box center [1261, 306] width 276 height 28
select select "PYD"
click at [1123, 293] on select "- Select Status Code - Open Due/Unpaid Paid Incomplete No Tax Due Internal Refu…" at bounding box center [1261, 306] width 276 height 28
type input "[DATE]"
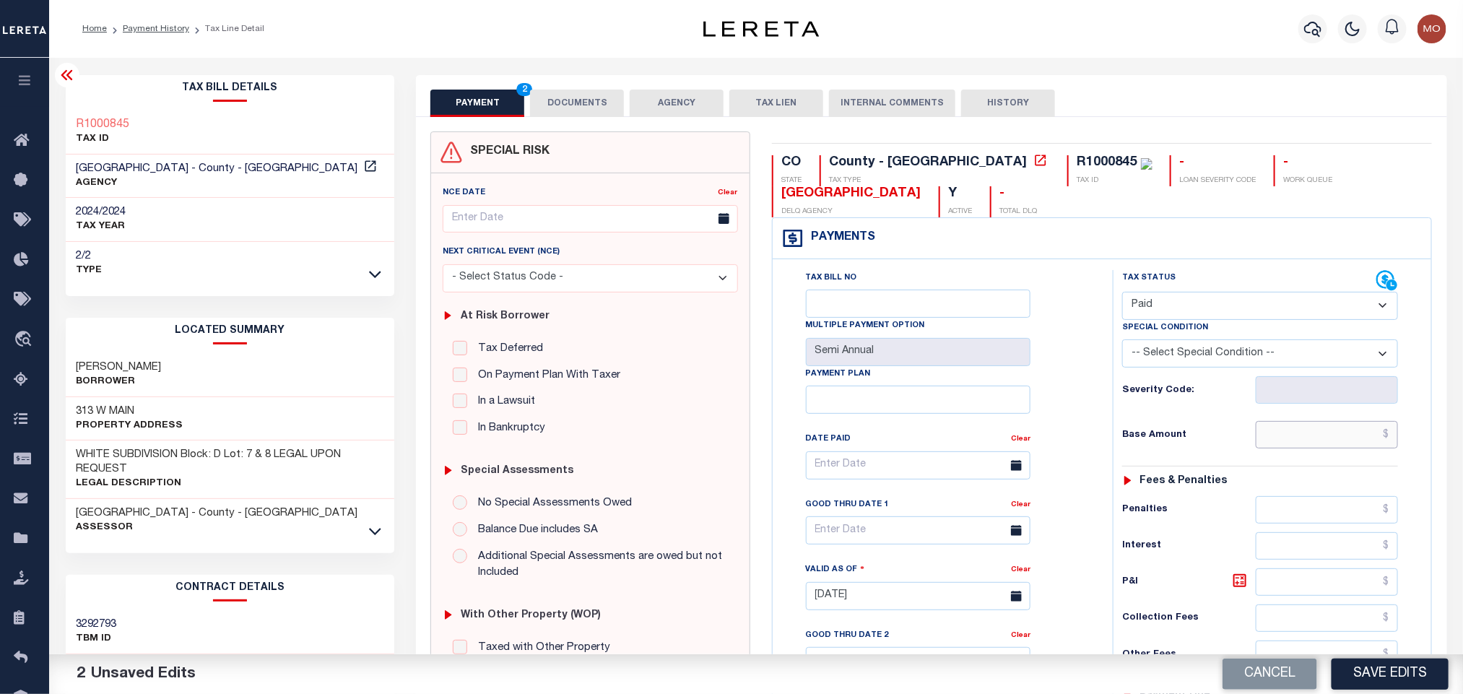
click at [1279, 438] on input "text" at bounding box center [1327, 434] width 143 height 27
paste input "263.32"
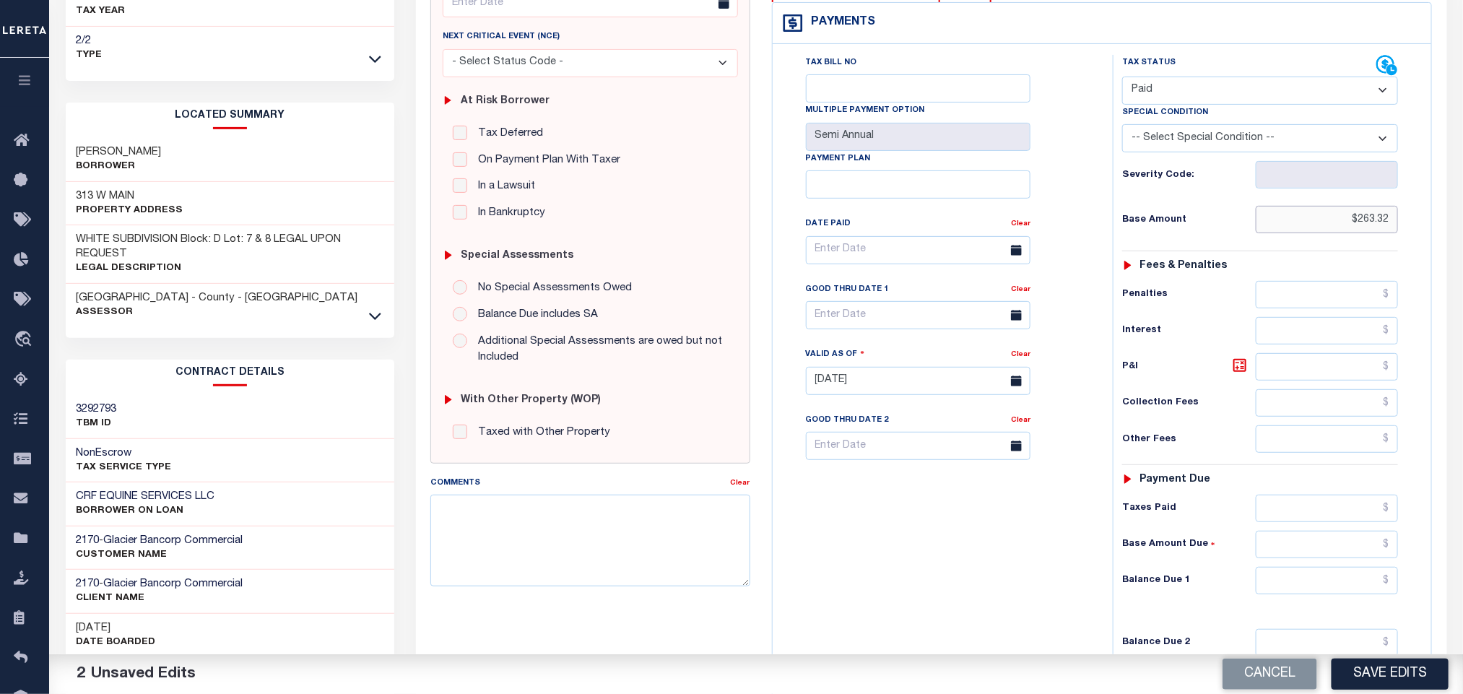
scroll to position [420, 0]
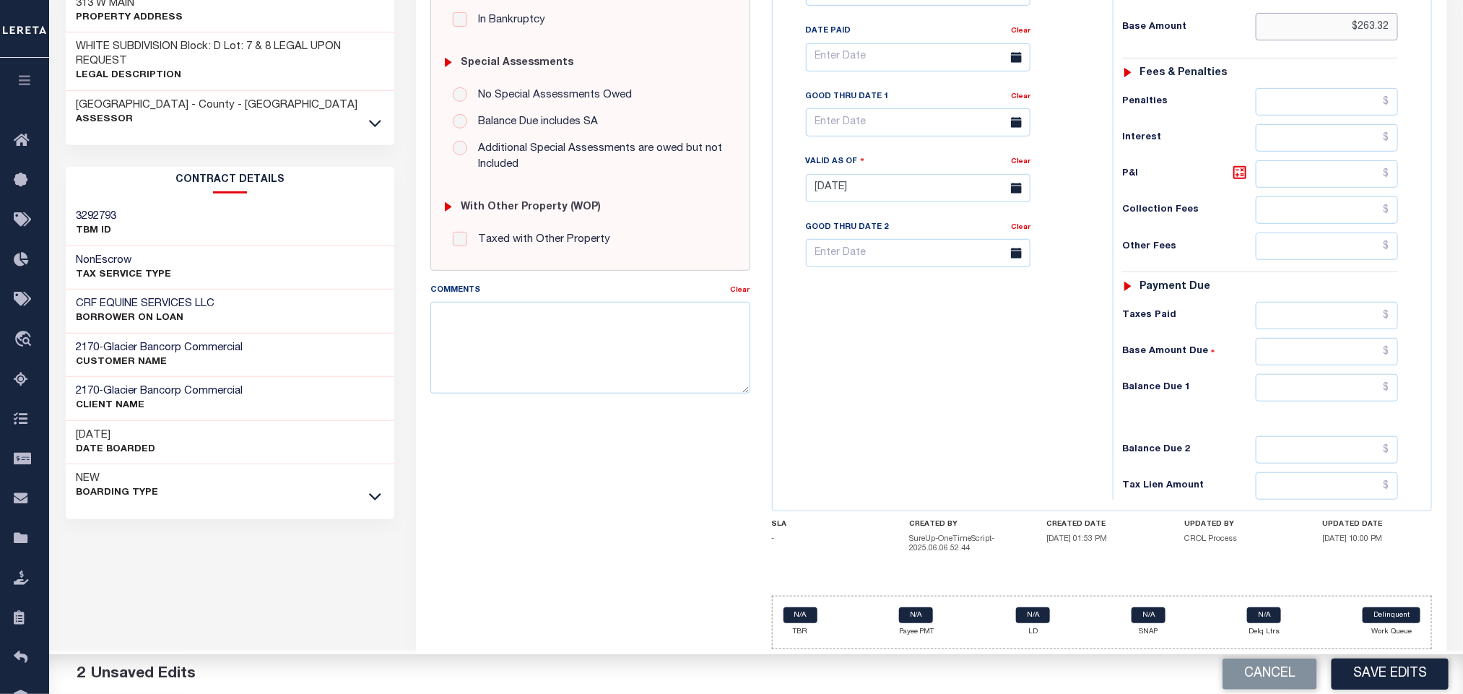
type input "$263.32"
drag, startPoint x: 1287, startPoint y: 386, endPoint x: 1245, endPoint y: 397, distance: 44.2
click at [1287, 386] on input "text" at bounding box center [1327, 387] width 143 height 27
type input "$0.00"
drag, startPoint x: 948, startPoint y: 390, endPoint x: 947, endPoint y: 399, distance: 9.4
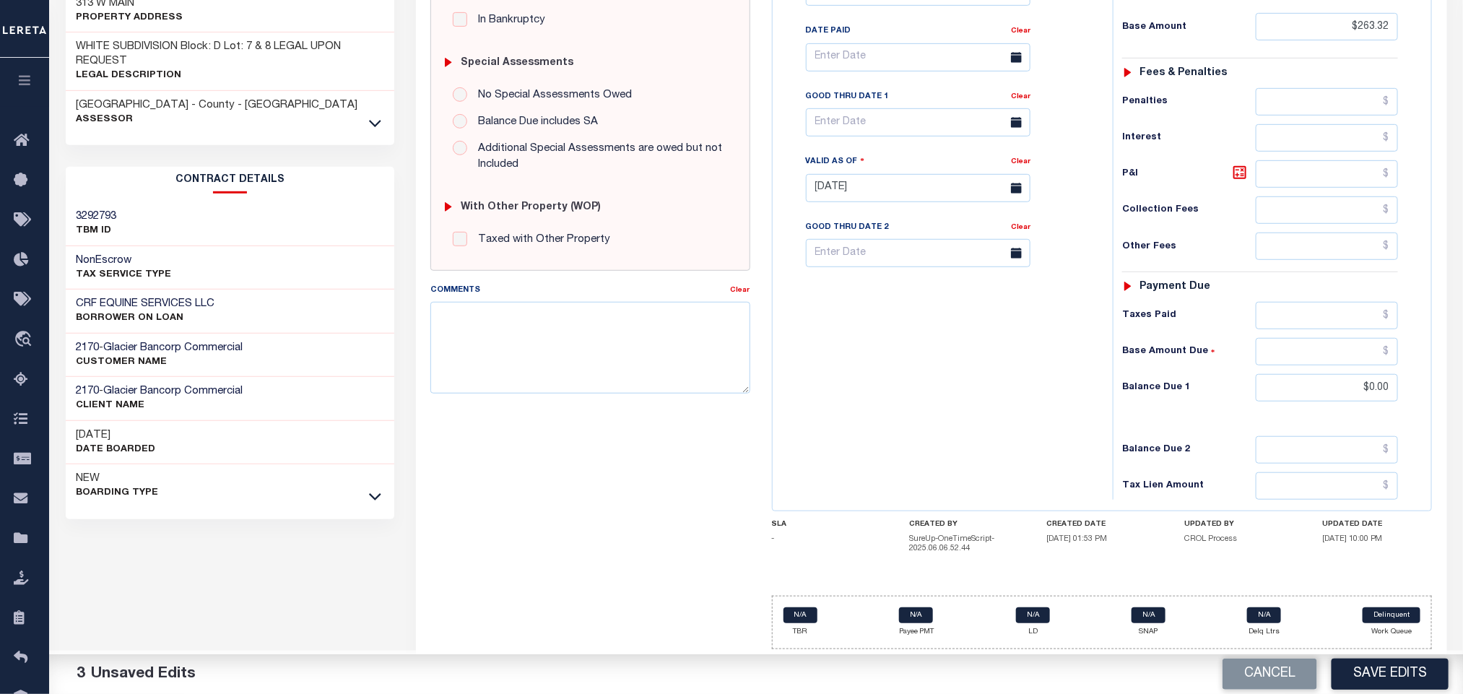
click at [948, 390] on div "Tax Bill No Multiple Payment Option Semi Annual Payment Plan Clear" at bounding box center [940, 181] width 326 height 638
click at [529, 338] on textarea "Comments" at bounding box center [590, 347] width 319 height 91
paste textarea "Tax information received via E-mail"
type textarea "Tax information received via E-mail"
click at [998, 386] on div "Tax Bill No Multiple Payment Option Semi Annual Payment Plan Clear" at bounding box center [940, 181] width 326 height 638
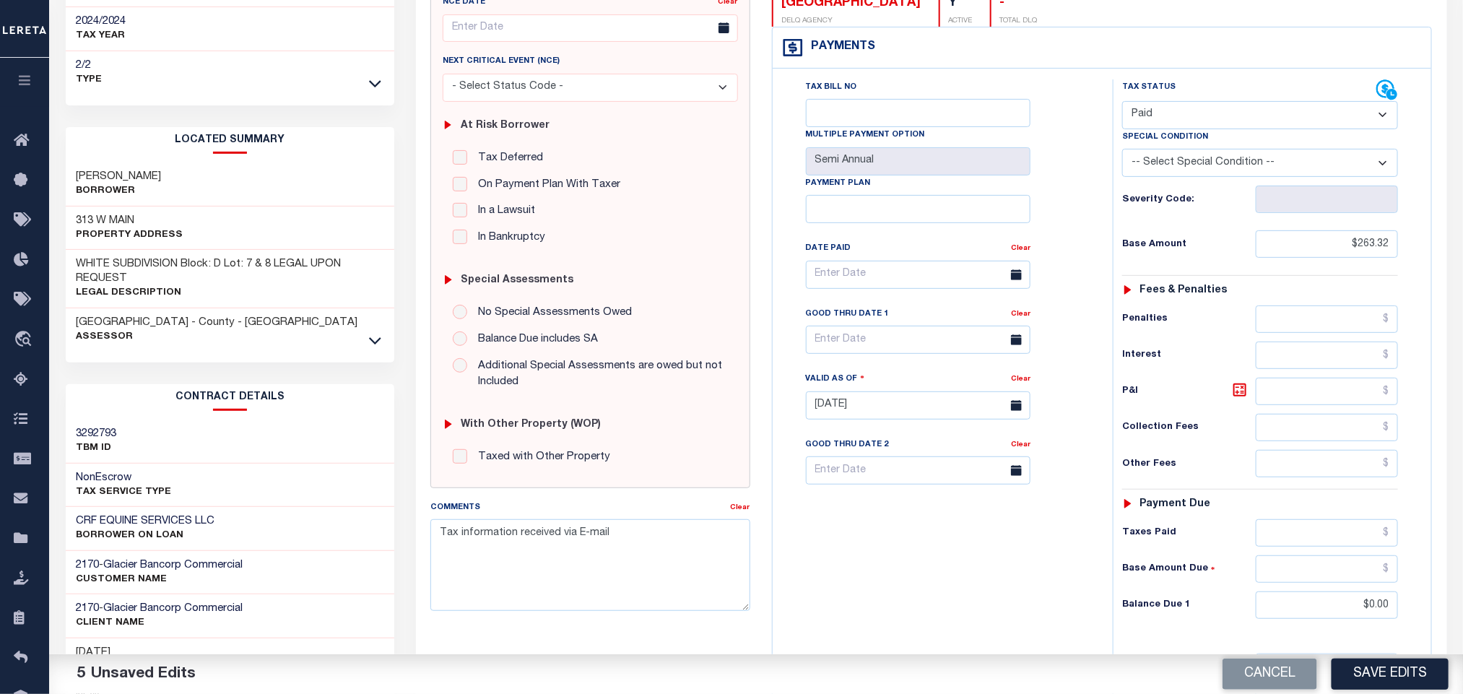
scroll to position [0, 0]
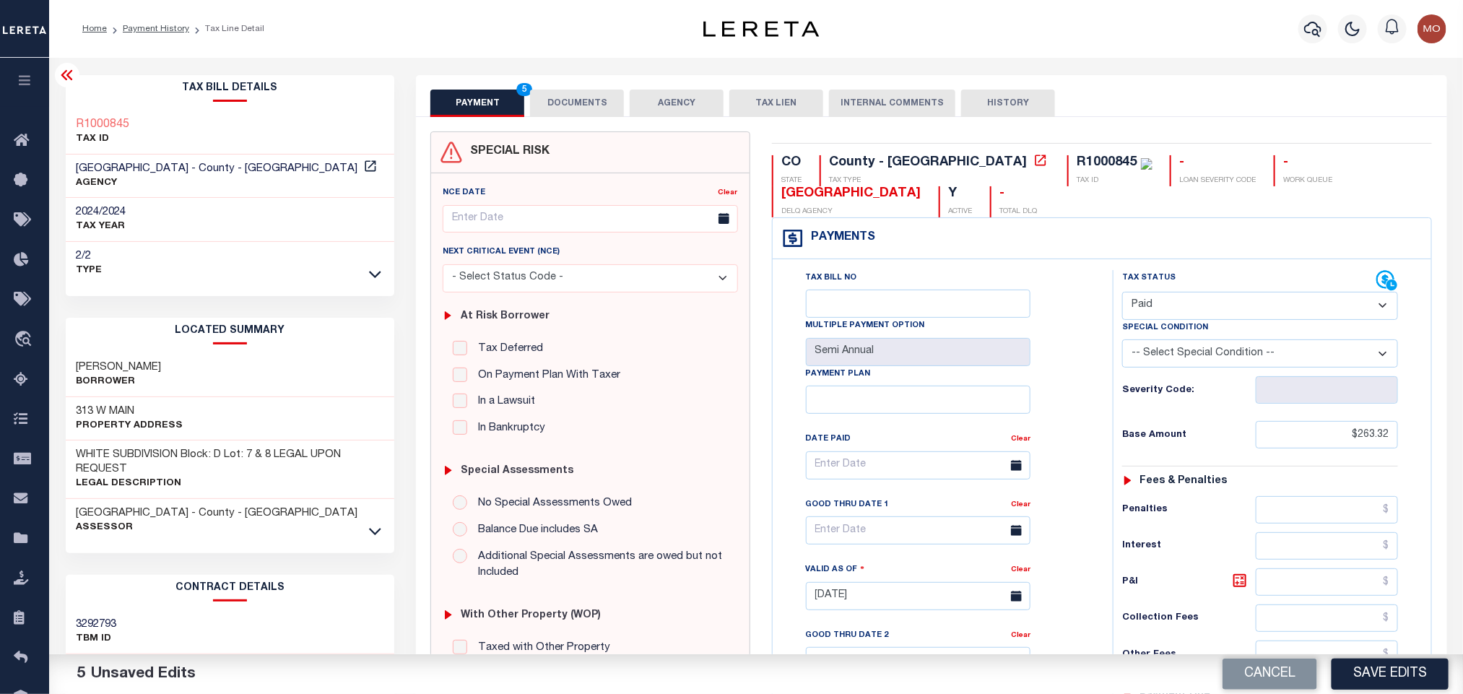
click at [596, 107] on button "DOCUMENTS" at bounding box center [577, 103] width 94 height 27
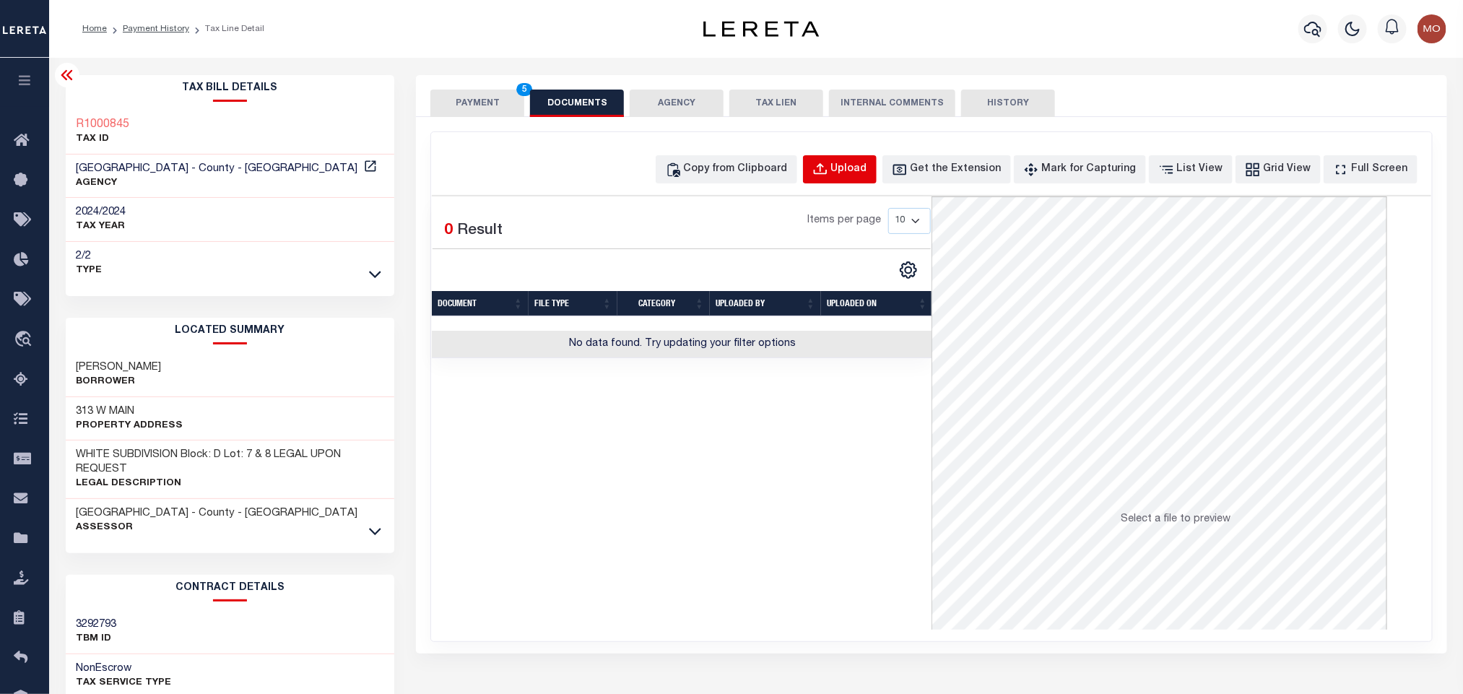
click at [868, 169] on div "Upload" at bounding box center [849, 170] width 36 height 16
select select "POP"
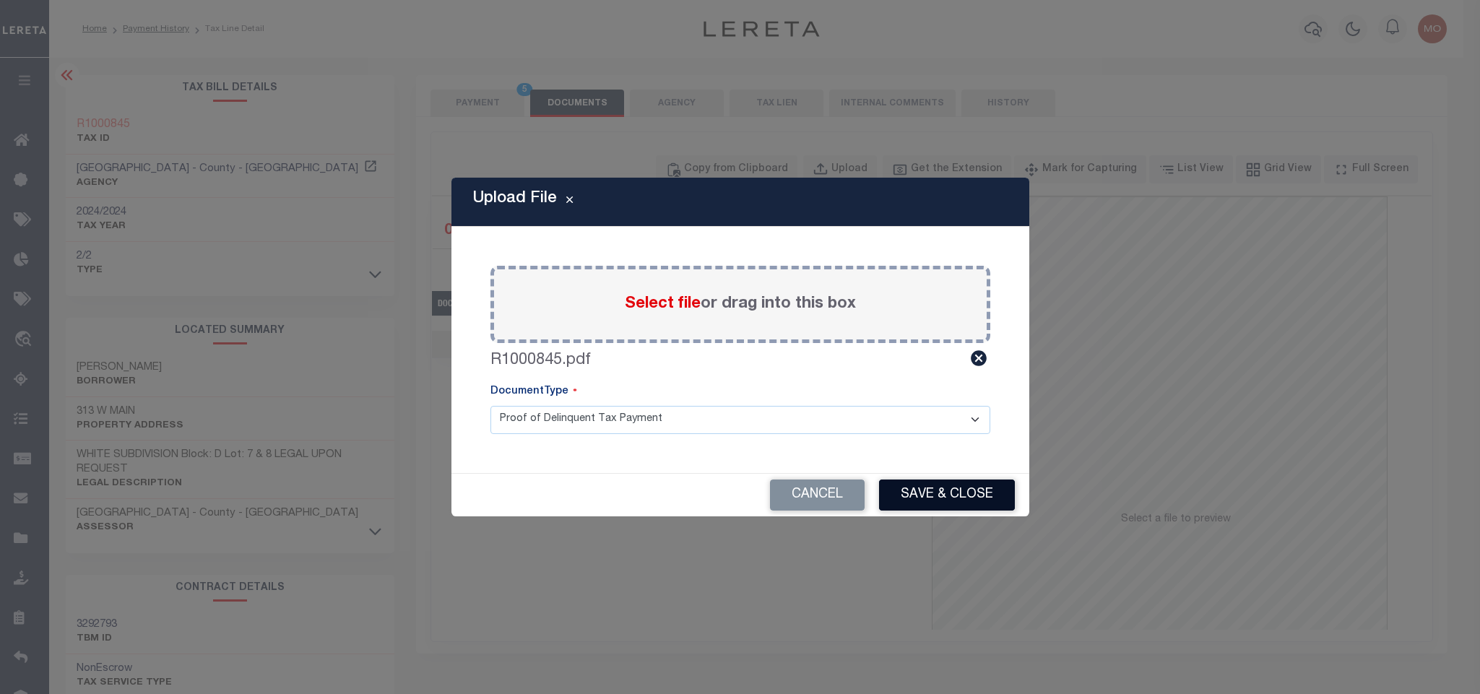
click at [936, 496] on button "Save & Close" at bounding box center [947, 495] width 136 height 31
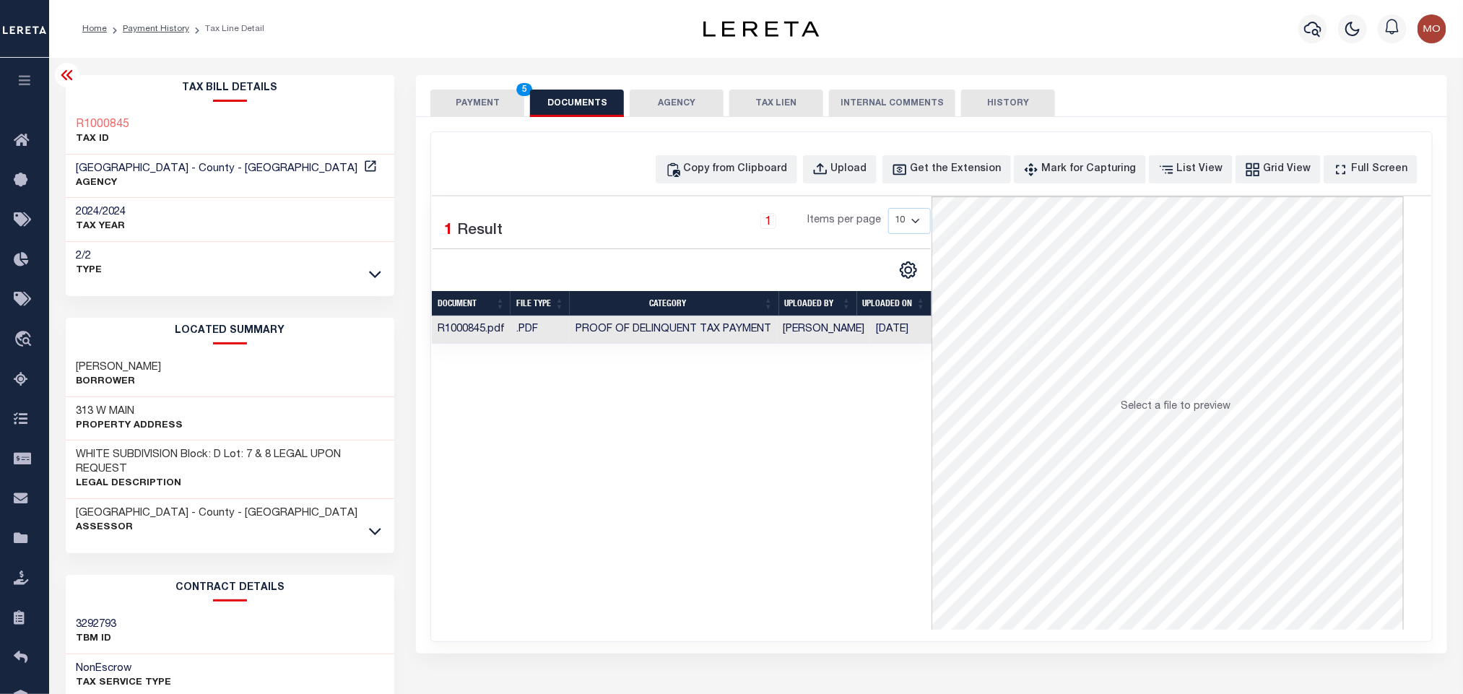
click at [473, 98] on button "PAYMENT 5" at bounding box center [478, 103] width 94 height 27
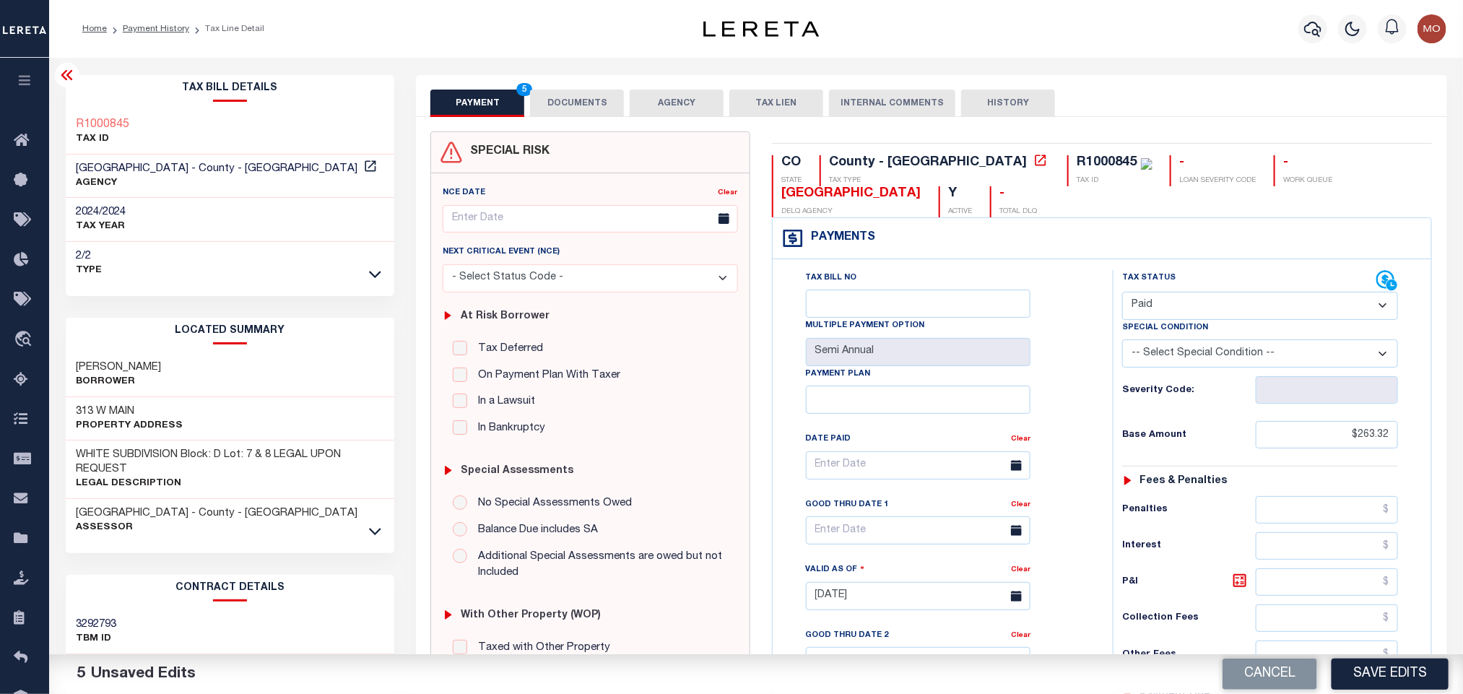
scroll to position [416, 0]
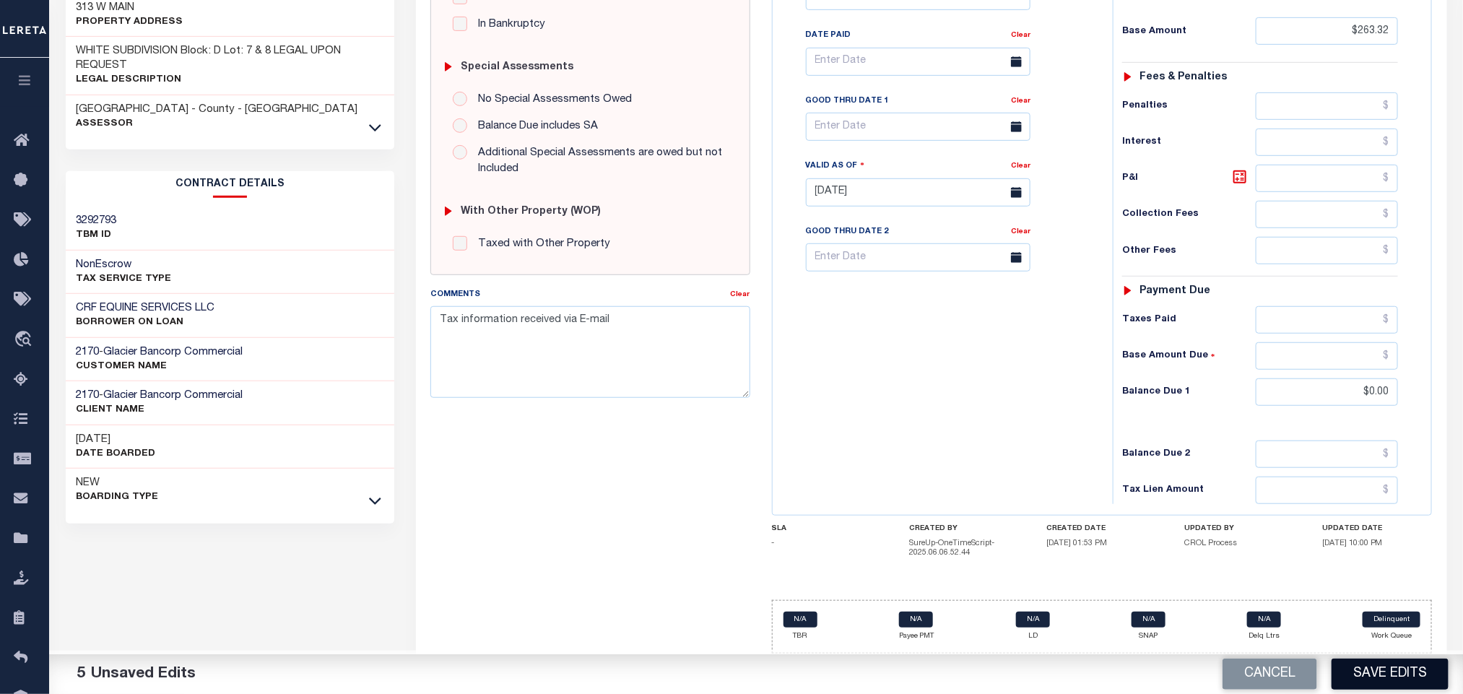
click at [1378, 676] on button "Save Edits" at bounding box center [1390, 674] width 117 height 31
checkbox input "false"
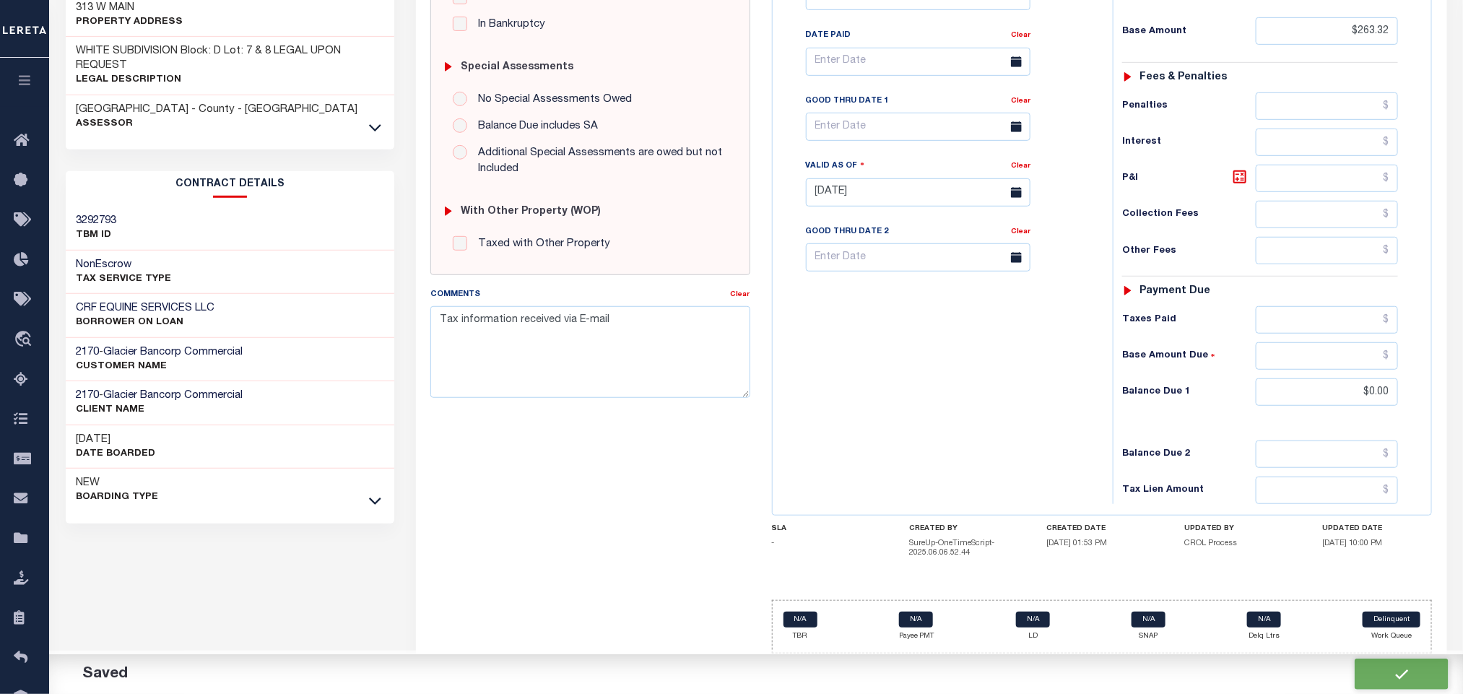
type input "$263.32"
type input "$0"
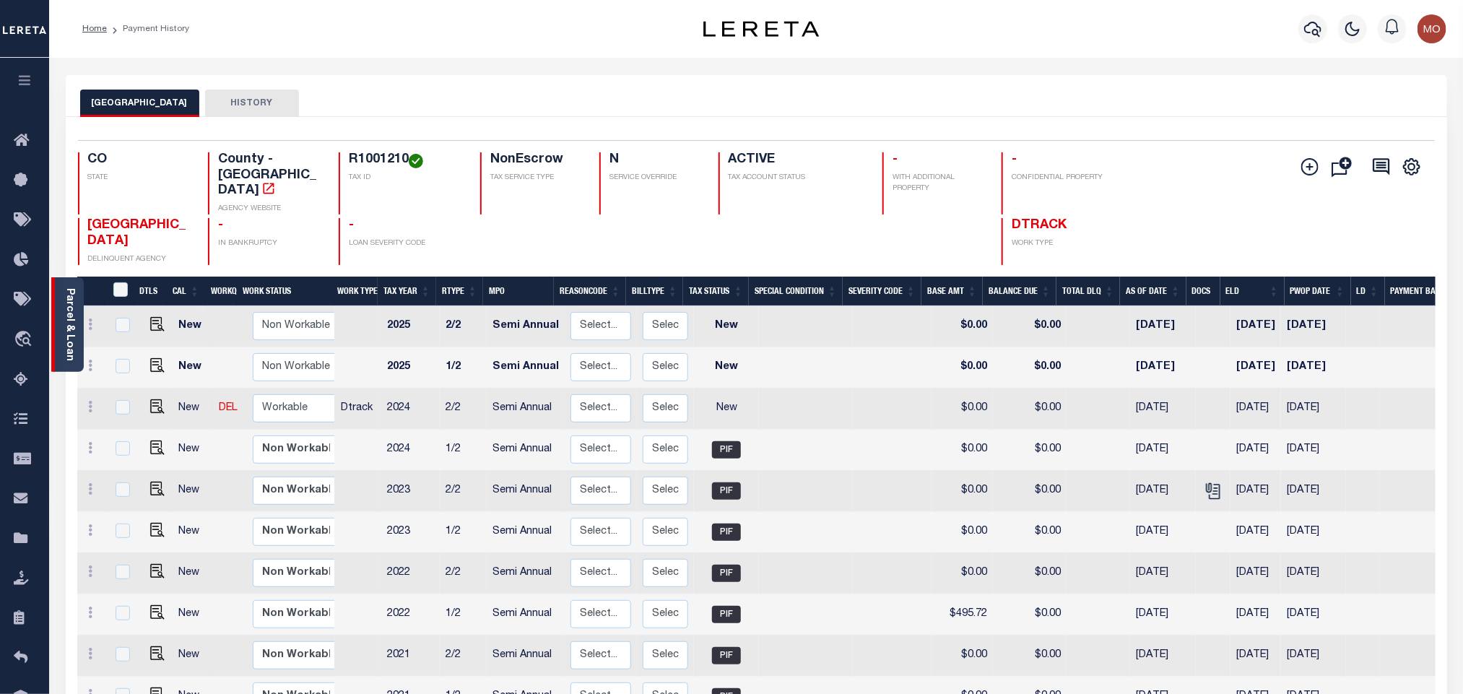
click at [68, 317] on link "Parcel & Loan" at bounding box center [69, 324] width 10 height 73
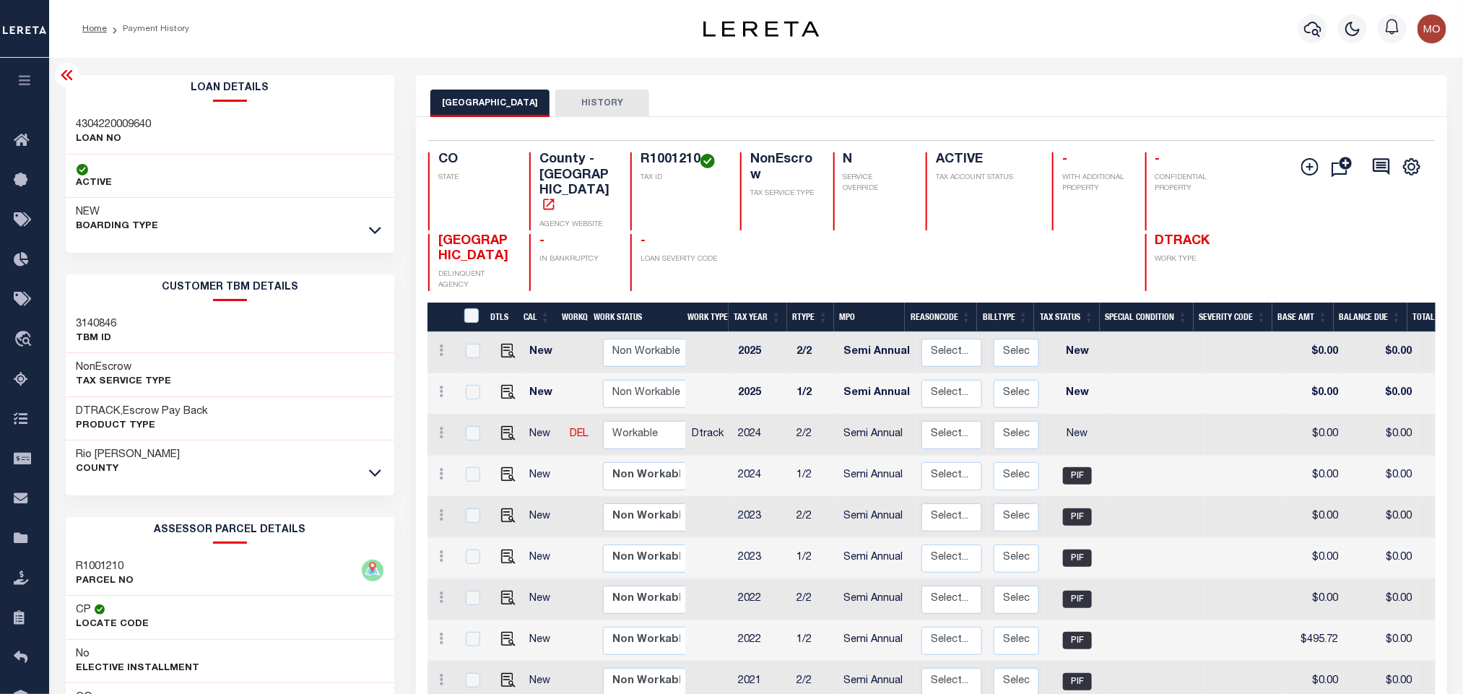
click at [137, 124] on h3 "4304220009640" at bounding box center [114, 125] width 75 height 14
copy h3 "4304220009640"
click at [663, 160] on h4 "R1001210" at bounding box center [682, 160] width 82 height 16
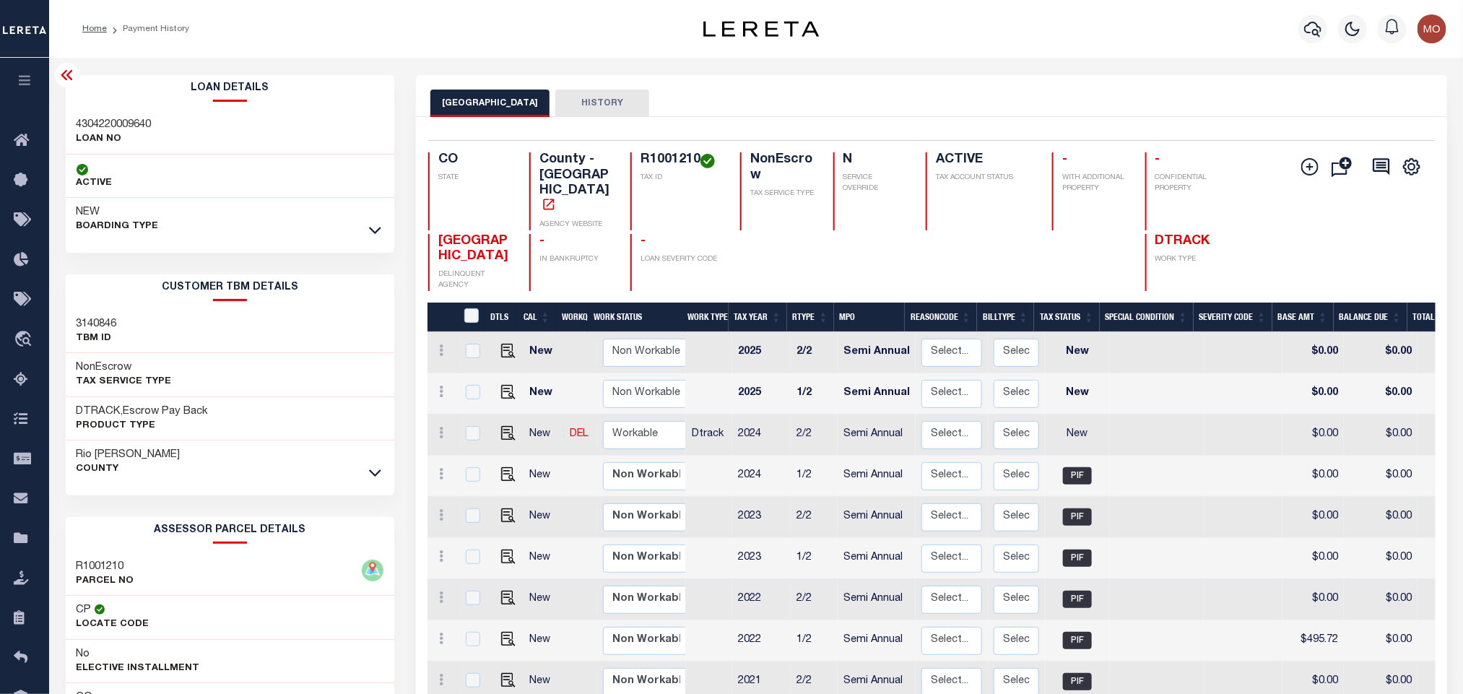
copy h4 "R1001210"
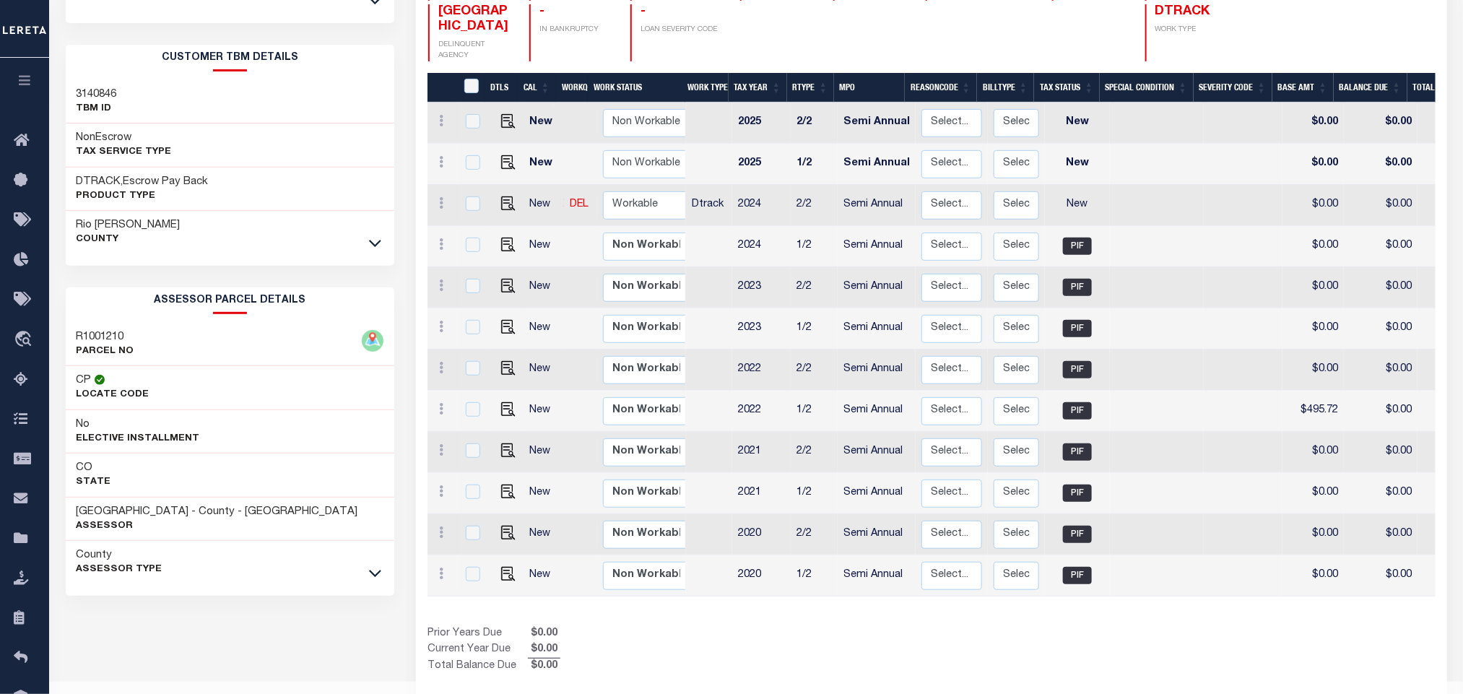
scroll to position [246, 0]
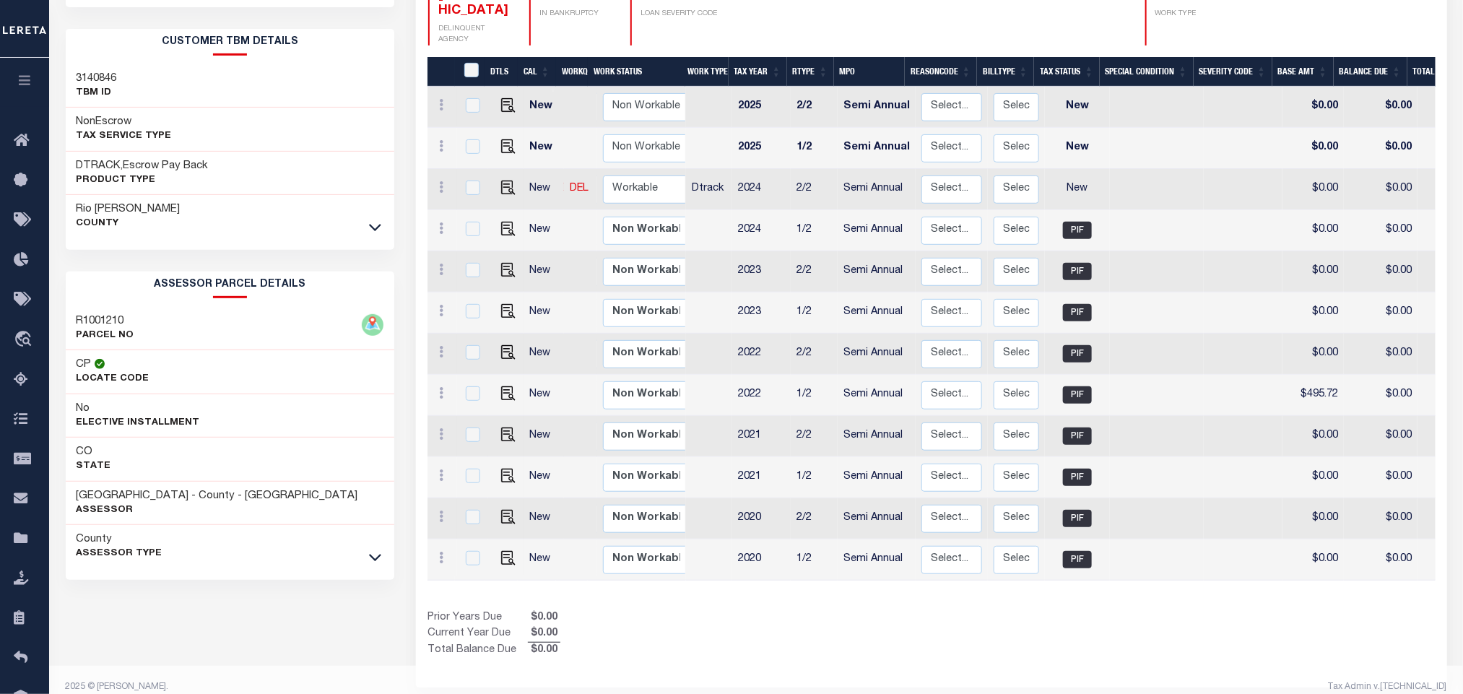
click at [186, 616] on div "Loan Details 4304220009640 LOAN NO ACTIVE NEW A0727088" at bounding box center [230, 238] width 329 height 816
drag, startPoint x: 74, startPoint y: 498, endPoint x: 189, endPoint y: 501, distance: 114.9
click at [189, 501] on div "[GEOGRAPHIC_DATA] - County - [GEOGRAPHIC_DATA] Assessor" at bounding box center [230, 504] width 329 height 44
copy h3 "[GEOGRAPHIC_DATA]"
drag, startPoint x: 817, startPoint y: 603, endPoint x: 826, endPoint y: 603, distance: 8.7
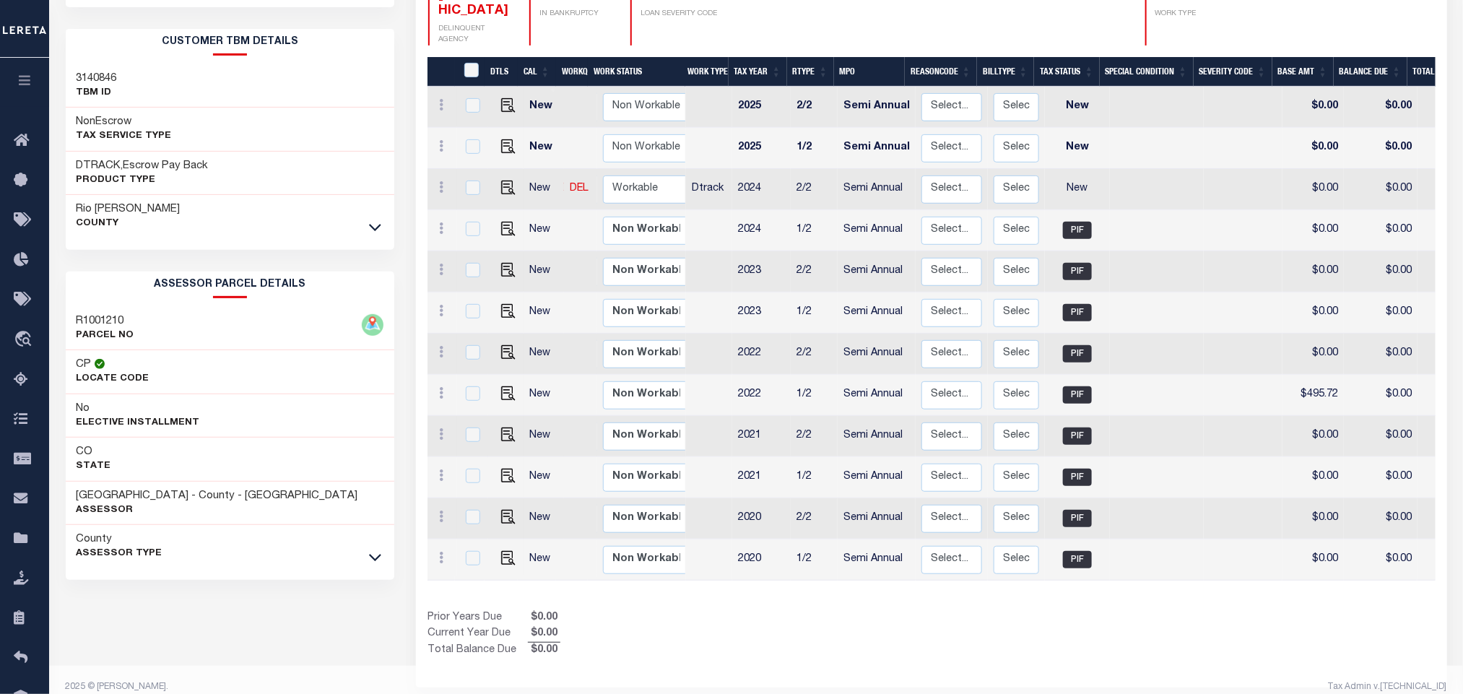
click at [817, 610] on div "Prior Years Due $0.00 Current Year Due $0.00 Total Balance Due $0.00" at bounding box center [680, 634] width 504 height 48
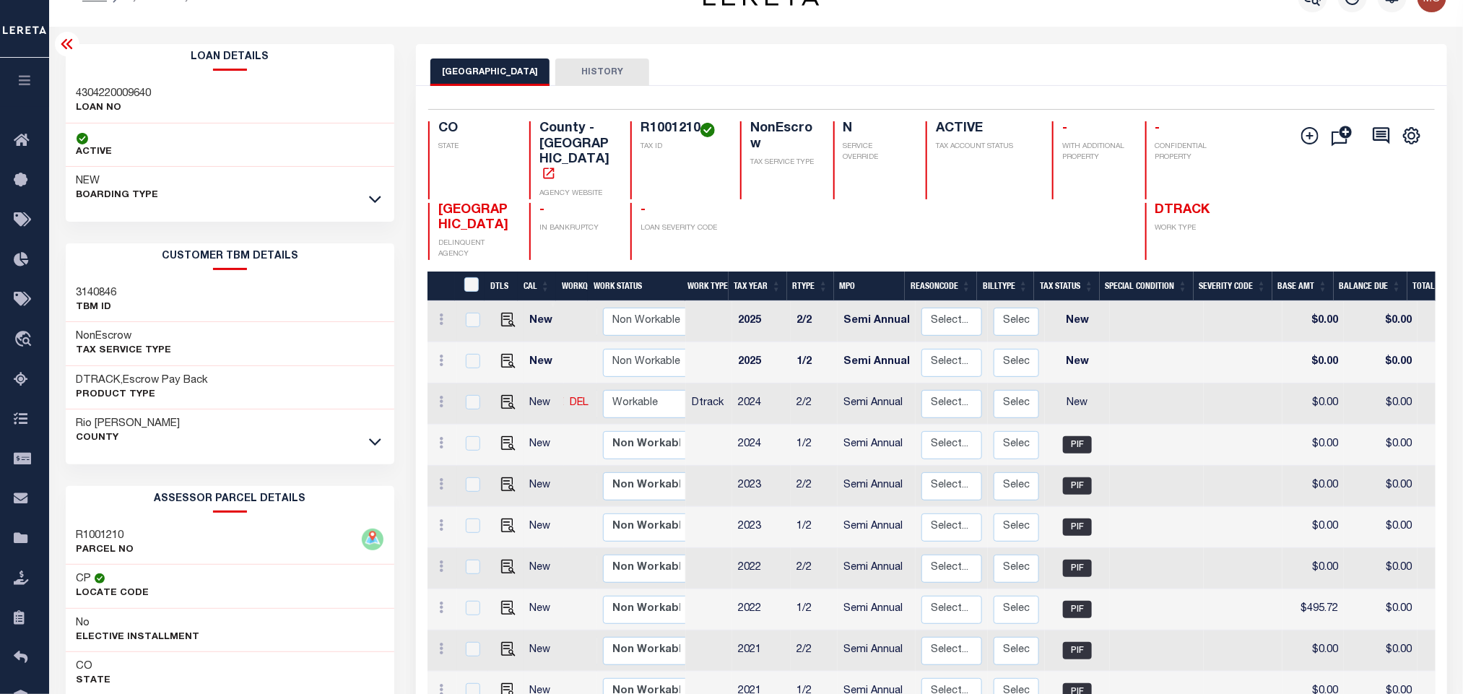
scroll to position [29, 0]
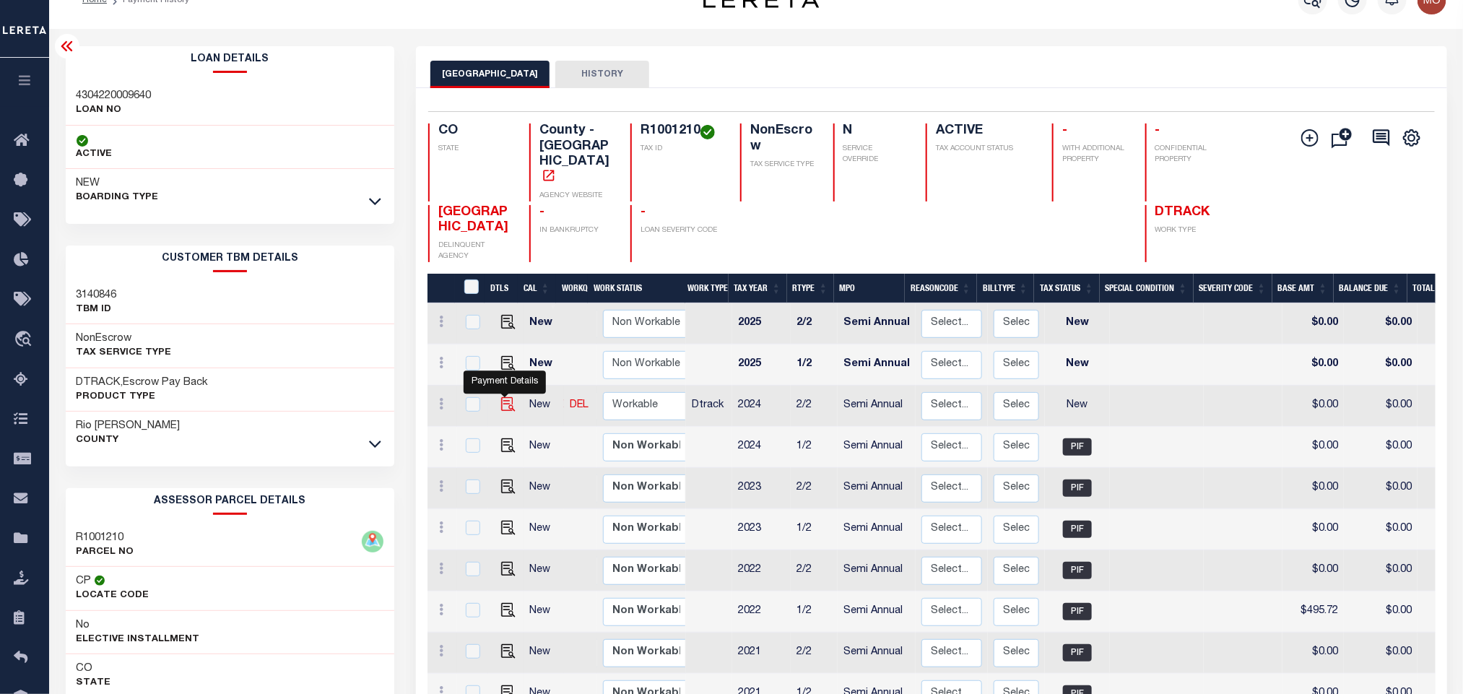
click at [506, 397] on img "" at bounding box center [508, 404] width 14 height 14
checkbox input "true"
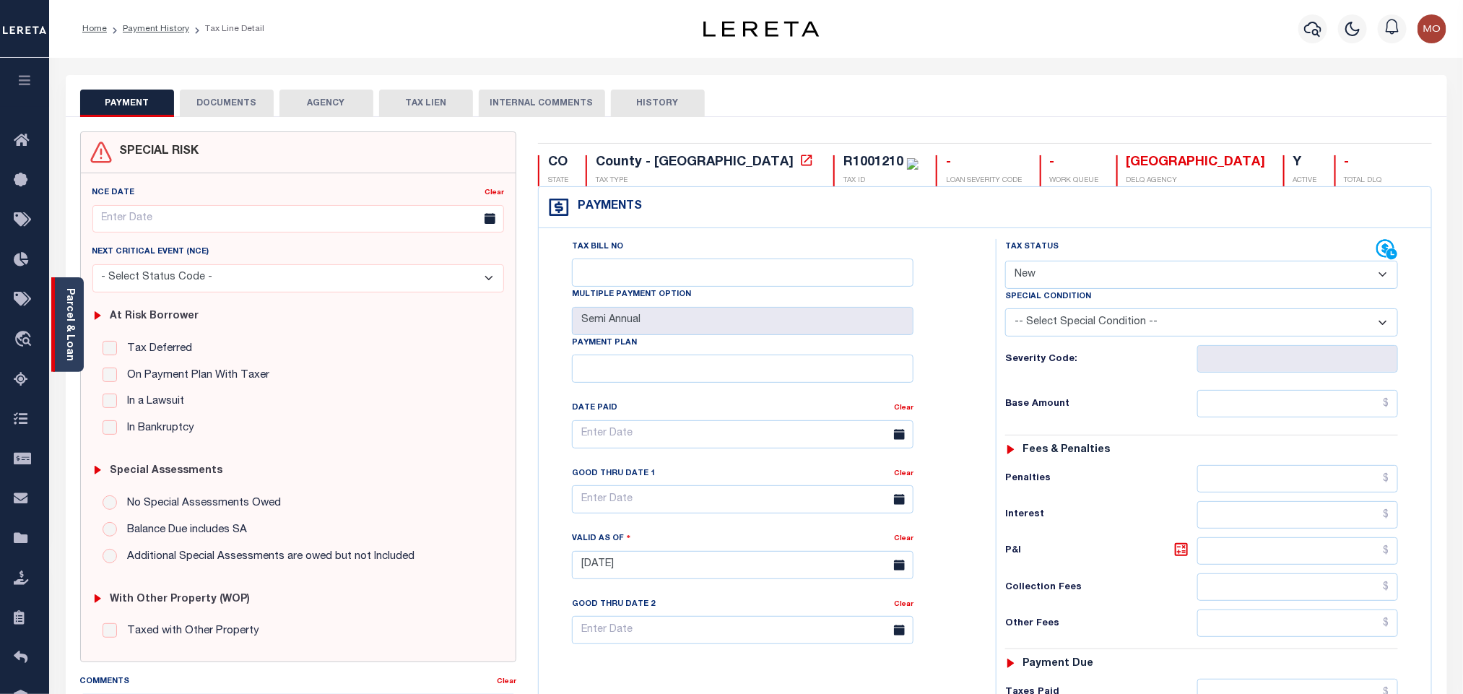
click at [76, 314] on div "Parcel & Loan" at bounding box center [67, 324] width 33 height 95
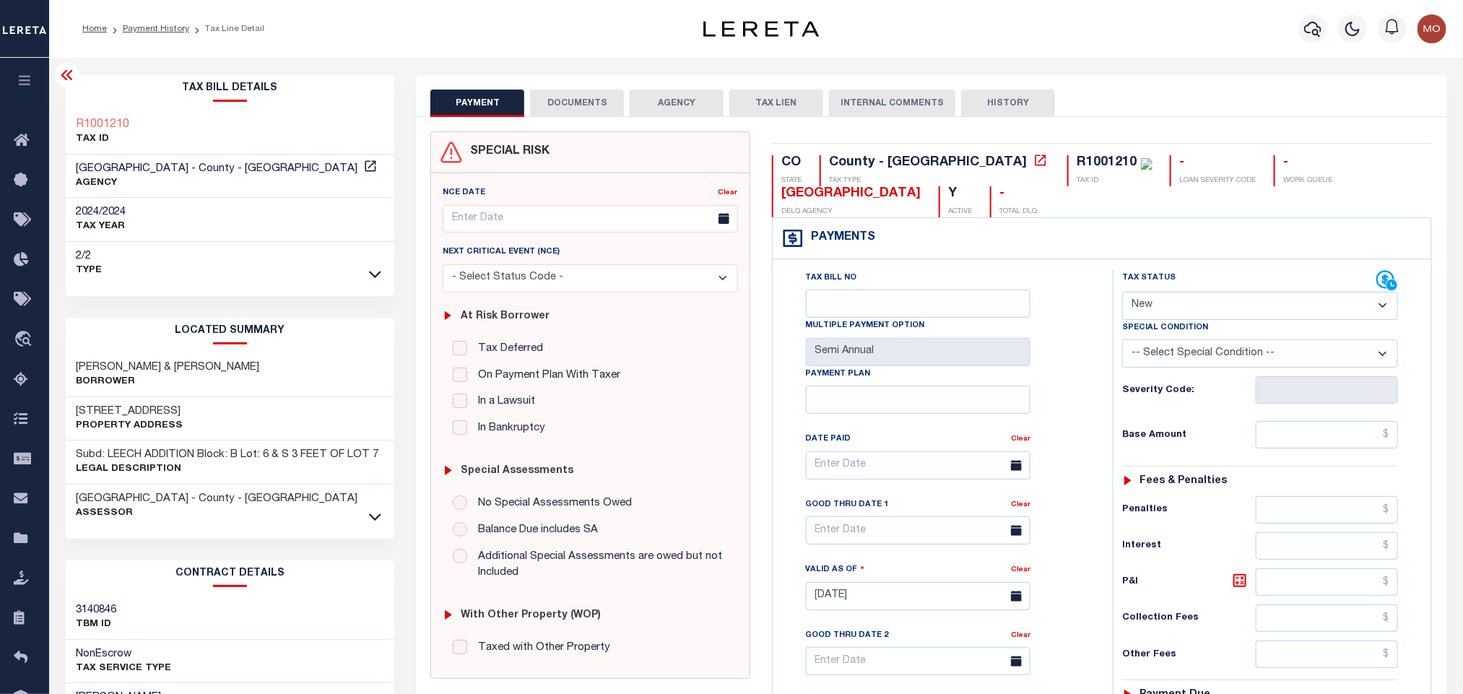
click at [1185, 300] on select "- Select Status Code - Open Due/Unpaid Paid Incomplete No Tax Due Internal Refu…" at bounding box center [1261, 306] width 276 height 28
select select "PYD"
click at [1123, 293] on select "- Select Status Code - Open Due/Unpaid Paid Incomplete No Tax Due Internal Refu…" at bounding box center [1261, 306] width 276 height 28
type input "[DATE]"
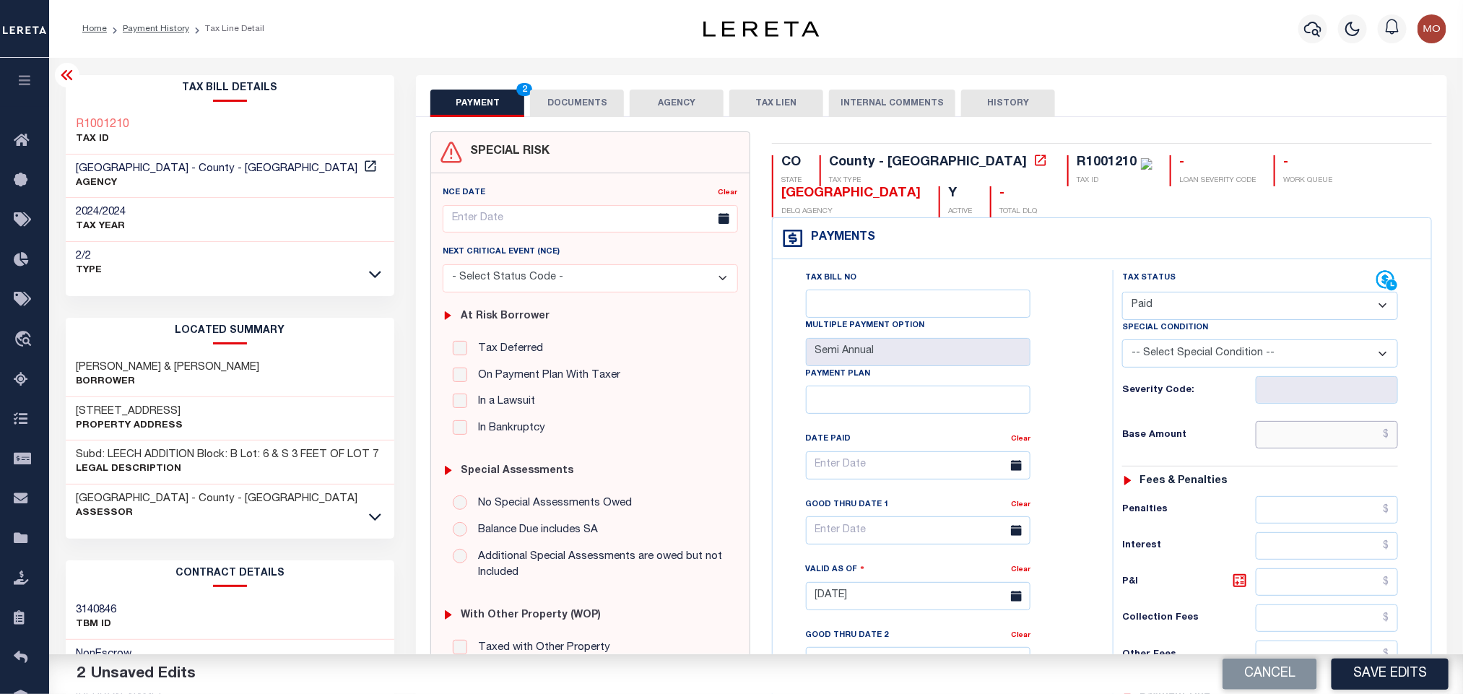
click at [1301, 436] on input "text" at bounding box center [1327, 434] width 143 height 27
paste input "239.8"
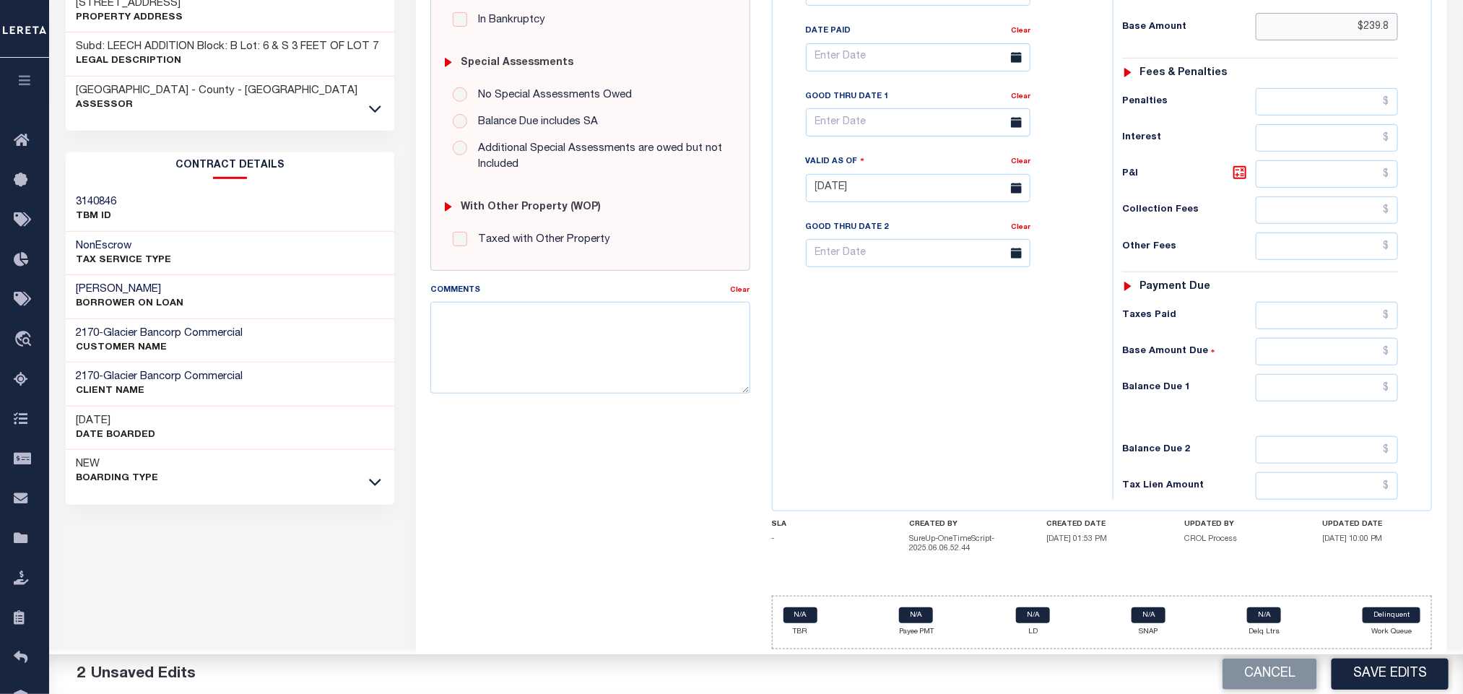
scroll to position [420, 0]
type input "$239.80"
drag, startPoint x: 1279, startPoint y: 375, endPoint x: 1206, endPoint y: 397, distance: 77.0
click at [1279, 375] on input "text" at bounding box center [1327, 387] width 143 height 27
type input "$0.00"
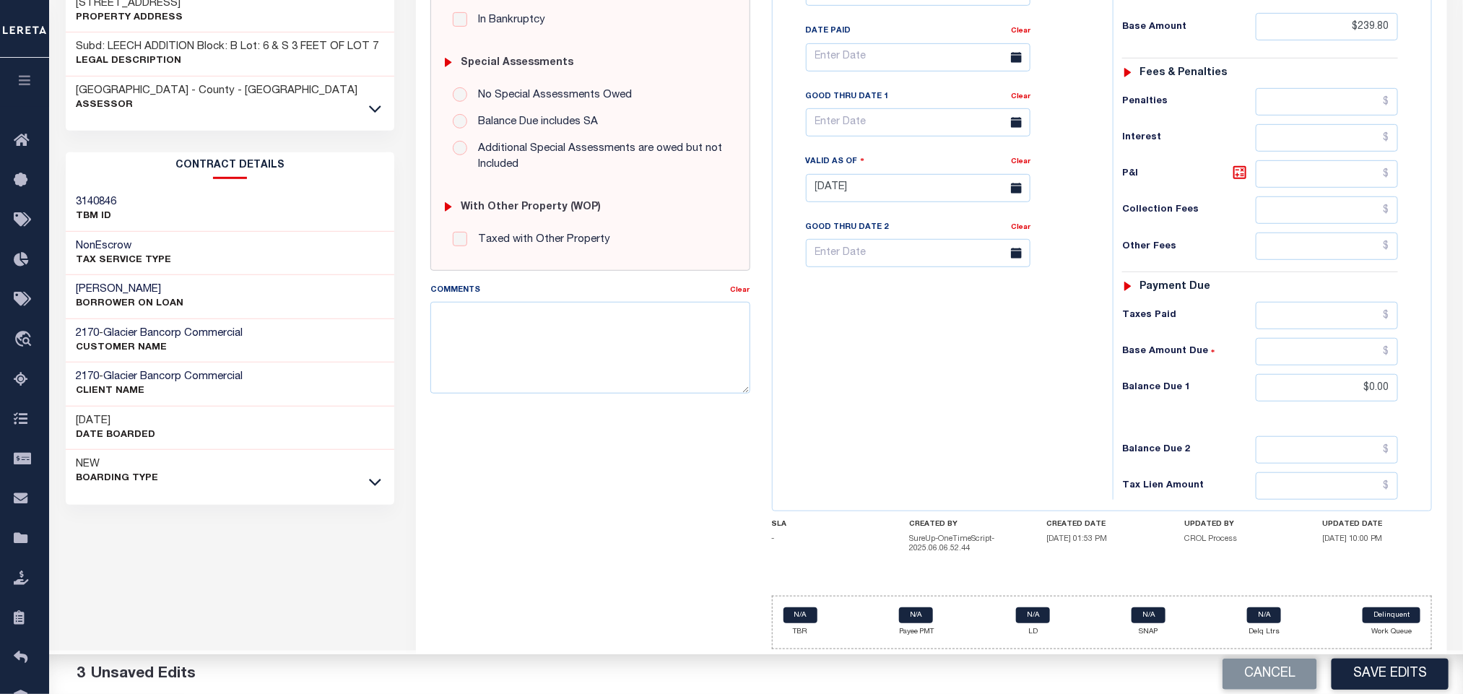
click at [990, 393] on div "Tax Bill No Multiple Payment Option Semi Annual Payment Plan Clear" at bounding box center [940, 181] width 326 height 638
click at [638, 351] on textarea "Comments" at bounding box center [590, 347] width 319 height 91
paste textarea "Tax information received via E-mail"
type textarea "Tax information received via E-mail"
click at [993, 408] on div "Tax Bill No Multiple Payment Option Semi Annual Payment Plan Clear" at bounding box center [940, 181] width 326 height 638
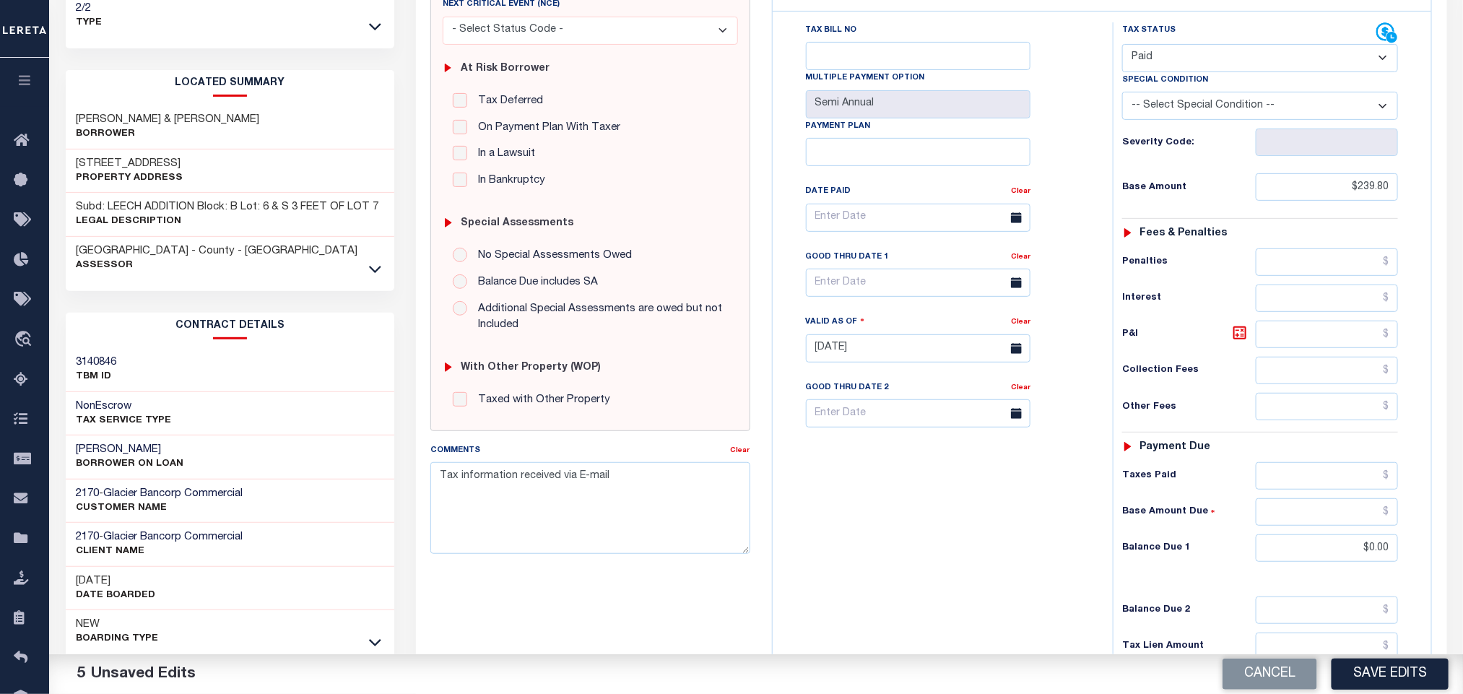
scroll to position [0, 0]
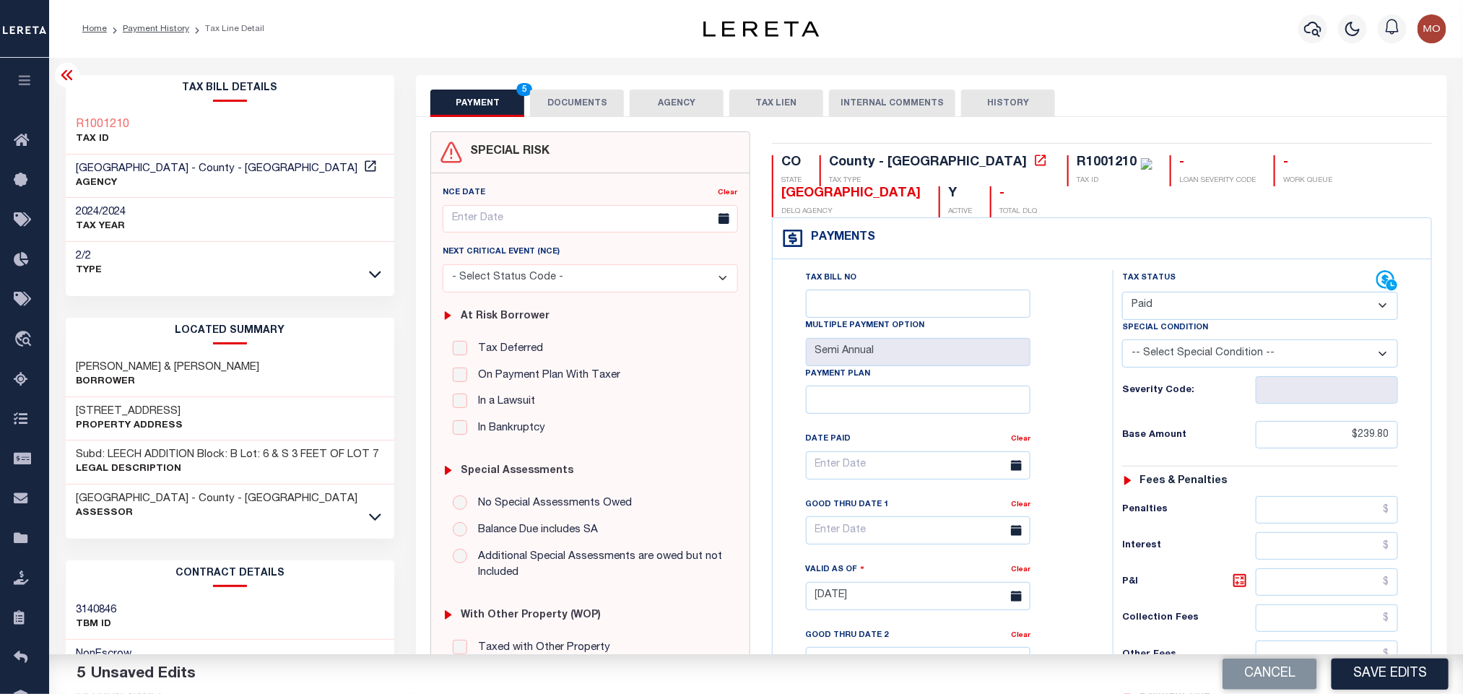
click at [588, 106] on button "DOCUMENTS" at bounding box center [577, 103] width 94 height 27
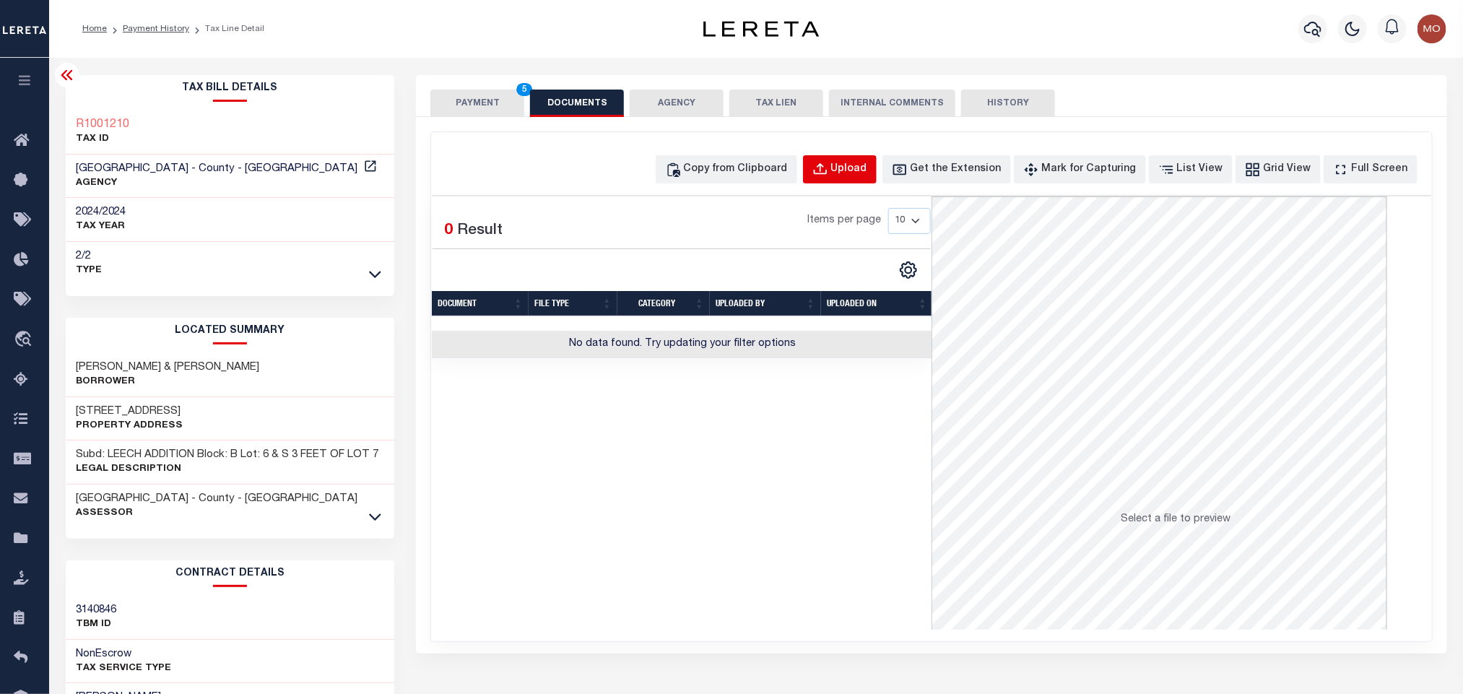
click at [867, 167] on div "Upload" at bounding box center [849, 170] width 36 height 16
select select "POP"
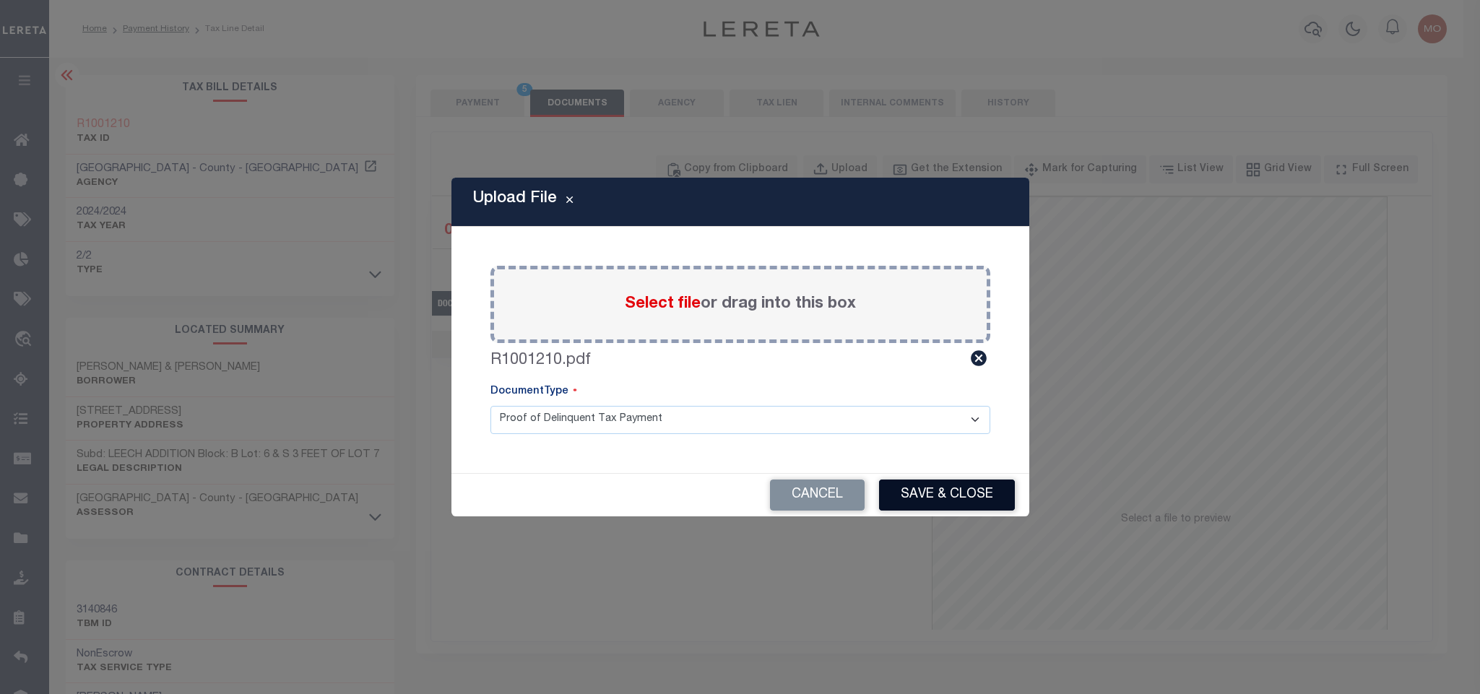
click at [940, 493] on button "Save & Close" at bounding box center [947, 495] width 136 height 31
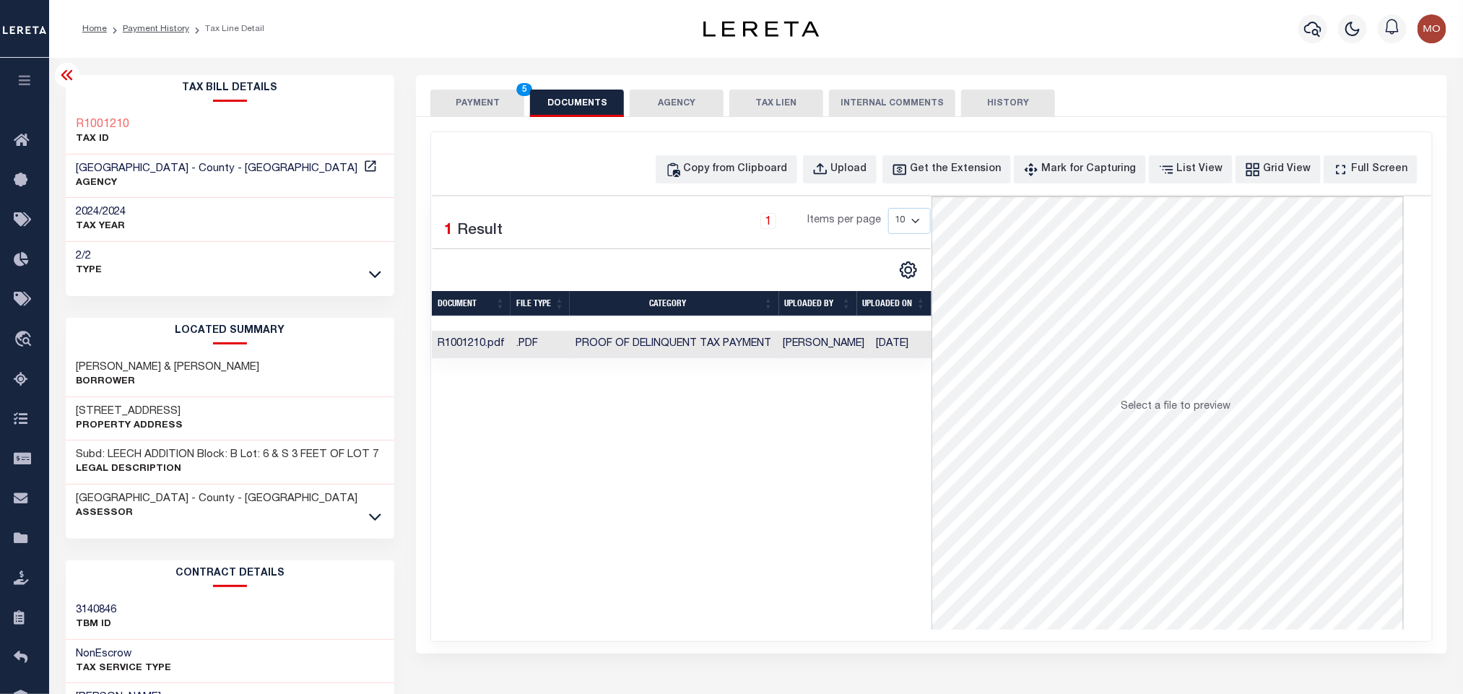
drag, startPoint x: 589, startPoint y: 493, endPoint x: 536, endPoint y: 146, distance: 350.8
click at [589, 493] on div "Selected 1 Result 1 Items per page 10 25 50 100" at bounding box center [682, 412] width 500 height 433
click at [479, 106] on button "PAYMENT 5" at bounding box center [478, 103] width 94 height 27
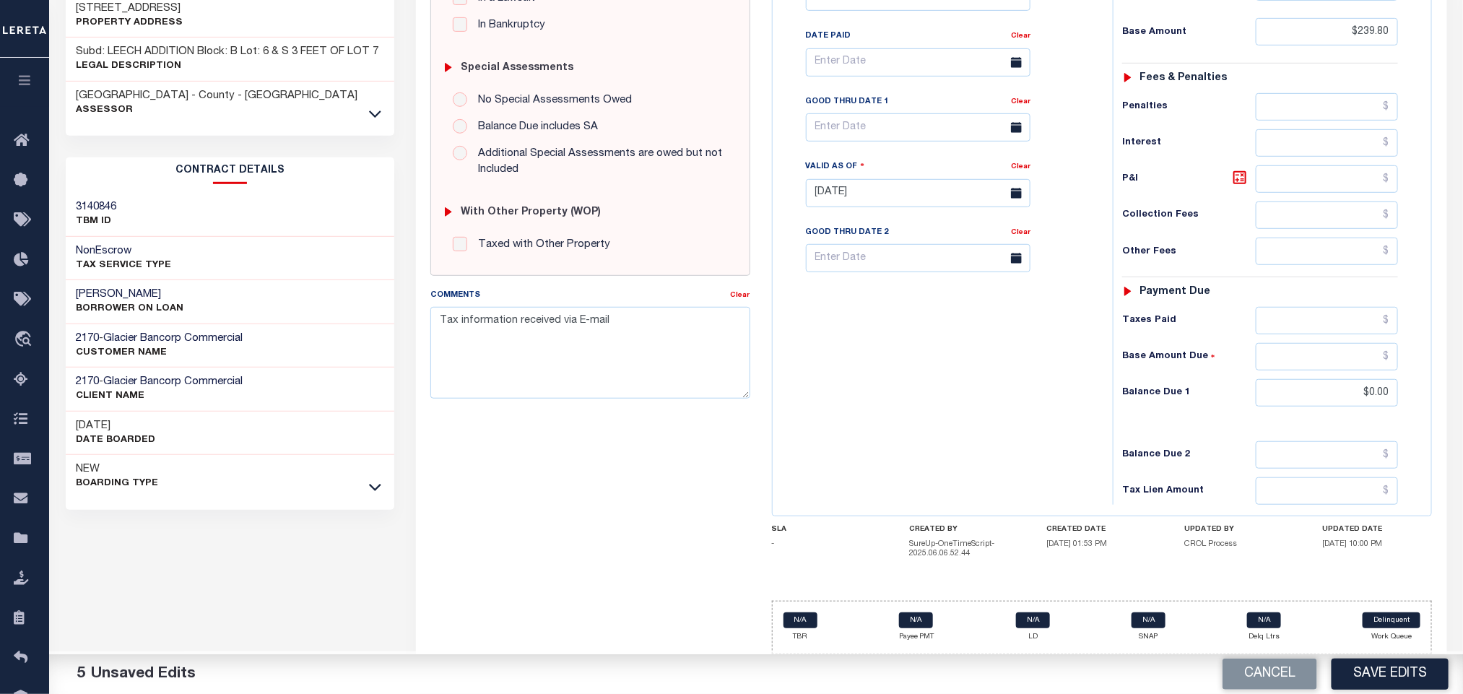
scroll to position [416, 0]
click at [1378, 672] on button "Save Edits" at bounding box center [1390, 674] width 117 height 31
checkbox input "false"
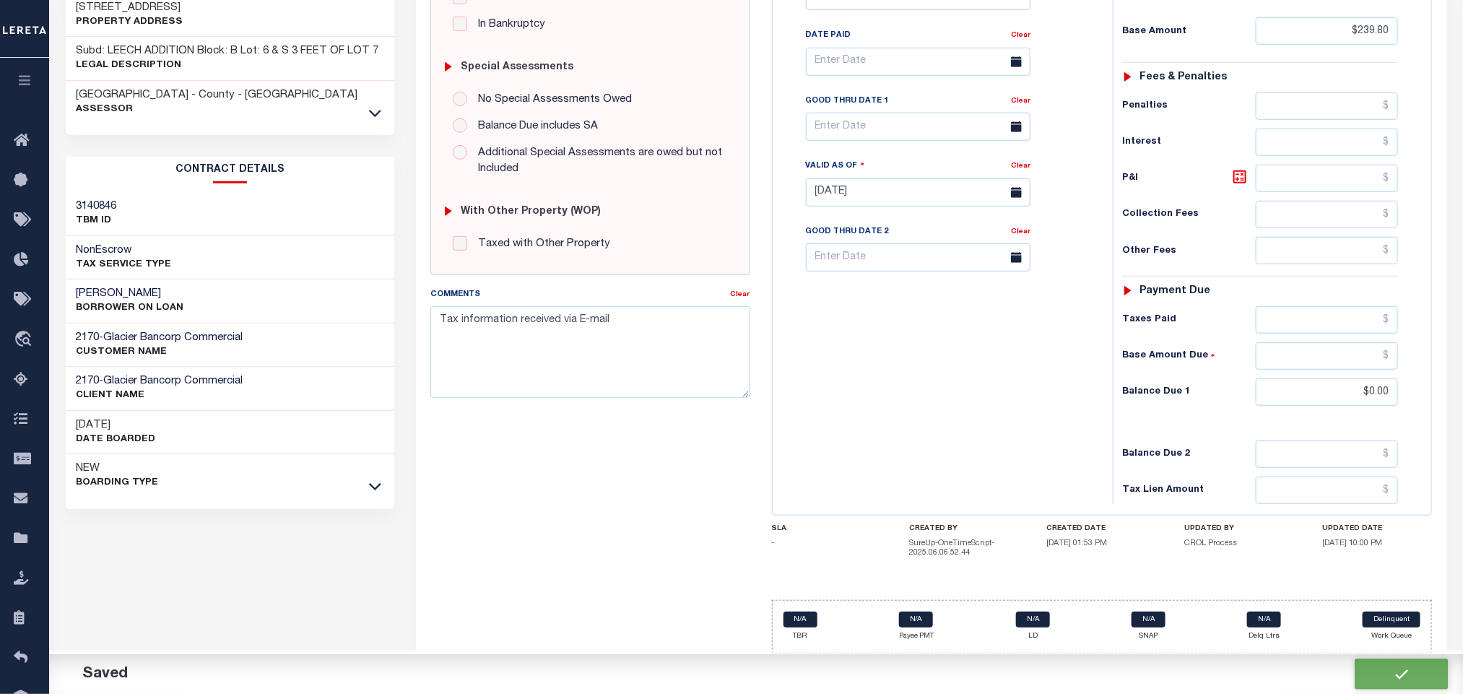
checkbox input "false"
type input "$239.8"
type input "$0"
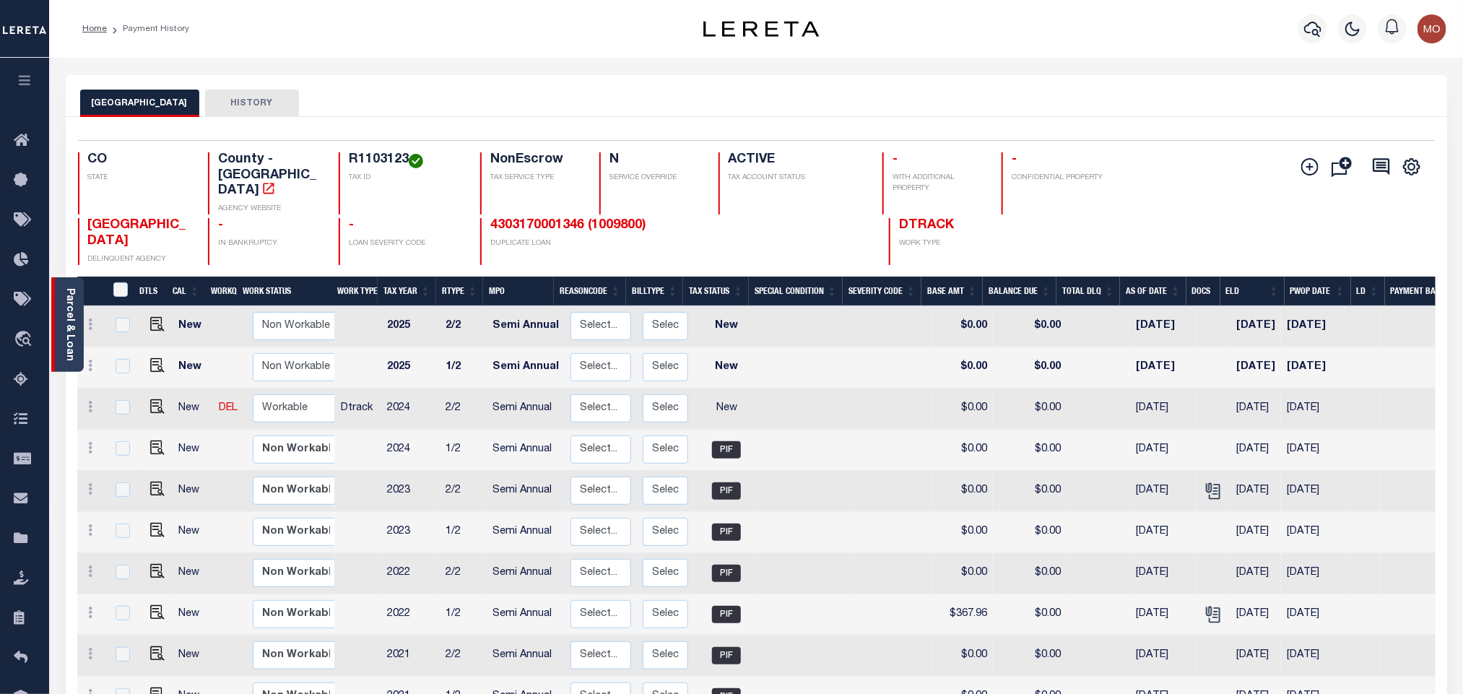
click at [67, 299] on link "Parcel & Loan" at bounding box center [69, 324] width 10 height 73
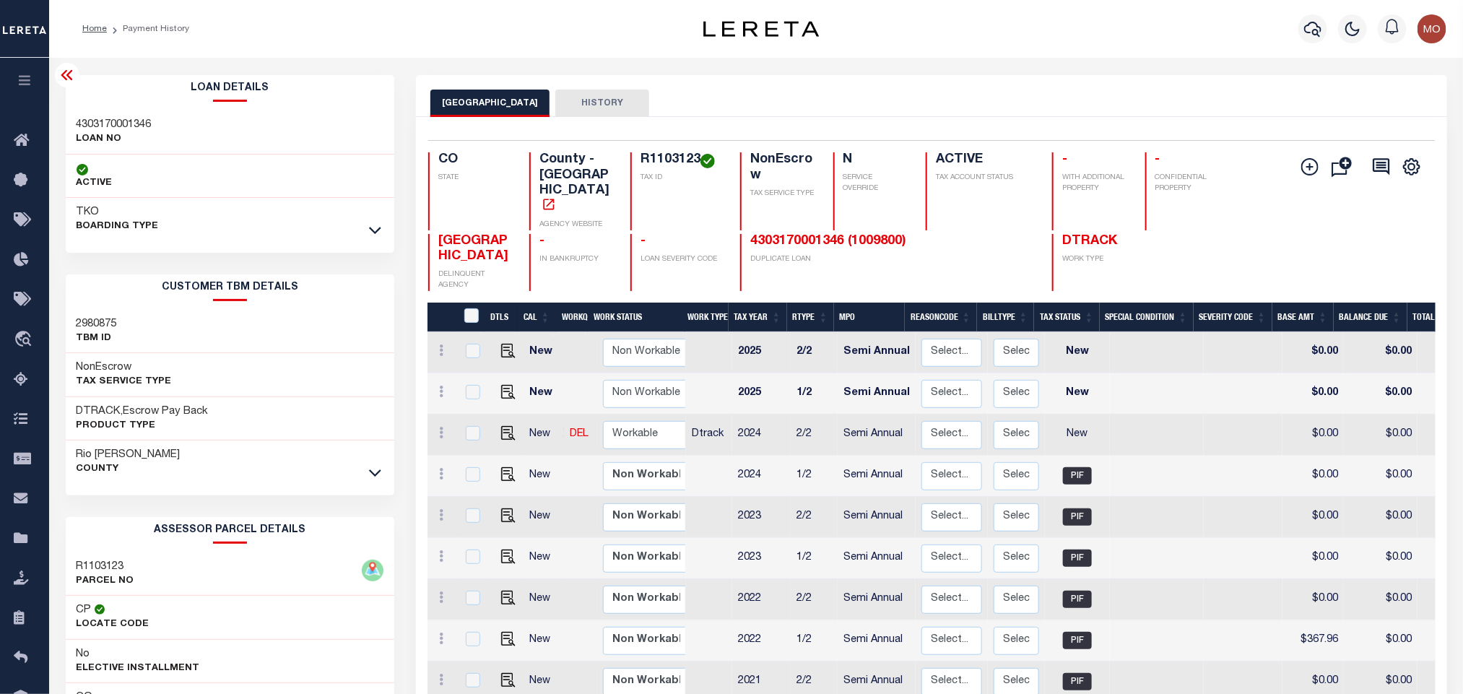
click at [118, 124] on h3 "4303170001346" at bounding box center [114, 125] width 75 height 14
copy h3 "4303170001346"
click at [648, 163] on h4 "R1103123" at bounding box center [682, 160] width 82 height 16
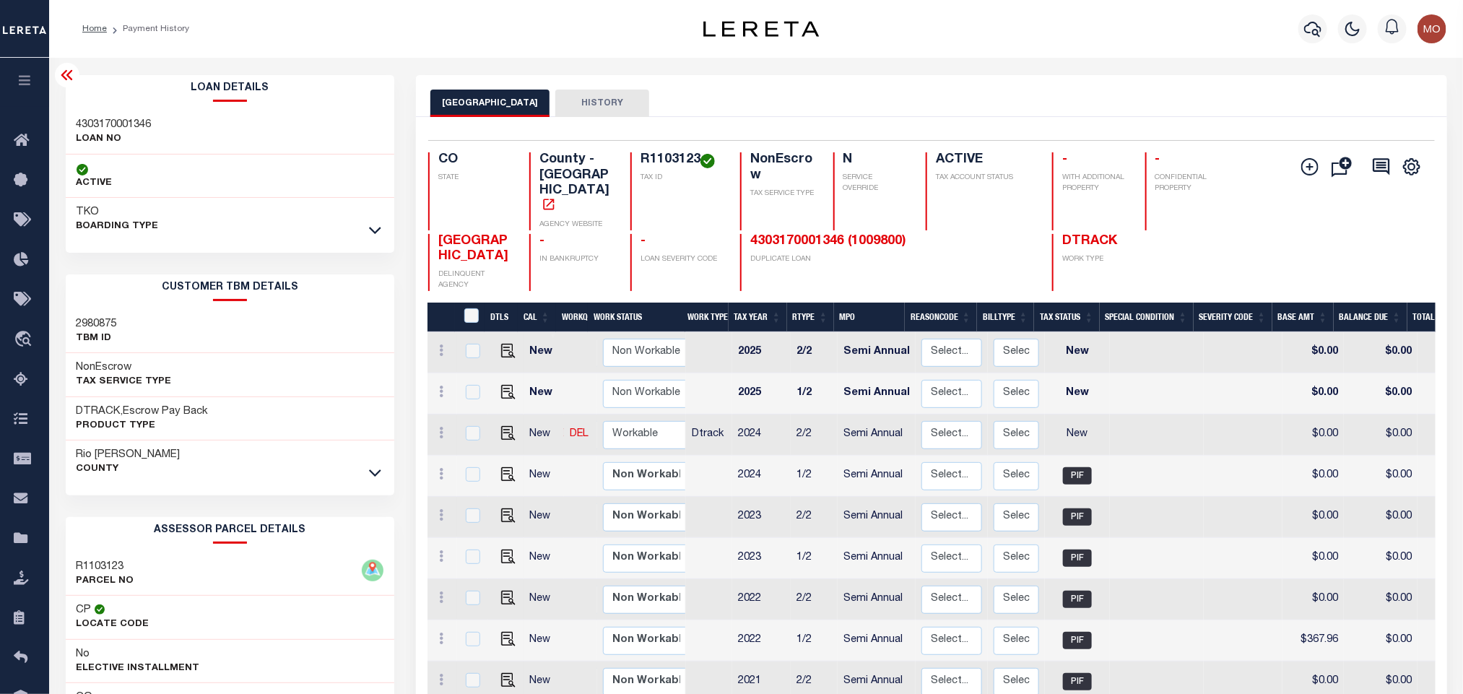
copy h4 "R1103123"
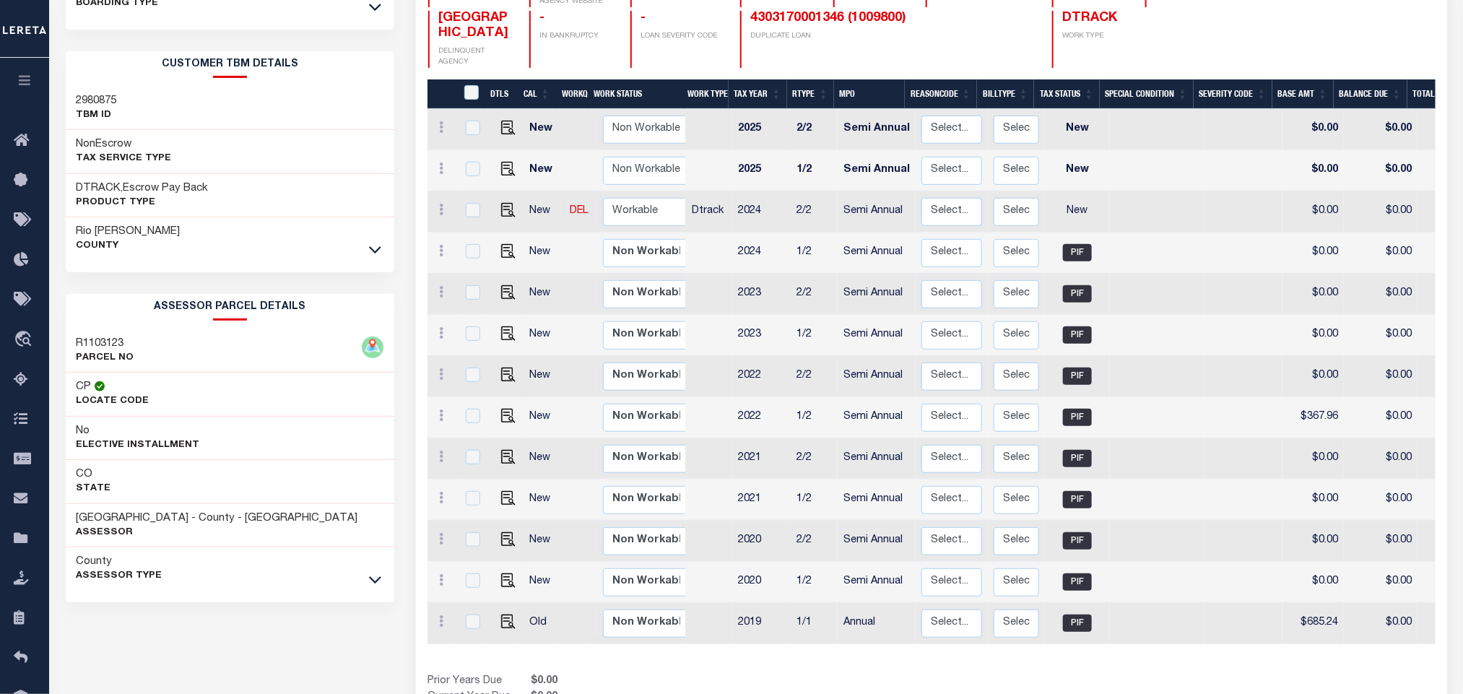
scroll to position [287, 0]
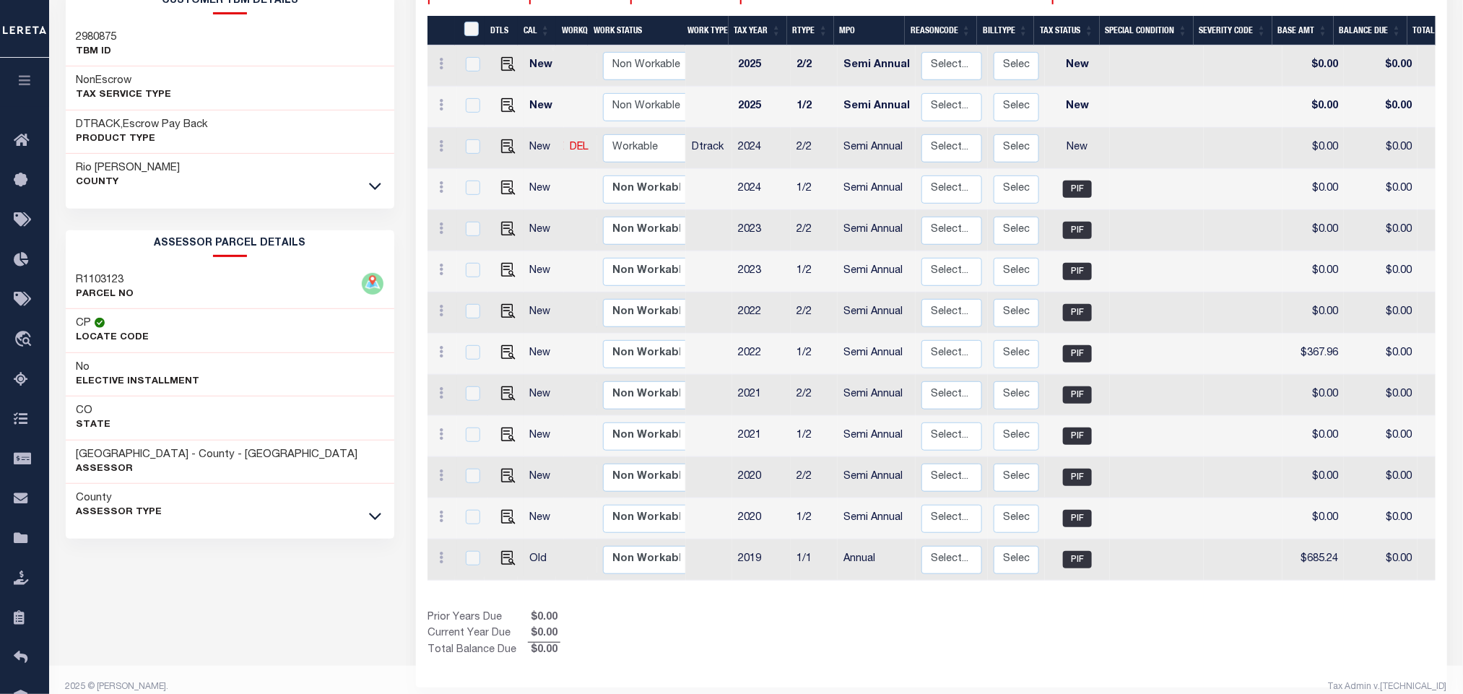
click at [176, 592] on div "Loan Details 4303170001346 LOAN NO ACTIVE TKO A0350787" at bounding box center [230, 196] width 329 height 816
drag, startPoint x: 74, startPoint y: 456, endPoint x: 194, endPoint y: 462, distance: 119.4
click at [194, 462] on div "RIO BLANCO COUNTY - County - CO Assessor" at bounding box center [230, 463] width 329 height 44
copy h3 "[GEOGRAPHIC_DATA]"
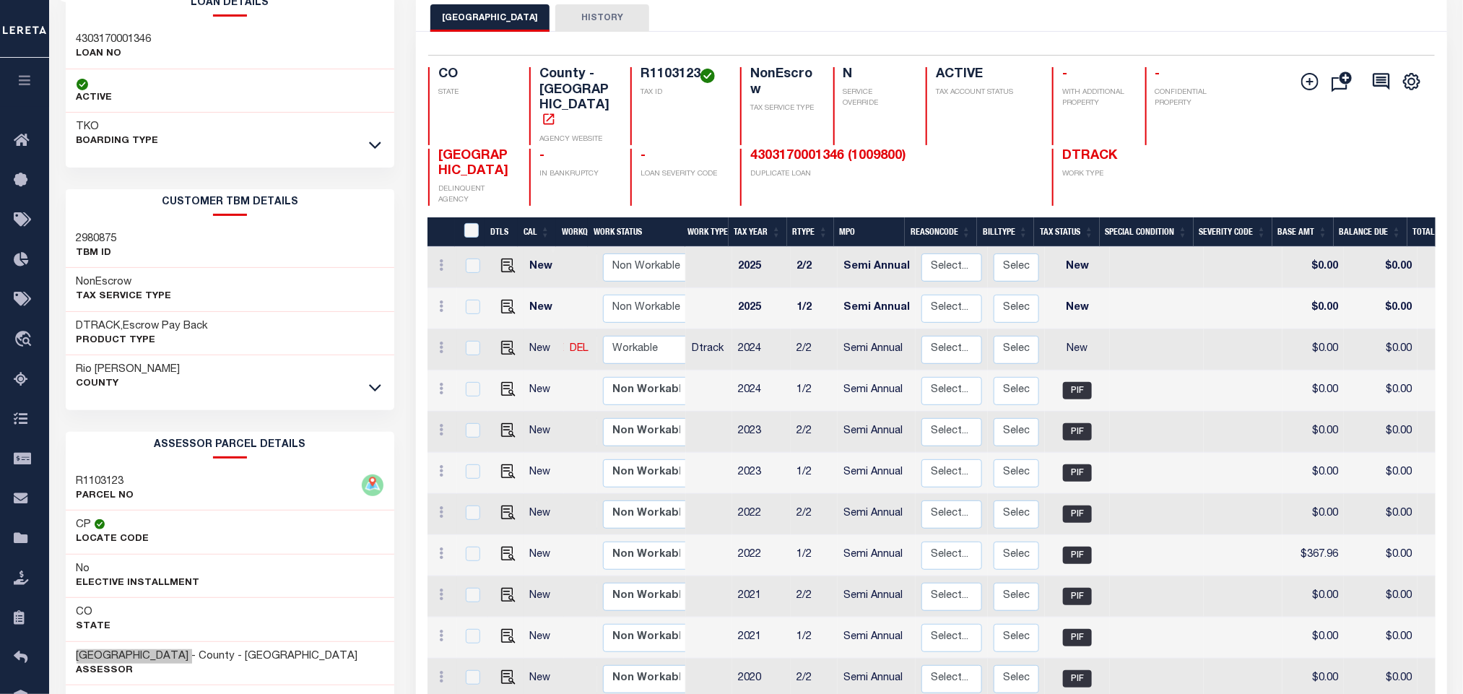
scroll to position [70, 0]
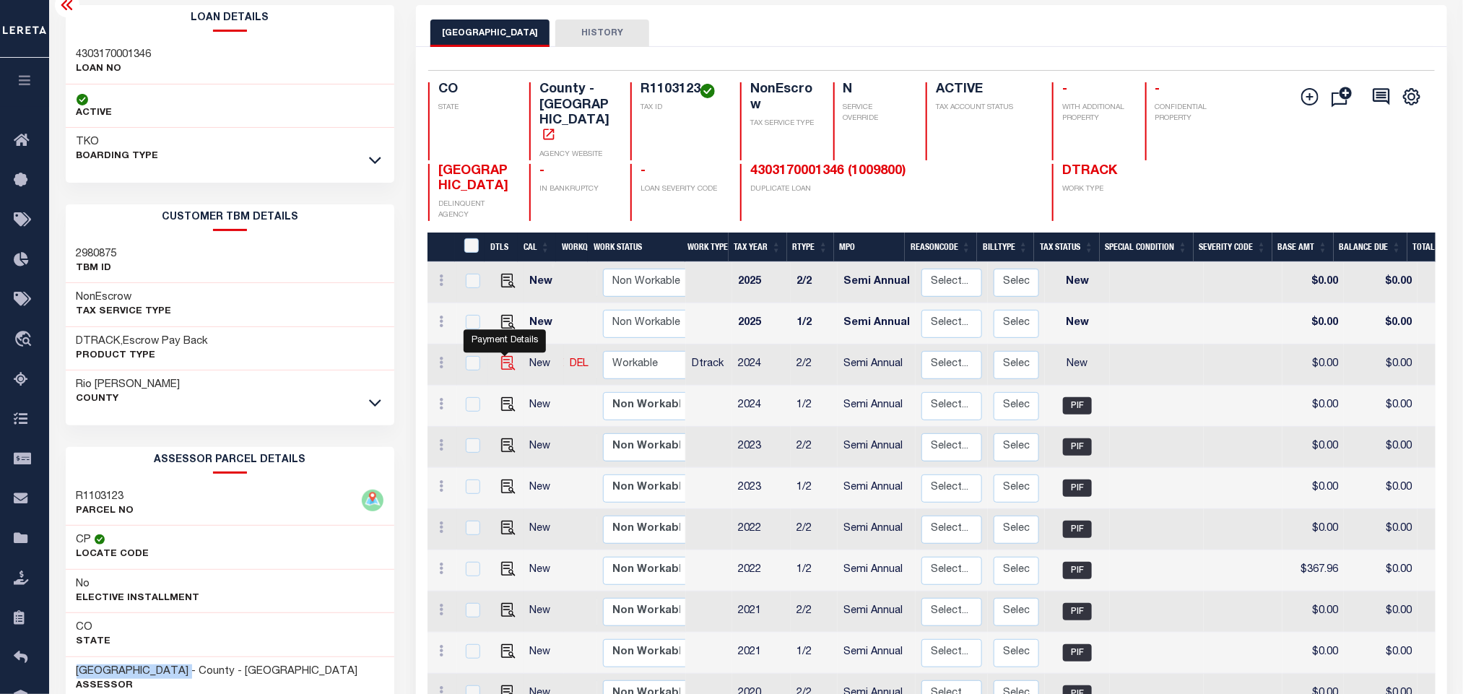
click at [505, 356] on img "" at bounding box center [508, 363] width 14 height 14
checkbox input "true"
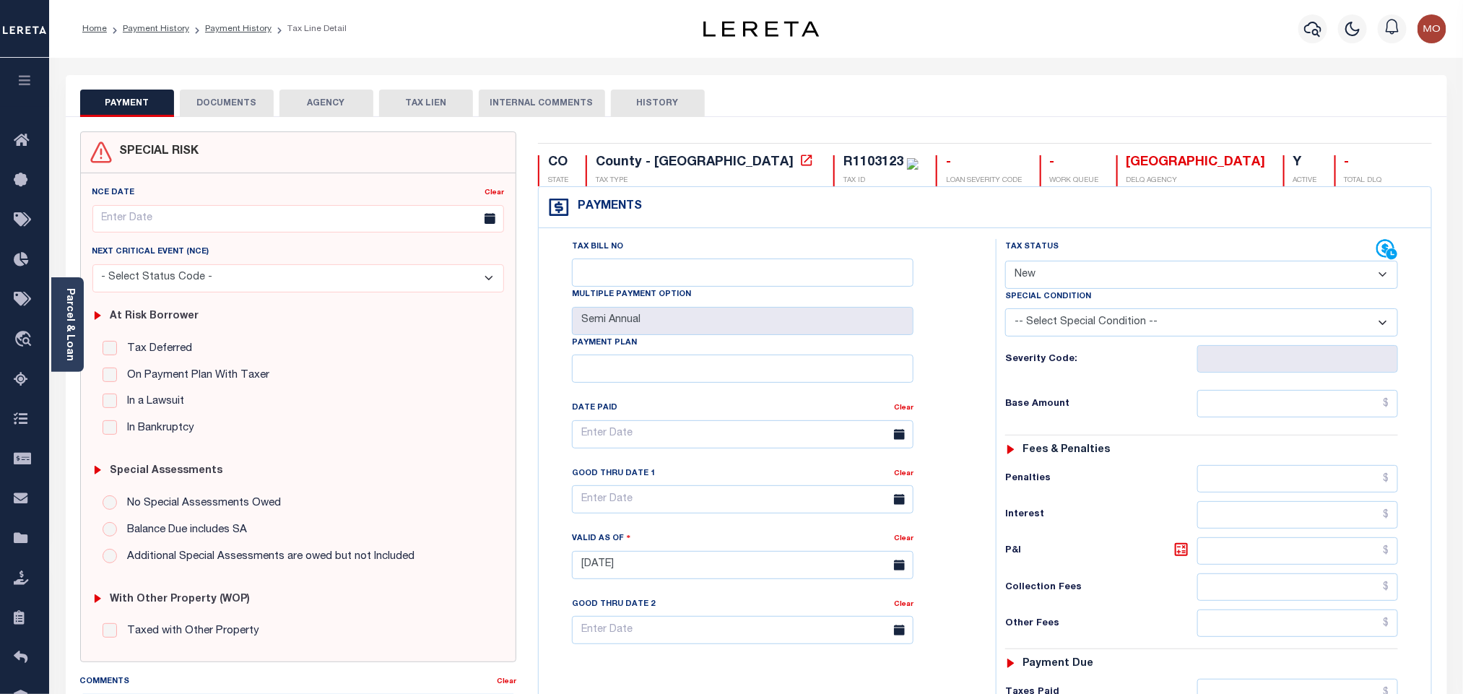
click at [69, 336] on link "Parcel & Loan" at bounding box center [69, 324] width 10 height 73
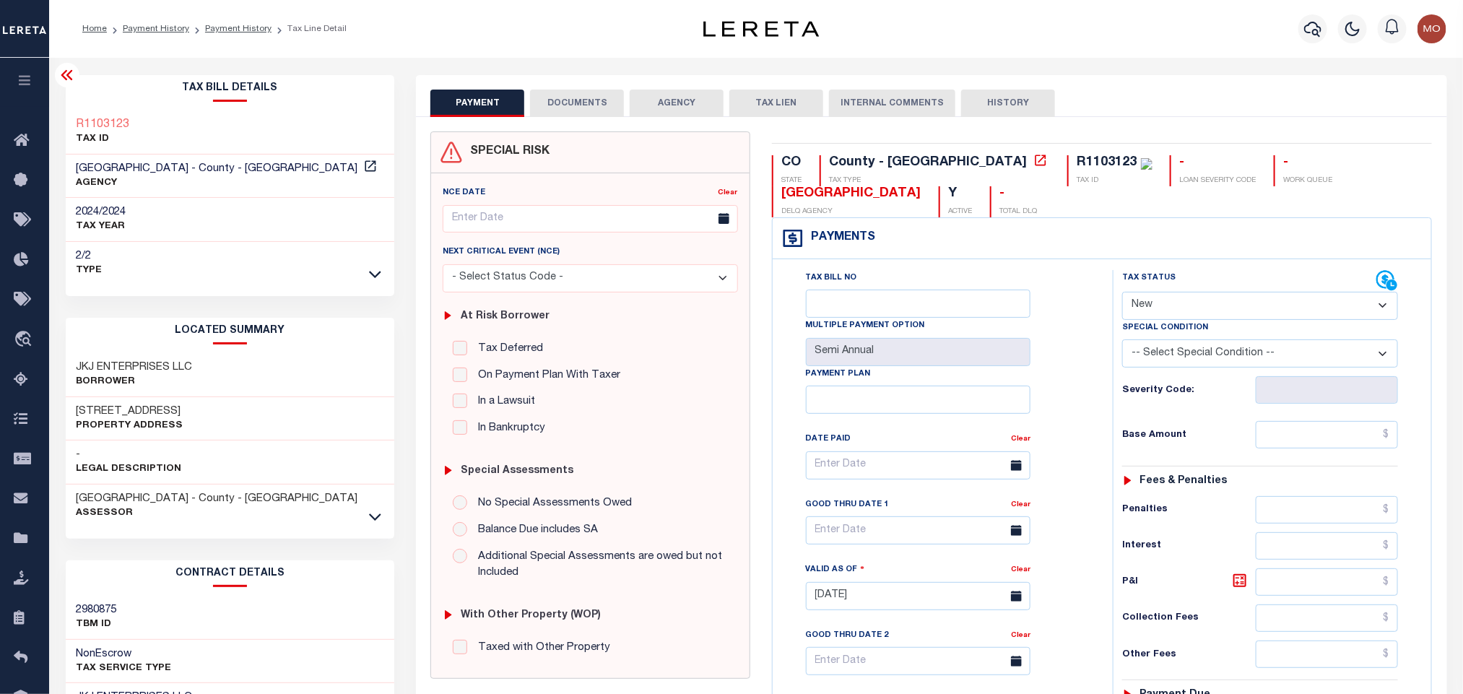
click at [1177, 314] on select "- Select Status Code - Open Due/Unpaid Paid Incomplete No Tax Due Internal Refu…" at bounding box center [1261, 306] width 276 height 28
select select "PYD"
click at [1123, 293] on select "- Select Status Code - Open Due/Unpaid Paid Incomplete No Tax Due Internal Refu…" at bounding box center [1261, 306] width 276 height 28
type input "[DATE]"
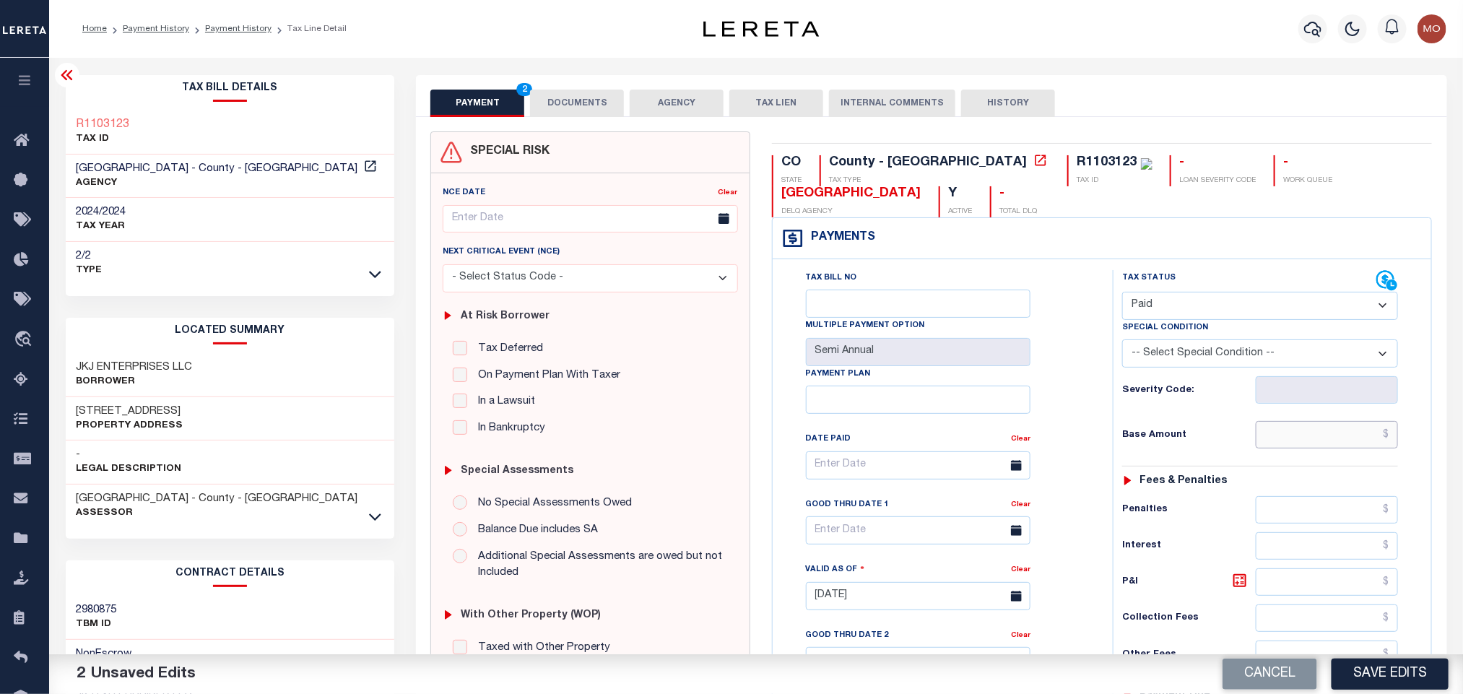
click at [1279, 438] on input "text" at bounding box center [1327, 434] width 143 height 27
paste input "164.84"
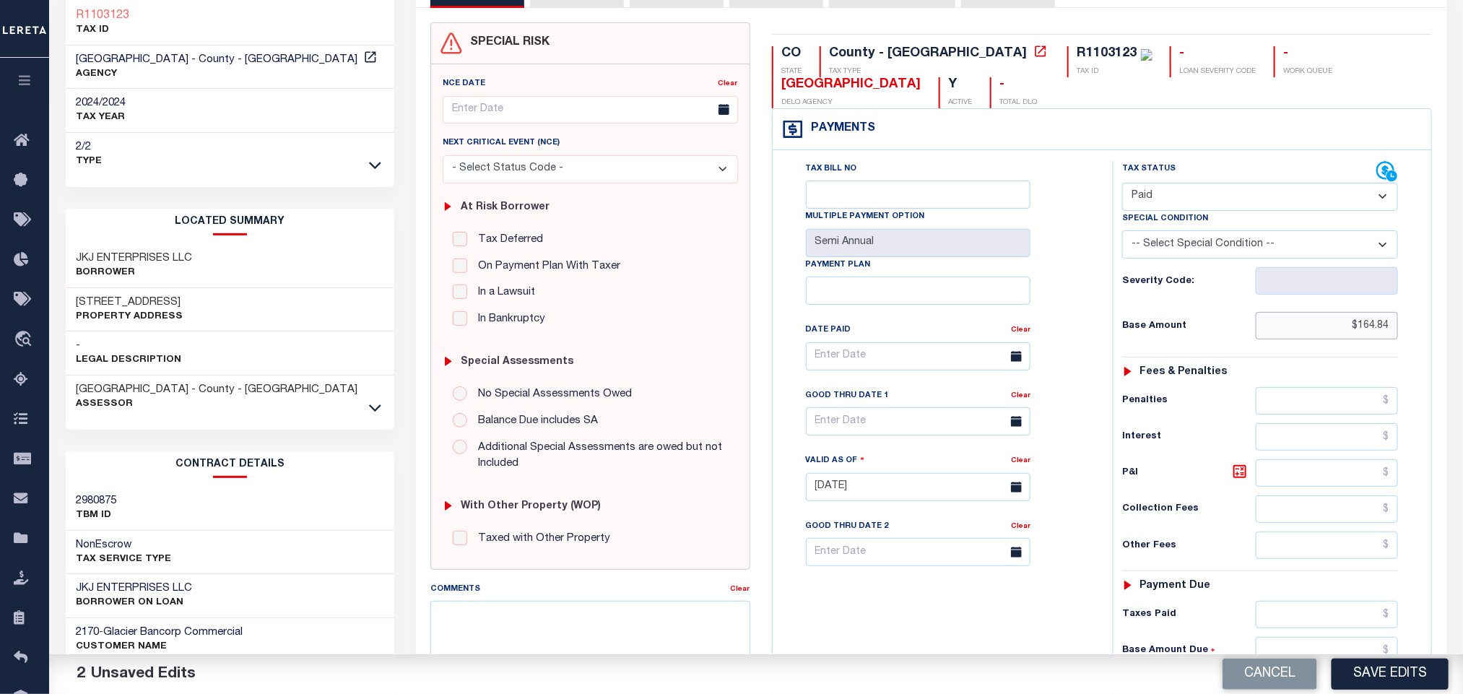
scroll to position [420, 0]
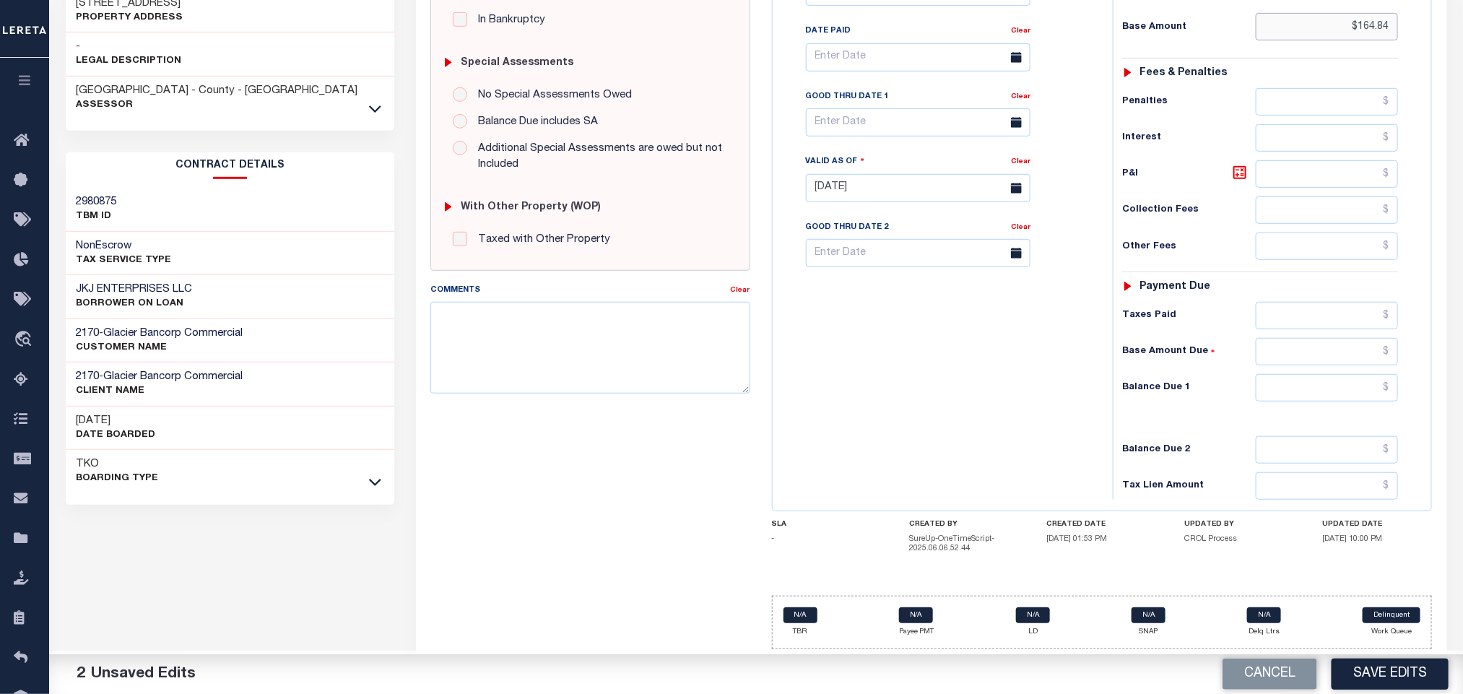
type input "$164.84"
click at [1290, 391] on input "text" at bounding box center [1327, 387] width 143 height 27
type input "$0.00"
click at [937, 358] on div "Tax Bill No Multiple Payment Option Semi Annual Payment Plan Clear" at bounding box center [940, 181] width 326 height 638
click at [572, 388] on textarea "Comments" at bounding box center [590, 347] width 319 height 91
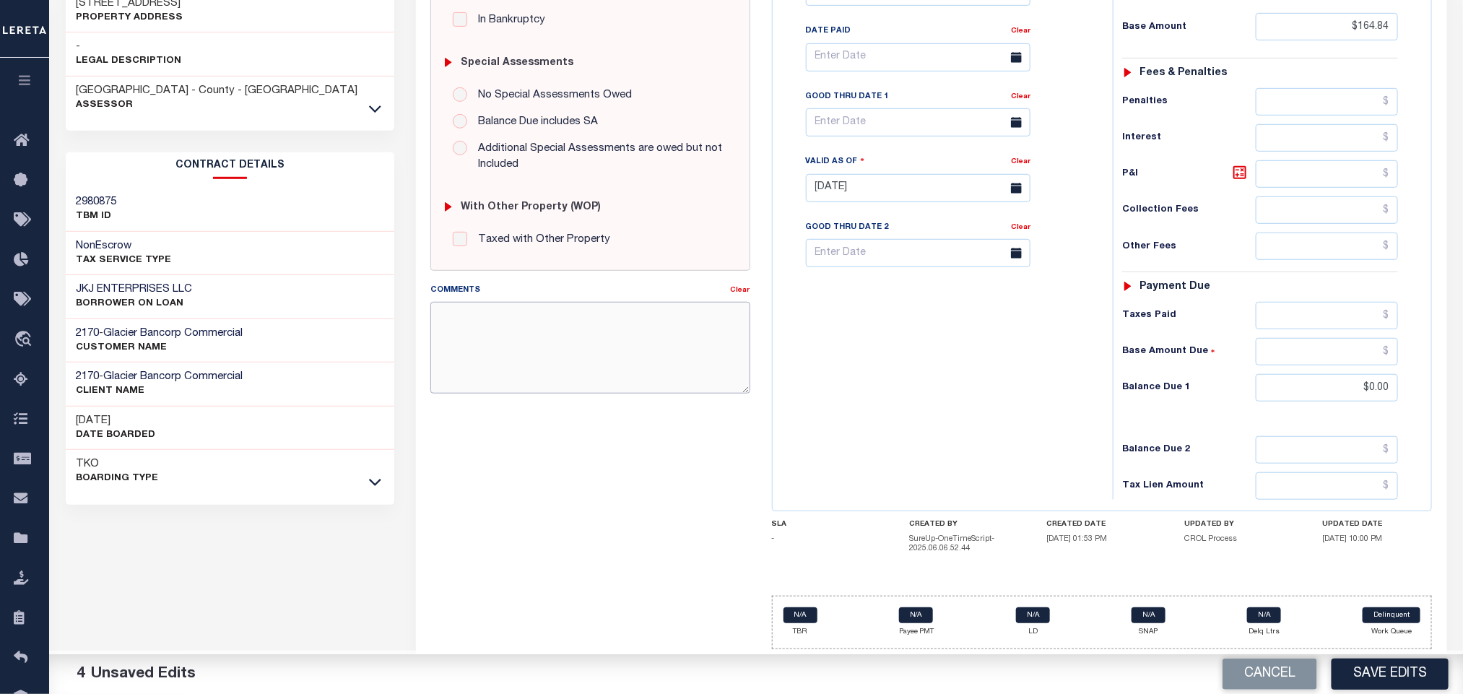
paste textarea "Tax information received via E-mail"
type textarea "Tax information received via E-mail"
click at [870, 380] on div "Tax Bill No Multiple Payment Option Semi Annual Payment Plan Clear" at bounding box center [940, 181] width 326 height 638
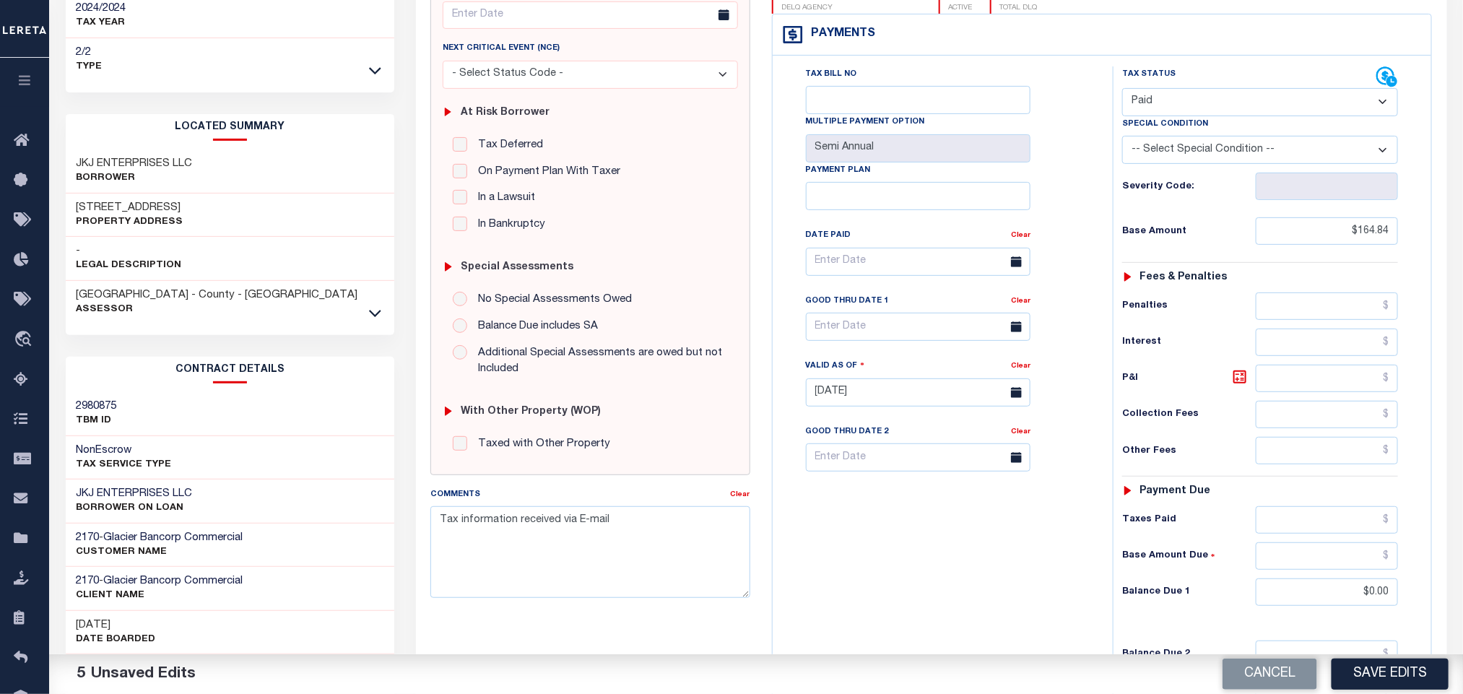
scroll to position [0, 0]
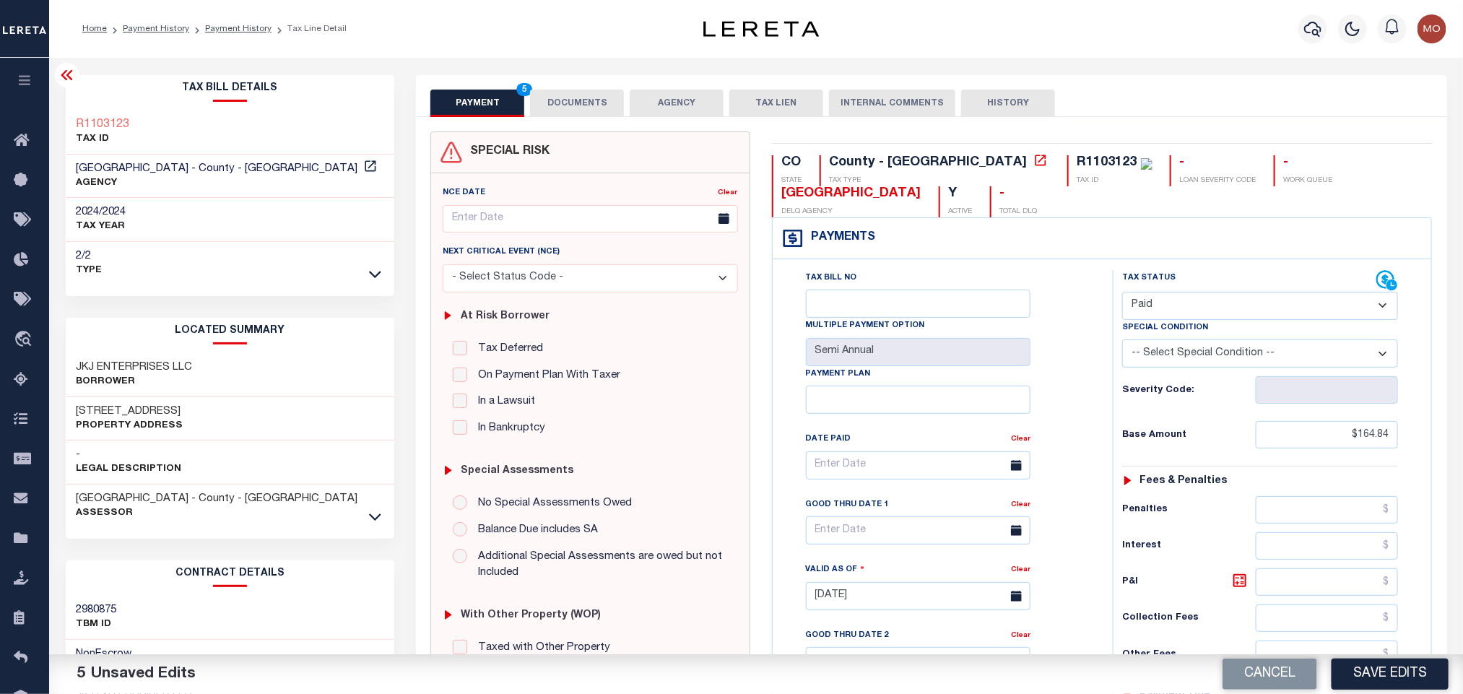
click at [576, 102] on button "DOCUMENTS" at bounding box center [577, 103] width 94 height 27
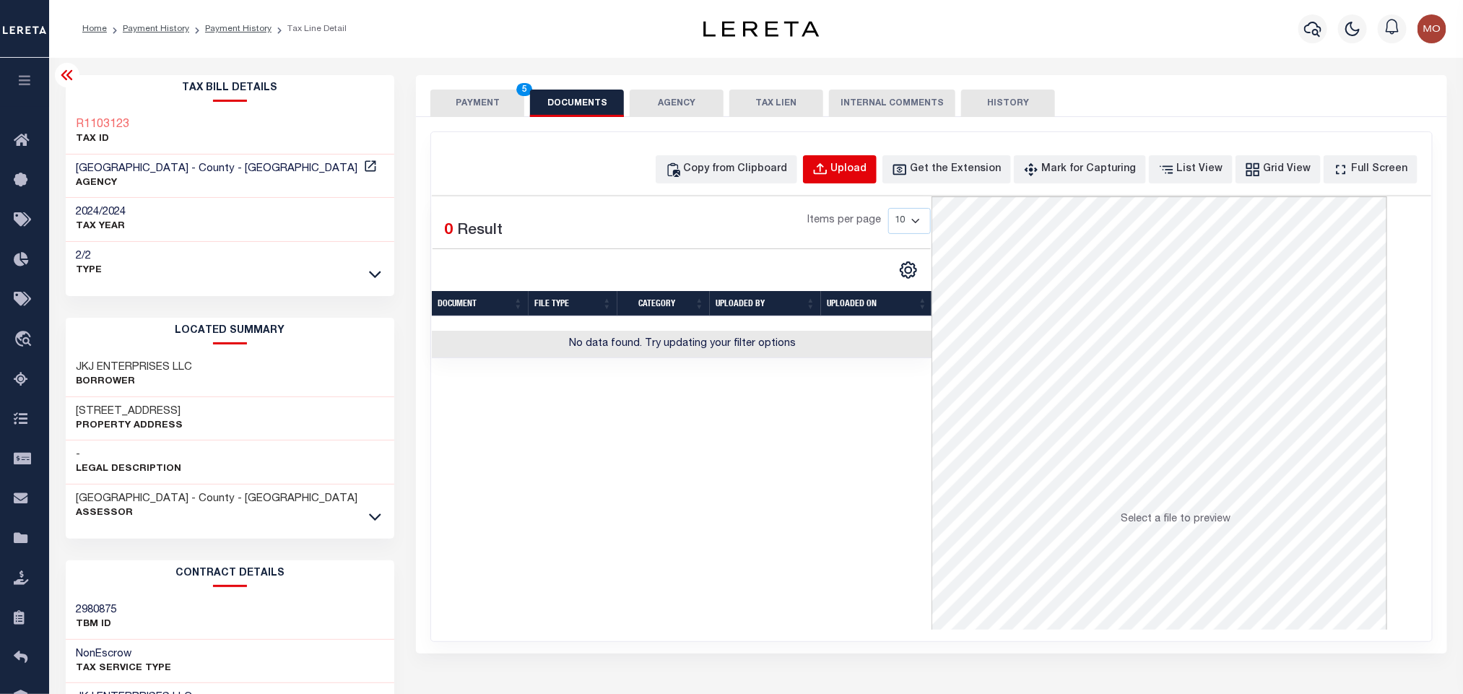
click at [854, 167] on button "Upload" at bounding box center [840, 169] width 74 height 28
select select "POP"
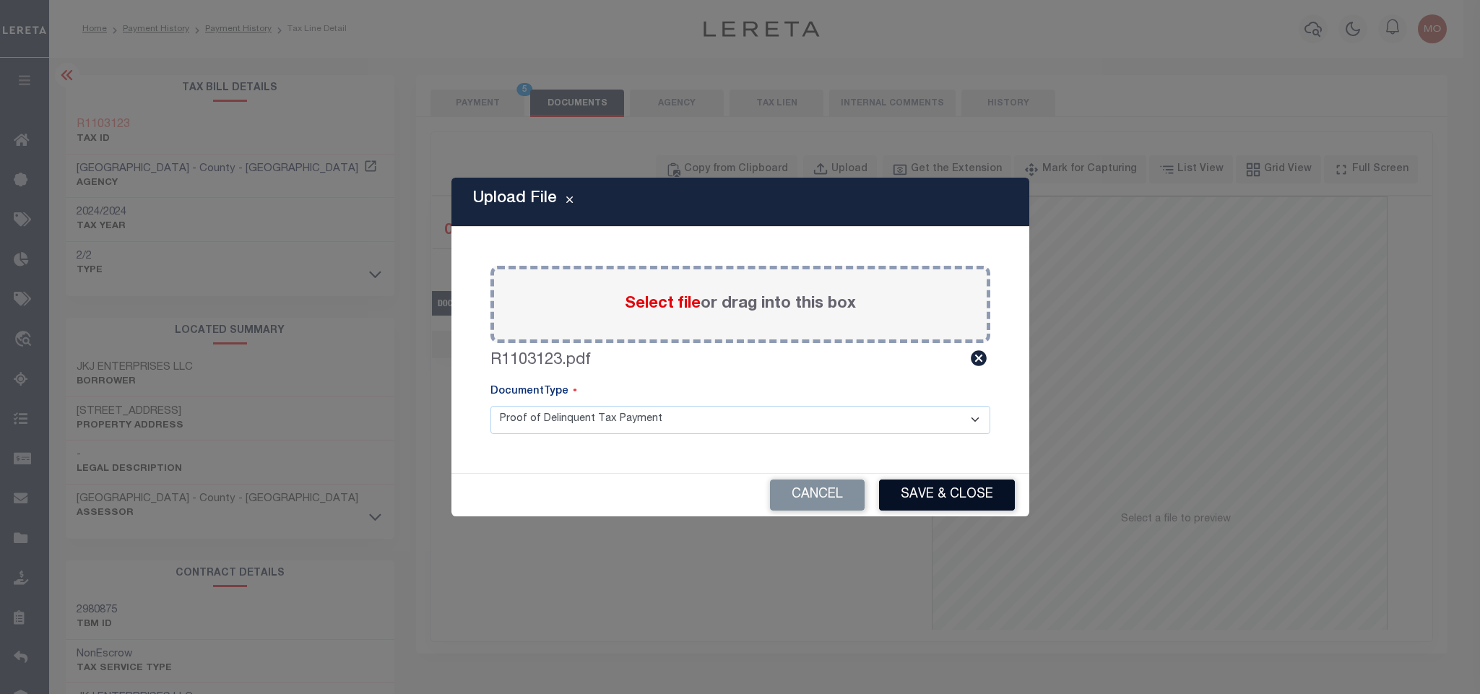
click at [967, 497] on button "Save & Close" at bounding box center [947, 495] width 136 height 31
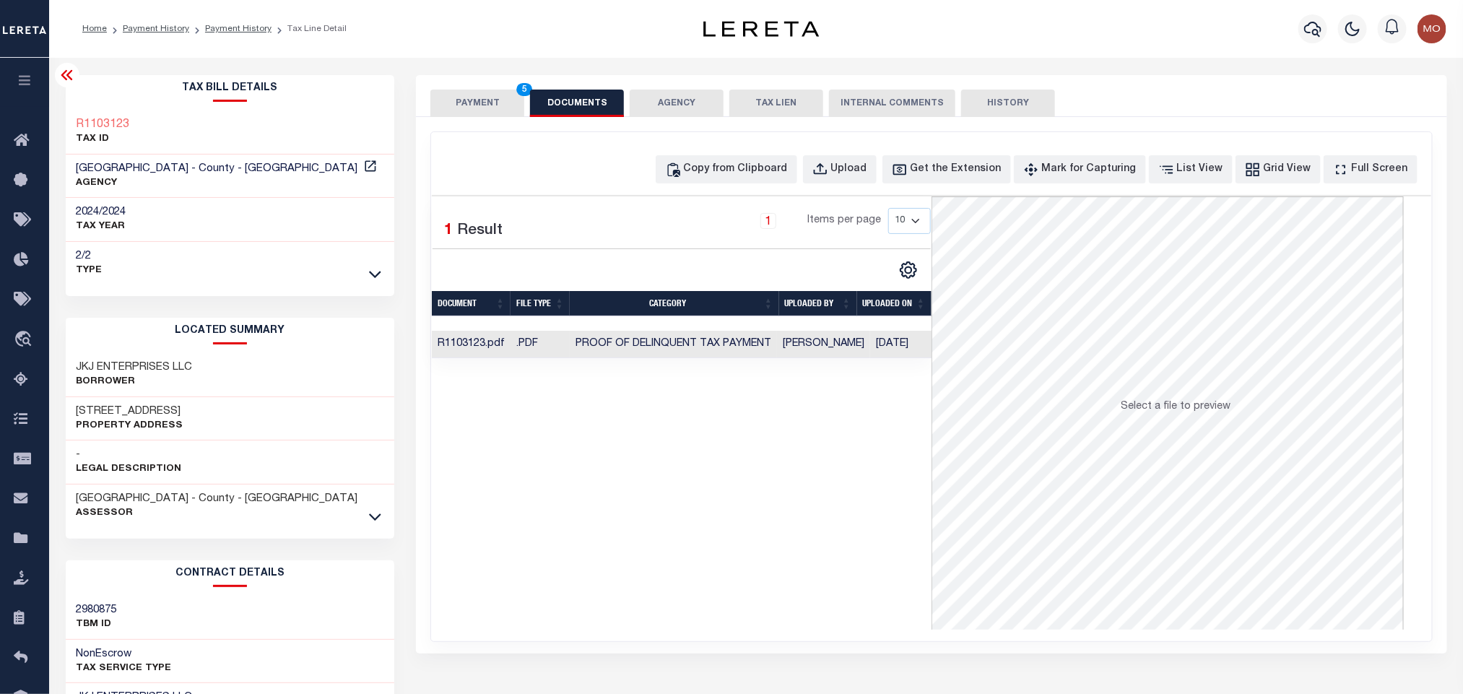
click at [639, 475] on div "Selected 1 Result 1 Items per page 10 25 50 100" at bounding box center [682, 412] width 500 height 433
click at [475, 108] on button "PAYMENT 5" at bounding box center [478, 103] width 94 height 27
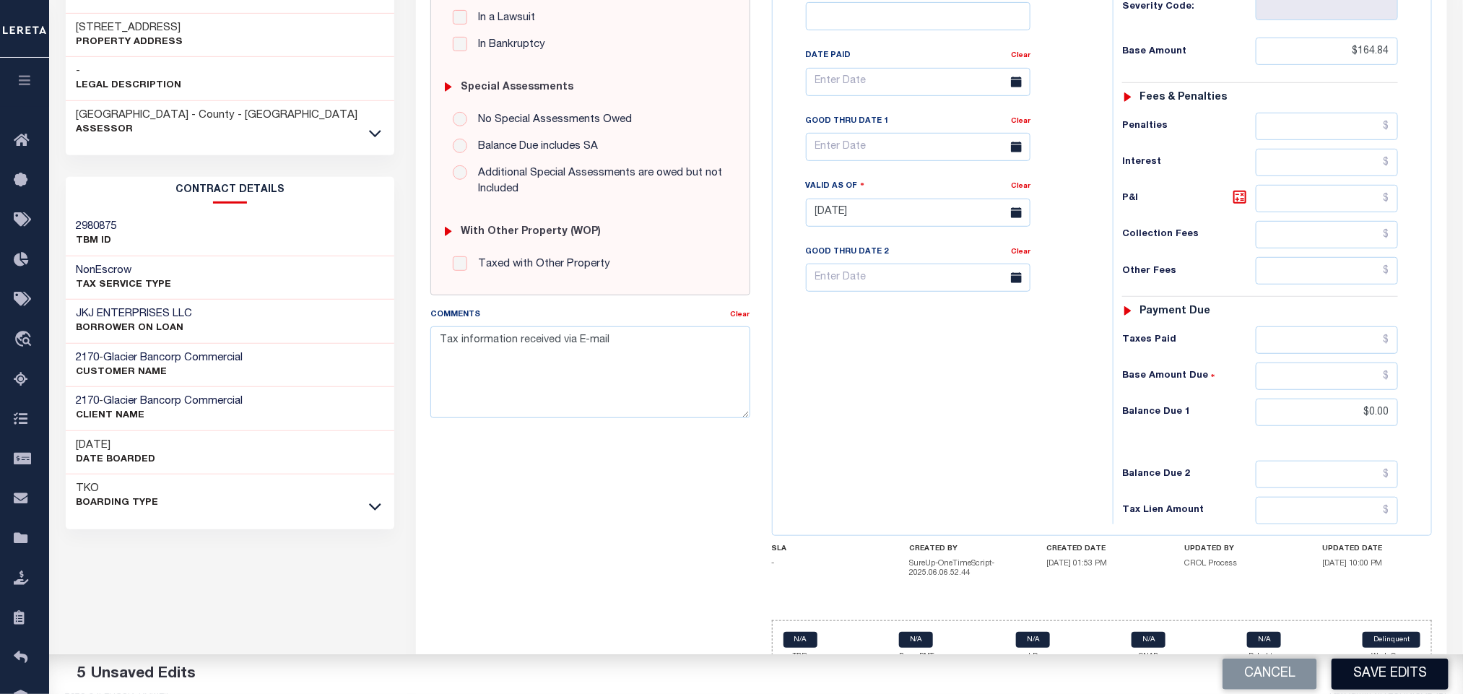
scroll to position [416, 0]
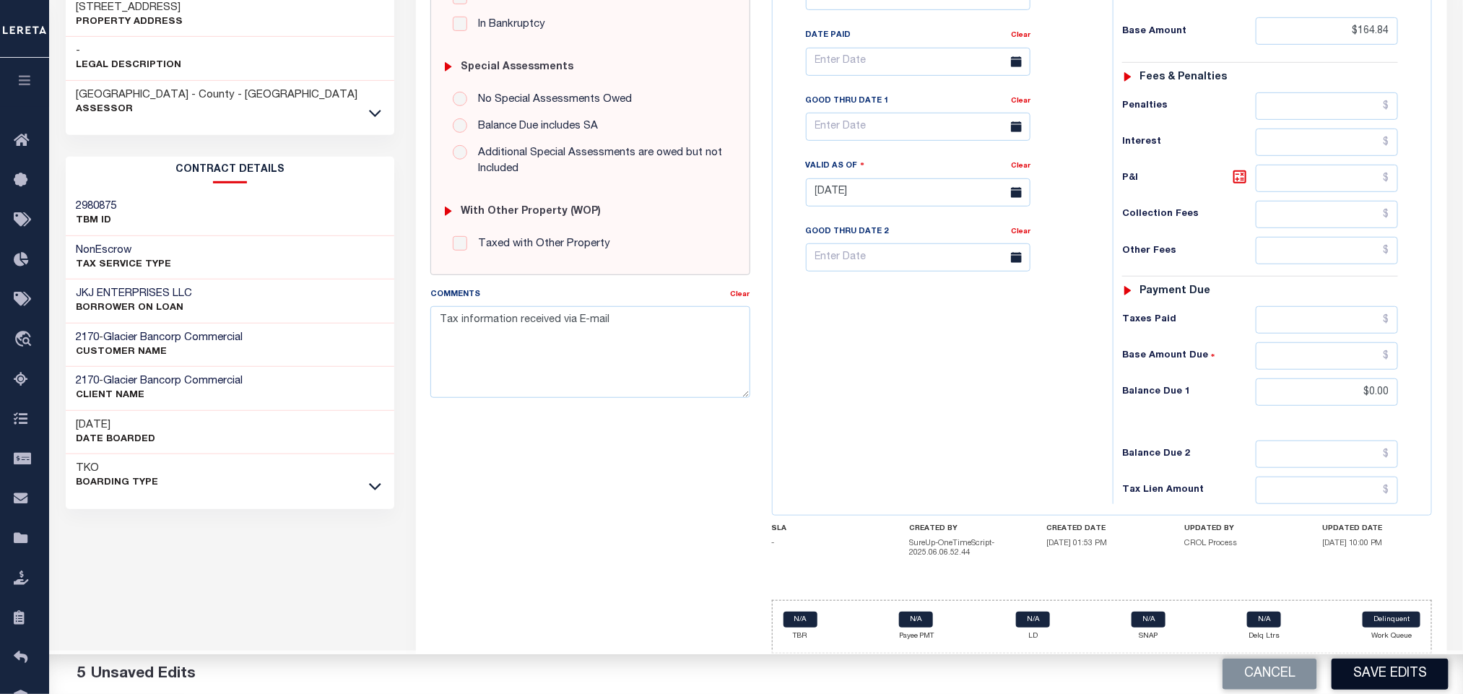
click at [1377, 677] on button "Save Edits" at bounding box center [1390, 674] width 117 height 31
checkbox input "false"
type input "$164.84"
type input "$0"
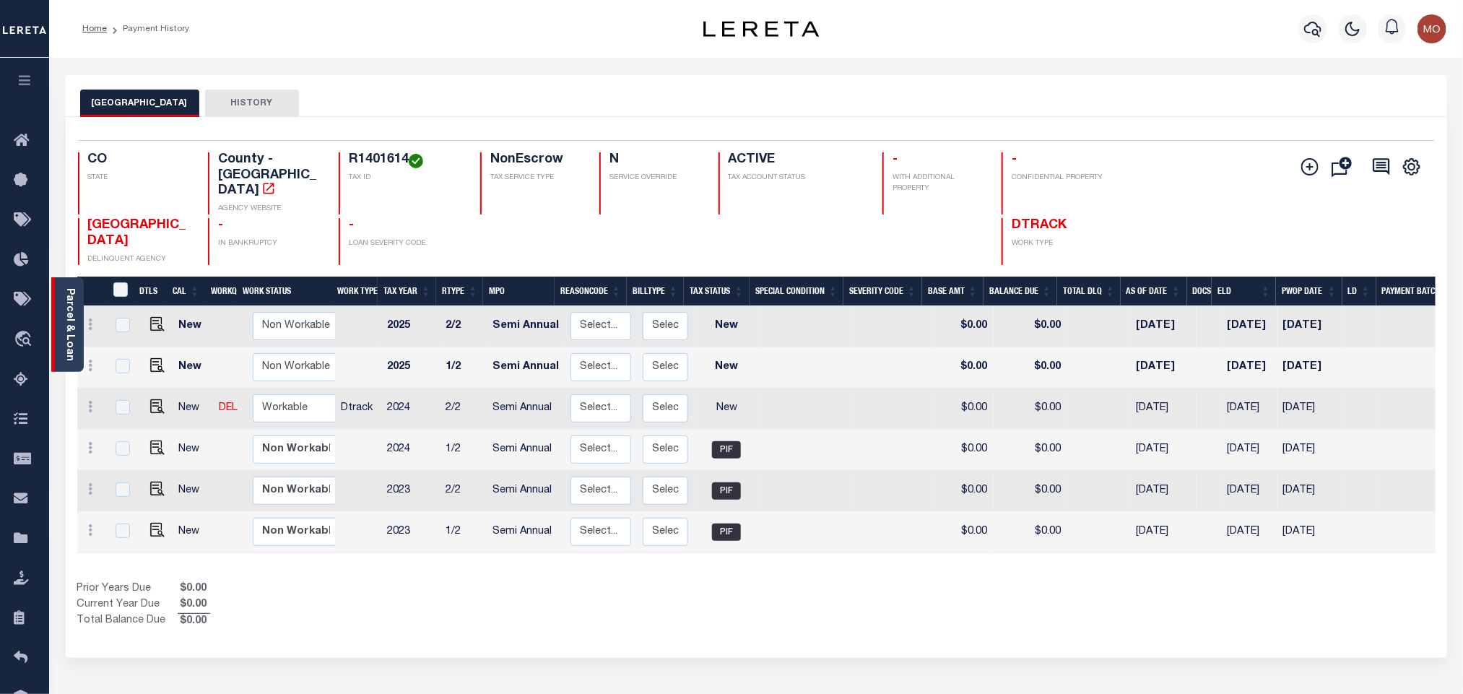
click at [72, 311] on link "Parcel & Loan" at bounding box center [69, 324] width 10 height 73
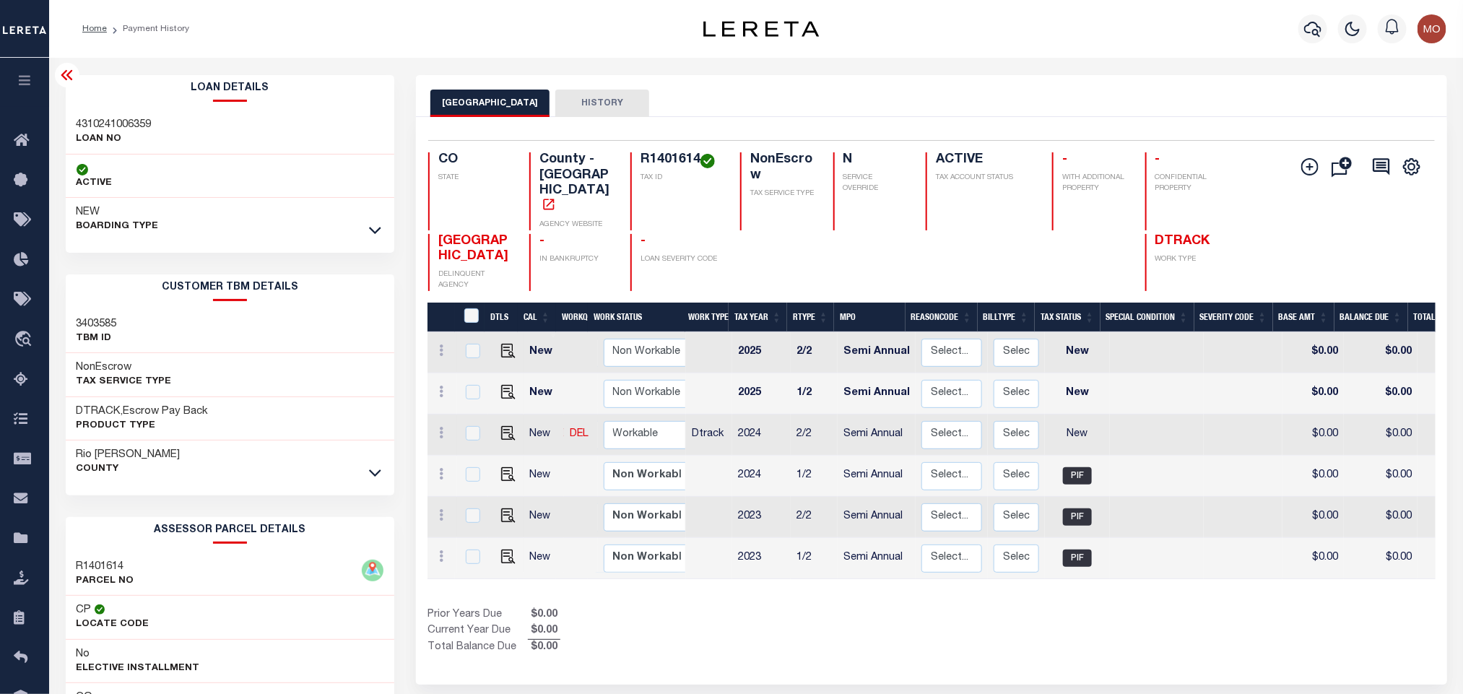
click at [129, 128] on h3 "4310241006359" at bounding box center [114, 125] width 75 height 14
copy h3 "4310241006359"
click at [129, 128] on h3 "4310241006359" at bounding box center [114, 125] width 75 height 14
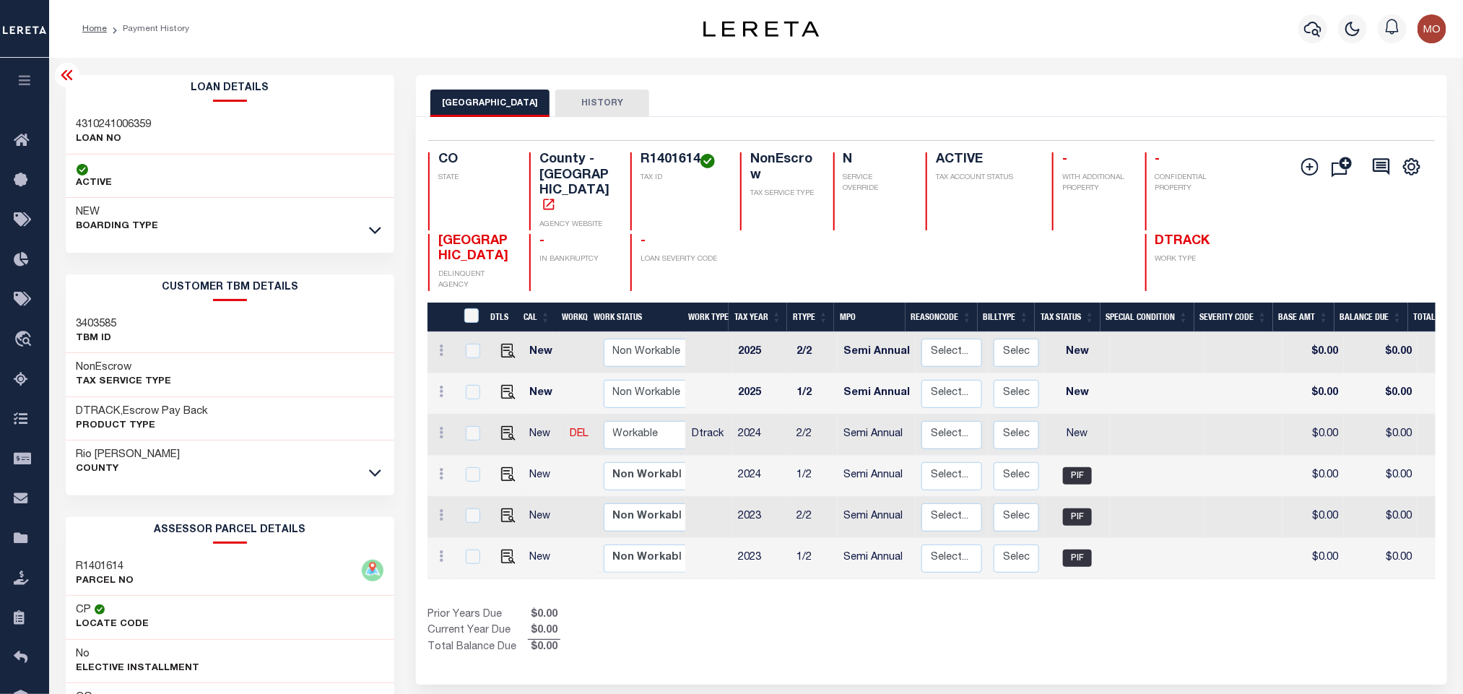
click at [631, 160] on div "R1401614 TAX ID" at bounding box center [677, 191] width 92 height 78
copy h4 "R1401614"
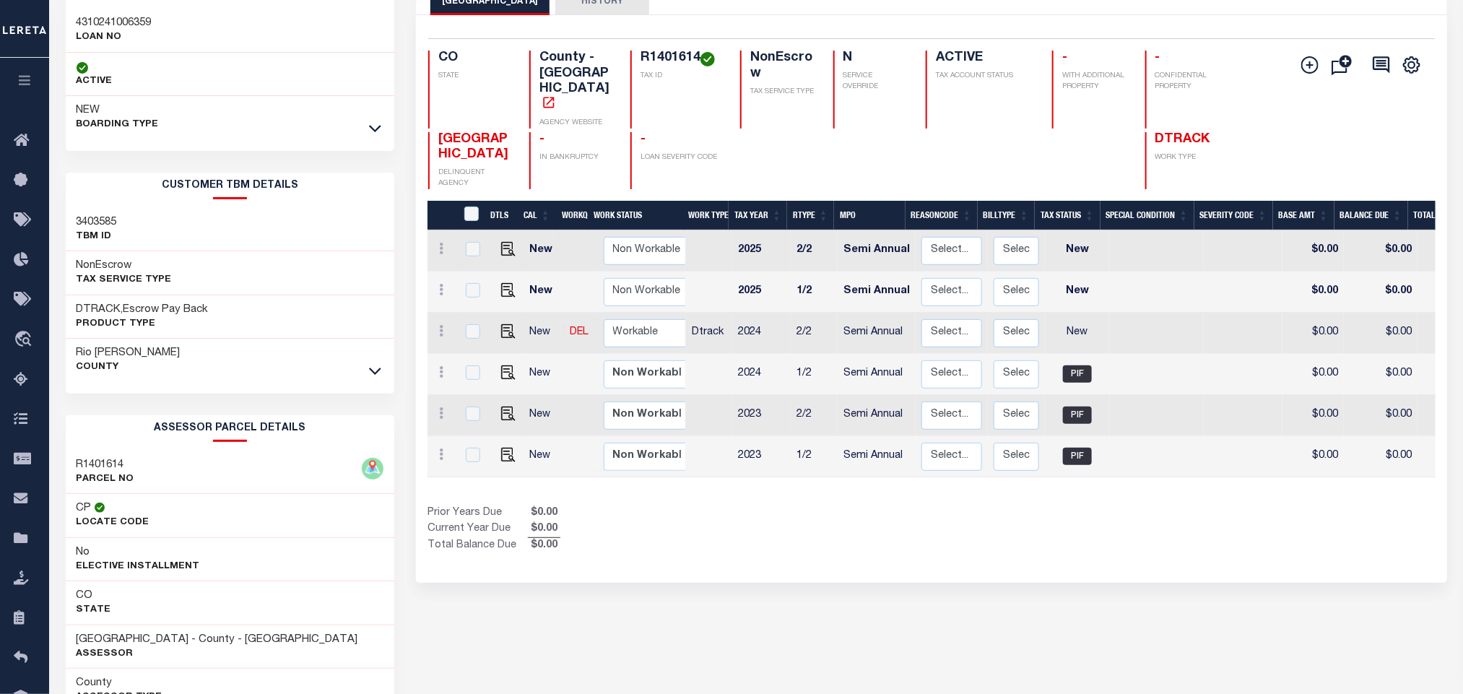
scroll to position [202, 0]
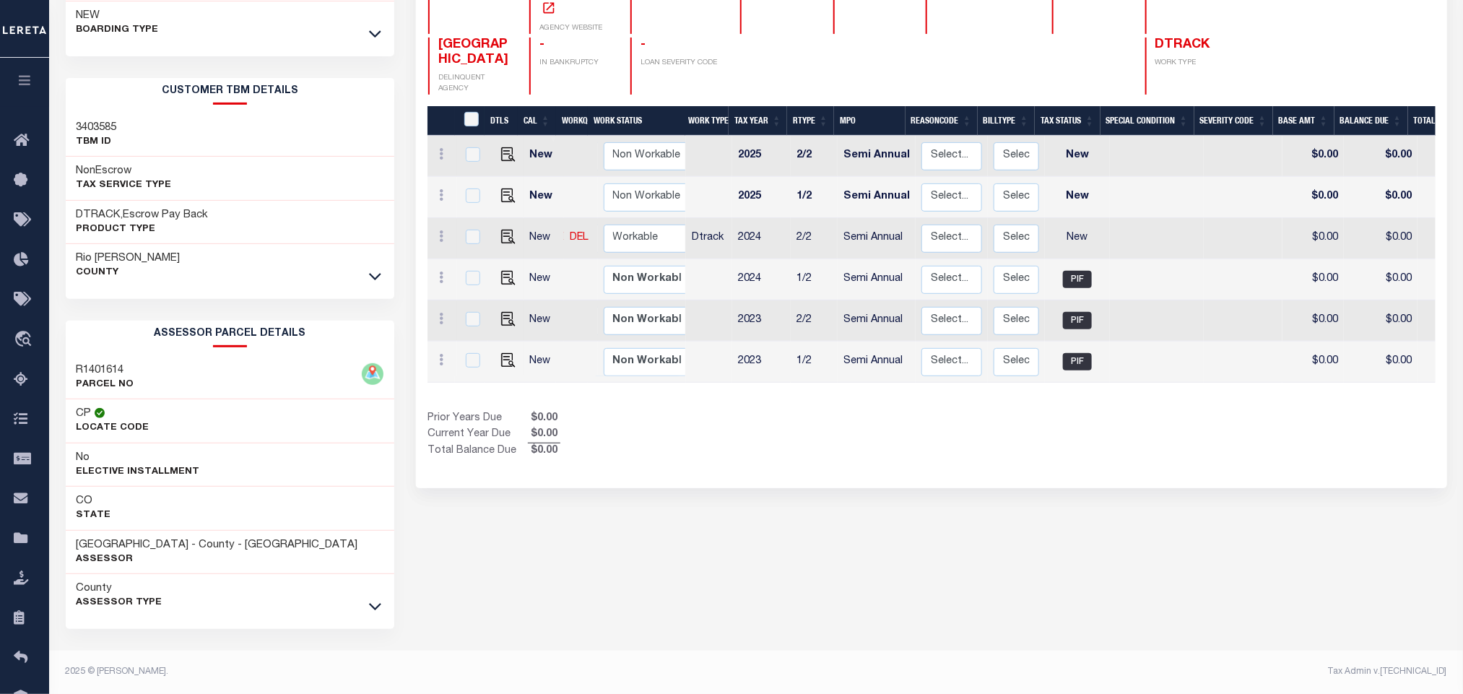
drag, startPoint x: 594, startPoint y: 490, endPoint x: 469, endPoint y: 536, distance: 133.7
click at [594, 490] on div "RIO BLANCO COUNTY HISTORY Selected 6 Results" at bounding box center [931, 287] width 1052 height 816
drag, startPoint x: 74, startPoint y: 545, endPoint x: 189, endPoint y: 548, distance: 115.6
click at [189, 548] on div "RIO BLANCO COUNTY - County - CO Assessor" at bounding box center [230, 553] width 329 height 44
copy h3 "RIO BLANCO COUNTY"
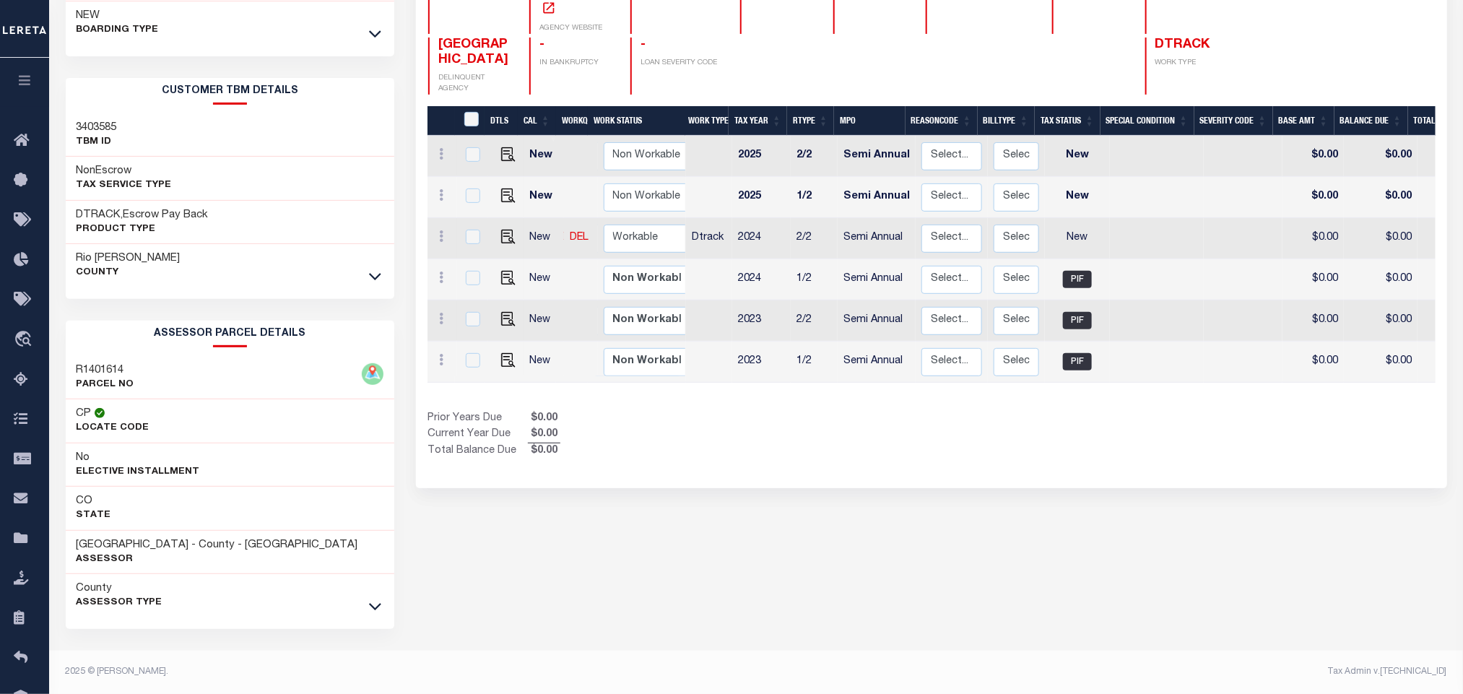
click at [843, 495] on div "RIO BLANCO COUNTY HISTORY Selected 6 Results" at bounding box center [931, 287] width 1052 height 816
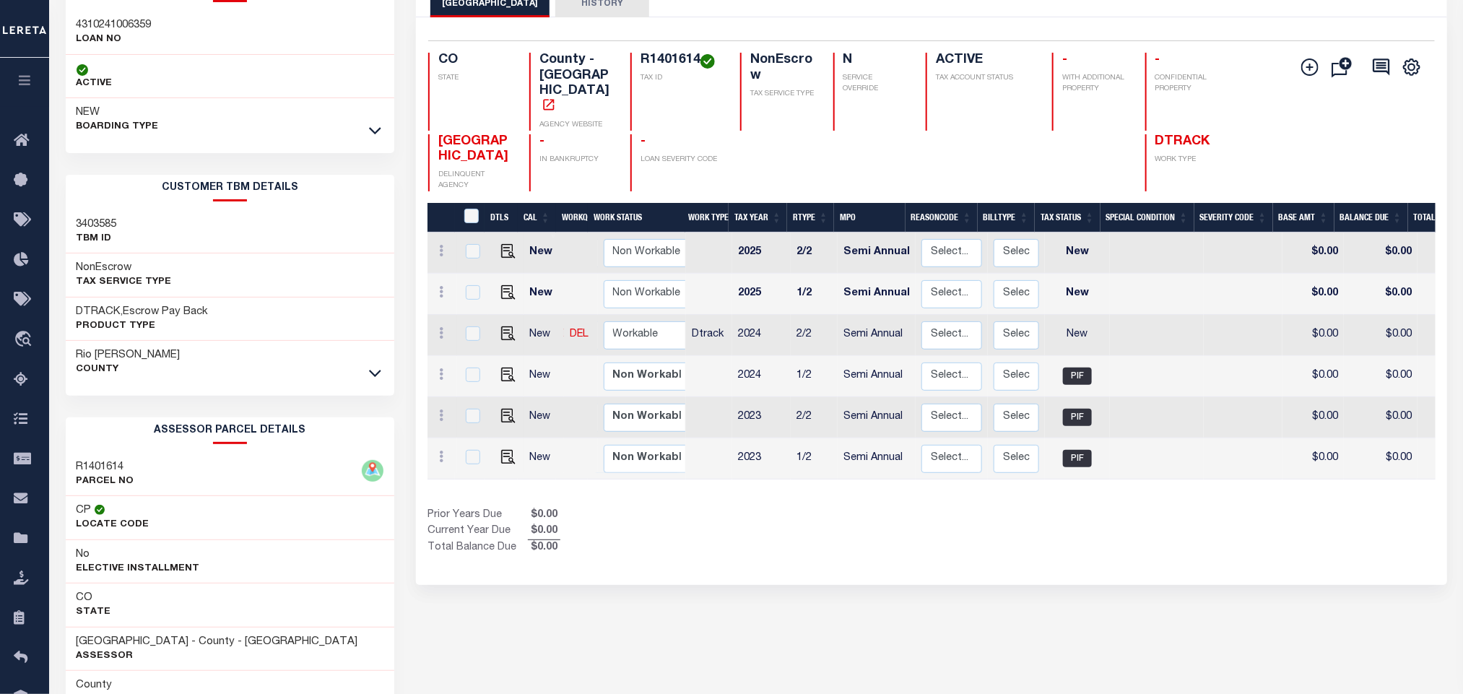
scroll to position [0, 0]
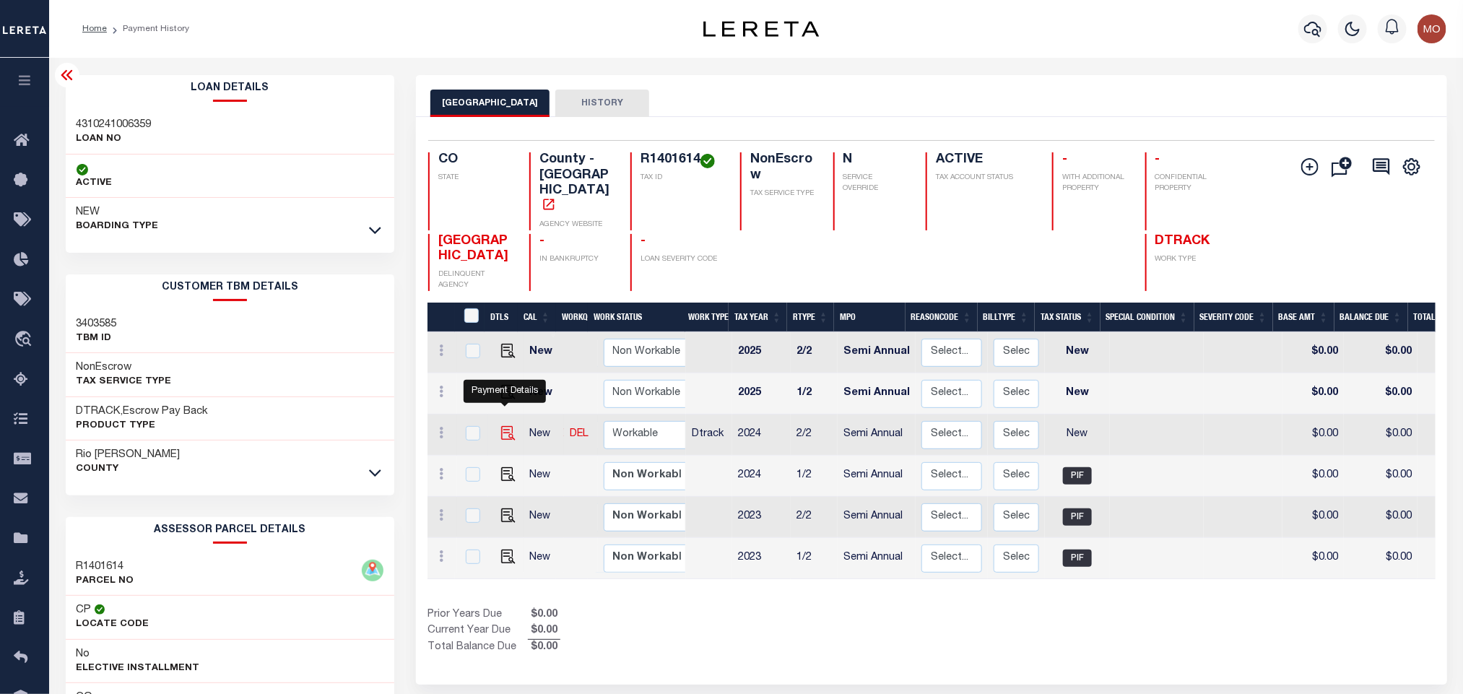
click at [505, 426] on img "" at bounding box center [508, 433] width 14 height 14
checkbox input "true"
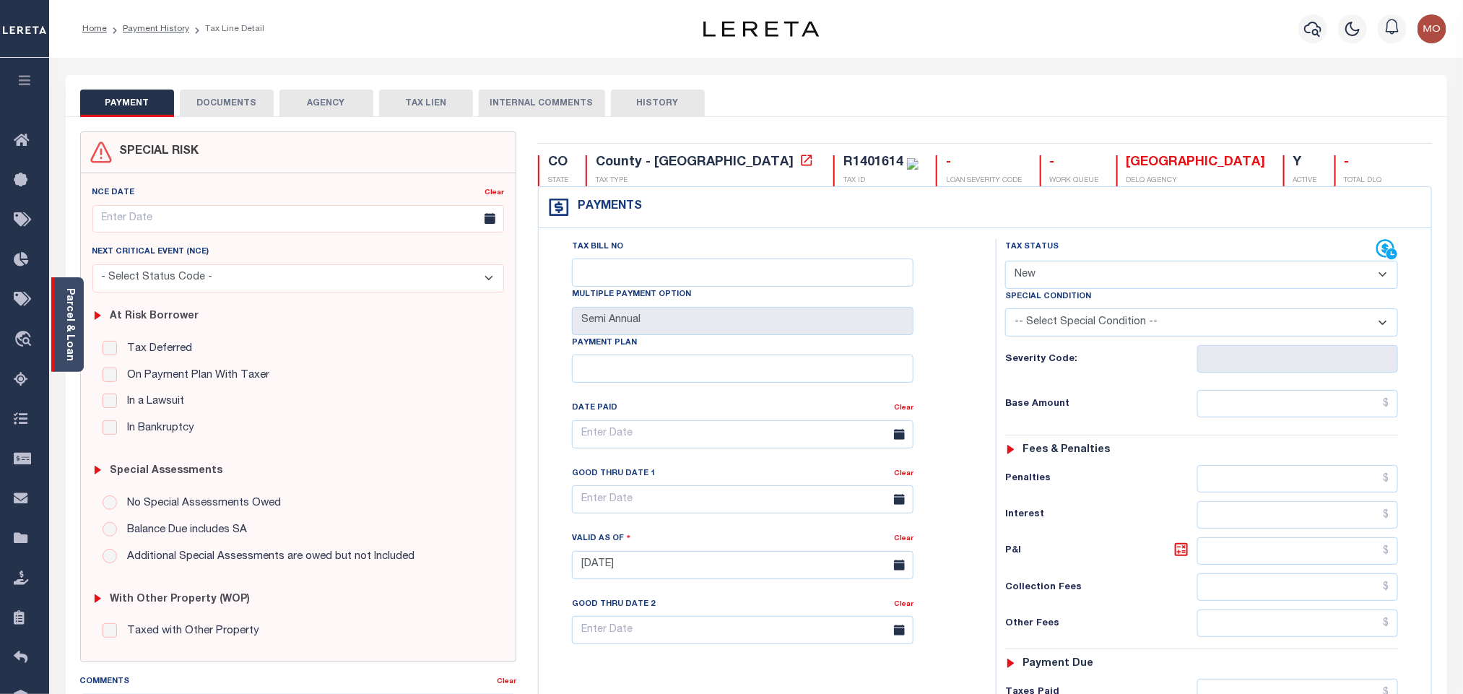
click at [72, 342] on link "Parcel & Loan" at bounding box center [69, 324] width 10 height 73
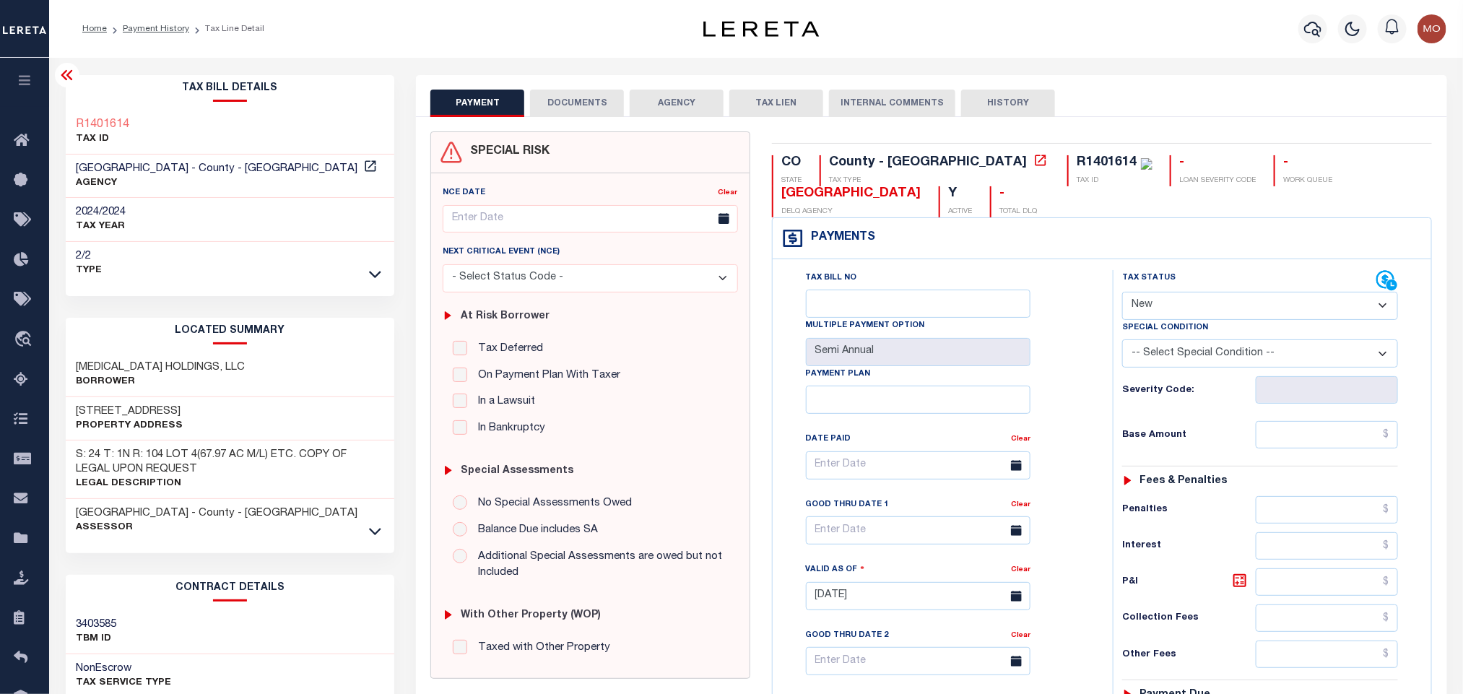
click at [1182, 298] on select "- Select Status Code - Open Due/Unpaid Paid Incomplete No Tax Due Internal Refu…" at bounding box center [1261, 306] width 276 height 28
select select "PYD"
click at [1123, 293] on select "- Select Status Code - Open Due/Unpaid Paid Incomplete No Tax Due Internal Refu…" at bounding box center [1261, 306] width 276 height 28
type input "09/08/2025"
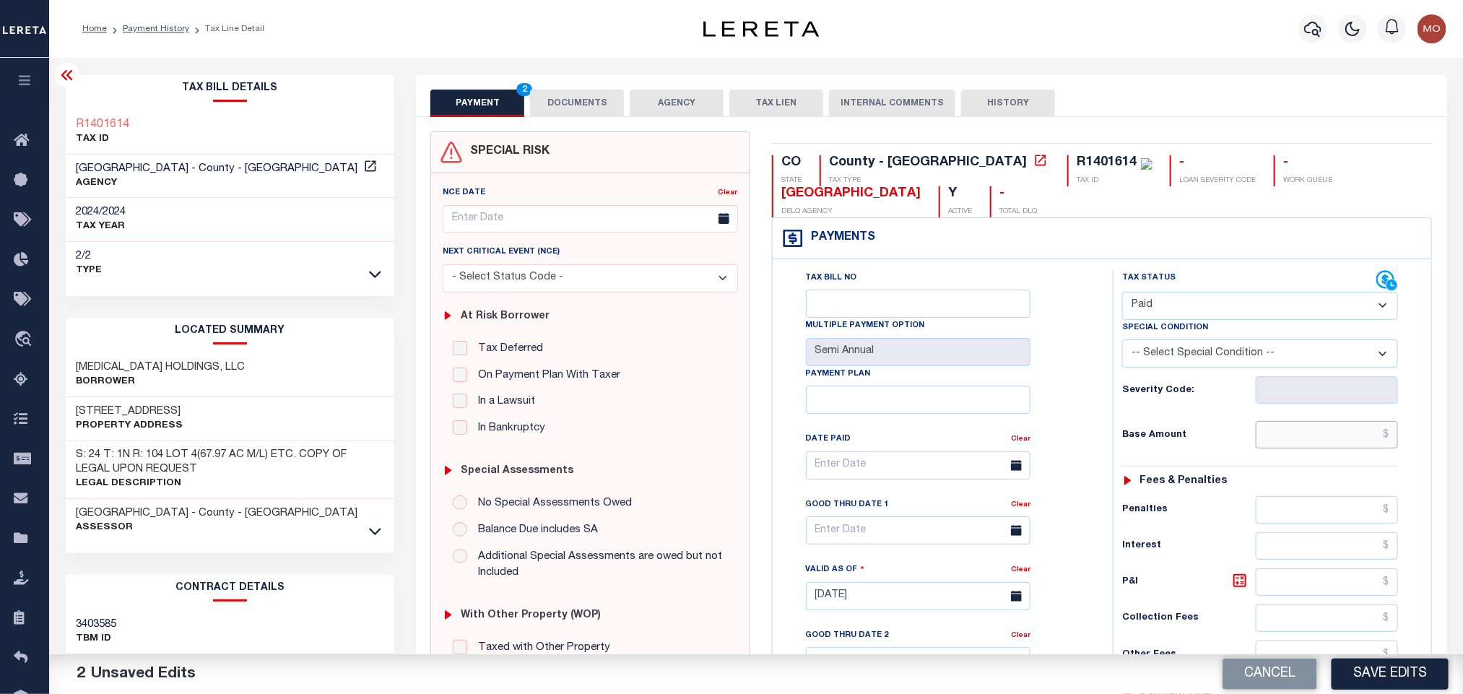
click at [1283, 442] on input "text" at bounding box center [1327, 434] width 143 height 27
paste input "245.14"
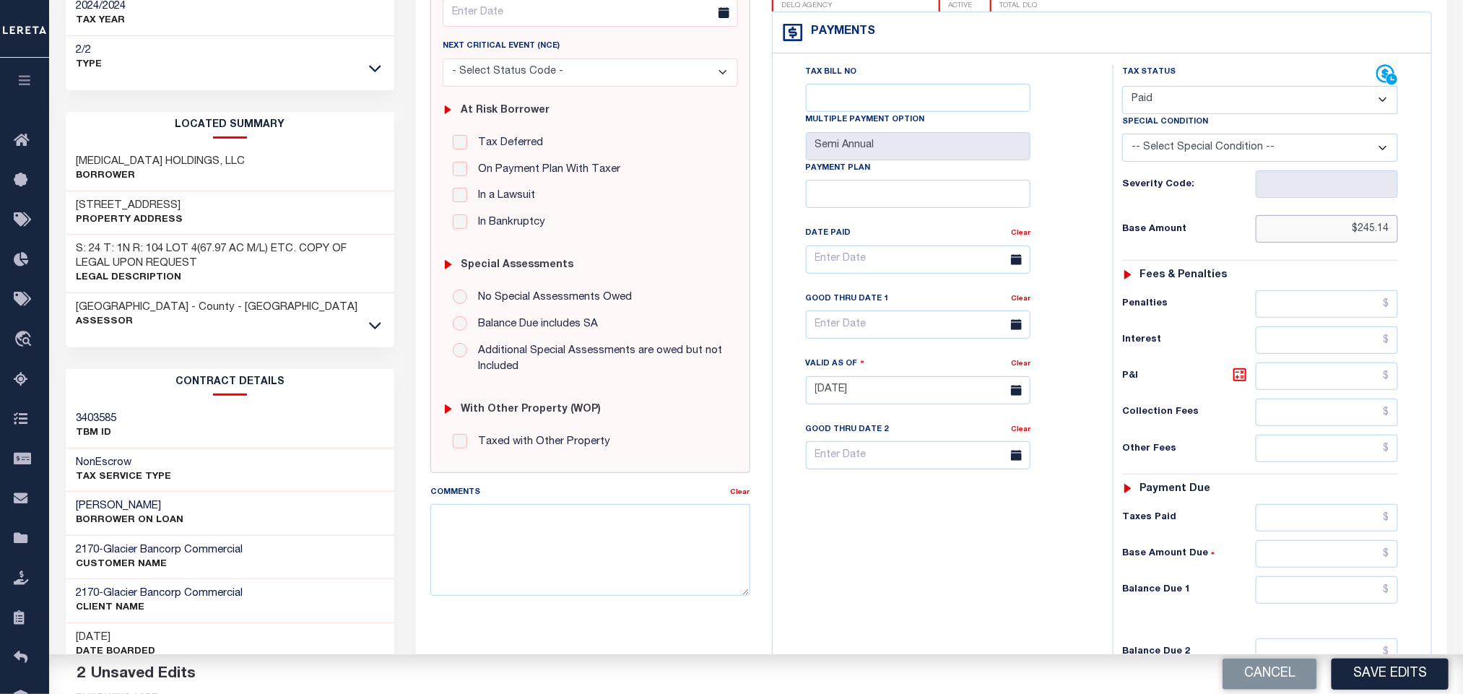
scroll to position [420, 0]
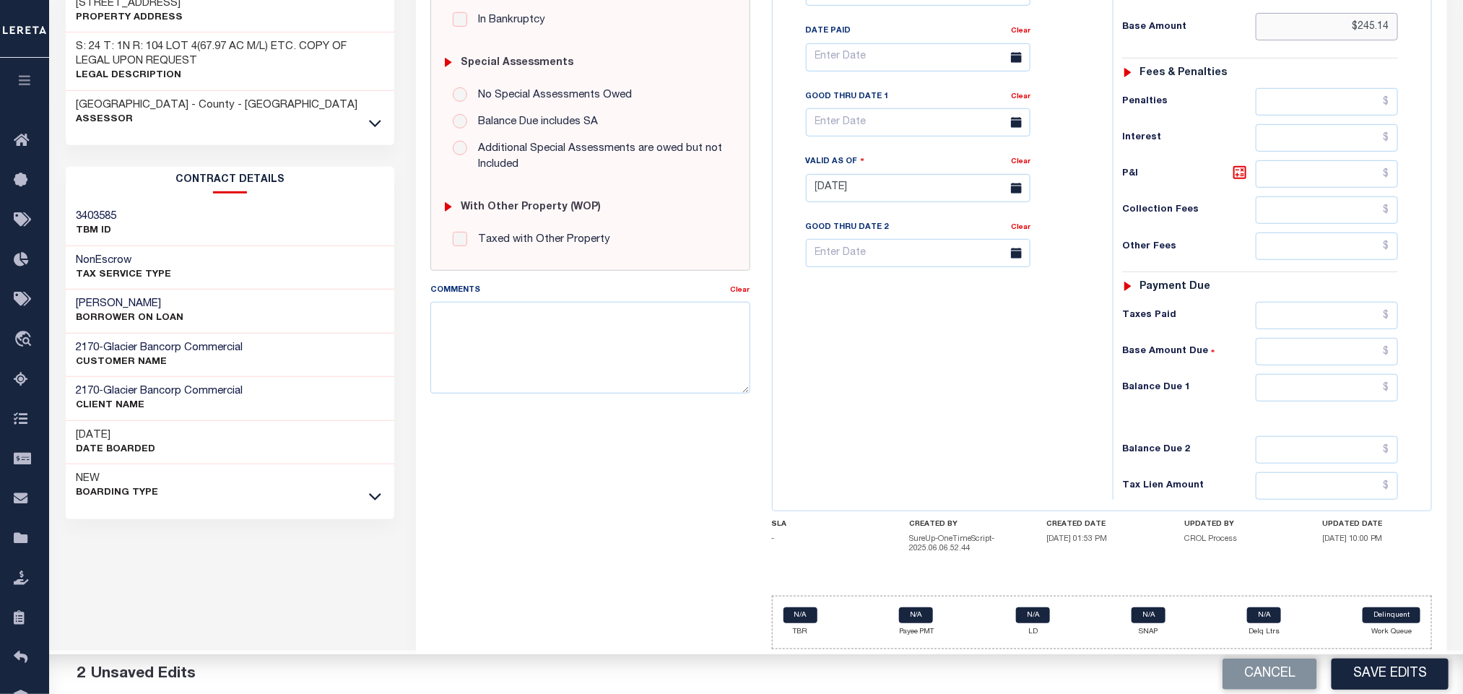
type input "$245.14"
drag, startPoint x: 1289, startPoint y: 391, endPoint x: 1257, endPoint y: 395, distance: 32.8
click at [1289, 391] on input "text" at bounding box center [1327, 387] width 143 height 27
type input "$0.00"
click at [1039, 410] on div "Tax Bill No Multiple Payment Option Semi Annual Payment Plan Clear" at bounding box center [940, 181] width 326 height 638
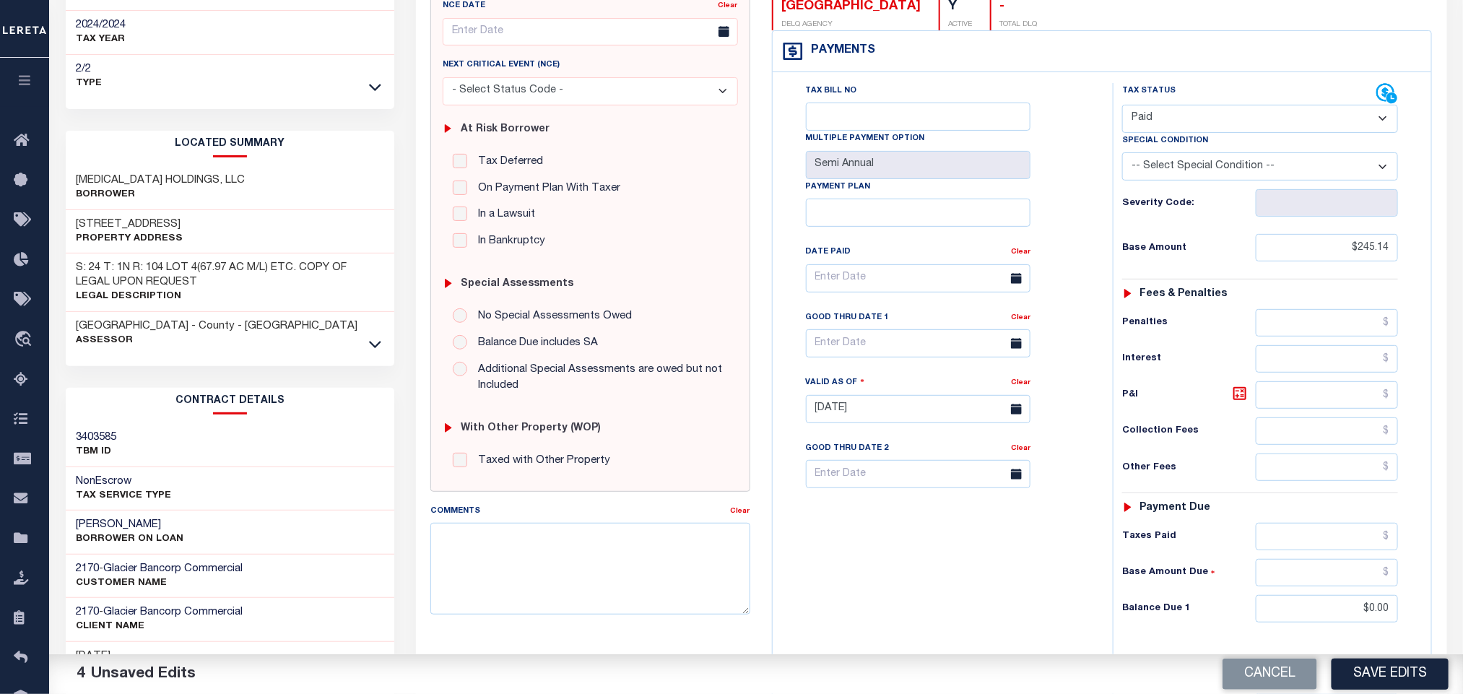
scroll to position [0, 0]
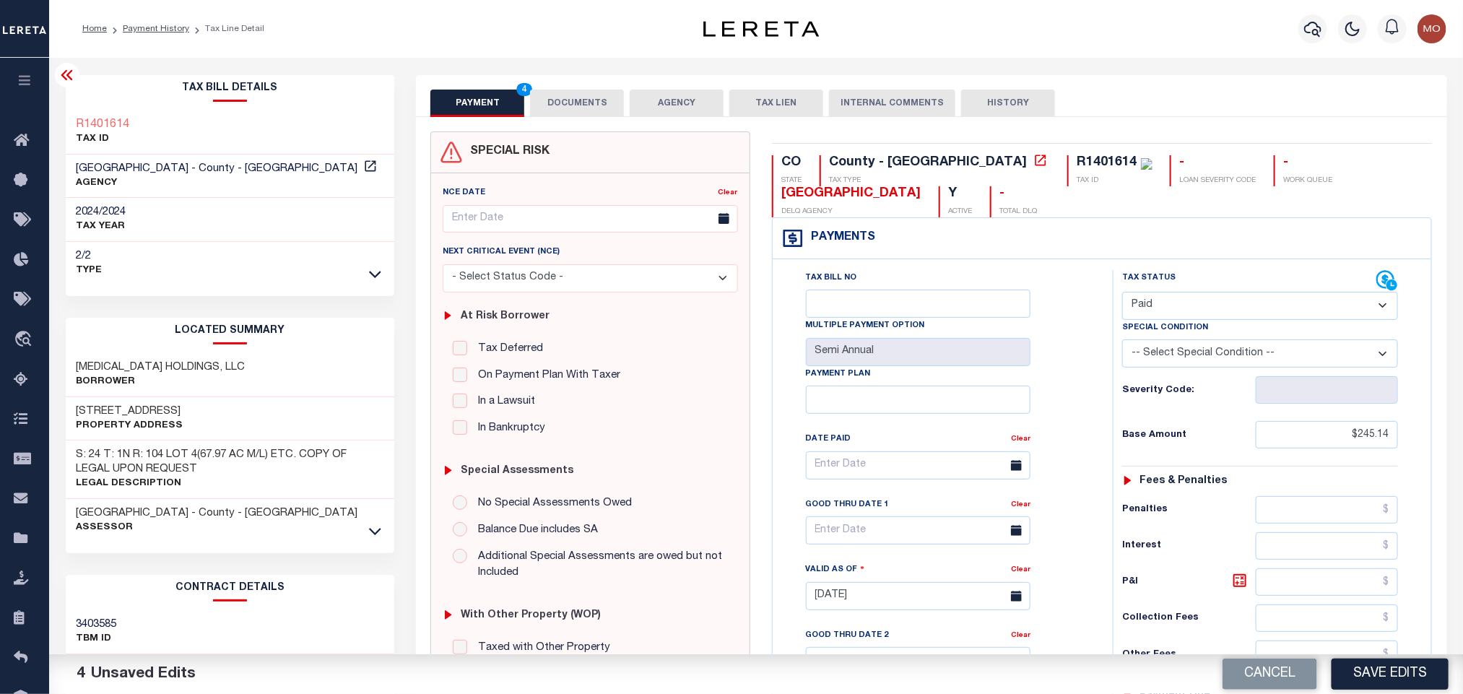
click at [1078, 351] on div "Tax Bill No Multiple Payment Option Semi Annual Payment Plan Clear Clear Valid …" at bounding box center [939, 472] width 304 height 405
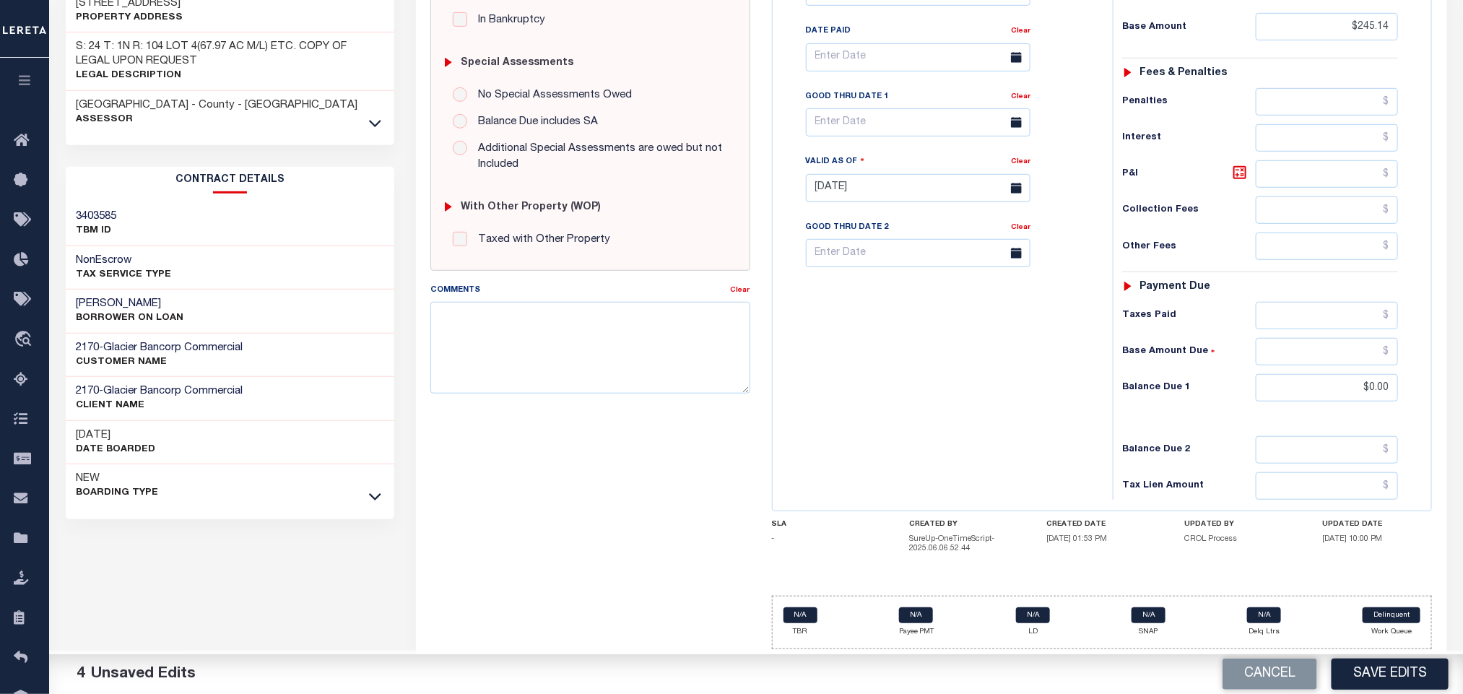
click at [974, 466] on div "Tax Bill No Multiple Payment Option Semi Annual Payment Plan Clear" at bounding box center [940, 181] width 326 height 638
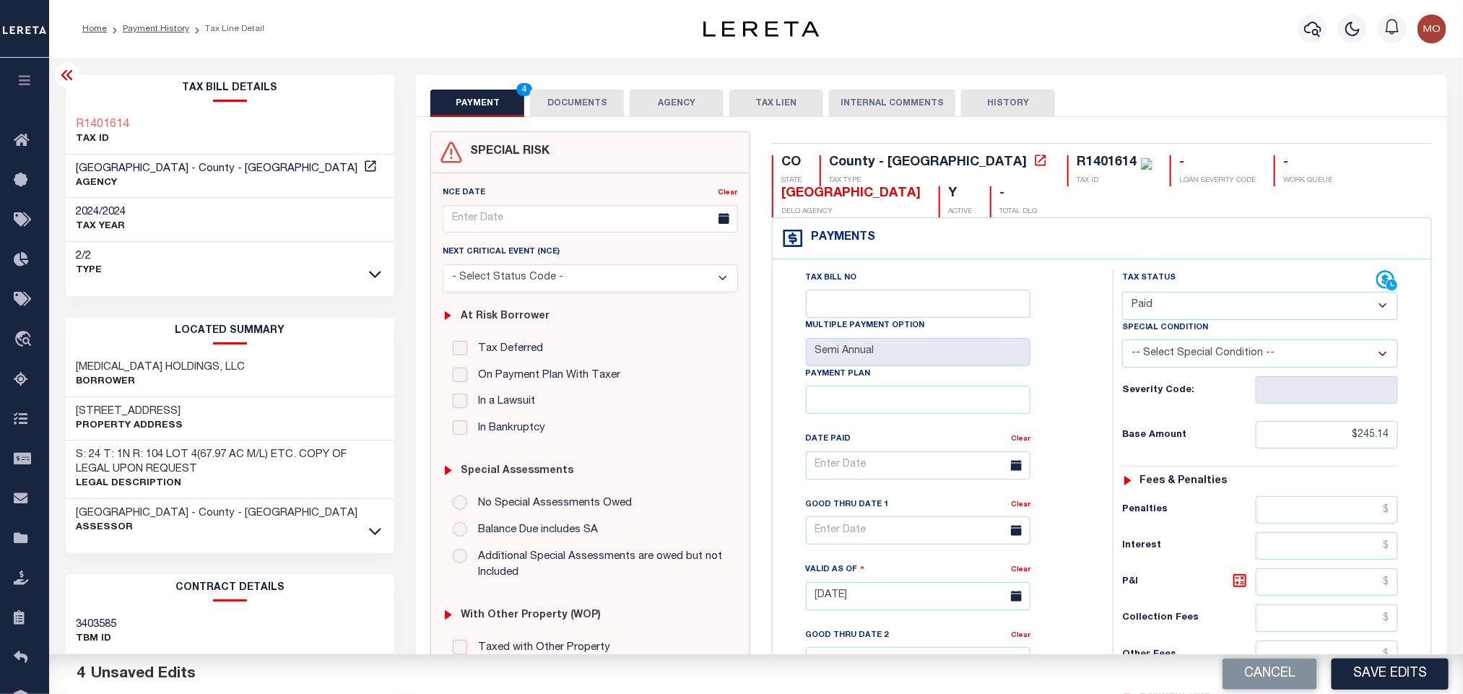
click at [1082, 373] on div "Tax Bill No Multiple Payment Option Semi Annual Payment Plan Clear Clear Valid …" at bounding box center [939, 472] width 304 height 405
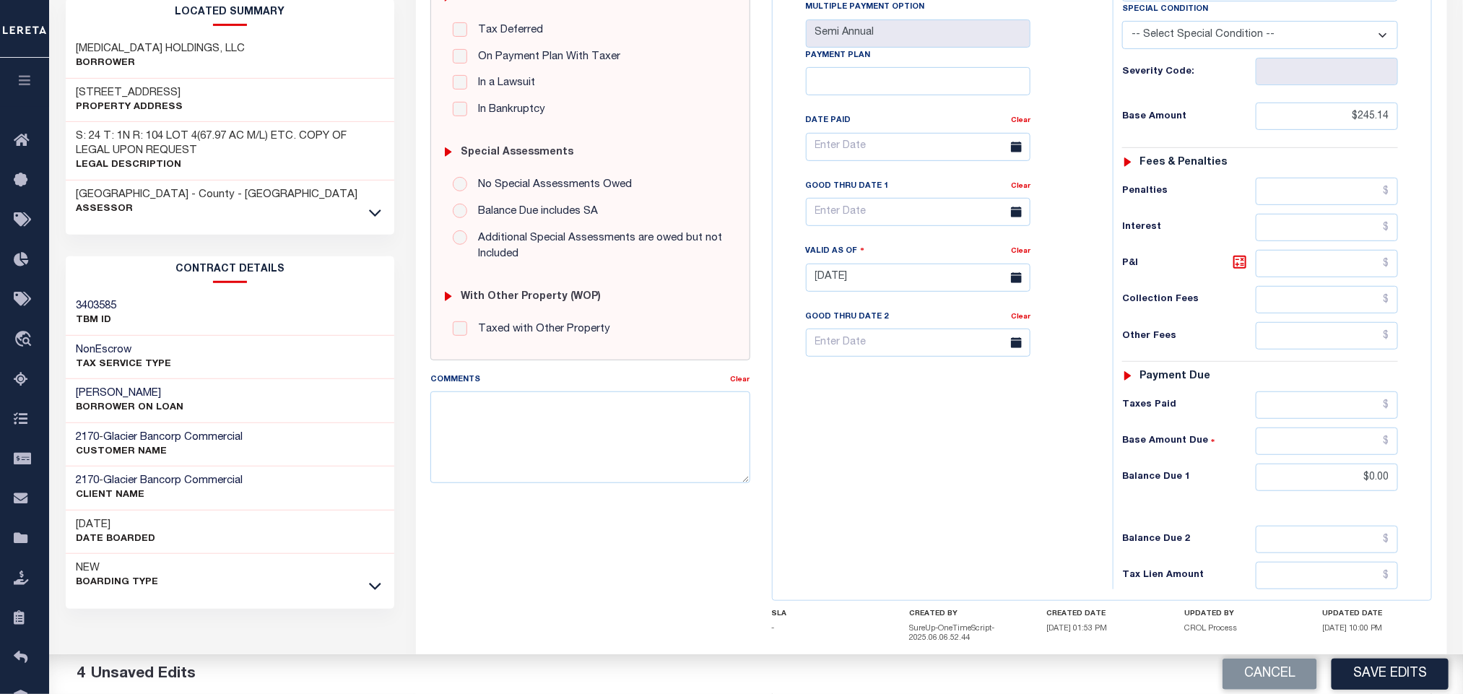
scroll to position [325, 0]
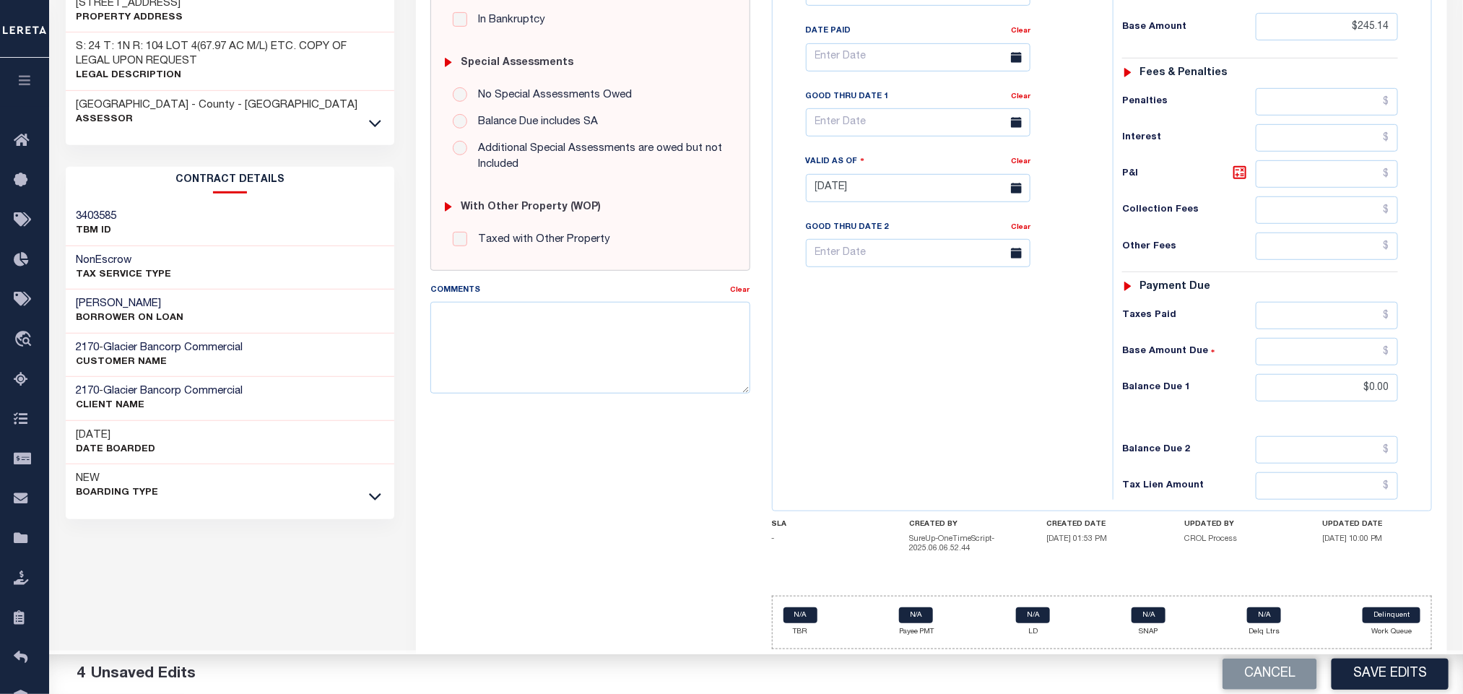
click at [991, 451] on div "Tax Bill No Multiple Payment Option Semi Annual Payment Plan Clear" at bounding box center [940, 181] width 326 height 638
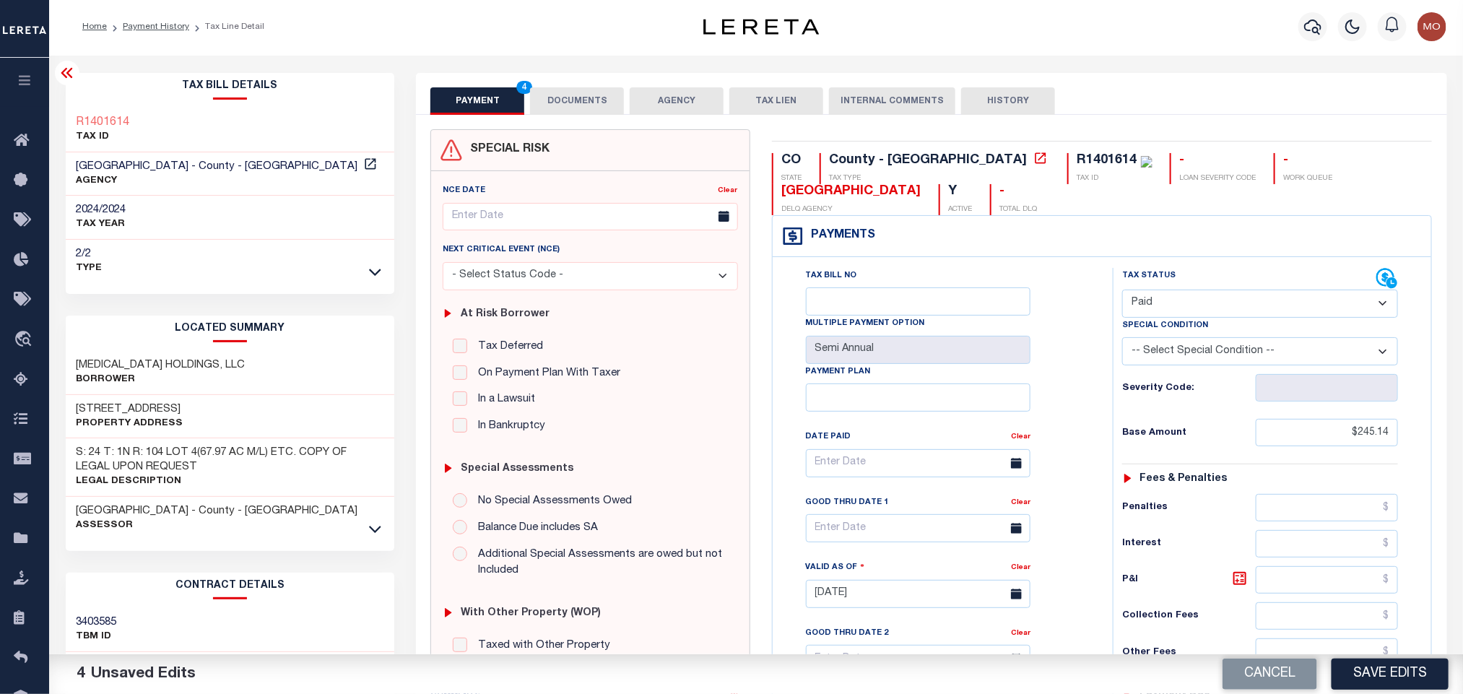
scroll to position [0, 0]
click at [548, 98] on button "DOCUMENTS" at bounding box center [577, 103] width 94 height 27
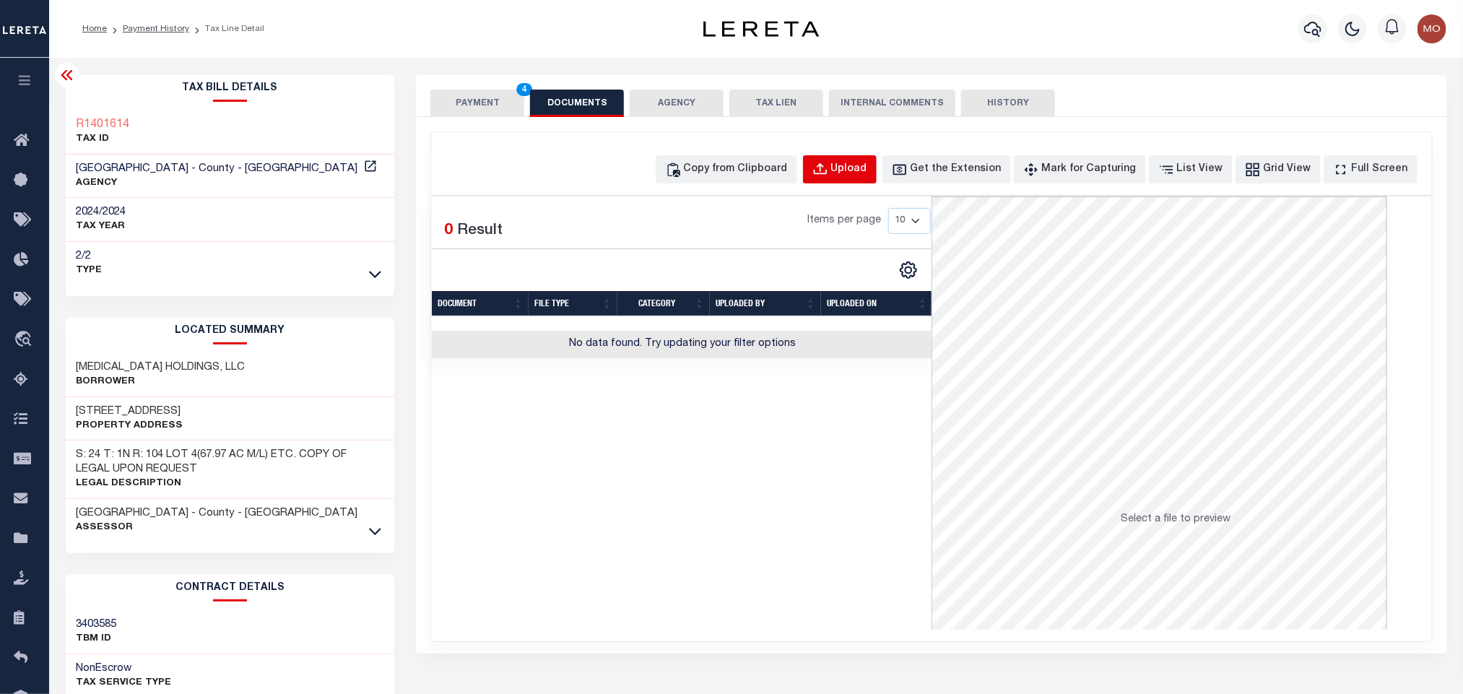
click at [868, 171] on div "Upload" at bounding box center [849, 170] width 36 height 16
select select "POP"
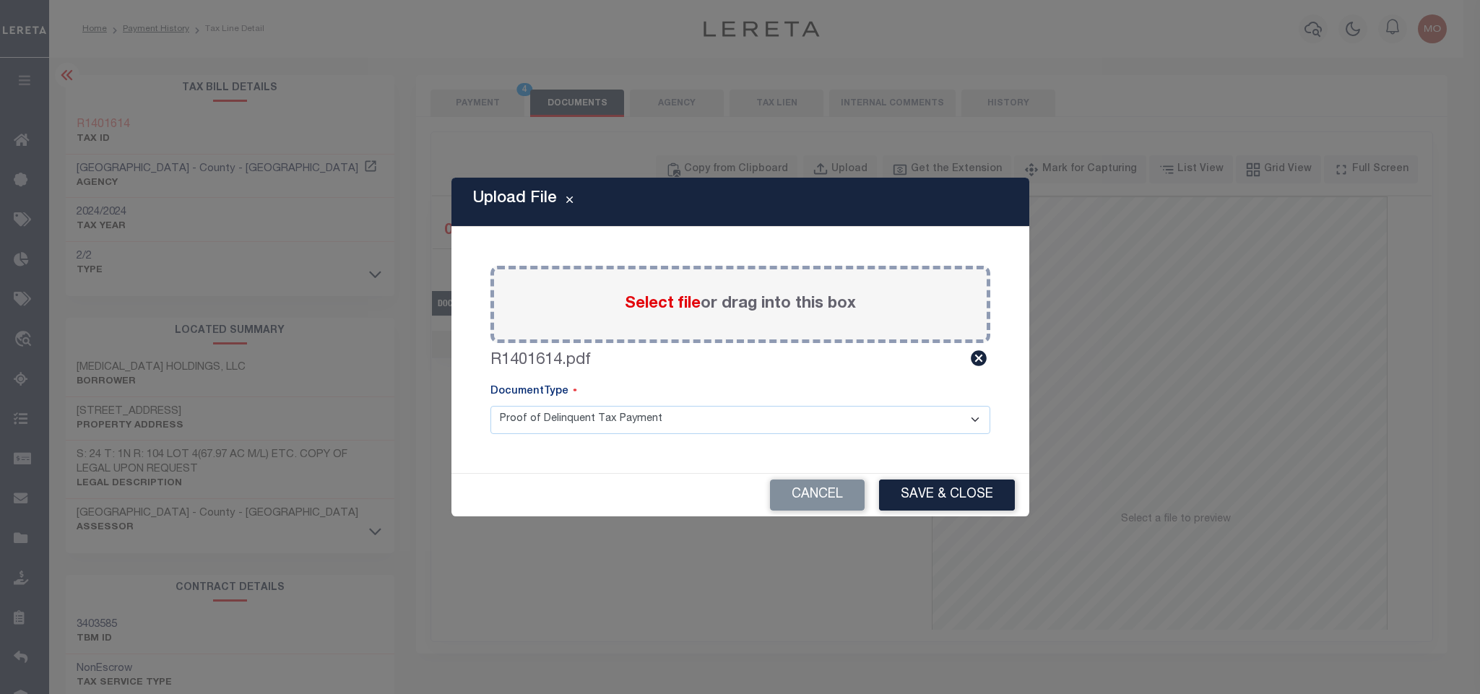
click at [921, 498] on button "Save & Close" at bounding box center [947, 495] width 136 height 31
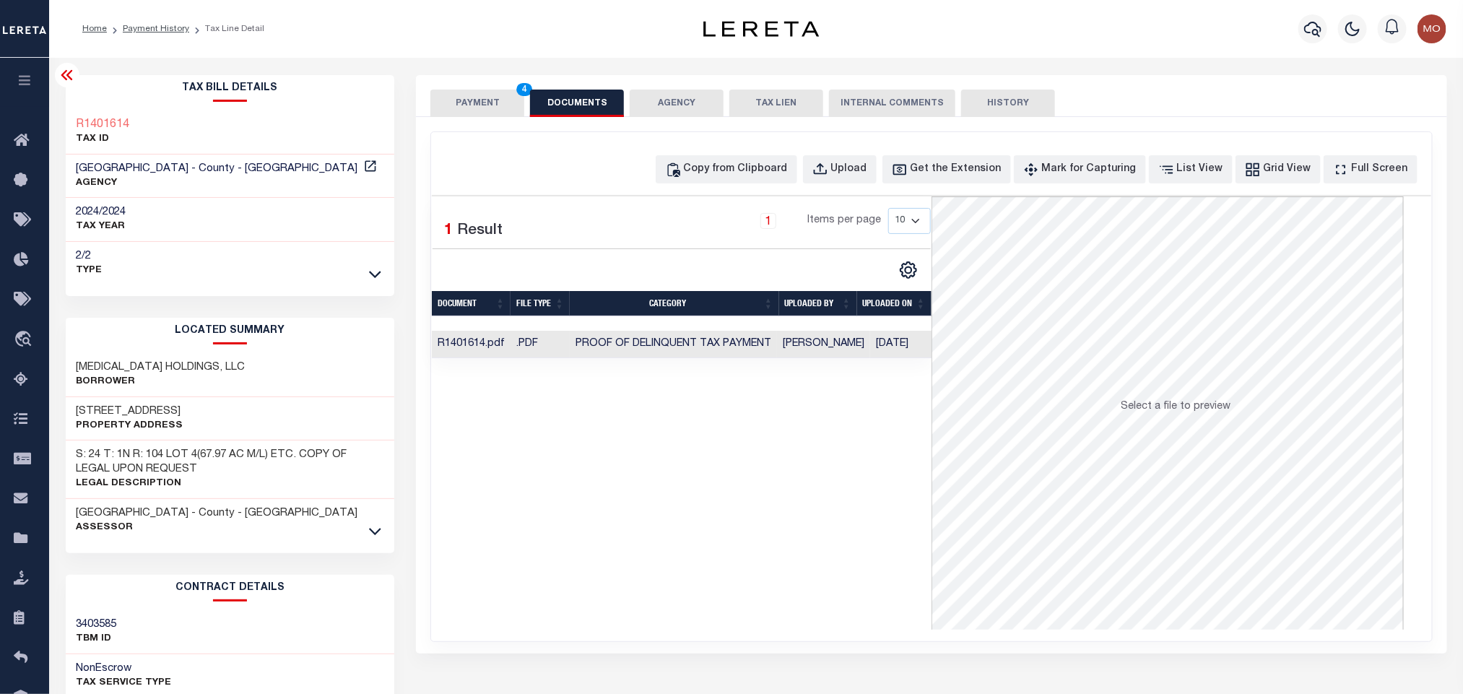
drag, startPoint x: 782, startPoint y: 508, endPoint x: 654, endPoint y: 412, distance: 159.9
click at [781, 508] on div "Selected 1 Result 1 Items per page 10 25 50 100" at bounding box center [682, 412] width 500 height 433
click at [468, 108] on button "PAYMENT 4" at bounding box center [478, 103] width 94 height 27
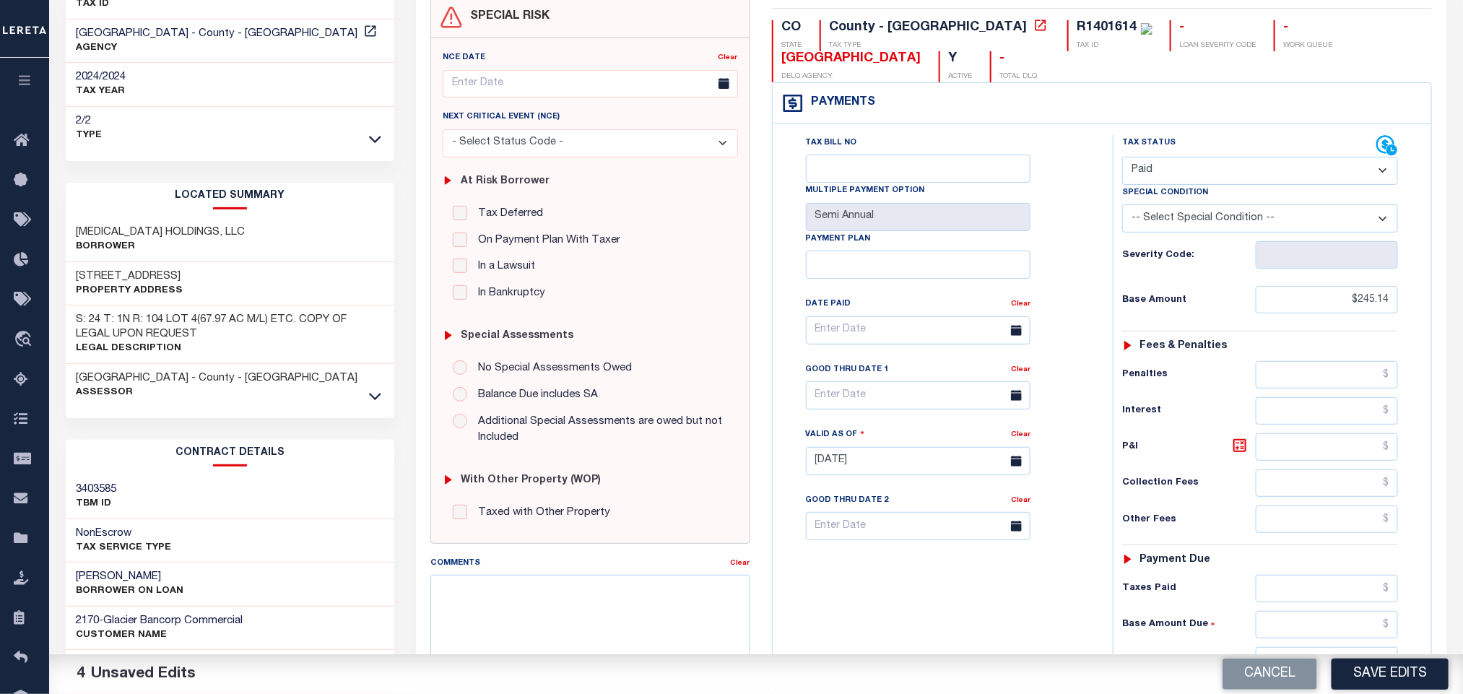
scroll to position [416, 0]
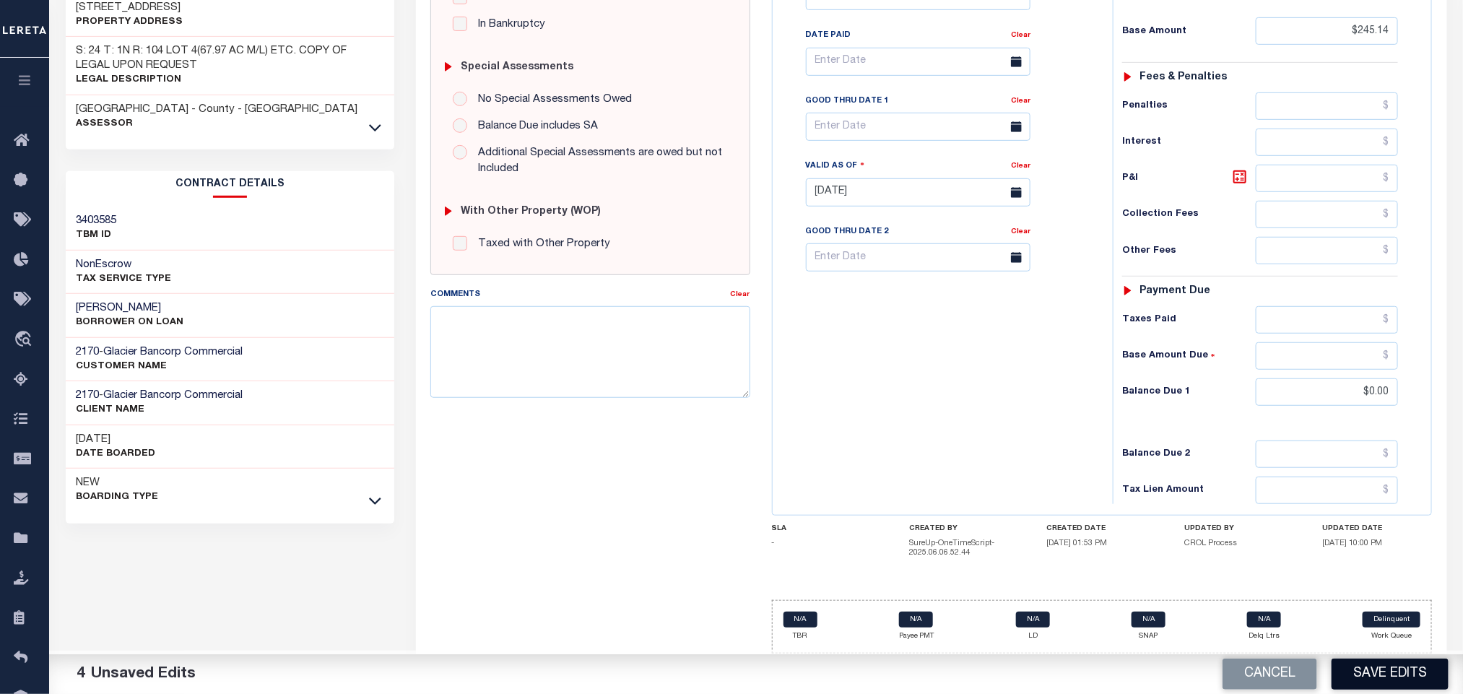
click at [1388, 672] on button "Save Edits" at bounding box center [1390, 674] width 117 height 31
checkbox input "false"
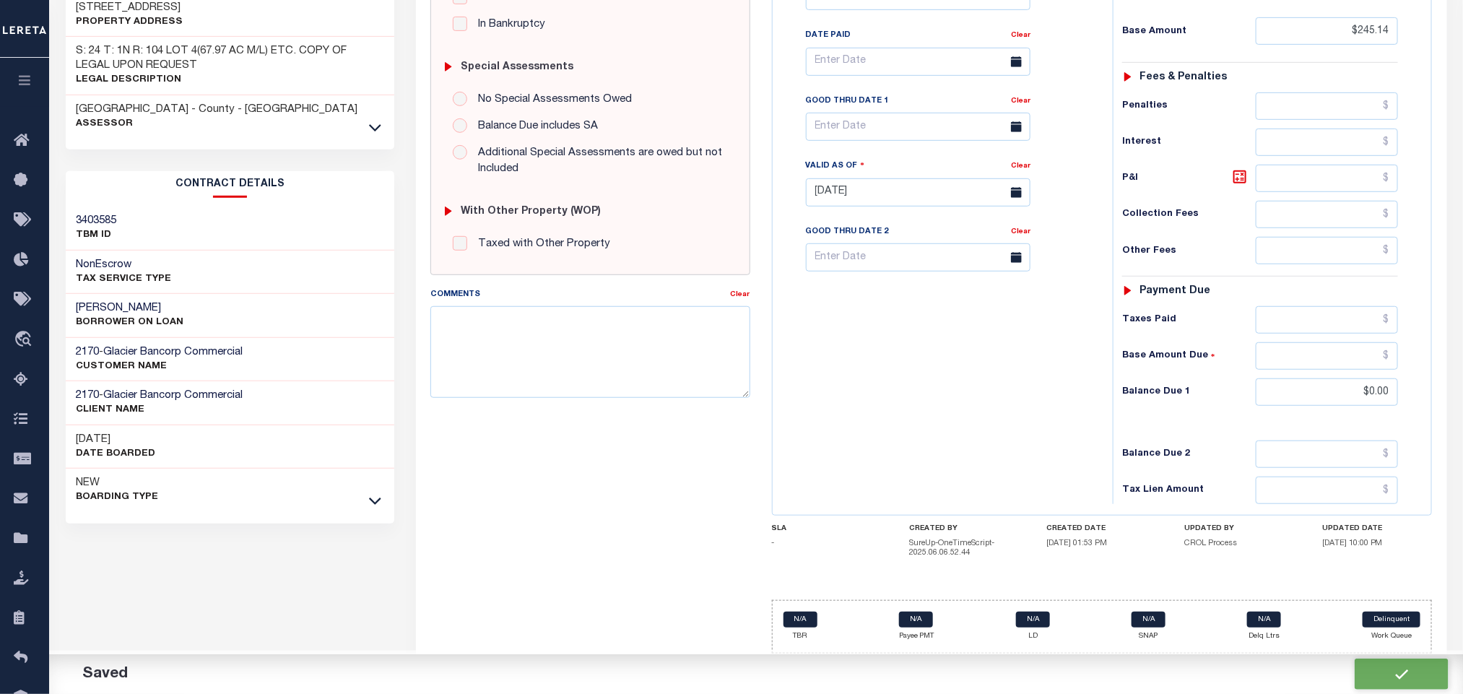
type input "$245.14"
type input "$0"
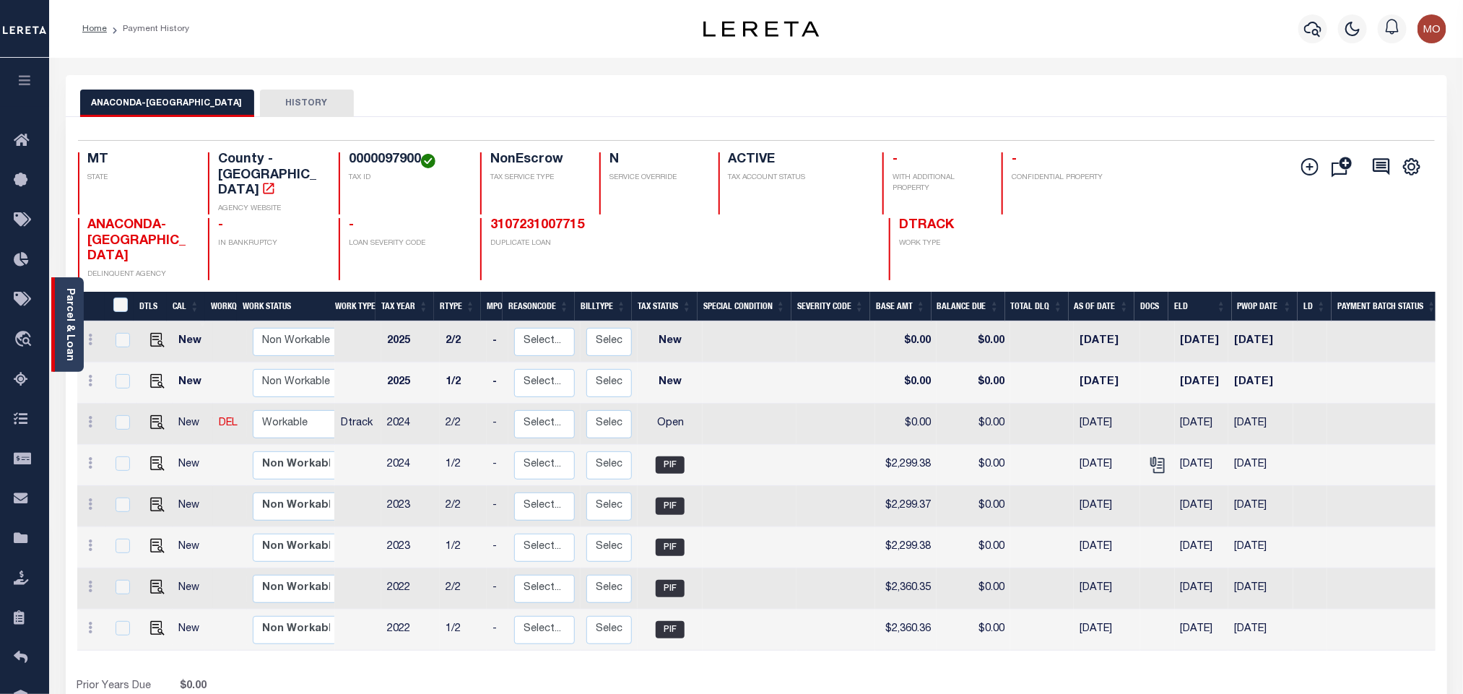
click at [76, 324] on div "Parcel & Loan" at bounding box center [67, 324] width 33 height 95
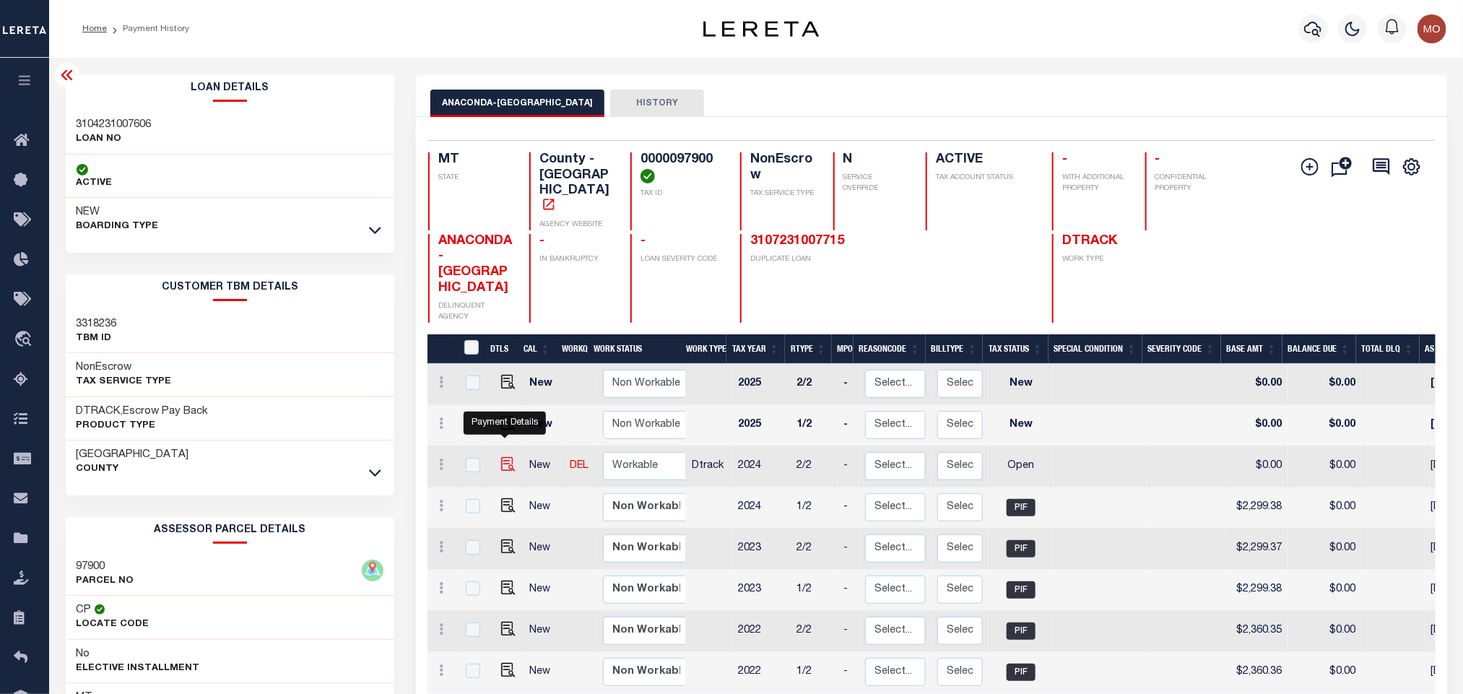
click at [506, 457] on img "" at bounding box center [508, 464] width 14 height 14
checkbox input "true"
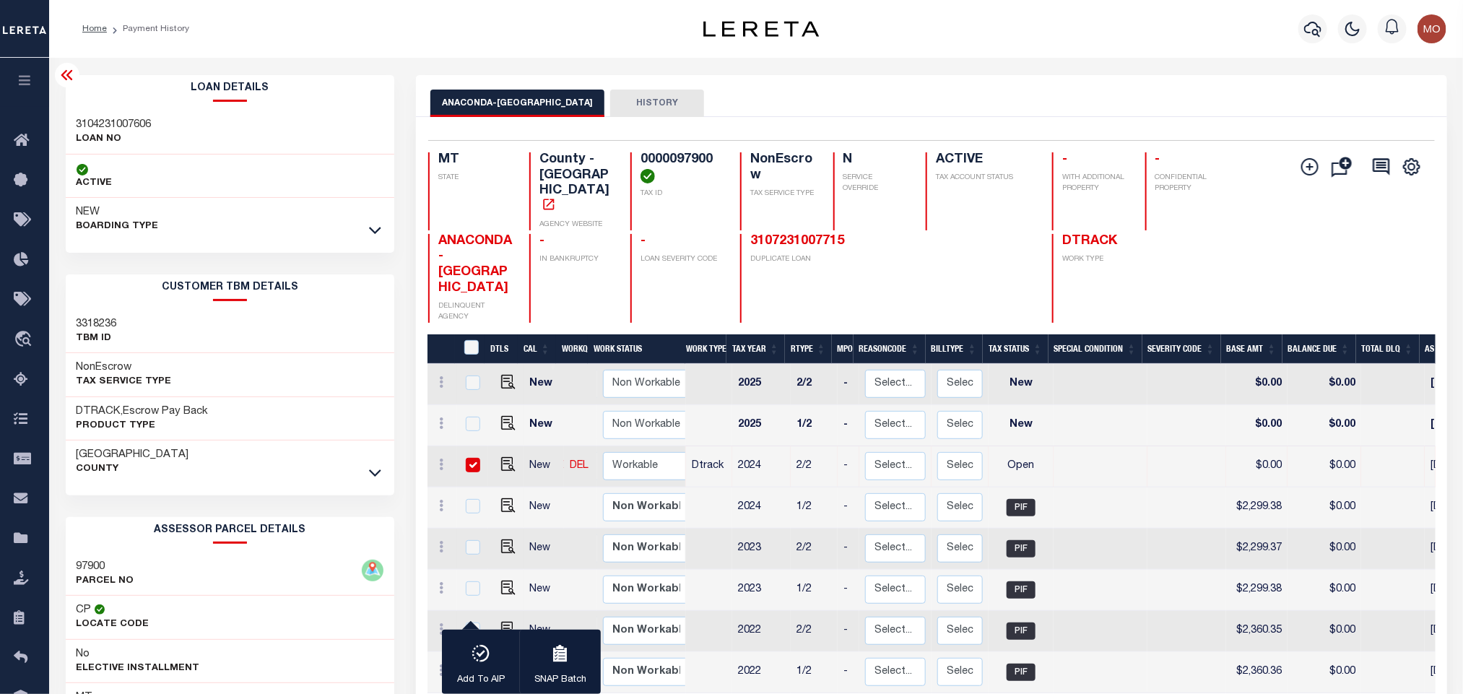
click at [687, 167] on h4 "0000097900" at bounding box center [682, 167] width 82 height 31
copy h4 "0000097900"
click at [1108, 98] on div "ANACONDA-DEER LODGE COUNTY HISTORY" at bounding box center [932, 103] width 1002 height 27
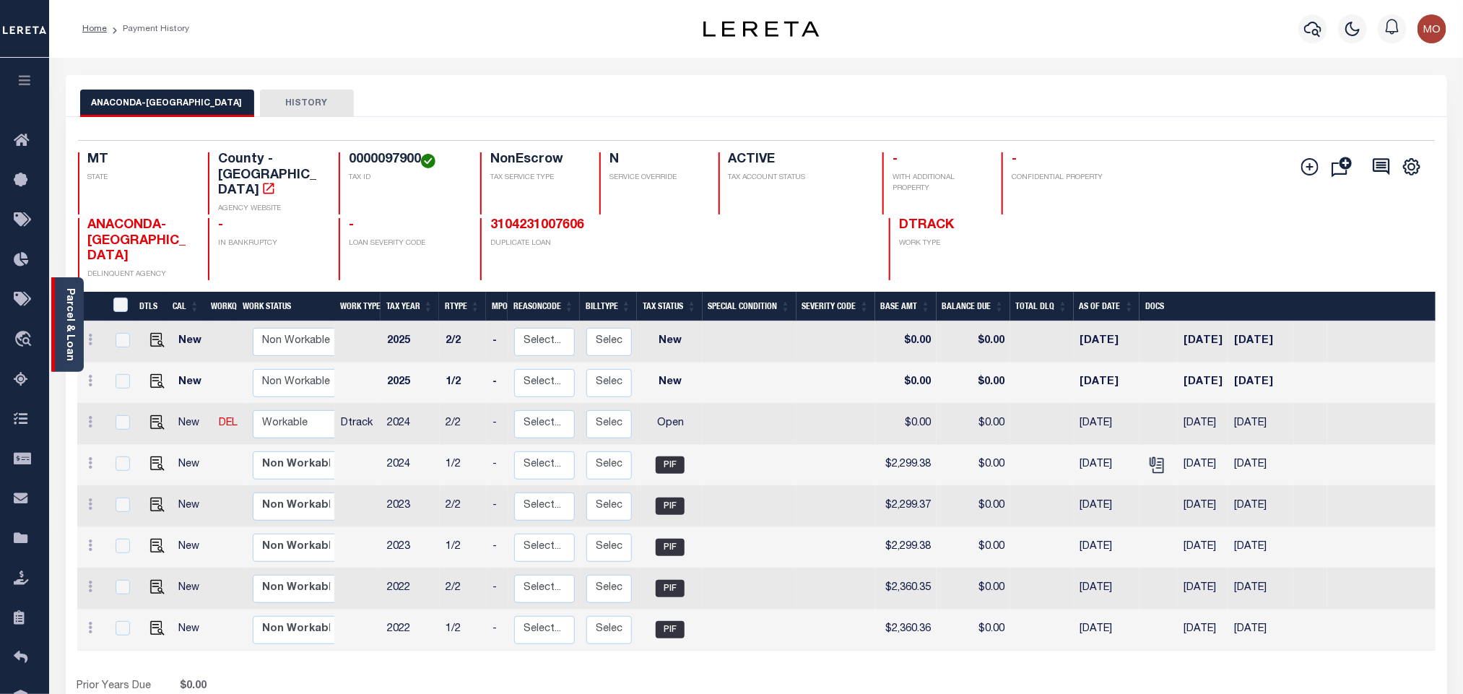
click at [70, 300] on link "Parcel & Loan" at bounding box center [69, 324] width 10 height 73
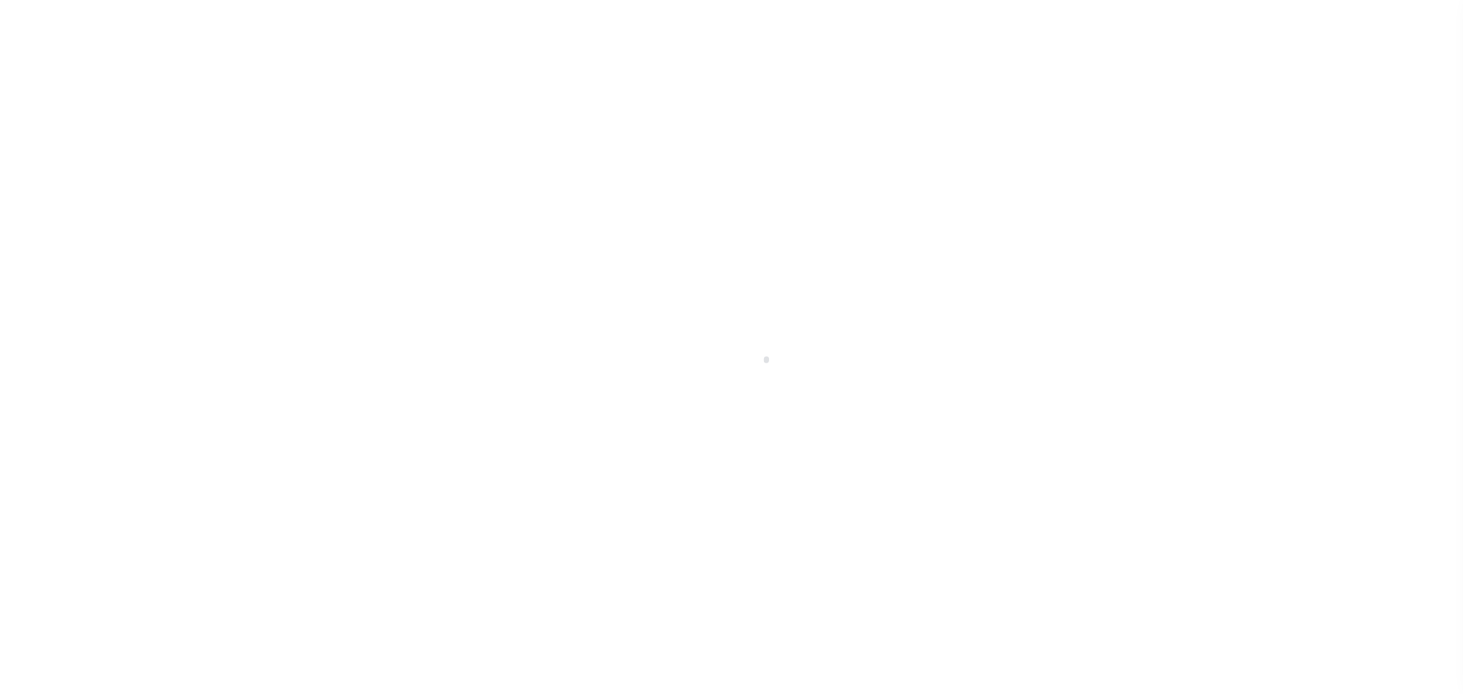
select select "OP2"
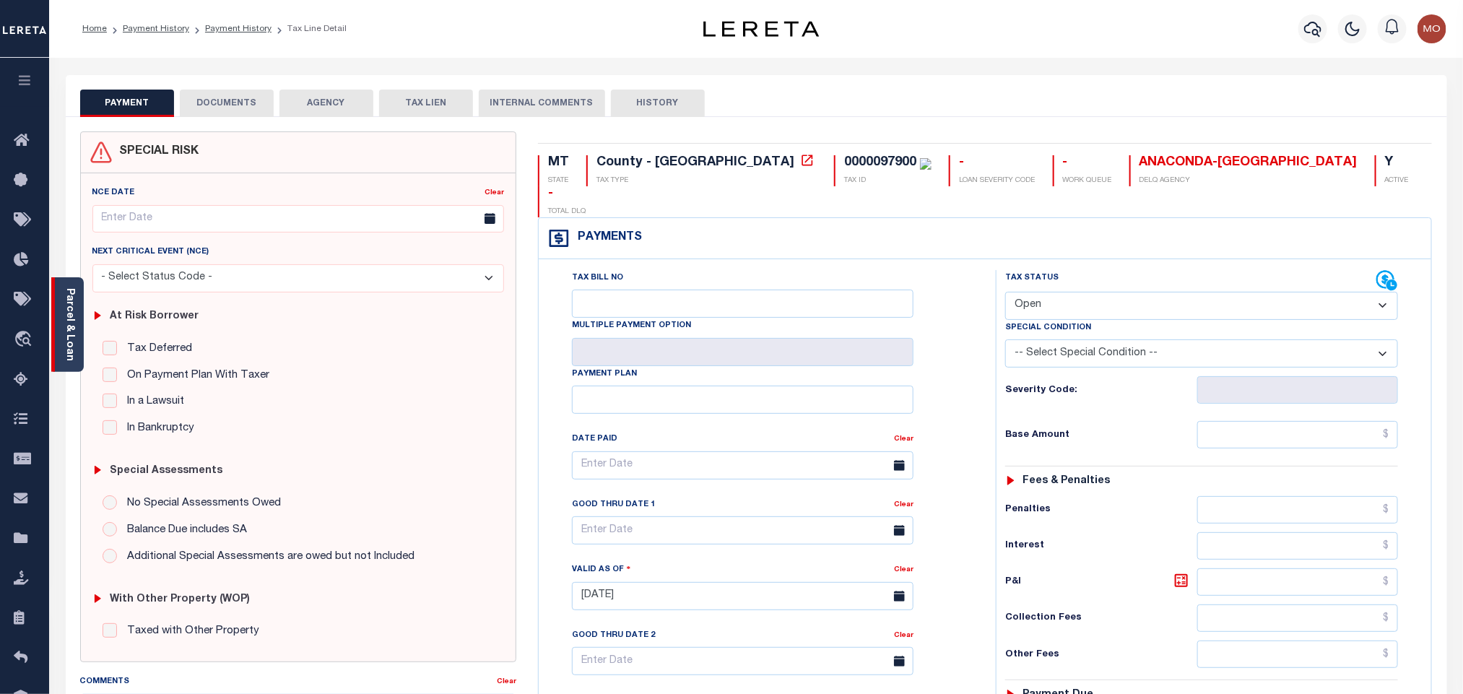
click at [69, 329] on link "Parcel & Loan" at bounding box center [69, 324] width 10 height 73
